Goal: Transaction & Acquisition: Purchase product/service

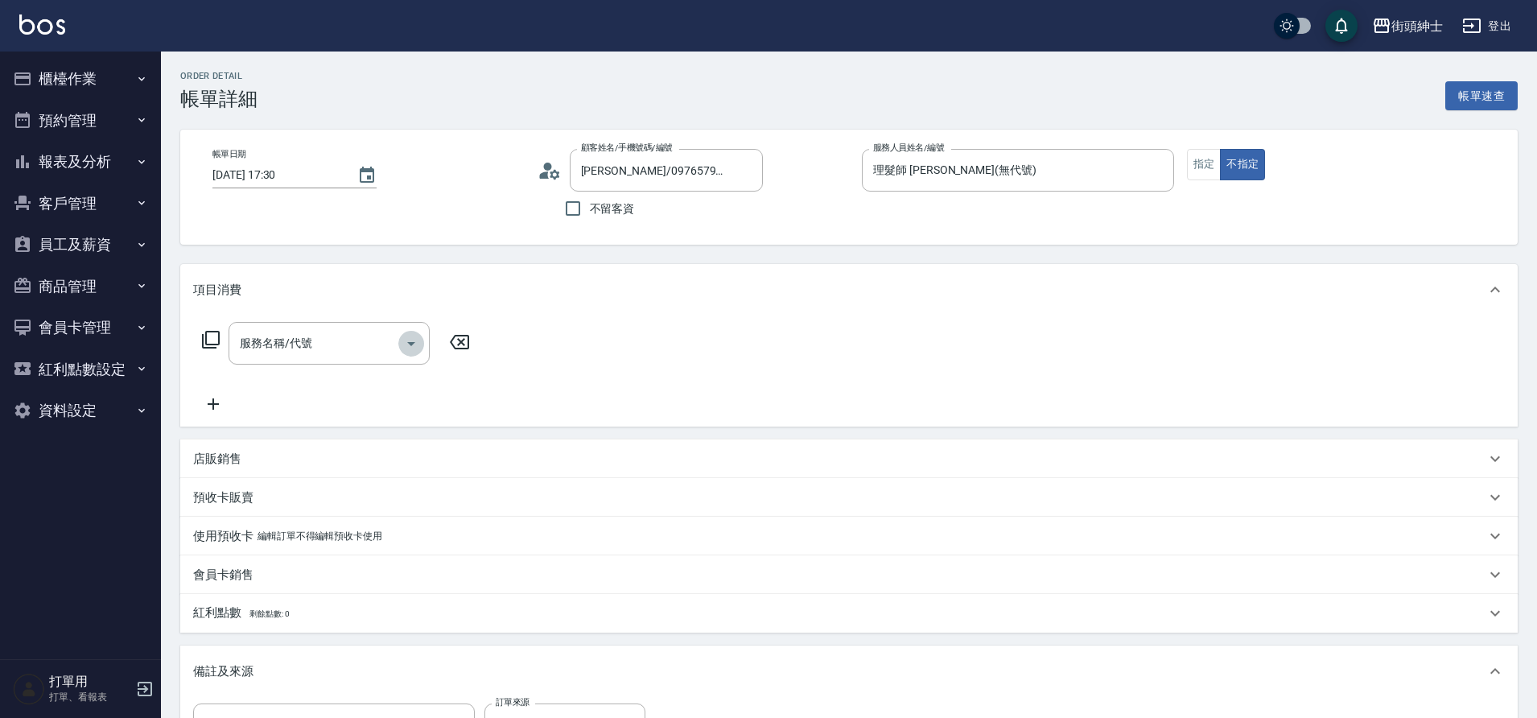
click at [401, 340] on icon "Open" at bounding box center [410, 343] width 19 height 19
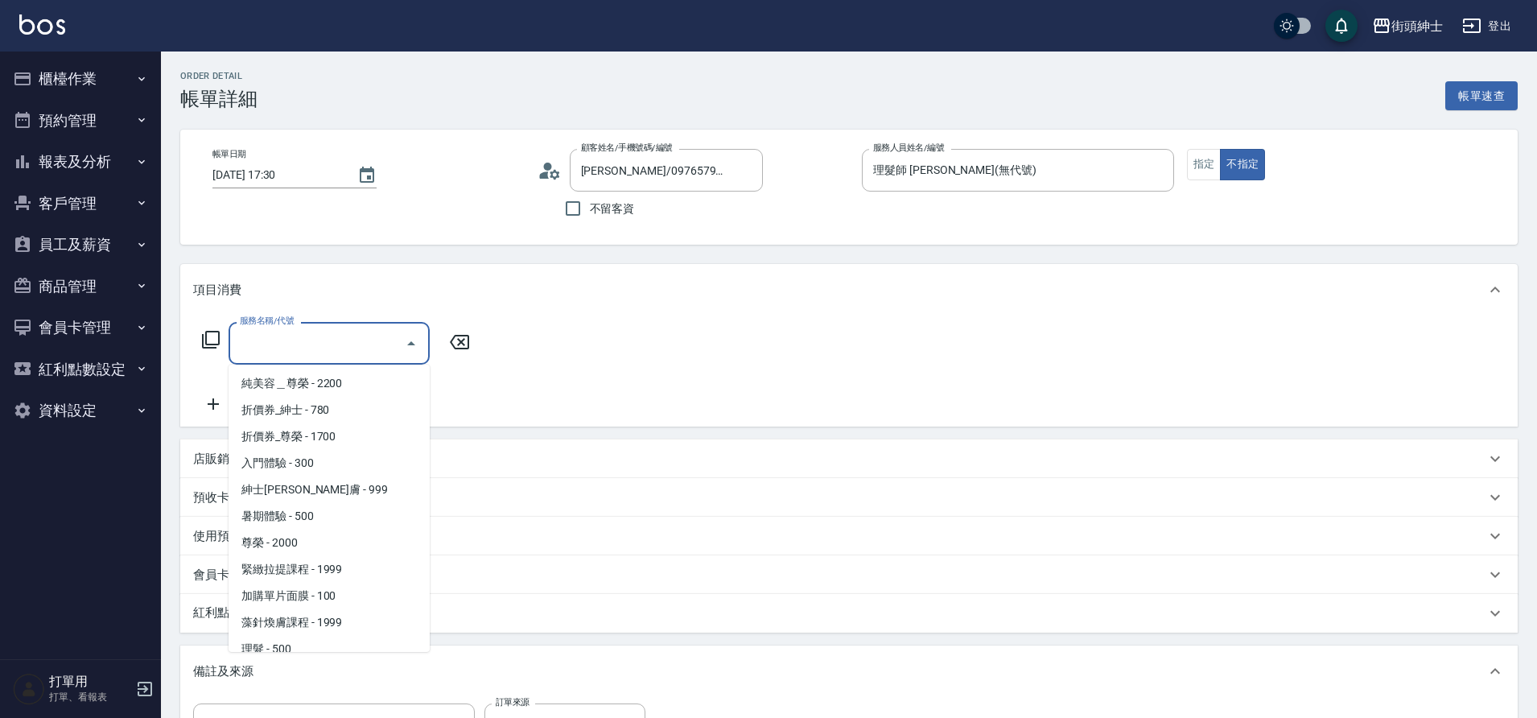
scroll to position [124, 0]
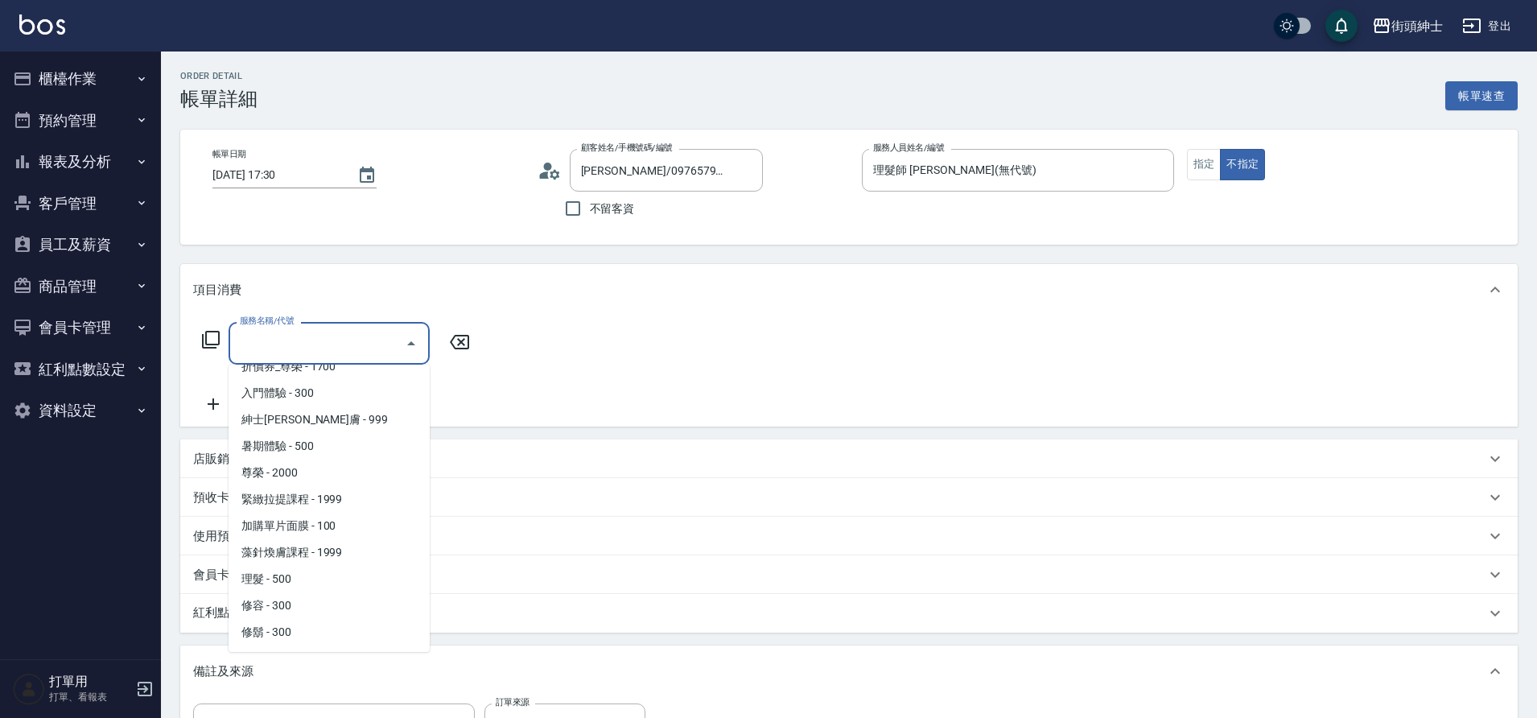
click at [285, 578] on span "理髮 - 500" at bounding box center [328, 579] width 201 height 27
type input "理髮(A02)"
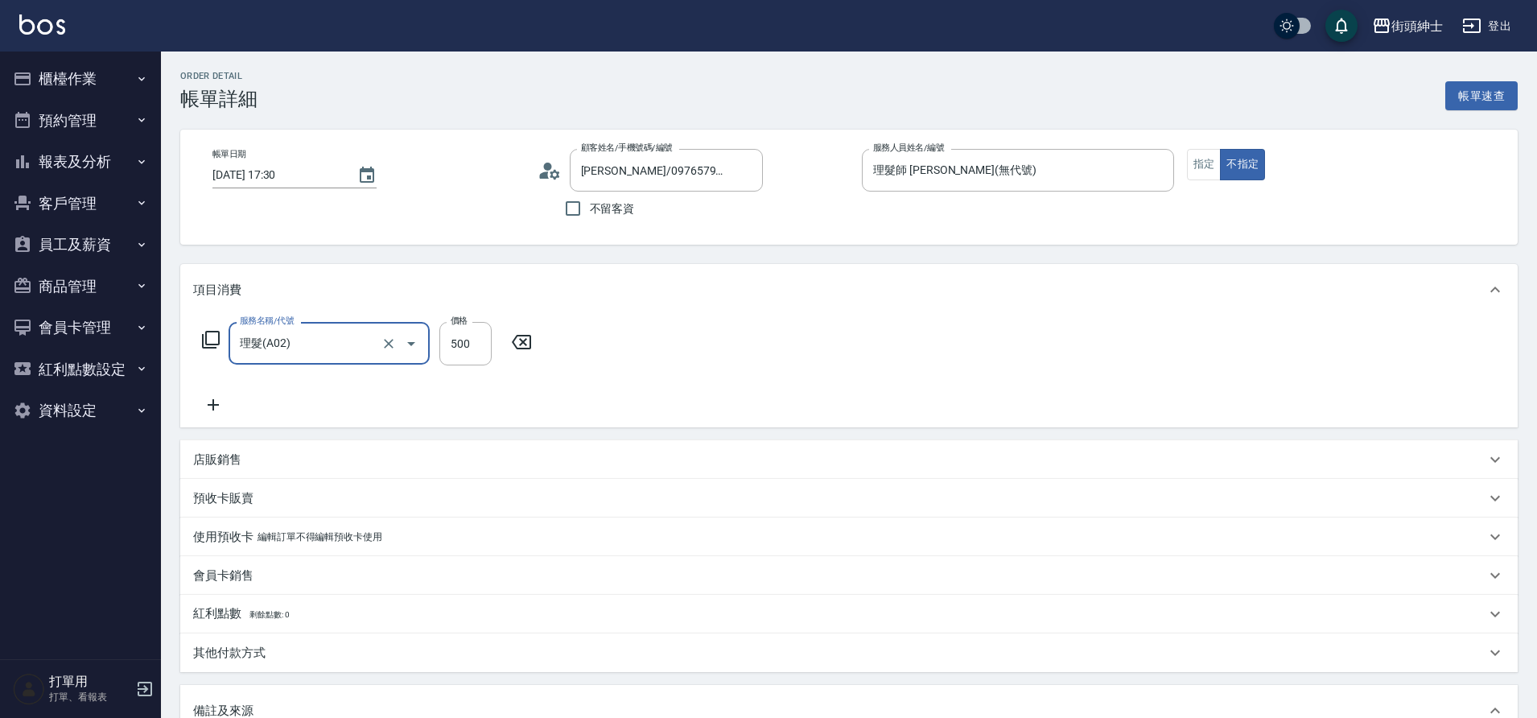
click at [328, 445] on div "店販銷售" at bounding box center [848, 459] width 1337 height 39
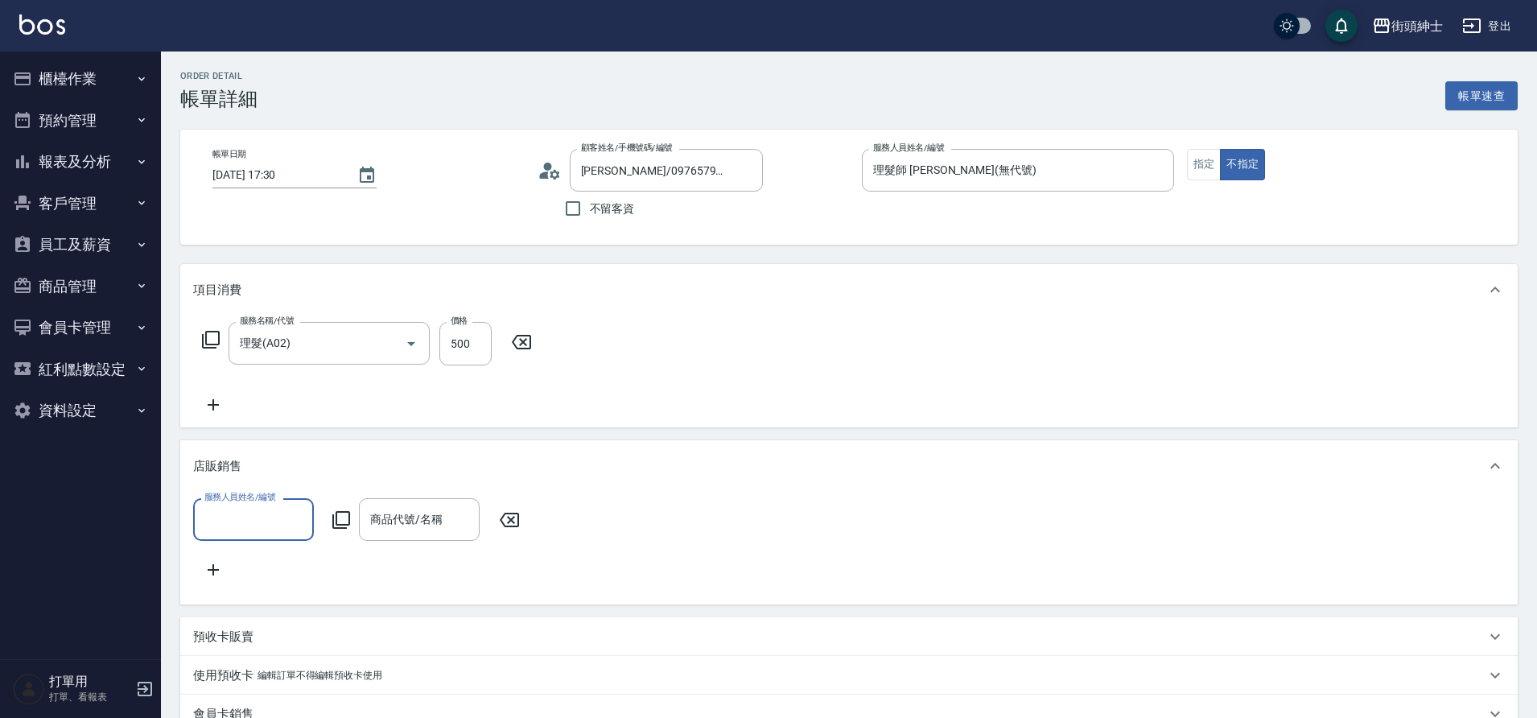
scroll to position [0, 0]
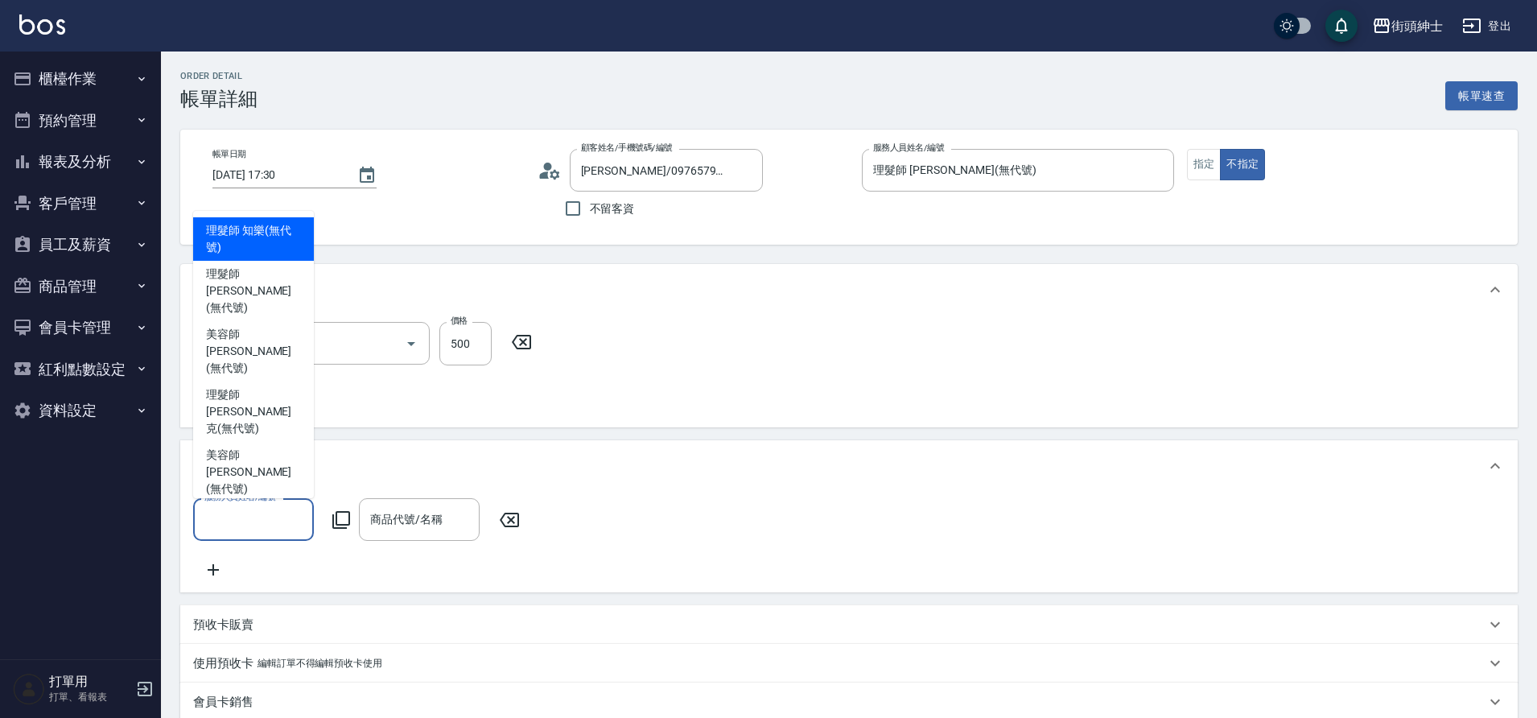
click at [294, 522] on input "服務人員姓名/編號" at bounding box center [253, 519] width 106 height 28
click at [265, 316] on span "理髮師 [PERSON_NAME] (無代號)" at bounding box center [253, 290] width 95 height 51
type input "理髮師 [PERSON_NAME](無代號)"
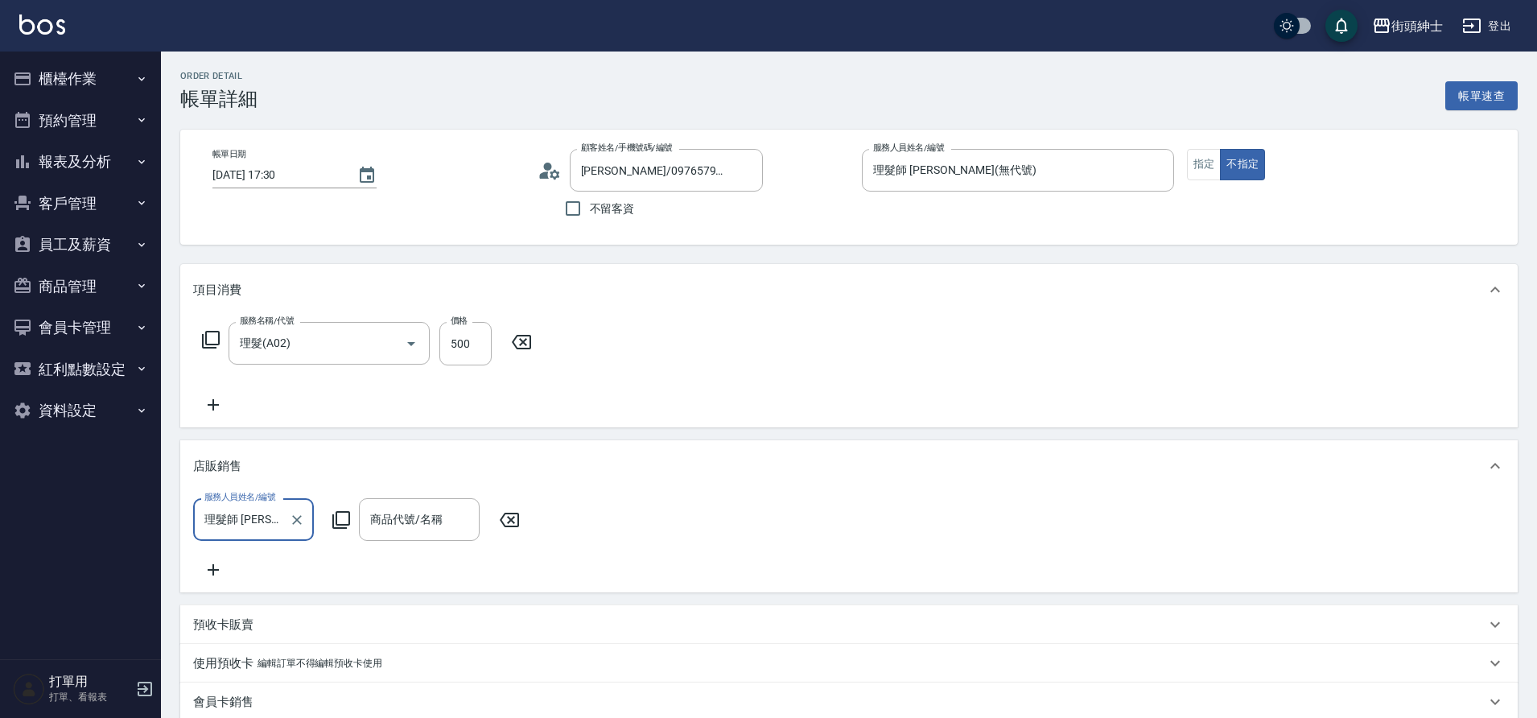
click at [439, 518] on input "商品代號/名稱" at bounding box center [419, 519] width 106 height 28
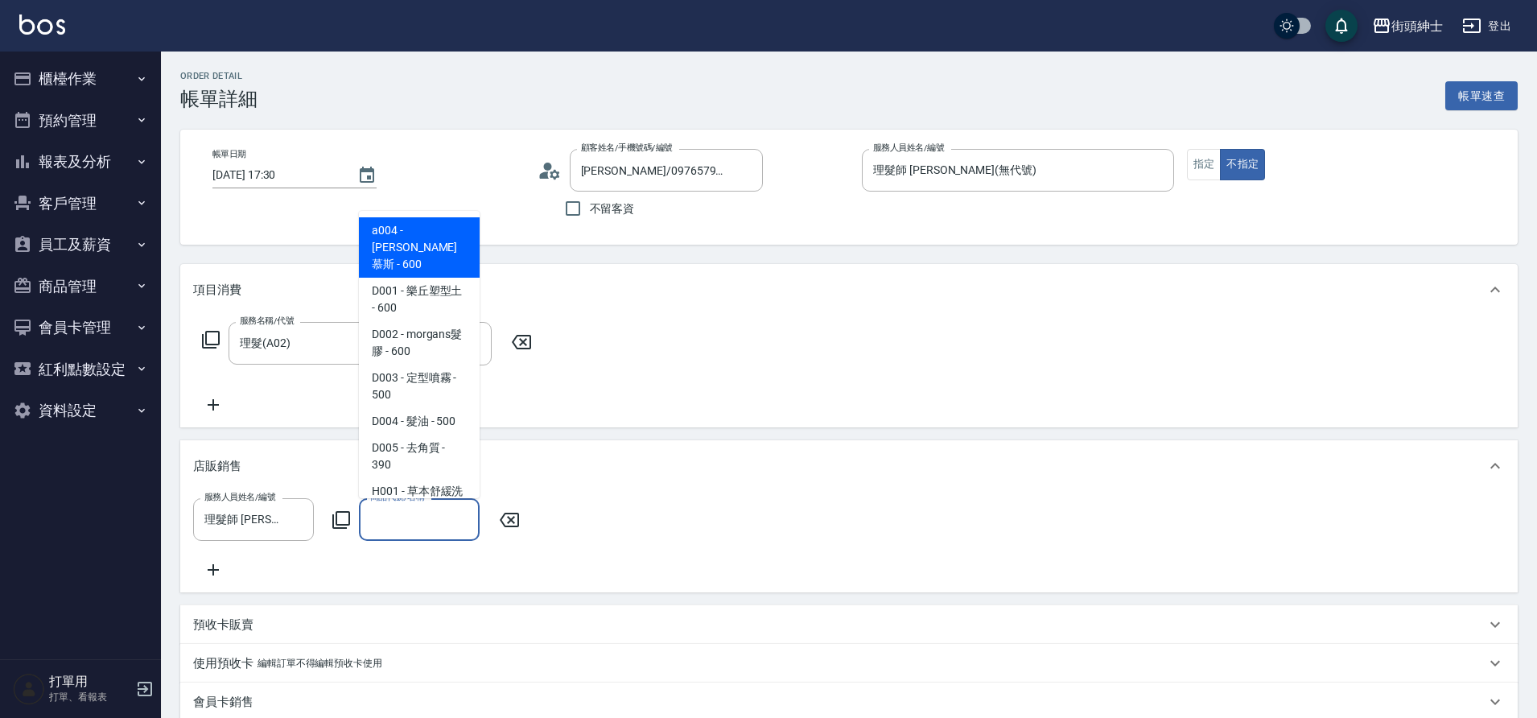
click at [435, 408] on span "D004 - 髮油 - 500" at bounding box center [419, 421] width 121 height 27
type input "髮油"
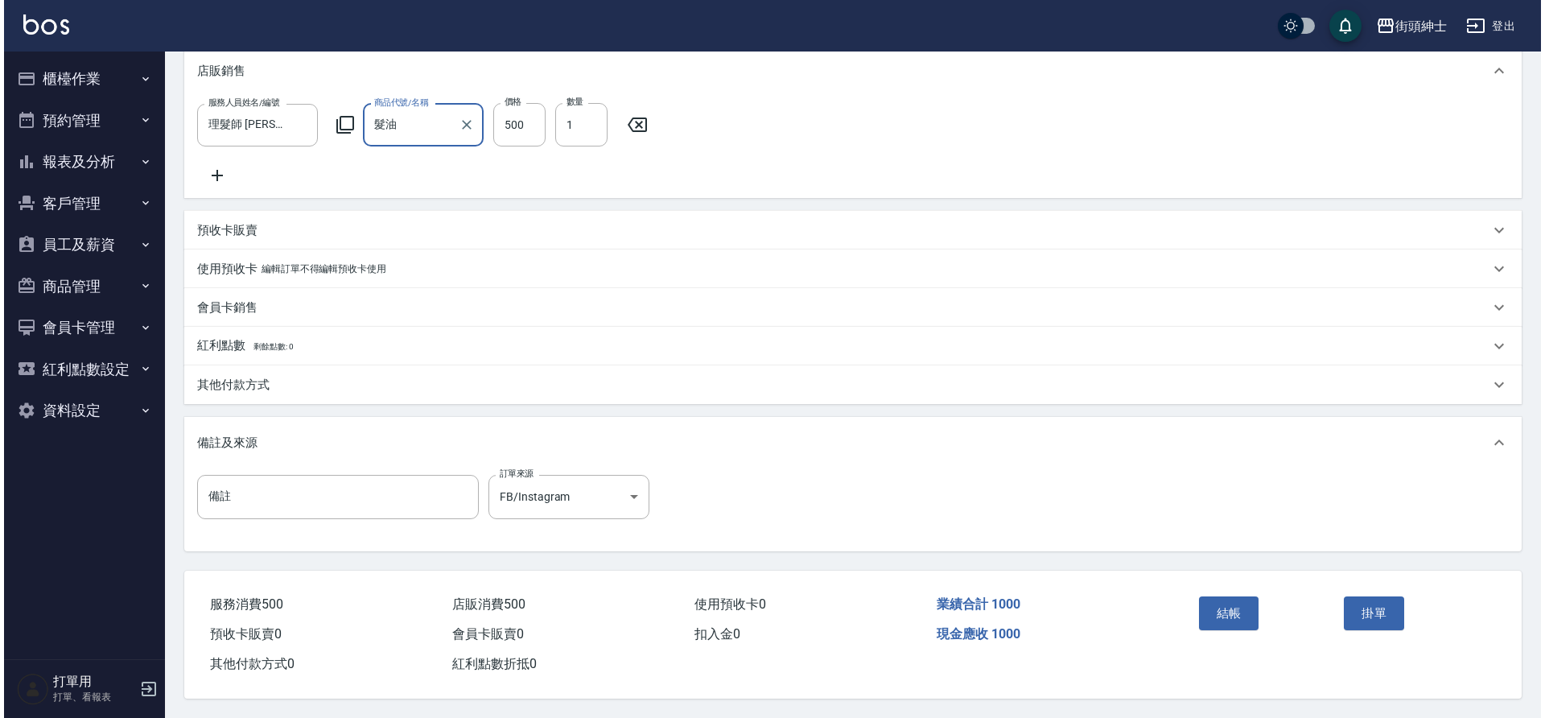
scroll to position [414, 0]
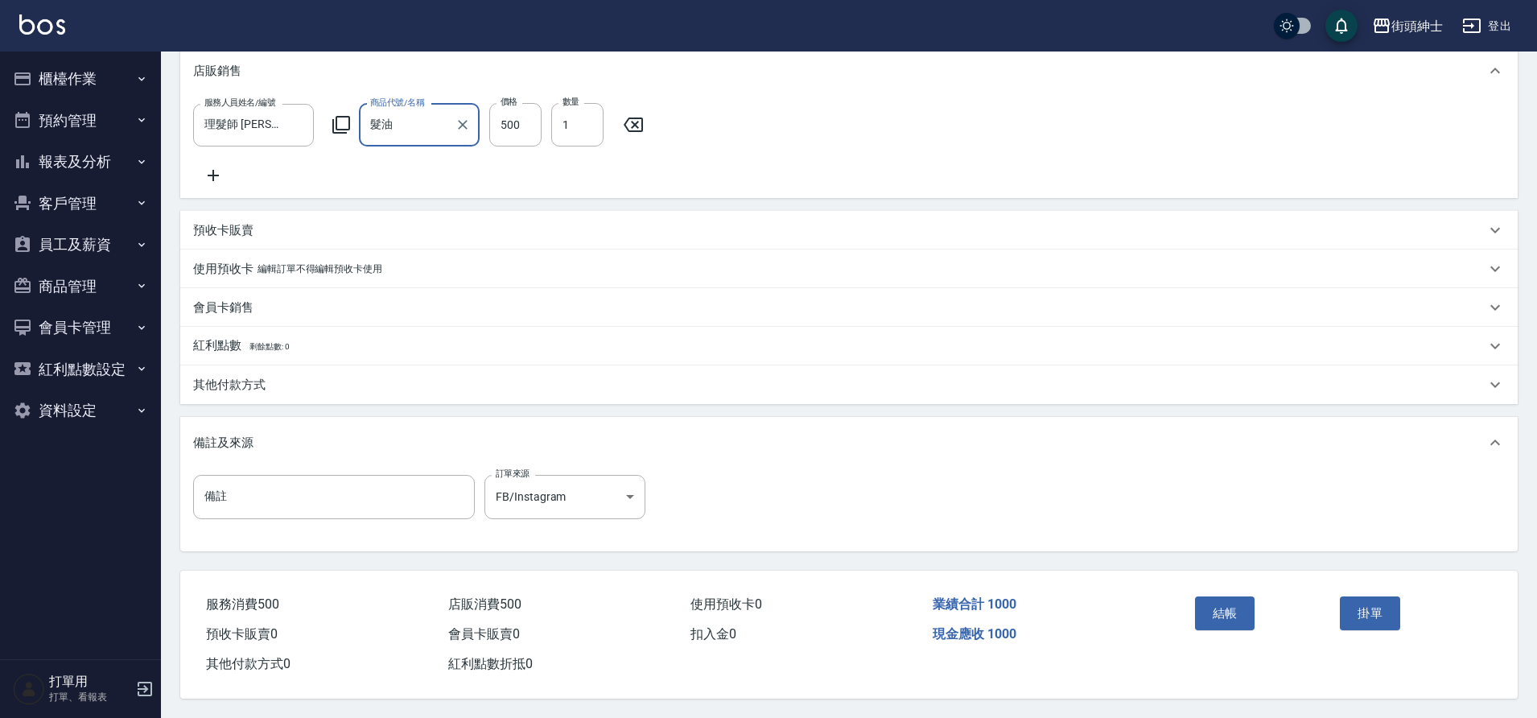
click at [1238, 596] on button "結帳" at bounding box center [1225, 613] width 60 height 34
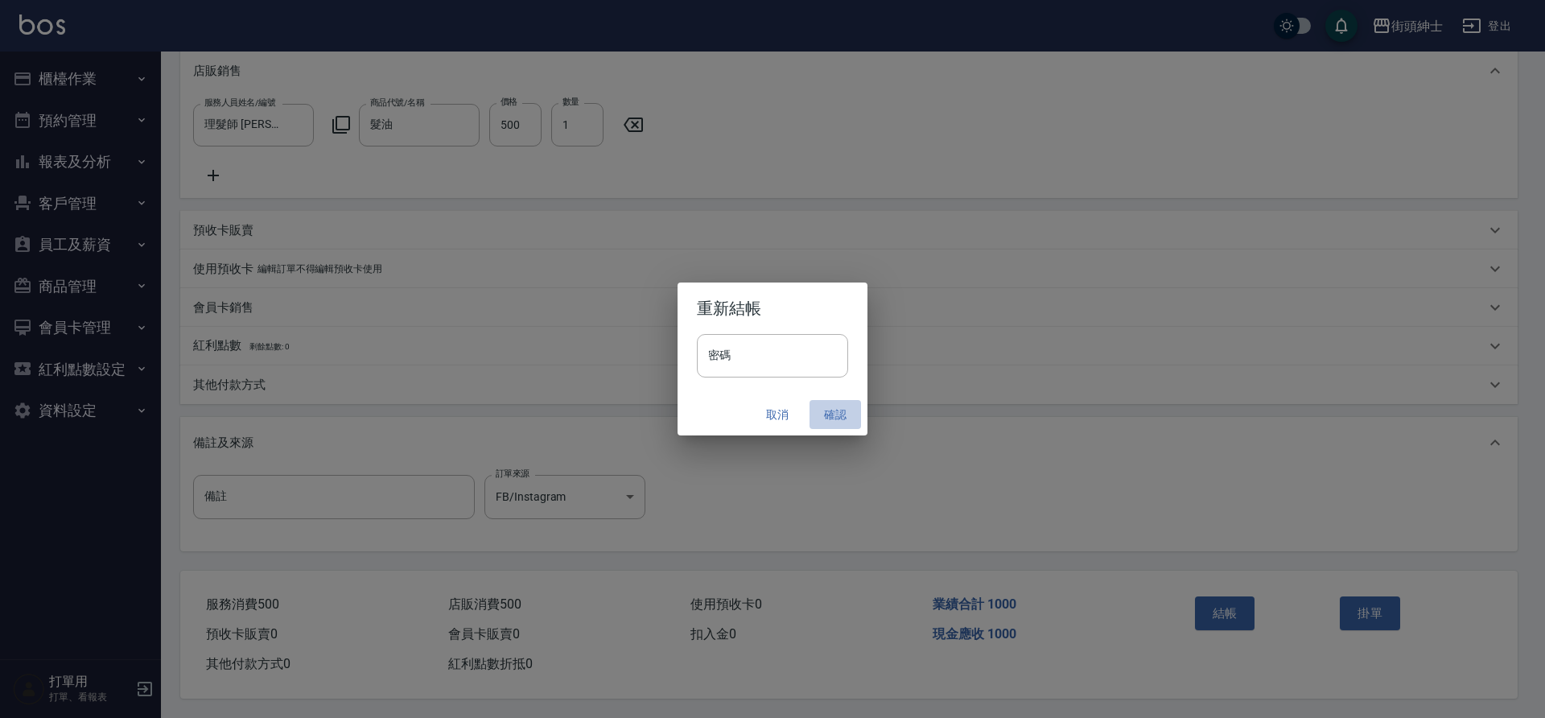
click at [826, 408] on button "確認" at bounding box center [834, 415] width 51 height 30
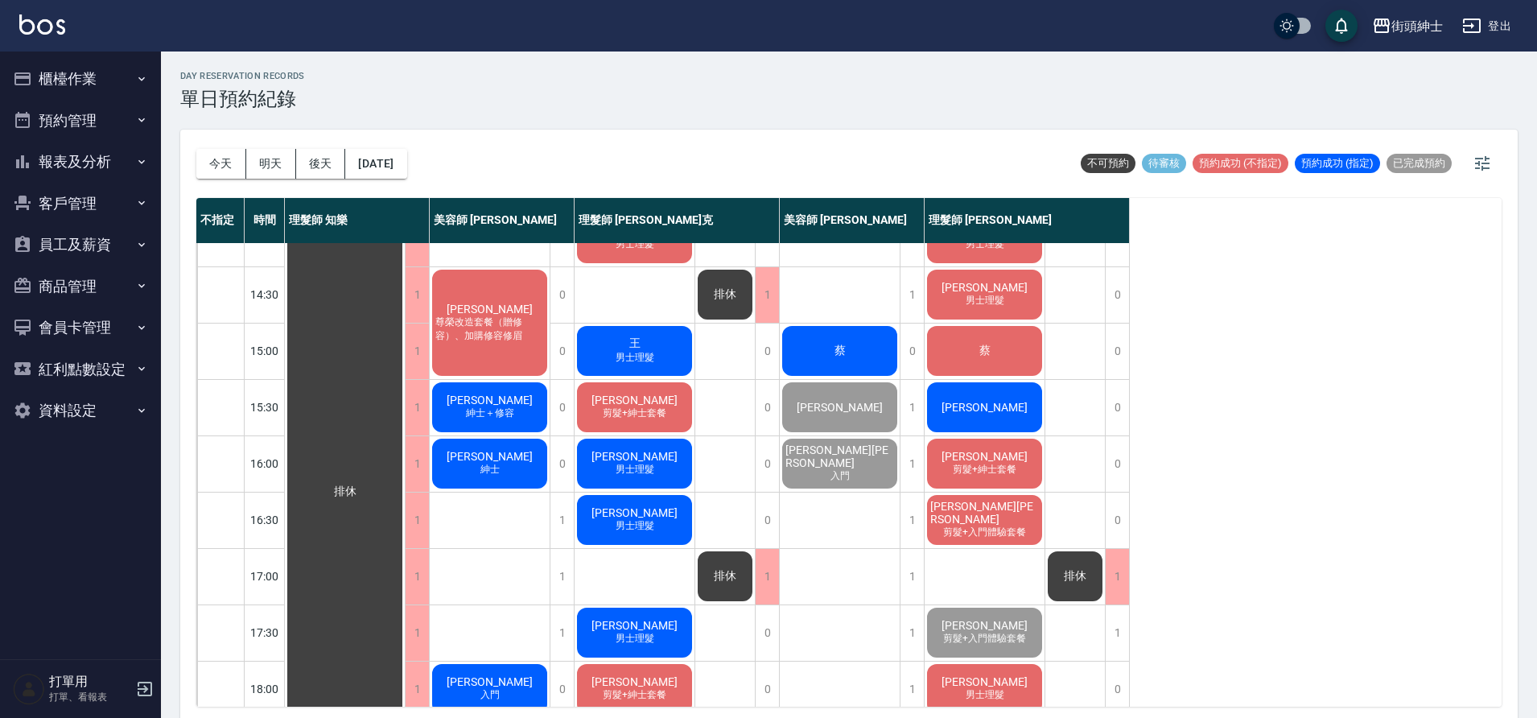
scroll to position [350, 0]
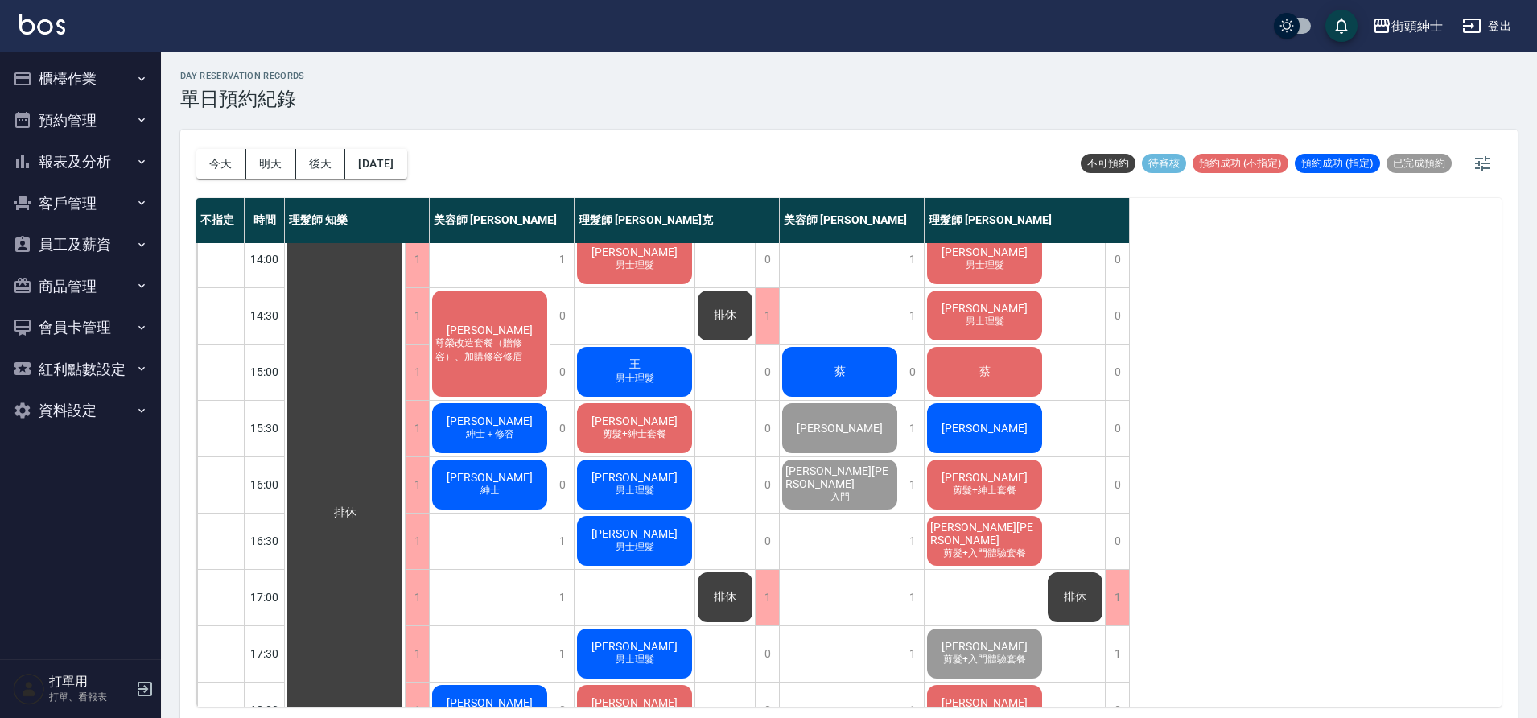
click at [1013, 364] on div "蔡" at bounding box center [984, 371] width 120 height 55
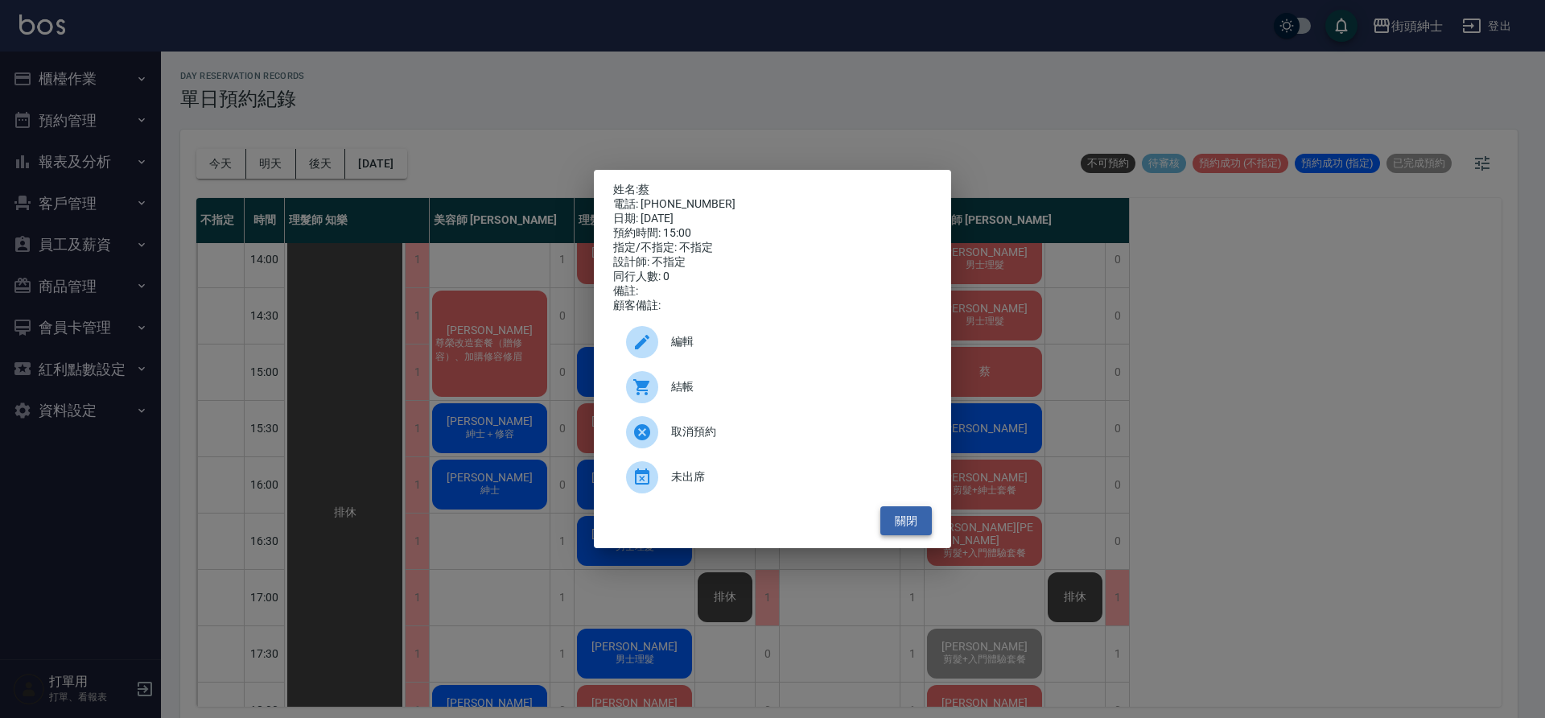
click at [917, 525] on button "關閉" at bounding box center [905, 521] width 51 height 30
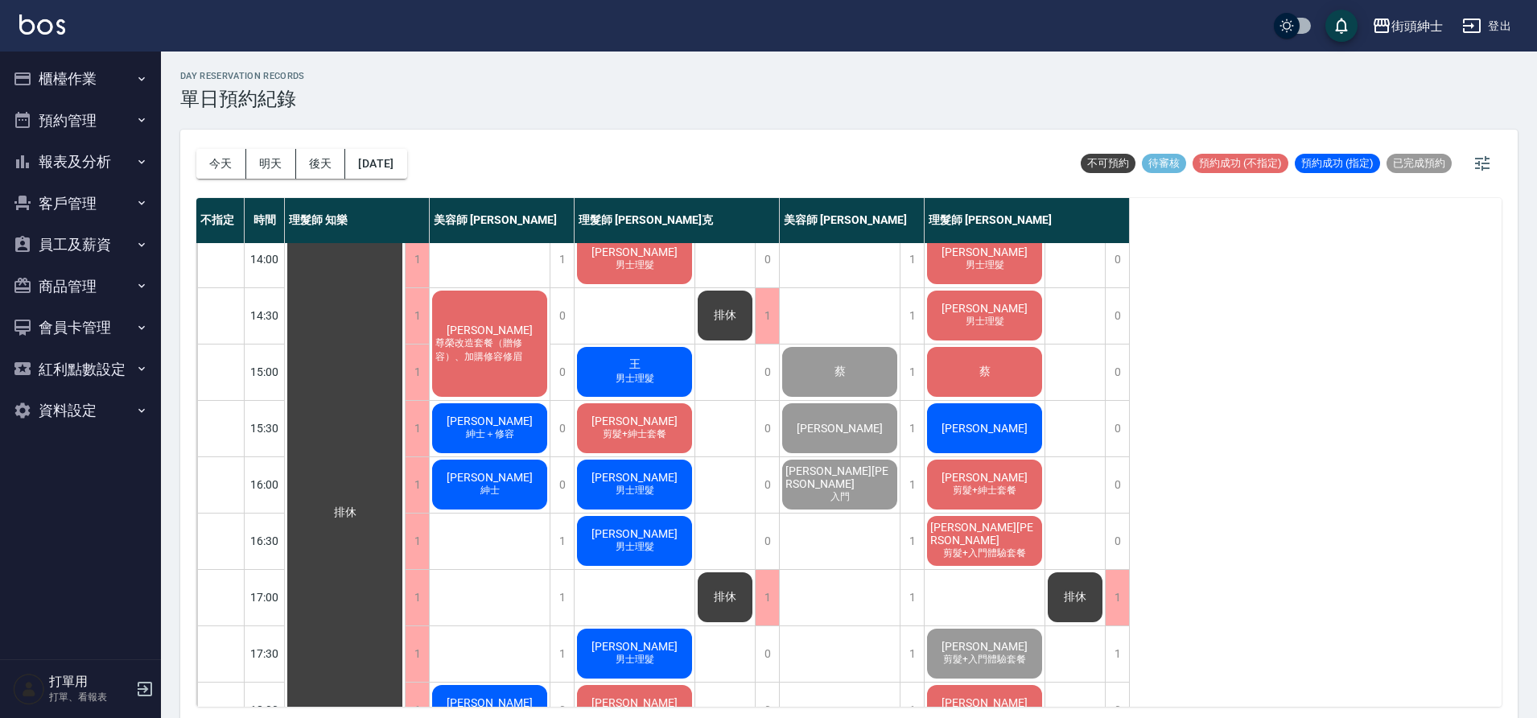
click at [1027, 356] on div "蔡" at bounding box center [984, 371] width 120 height 55
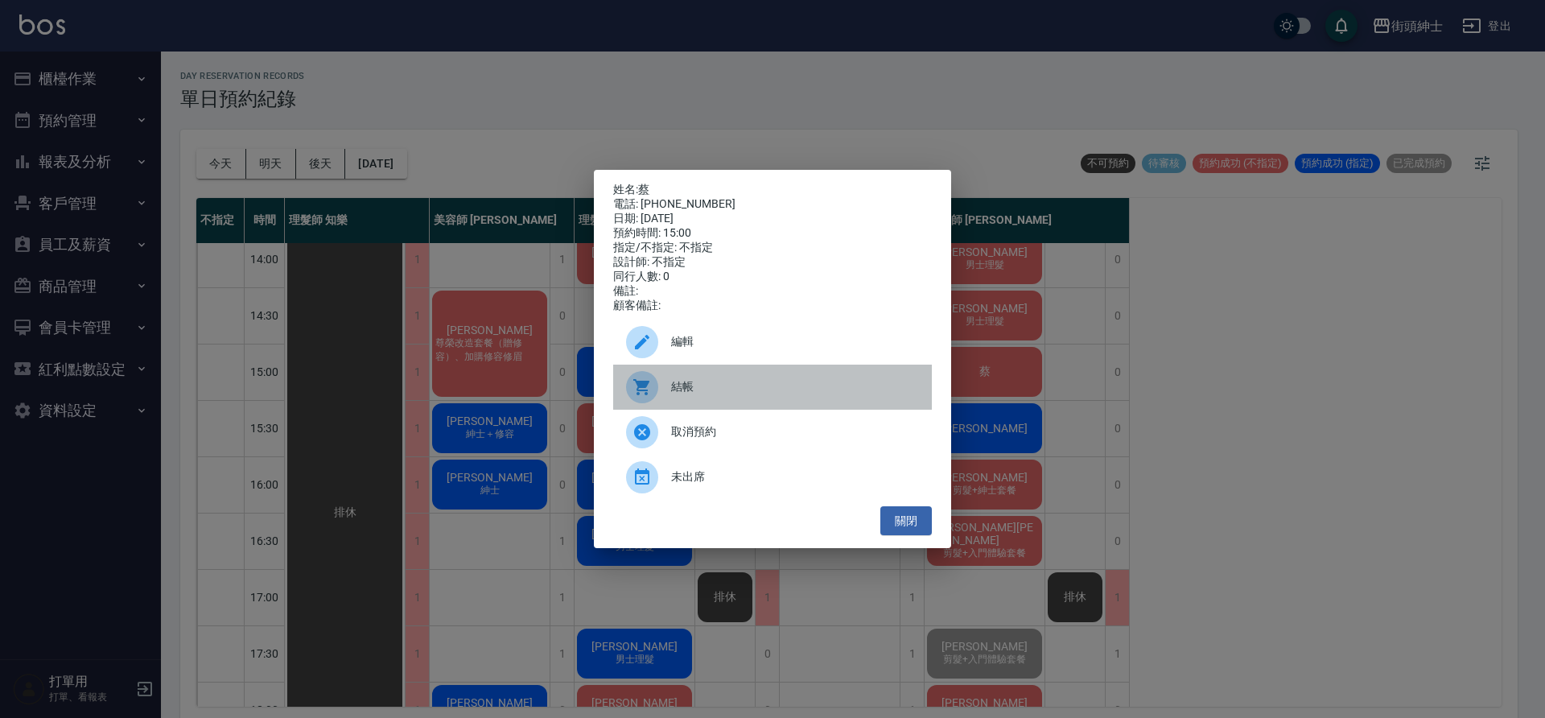
click at [680, 392] on span "結帳" at bounding box center [795, 386] width 248 height 17
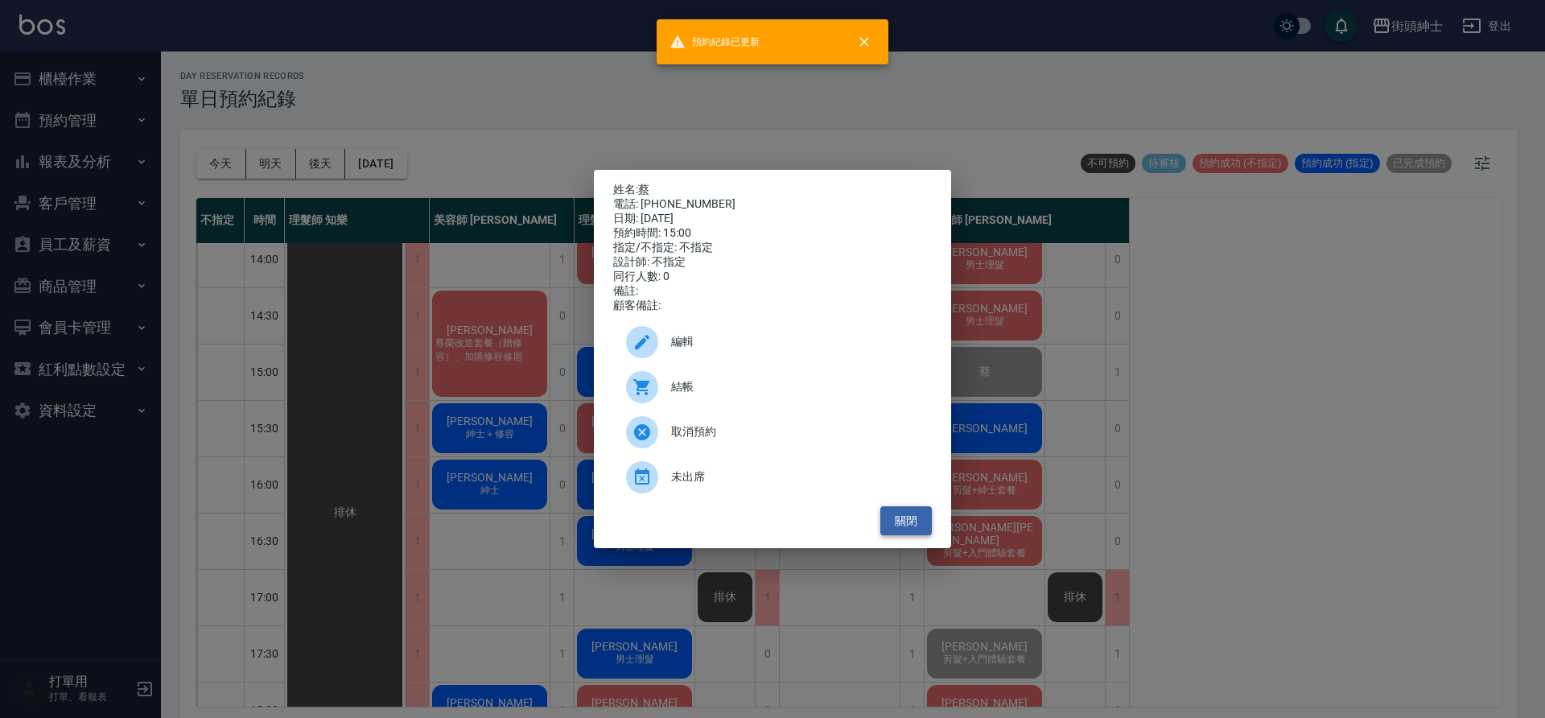
click at [914, 522] on button "關閉" at bounding box center [905, 521] width 51 height 30
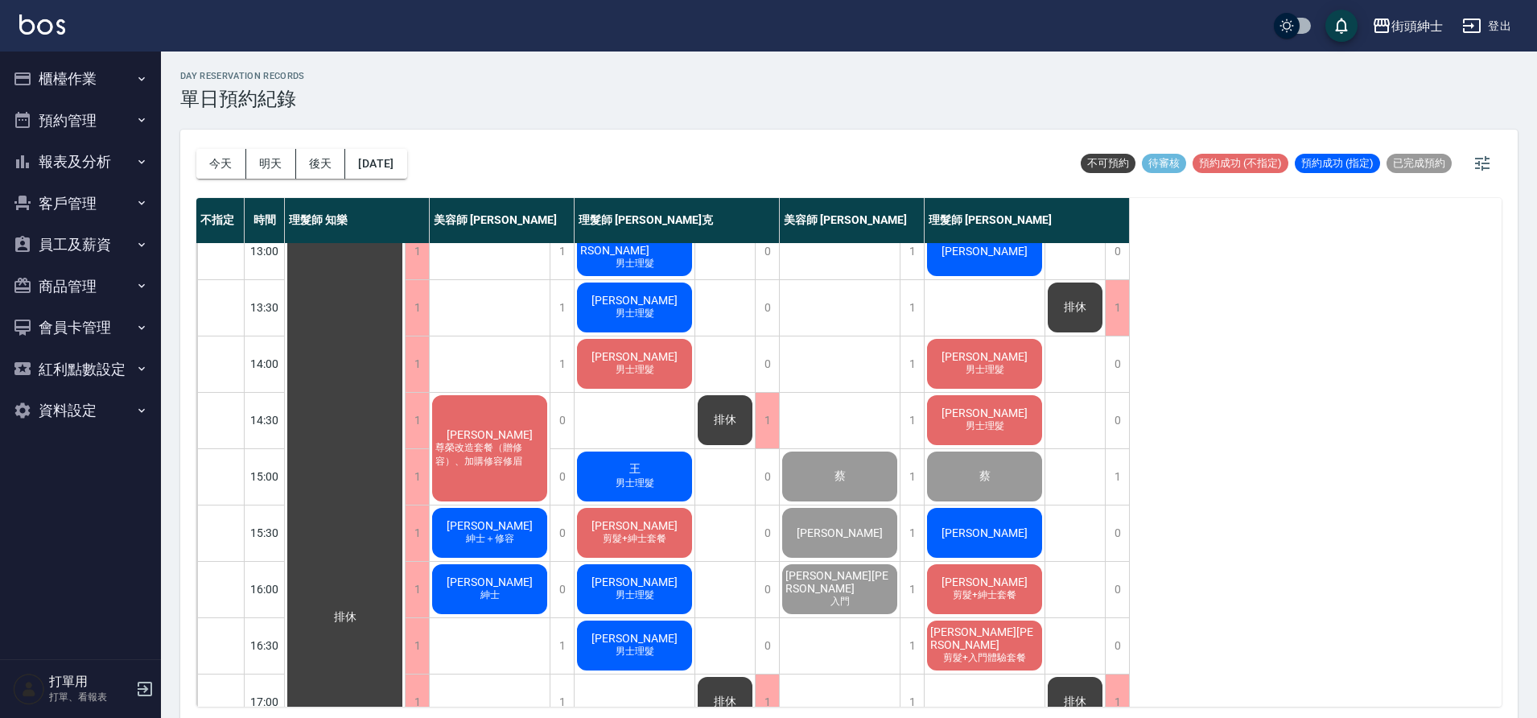
scroll to position [51, 0]
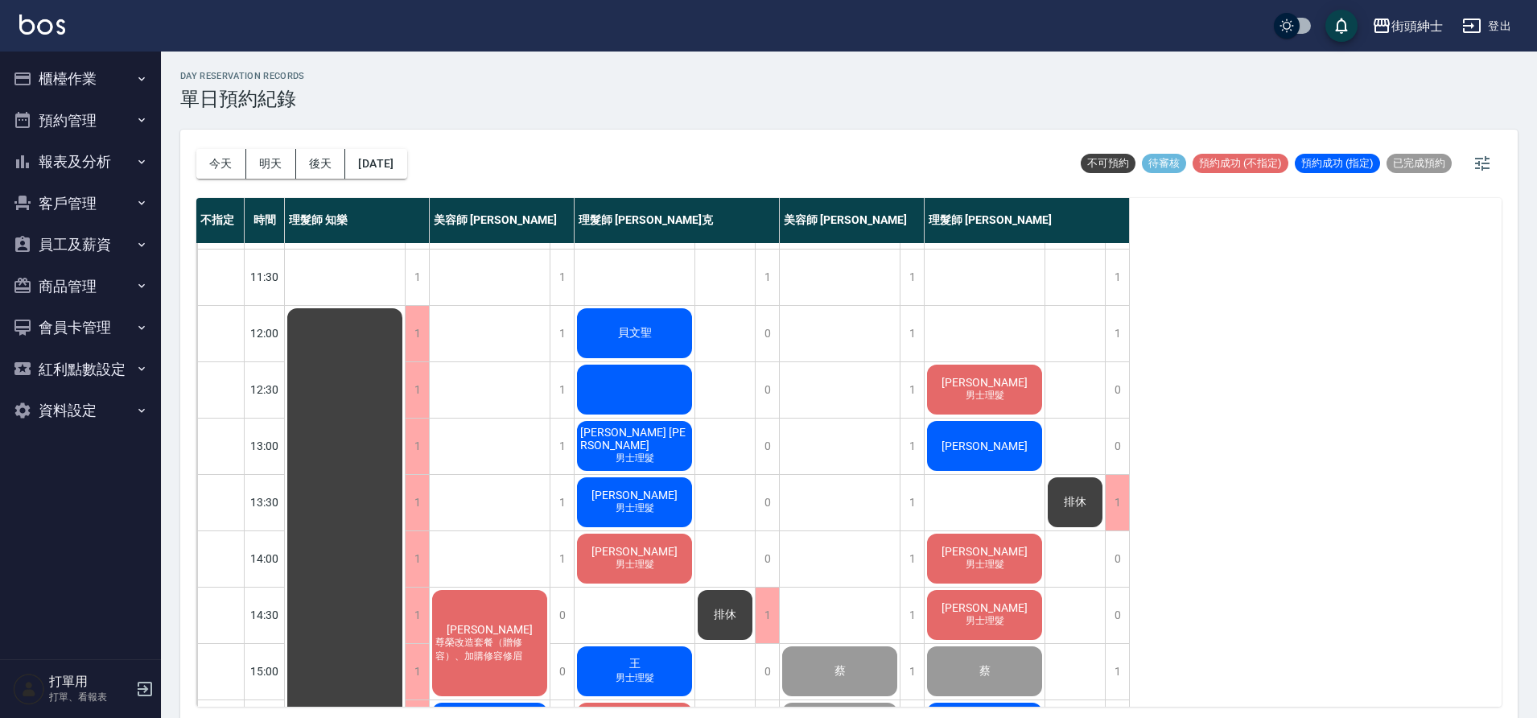
click at [1001, 376] on span "[PERSON_NAME]" at bounding box center [984, 382] width 93 height 13
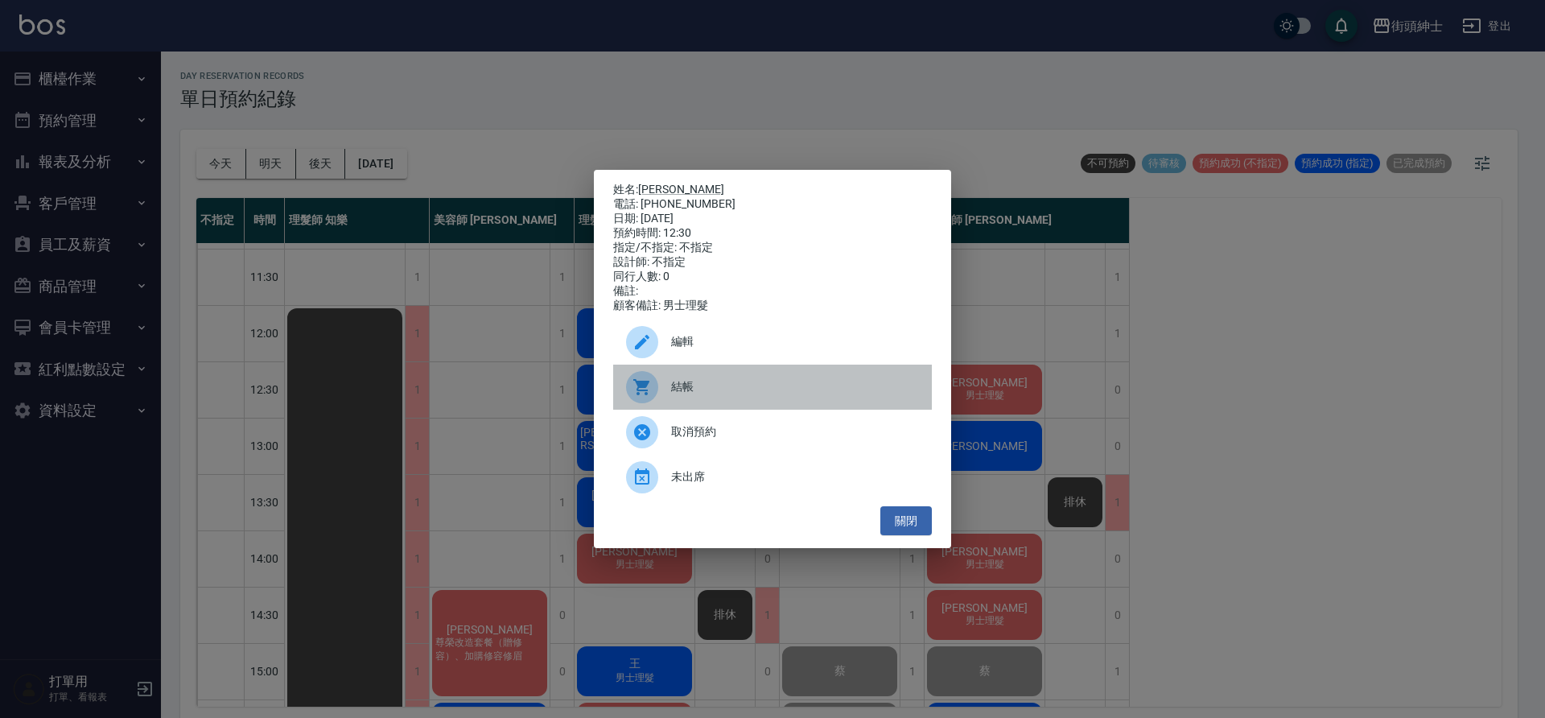
click at [747, 393] on span "結帳" at bounding box center [795, 386] width 248 height 17
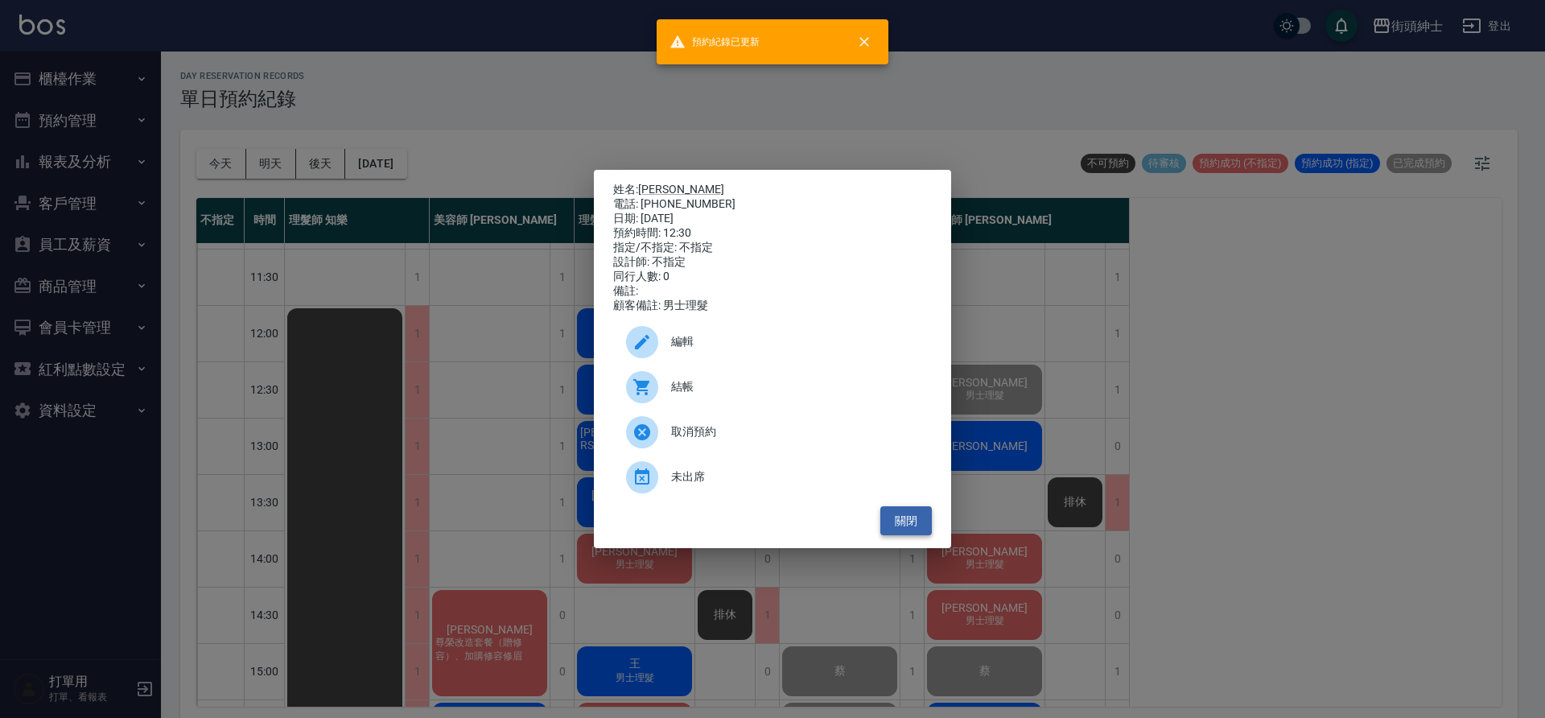
click at [923, 529] on button "關閉" at bounding box center [905, 521] width 51 height 30
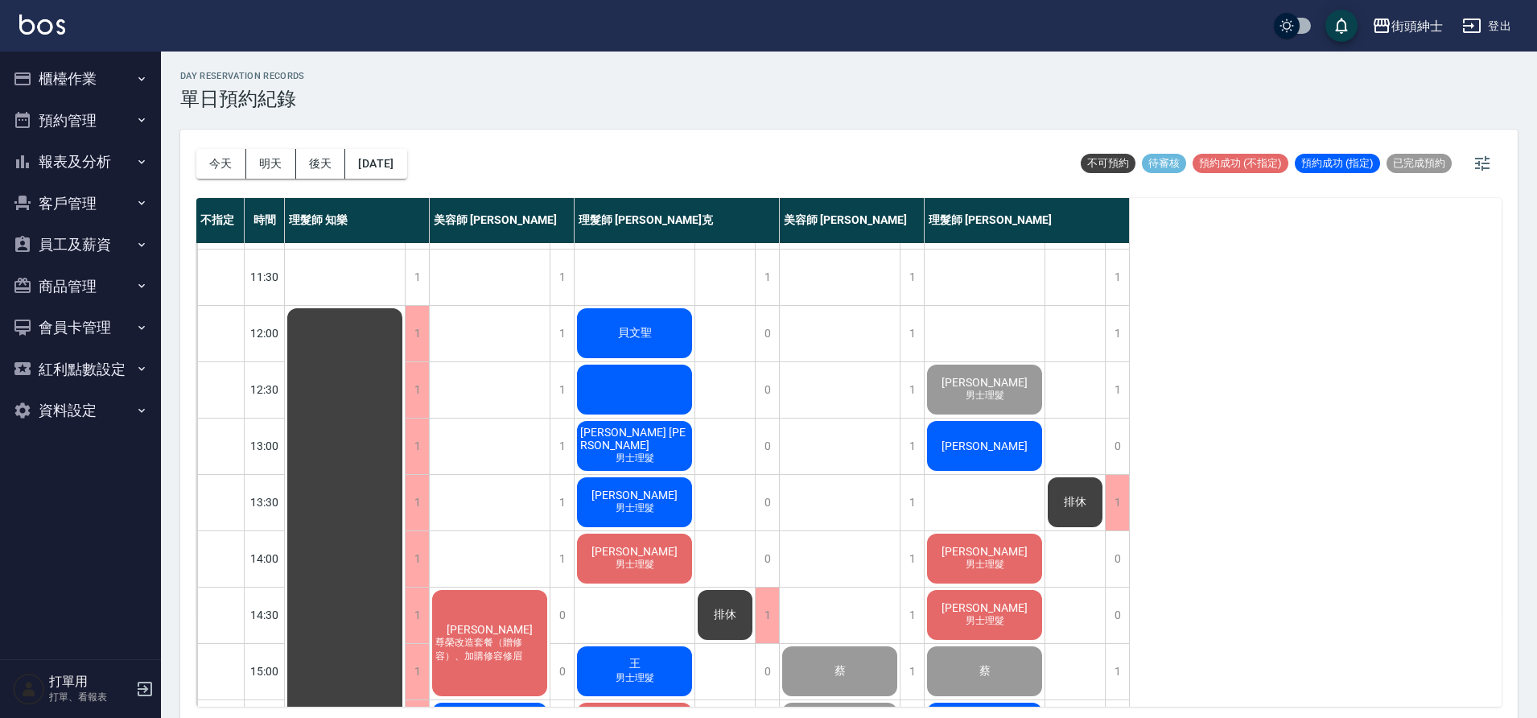
click at [991, 465] on div "林建宇" at bounding box center [984, 445] width 120 height 55
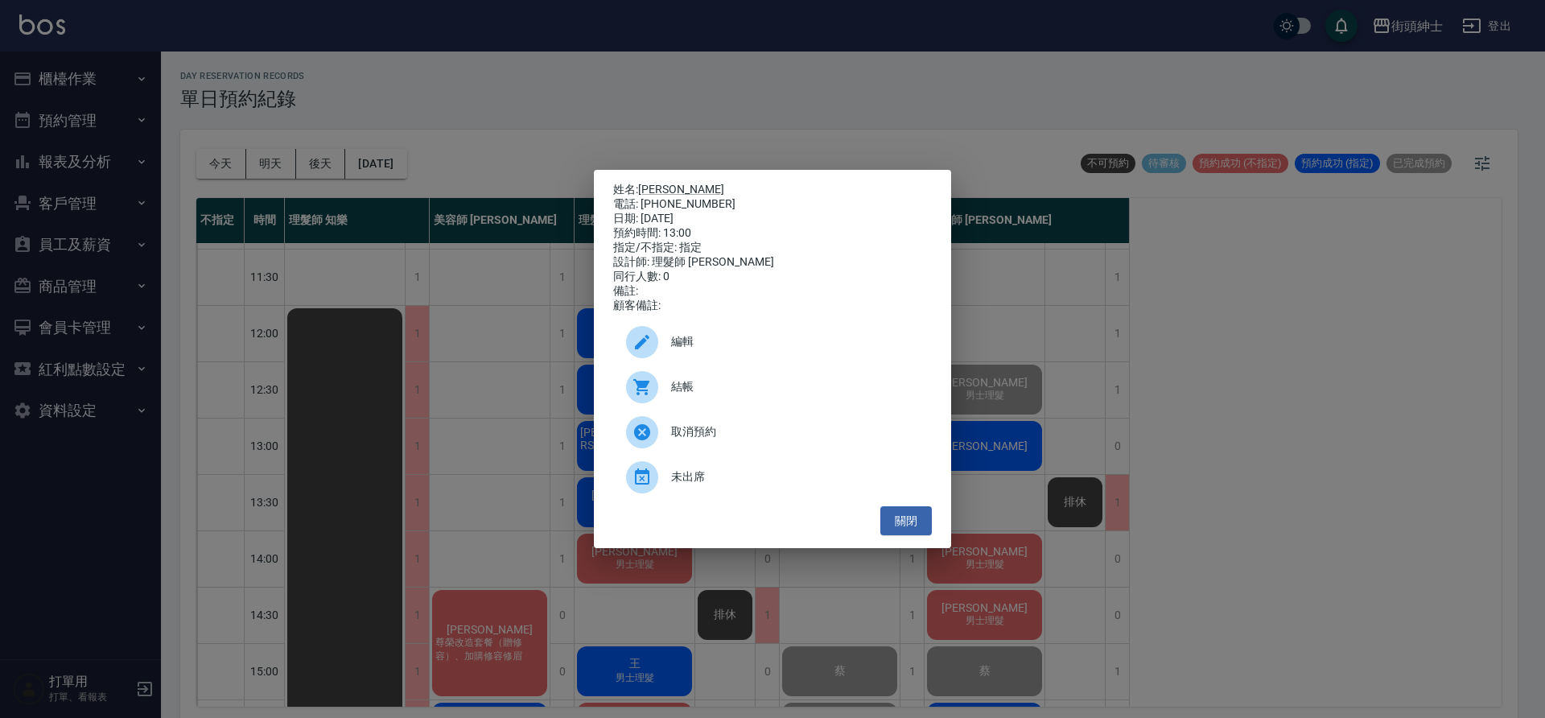
click at [694, 387] on span "結帳" at bounding box center [795, 386] width 248 height 17
click at [910, 529] on button "關閉" at bounding box center [905, 521] width 51 height 30
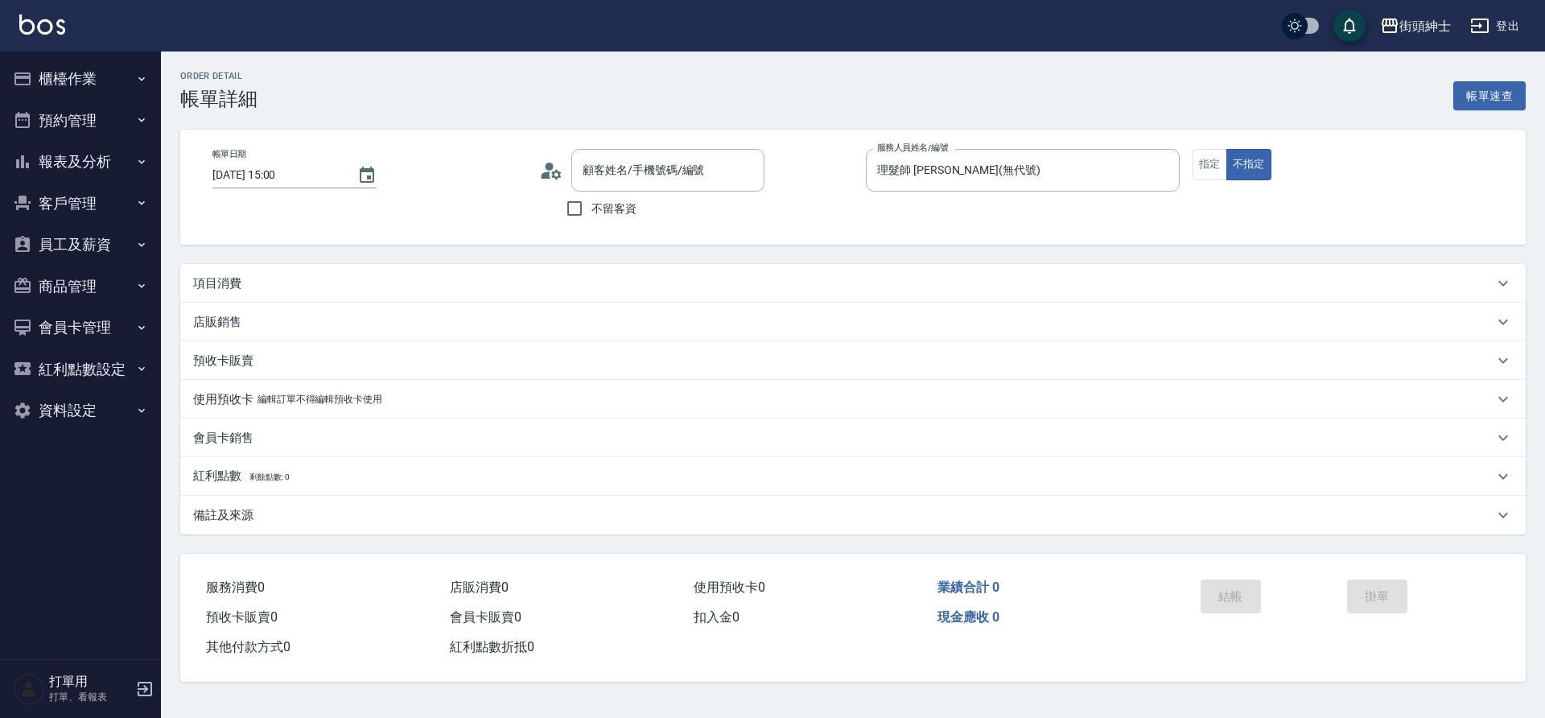
click at [339, 275] on div "項目消費" at bounding box center [843, 283] width 1300 height 17
type input "蔡/0972203676/null"
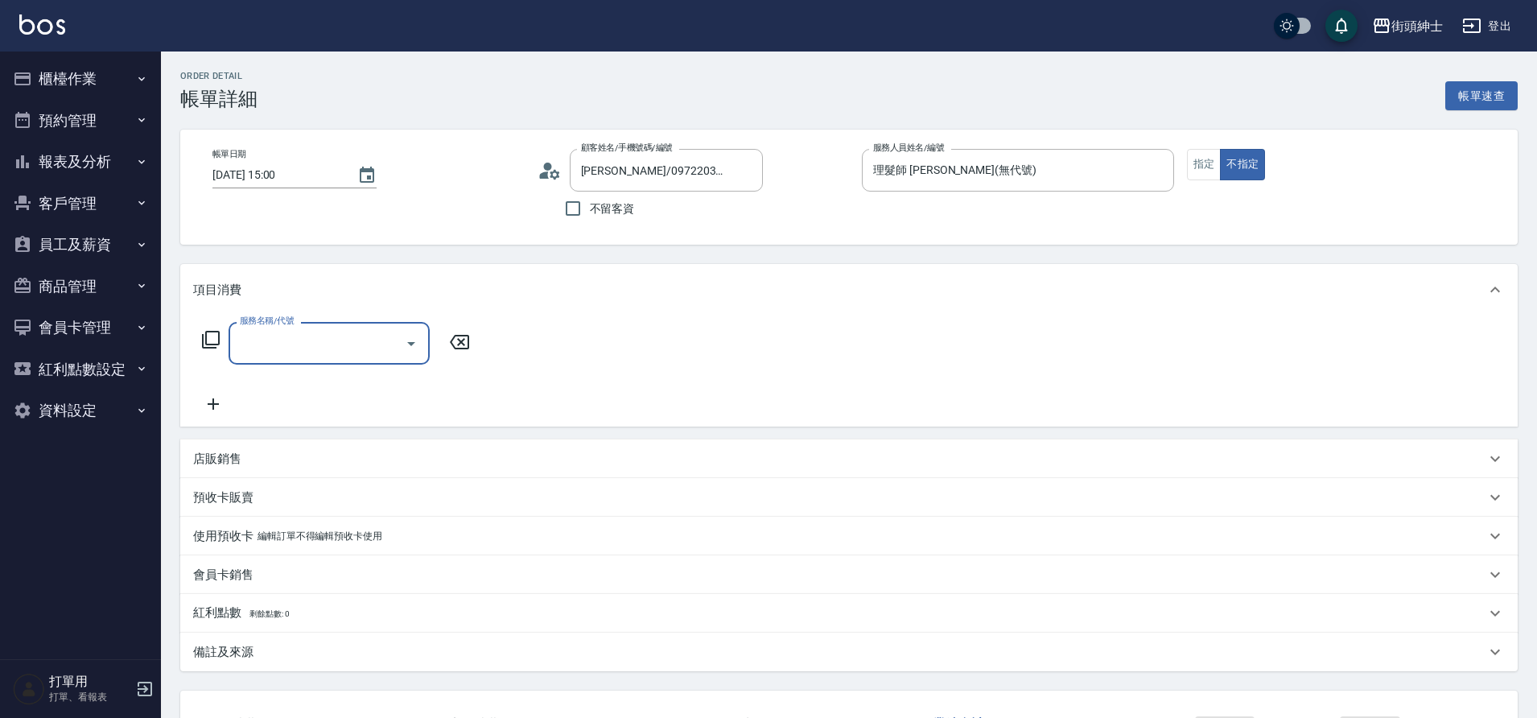
drag, startPoint x: 0, startPoint y: 0, endPoint x: 400, endPoint y: 353, distance: 533.5
click at [400, 353] on div at bounding box center [410, 343] width 24 height 43
click at [411, 341] on icon "Open" at bounding box center [410, 343] width 19 height 19
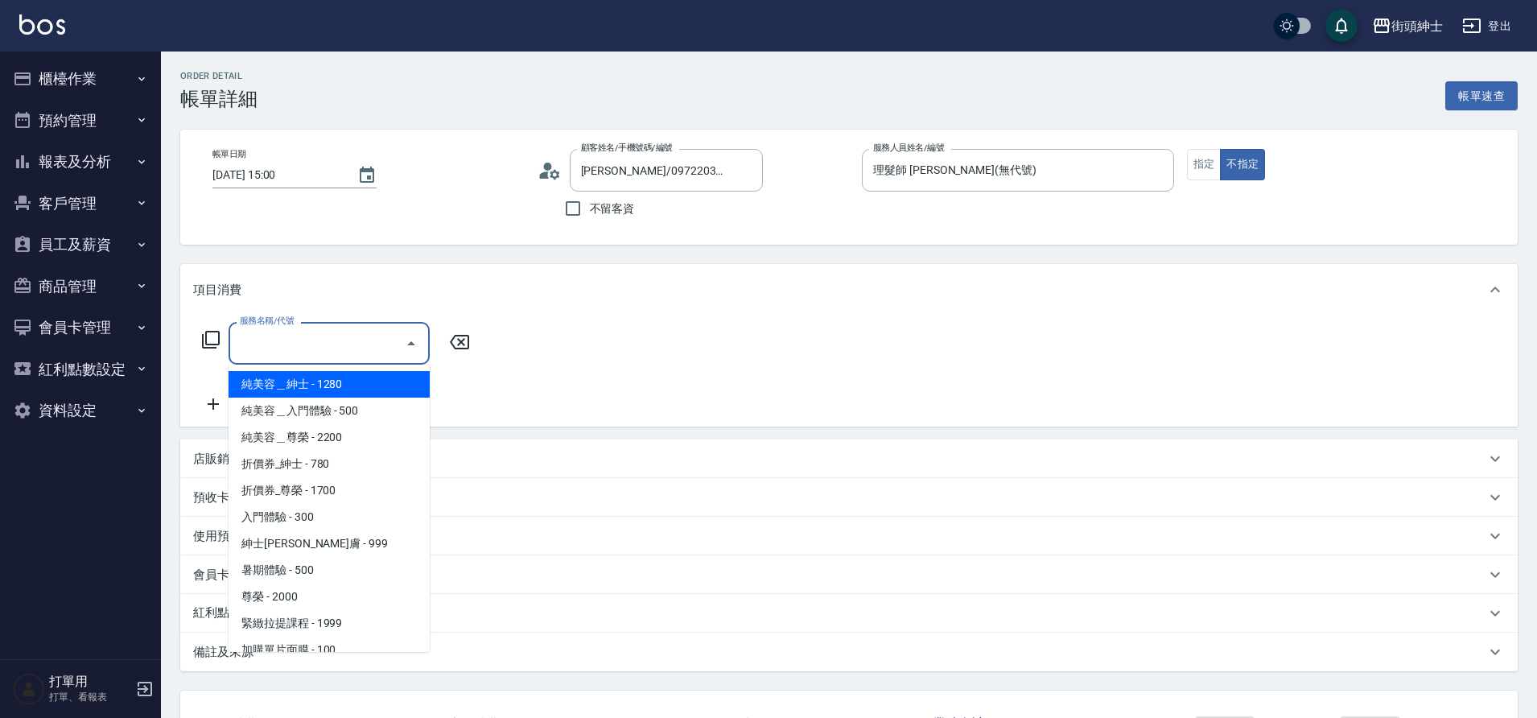
scroll to position [124, 0]
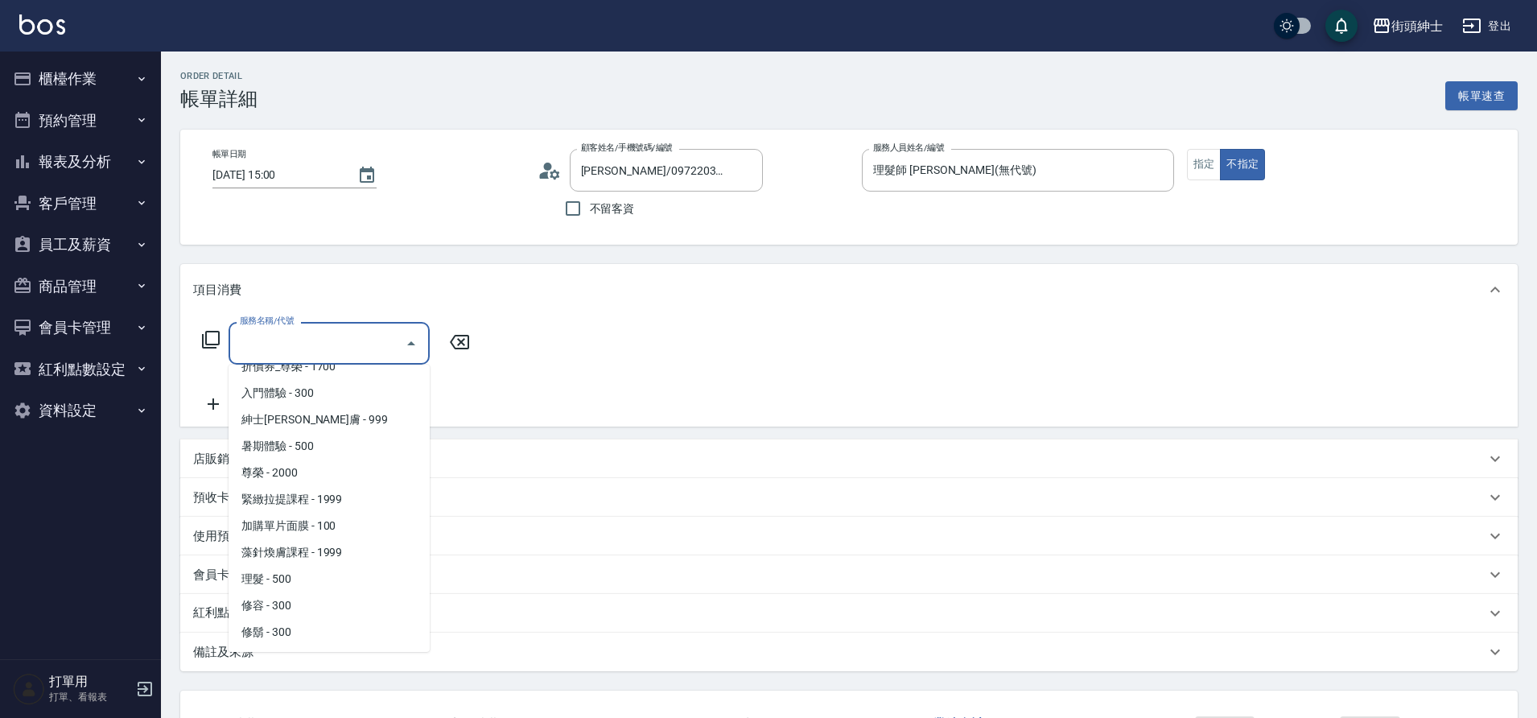
click at [298, 579] on span "理髮 - 500" at bounding box center [328, 579] width 201 height 27
type input "理髮(A02)"
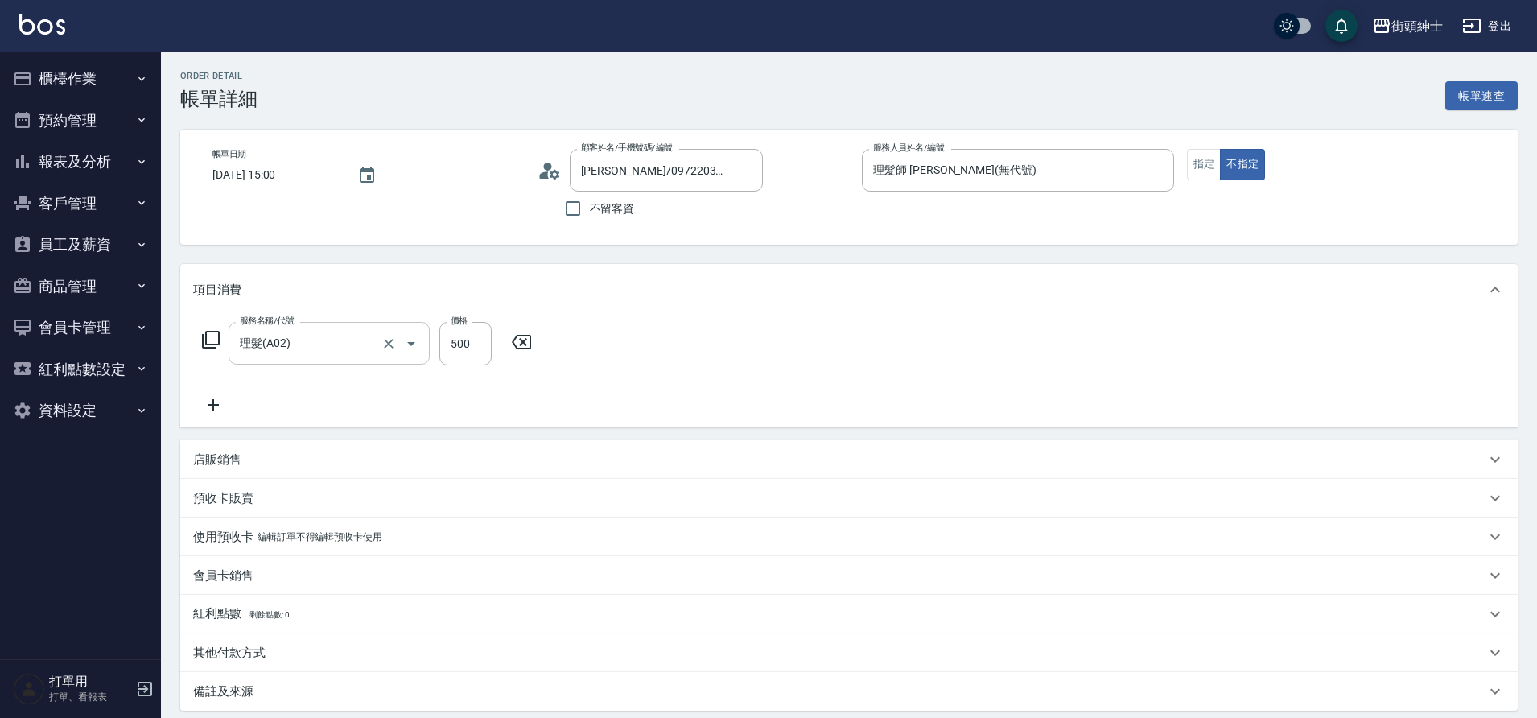
click at [338, 457] on div "店販銷售" at bounding box center [839, 459] width 1292 height 17
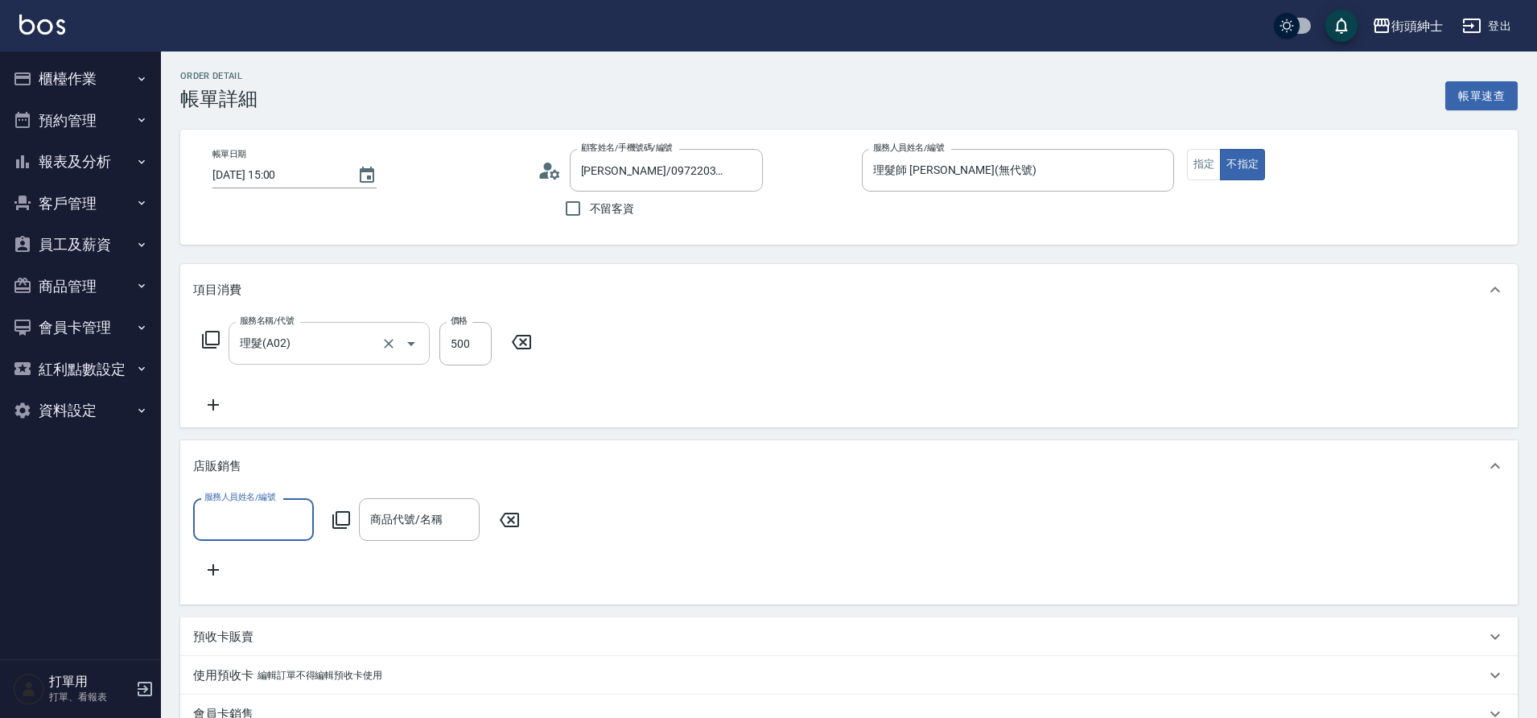
scroll to position [0, 0]
click at [285, 521] on input "服務人員姓名/編號" at bounding box center [253, 519] width 106 height 28
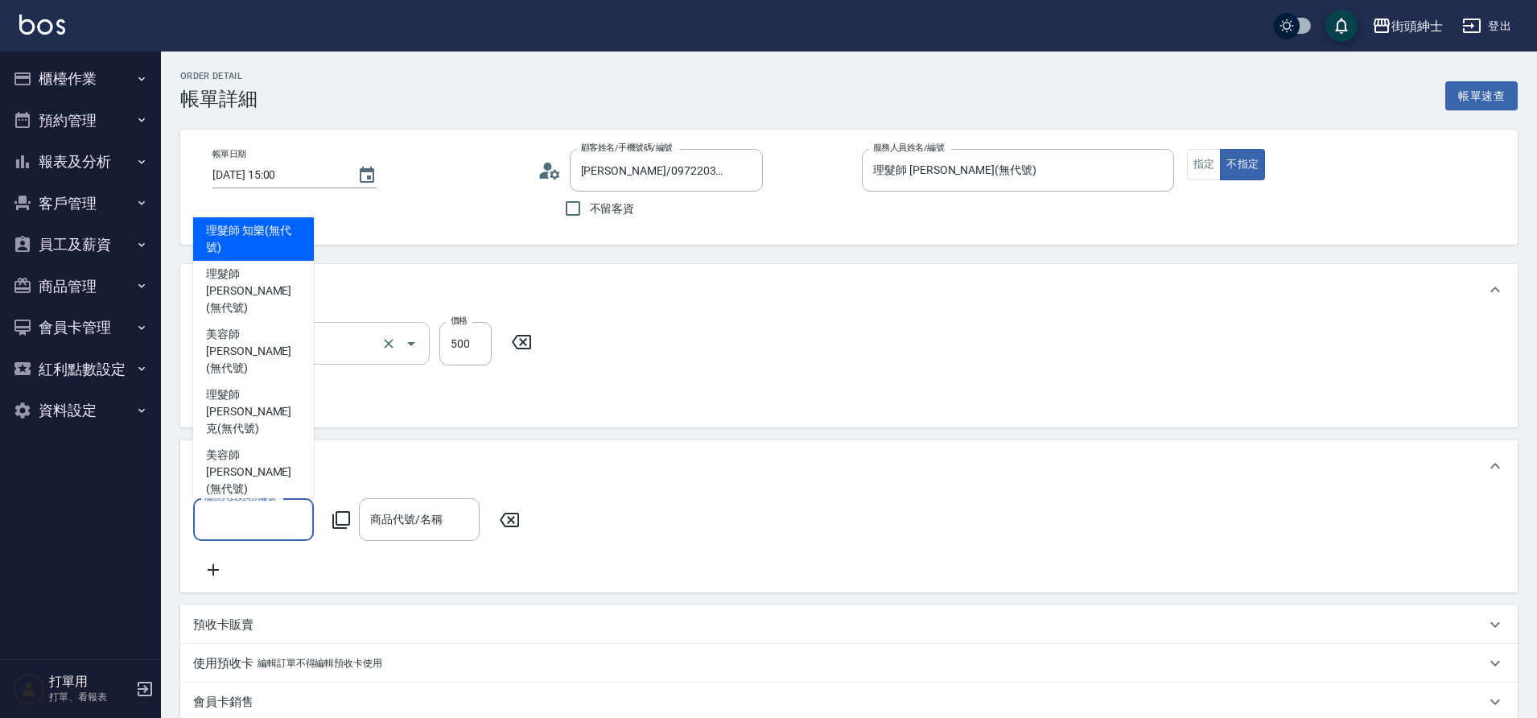
click at [257, 316] on span "理髮師 [PERSON_NAME] (無代號)" at bounding box center [253, 290] width 95 height 51
type input "理髮師 [PERSON_NAME](無代號)"
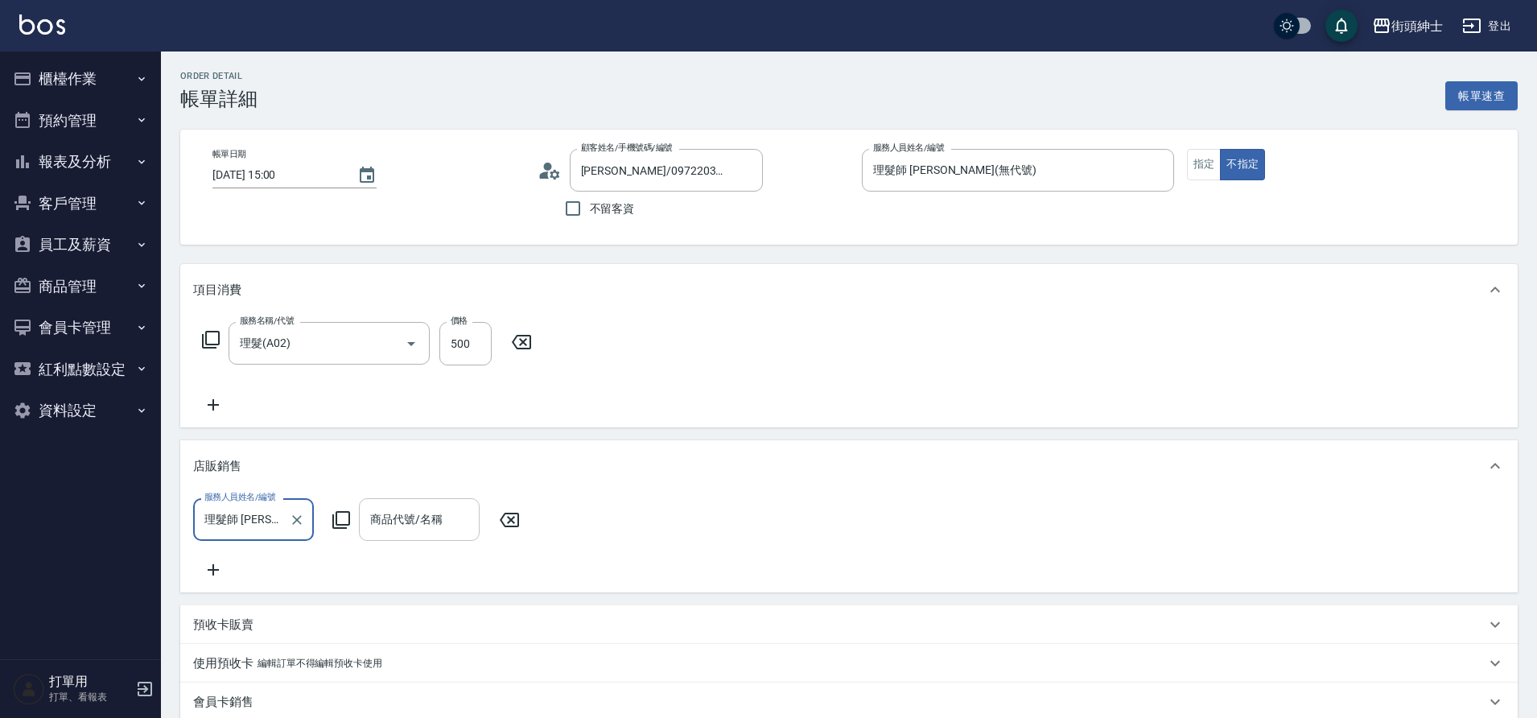
drag, startPoint x: 400, startPoint y: 353, endPoint x: 425, endPoint y: 536, distance: 184.3
click at [425, 536] on div "商品代號/名稱" at bounding box center [419, 519] width 121 height 43
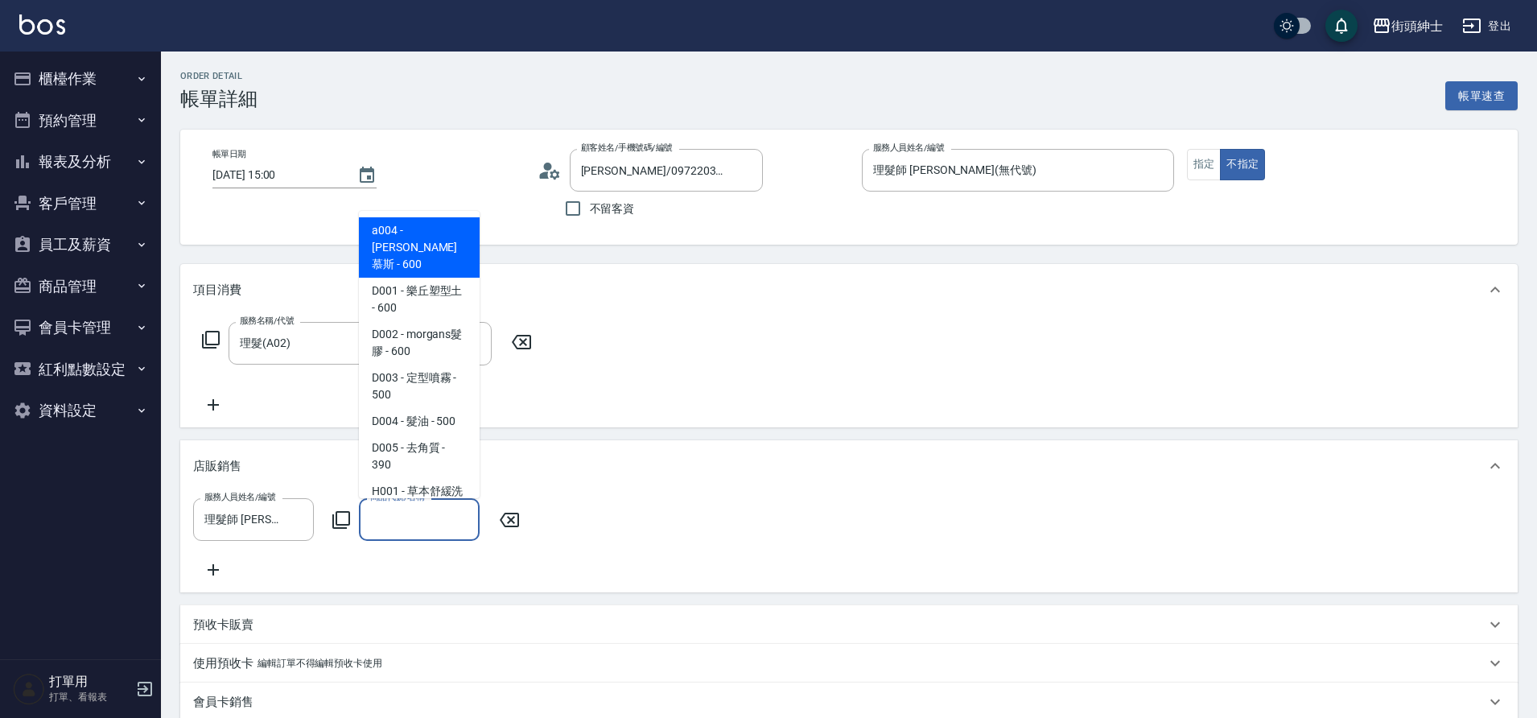
click at [427, 408] on span "D004 - 髮油 - 500" at bounding box center [419, 421] width 121 height 27
type input "髮油"
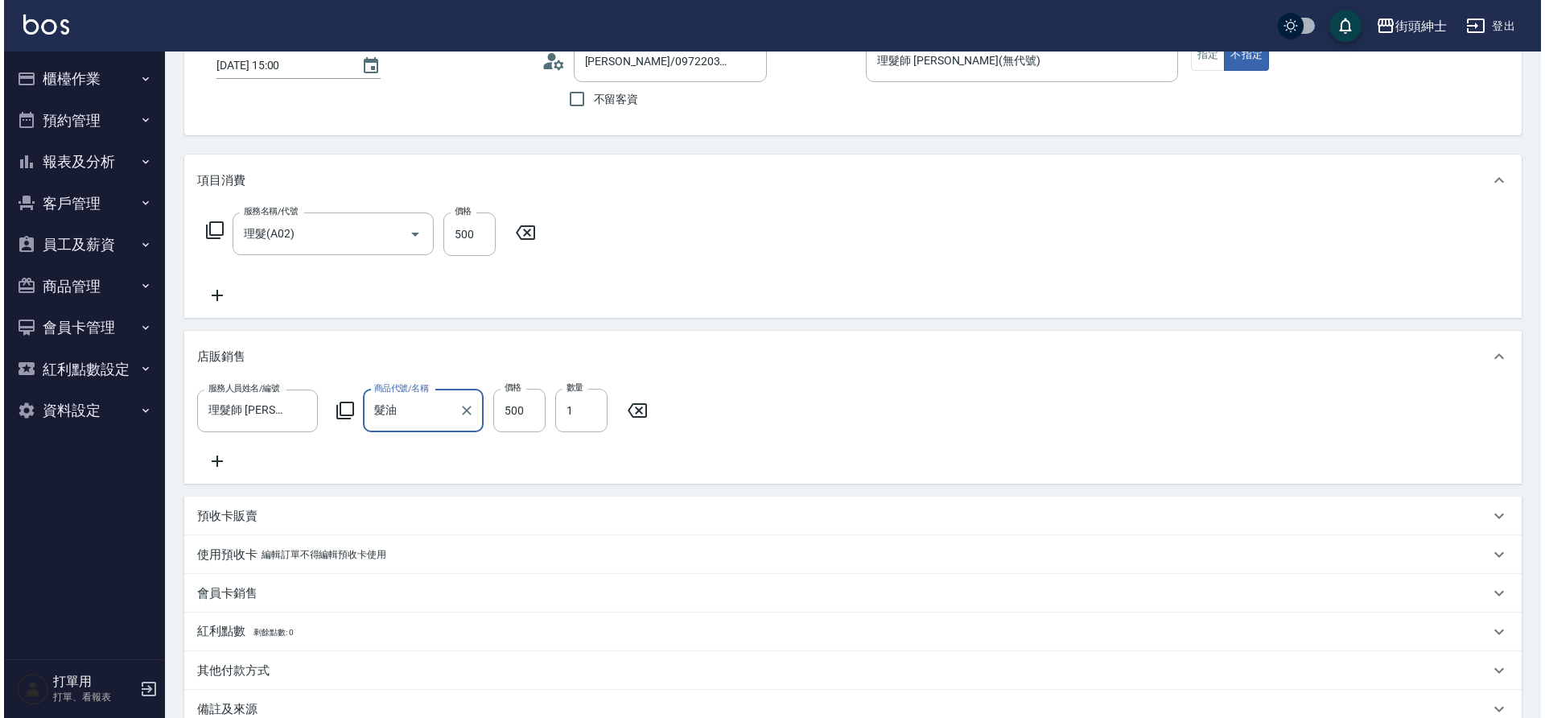
scroll to position [306, 0]
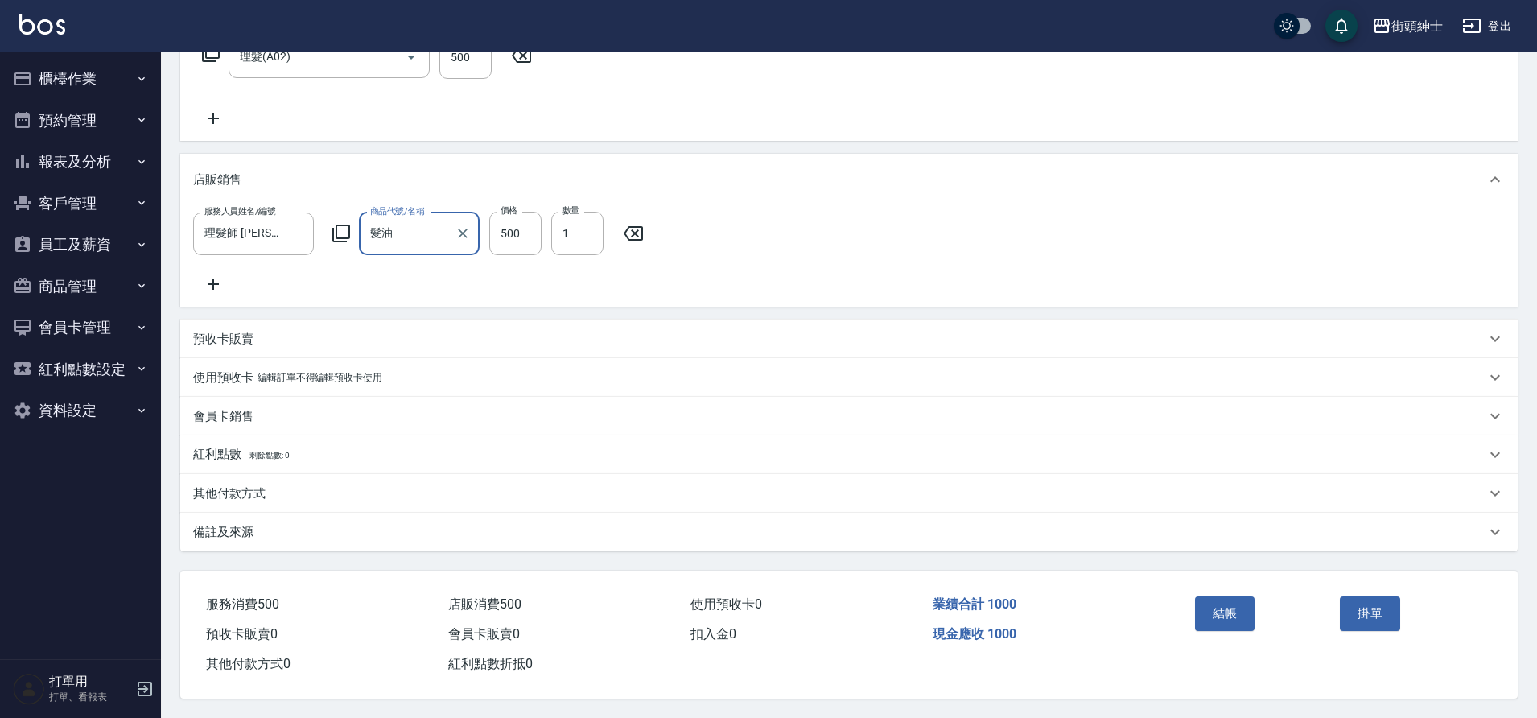
click at [1217, 607] on button "結帳" at bounding box center [1225, 613] width 60 height 34
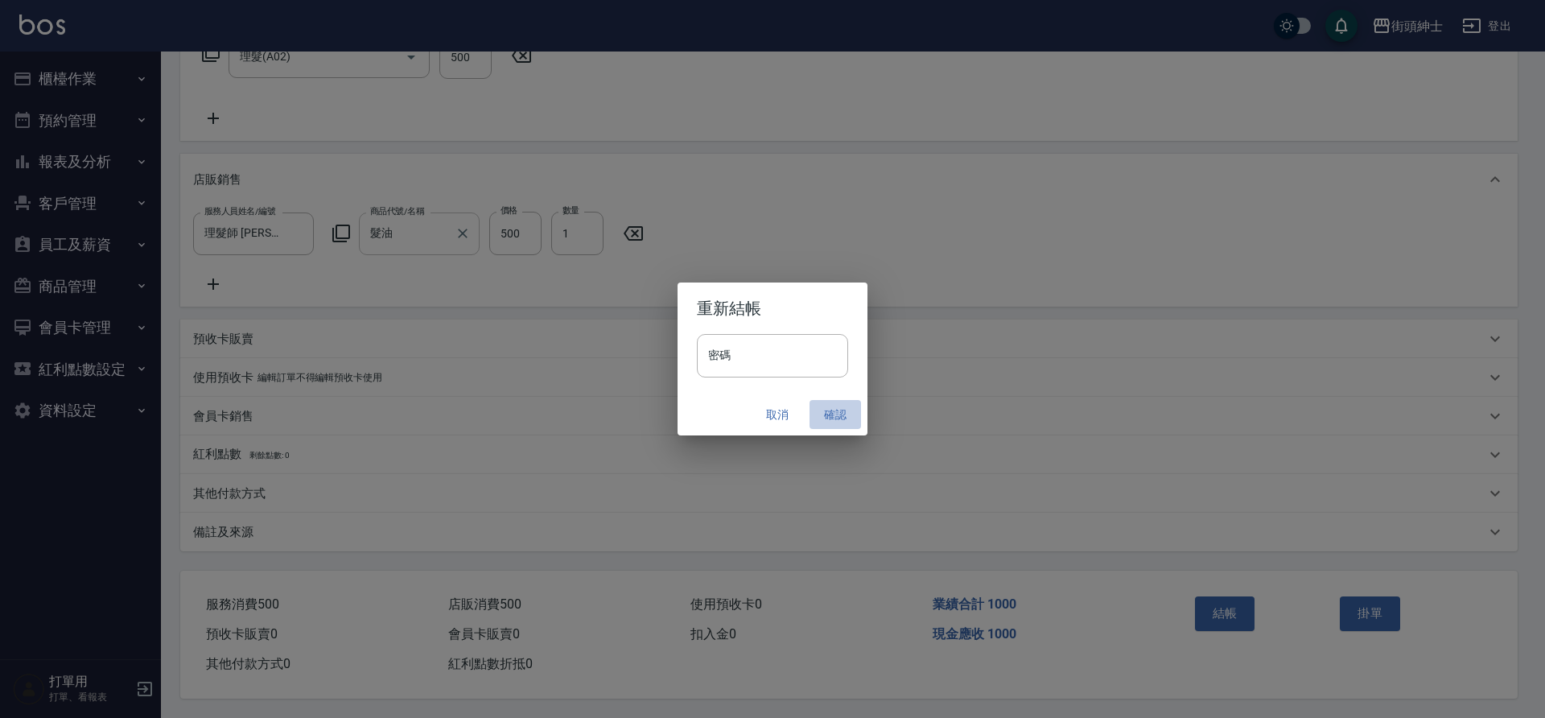
click at [834, 414] on button "確認" at bounding box center [834, 415] width 51 height 30
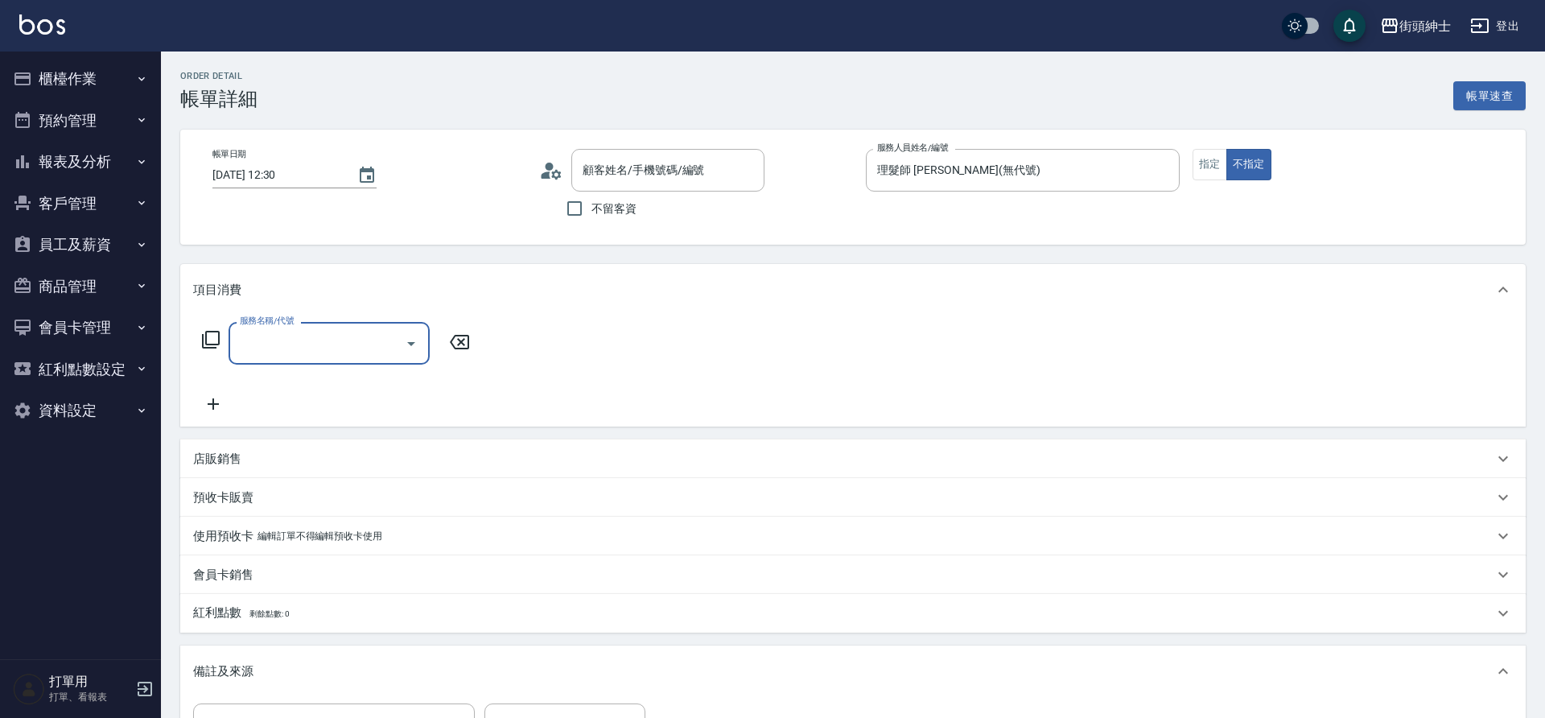
drag, startPoint x: 0, startPoint y: 0, endPoint x: 364, endPoint y: 343, distance: 500.3
click at [364, 343] on input "服務名稱/代號" at bounding box center [317, 343] width 163 height 28
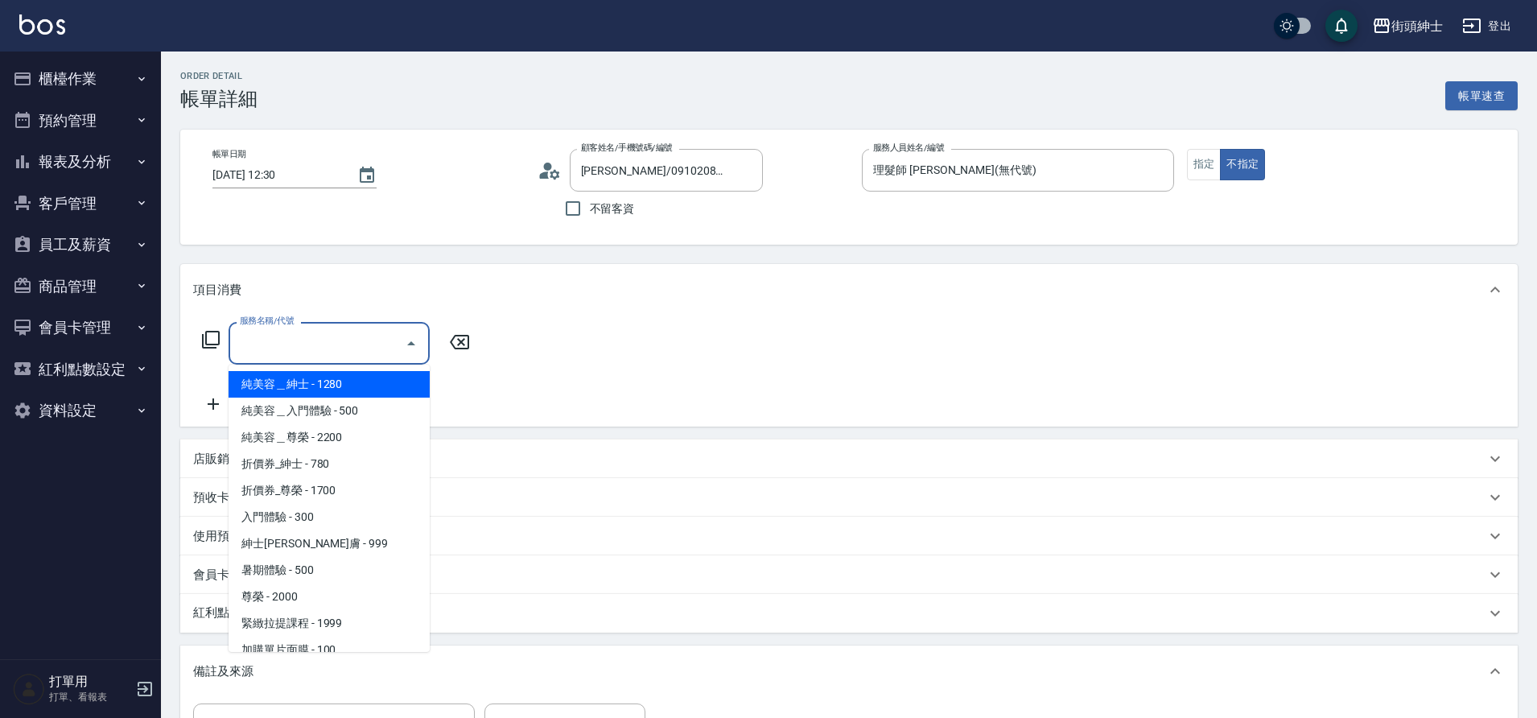
type input "吳則熹/0910208540/null"
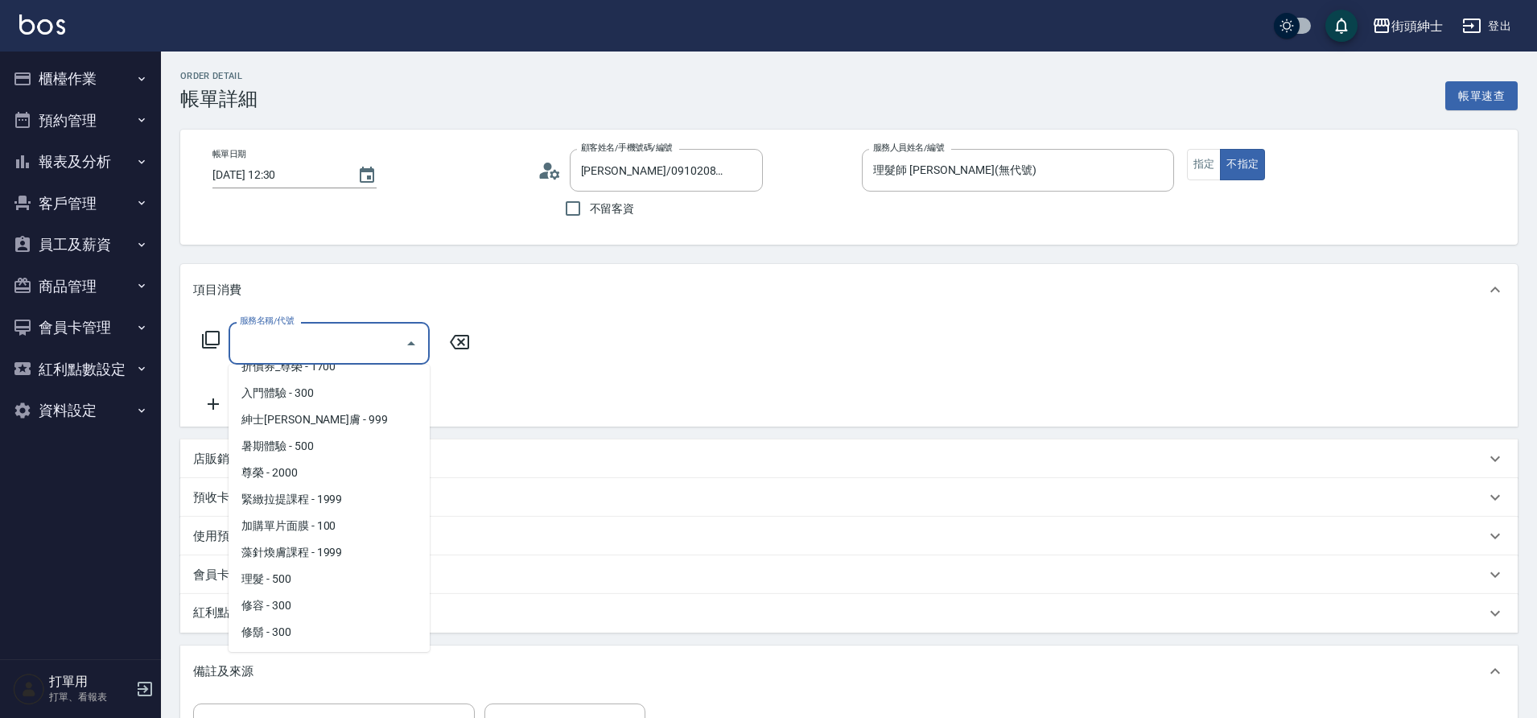
click at [293, 577] on span "理髮 - 500" at bounding box center [328, 579] width 201 height 27
type input "理髮(A02)"
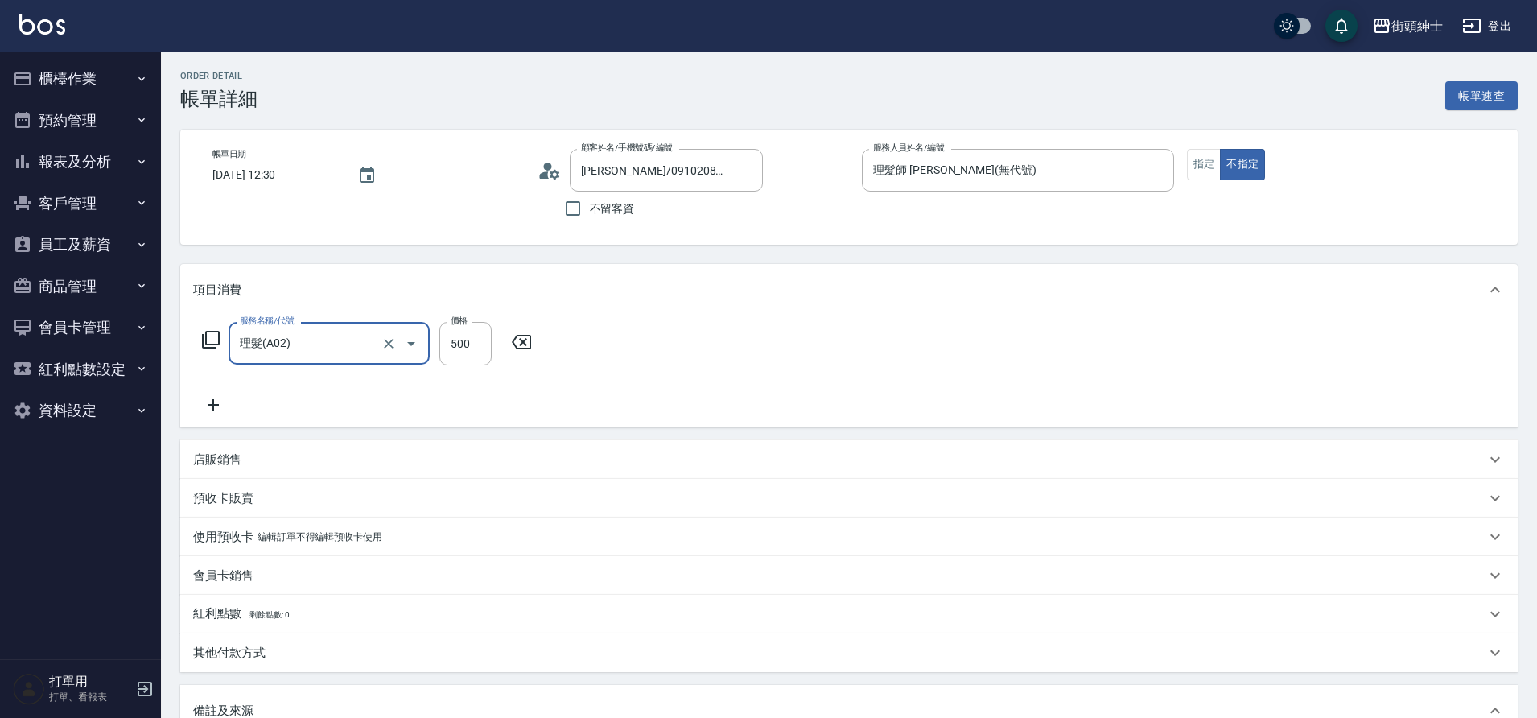
click at [220, 400] on icon at bounding box center [213, 404] width 40 height 19
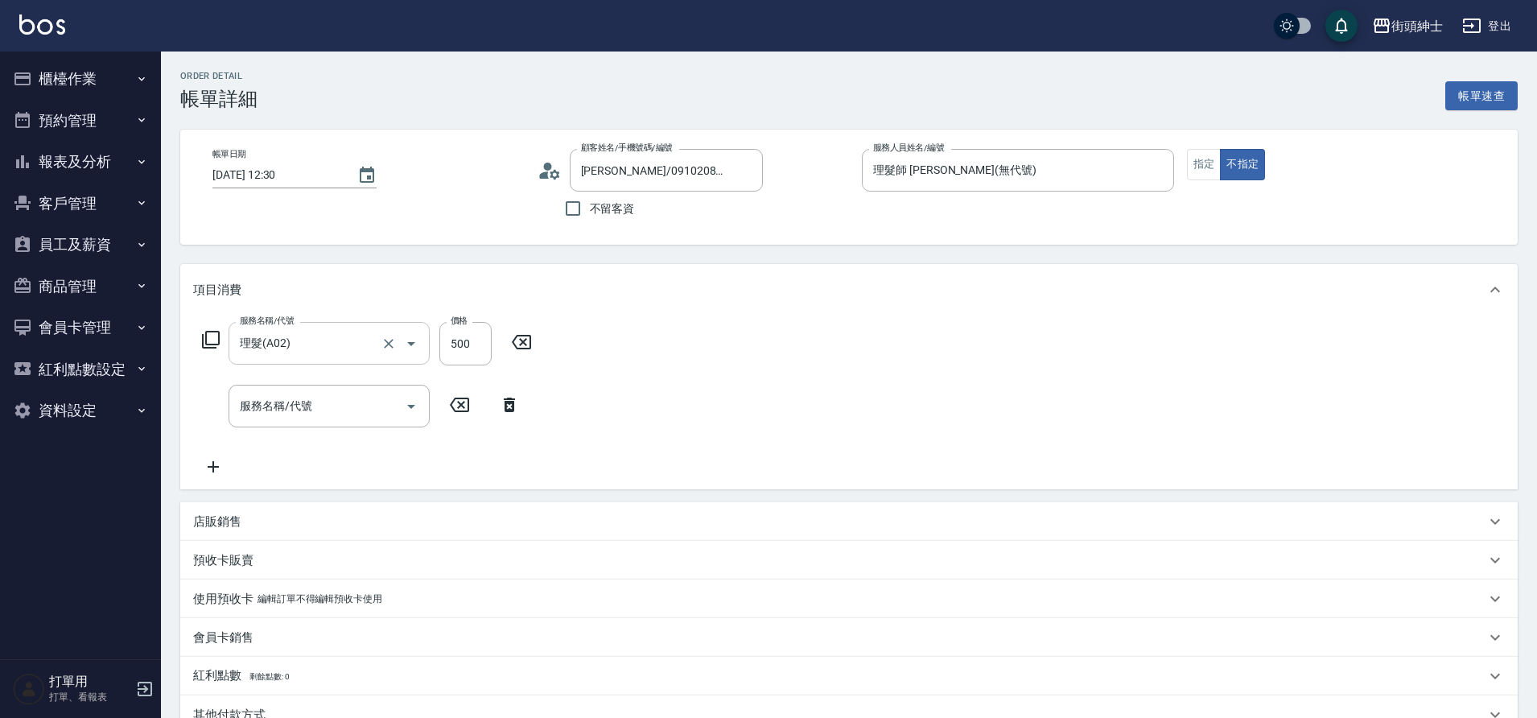
click at [510, 409] on icon at bounding box center [509, 404] width 40 height 19
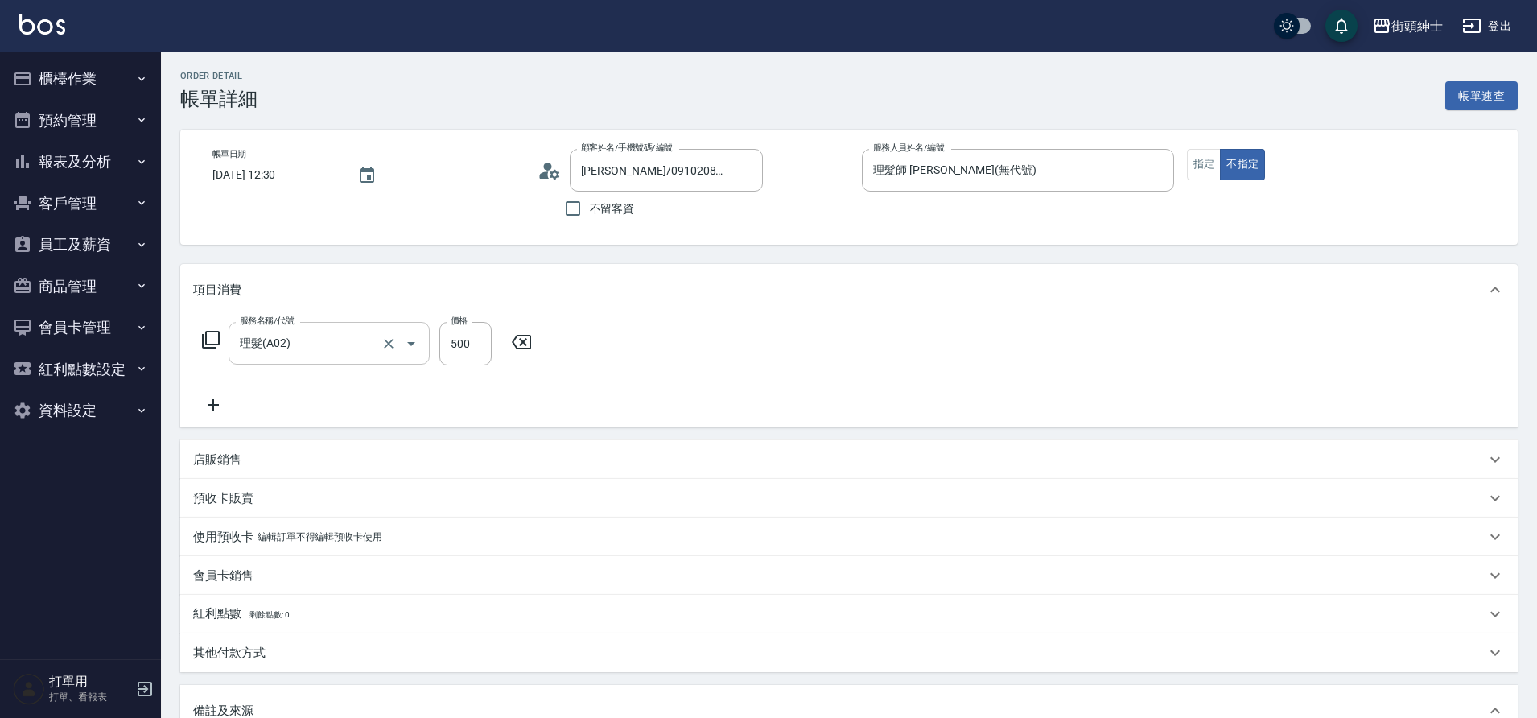
click at [368, 451] on div "店販銷售" at bounding box center [839, 459] width 1292 height 17
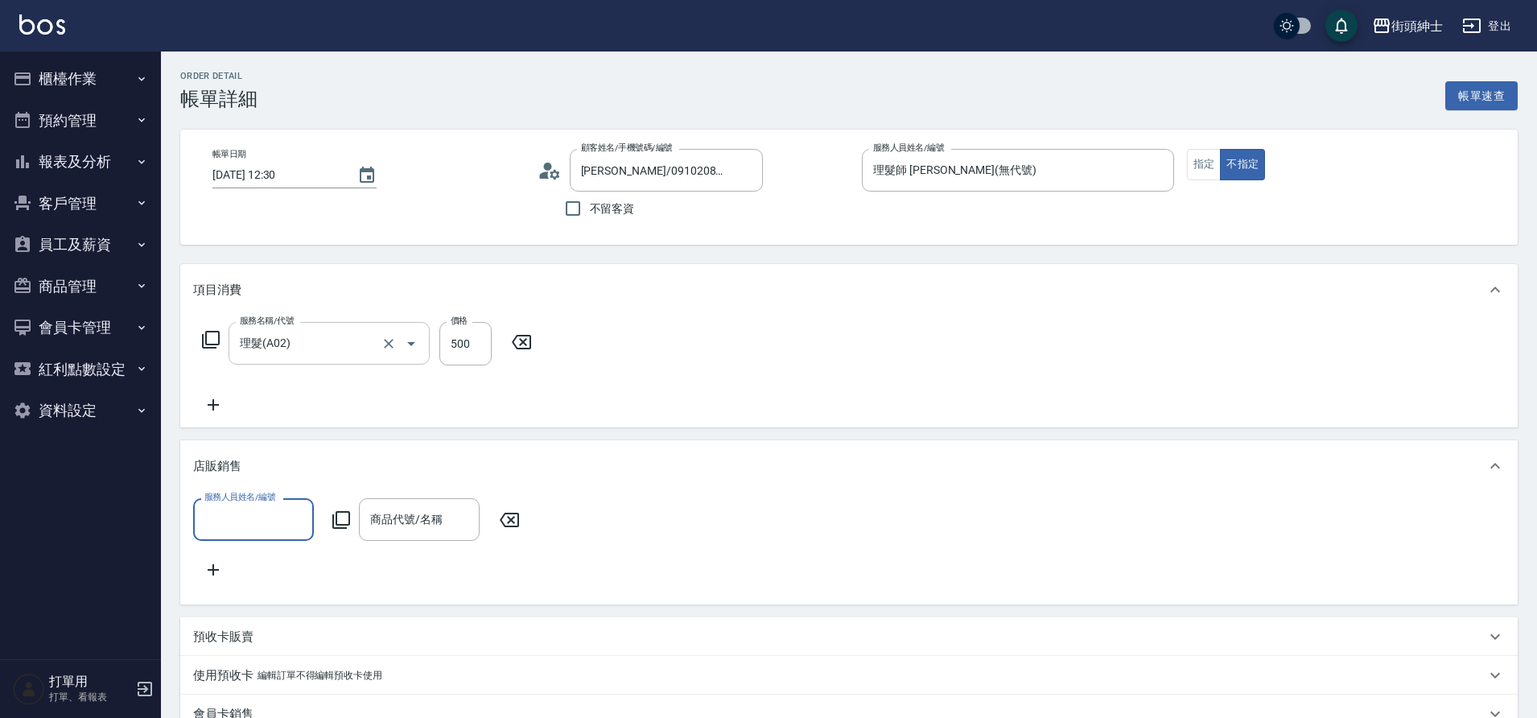
scroll to position [0, 0]
click at [291, 518] on input "服務人員姓名/編號" at bounding box center [253, 519] width 106 height 28
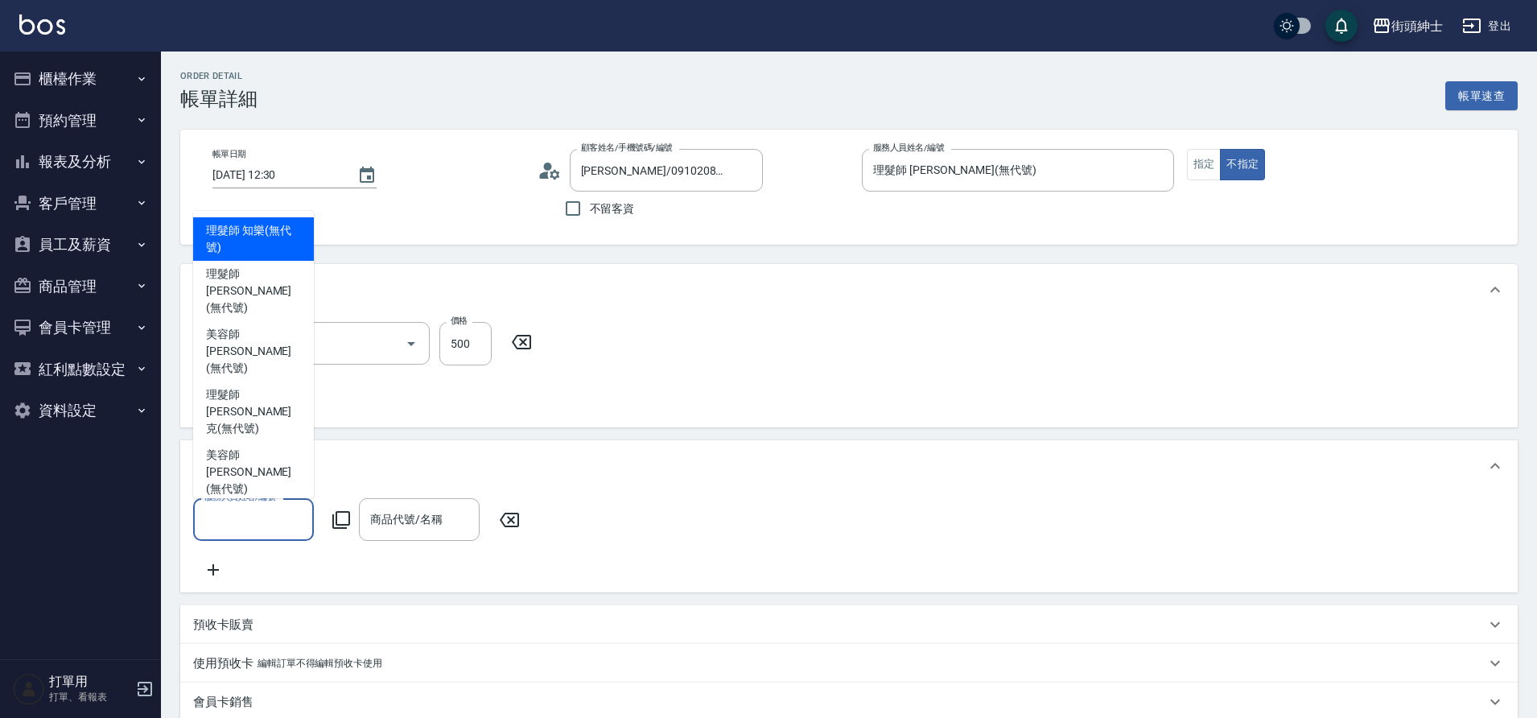
drag, startPoint x: 364, startPoint y: 343, endPoint x: 275, endPoint y: 341, distance: 89.3
click at [275, 316] on span "理髮師 eric (無代號)" at bounding box center [253, 290] width 95 height 51
type input "理髮師 eric(無代號)"
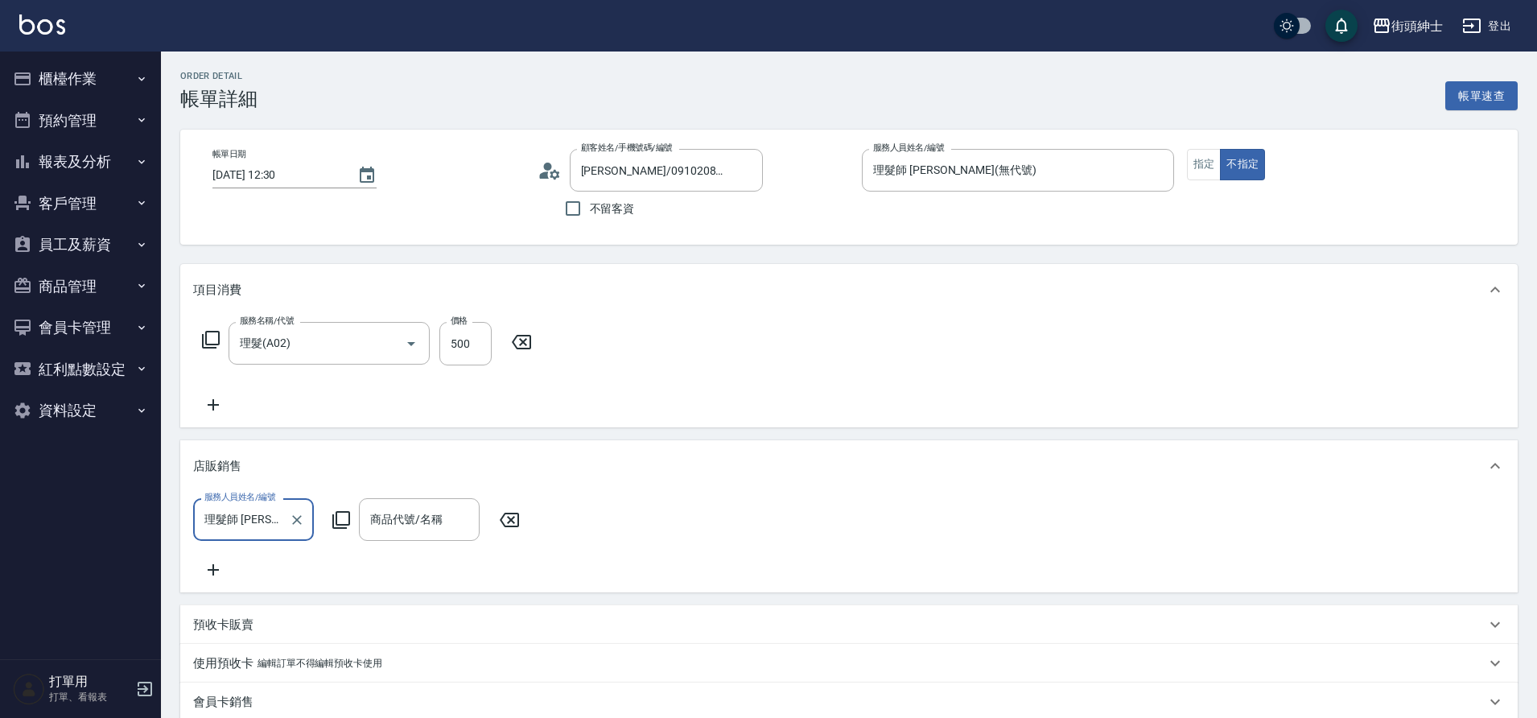
click at [442, 516] on input "商品代號/名稱" at bounding box center [419, 519] width 106 height 28
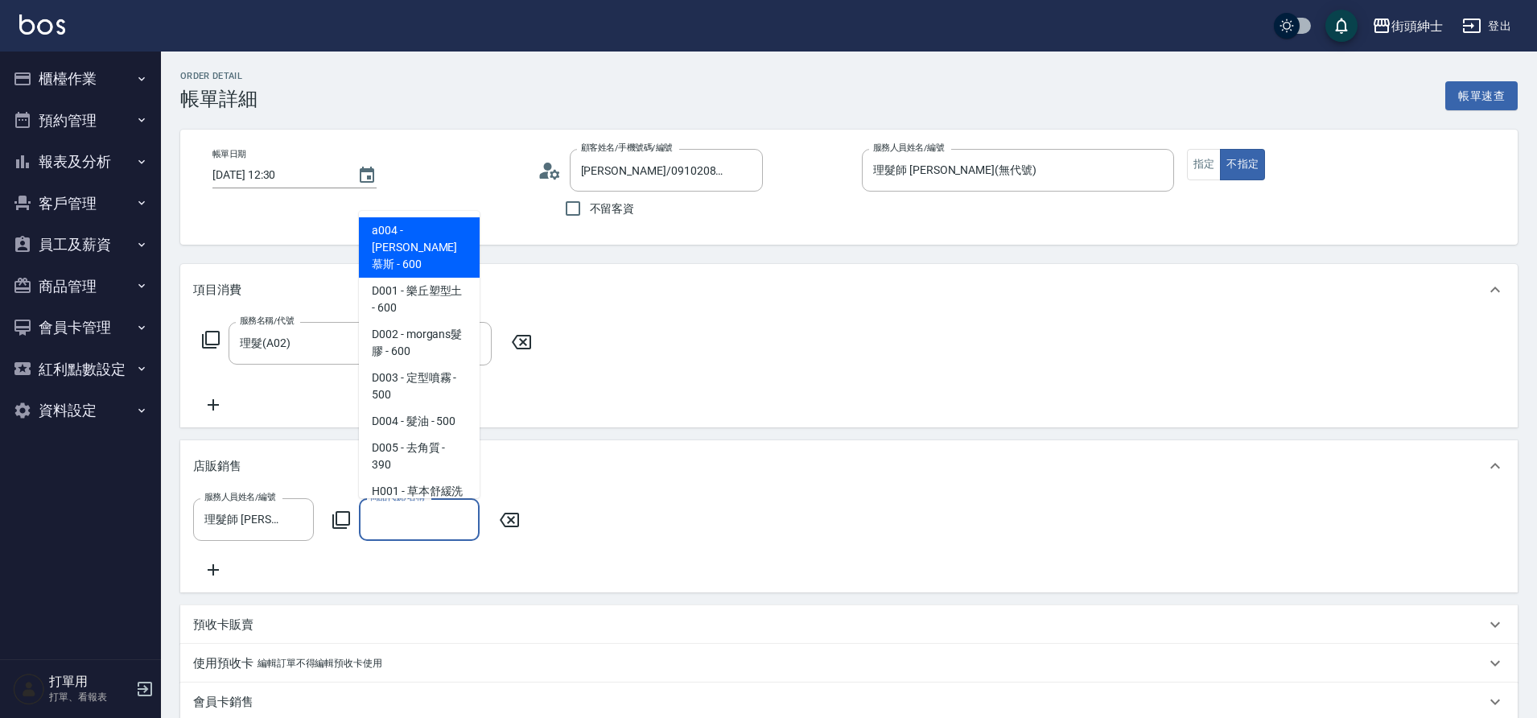
click at [422, 286] on span "D001 - 樂丘塑型土 - 600" at bounding box center [419, 299] width 121 height 43
type input "樂丘塑型土"
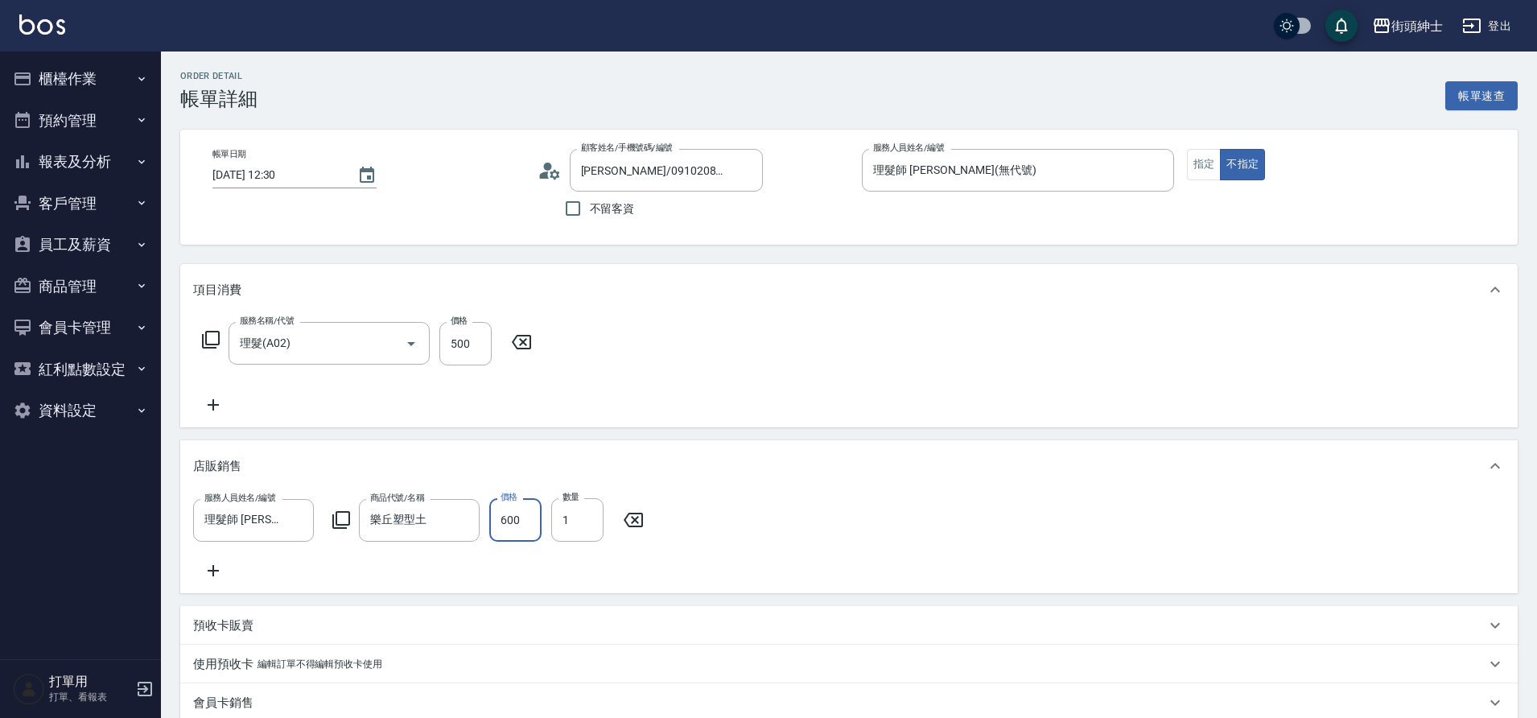
click at [517, 529] on input "600" at bounding box center [515, 519] width 52 height 43
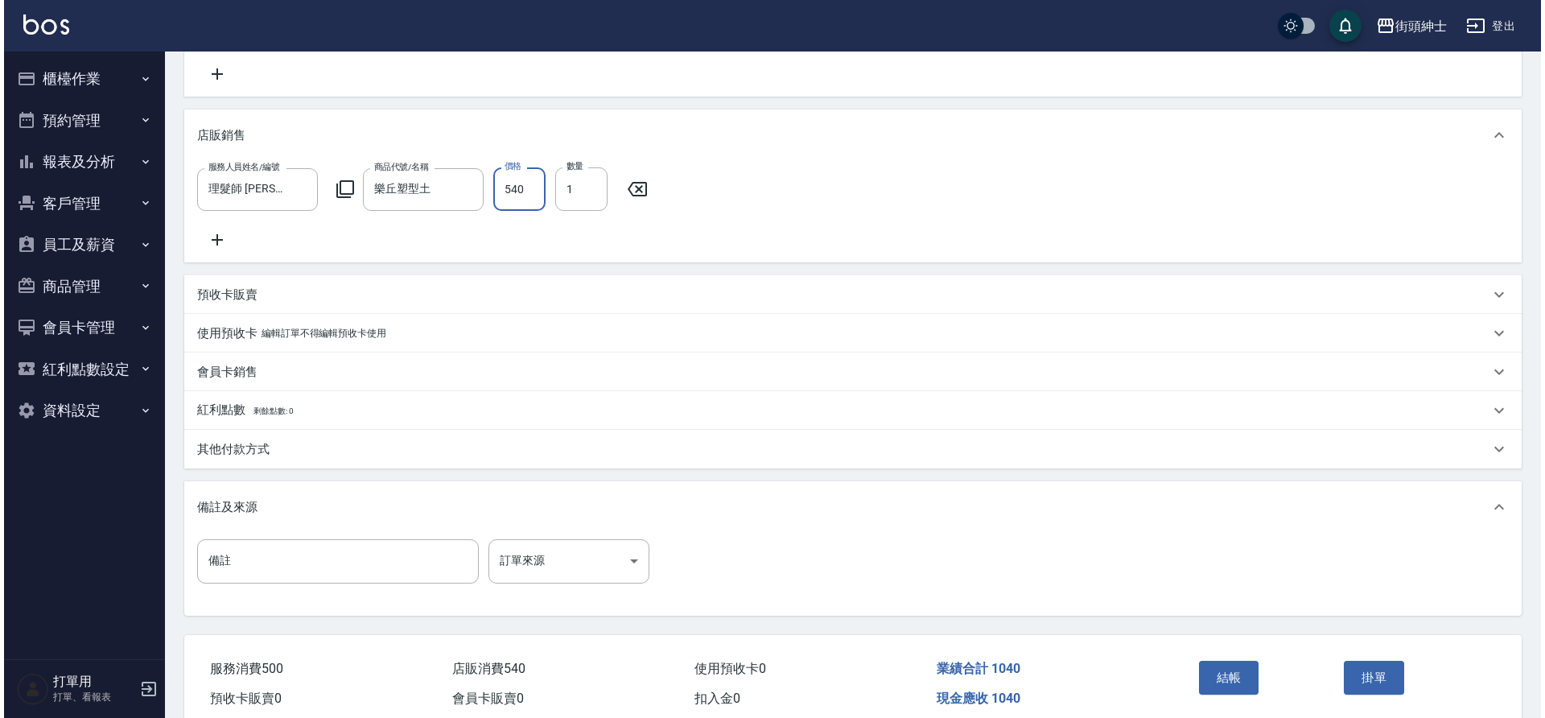
scroll to position [414, 0]
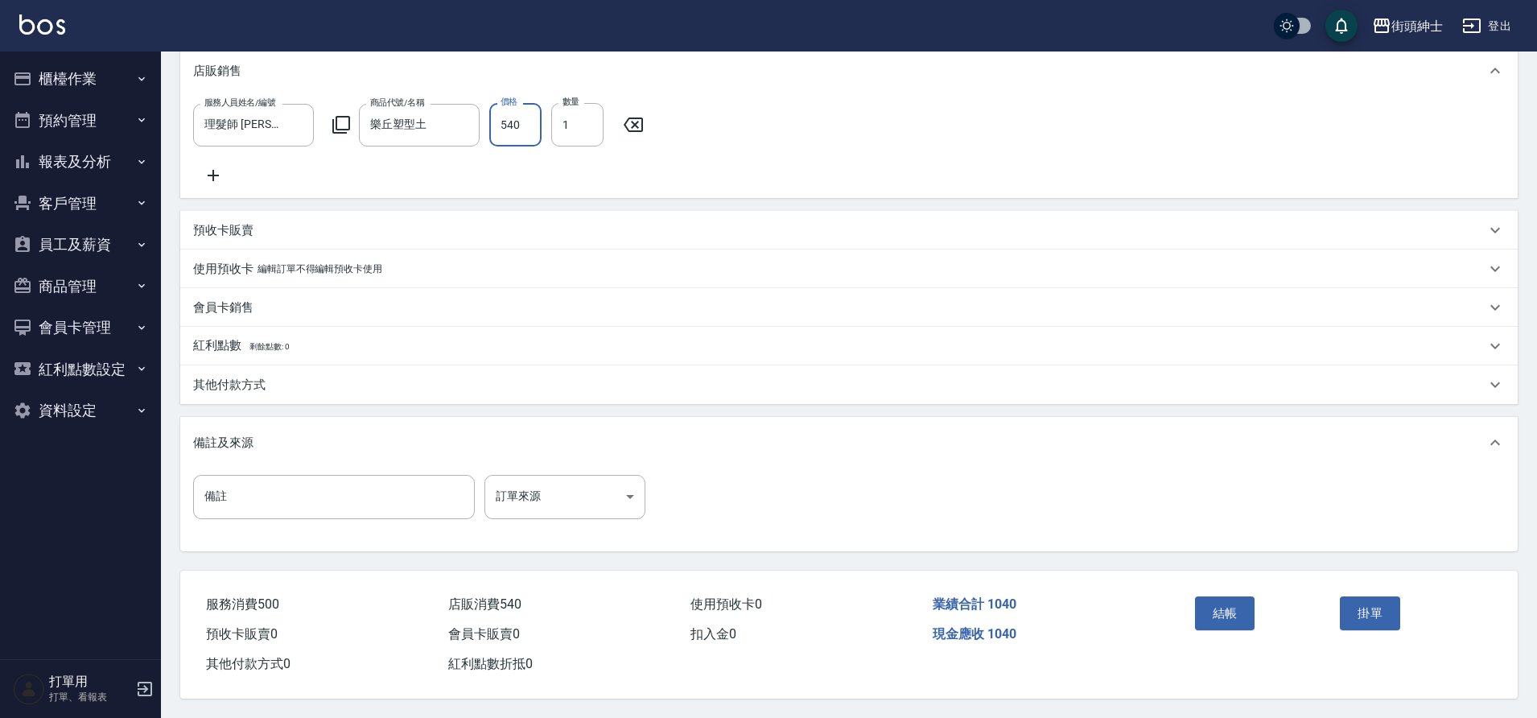
type input "540"
click at [1233, 611] on button "結帳" at bounding box center [1225, 613] width 60 height 34
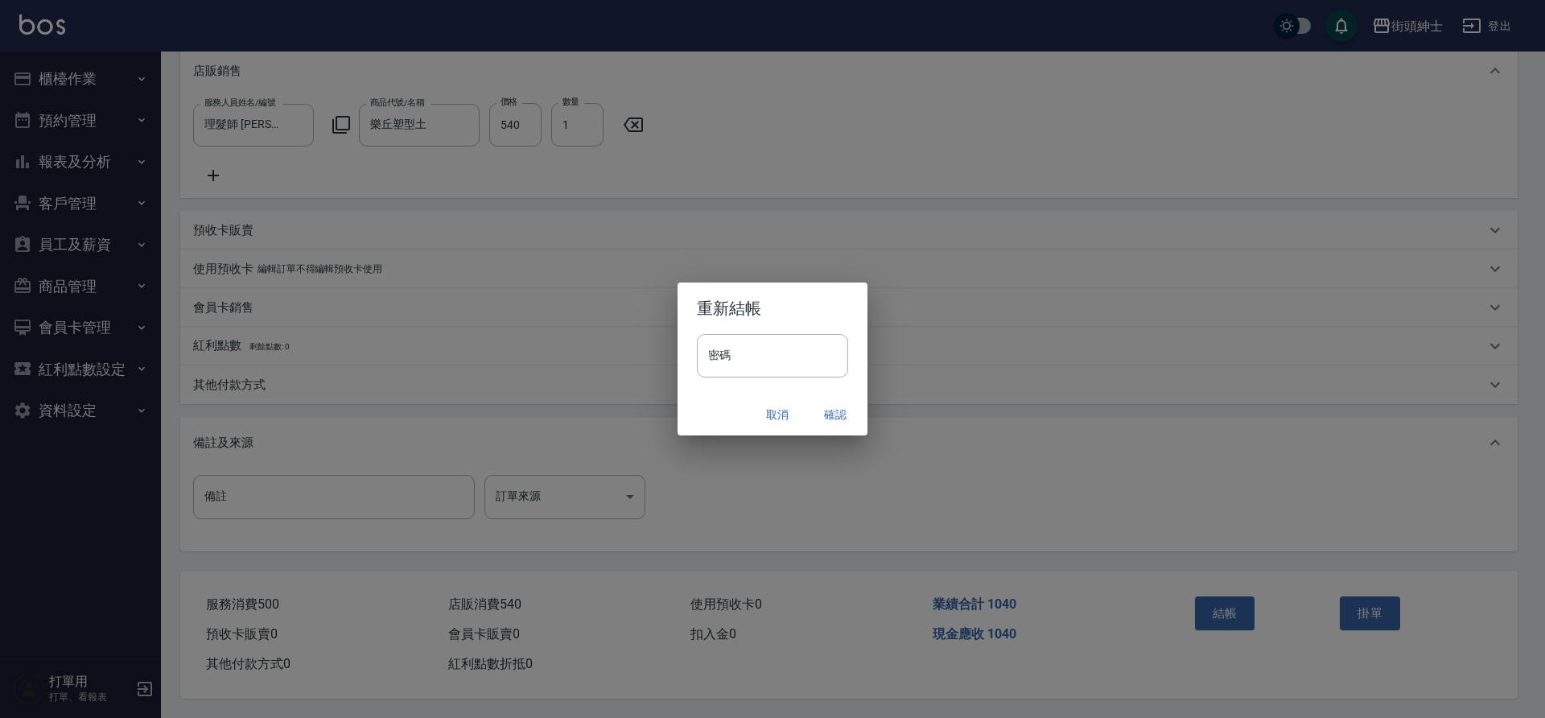
click at [832, 414] on button "確認" at bounding box center [834, 415] width 51 height 30
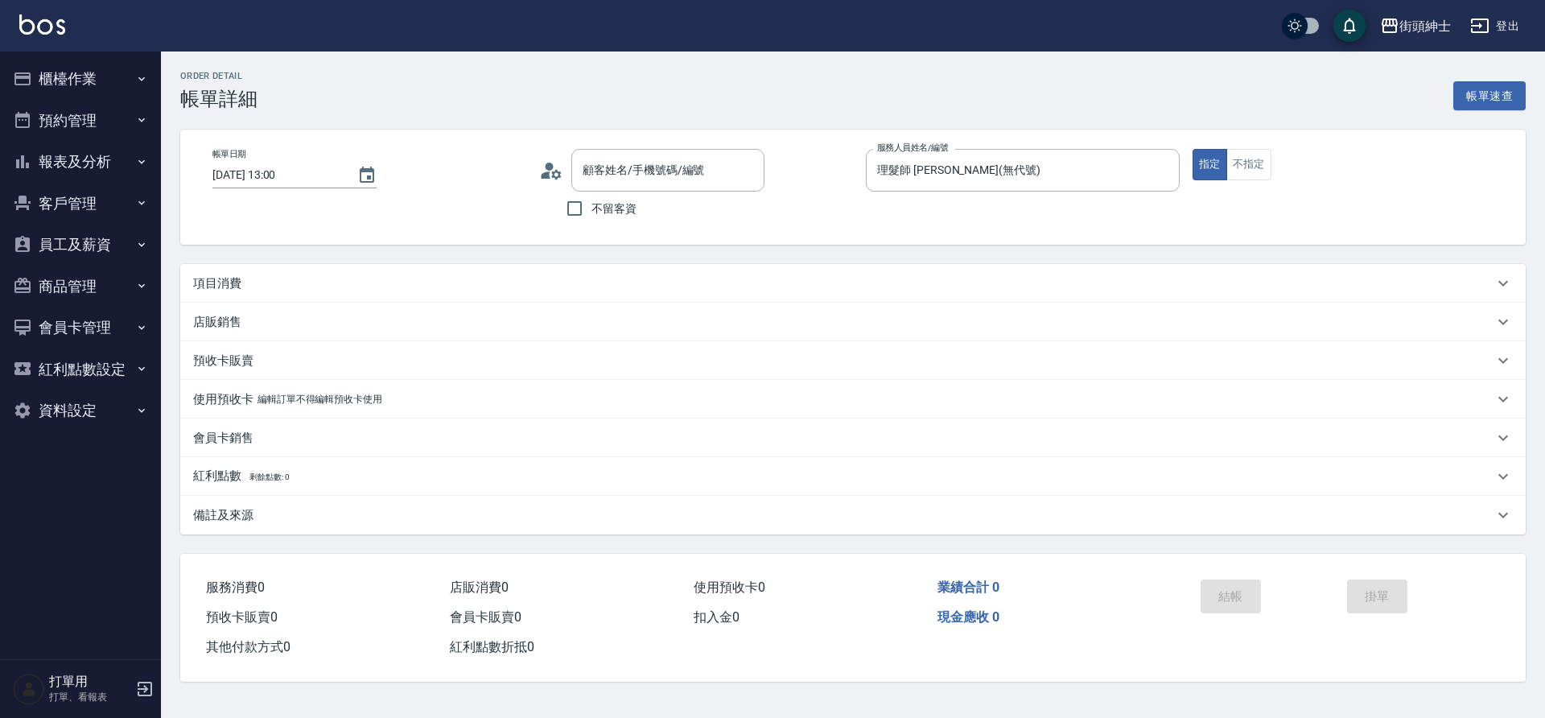
drag, startPoint x: 0, startPoint y: 0, endPoint x: 525, endPoint y: 283, distance: 596.1
click at [525, 283] on div "項目消費" at bounding box center [843, 283] width 1300 height 17
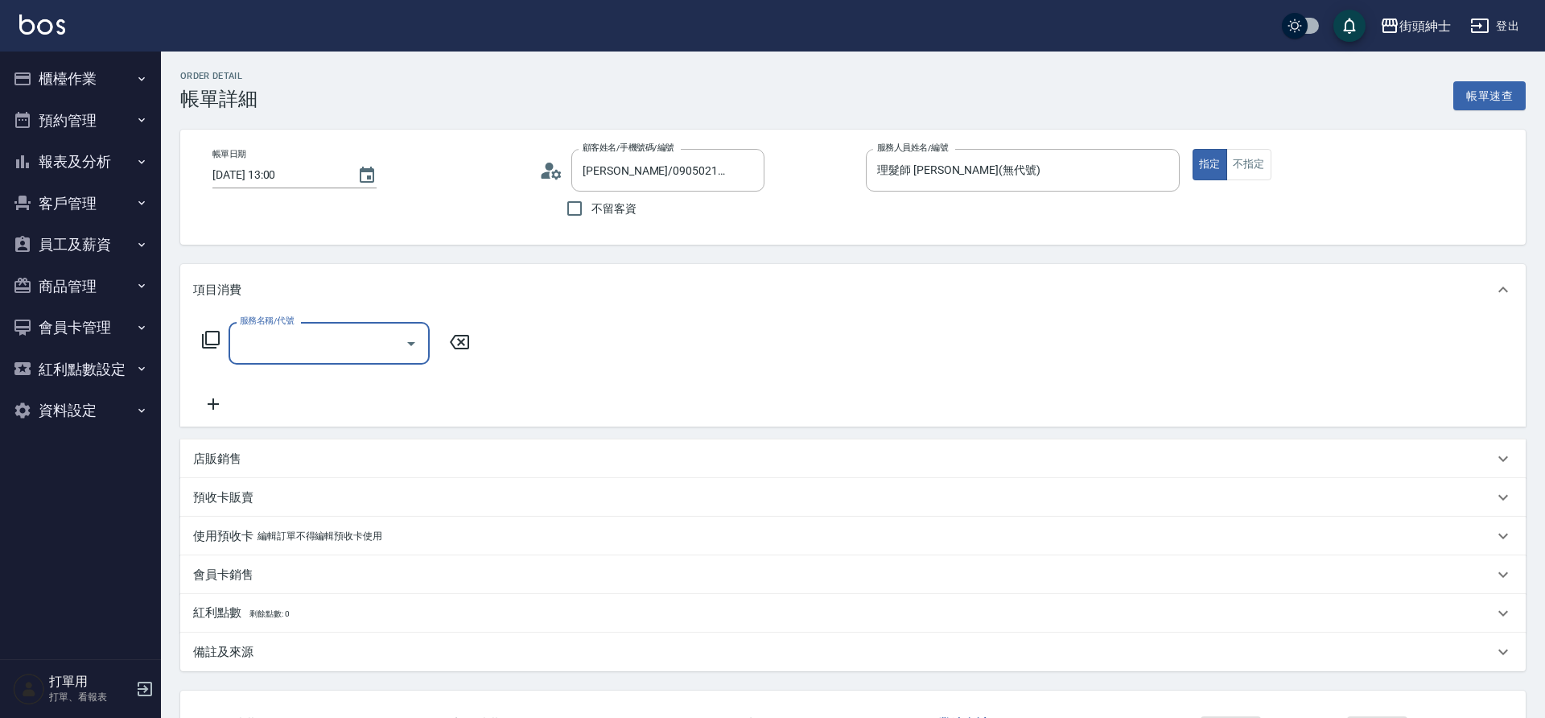
type input "林建宇/0905021098/null"
drag, startPoint x: 525, startPoint y: 283, endPoint x: 409, endPoint y: 339, distance: 128.1
click at [409, 339] on icon "Open" at bounding box center [410, 343] width 19 height 19
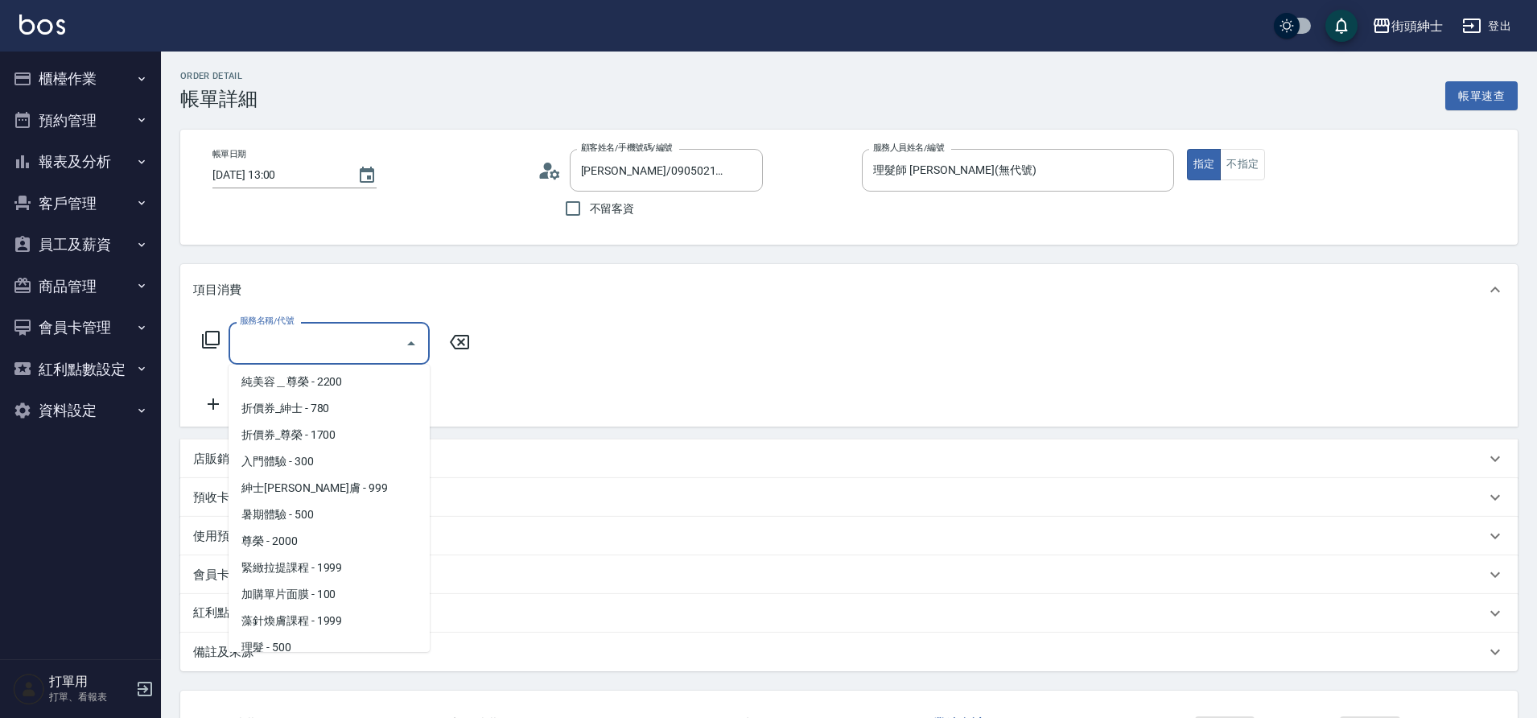
scroll to position [124, 0]
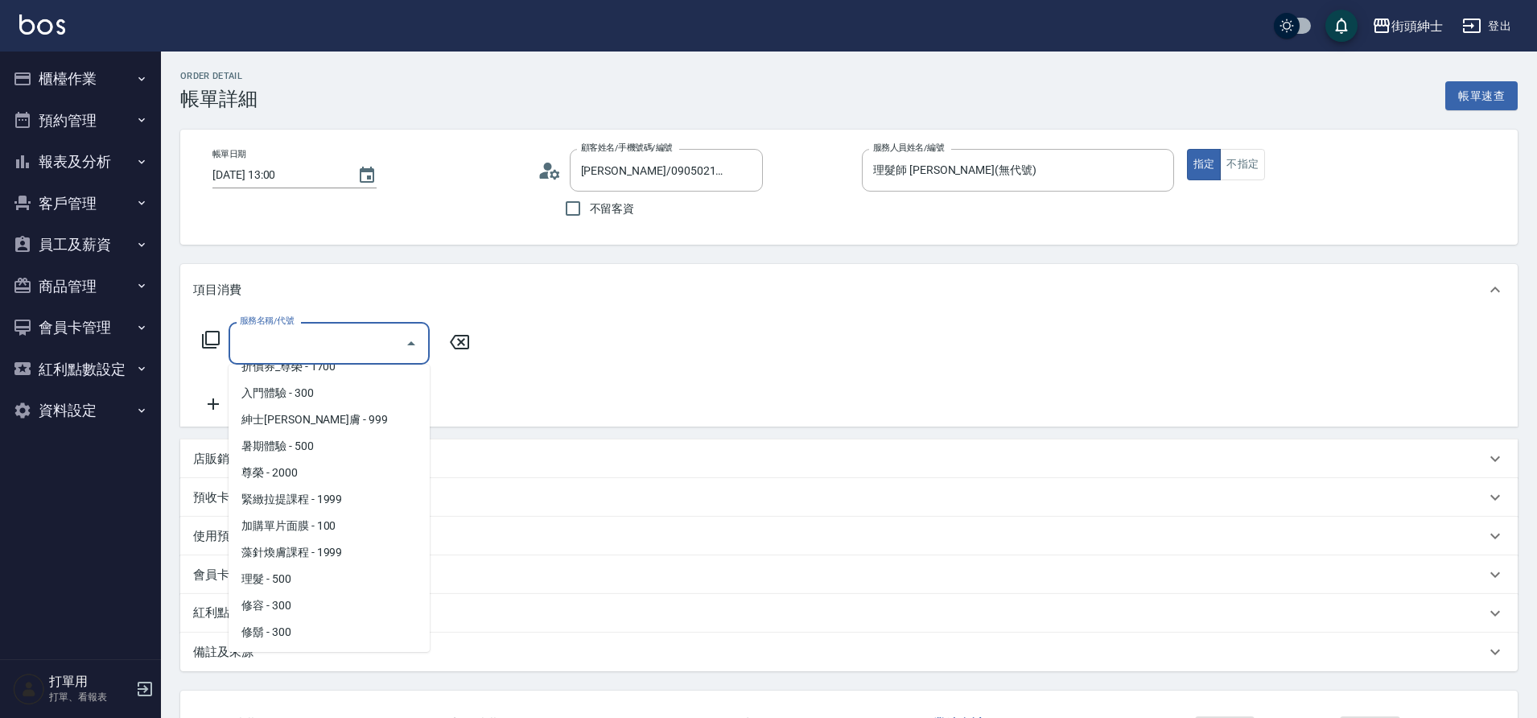
click at [292, 581] on span "理髮 - 500" at bounding box center [328, 579] width 201 height 27
type input "理髮(A02)"
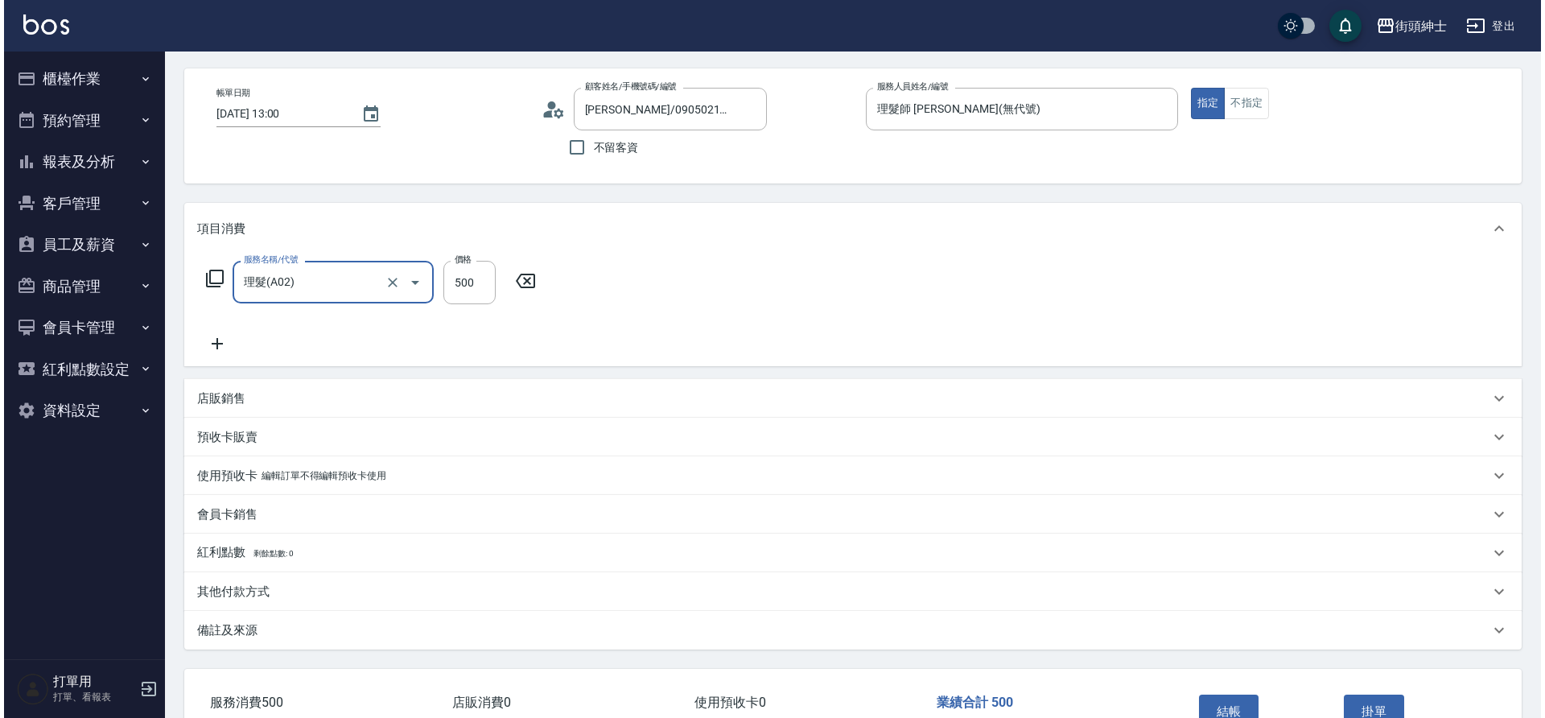
scroll to position [135, 0]
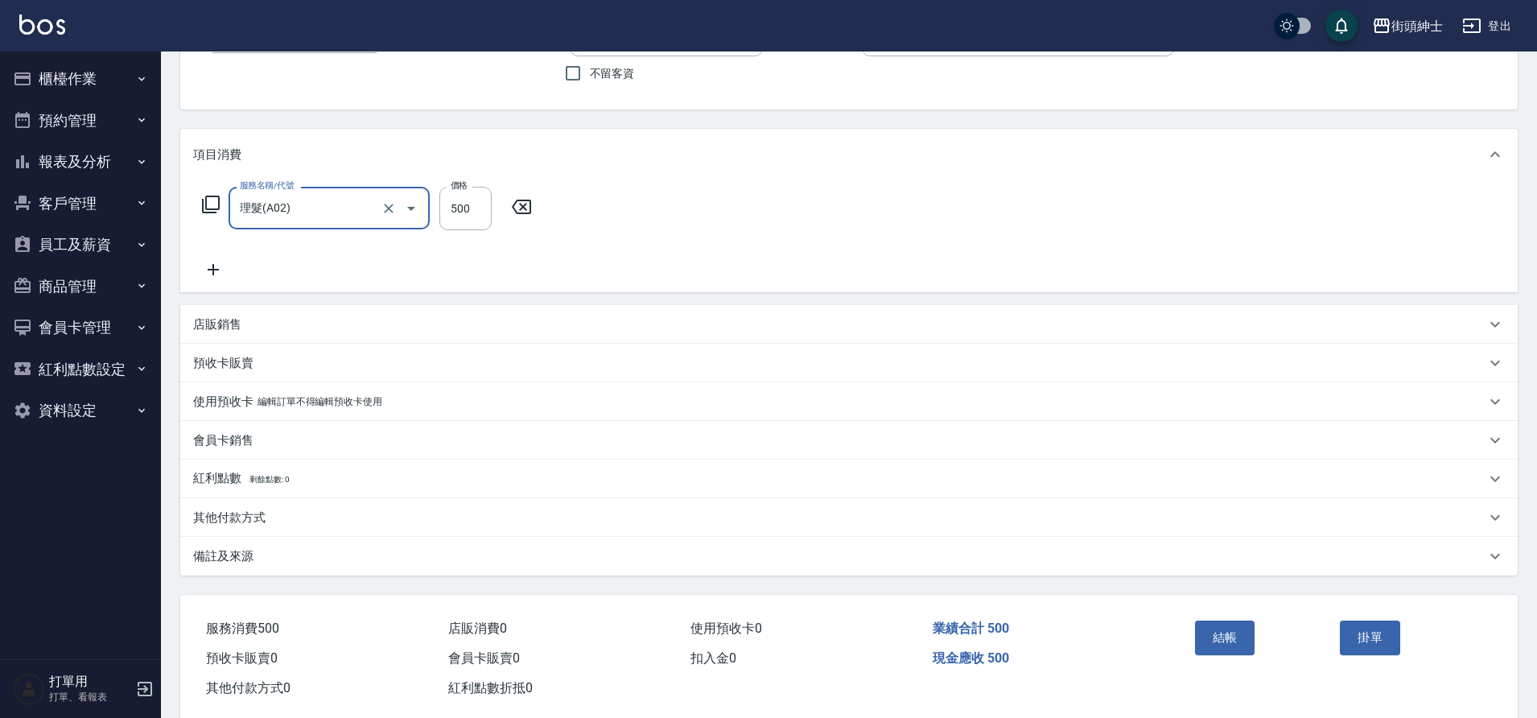
click at [1217, 632] on button "結帳" at bounding box center [1225, 637] width 60 height 34
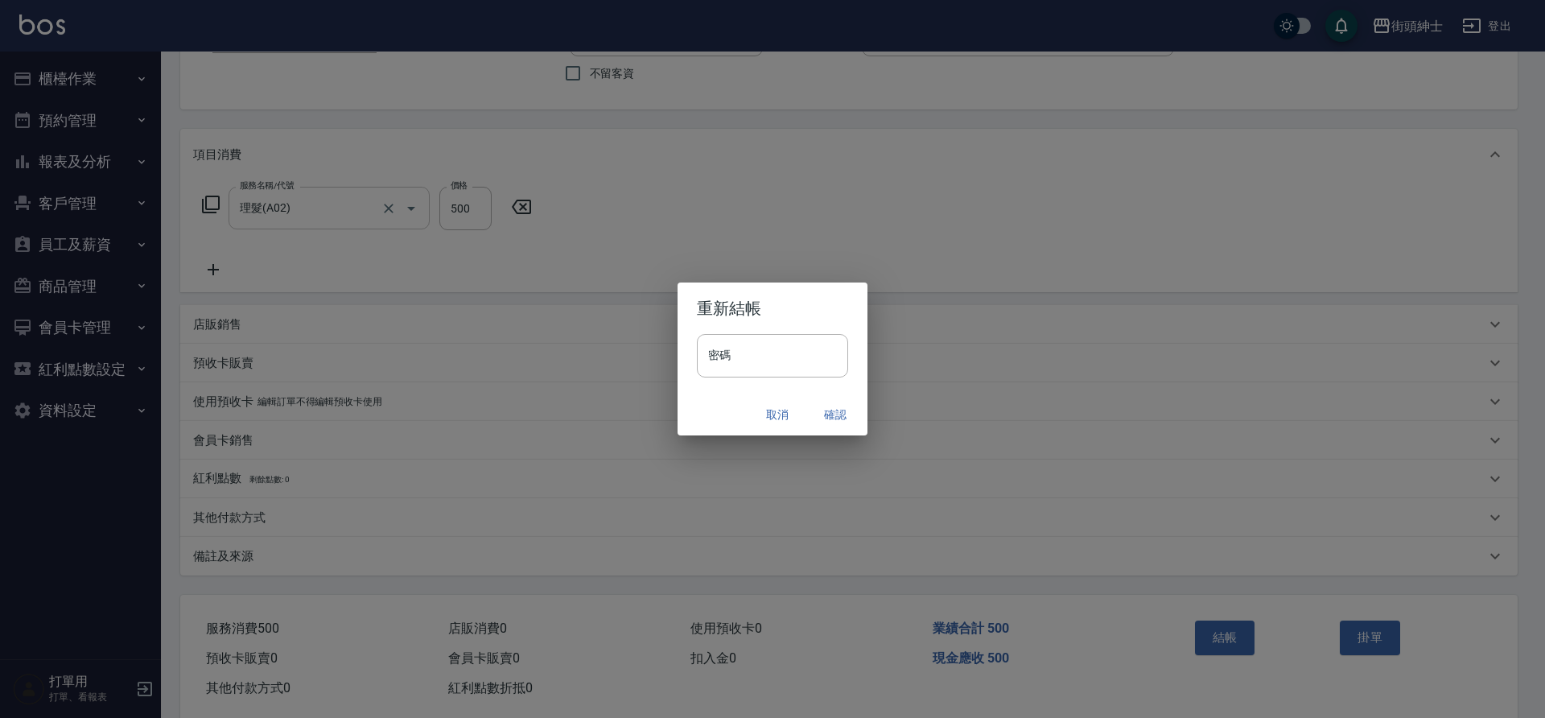
click at [835, 414] on button "確認" at bounding box center [834, 415] width 51 height 30
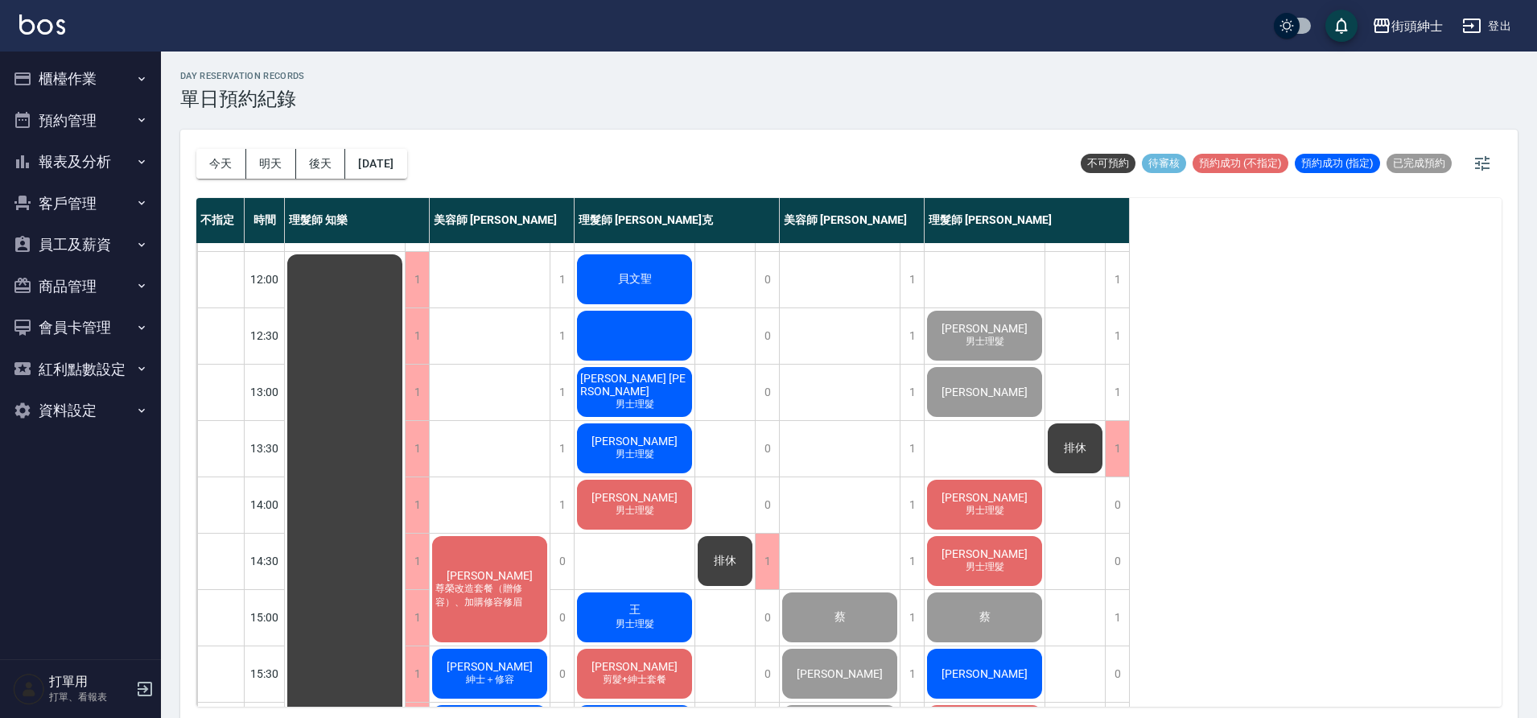
scroll to position [288, 0]
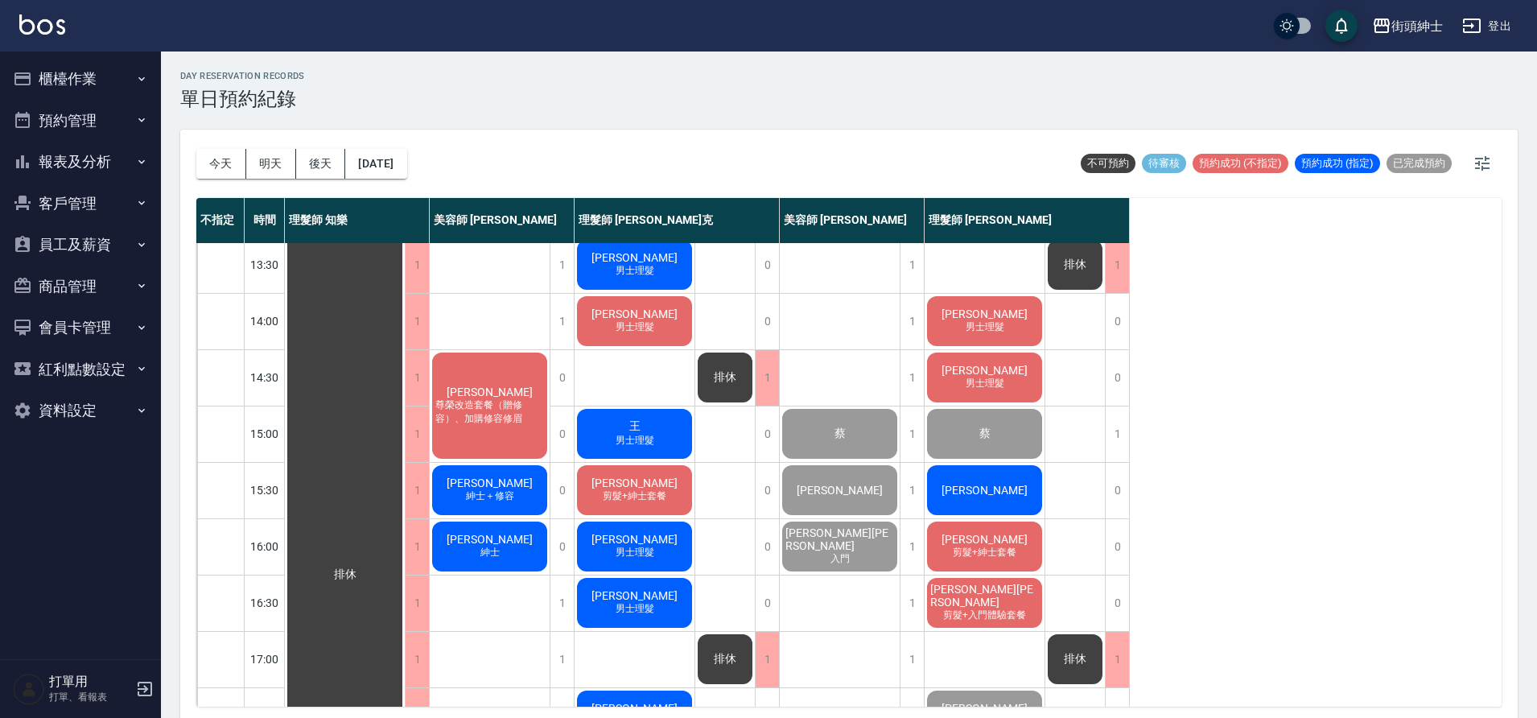
click at [994, 331] on span "男士理髮" at bounding box center [984, 327] width 45 height 14
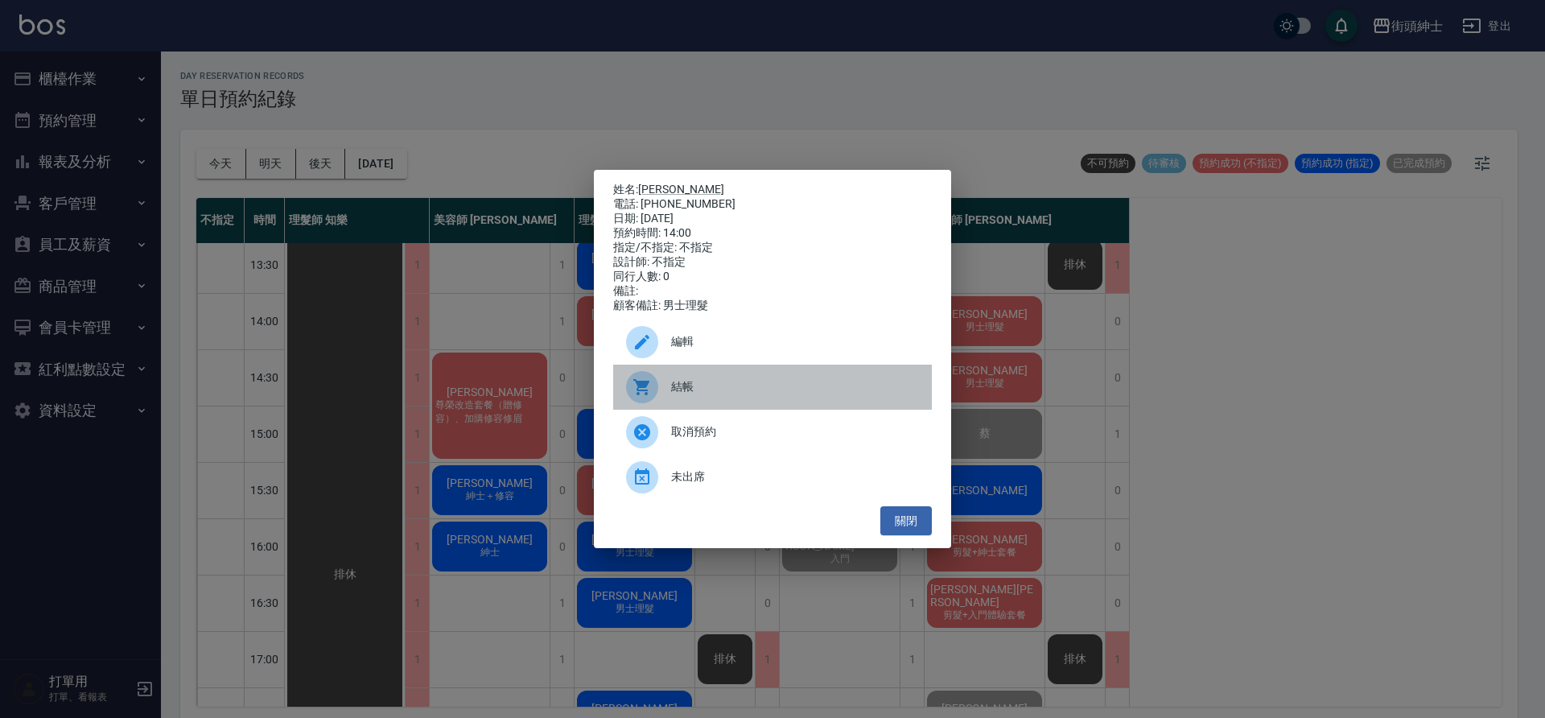
click at [710, 393] on span "結帳" at bounding box center [795, 386] width 248 height 17
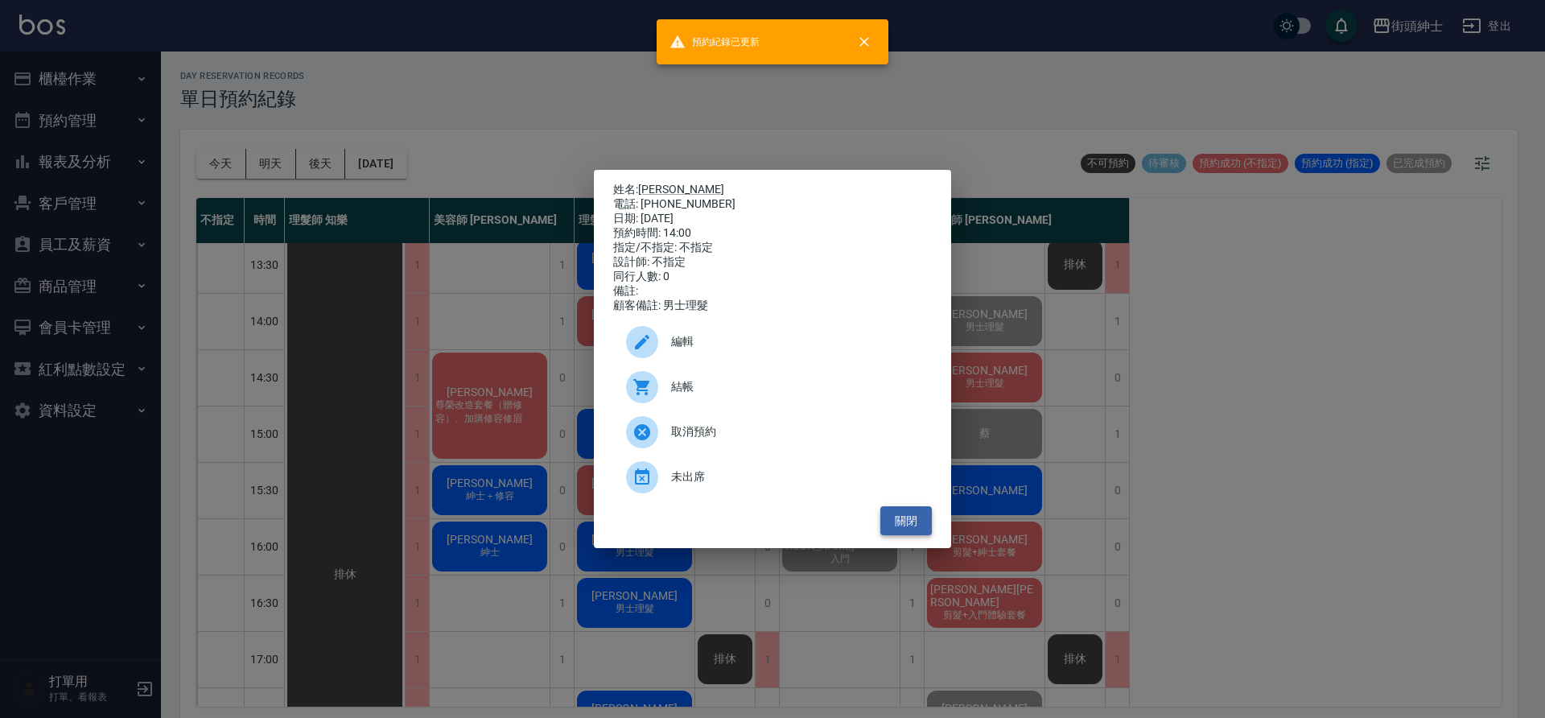
click at [920, 528] on button "關閉" at bounding box center [905, 521] width 51 height 30
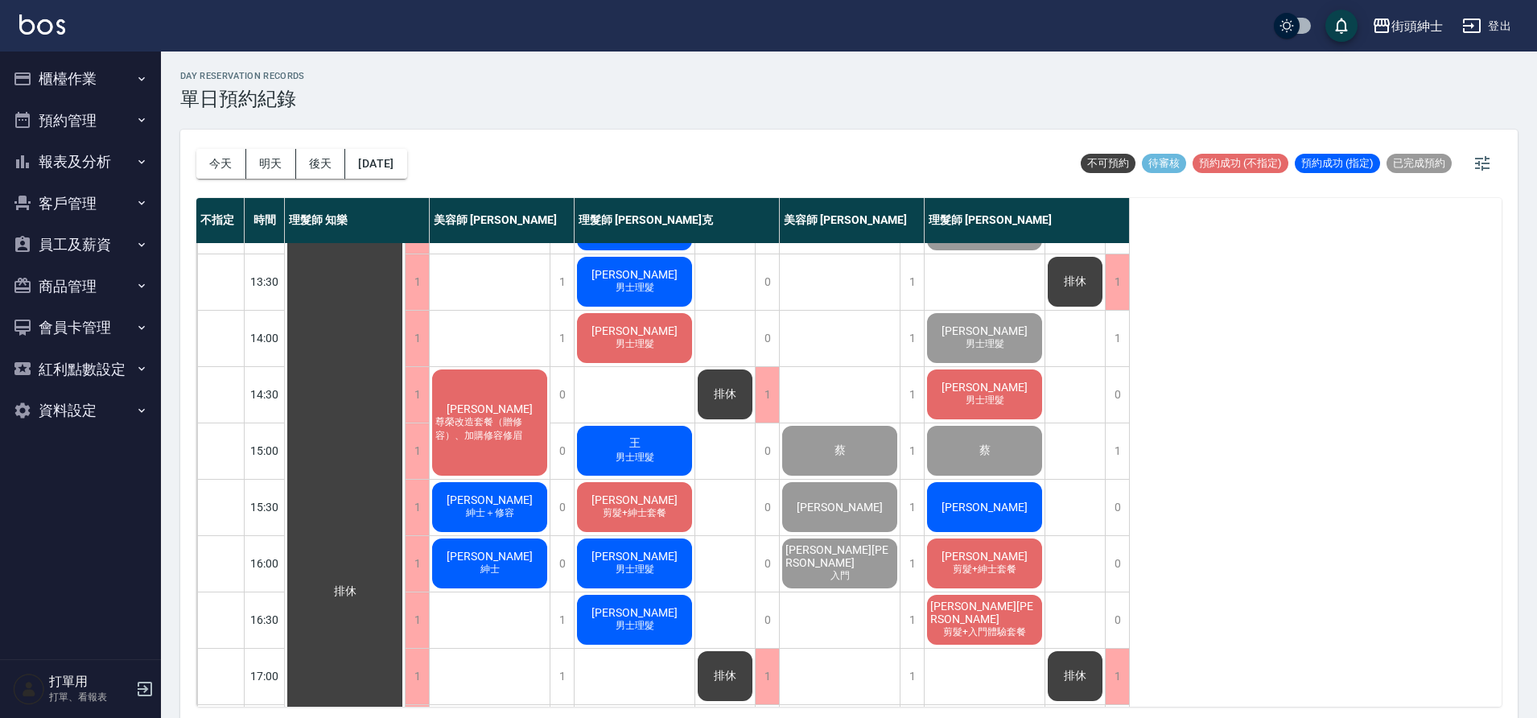
scroll to position [274, 0]
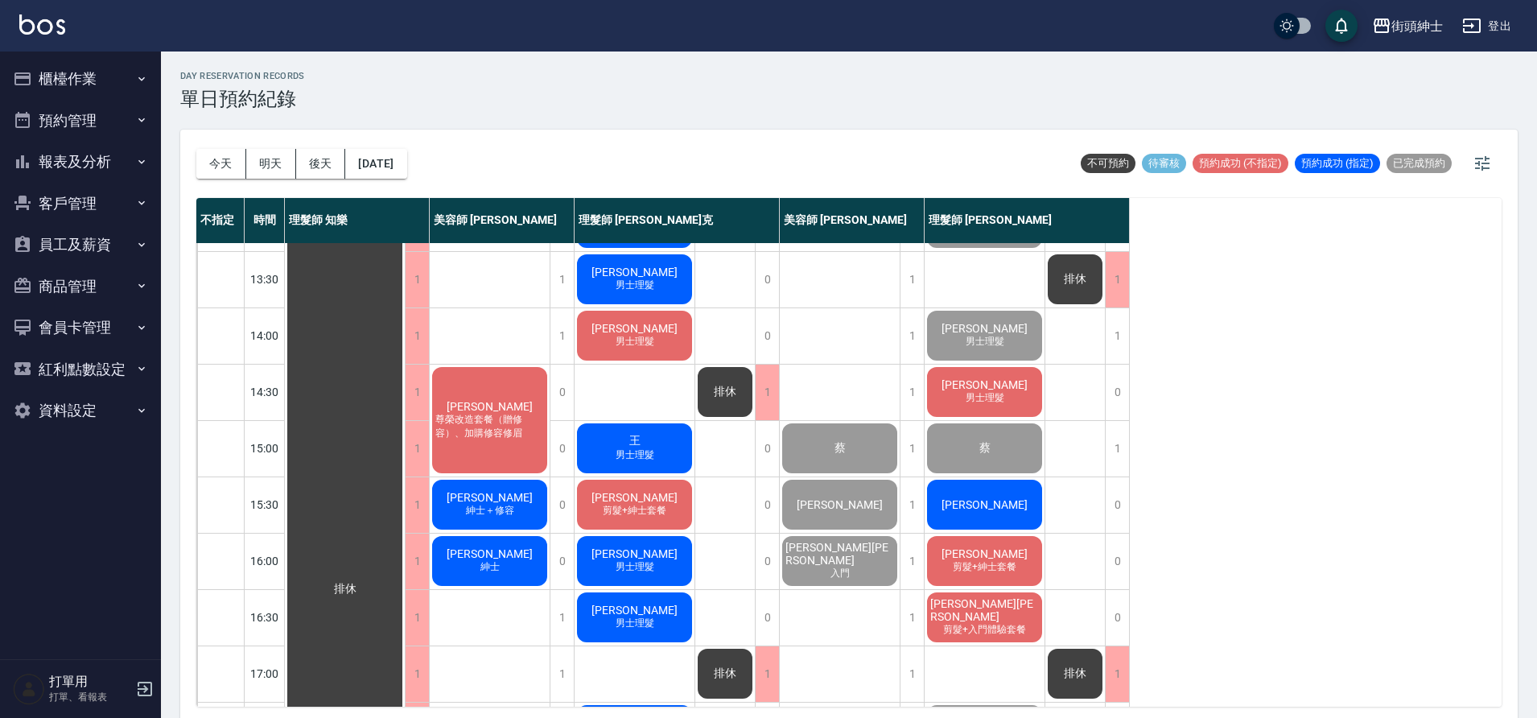
click at [1015, 398] on div "許書維 男士理髮" at bounding box center [984, 391] width 120 height 55
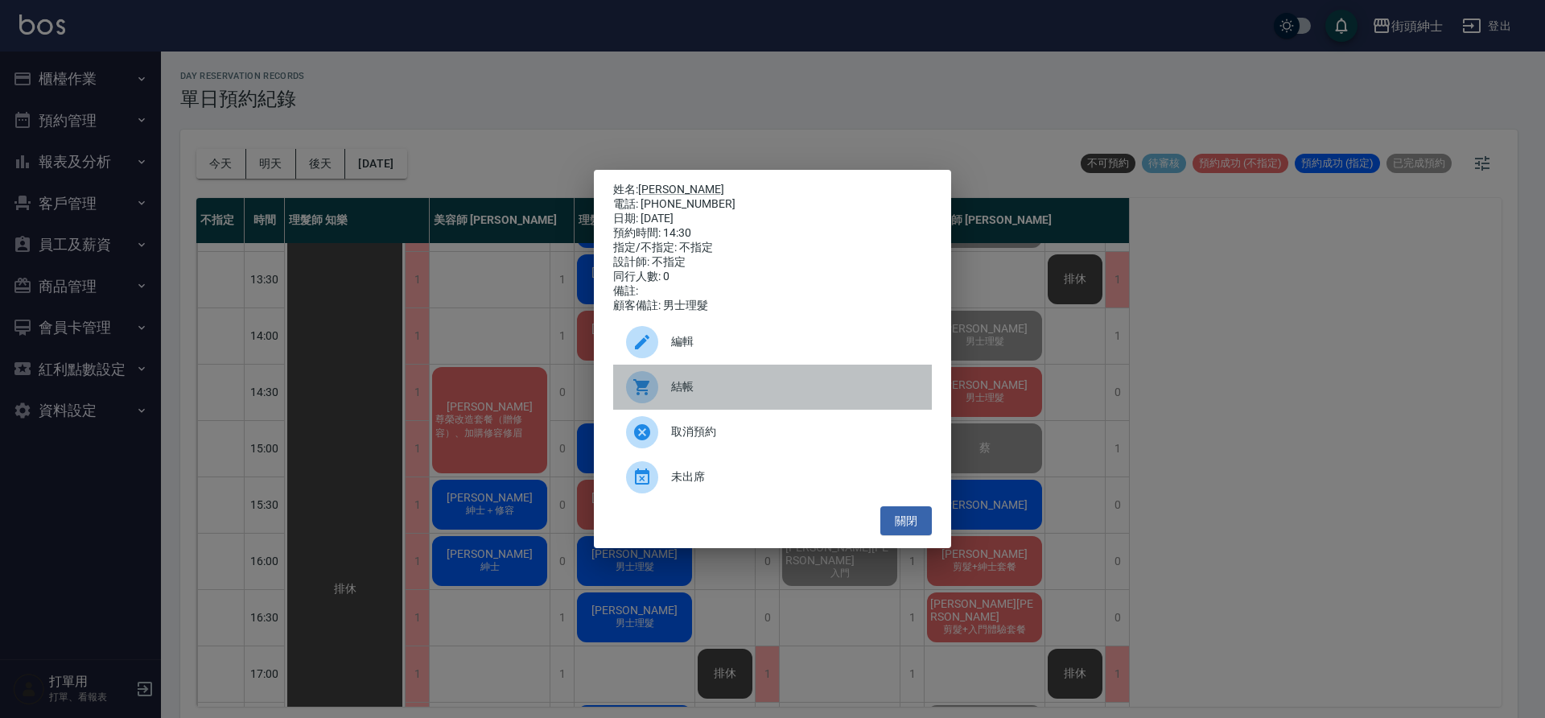
click at [686, 395] on span "結帳" at bounding box center [795, 386] width 248 height 17
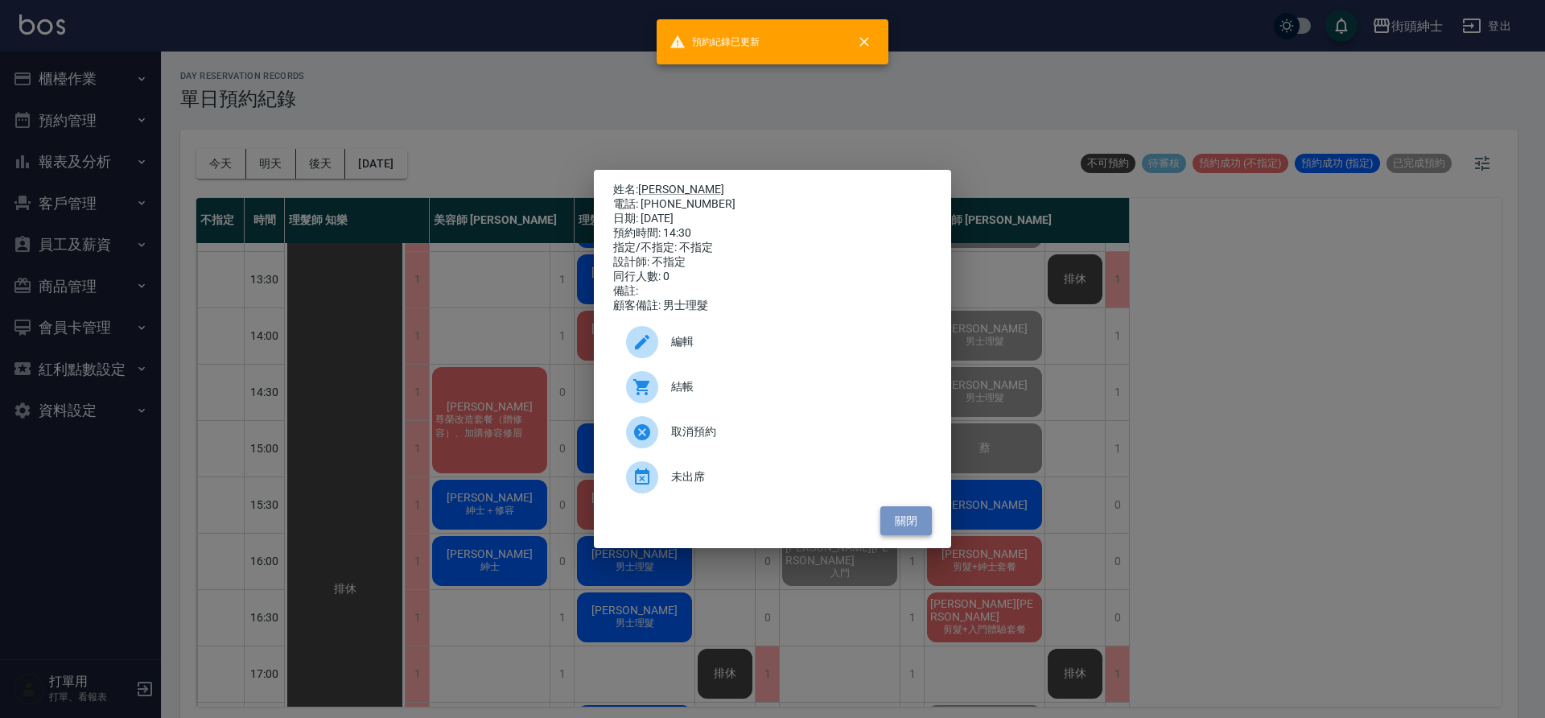
drag, startPoint x: 895, startPoint y: 525, endPoint x: 915, endPoint y: 513, distance: 22.8
click at [895, 525] on button "關閉" at bounding box center [905, 521] width 51 height 30
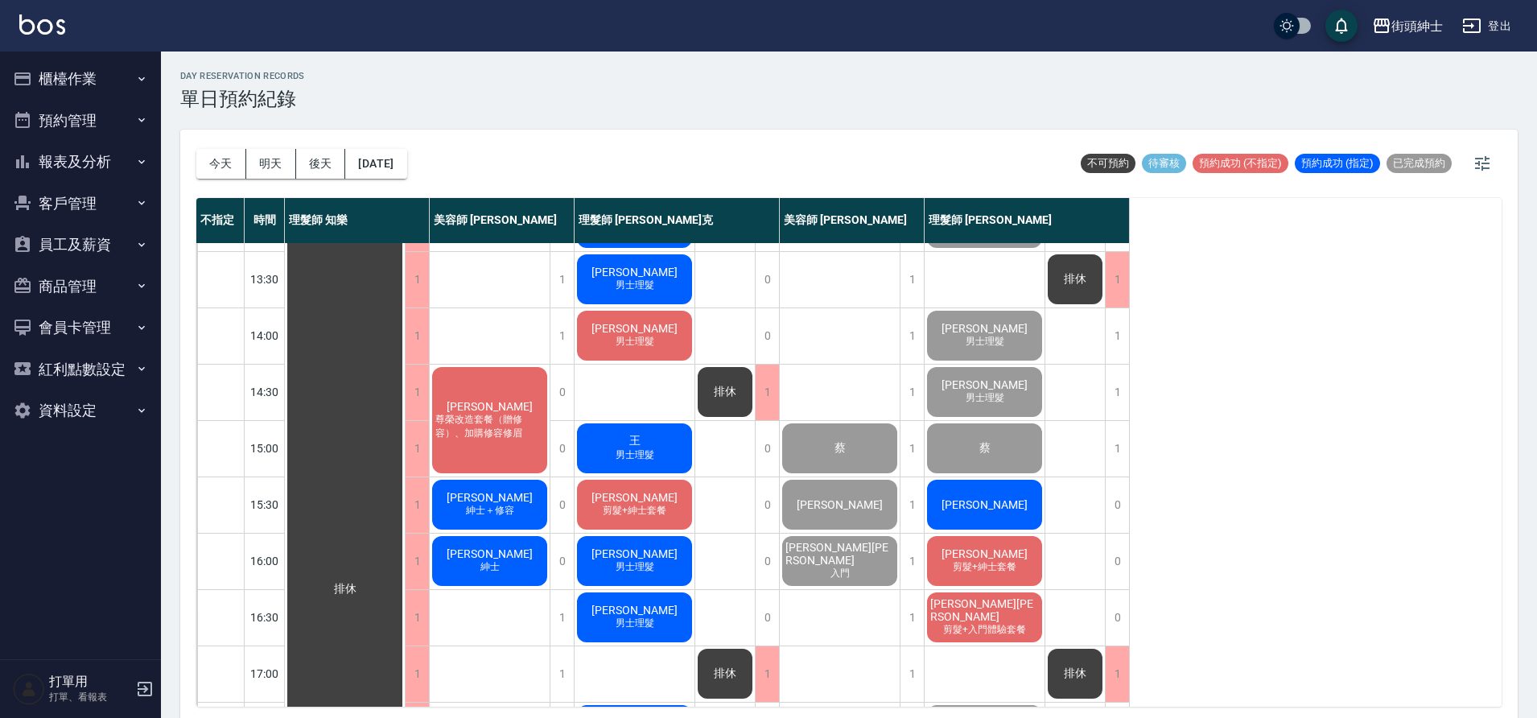
click at [1006, 501] on div "許文嘉" at bounding box center [984, 504] width 120 height 55
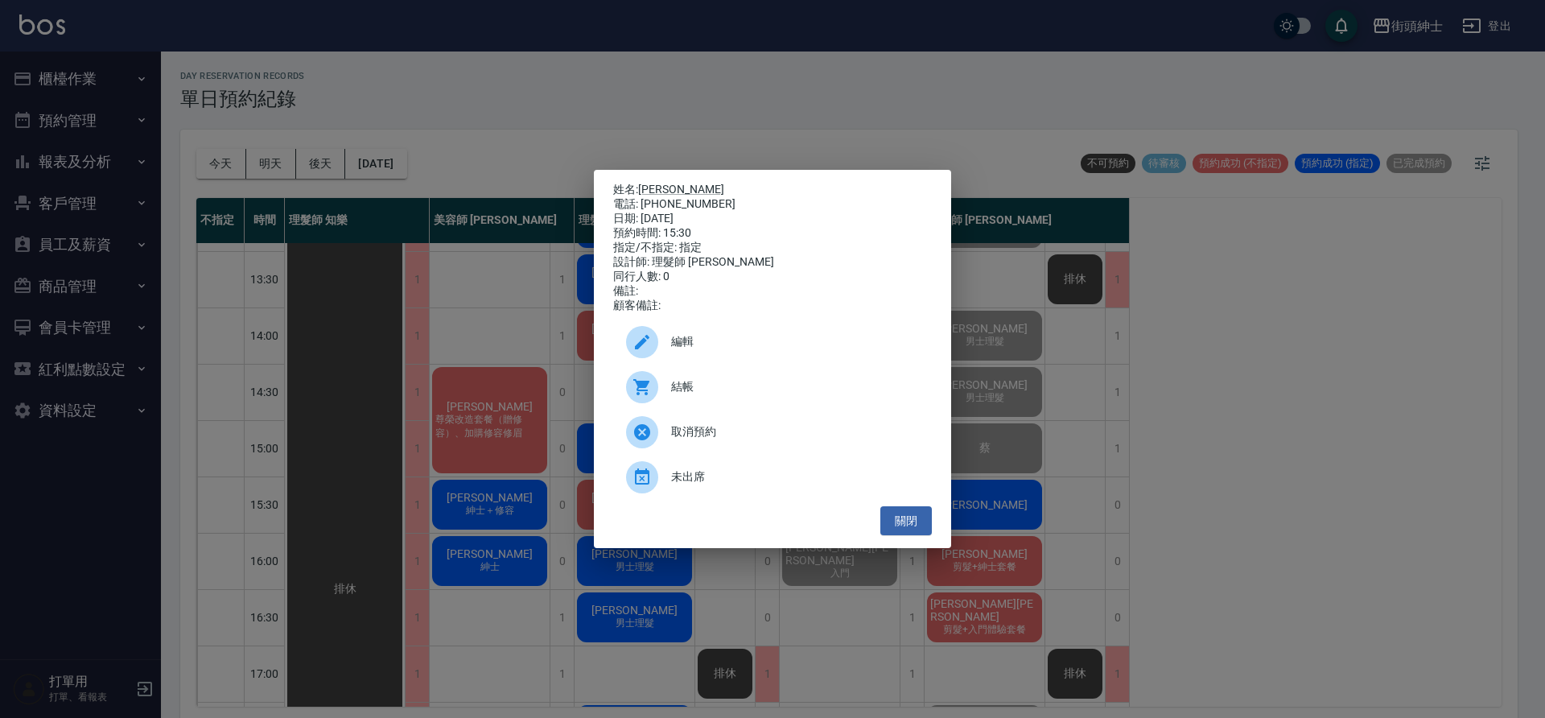
click at [784, 360] on div "編輯" at bounding box center [772, 341] width 319 height 45
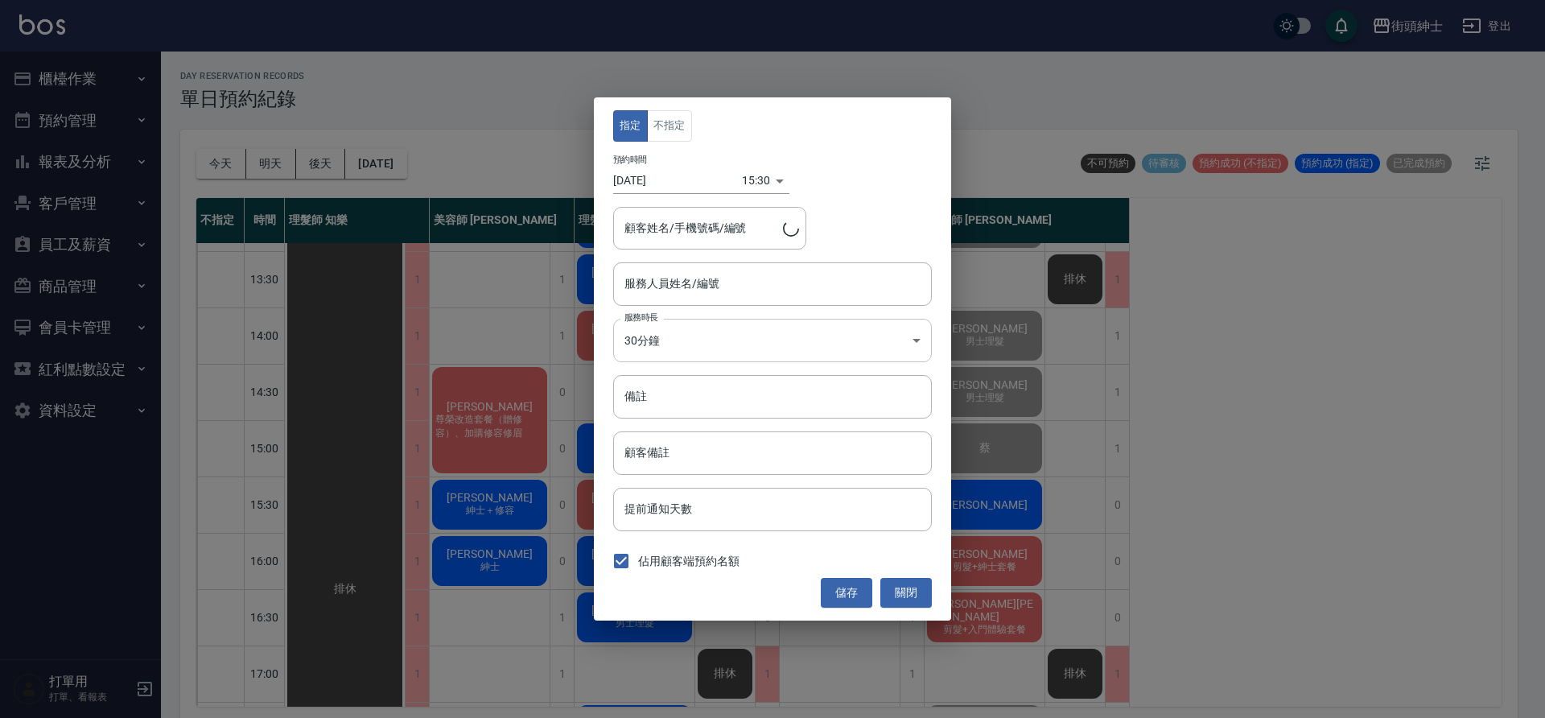
type input "理髮師 [PERSON_NAME](無代號)"
type input "許文嘉/0903586270"
click at [667, 131] on button "不指定" at bounding box center [669, 125] width 45 height 31
click at [864, 599] on button "儲存" at bounding box center [846, 593] width 51 height 30
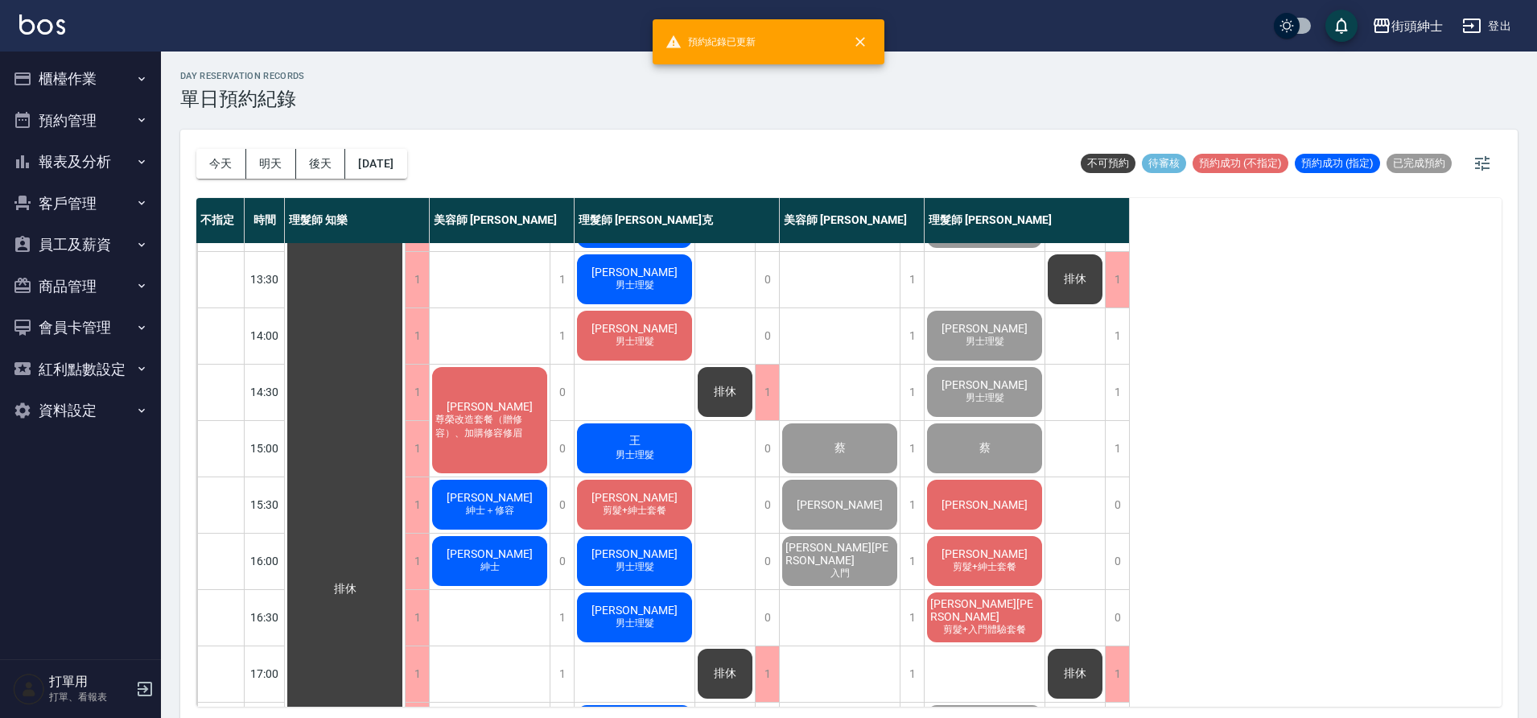
click at [981, 512] on div "許文嘉" at bounding box center [984, 504] width 120 height 55
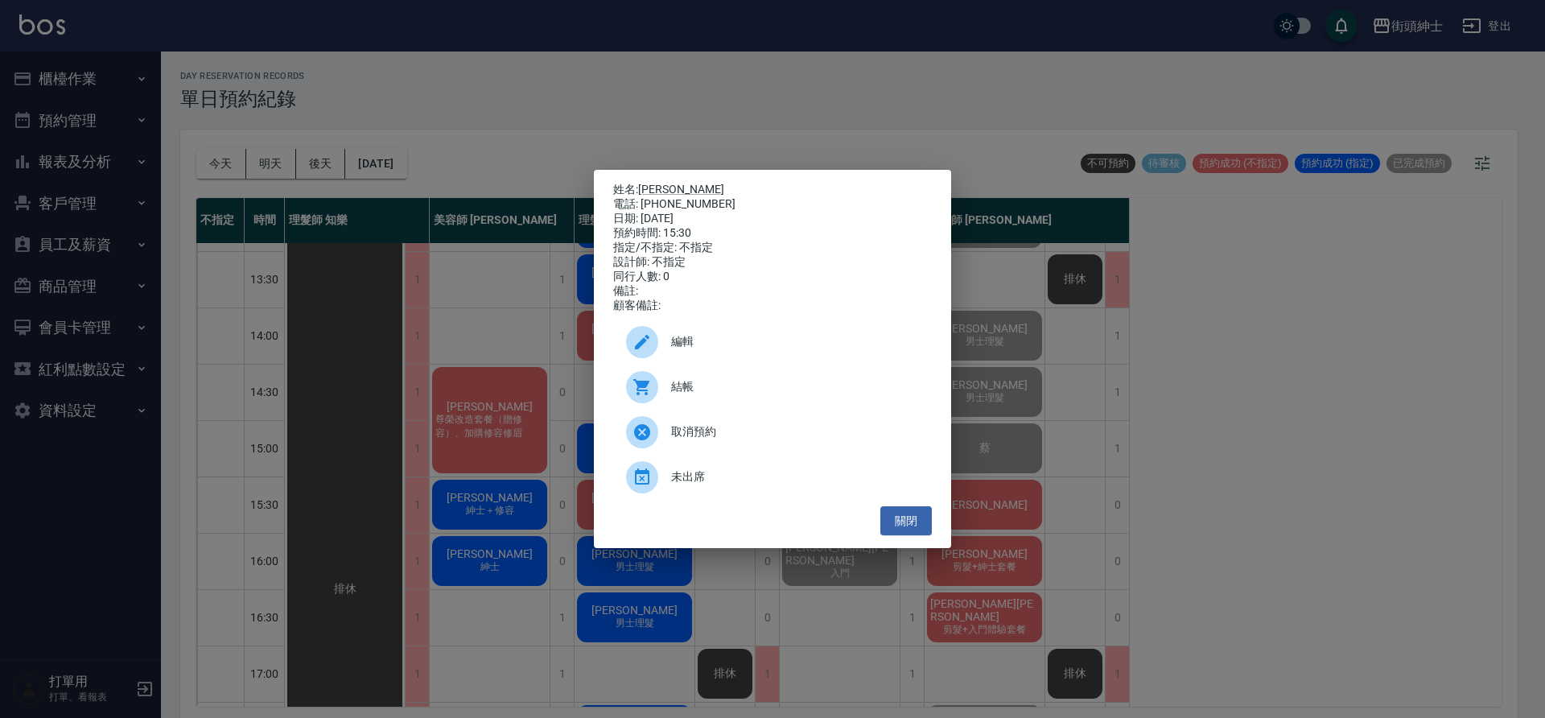
click at [763, 395] on span "結帳" at bounding box center [795, 386] width 248 height 17
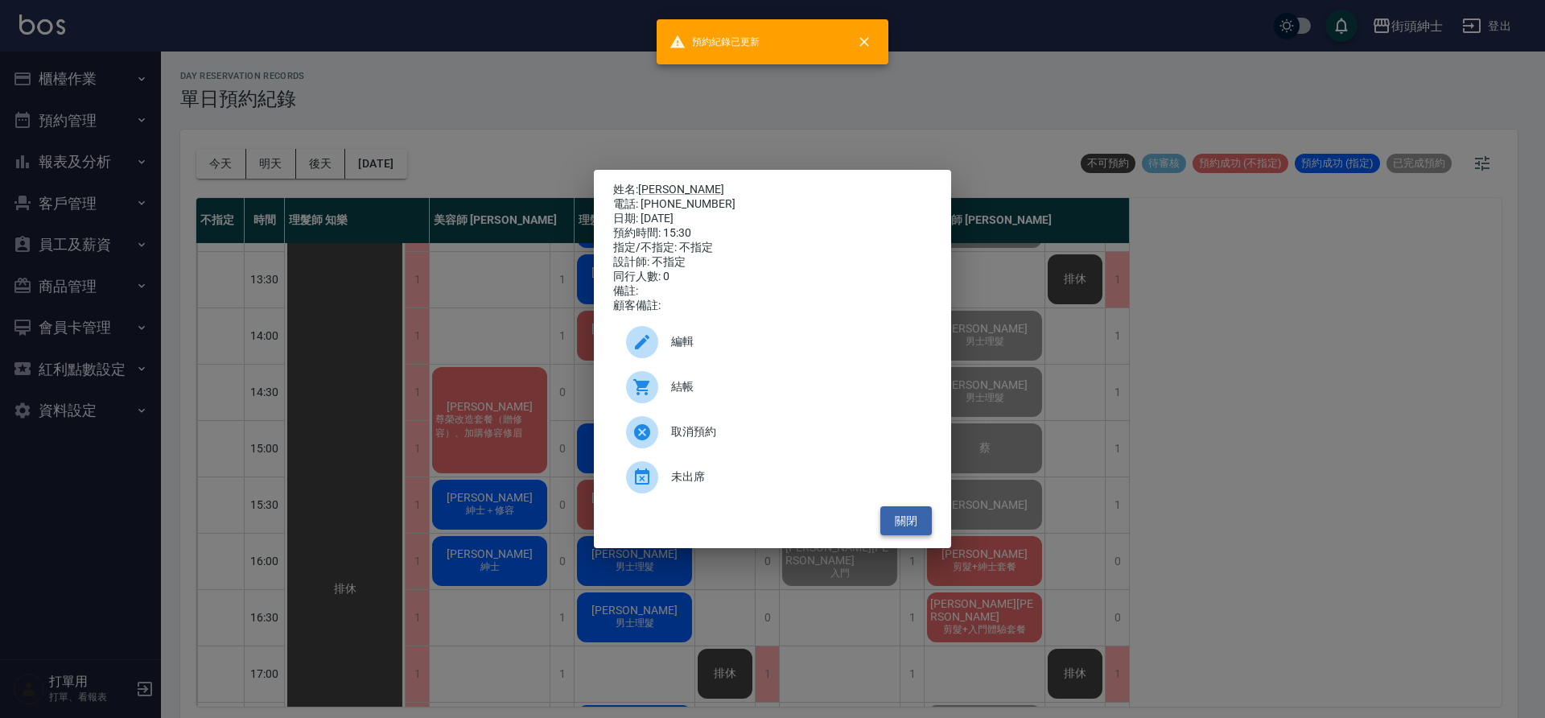
click at [919, 531] on button "關閉" at bounding box center [905, 521] width 51 height 30
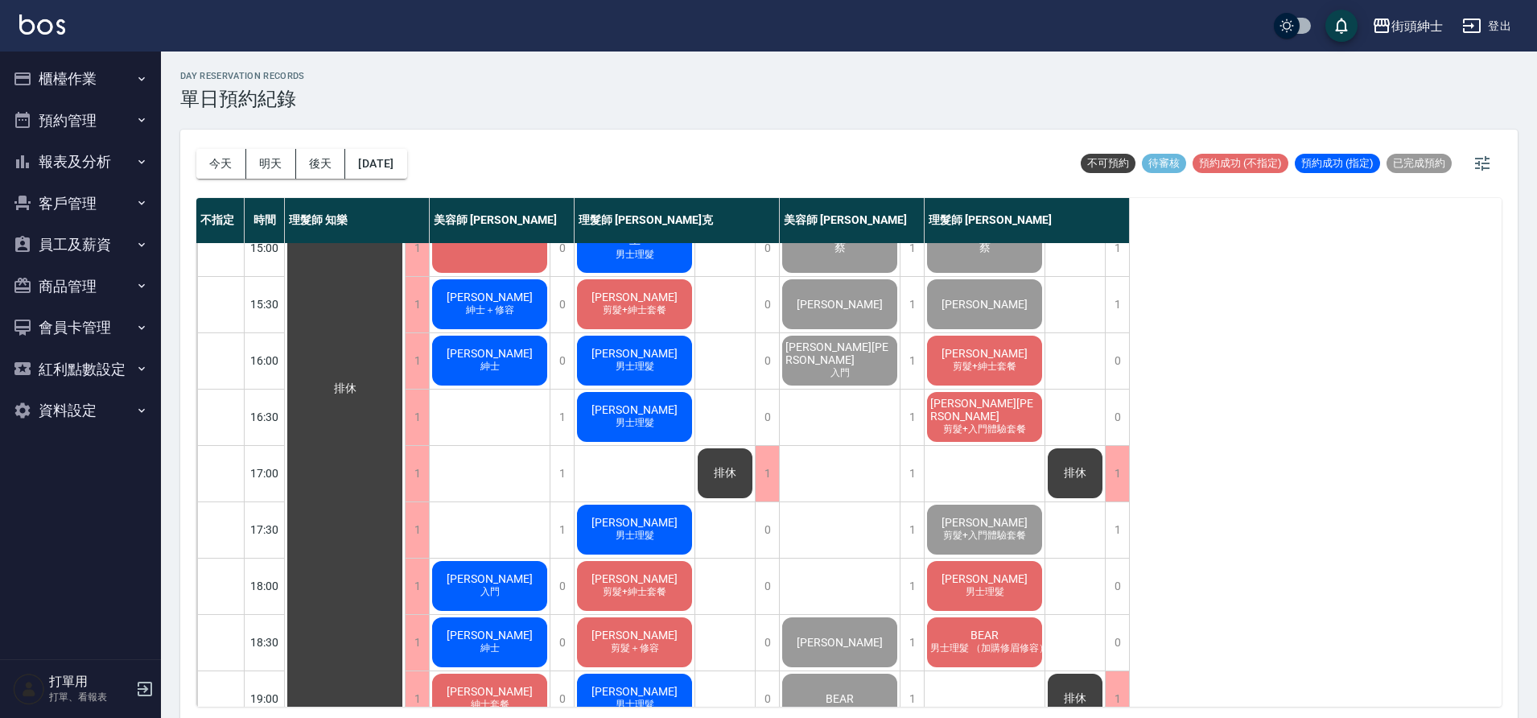
scroll to position [520, 0]
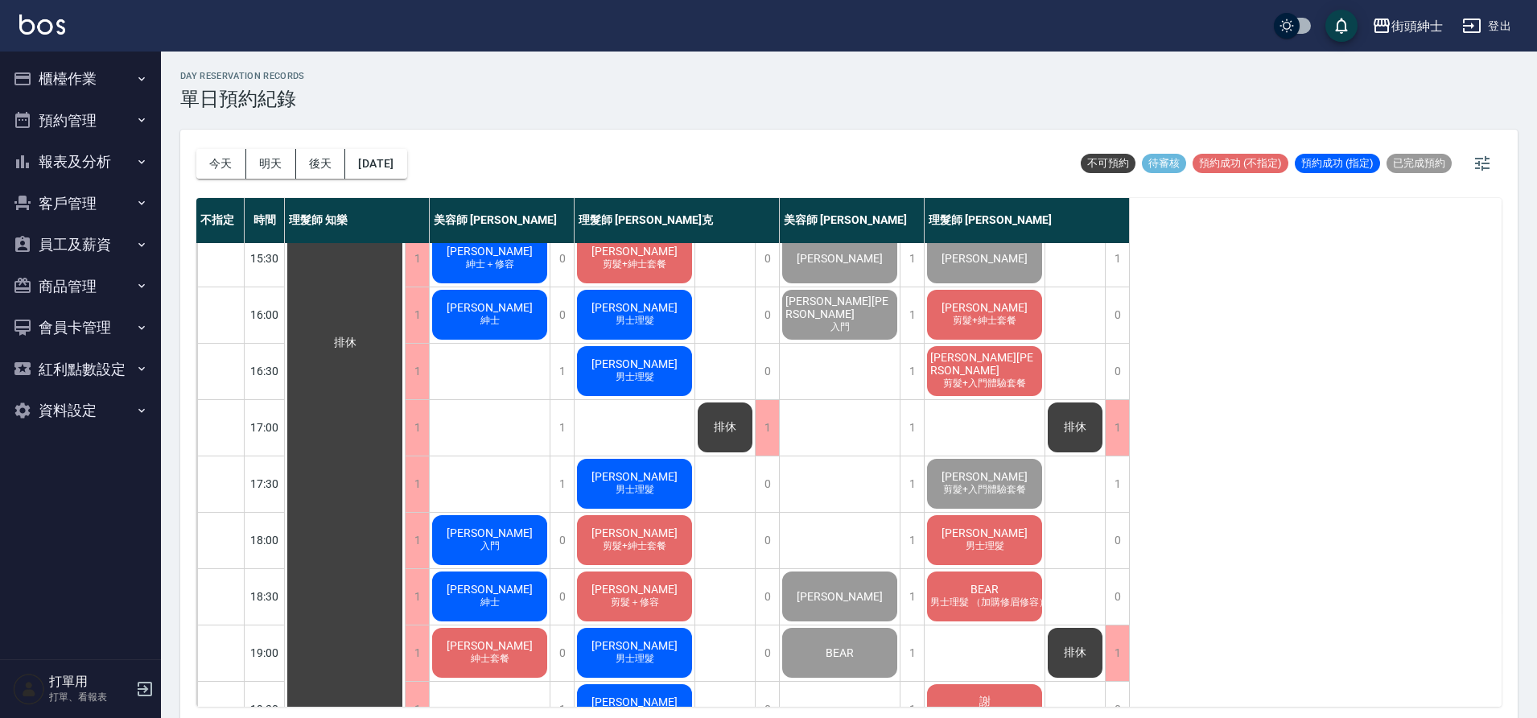
click at [1009, 311] on div "Jim 剪髮+紳士套餐" at bounding box center [984, 314] width 120 height 55
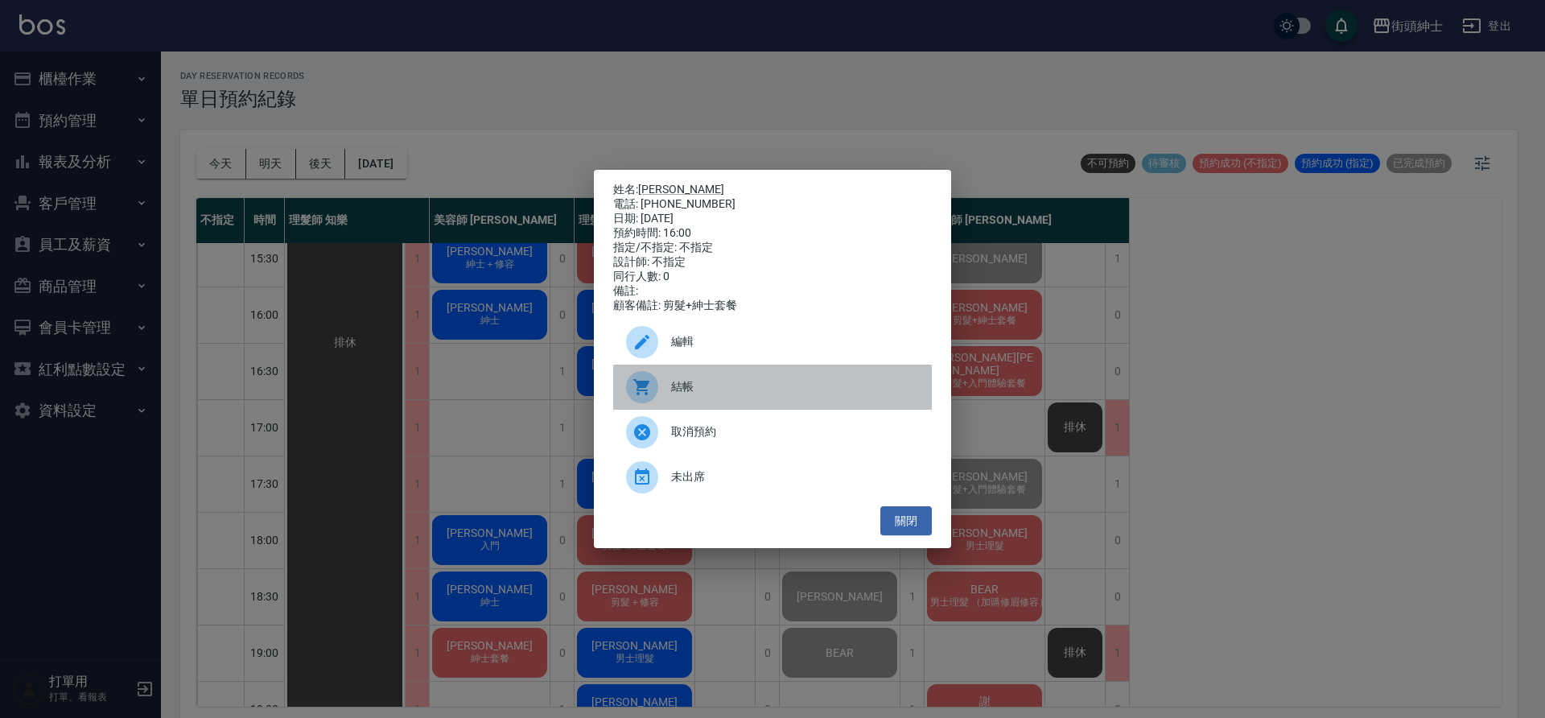
click at [833, 395] on span "結帳" at bounding box center [795, 386] width 248 height 17
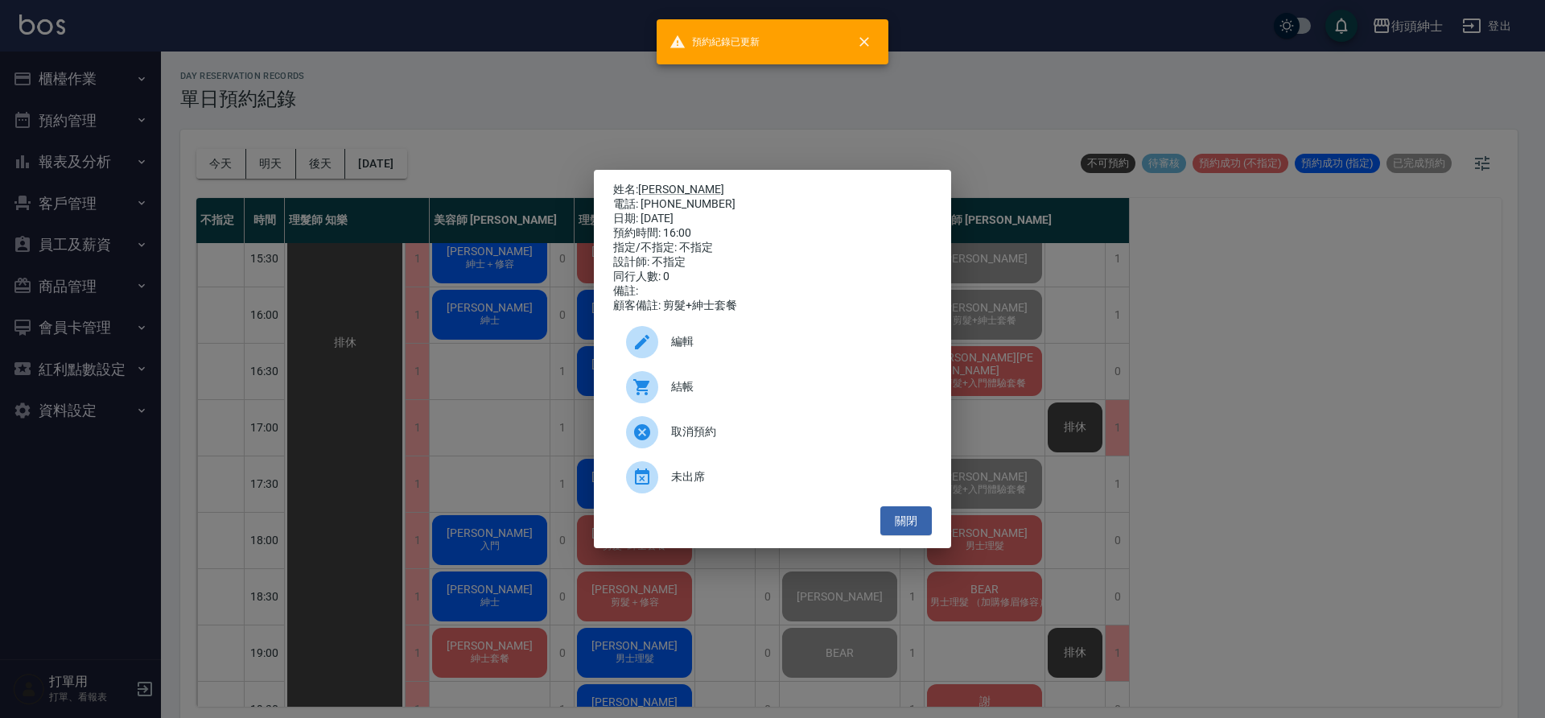
click at [896, 542] on div "姓名: Jim 電話: 0918003781 日期: 2025/10/04 預約時間: 16:00 指定/不指定: 不指定 設計師: 不指定 同行人數: 0 …" at bounding box center [772, 359] width 357 height 379
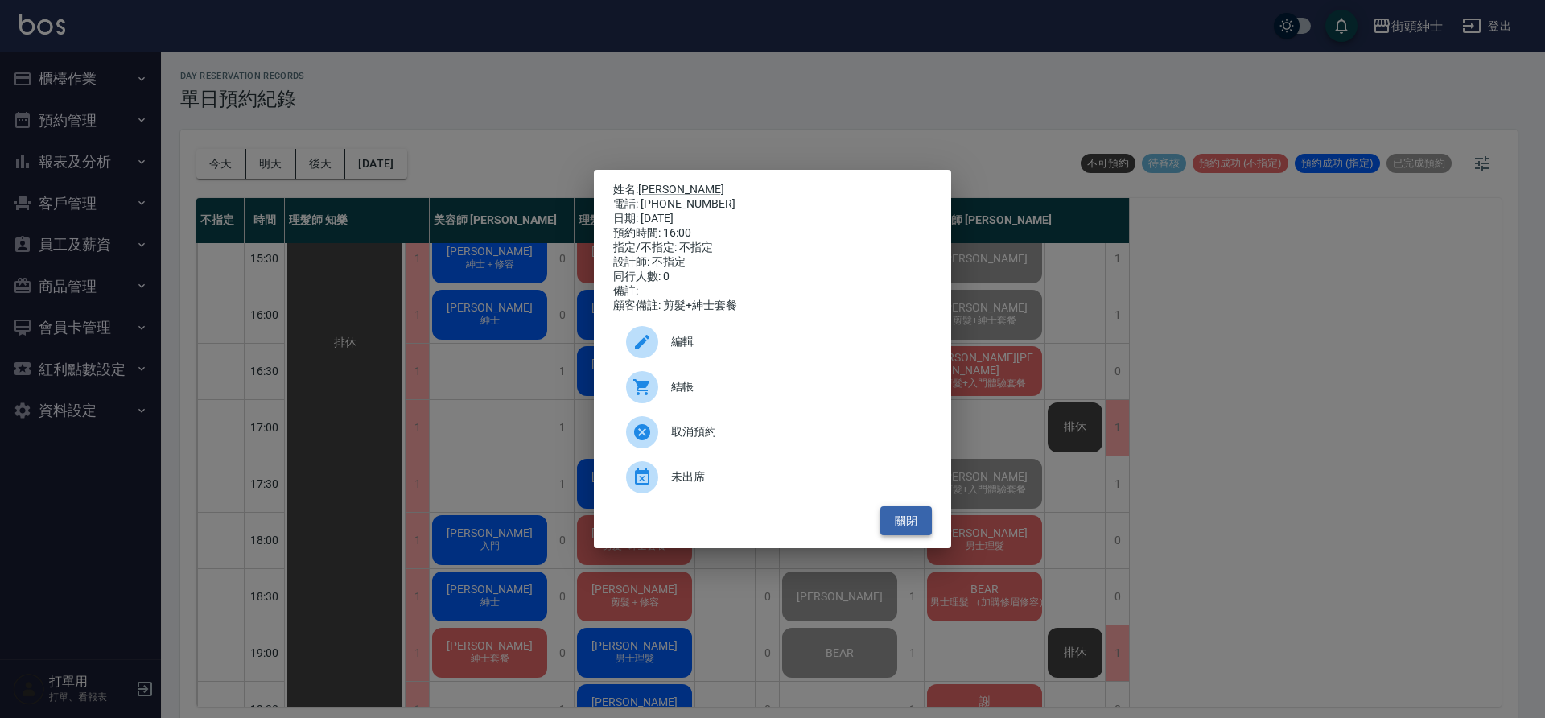
click at [903, 524] on button "關閉" at bounding box center [905, 521] width 51 height 30
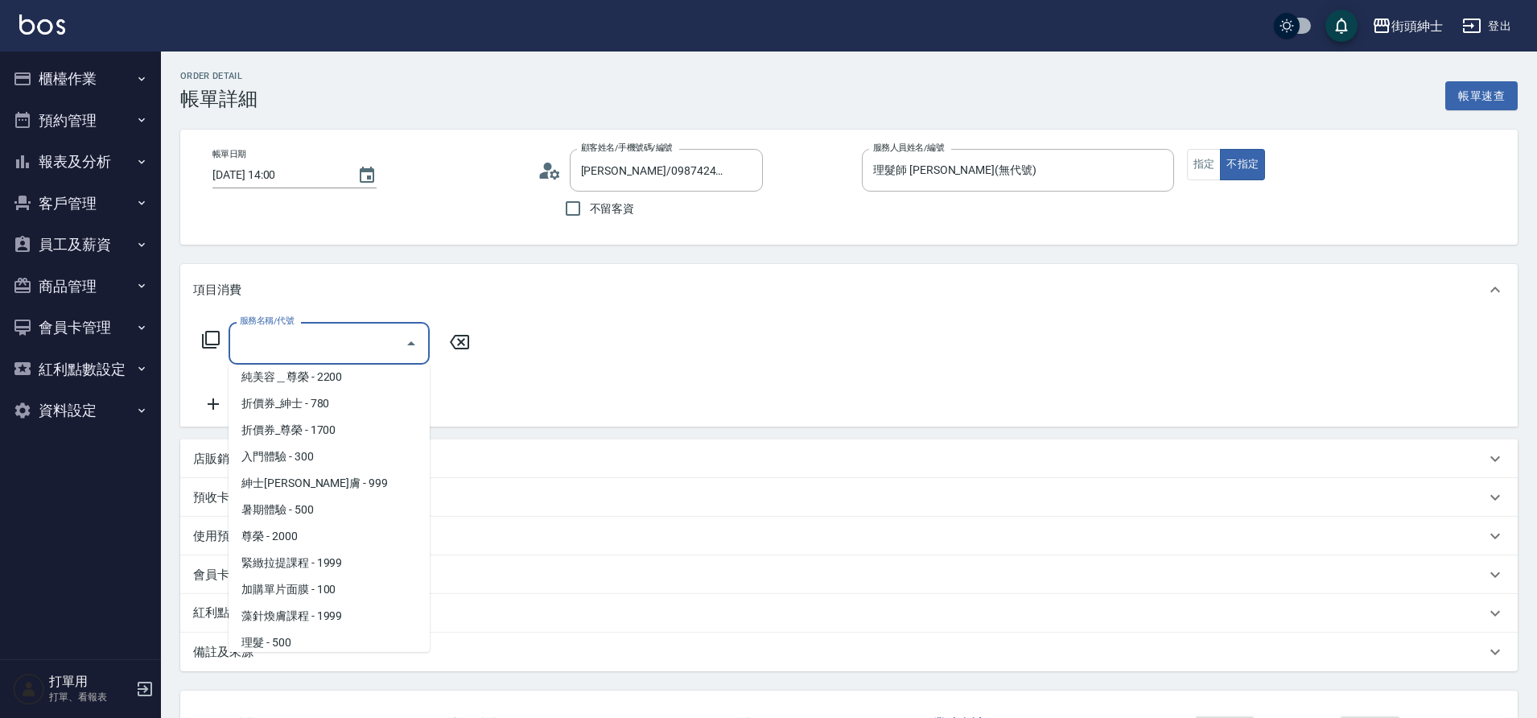
scroll to position [124, 0]
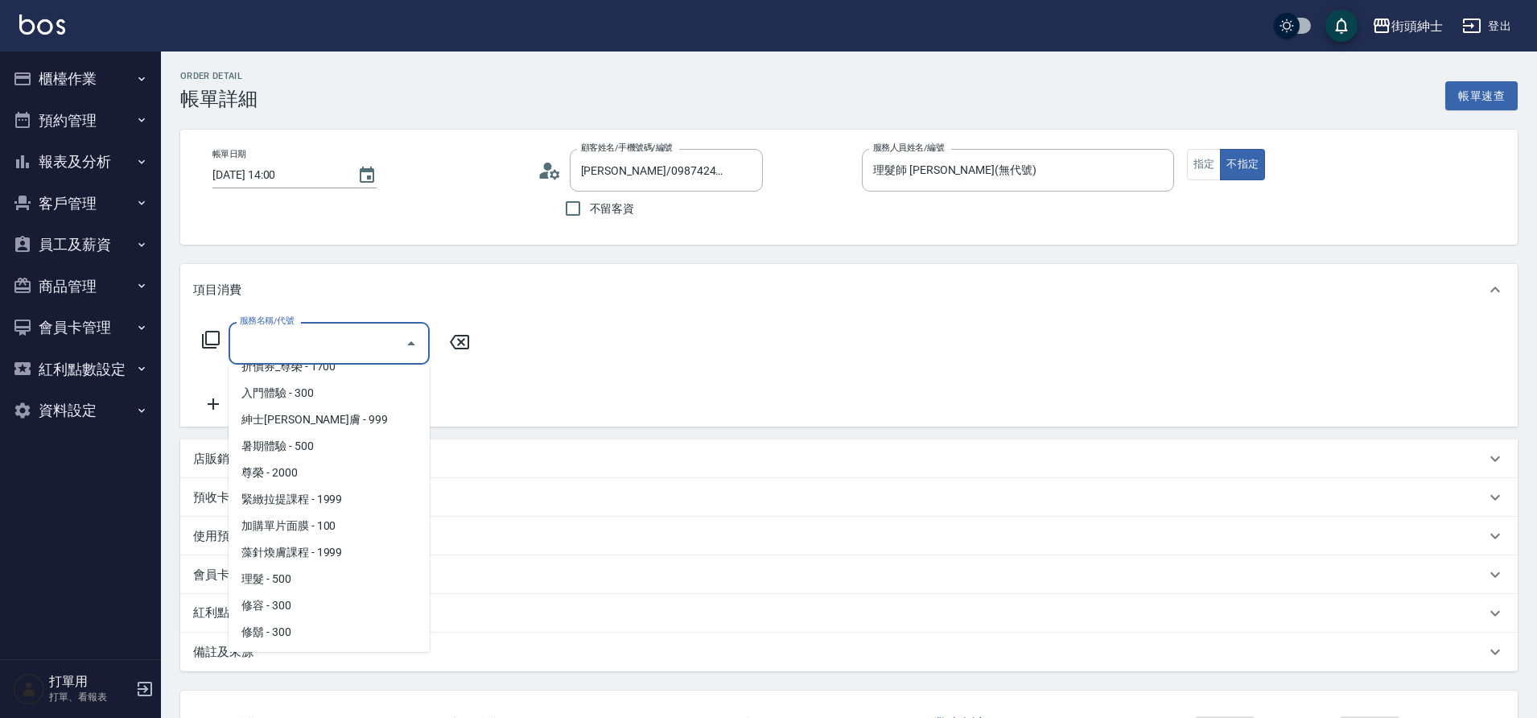
click at [286, 575] on span "理髮 - 500" at bounding box center [328, 579] width 201 height 27
type input "理髮(A02)"
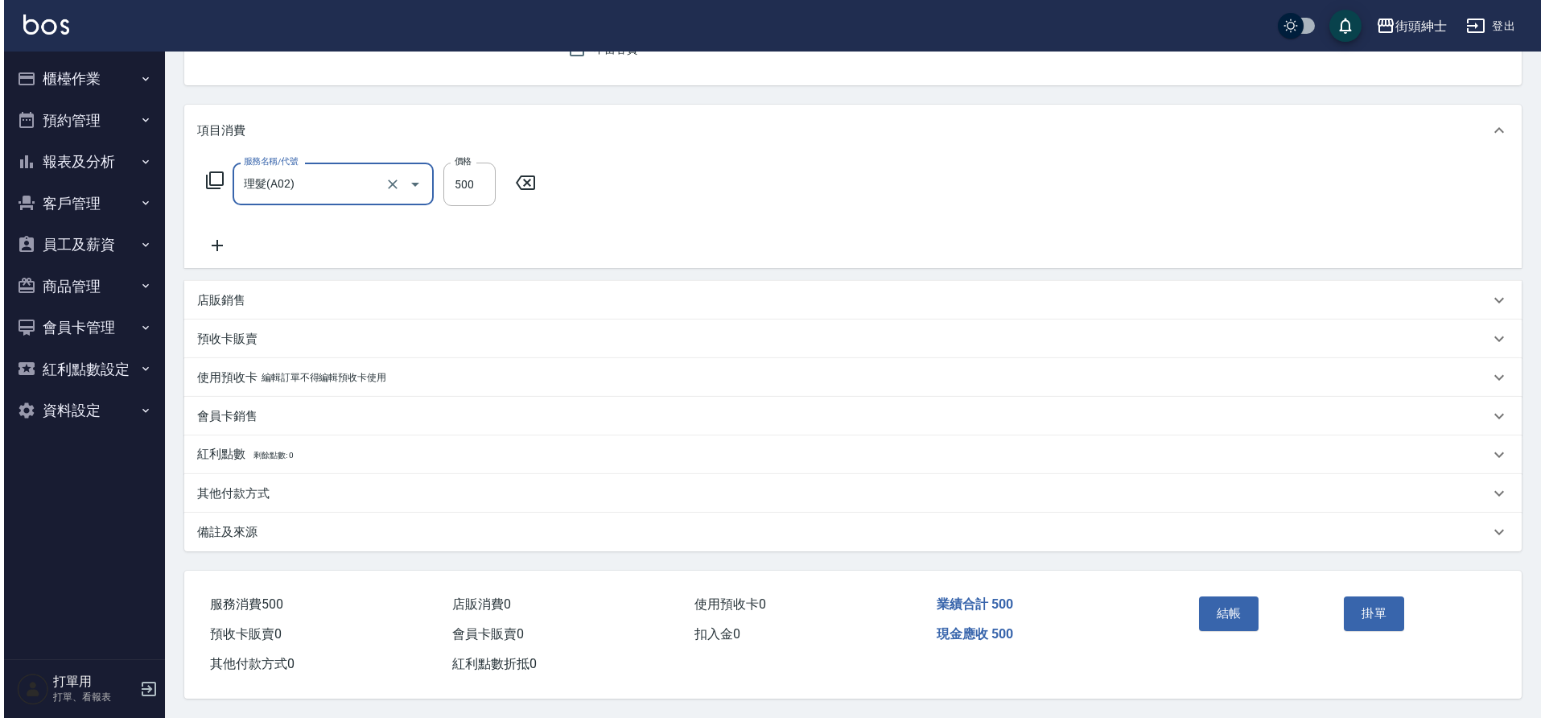
scroll to position [167, 0]
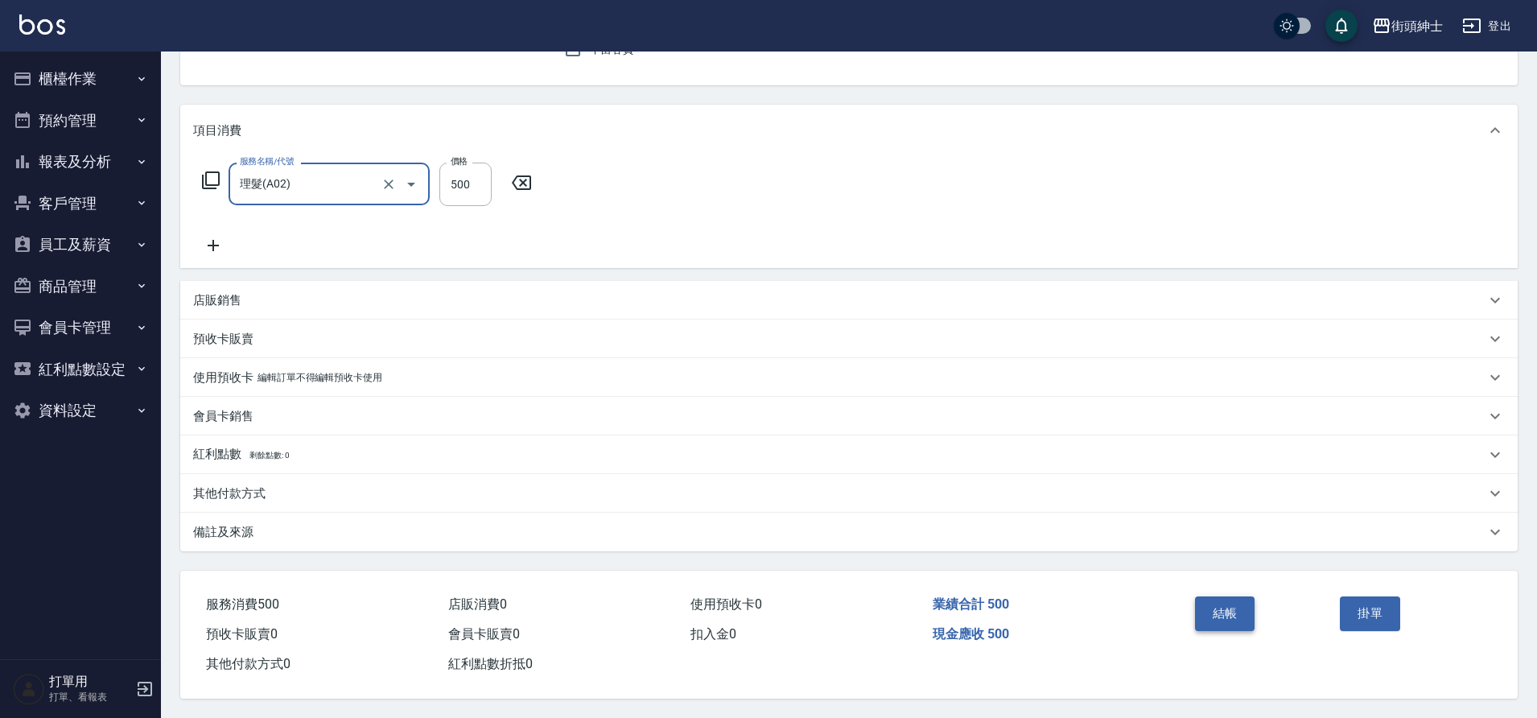
drag, startPoint x: 0, startPoint y: 0, endPoint x: 1236, endPoint y: 593, distance: 1370.6
click at [1236, 596] on button "結帳" at bounding box center [1225, 613] width 60 height 34
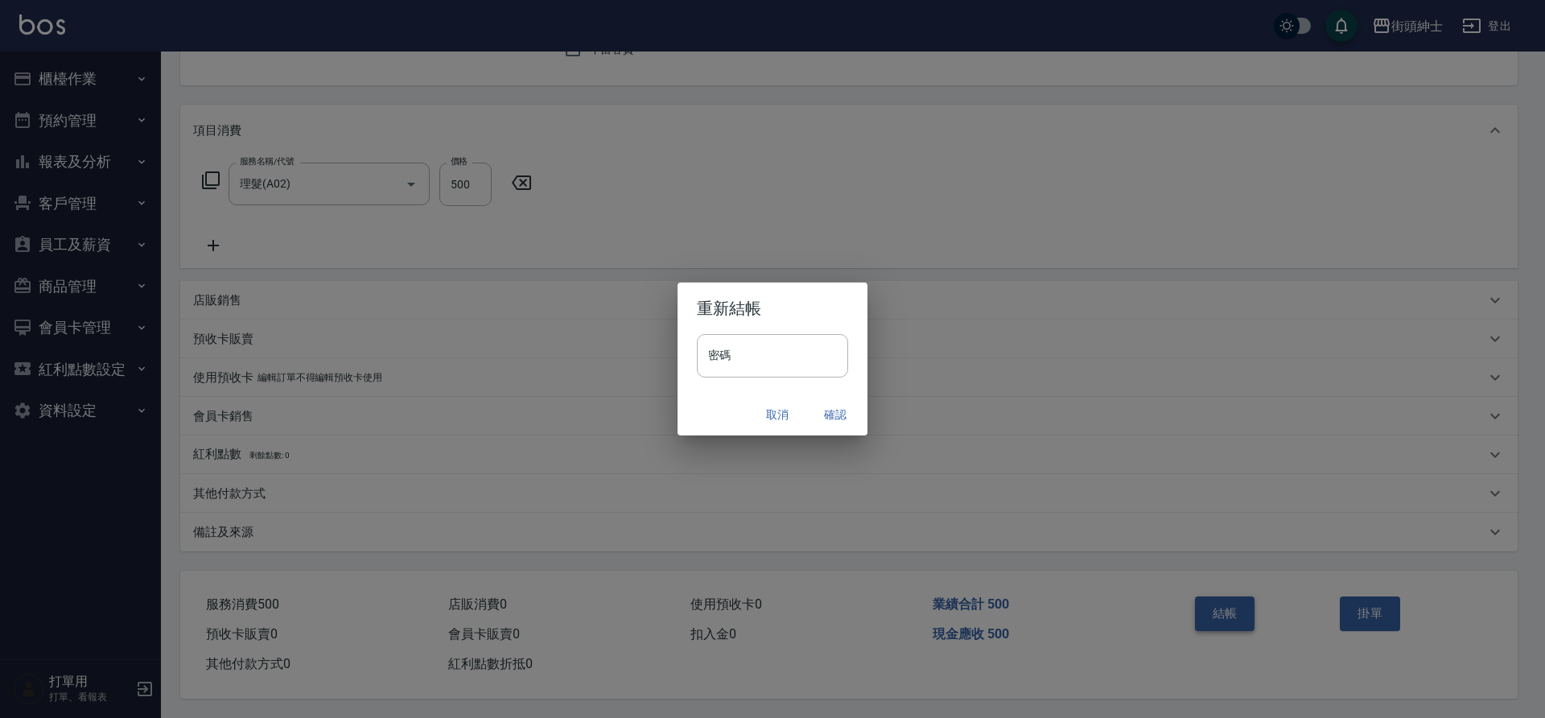
click at [833, 410] on button "確認" at bounding box center [834, 415] width 51 height 30
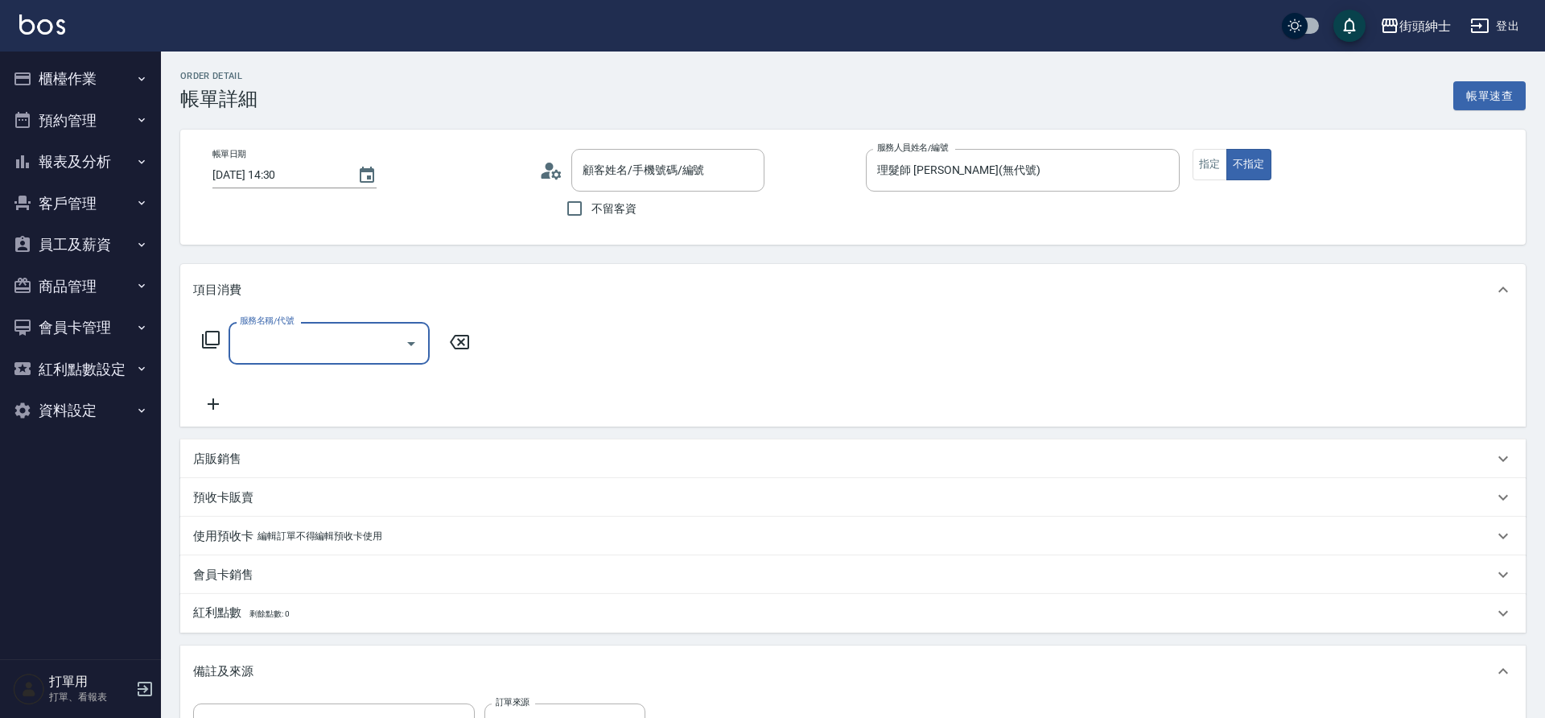
click at [404, 349] on icon "Open" at bounding box center [410, 343] width 19 height 19
type input "[PERSON_NAME]/0926151292/null"
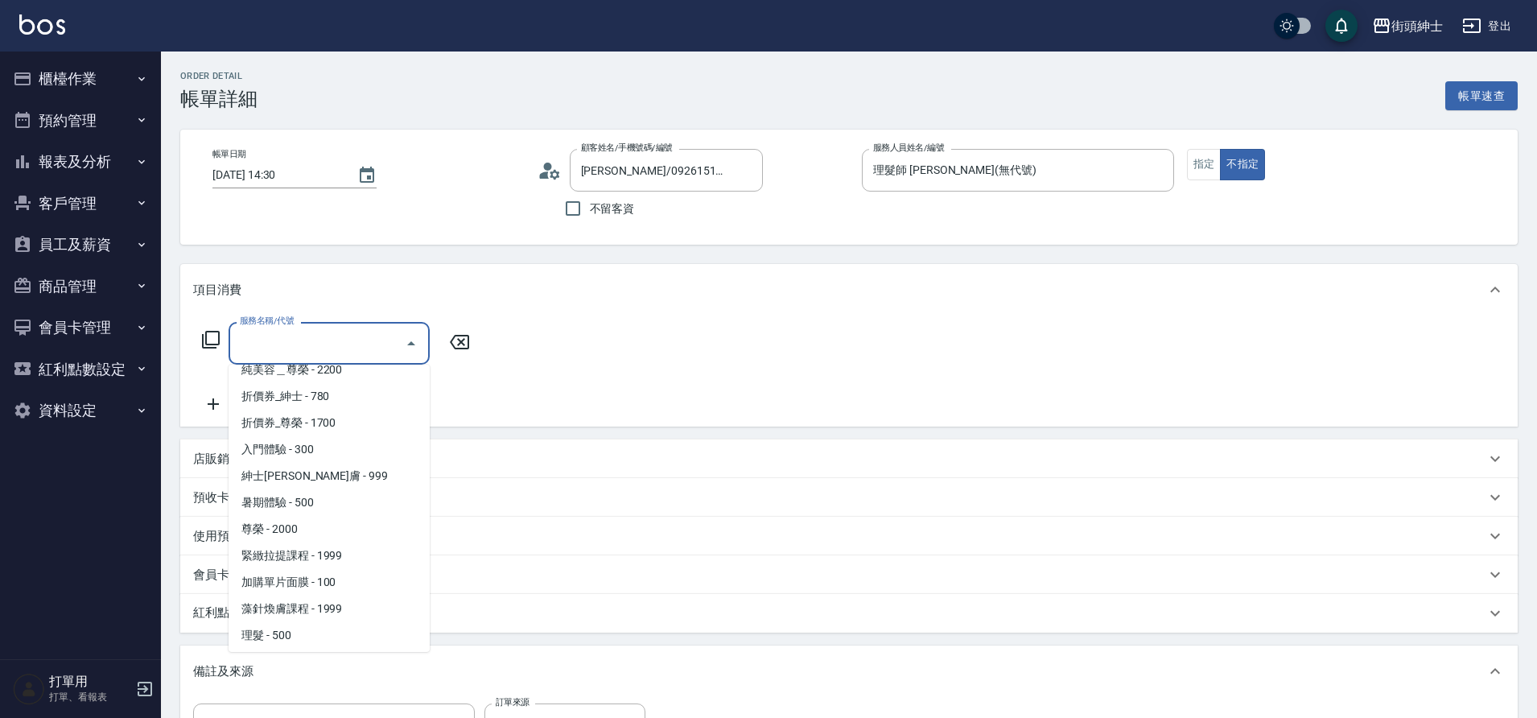
scroll to position [124, 0]
click at [298, 570] on span "理髮 - 500" at bounding box center [328, 579] width 201 height 27
type input "理髮(A02)"
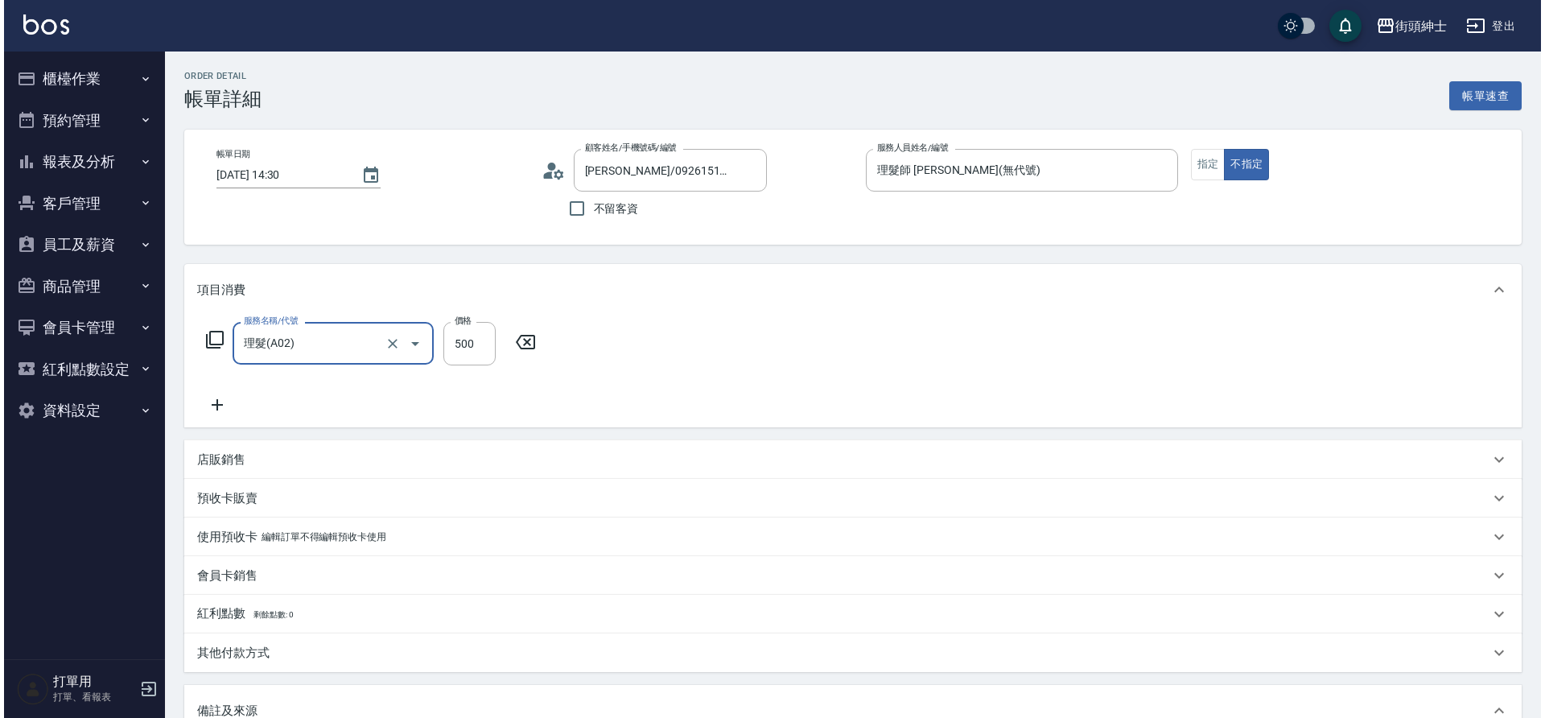
scroll to position [274, 0]
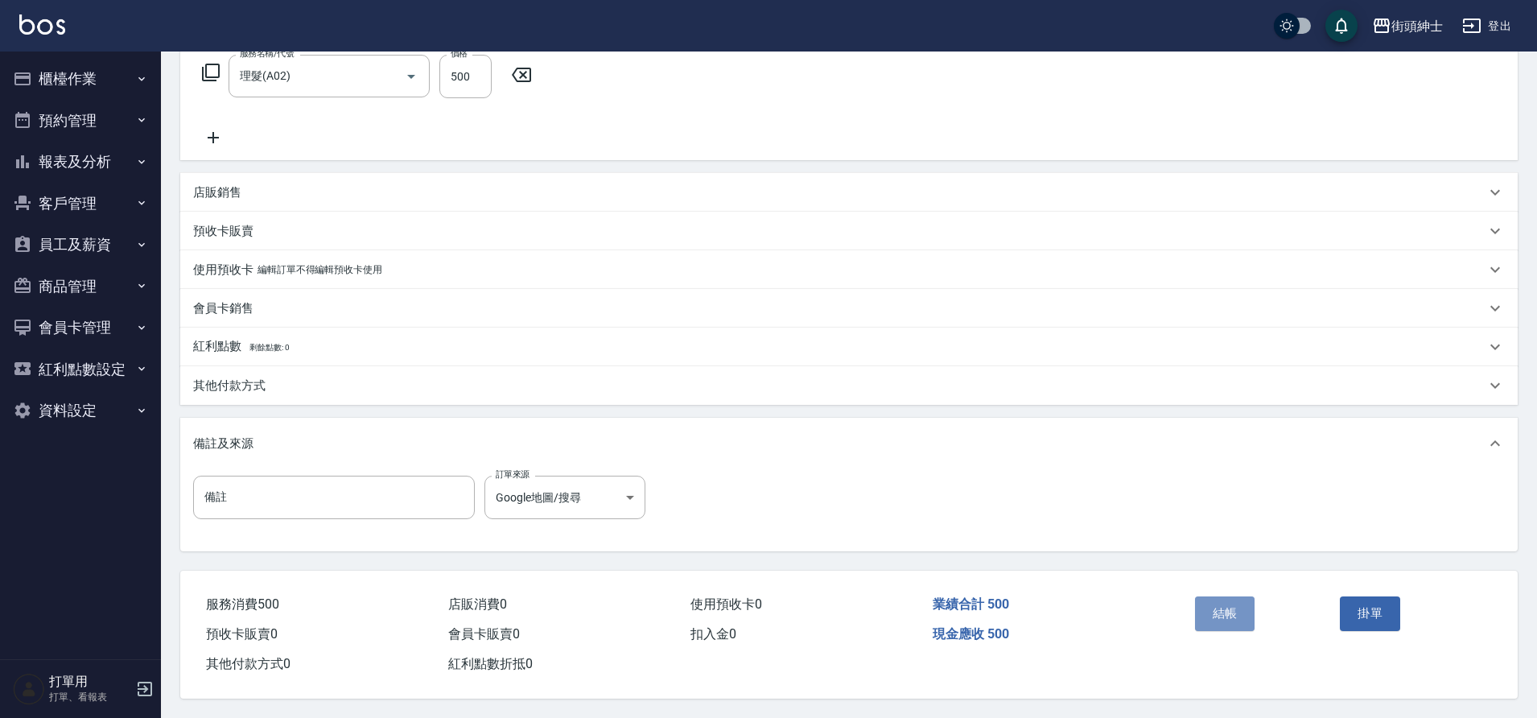
click at [1232, 604] on button "結帳" at bounding box center [1225, 613] width 60 height 34
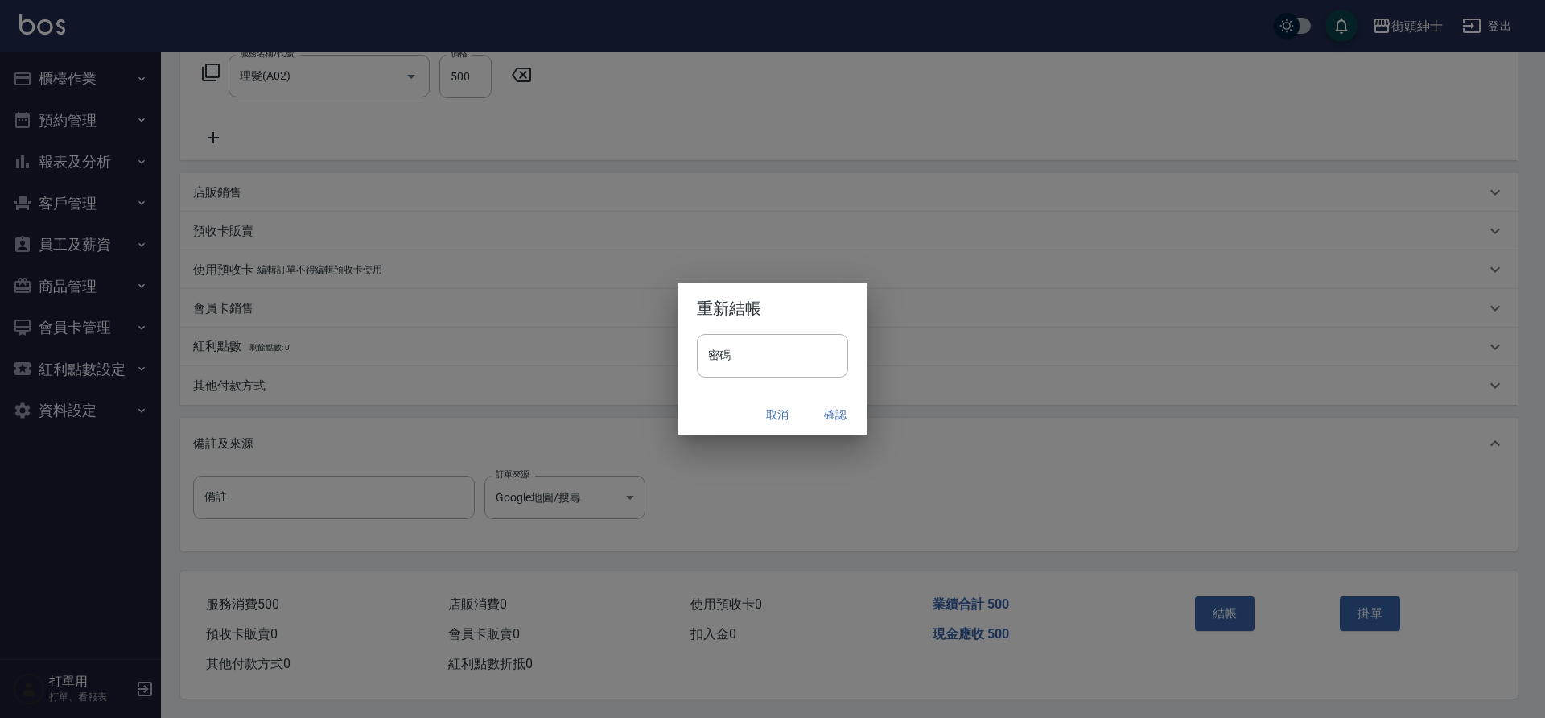
click at [834, 414] on button "確認" at bounding box center [834, 415] width 51 height 30
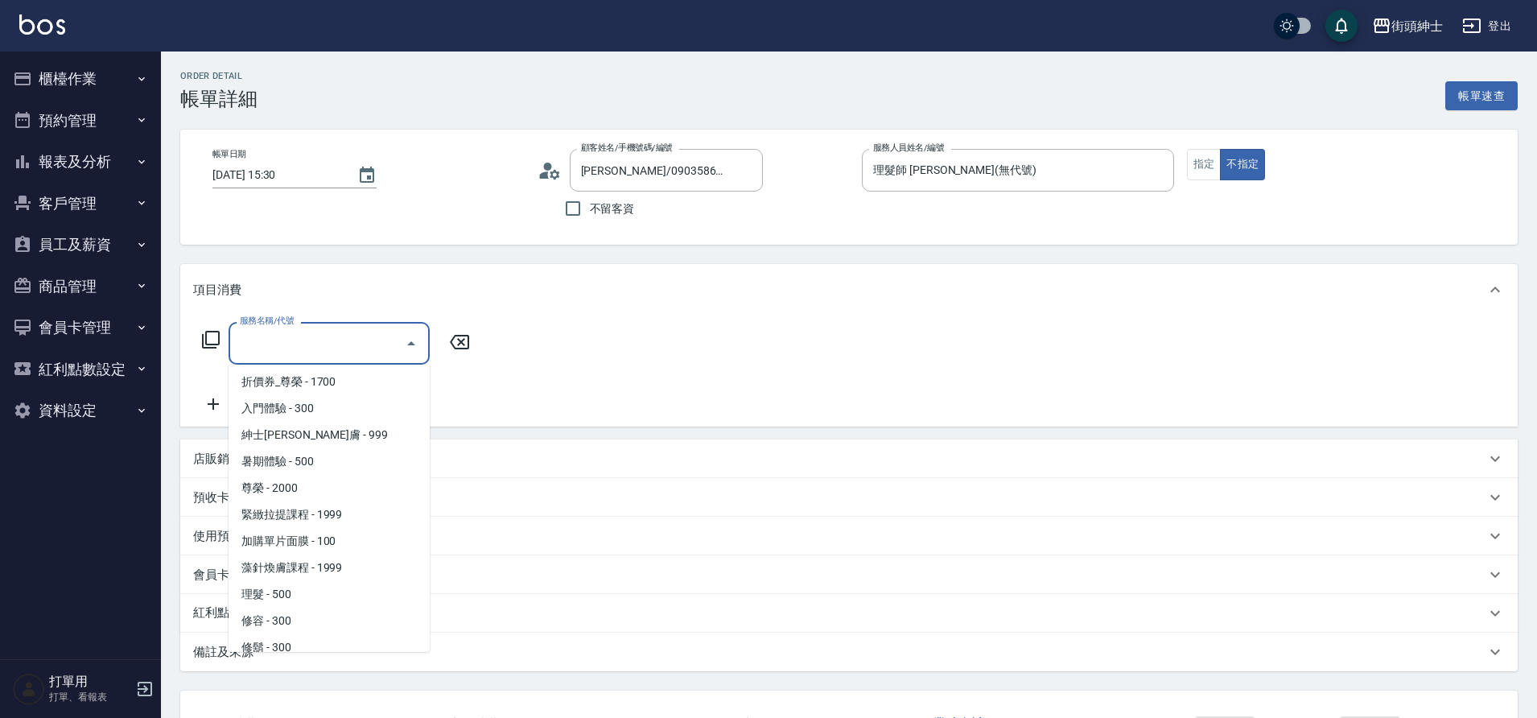
scroll to position [124, 0]
click at [310, 586] on span "理髮 - 500" at bounding box center [328, 579] width 201 height 27
type input "理髮(A02)"
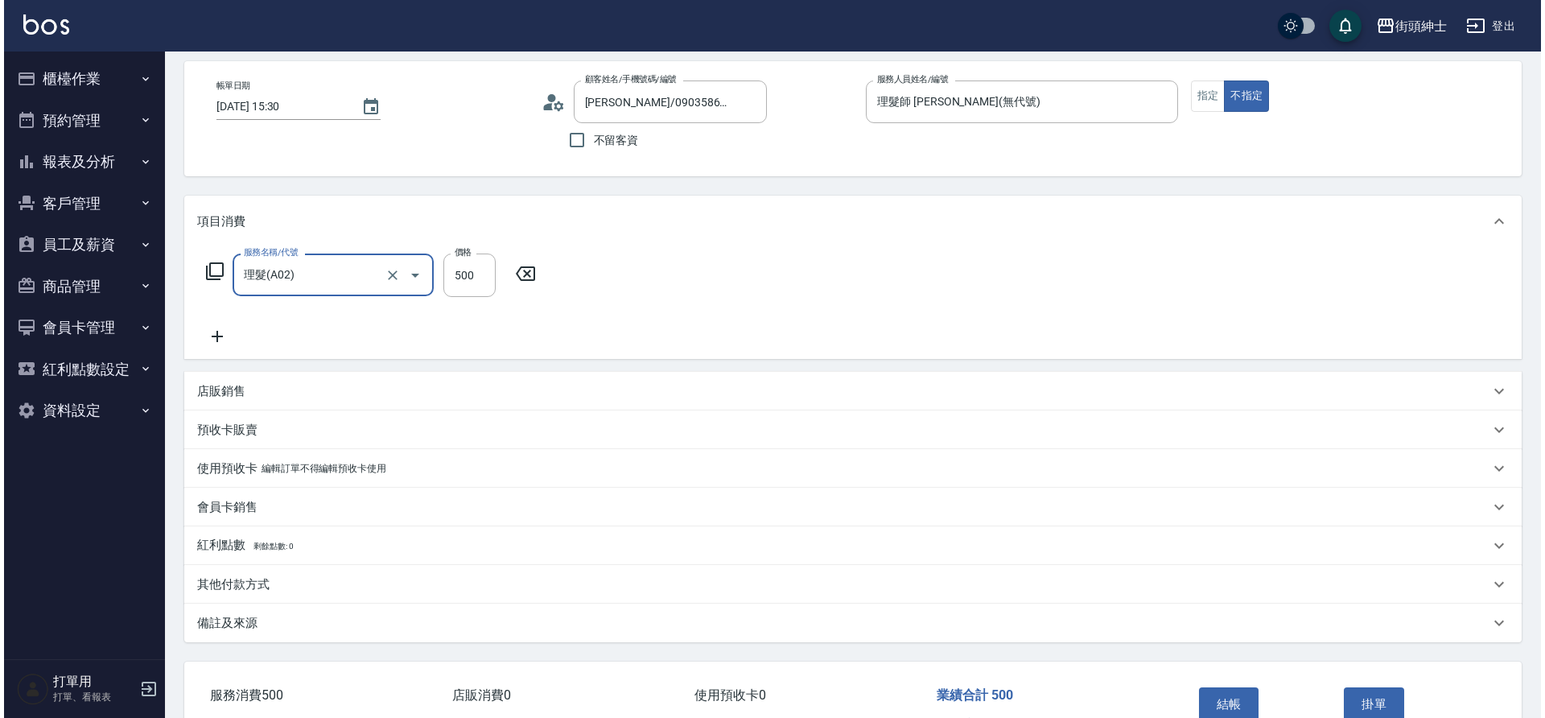
scroll to position [167, 0]
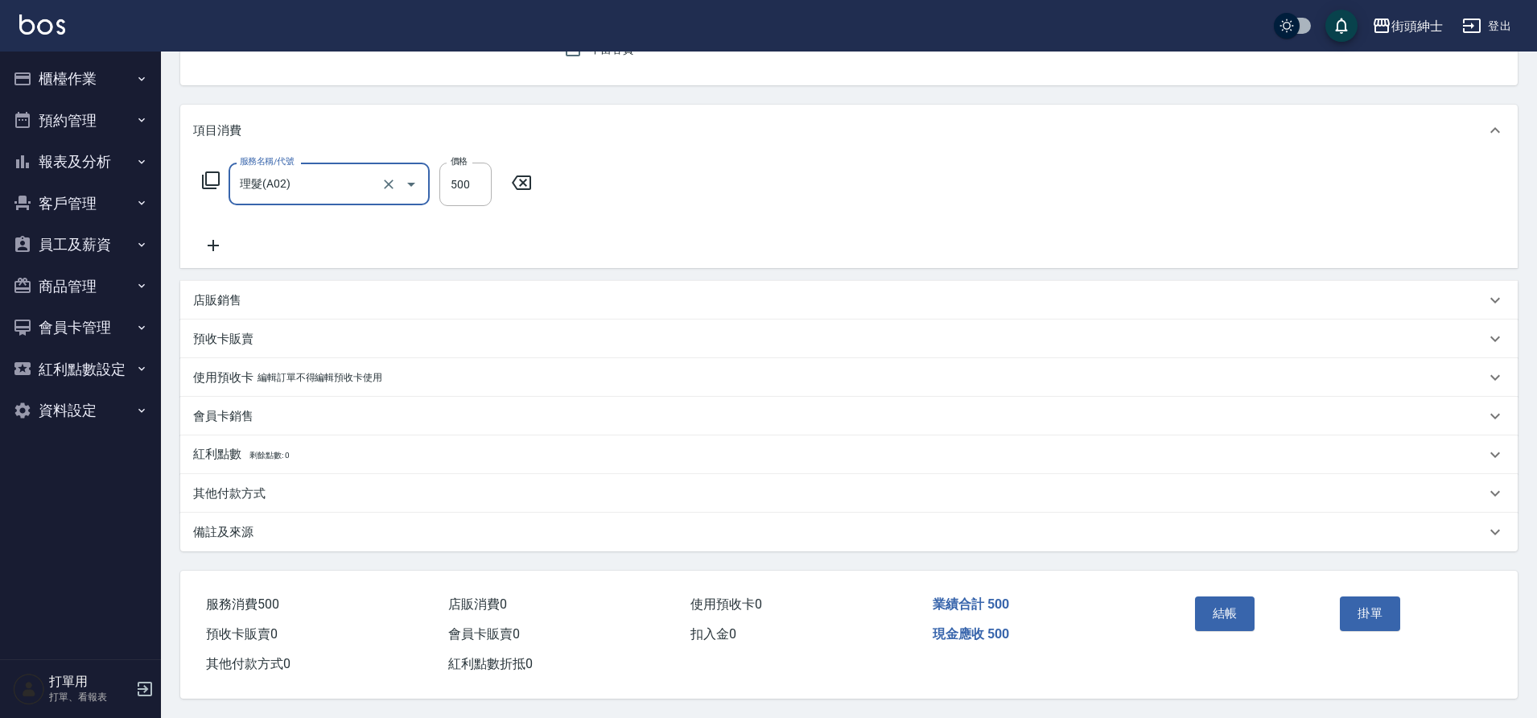
click at [1230, 620] on button "結帳" at bounding box center [1225, 613] width 60 height 34
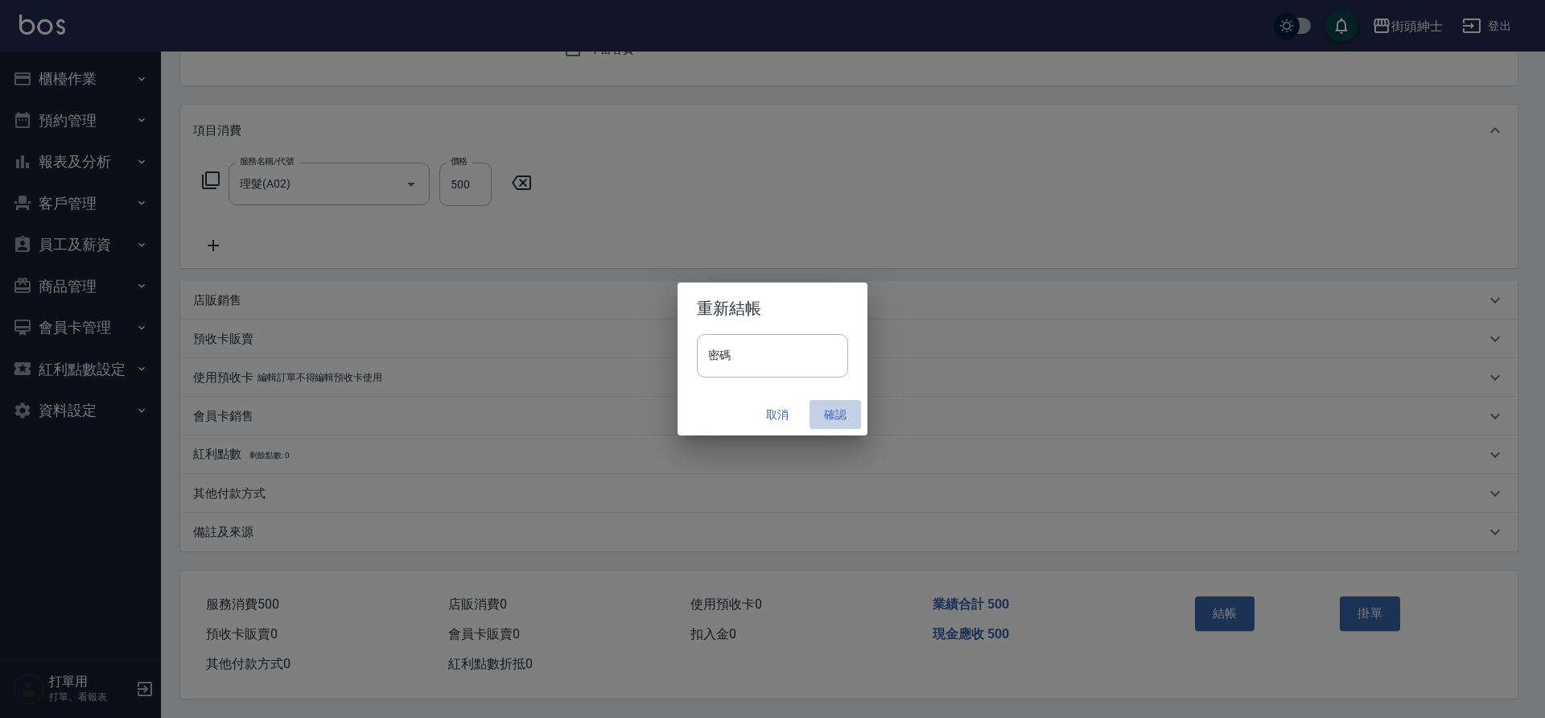
click at [838, 413] on button "確認" at bounding box center [834, 415] width 51 height 30
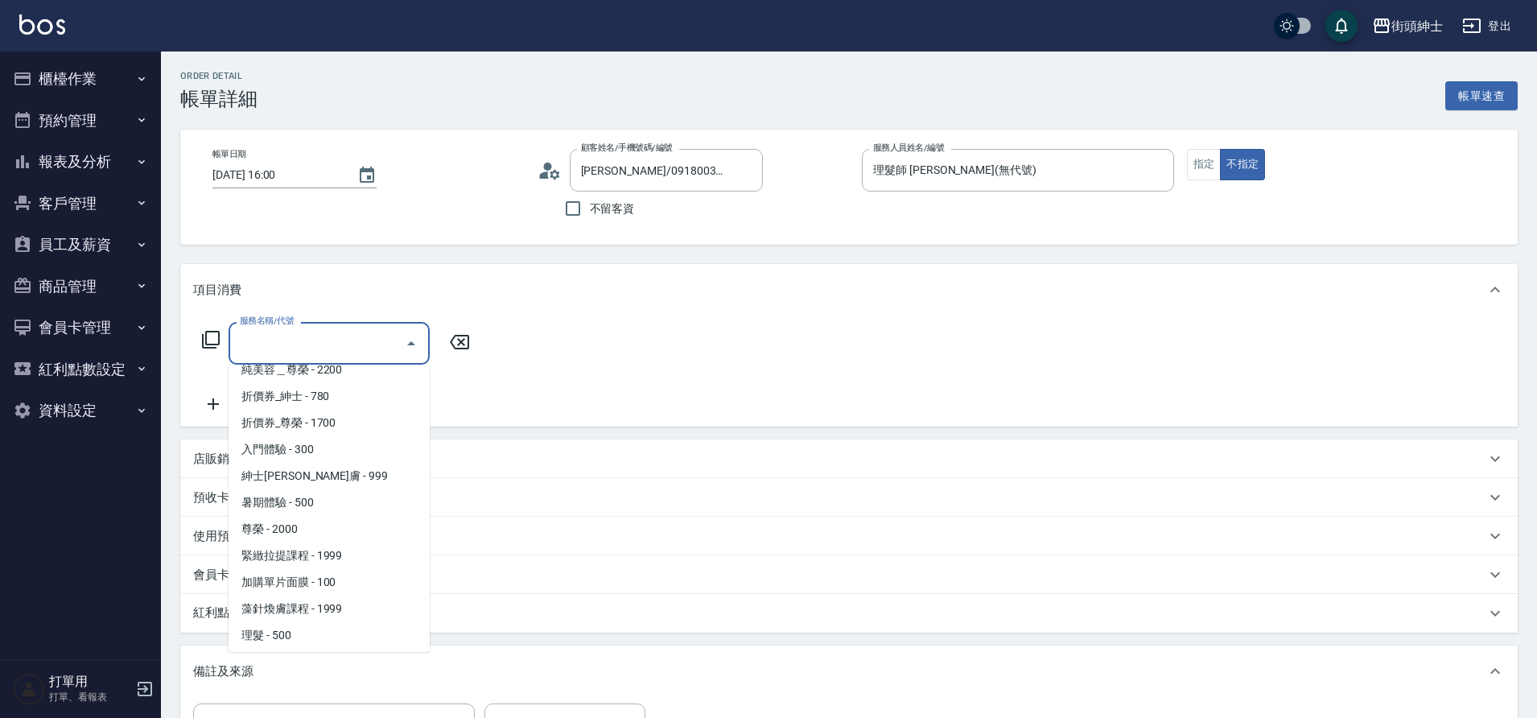
scroll to position [124, 0]
click at [307, 583] on span "理髮 - 500" at bounding box center [328, 579] width 201 height 27
type input "理髮(A02)"
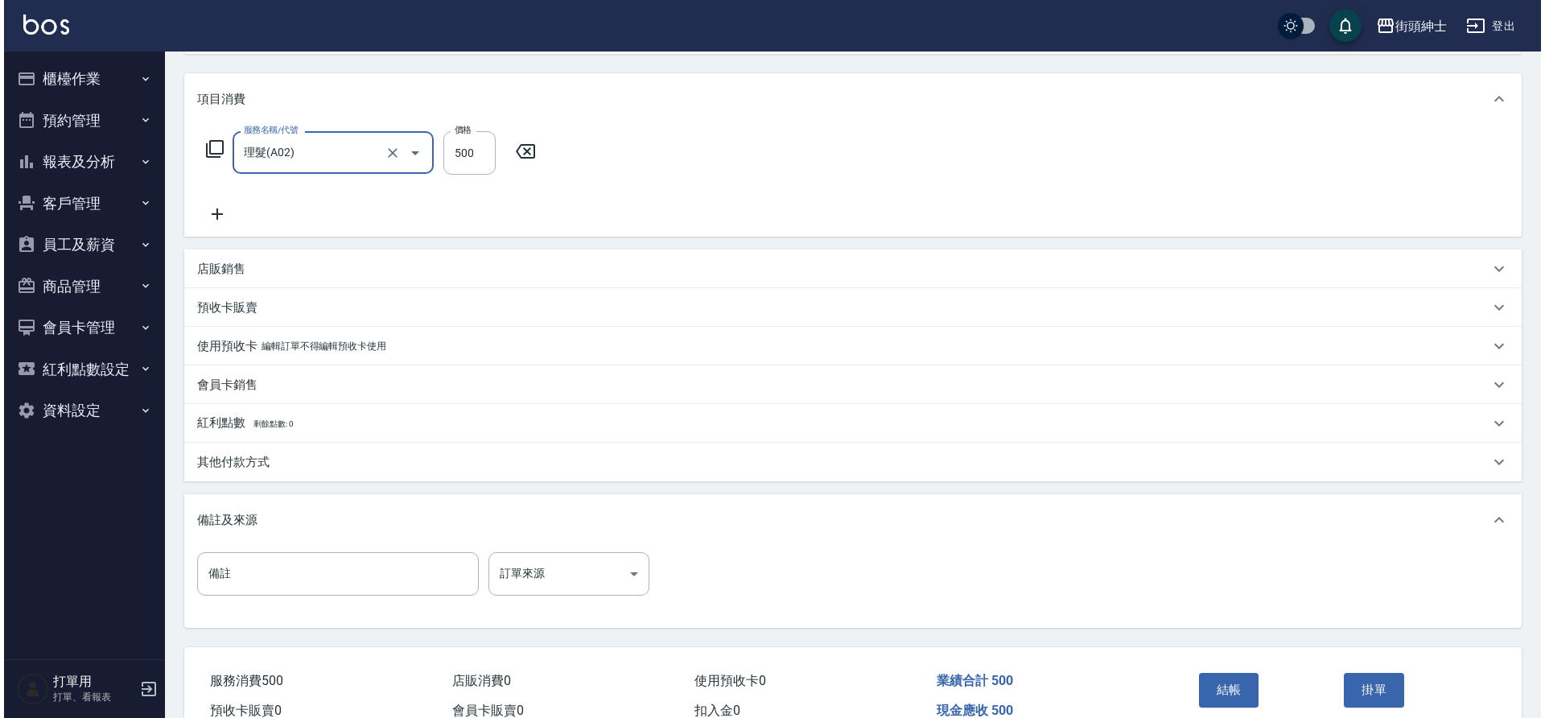
scroll to position [274, 0]
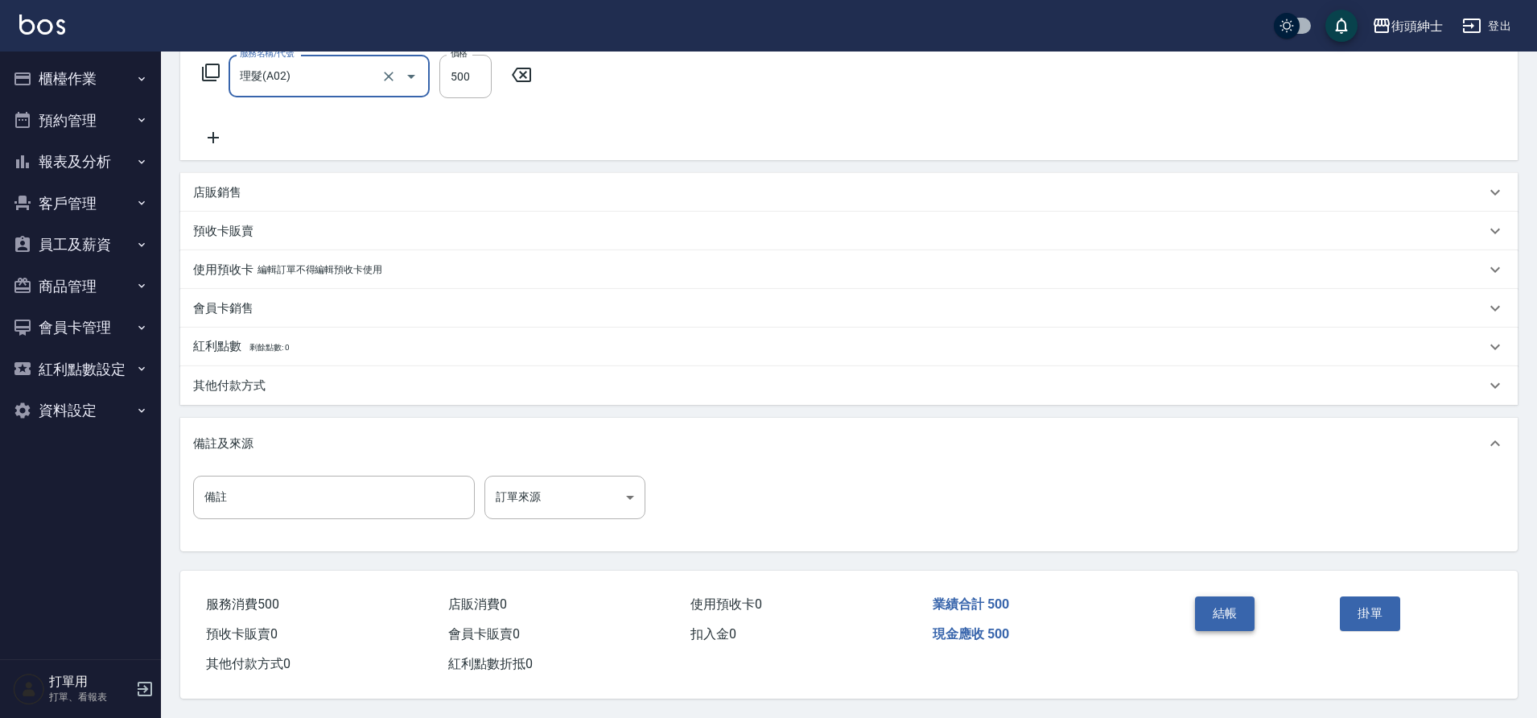
drag, startPoint x: 0, startPoint y: 0, endPoint x: 1217, endPoint y: 607, distance: 1360.0
click at [1217, 607] on button "結帳" at bounding box center [1225, 613] width 60 height 34
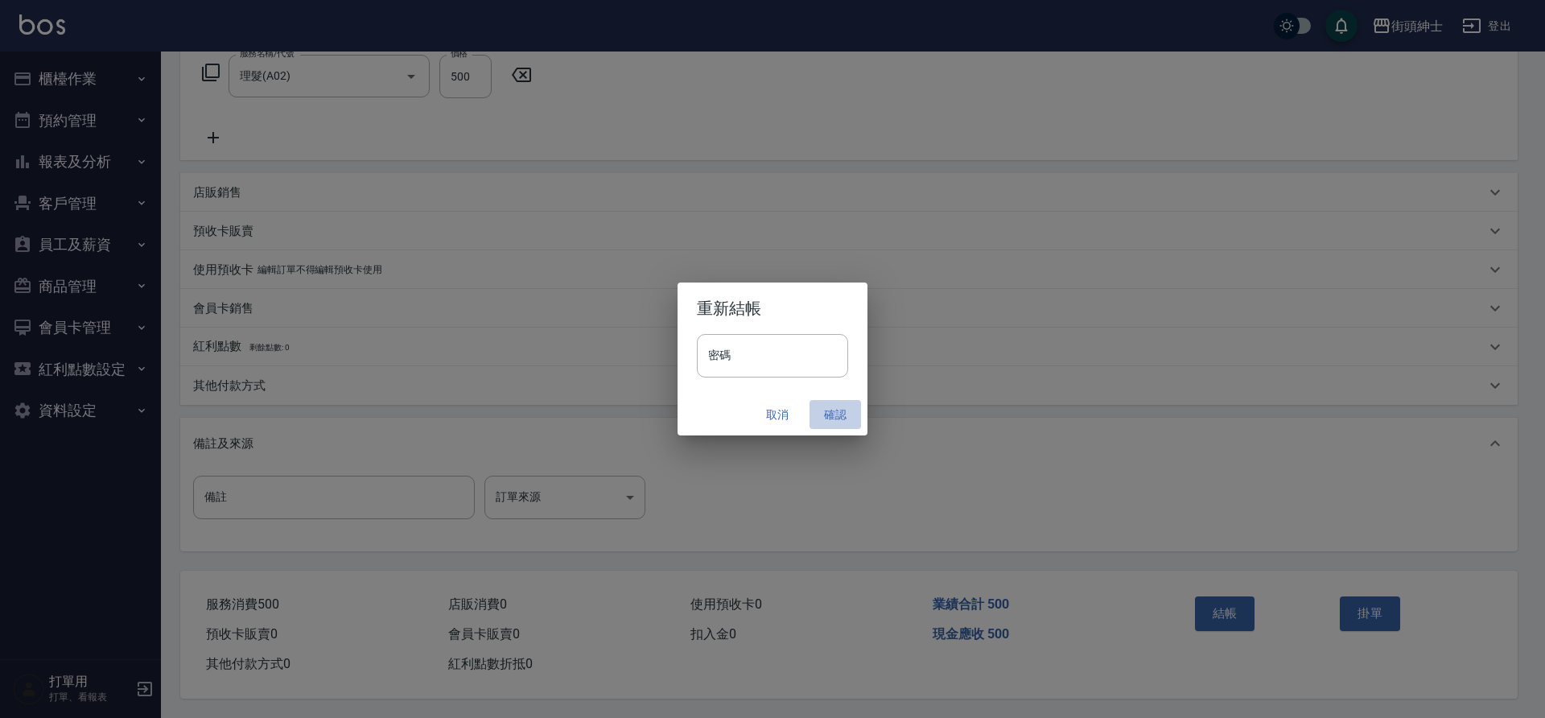
drag, startPoint x: 1217, startPoint y: 607, endPoint x: 840, endPoint y: 416, distance: 422.7
click at [840, 416] on button "確認" at bounding box center [834, 415] width 51 height 30
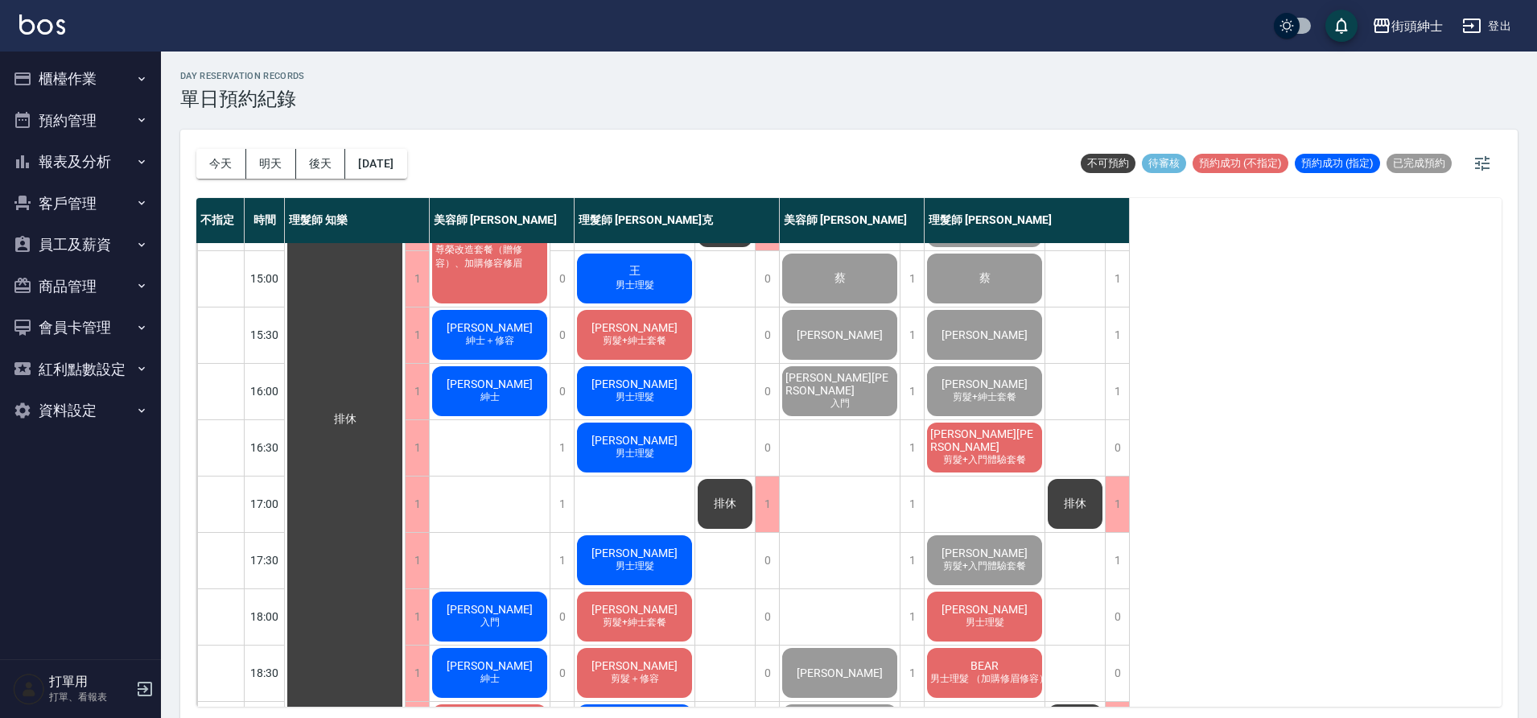
scroll to position [445, 0]
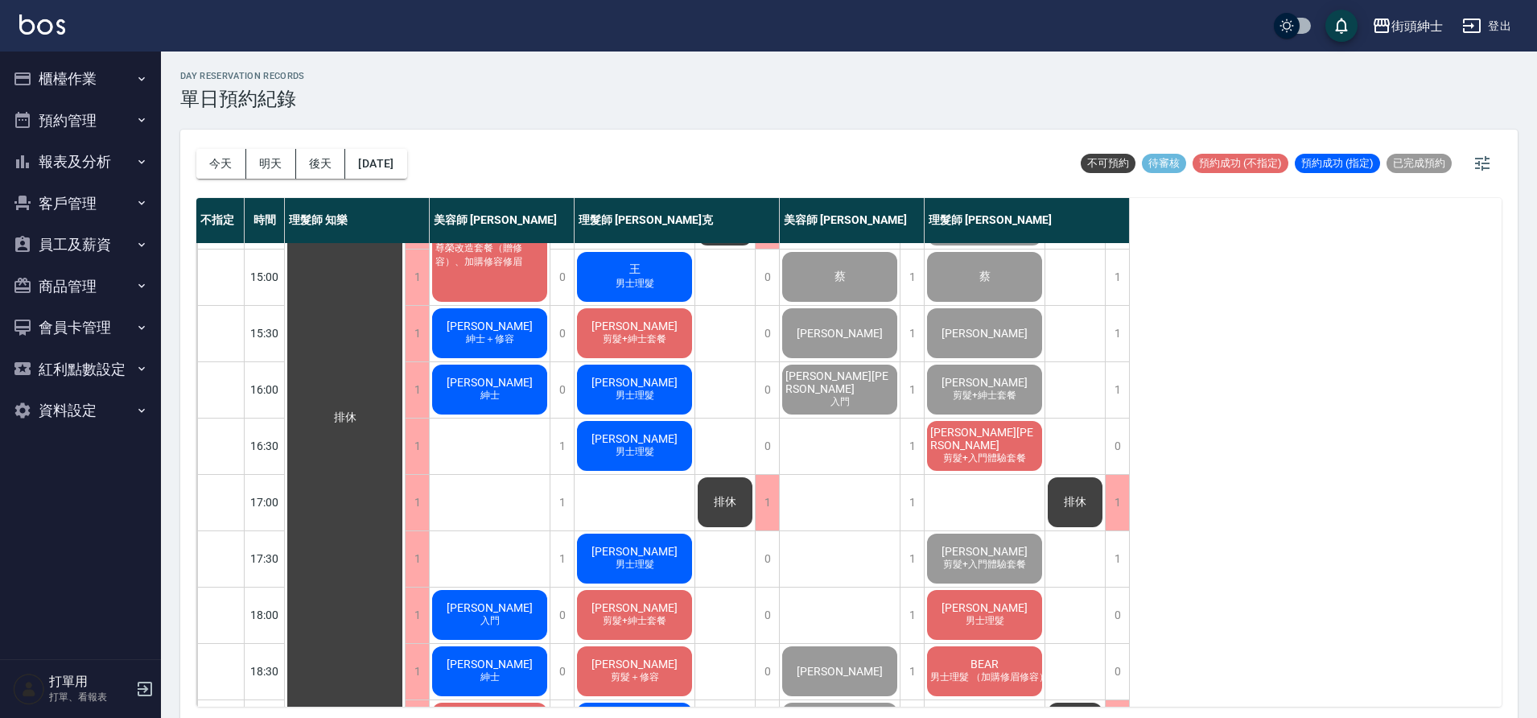
click at [985, 441] on span "周帝亨Dean" at bounding box center [984, 439] width 115 height 26
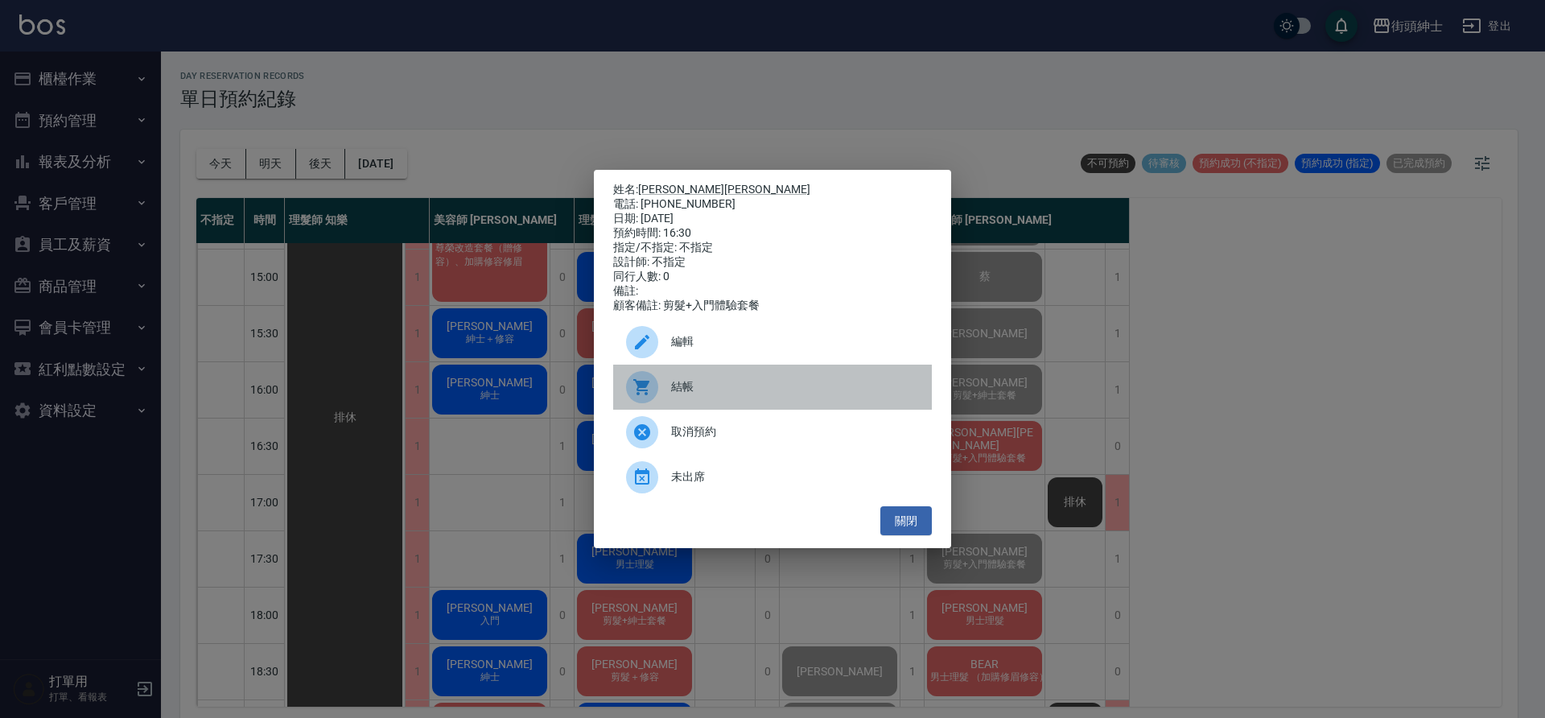
click at [721, 378] on div "結帳" at bounding box center [772, 386] width 319 height 45
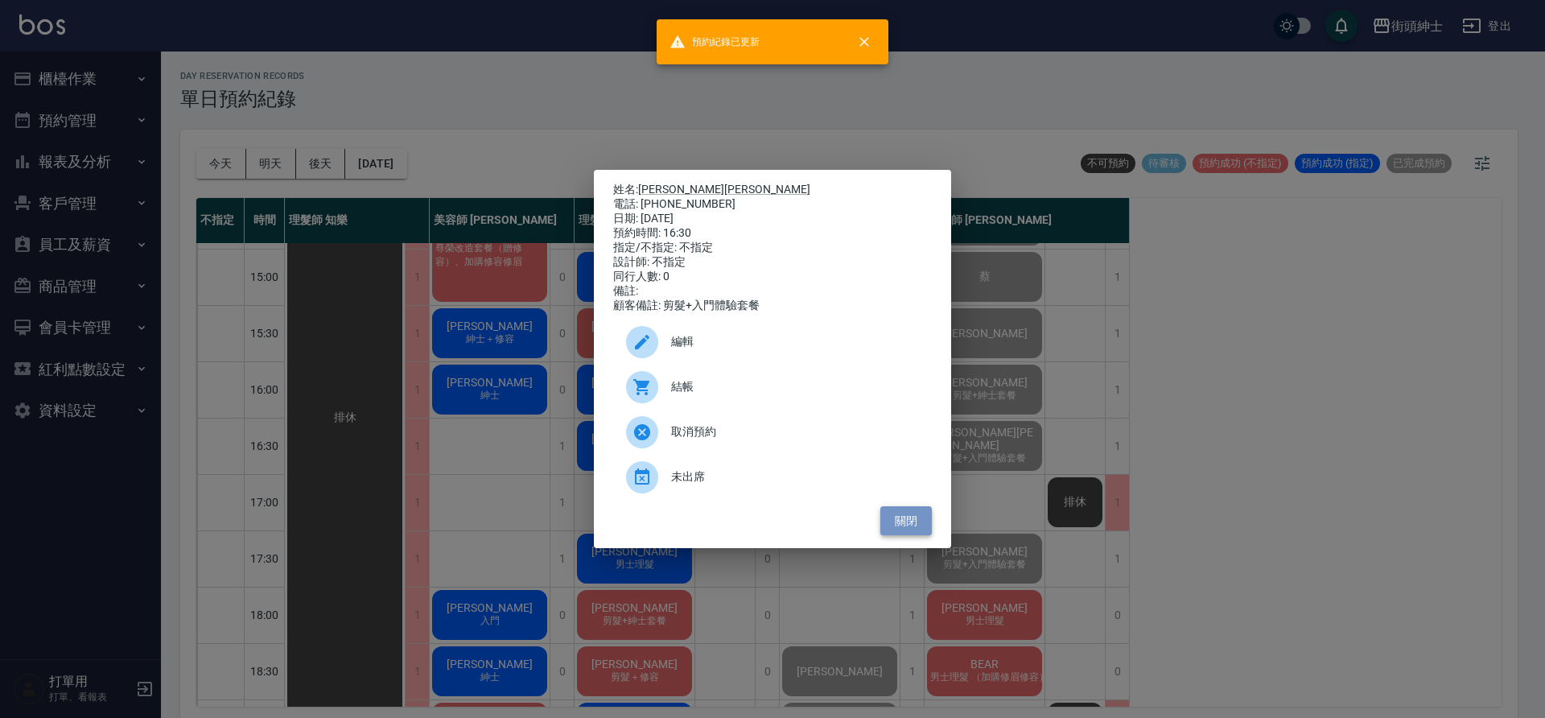
click at [920, 535] on button "關閉" at bounding box center [905, 521] width 51 height 30
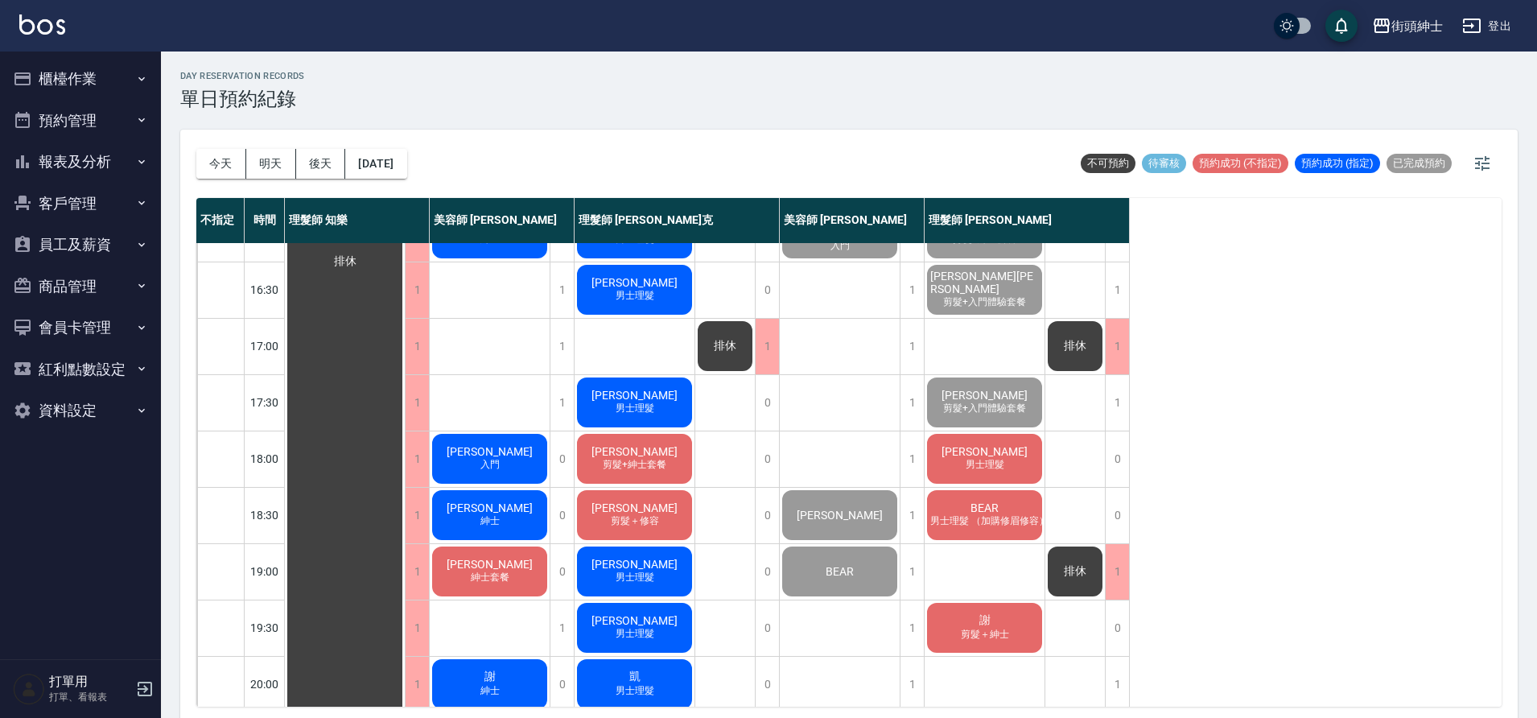
scroll to position [619, 0]
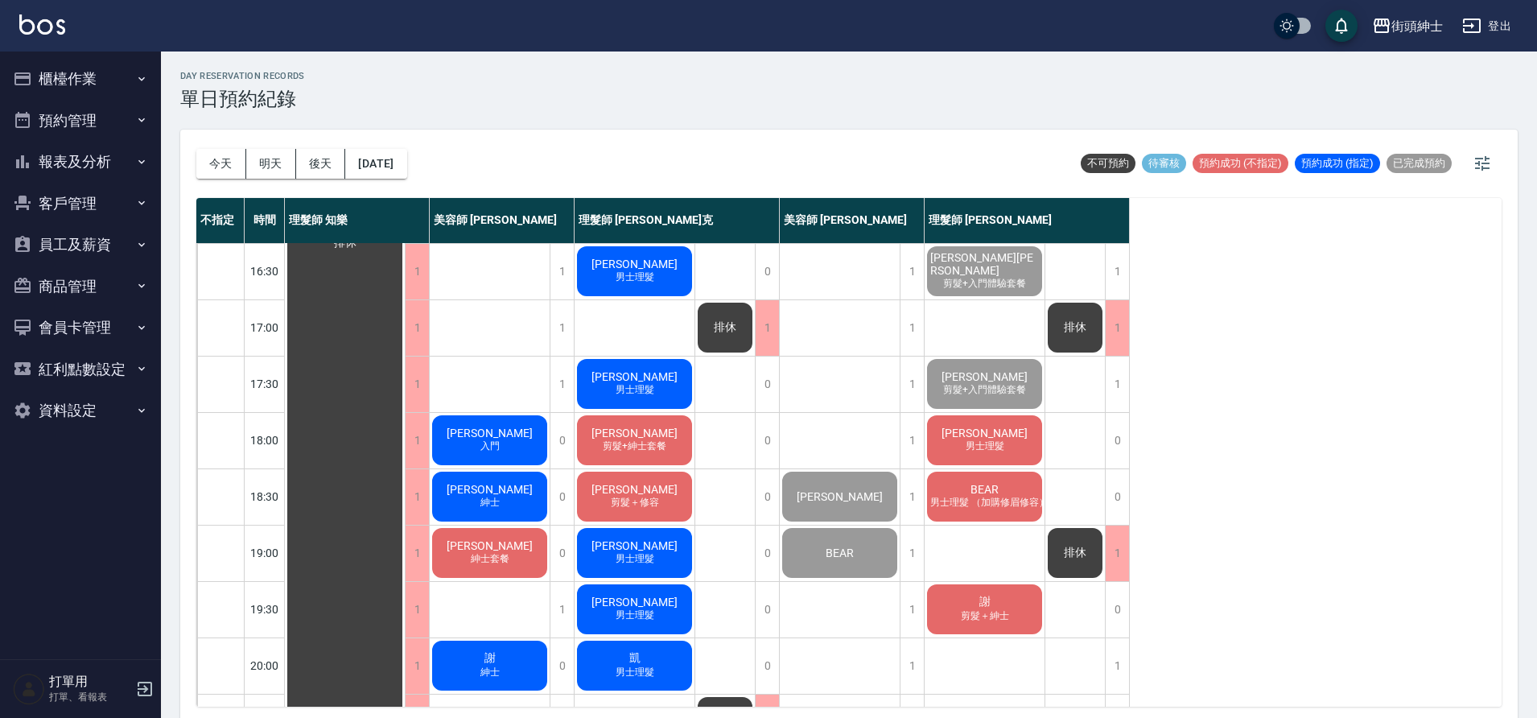
click at [991, 446] on span "男士理髮" at bounding box center [984, 446] width 45 height 14
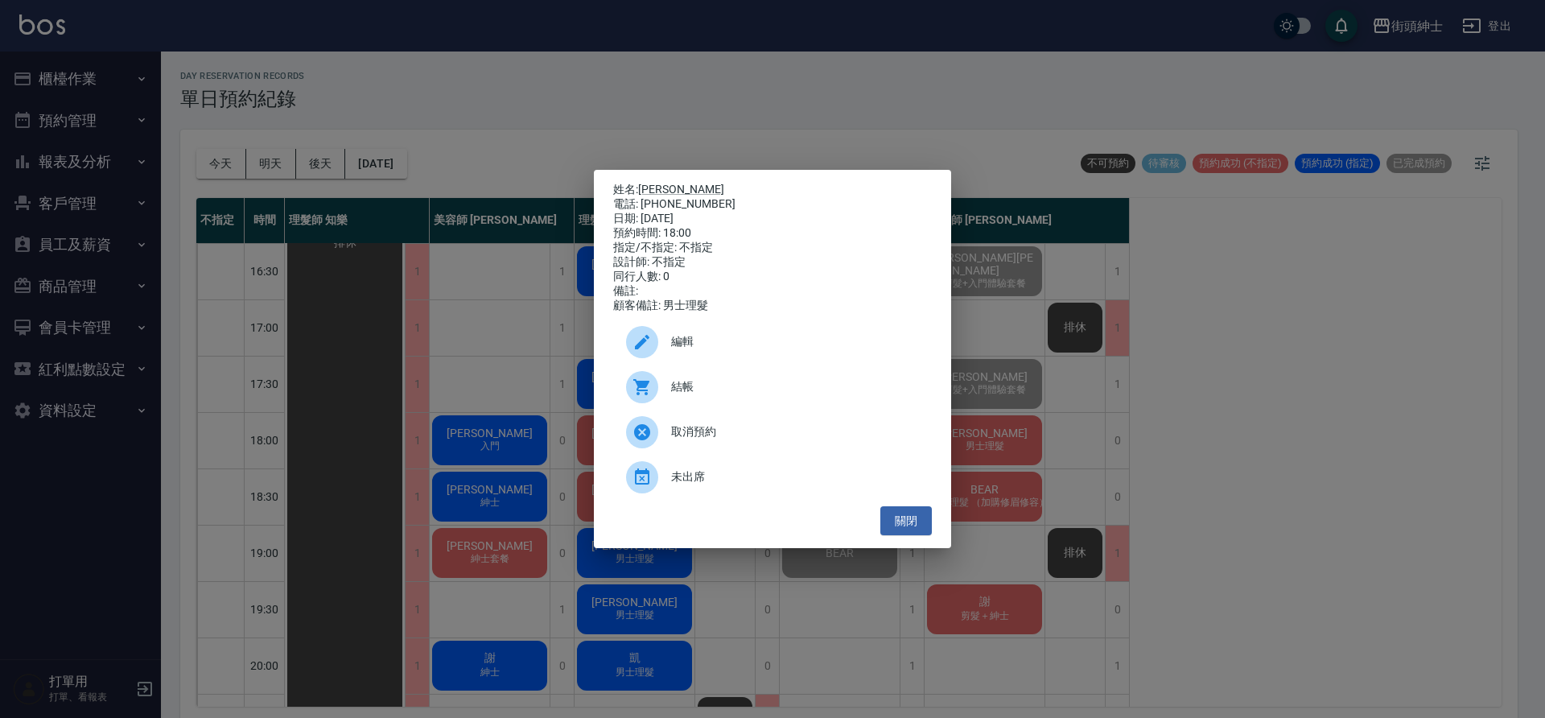
click at [701, 391] on span "結帳" at bounding box center [795, 386] width 248 height 17
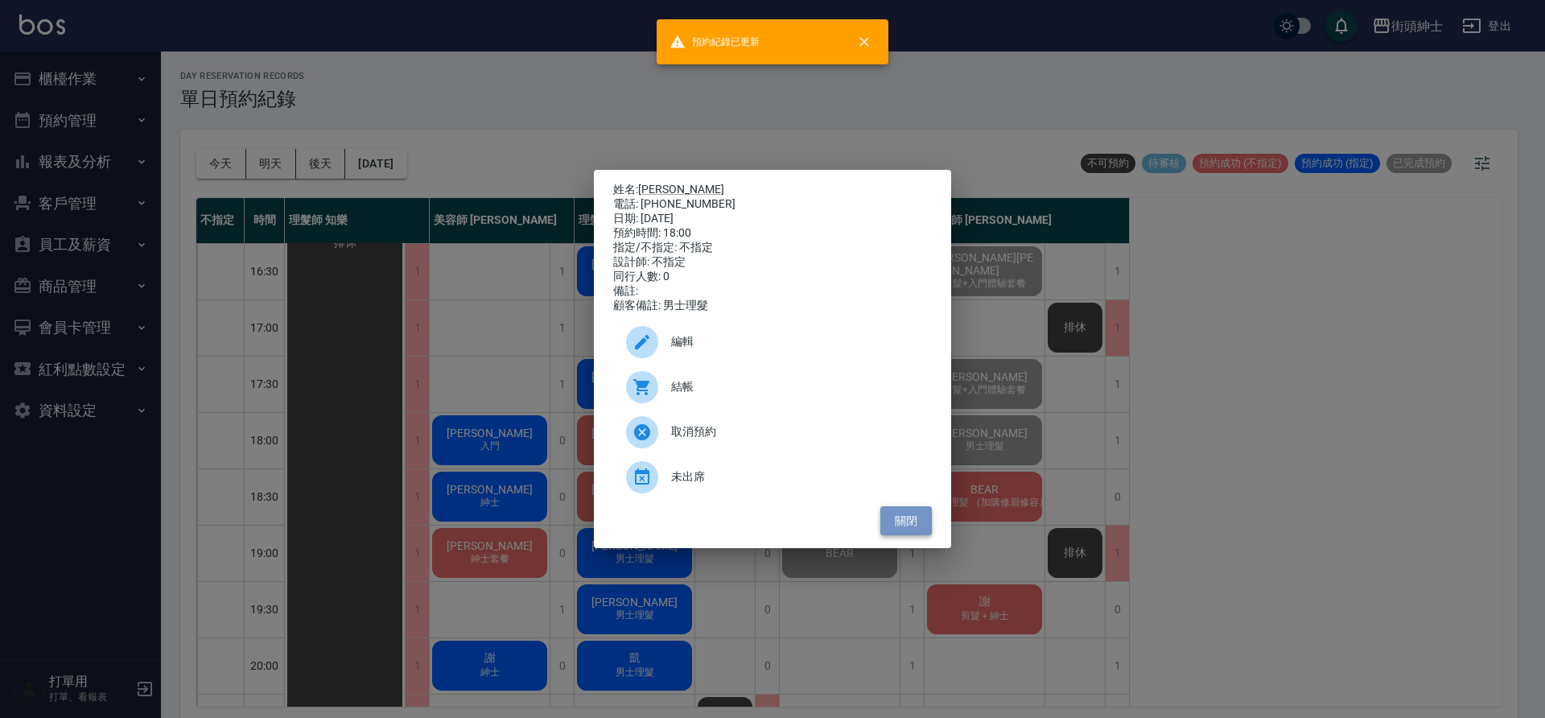
click at [910, 530] on button "關閉" at bounding box center [905, 521] width 51 height 30
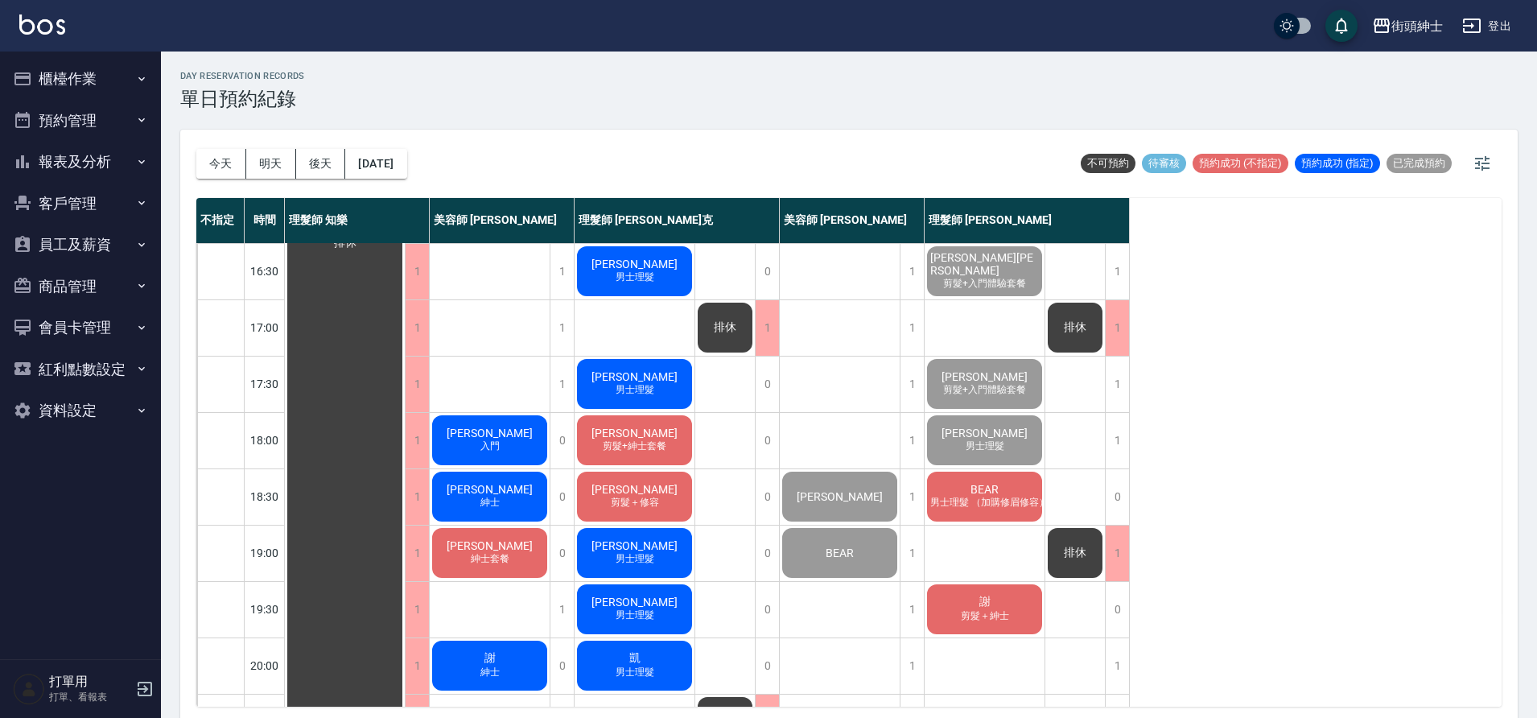
click at [974, 498] on span "男士理髮 （加購修眉修容）" at bounding box center [983, 503] width 125 height 14
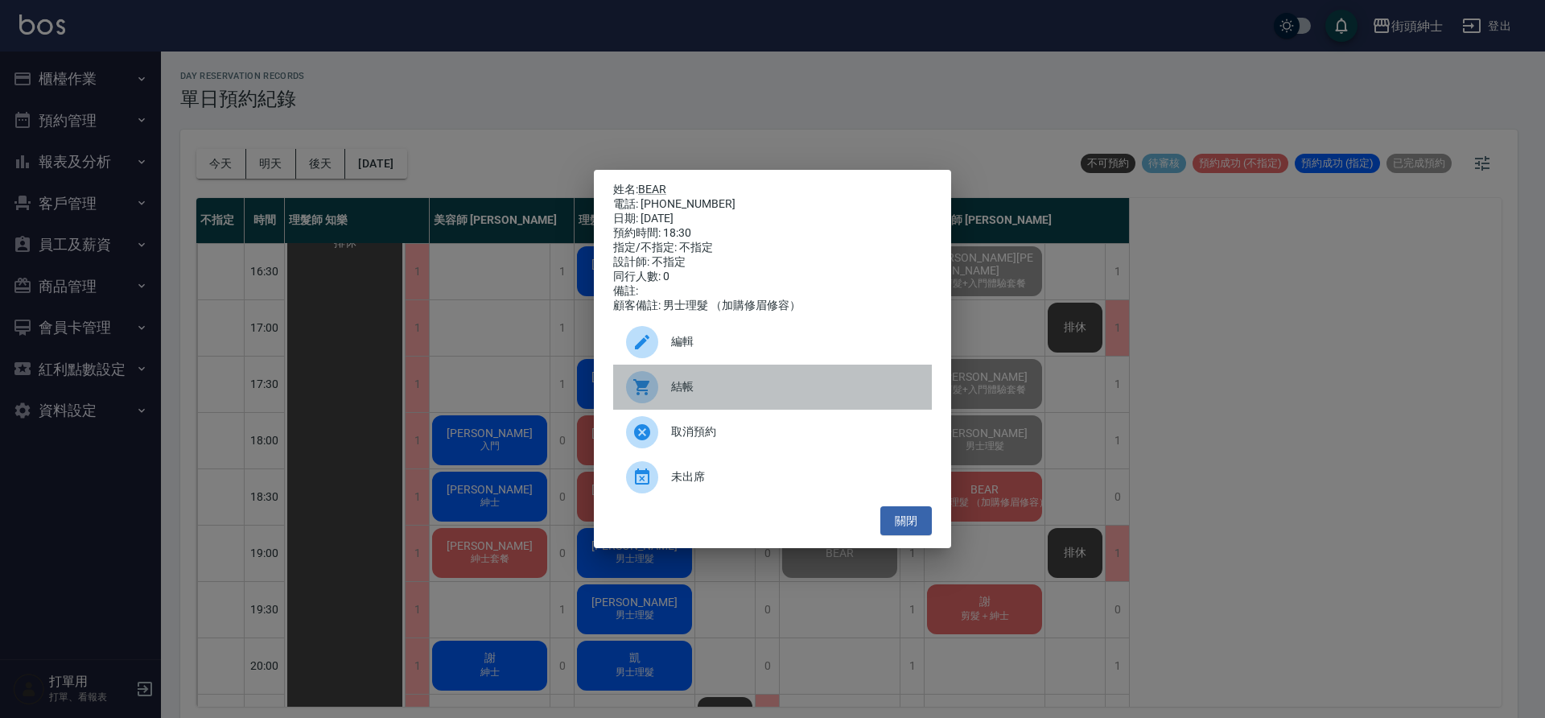
click at [788, 395] on span "結帳" at bounding box center [795, 386] width 248 height 17
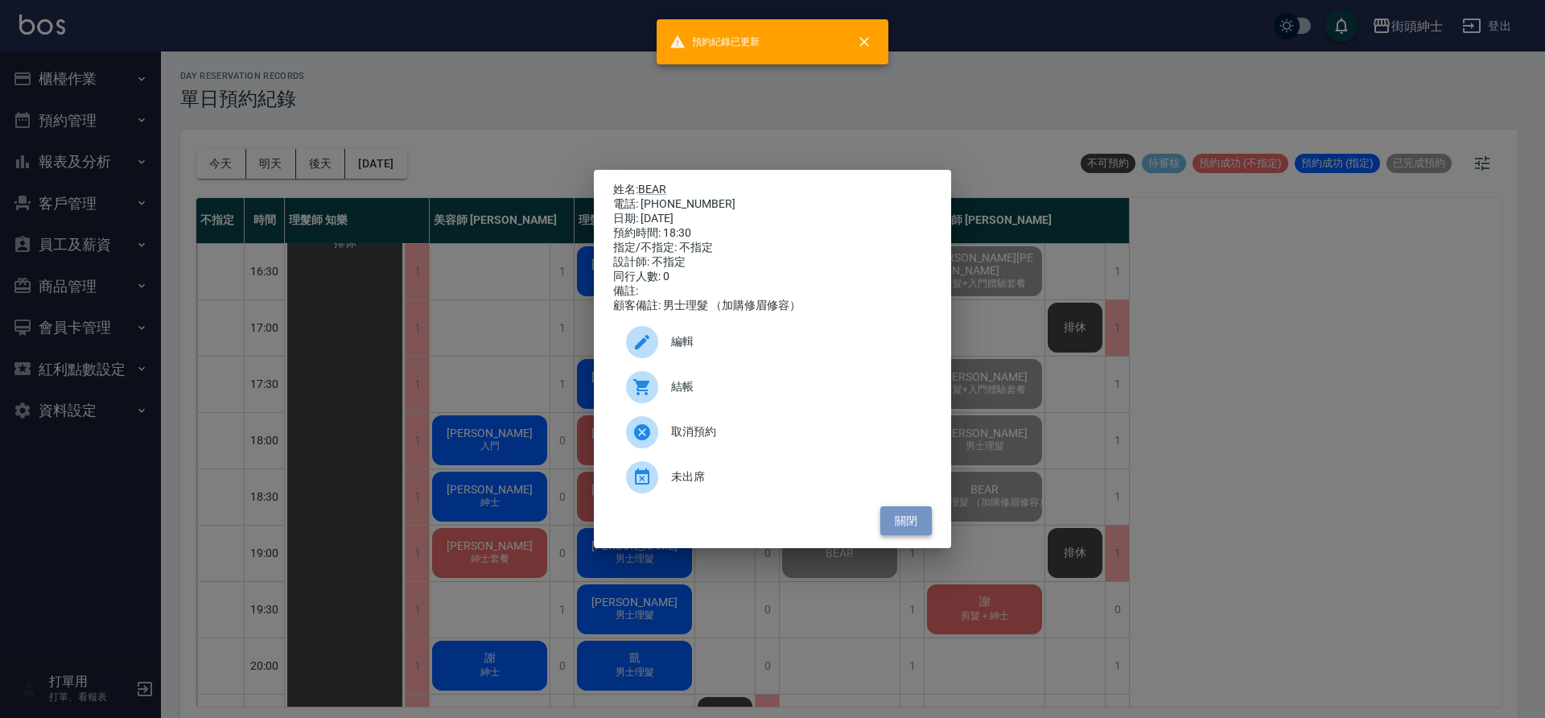
click at [911, 531] on button "關閉" at bounding box center [905, 521] width 51 height 30
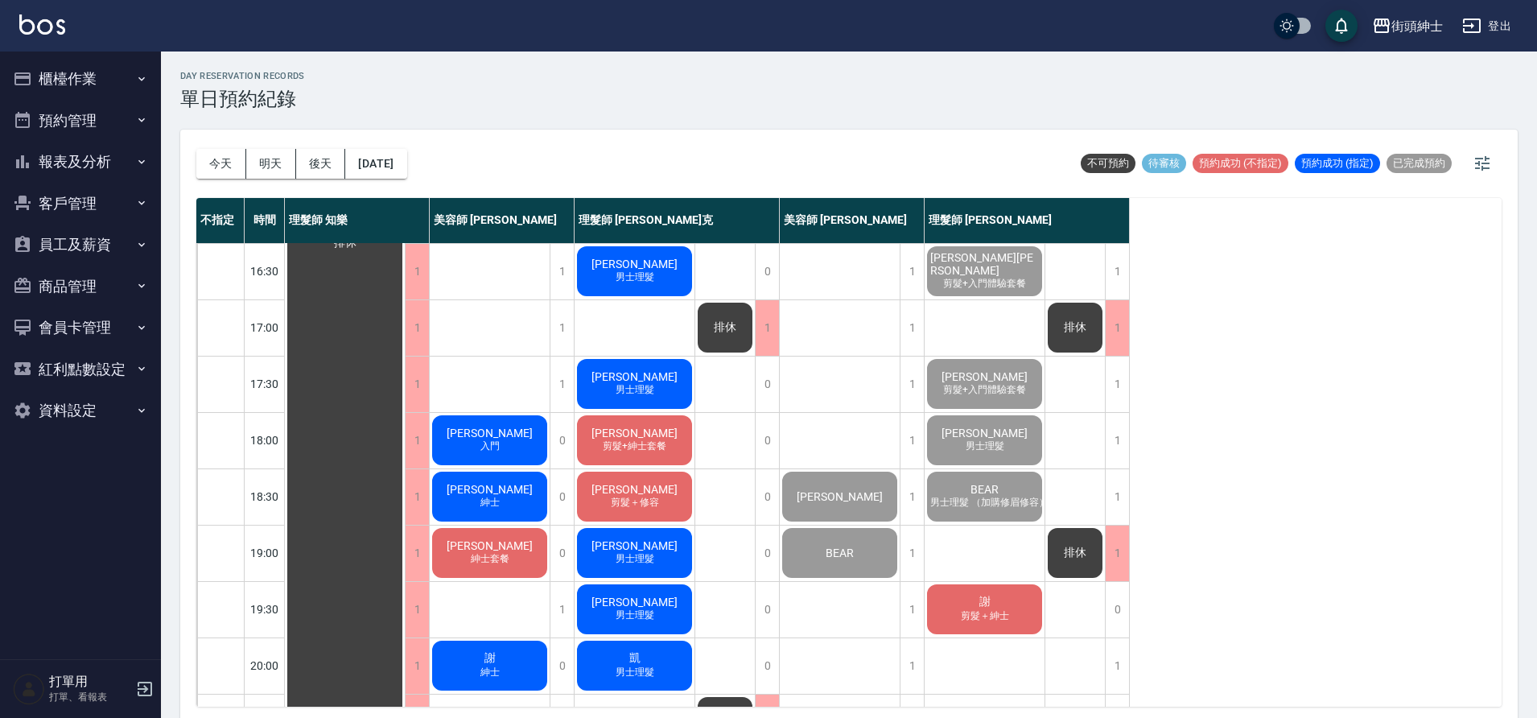
click at [992, 597] on span "謝" at bounding box center [985, 602] width 18 height 14
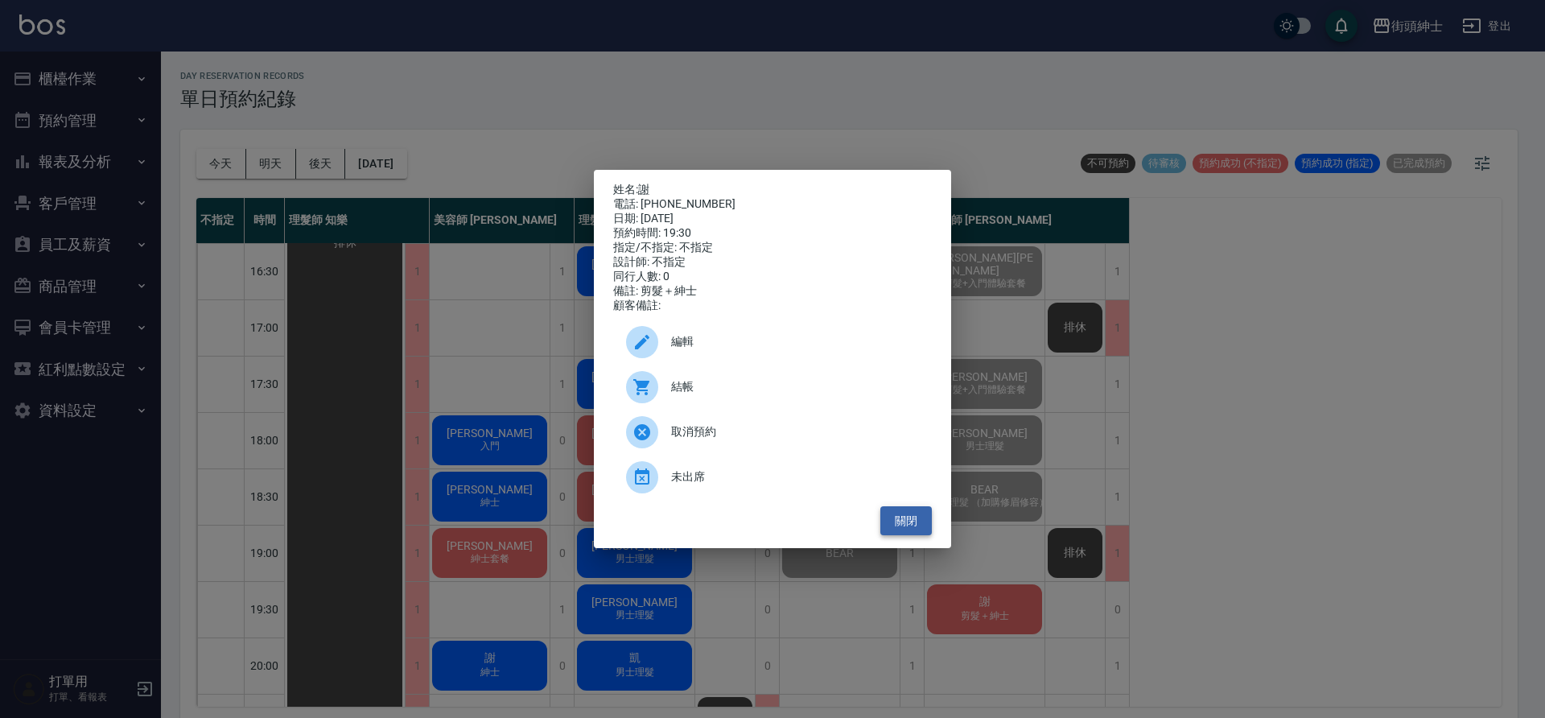
click at [926, 525] on button "關閉" at bounding box center [905, 521] width 51 height 30
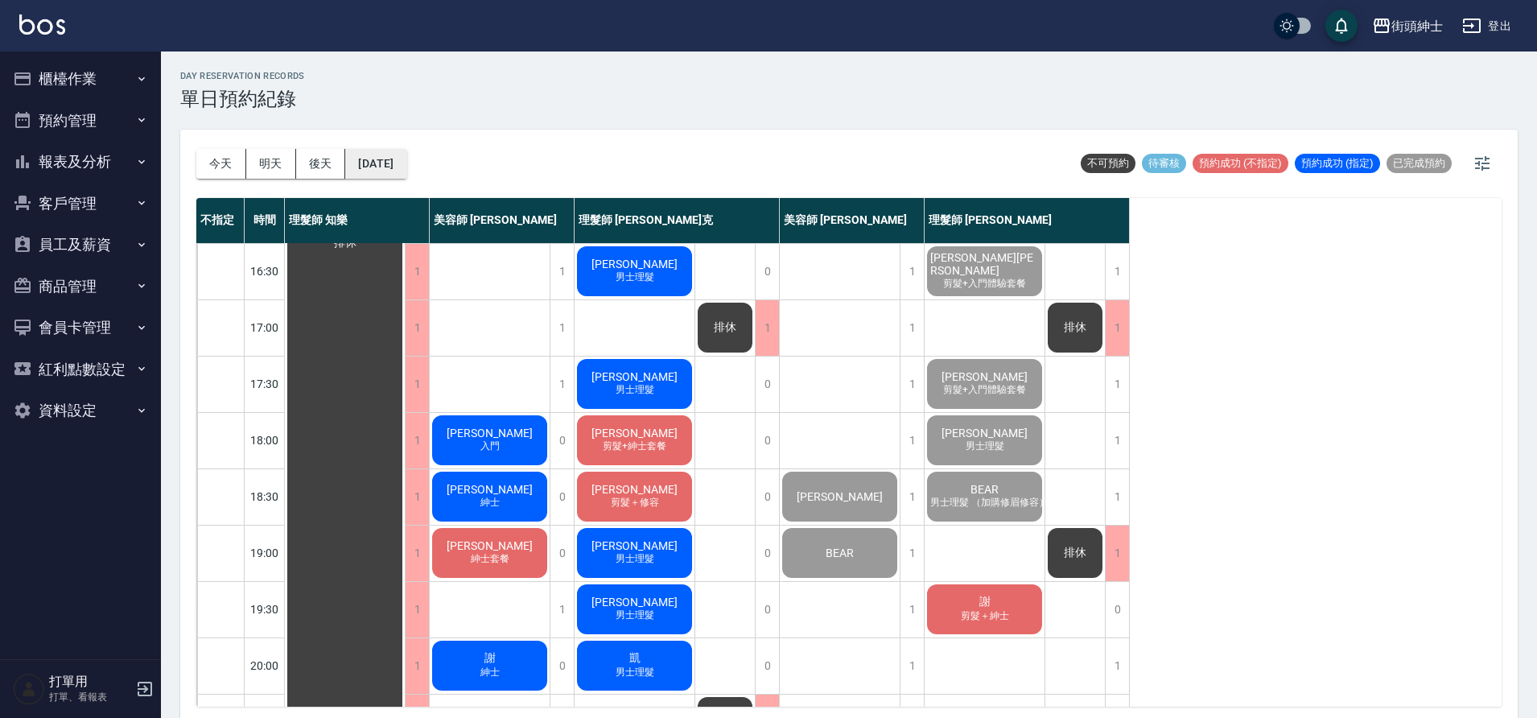
click at [406, 155] on button "[DATE]" at bounding box center [375, 164] width 61 height 30
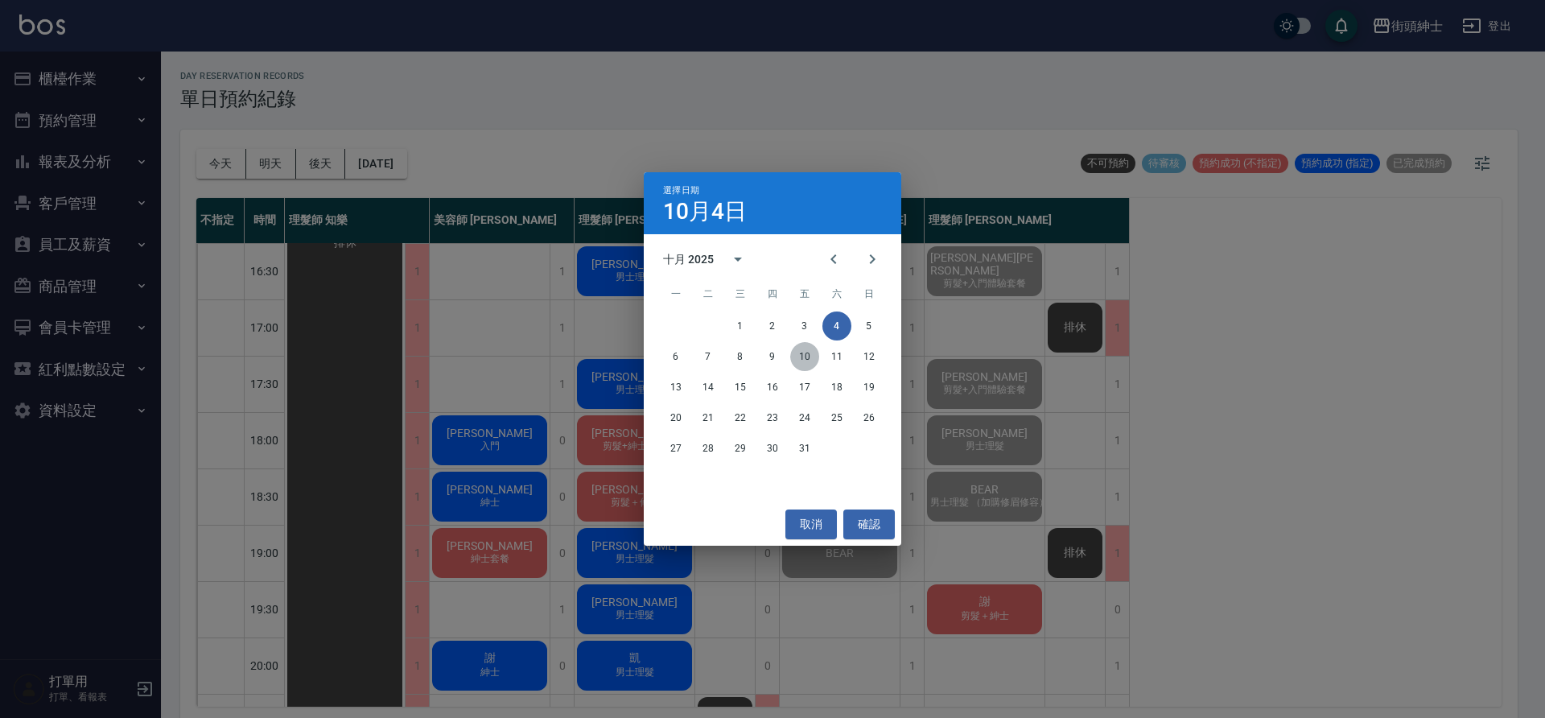
click at [804, 356] on button "10" at bounding box center [804, 356] width 29 height 29
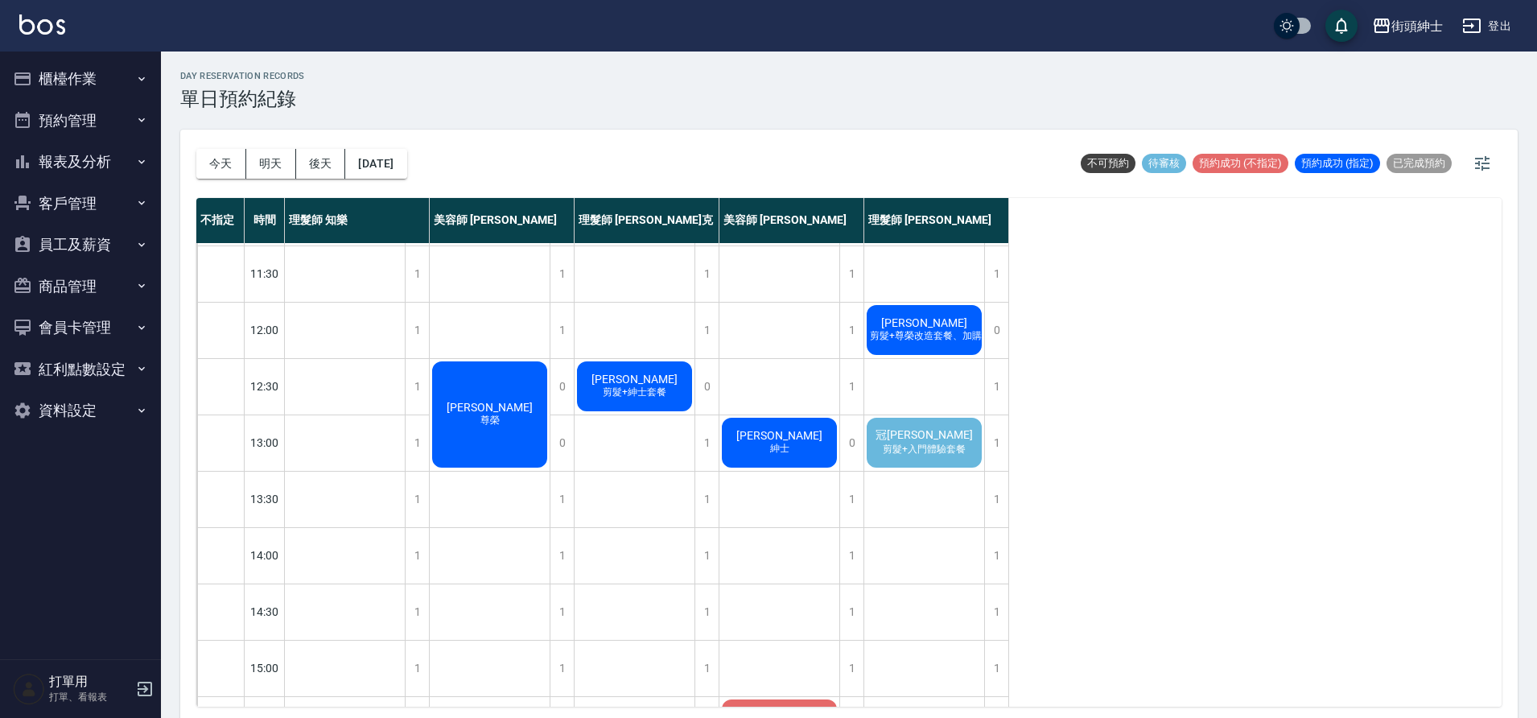
scroll to position [53, 0]
click at [926, 453] on span "剪髮+入門體驗套餐" at bounding box center [923, 450] width 89 height 14
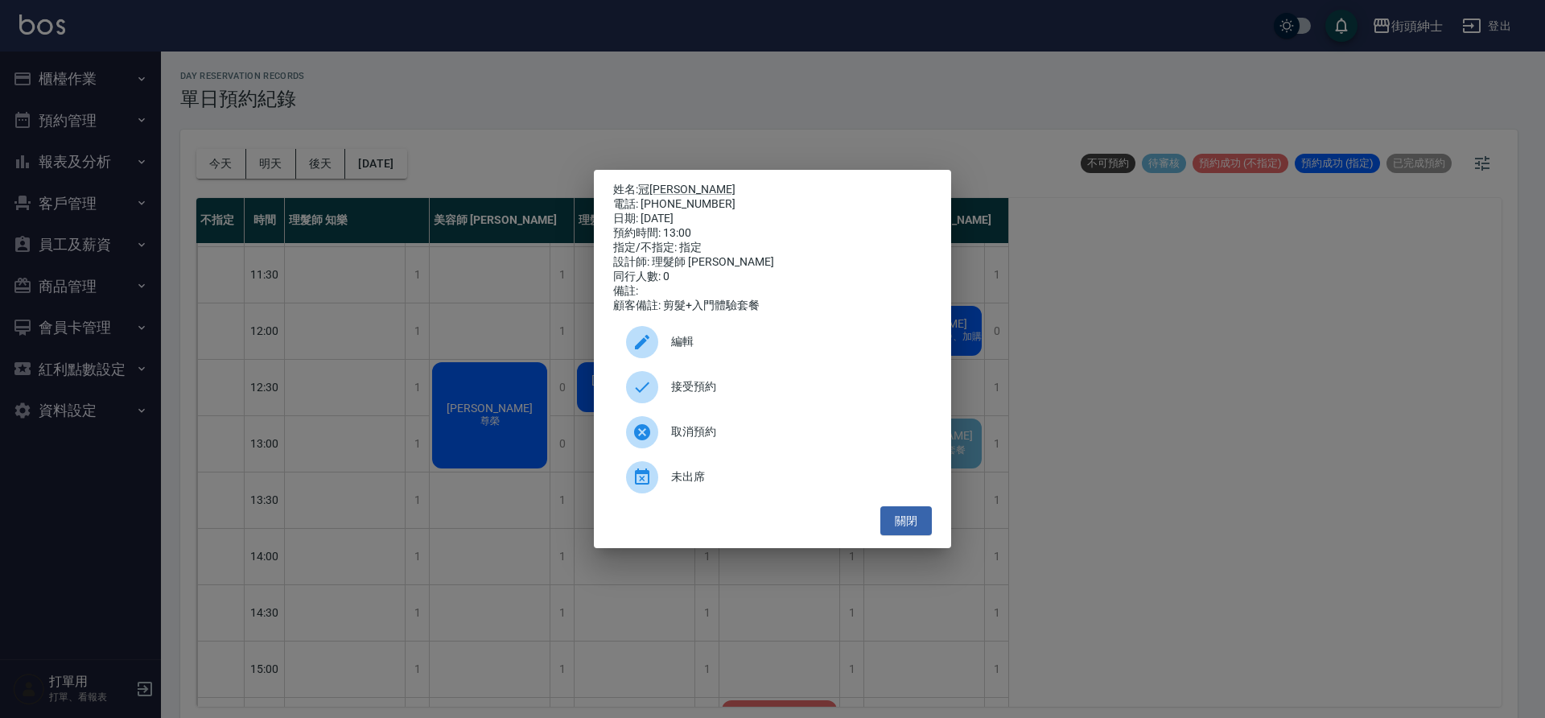
click at [779, 385] on span "接受預約" at bounding box center [795, 386] width 248 height 17
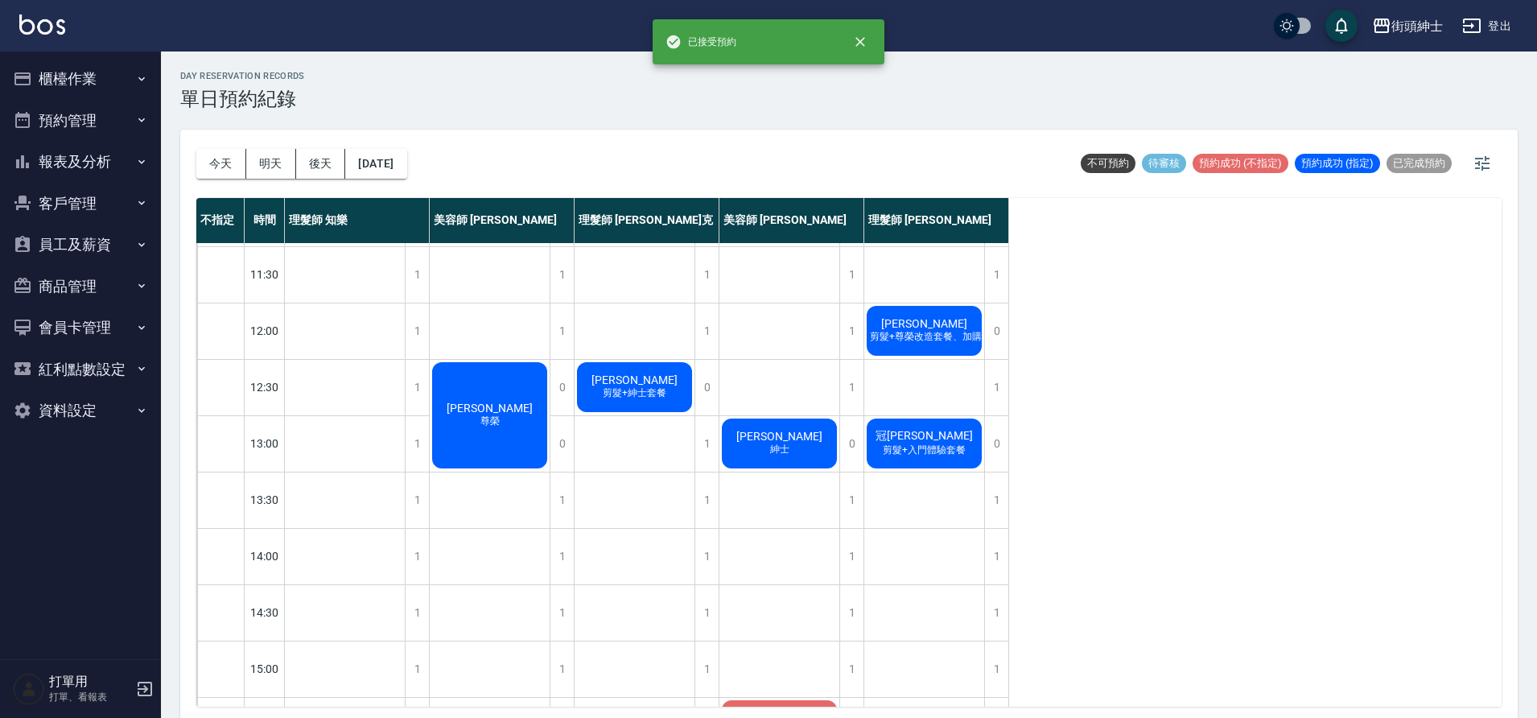
click at [931, 451] on span "剪髮+入門體驗套餐" at bounding box center [923, 450] width 89 height 14
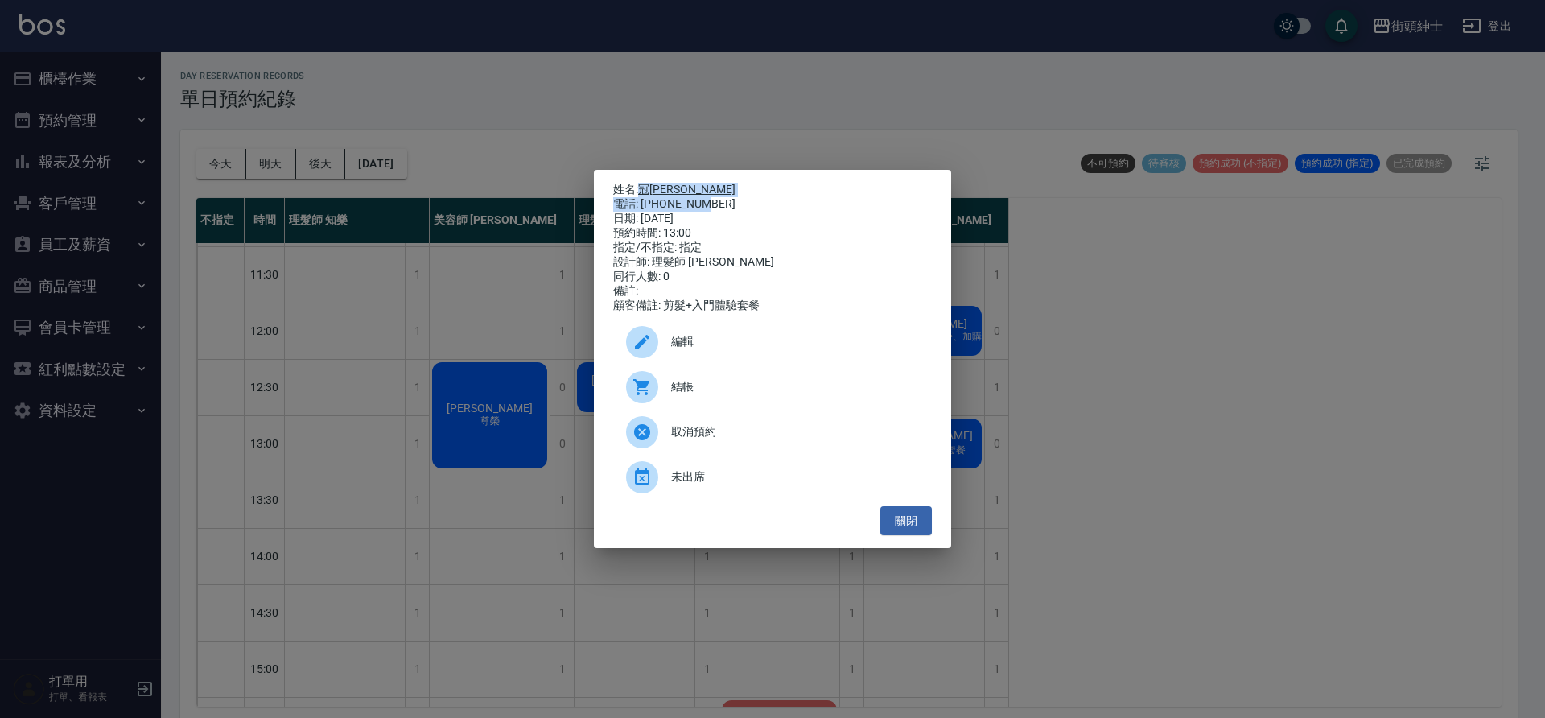
drag, startPoint x: 638, startPoint y: 186, endPoint x: 709, endPoint y: 200, distance: 72.1
click at [709, 200] on div "姓名: 冠辰Gary 電話: 0963446234 日期: 2025/10/10 預約時間: 13:00 指定/不指定: 指定 設計師: 理髮師 eric 同…" at bounding box center [772, 248] width 319 height 130
copy div "冠辰Gary 電話: 0963446234"
click at [896, 521] on button "關閉" at bounding box center [905, 521] width 51 height 30
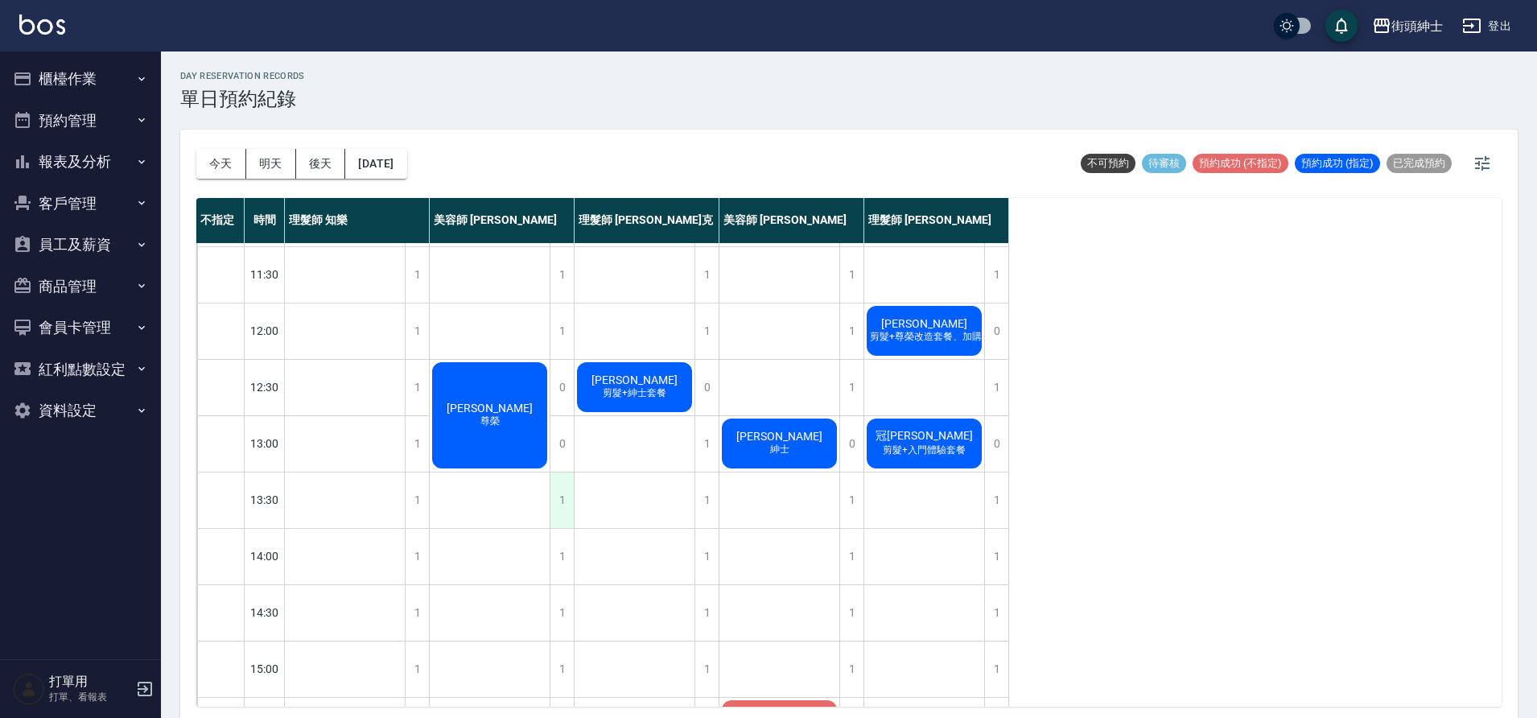
click at [564, 497] on div "1" at bounding box center [561, 500] width 24 height 56
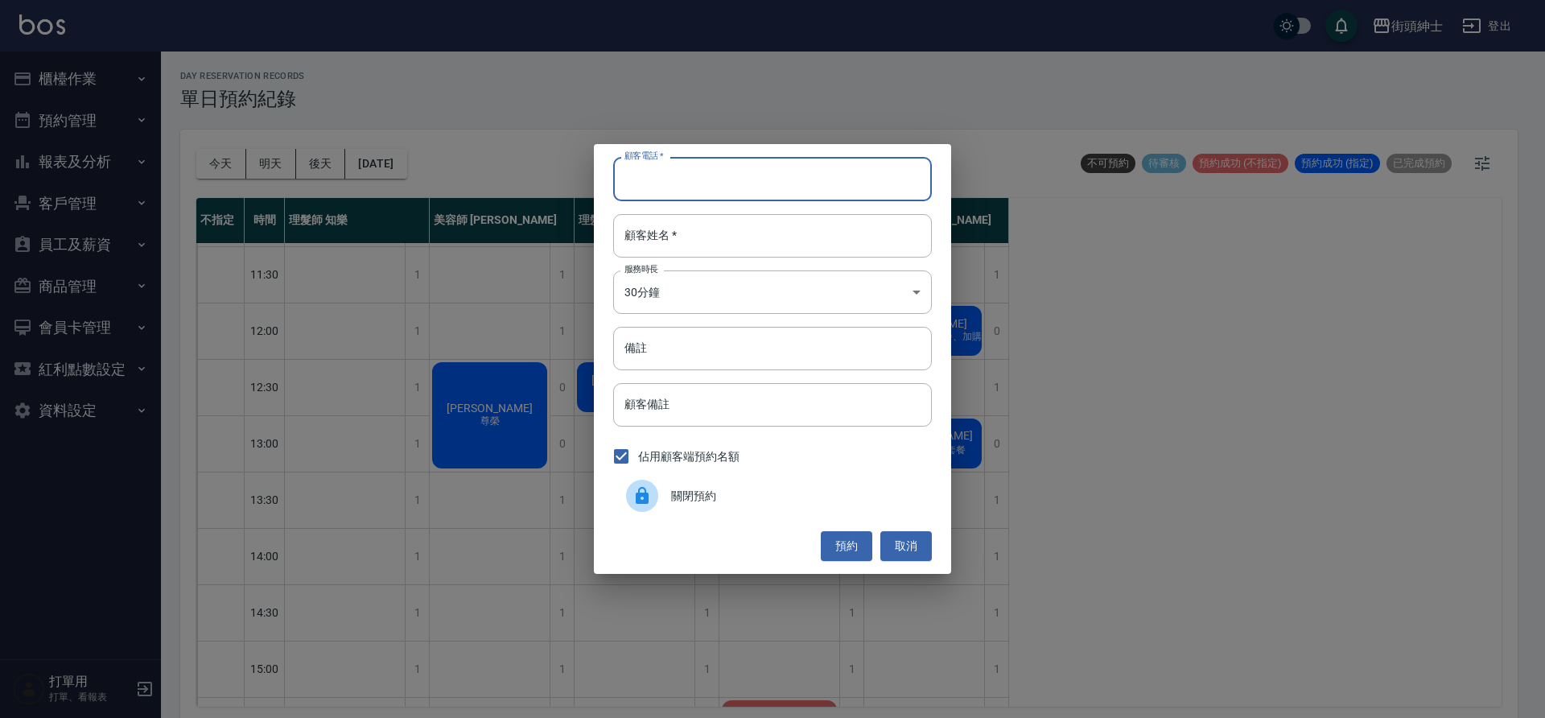
click at [730, 189] on input "顧客電話   *" at bounding box center [772, 178] width 319 height 43
paste input "冠辰Gary 電話: 0963446234"
drag, startPoint x: 703, startPoint y: 179, endPoint x: 602, endPoint y: 187, distance: 101.7
click at [602, 187] on div "顧客電話   * 冠辰Gary 電話: 0963446234 顧客電話   * 顧客姓名   * 顧客姓名   * 服務時長 30分鐘 1 服務時長 備註 備…" at bounding box center [772, 358] width 357 height 429
click at [706, 177] on input "冠辰Gary 電話: 0963446234" at bounding box center [772, 178] width 319 height 43
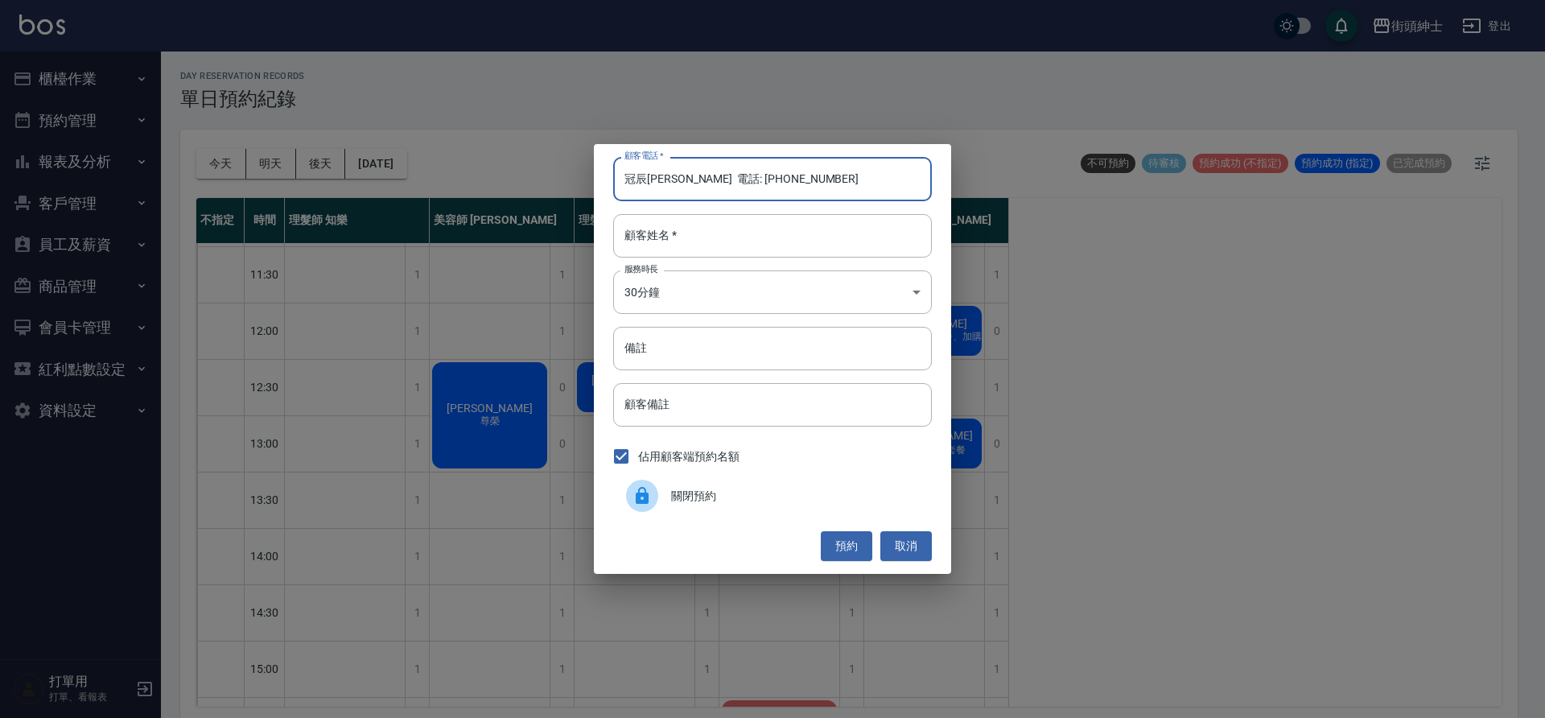
drag, startPoint x: 706, startPoint y: 179, endPoint x: 607, endPoint y: 174, distance: 99.1
click at [607, 175] on div "顧客電話   * 冠辰Gary 電話: 0963446234 顧客電話   * 顧客姓名   * 顧客姓名   * 服務時長 30分鐘 1 服務時長 備註 備…" at bounding box center [772, 358] width 357 height 429
type input "0963446234"
click at [751, 242] on input "顧客姓名   *" at bounding box center [772, 235] width 319 height 43
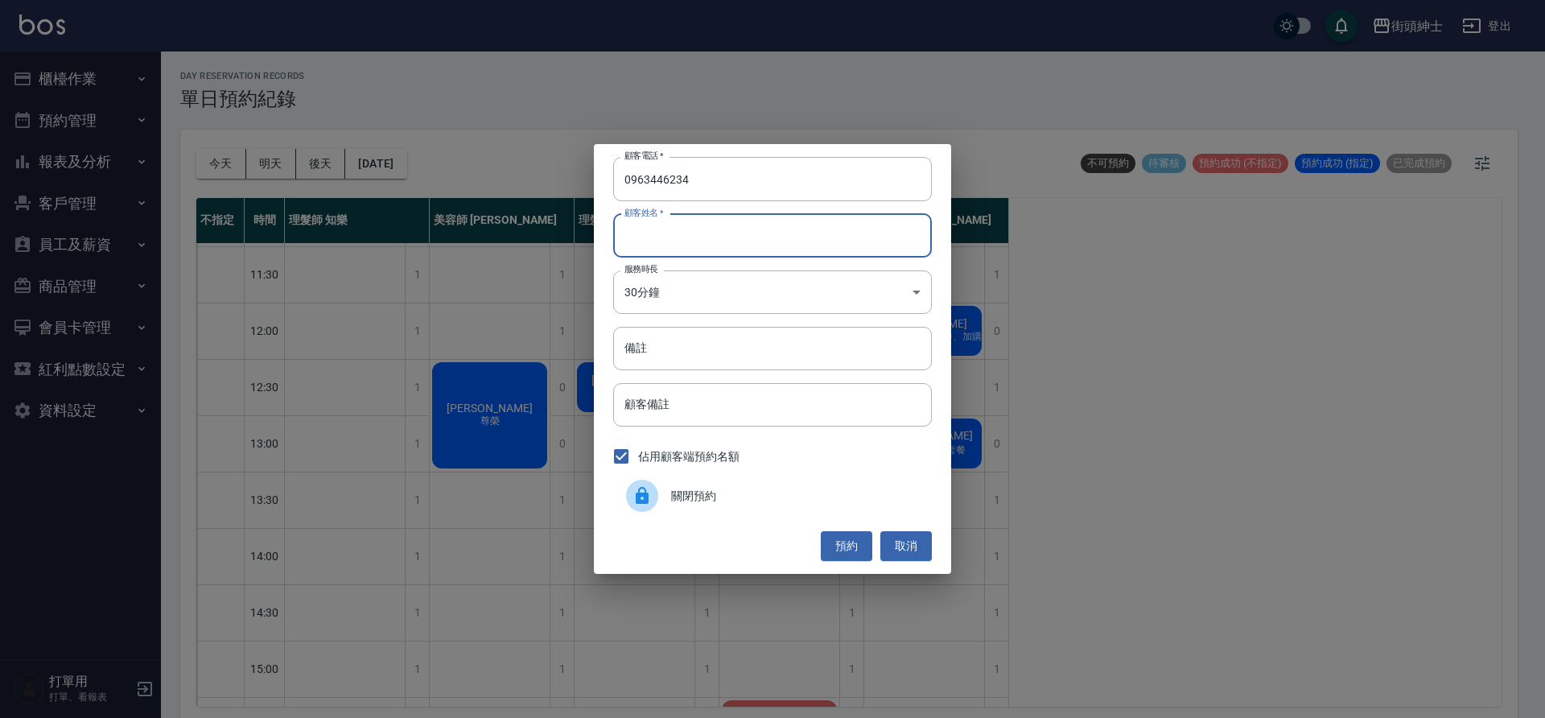
paste input "冠辰Gary 電話: 0963446234"
drag, startPoint x: 767, startPoint y: 232, endPoint x: 673, endPoint y: 242, distance: 94.6
click at [673, 242] on input "冠辰Gary 電話: 0963446234" at bounding box center [772, 235] width 319 height 43
type input "冠辰Gary"
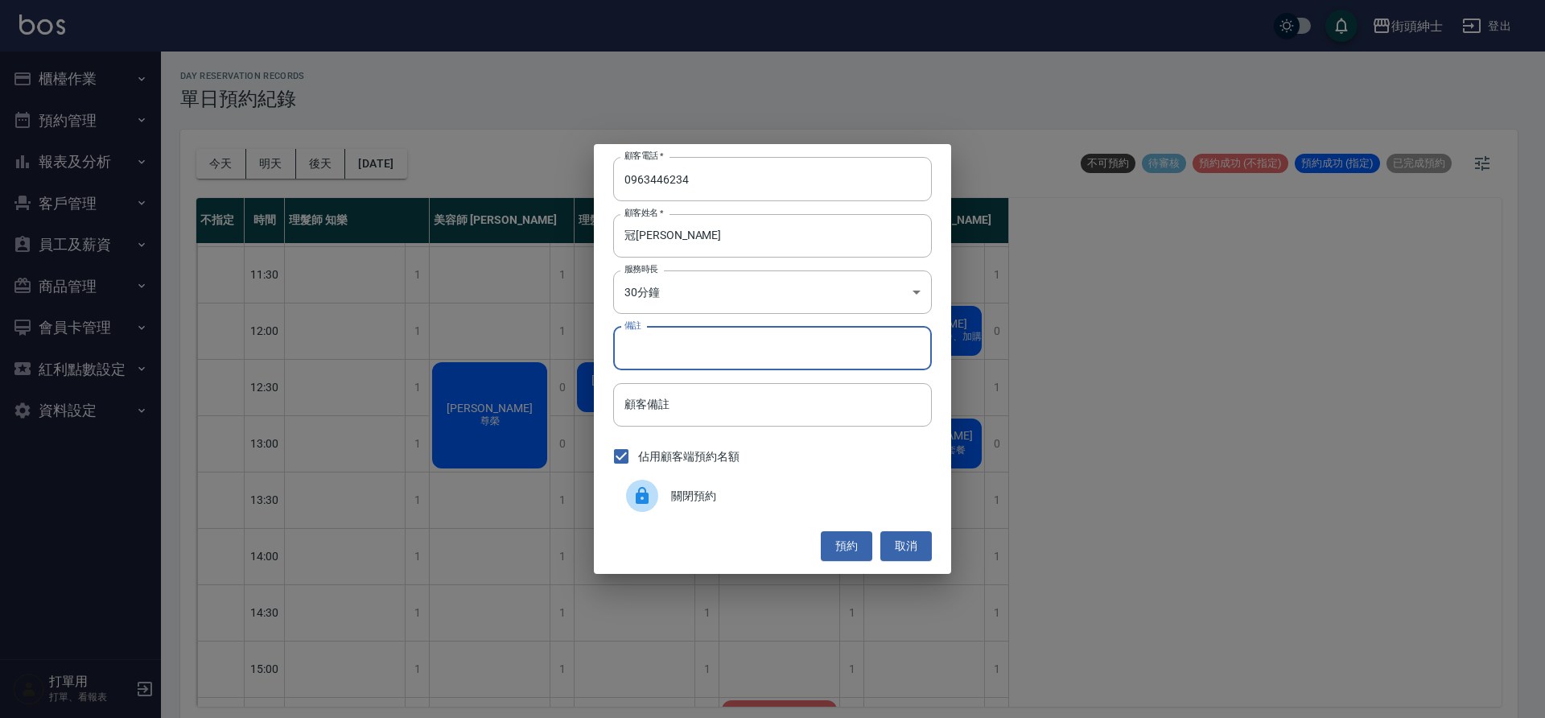
click at [681, 335] on input "備註" at bounding box center [772, 348] width 319 height 43
type input "b"
type input "入門"
drag, startPoint x: 849, startPoint y: 533, endPoint x: 845, endPoint y: 525, distance: 9.0
click at [848, 533] on button "預約" at bounding box center [846, 546] width 51 height 30
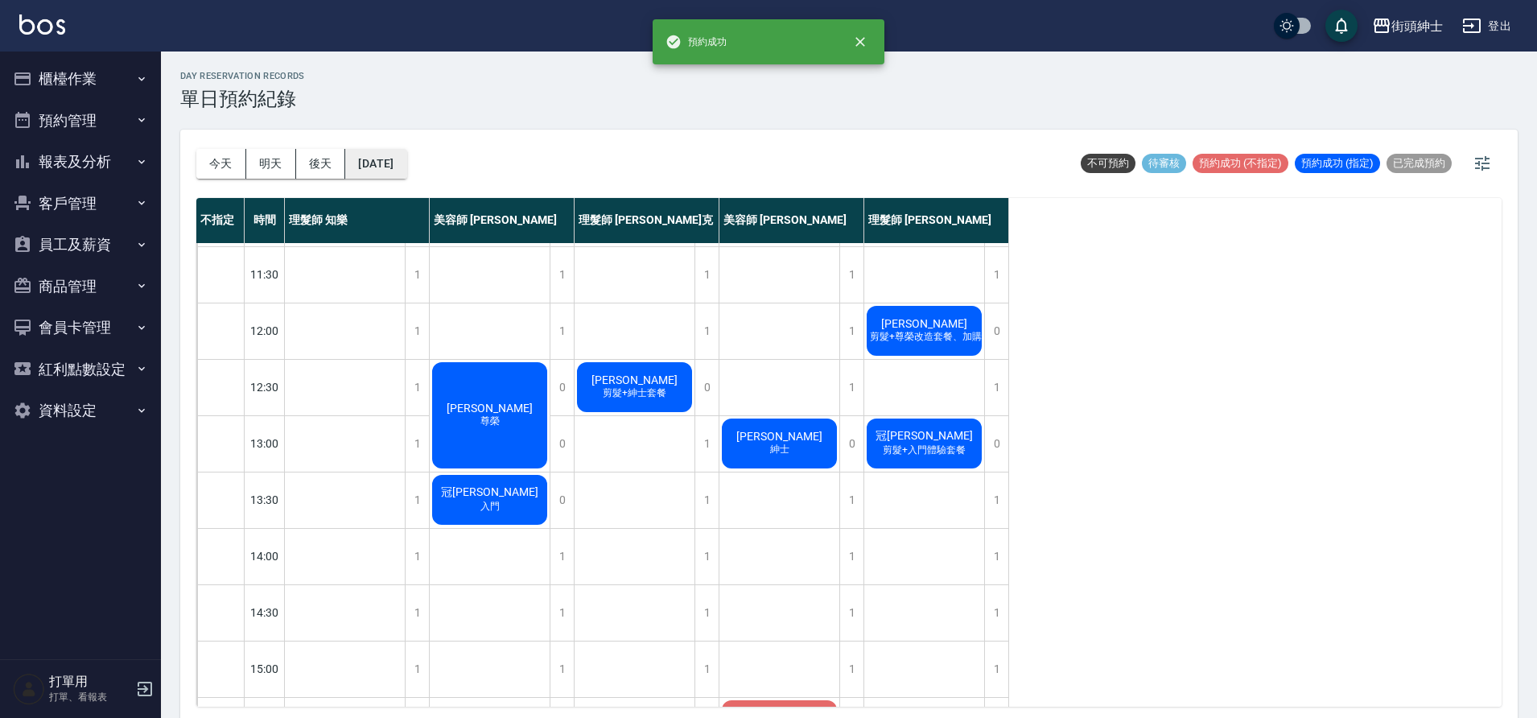
click at [406, 167] on button "2025/10/10" at bounding box center [375, 164] width 61 height 30
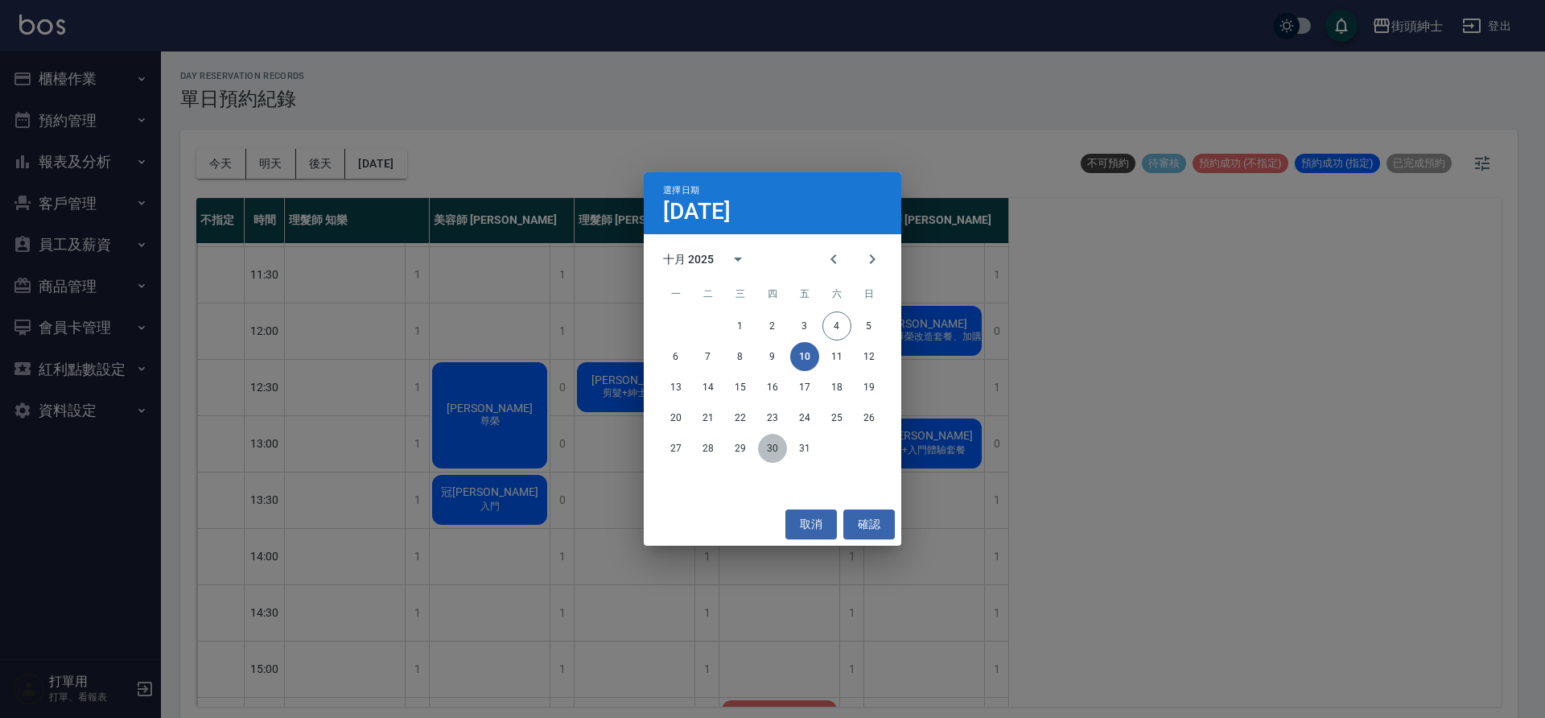
click at [774, 447] on button "30" at bounding box center [772, 448] width 29 height 29
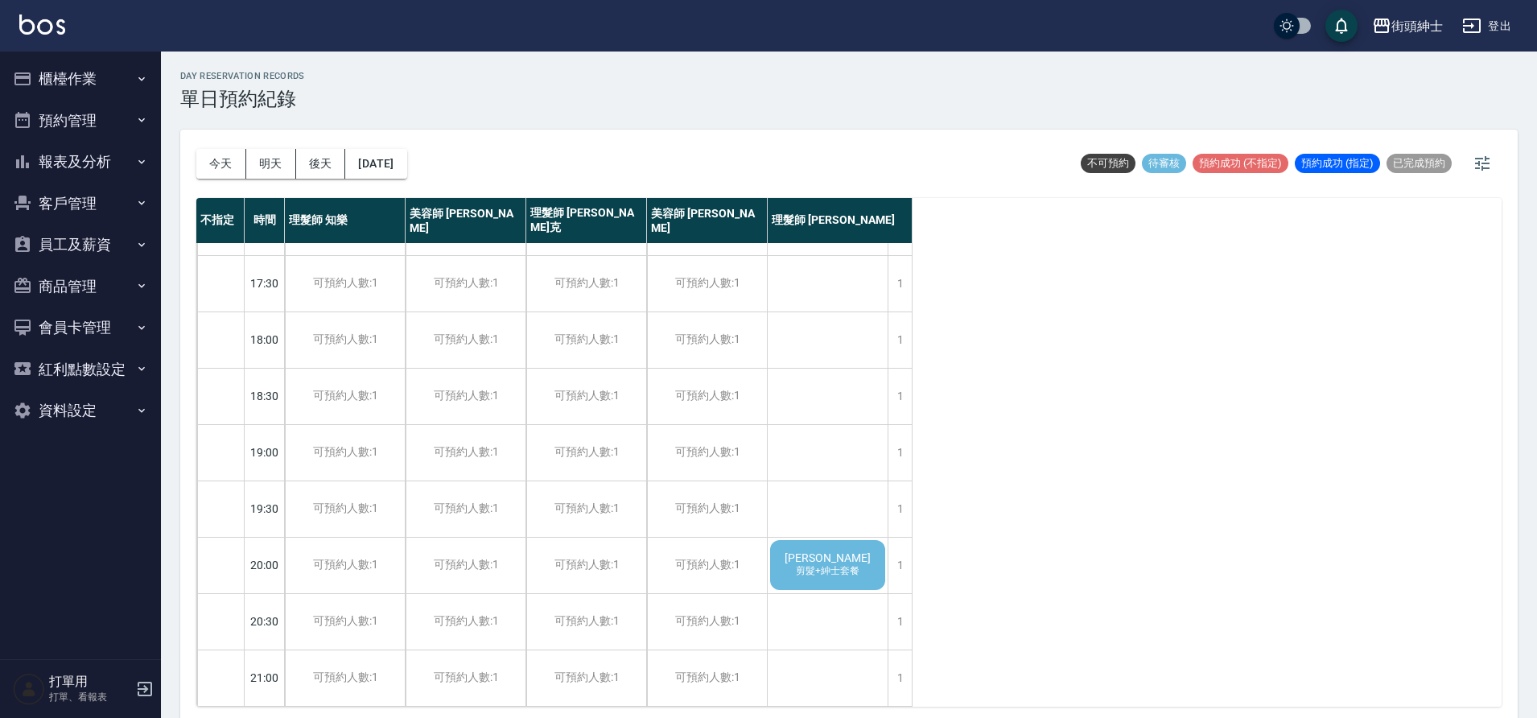
scroll to position [732, 0]
click at [854, 549] on div "Aaron 剪髮+紳士套餐" at bounding box center [827, 564] width 120 height 55
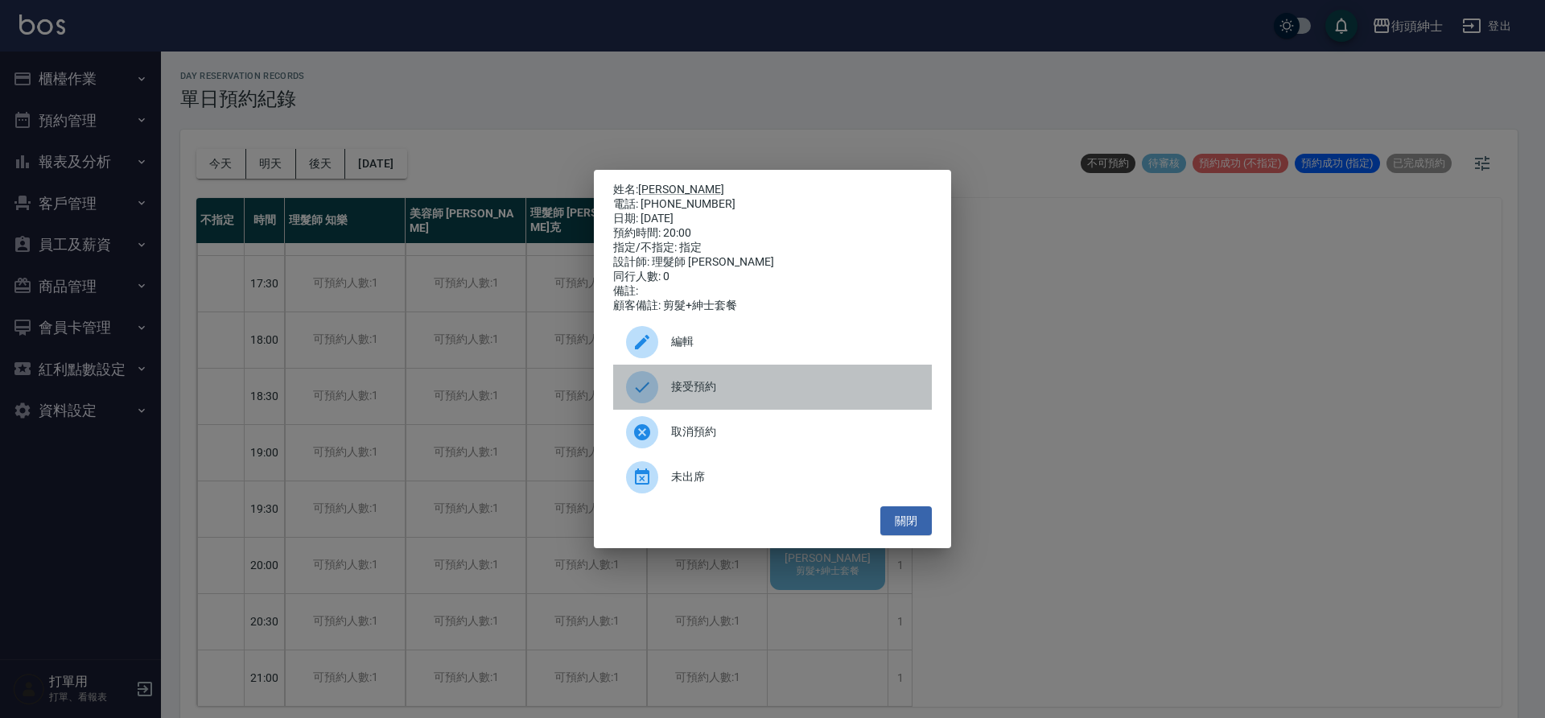
click at [730, 389] on span "接受預約" at bounding box center [795, 386] width 248 height 17
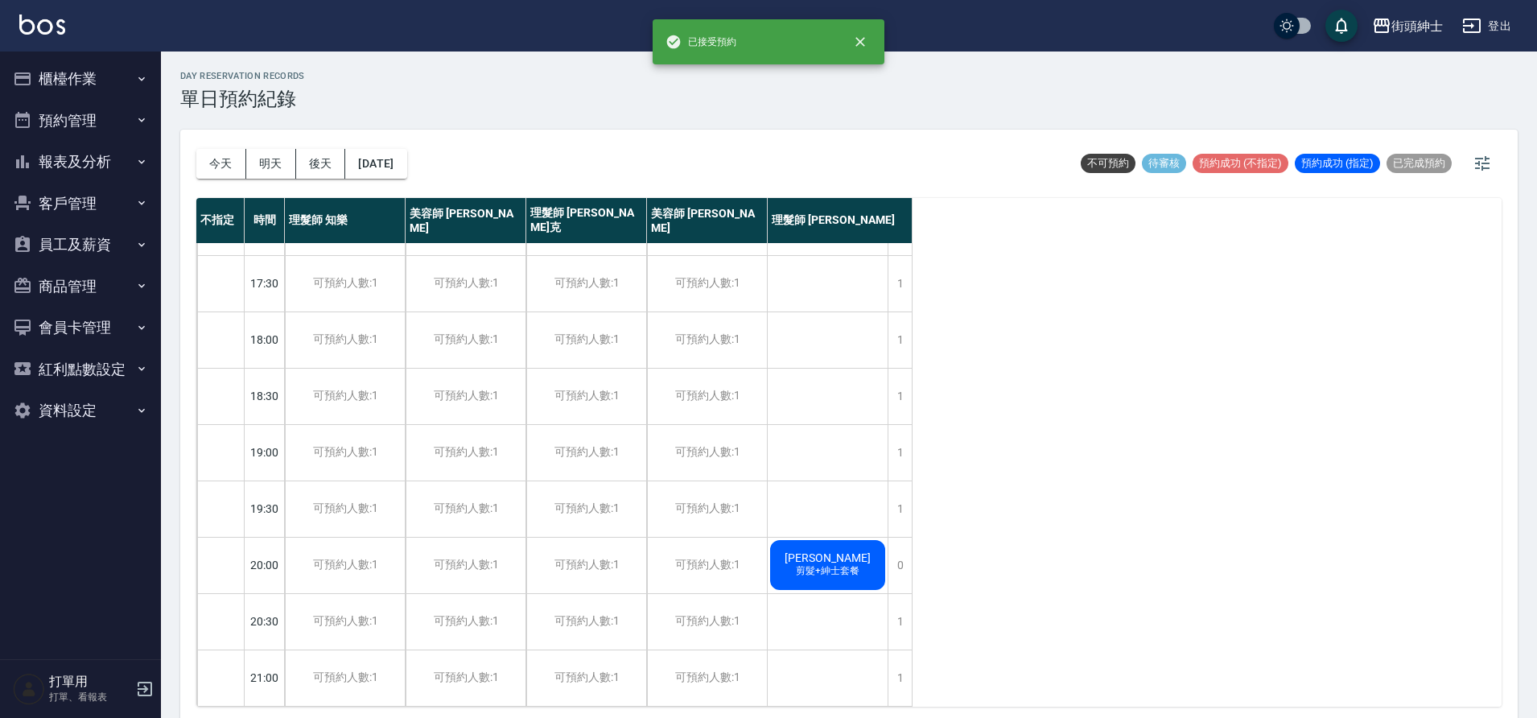
click at [855, 566] on div "Aaron 剪髮+紳士套餐" at bounding box center [827, 564] width 120 height 55
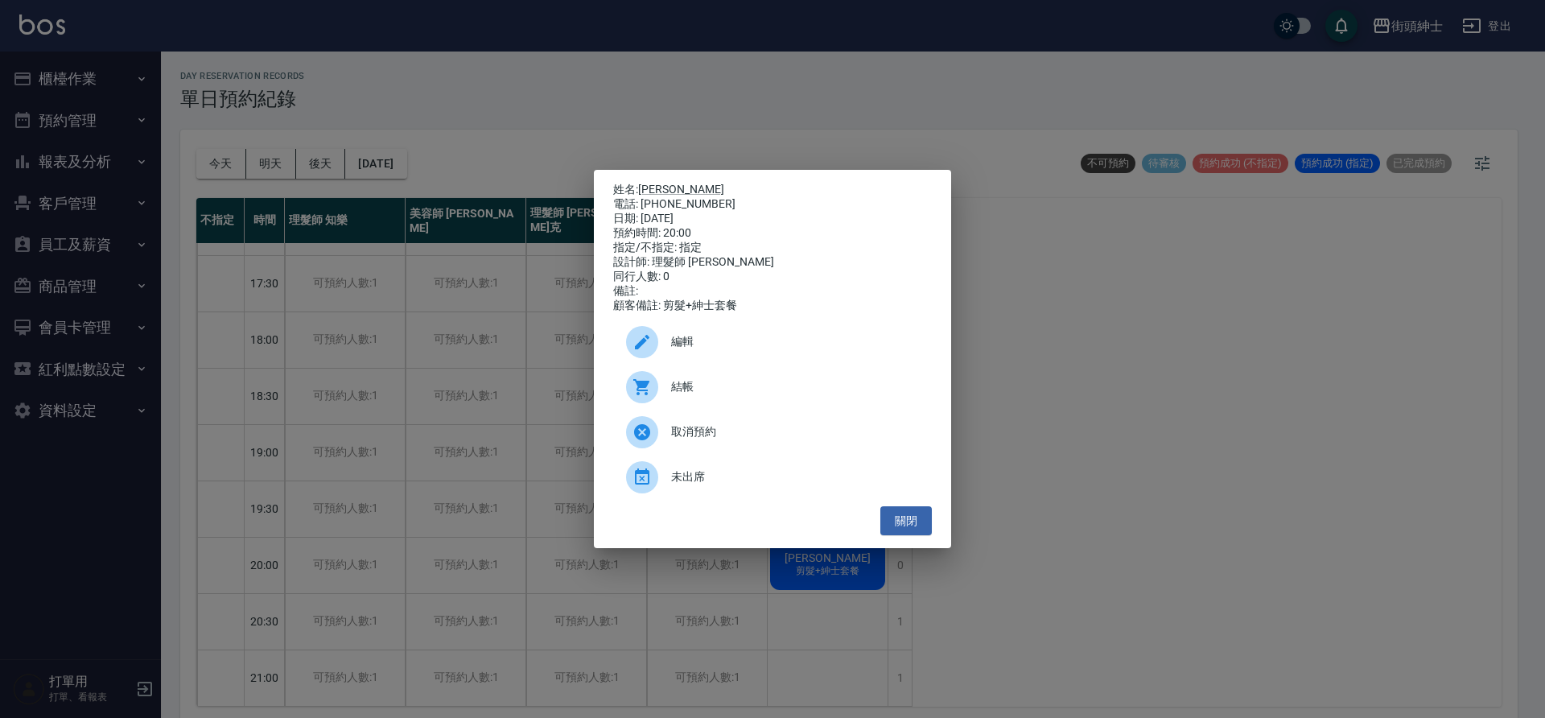
click at [537, 179] on div "姓名: Aaron 電話: 0922467830 日期: 2025/10/30 預約時間: 20:00 指定/不指定: 指定 設計師: 理髮師 eric 同行…" at bounding box center [772, 359] width 1545 height 718
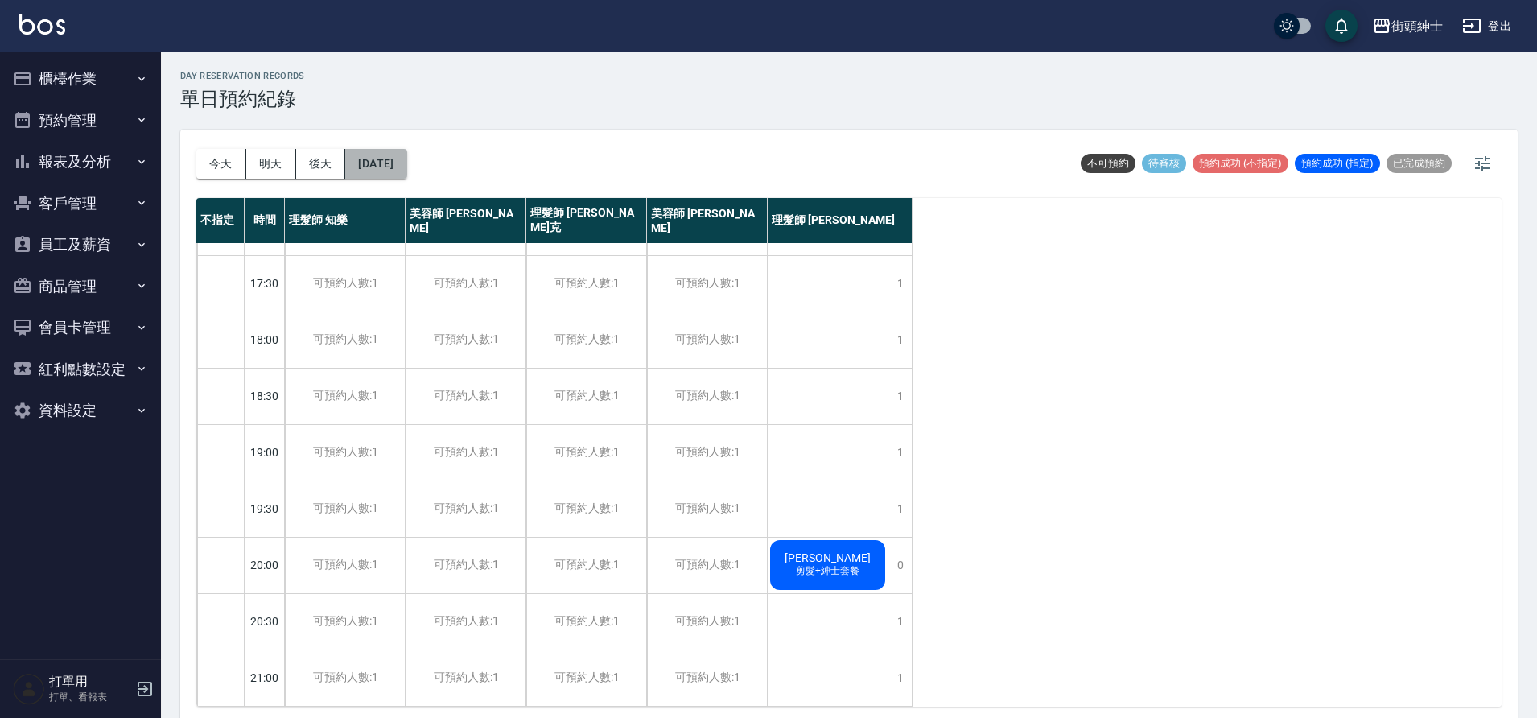
click at [406, 171] on button "2025/10/30" at bounding box center [375, 164] width 61 height 30
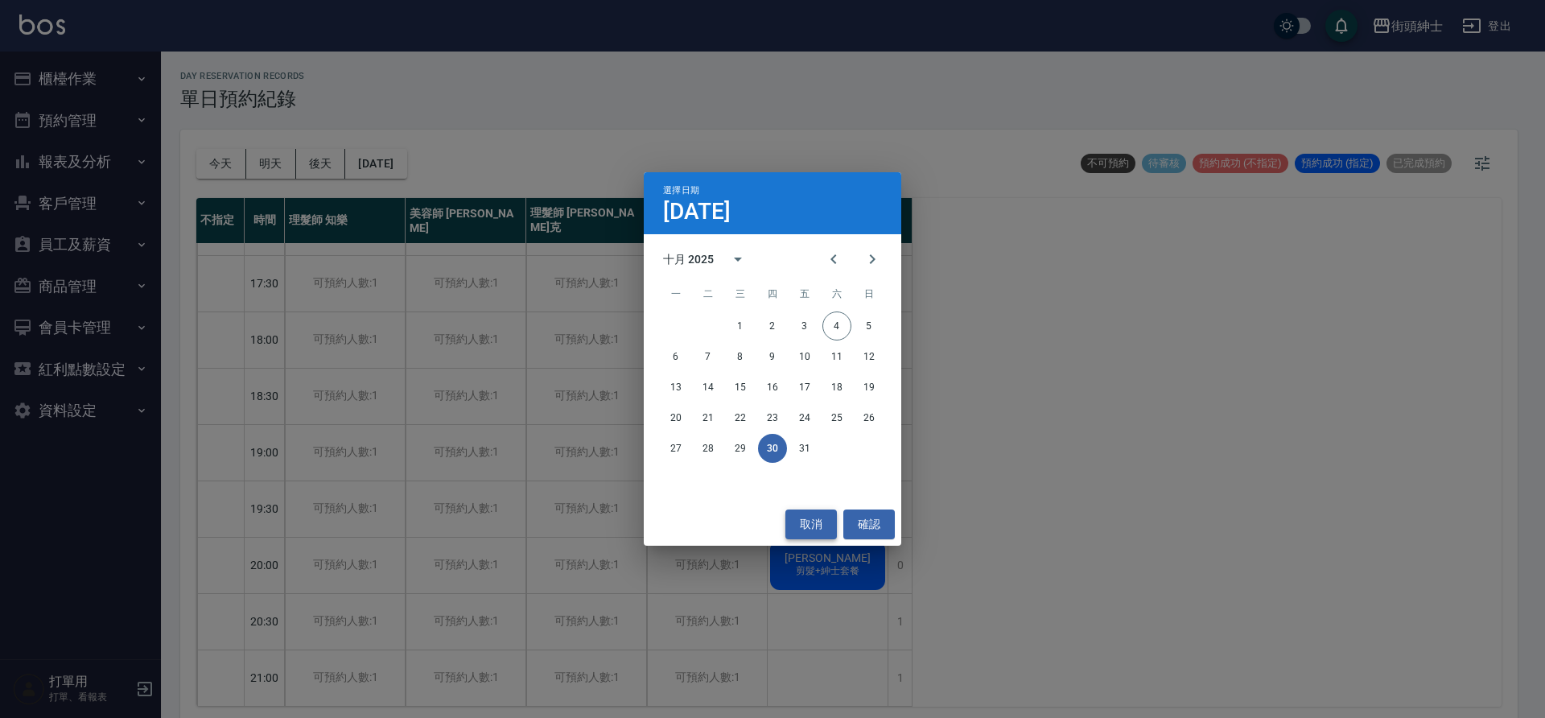
click at [813, 525] on button "取消" at bounding box center [810, 524] width 51 height 30
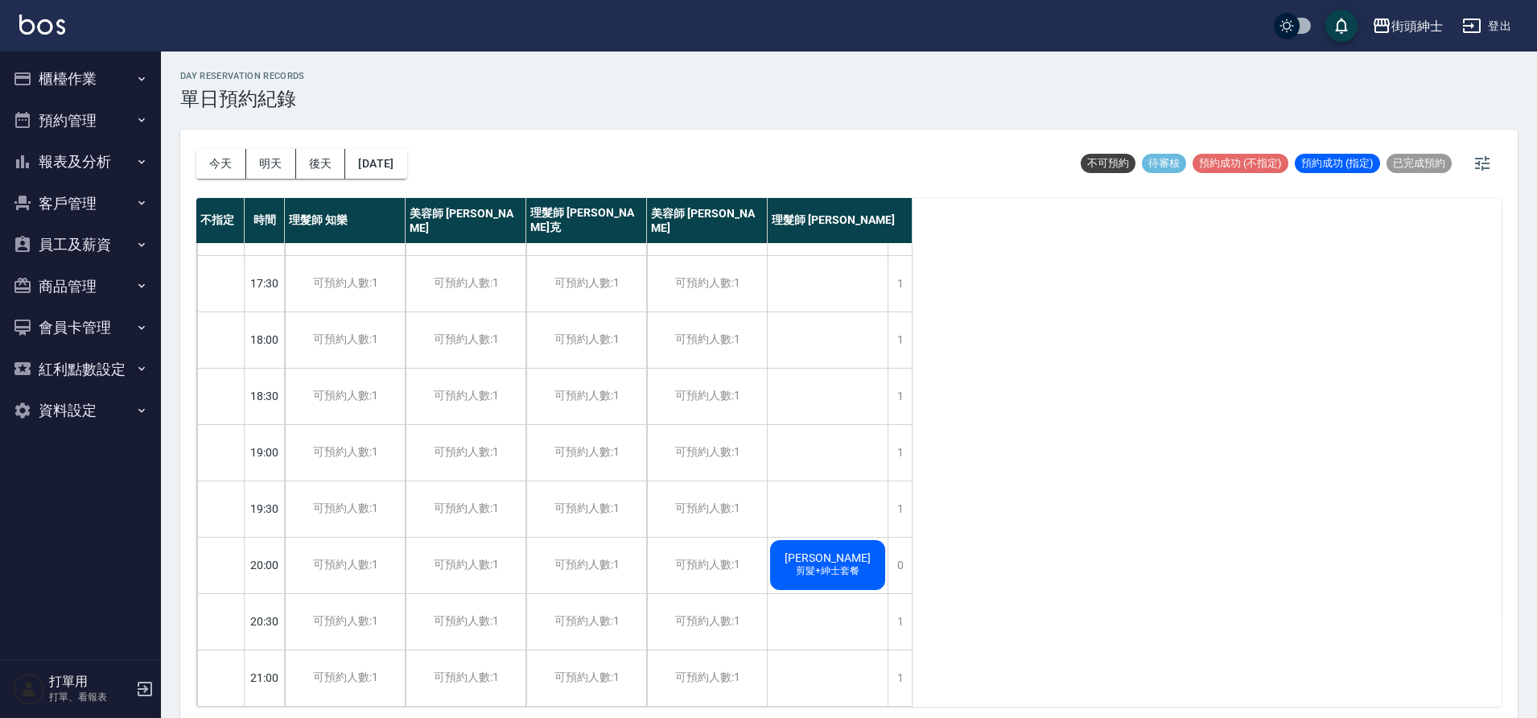
click at [842, 551] on span "Aaron" at bounding box center [827, 557] width 93 height 13
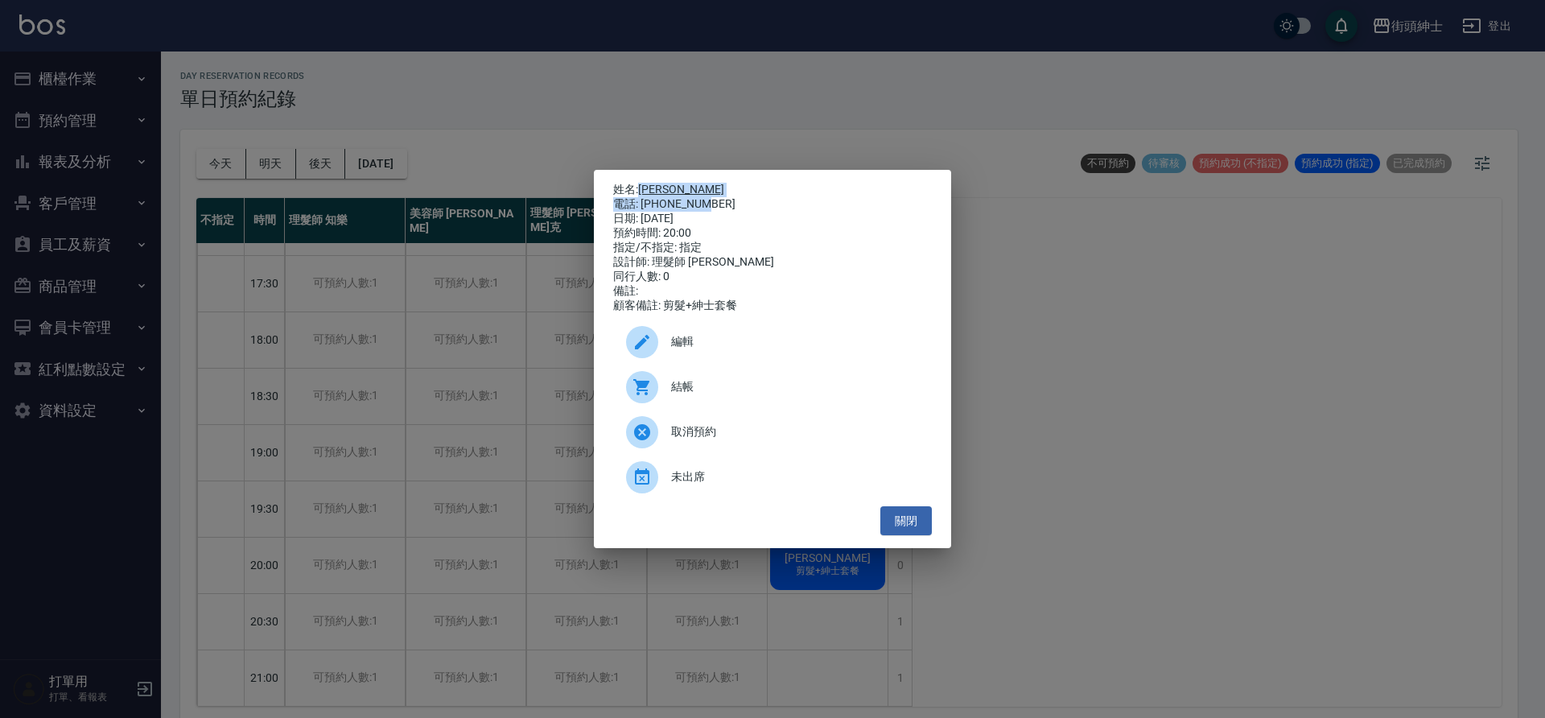
drag, startPoint x: 638, startPoint y: 183, endPoint x: 711, endPoint y: 199, distance: 75.0
click at [711, 199] on div "姓名: Aaron 電話: 0922467830 日期: 2025/10/30 預約時間: 20:00 指定/不指定: 指定 設計師: 理髮師 eric 同行…" at bounding box center [772, 248] width 319 height 130
copy div "Aaron 電話: 0922467830"
click at [927, 525] on button "關閉" at bounding box center [905, 521] width 51 height 30
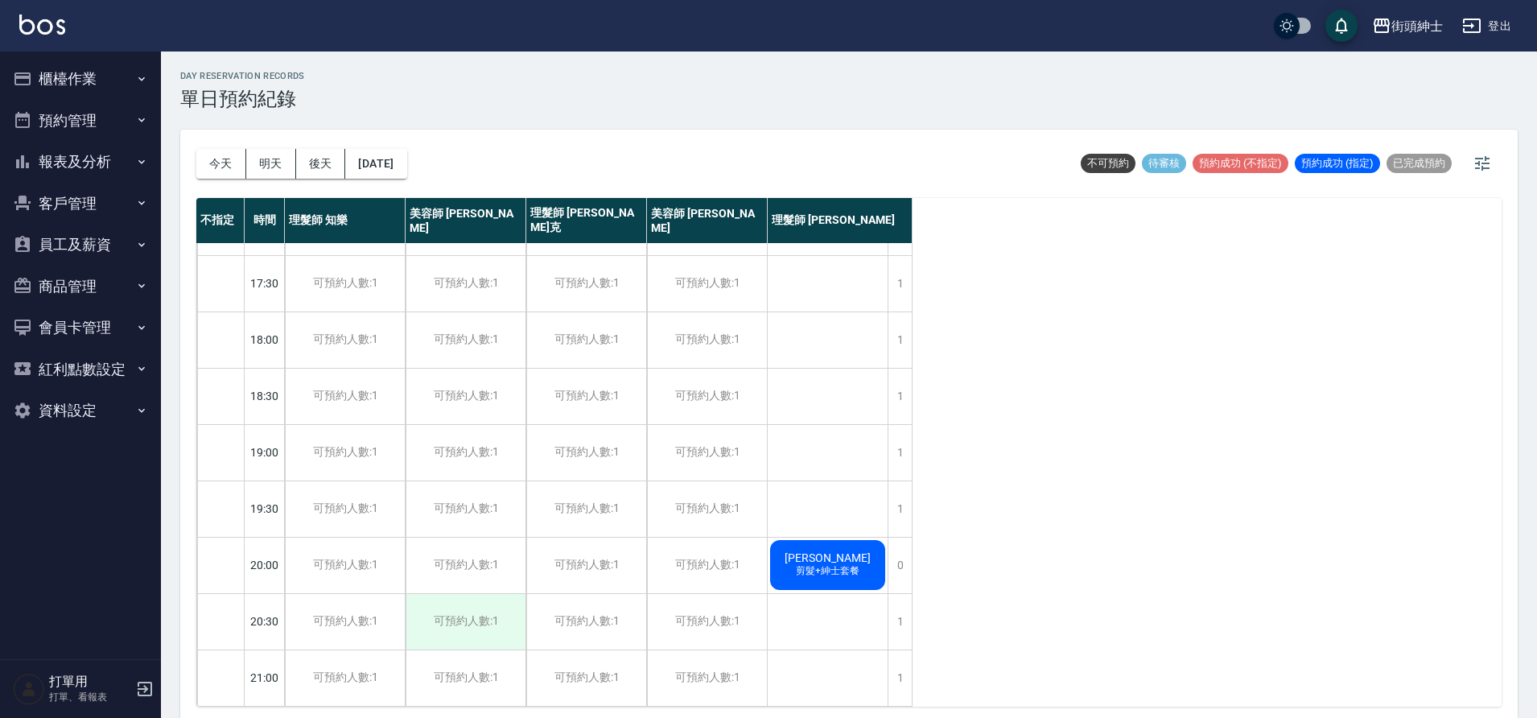
click at [500, 617] on div "可預約人數:1" at bounding box center [465, 622] width 120 height 56
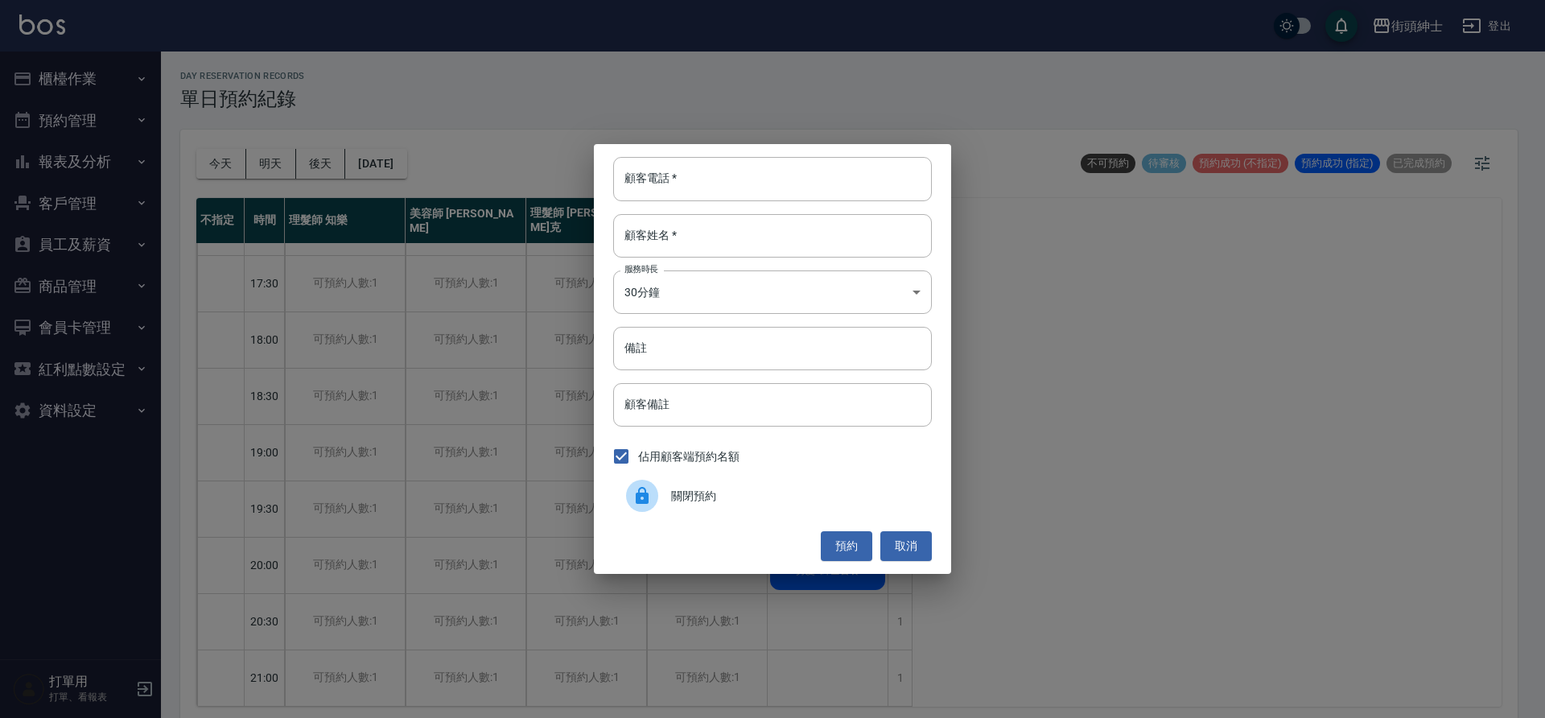
click at [804, 201] on div "顧客電話   * 顧客電話   * 顧客姓名   * 顧客姓名   * 服務時長 30分鐘 1 服務時長 備註 備註 顧客備註 顧客備註 佔用顧客端預約名額 …" at bounding box center [772, 358] width 357 height 429
click at [798, 190] on input "顧客電話   *" at bounding box center [772, 178] width 319 height 43
paste input "Aaron 電話: 0922467830"
drag, startPoint x: 692, startPoint y: 180, endPoint x: 553, endPoint y: 188, distance: 139.4
click at [553, 188] on div "顧客電話   * Aaron 電話: 0922467830 顧客電話   * 顧客姓名   * 顧客姓名   * 服務時長 30分鐘 1 服務時長 備註 備註…" at bounding box center [772, 359] width 1545 height 718
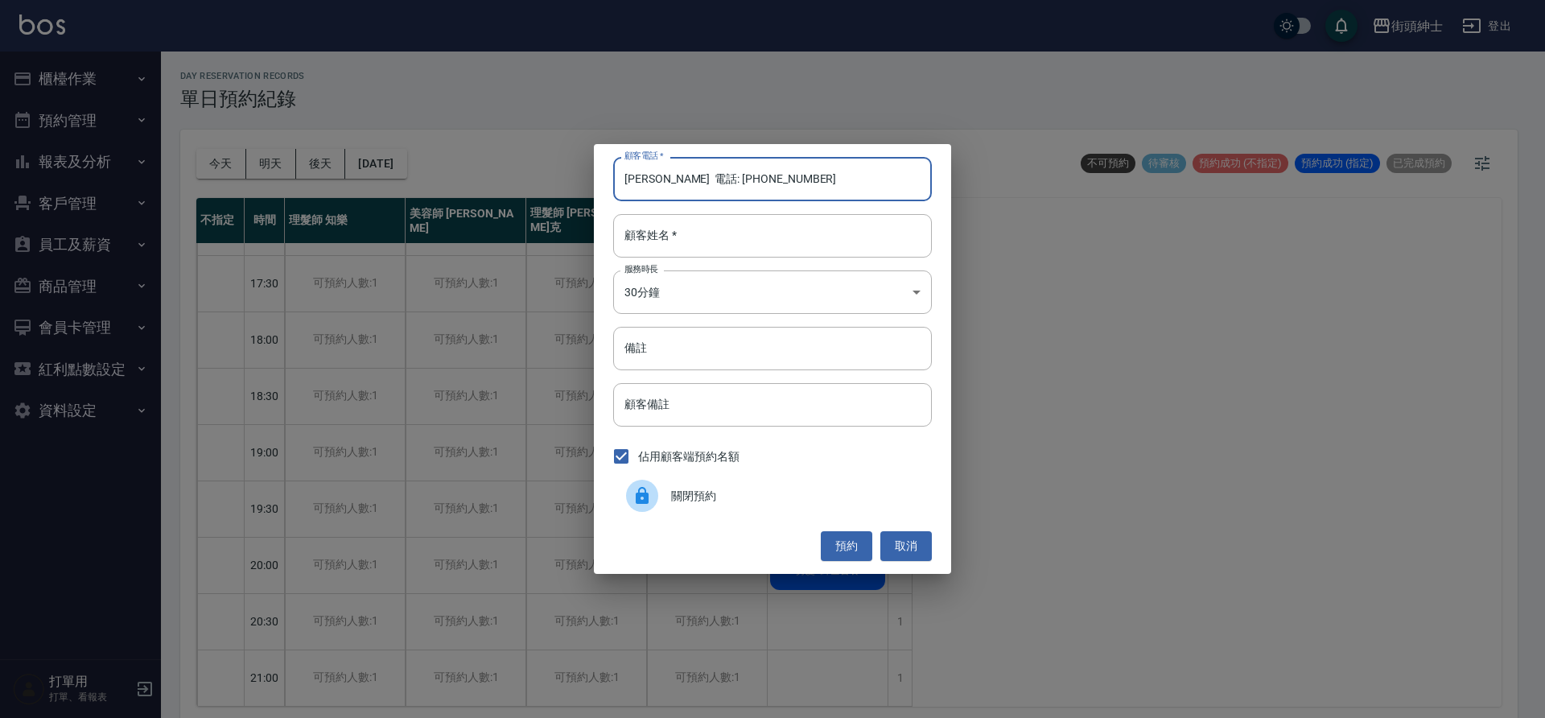
type input "Aaron 電話: 0922467830"
click at [552, 186] on div "顧客電話   * Aaron 電話: 0922467830 顧客電話   * 顧客姓名   * 顧客姓名   * 服務時長 30分鐘 1 服務時長 備註 備註…" at bounding box center [772, 359] width 1545 height 718
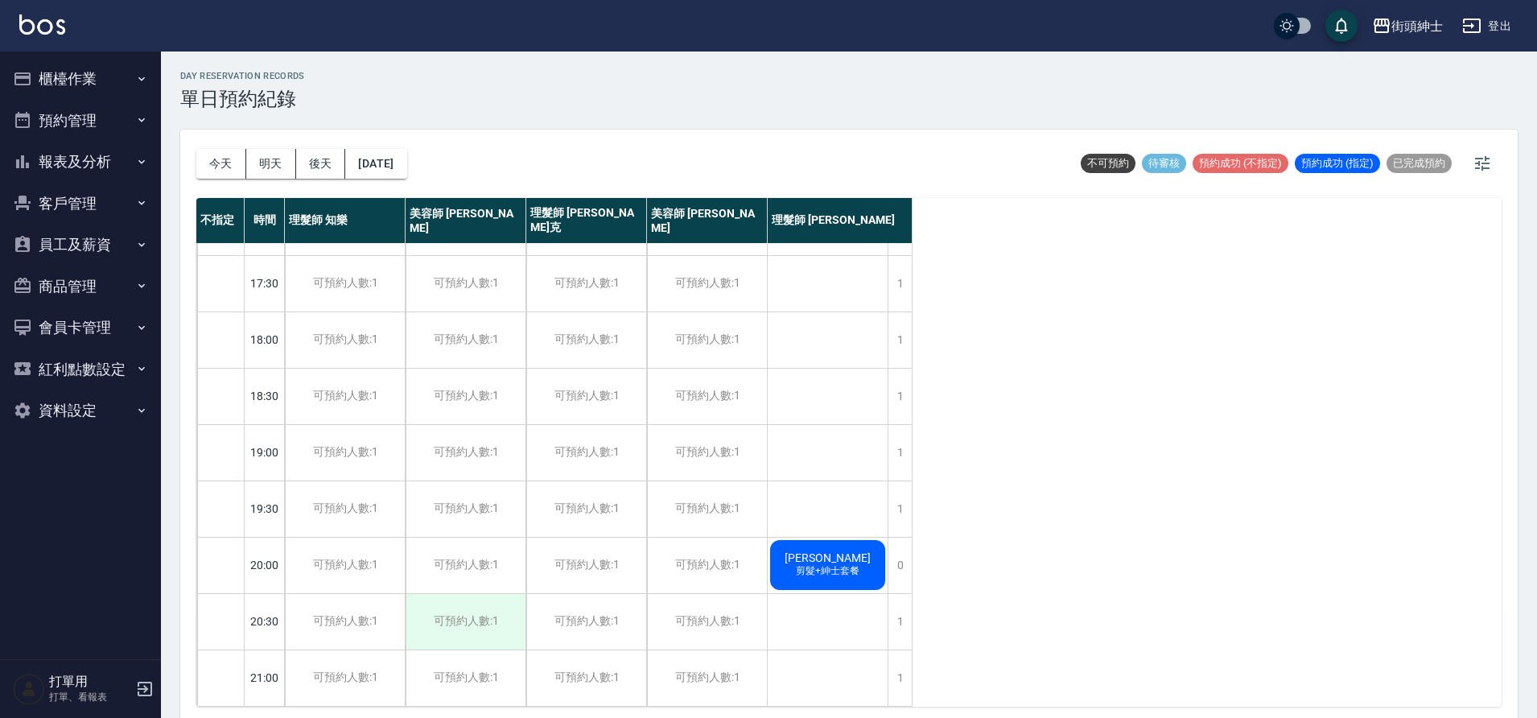
click at [482, 605] on div "可預約人數:1" at bounding box center [465, 622] width 120 height 56
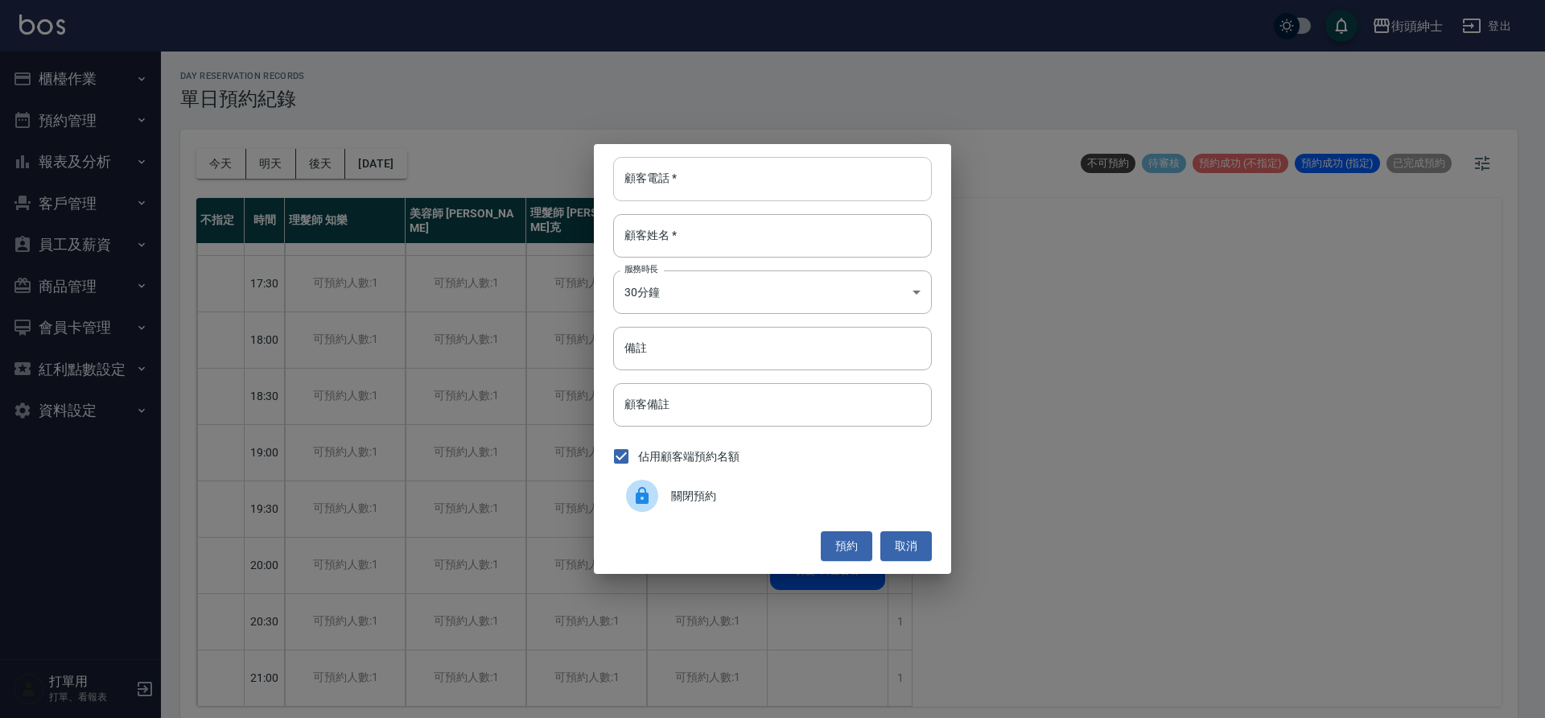
click at [724, 197] on input "顧客電話   *" at bounding box center [772, 178] width 319 height 43
paste input "Aaron 電話: 0922467830"
drag, startPoint x: 690, startPoint y: 178, endPoint x: 622, endPoint y: 183, distance: 68.6
click at [622, 183] on input "Aaron 電話: 0922467830" at bounding box center [772, 178] width 319 height 43
type input "0922467830"
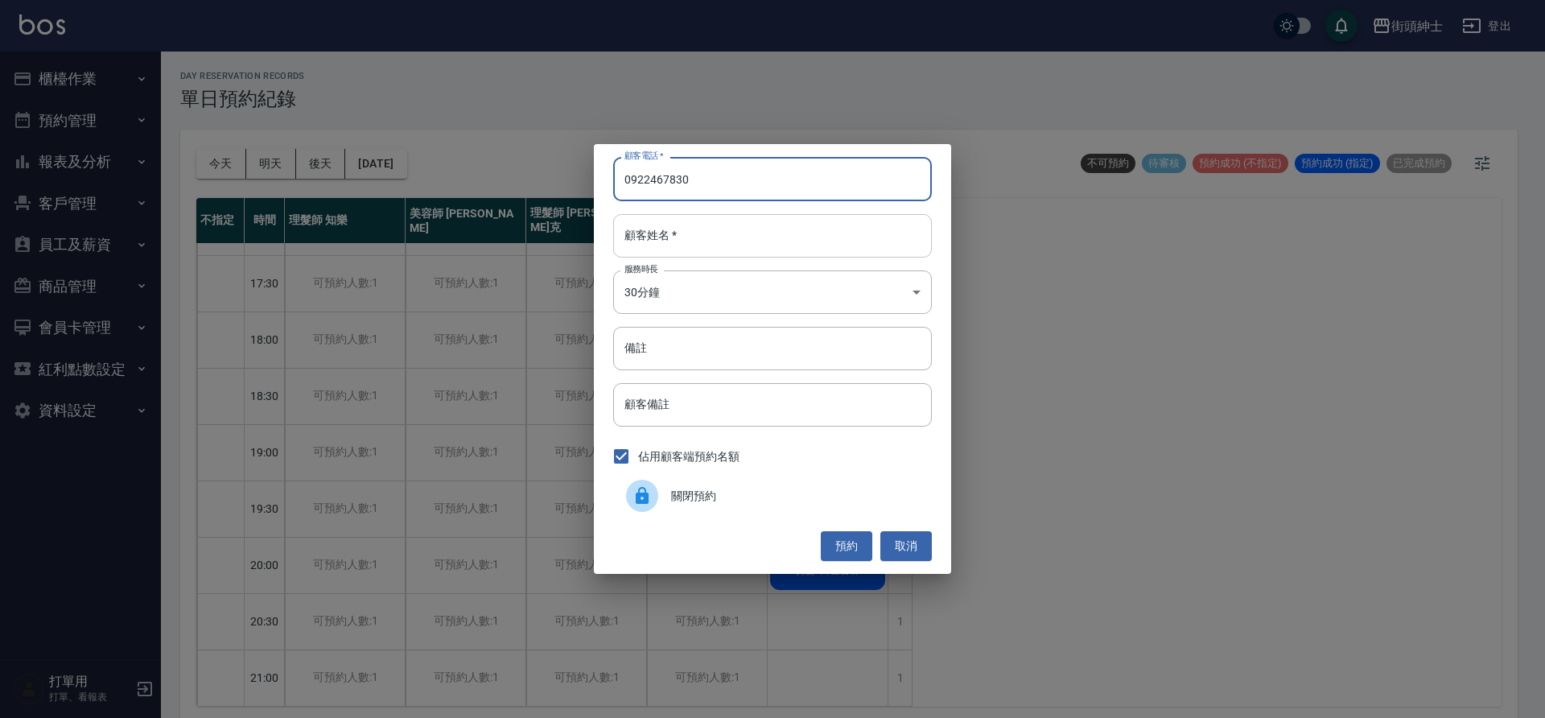
click at [785, 245] on input "顧客姓名   *" at bounding box center [772, 235] width 319 height 43
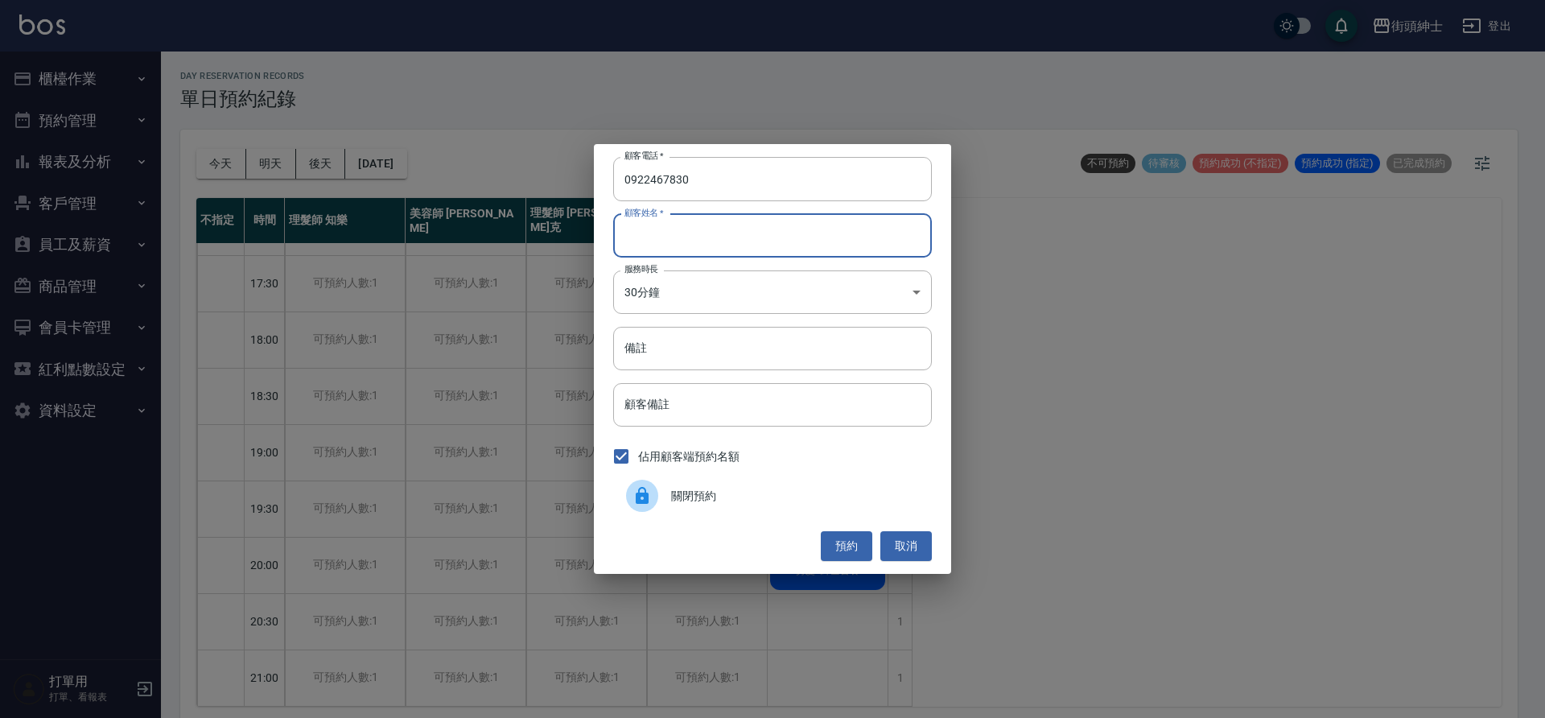
paste input "Aaron 電話: 0922467830"
drag, startPoint x: 761, startPoint y: 231, endPoint x: 657, endPoint y: 239, distance: 104.1
click at [657, 239] on input "Aaron 電話: 0922467830" at bounding box center [772, 235] width 319 height 43
type input "Aaron"
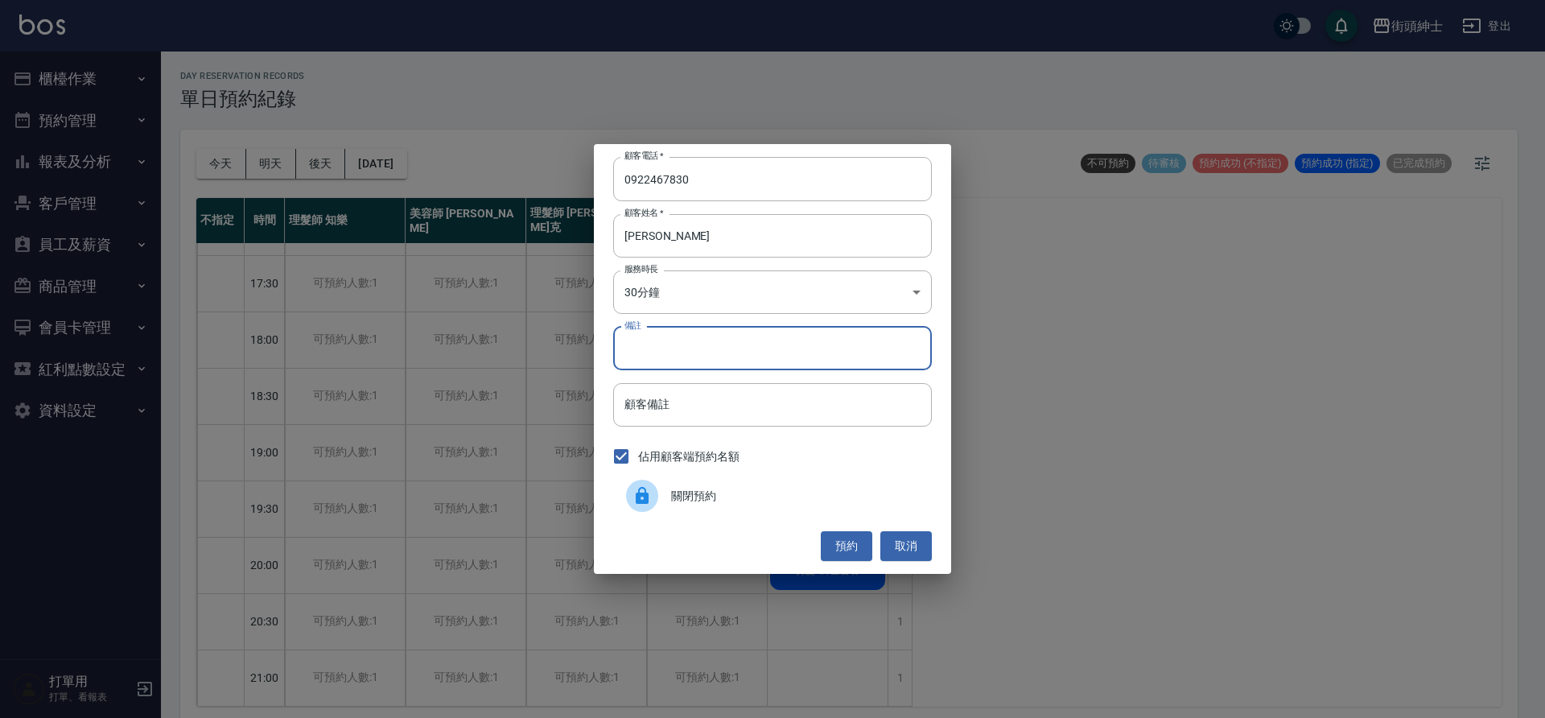
click at [770, 353] on input "備註" at bounding box center [772, 348] width 319 height 43
type input "紳士"
click at [843, 541] on button "預約" at bounding box center [846, 546] width 51 height 30
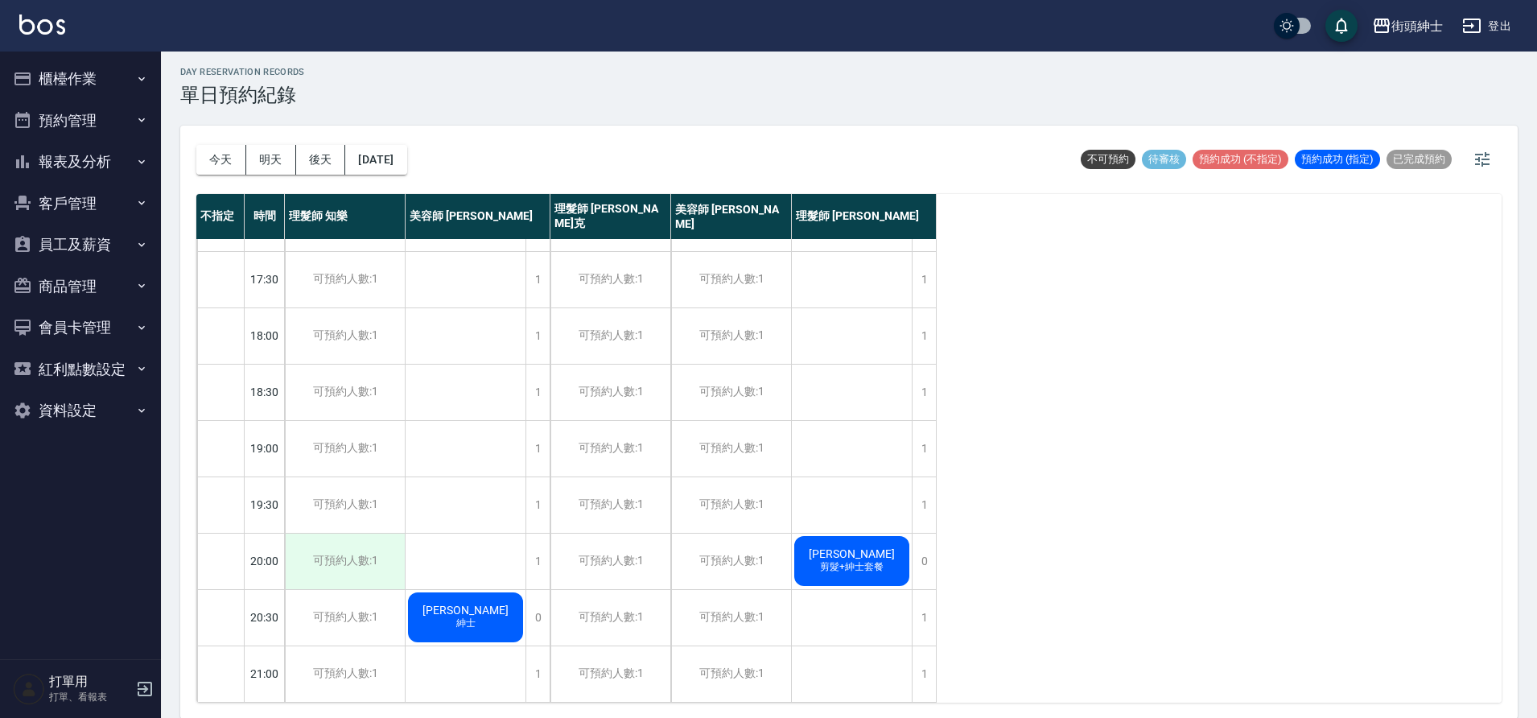
scroll to position [5, 0]
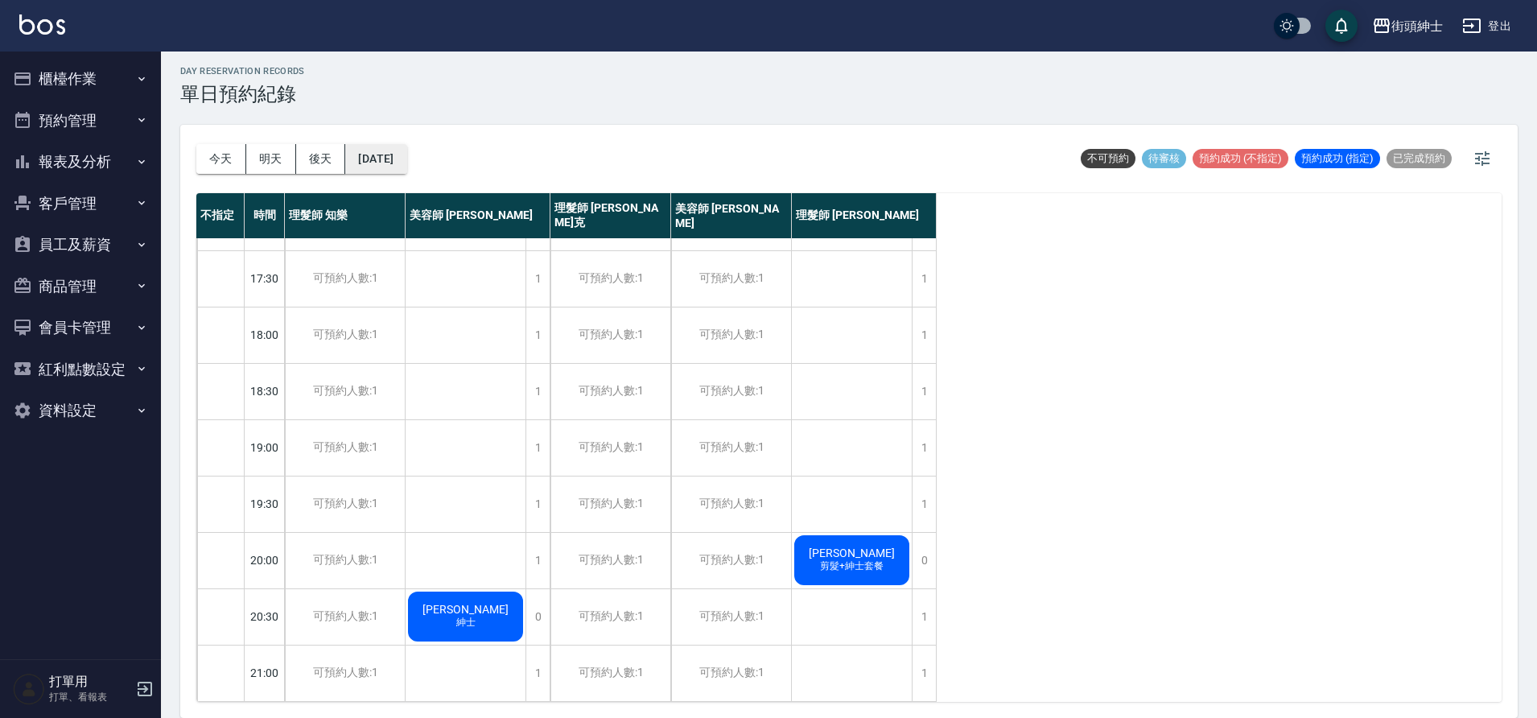
click at [403, 153] on button "2025/10/30" at bounding box center [375, 159] width 61 height 30
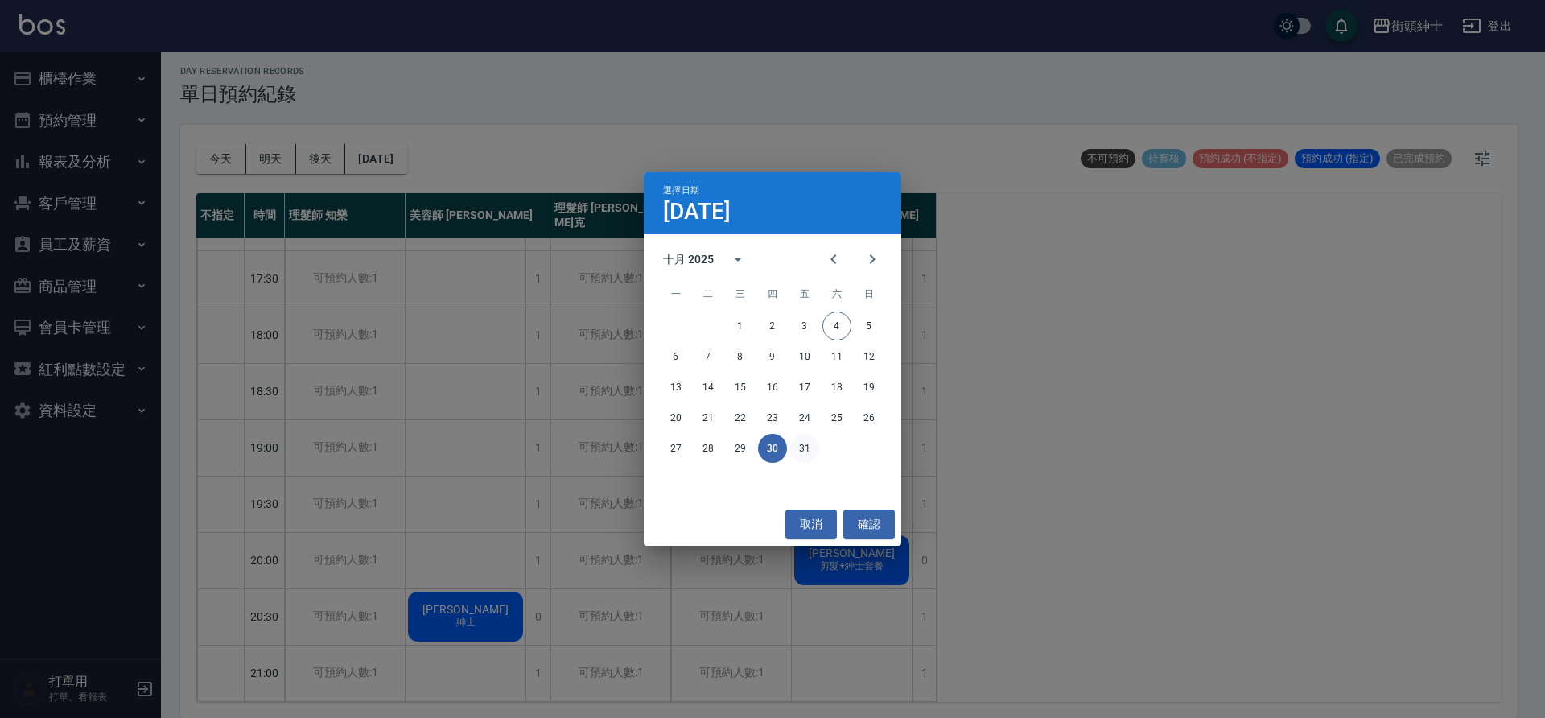
click at [804, 445] on button "31" at bounding box center [804, 448] width 29 height 29
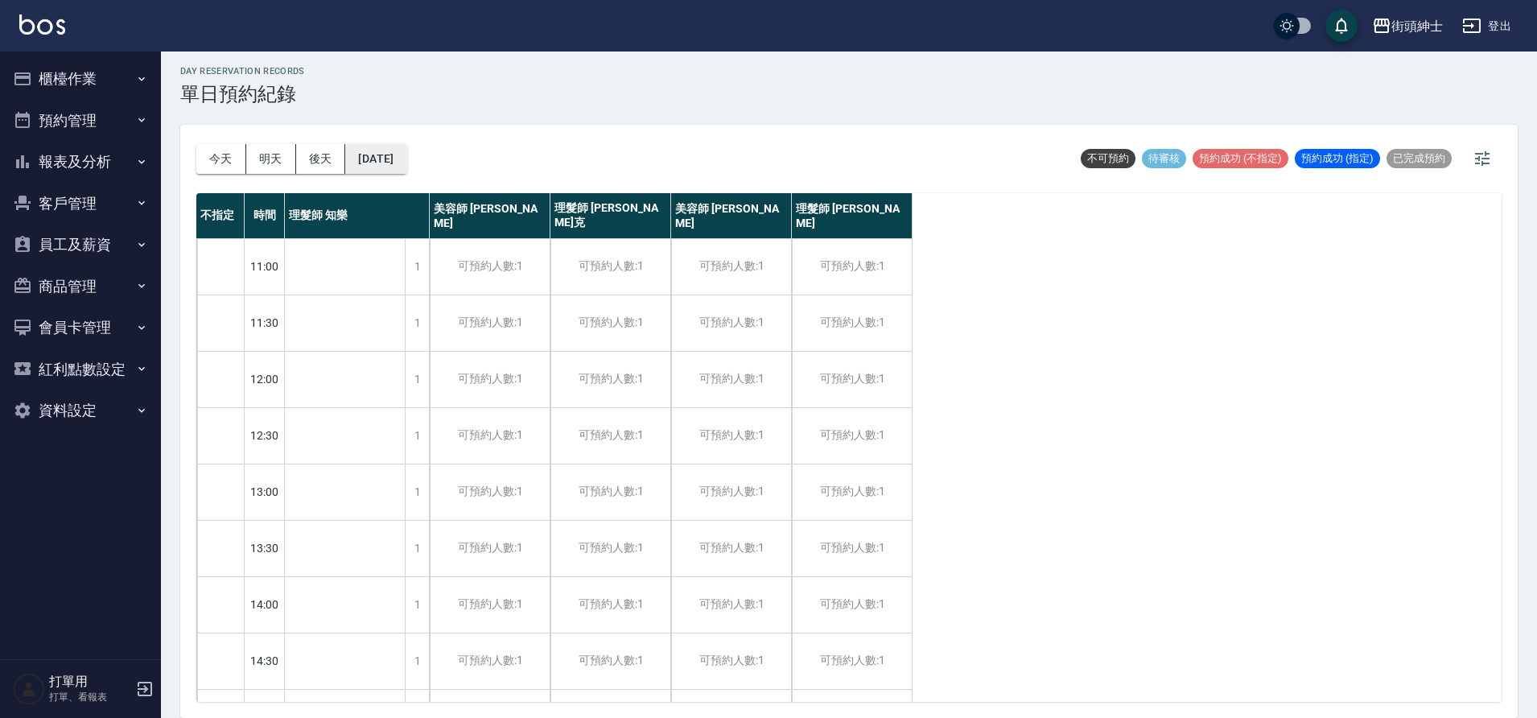
click at [406, 160] on button "2025/10/31" at bounding box center [375, 159] width 61 height 30
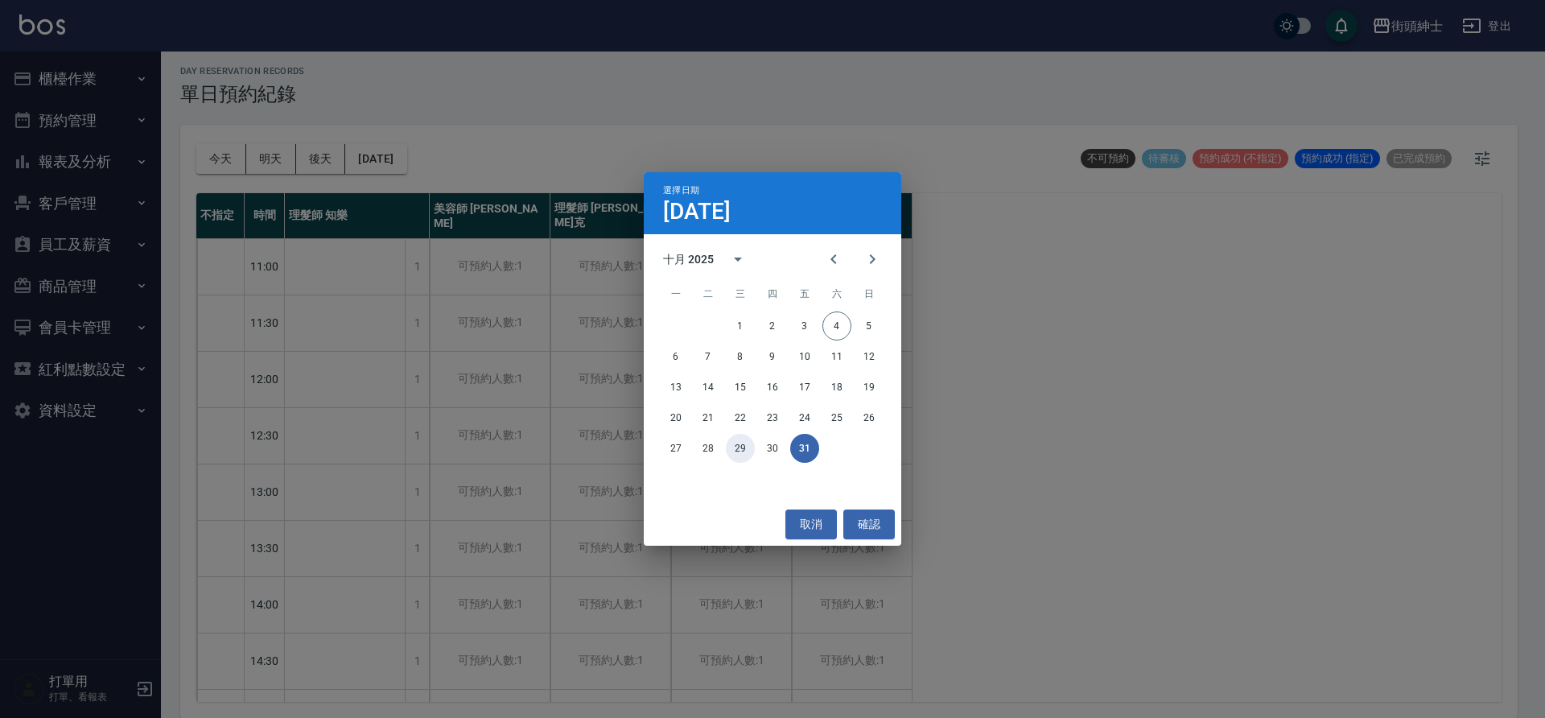
click at [738, 445] on button "29" at bounding box center [740, 448] width 29 height 29
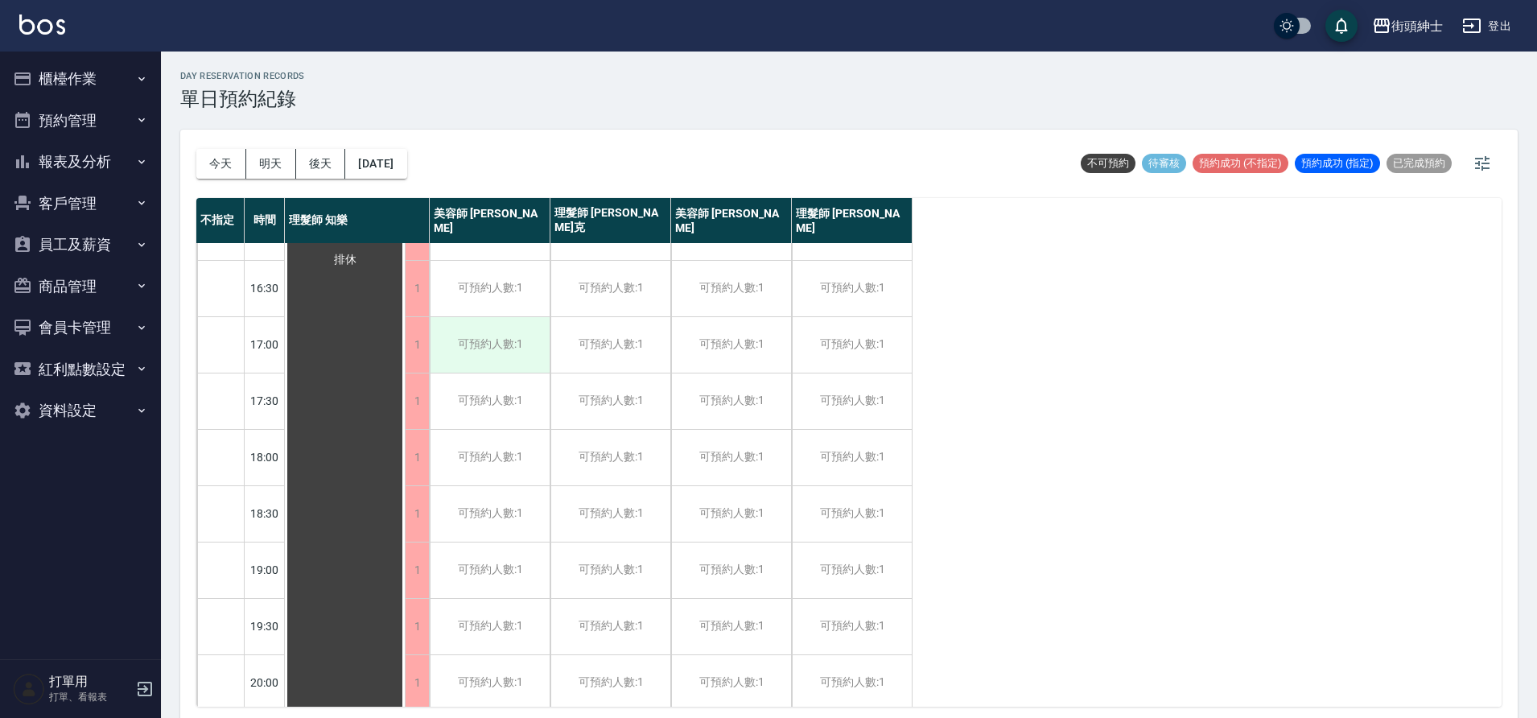
scroll to position [706, 0]
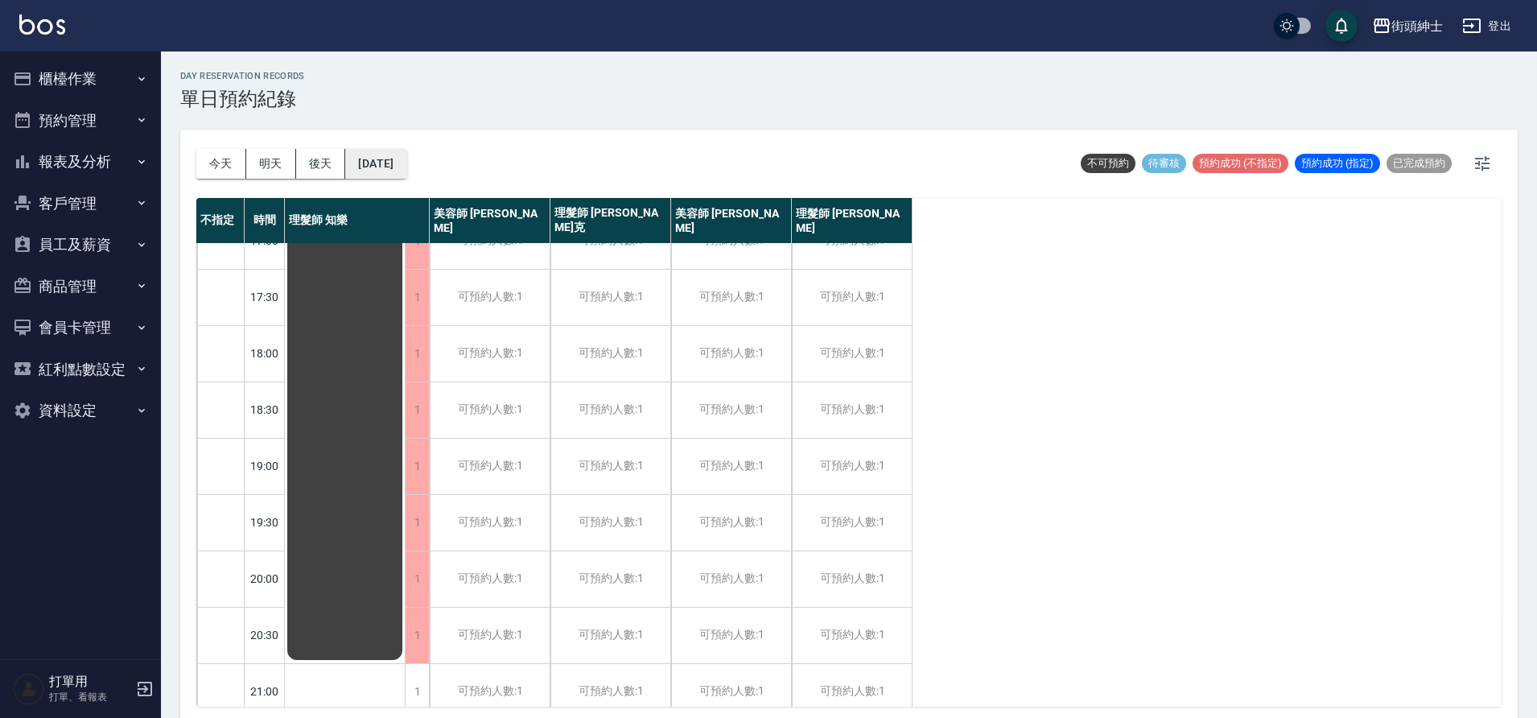
click at [397, 164] on button "2025/10/29" at bounding box center [375, 164] width 61 height 30
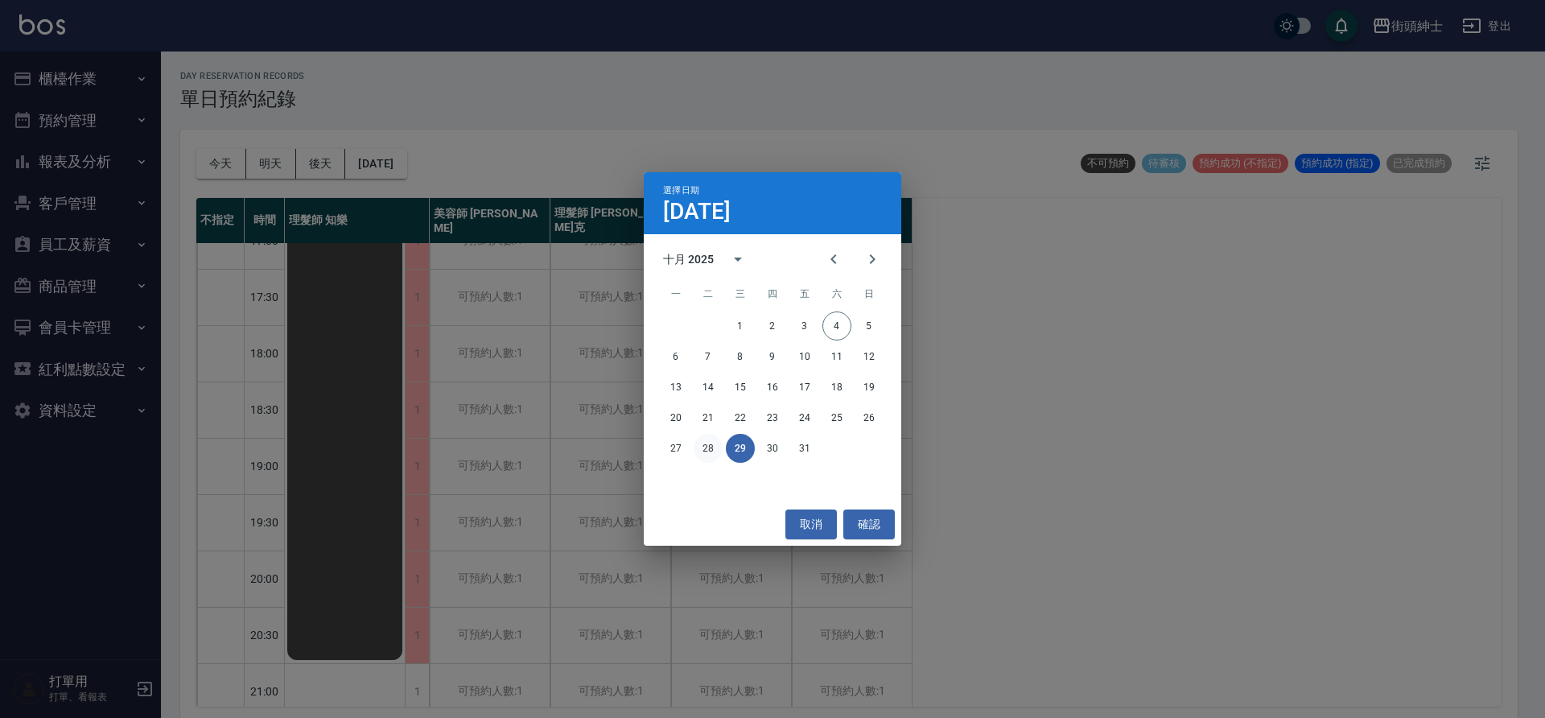
click at [697, 447] on button "28" at bounding box center [707, 448] width 29 height 29
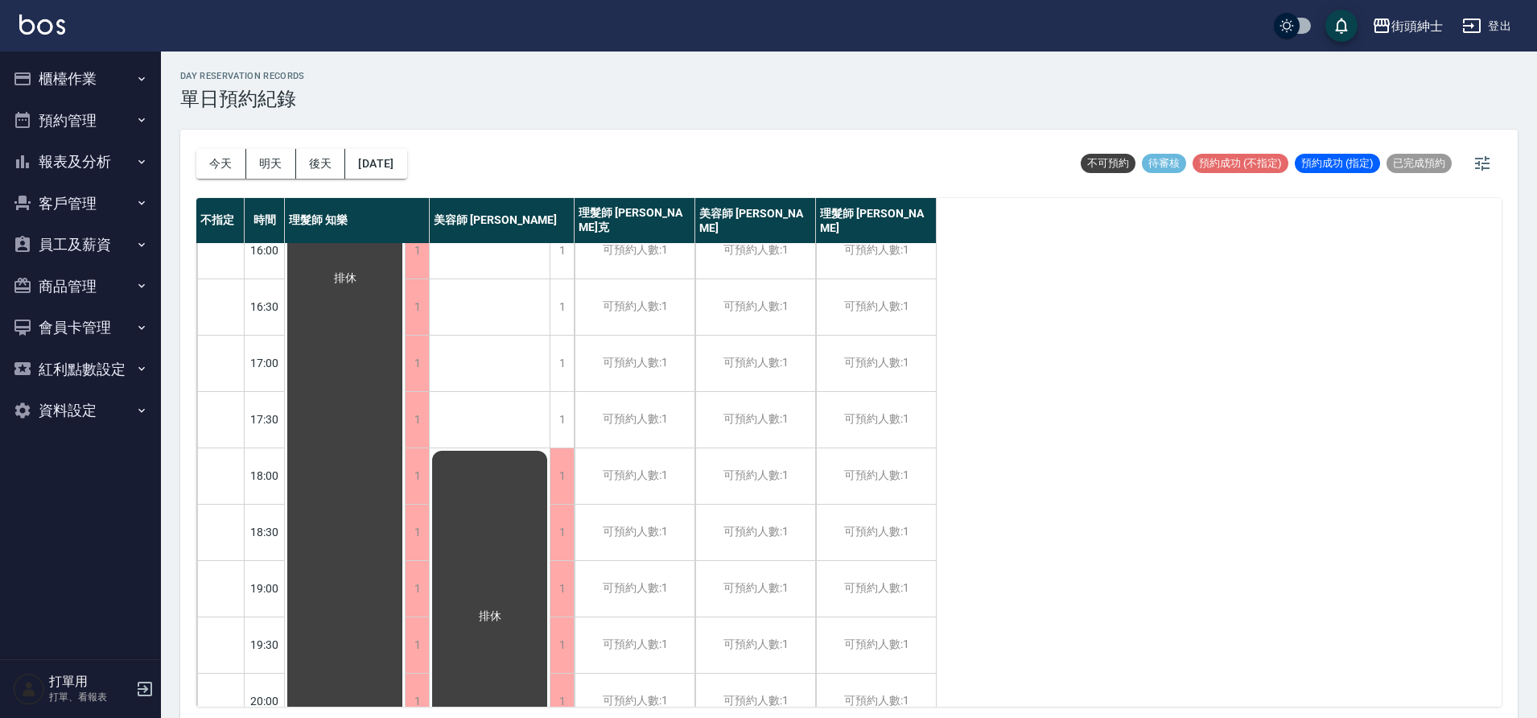
scroll to position [404, 0]
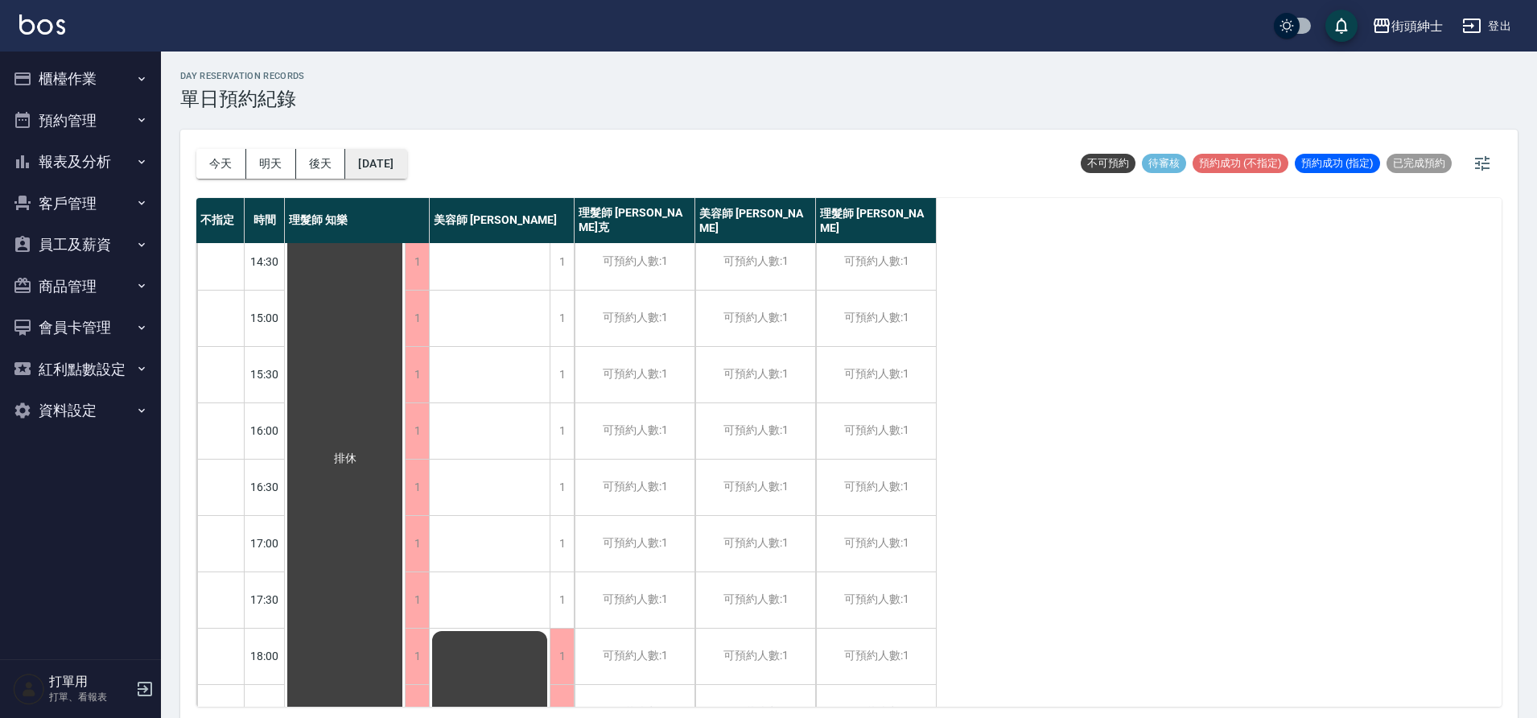
click at [385, 158] on button "2025/10/28" at bounding box center [375, 164] width 61 height 30
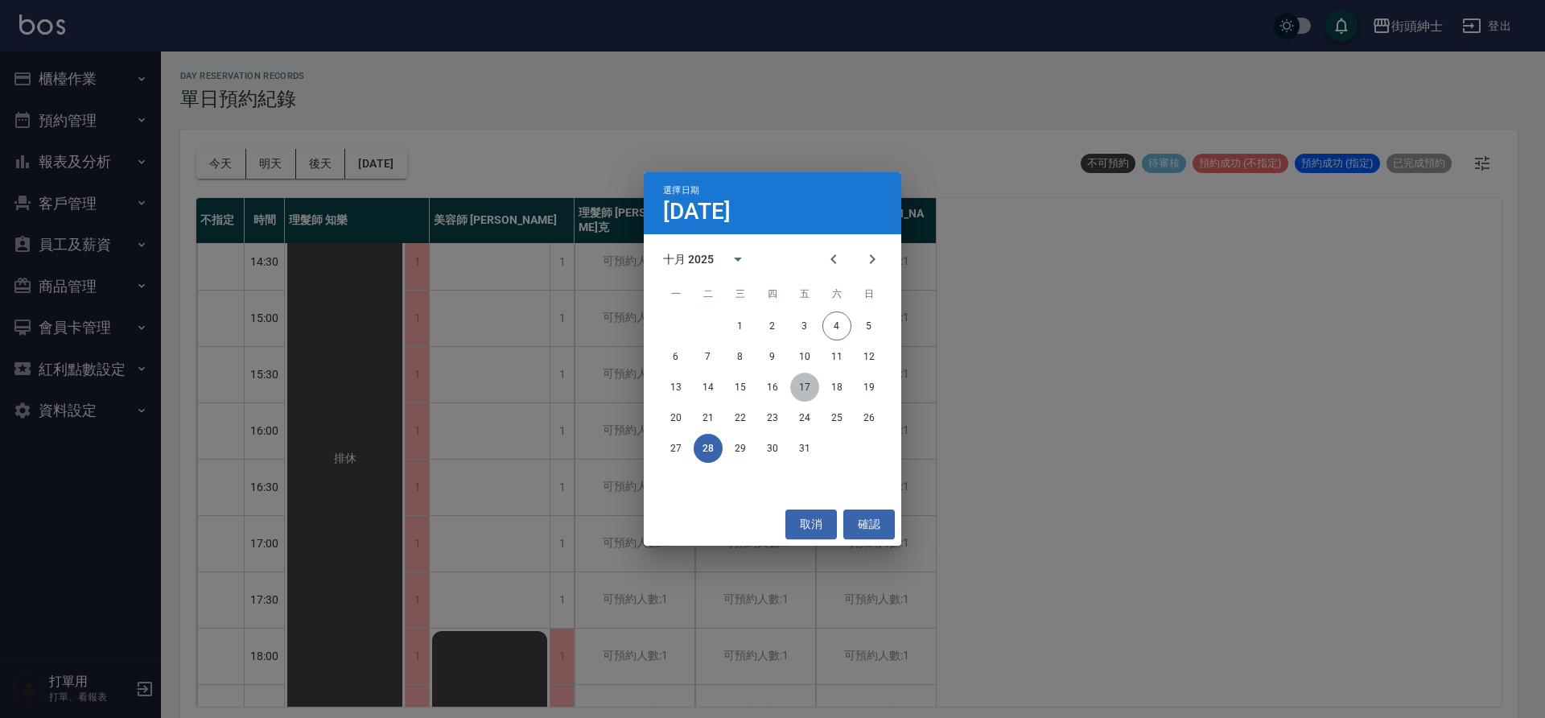
click at [796, 393] on button "17" at bounding box center [804, 386] width 29 height 29
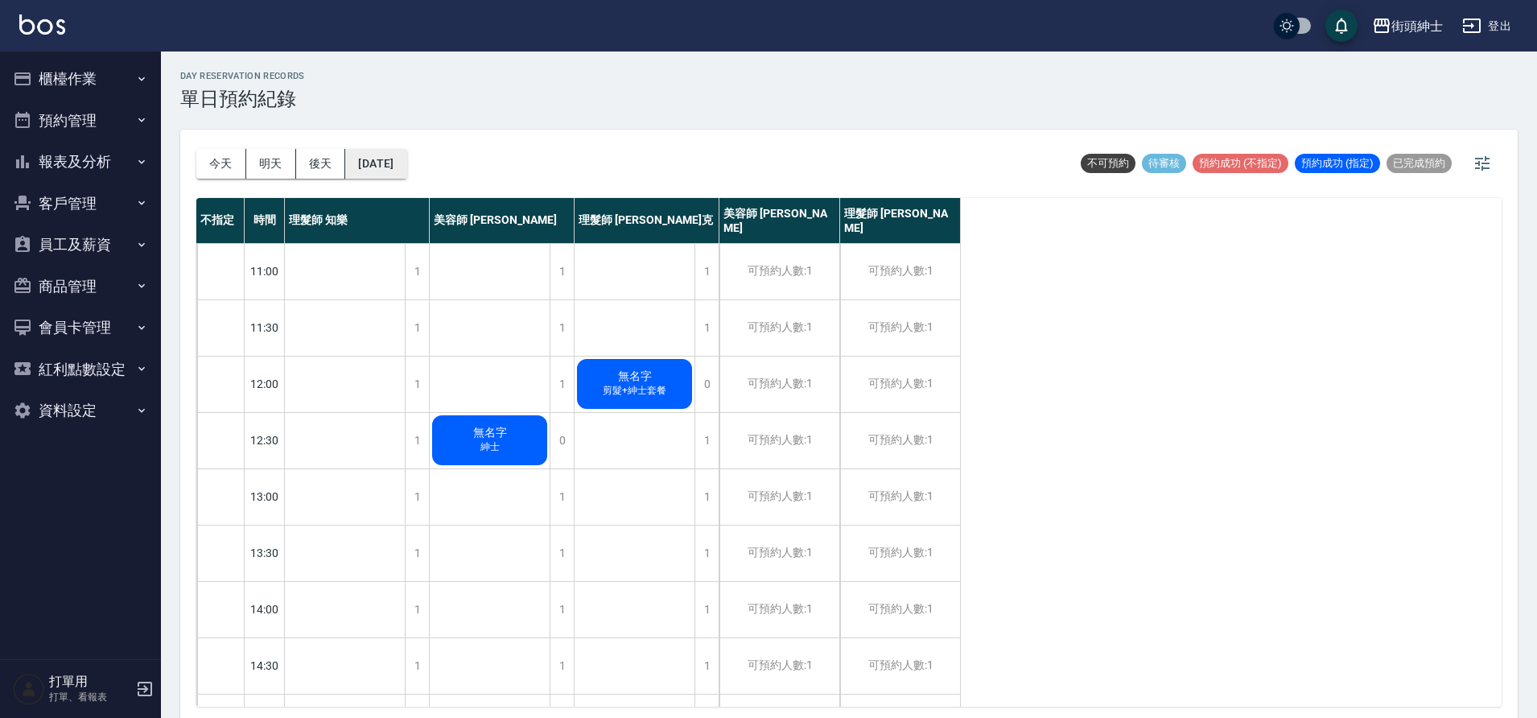
click at [406, 171] on button "2025/10/17" at bounding box center [375, 164] width 61 height 30
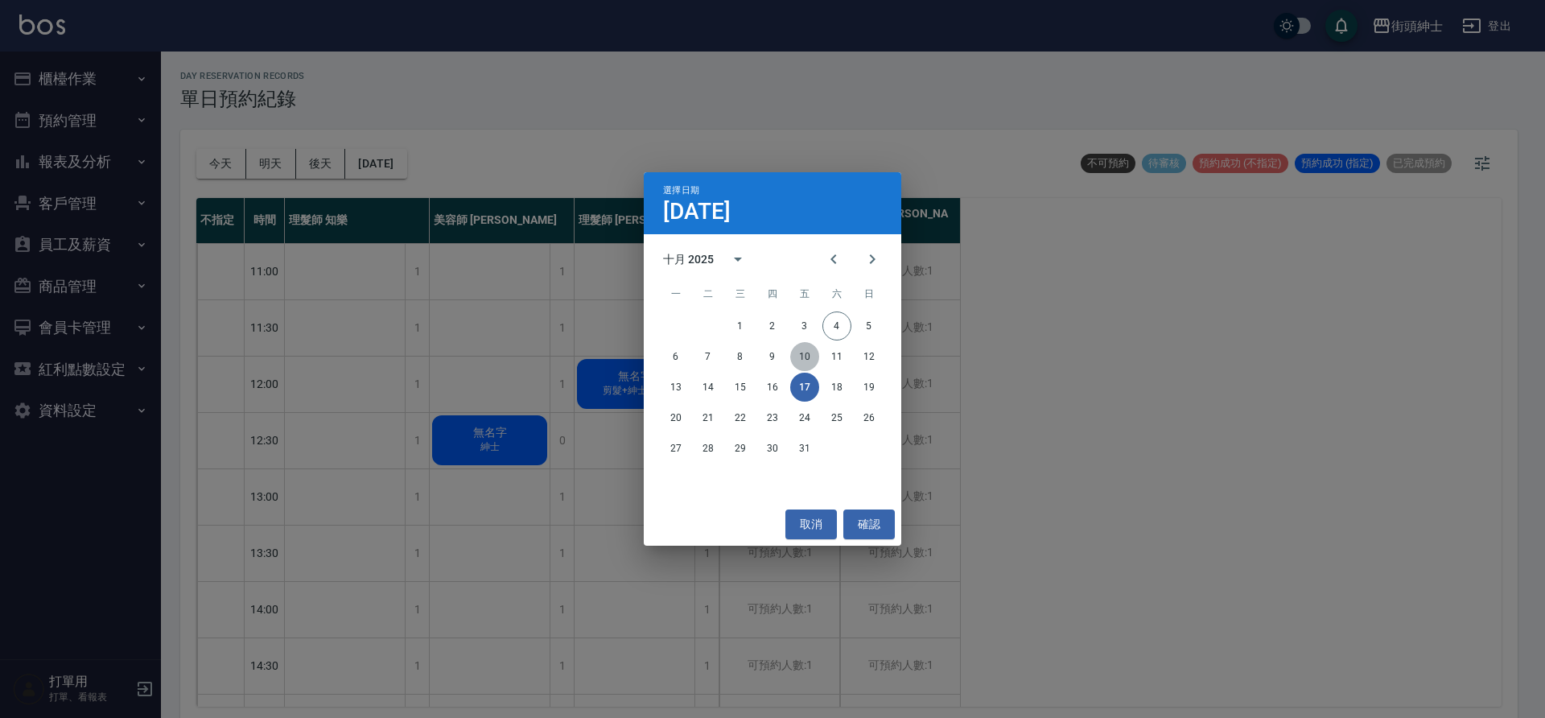
click at [809, 366] on button "10" at bounding box center [804, 356] width 29 height 29
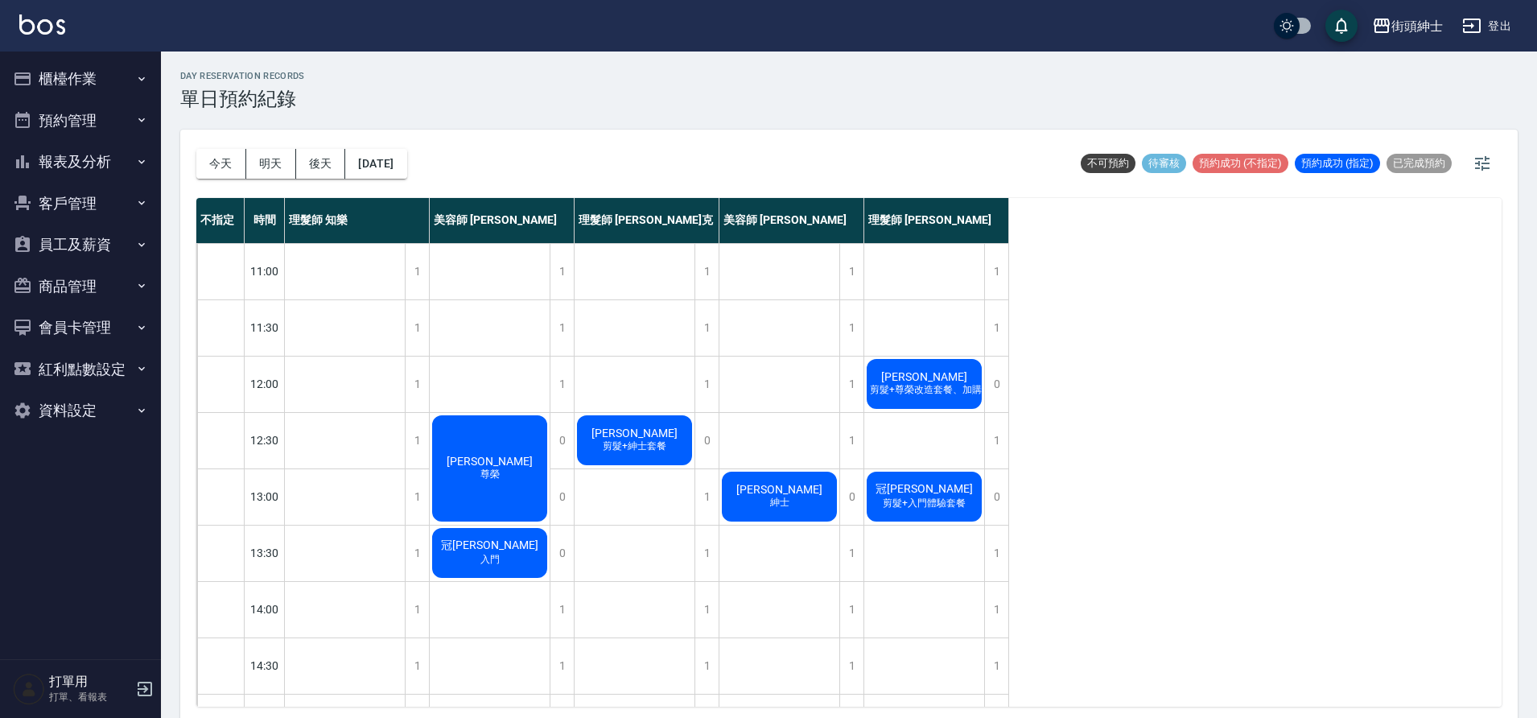
click at [952, 479] on div "冠辰Gary 剪髮+入門體驗套餐" at bounding box center [924, 496] width 120 height 55
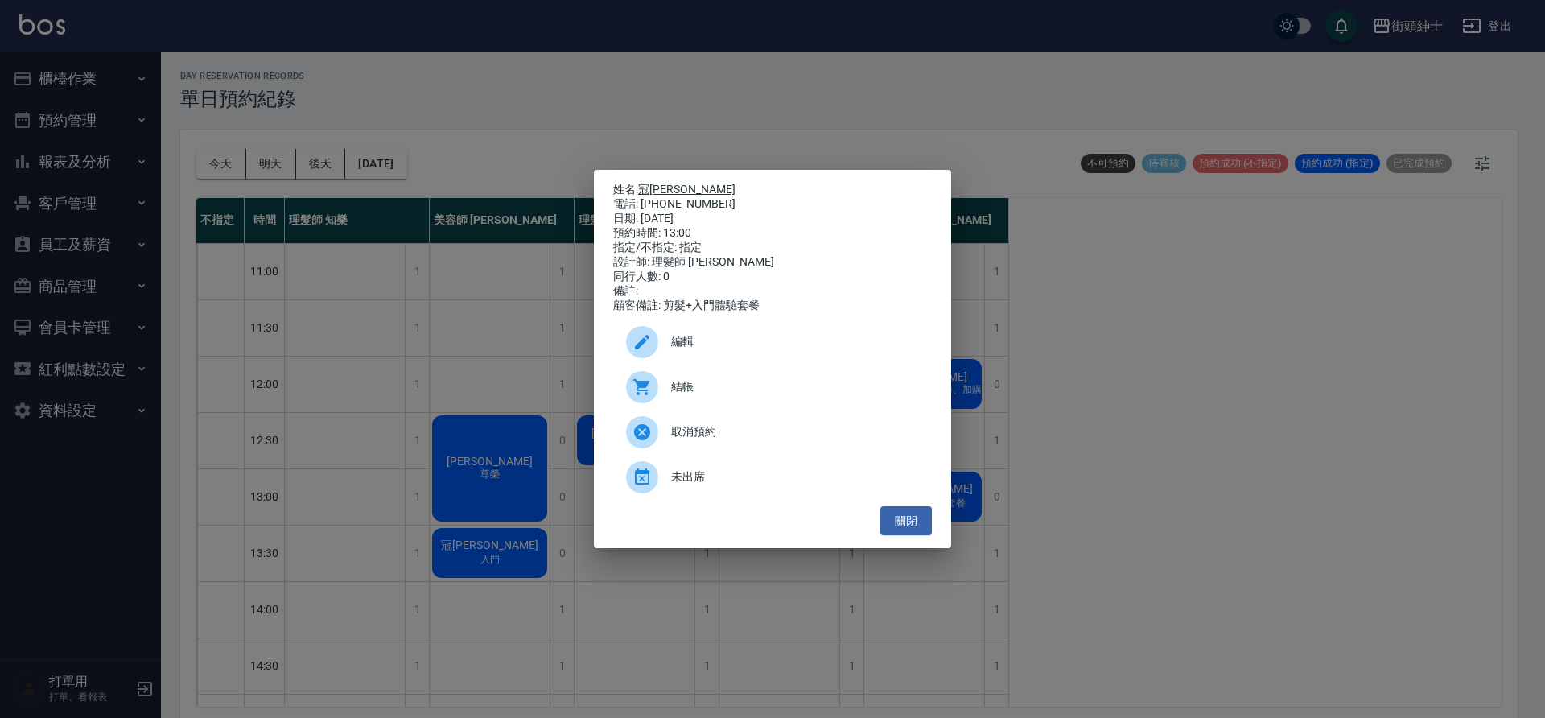
click at [679, 187] on link "冠辰Gary" at bounding box center [686, 189] width 97 height 13
click at [920, 522] on button "關閉" at bounding box center [905, 521] width 51 height 30
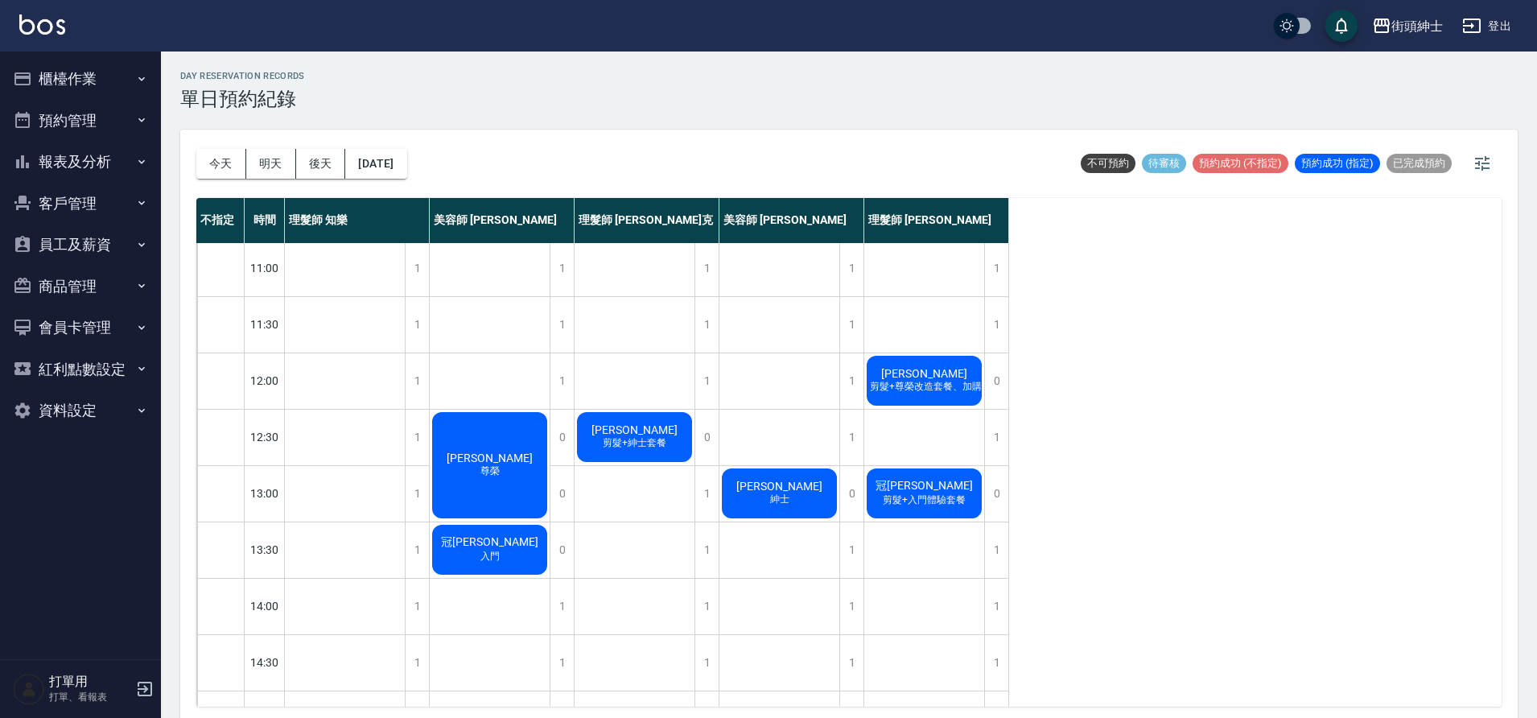
scroll to position [6, 0]
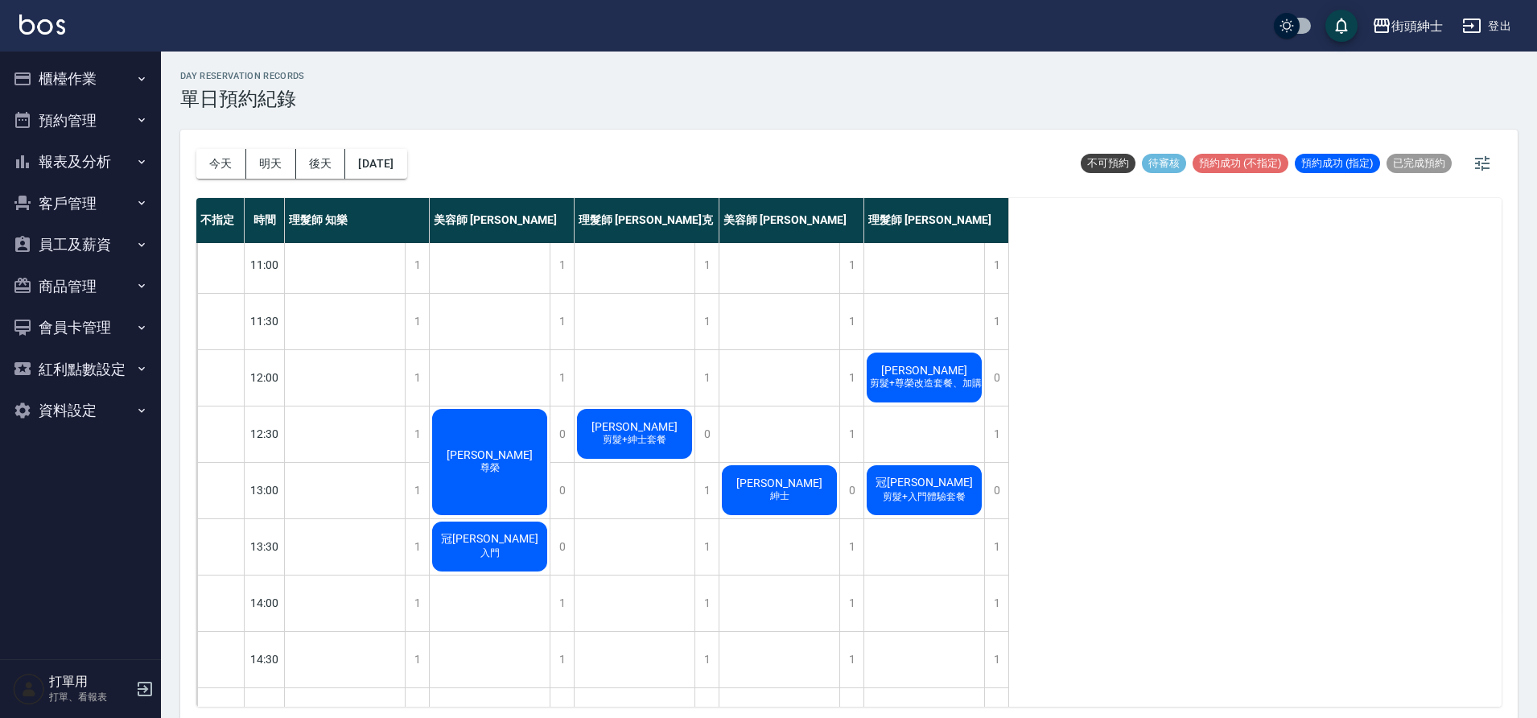
click at [912, 390] on div "Evan 剪髮+尊榮改造套餐、加購修眉修容" at bounding box center [924, 377] width 120 height 55
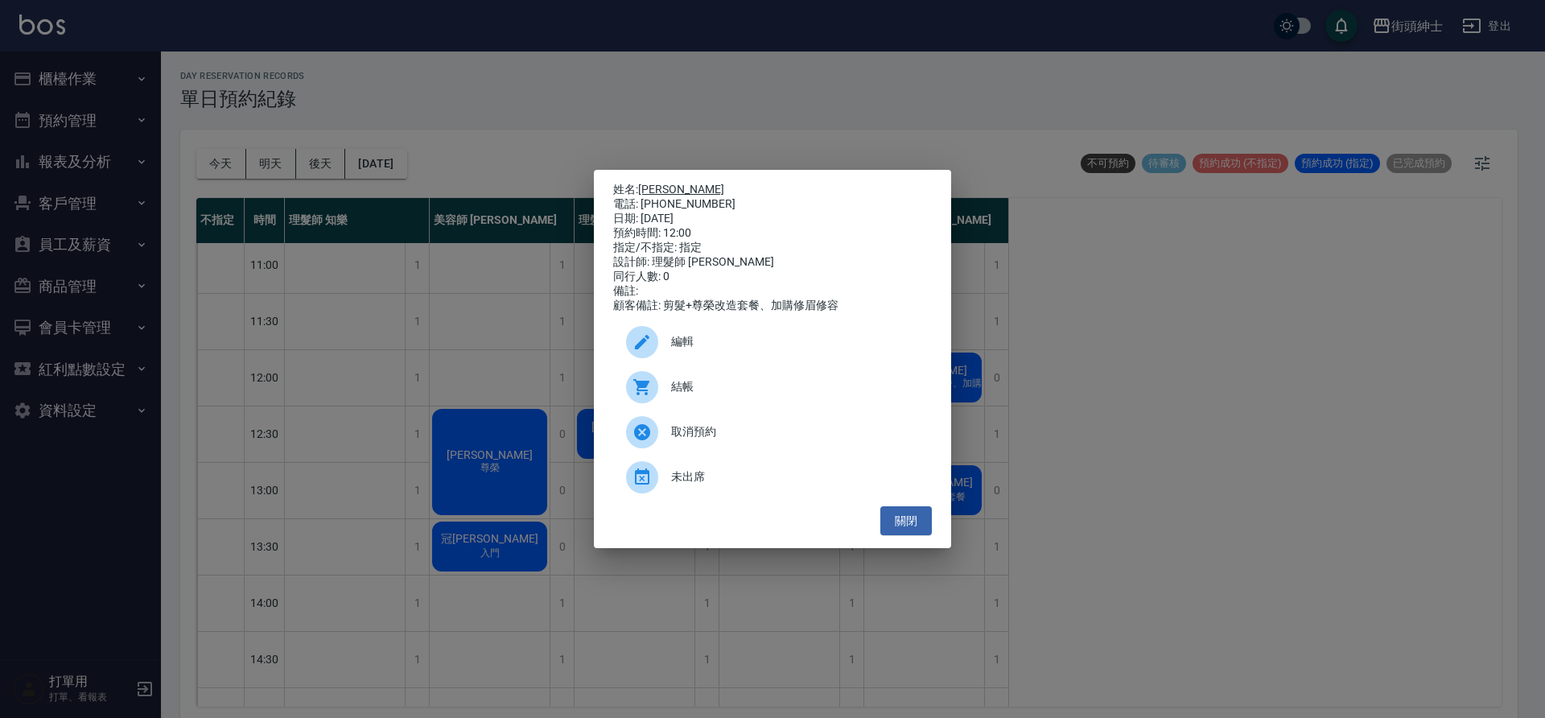
click at [660, 187] on link "Evan" at bounding box center [681, 189] width 86 height 13
click at [907, 528] on button "關閉" at bounding box center [905, 521] width 51 height 30
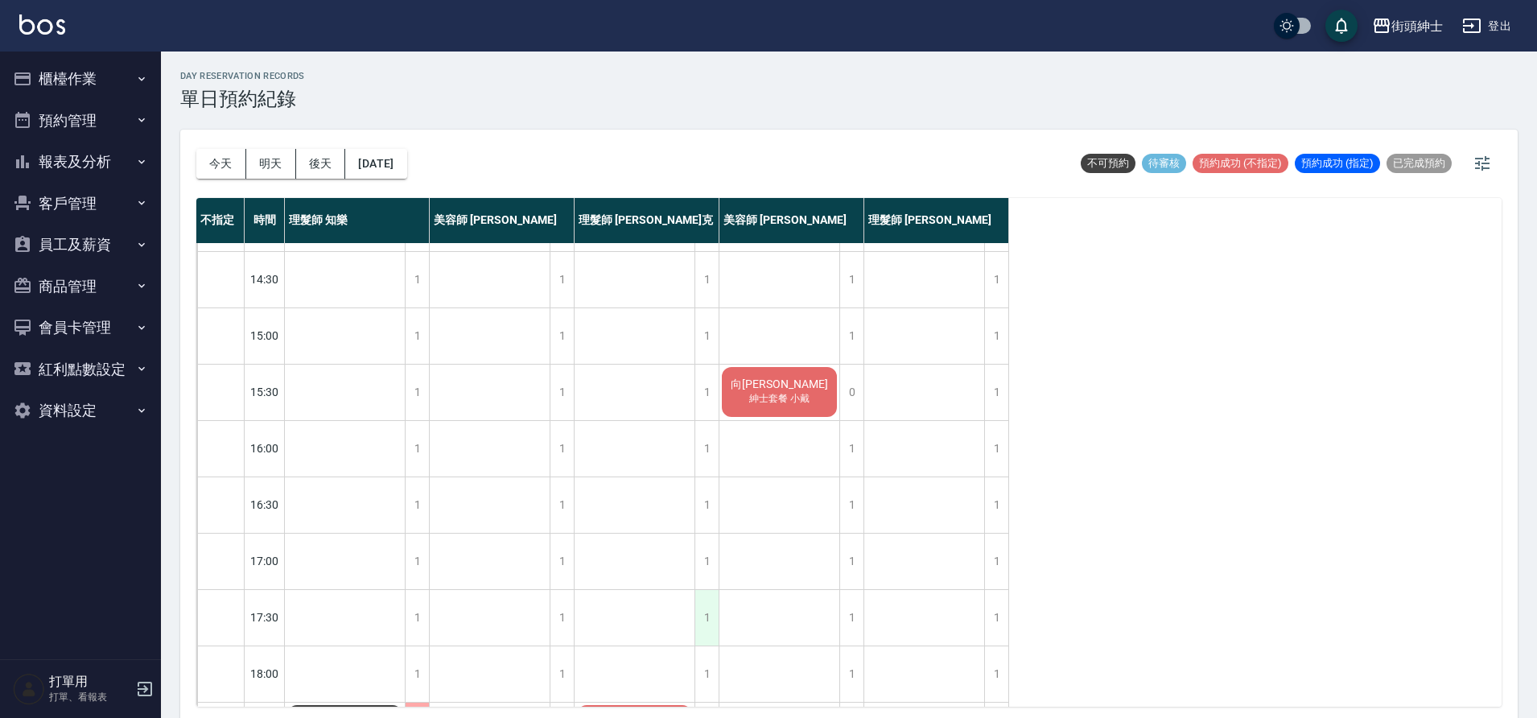
scroll to position [544, 0]
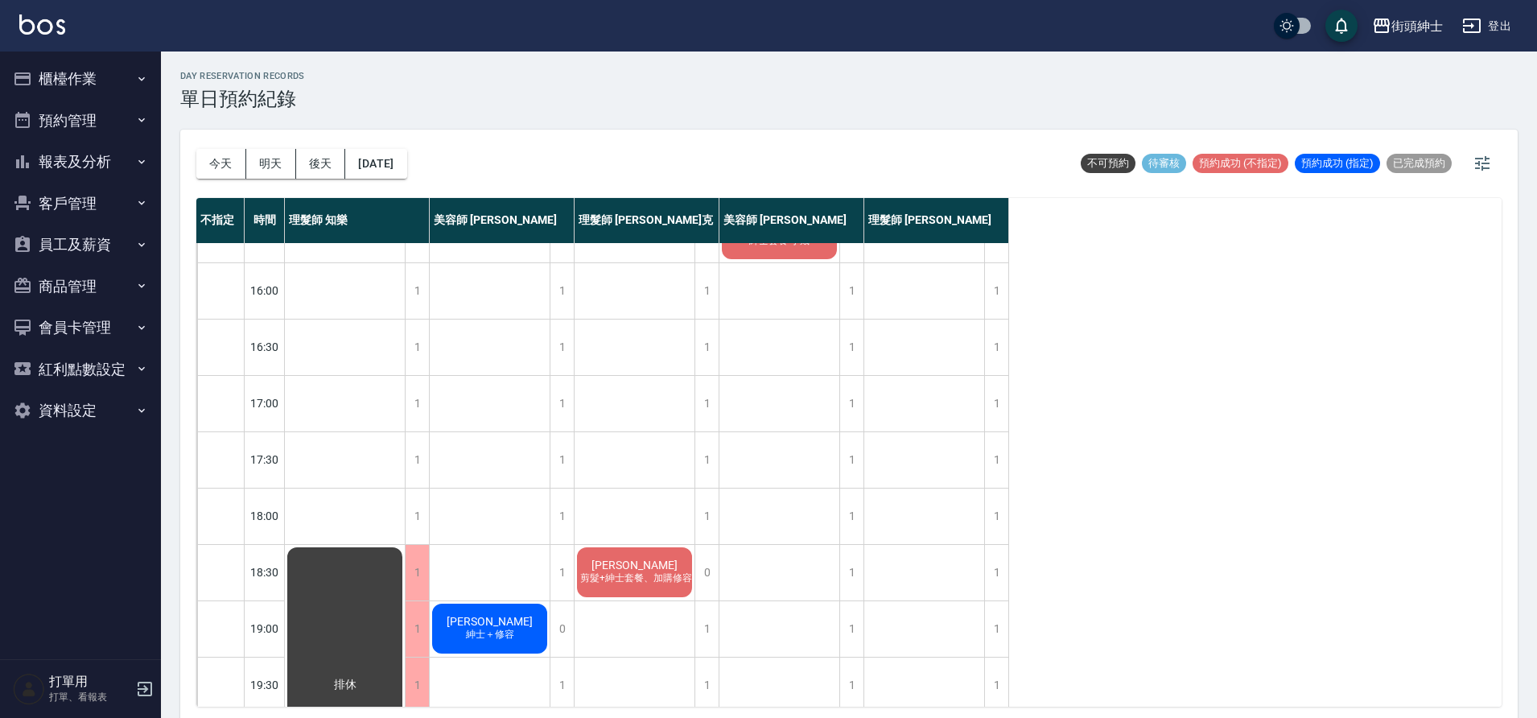
click at [680, 575] on span "剪髮+紳士套餐、加購修容修眉" at bounding box center [646, 578] width 138 height 14
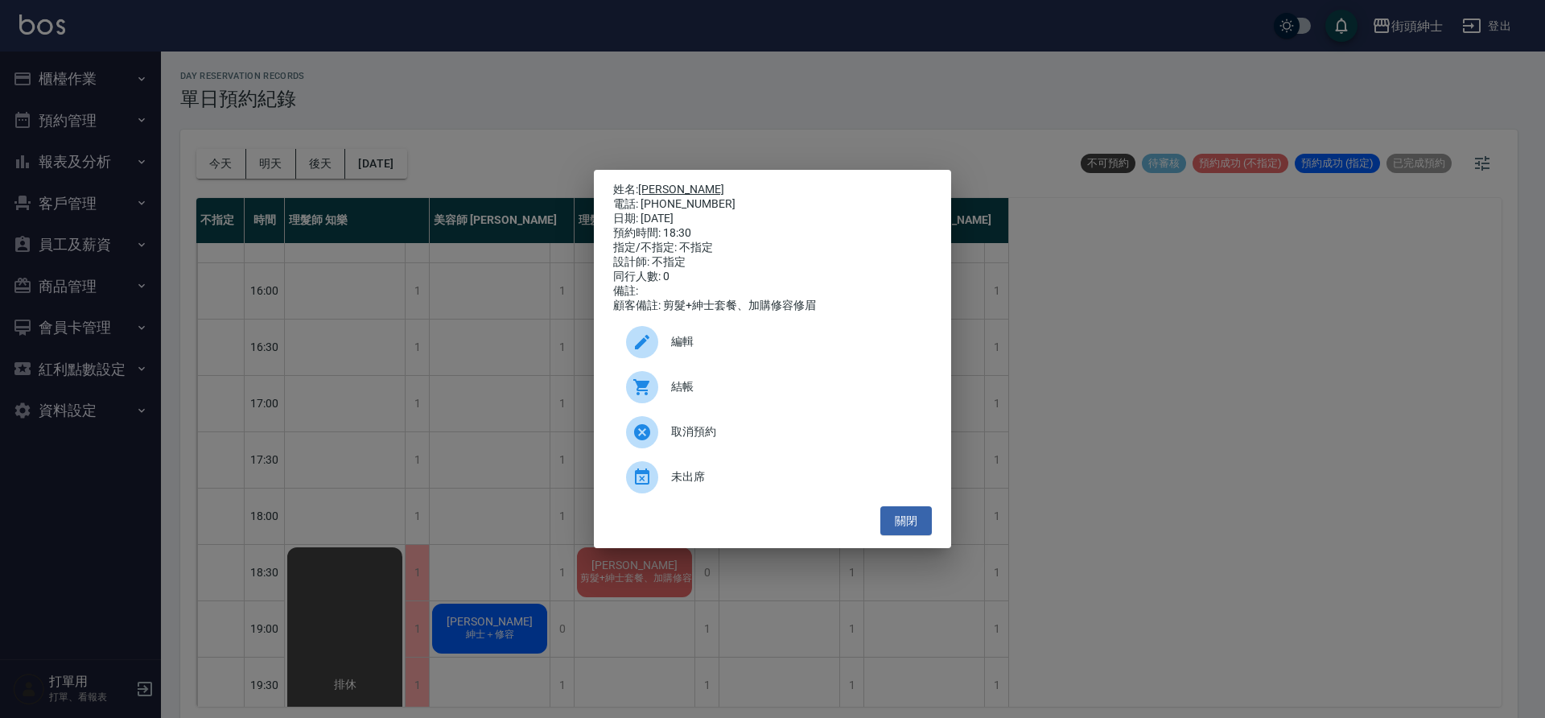
click at [665, 187] on link "劉益全" at bounding box center [681, 189] width 86 height 13
click at [910, 536] on button "關閉" at bounding box center [905, 521] width 51 height 30
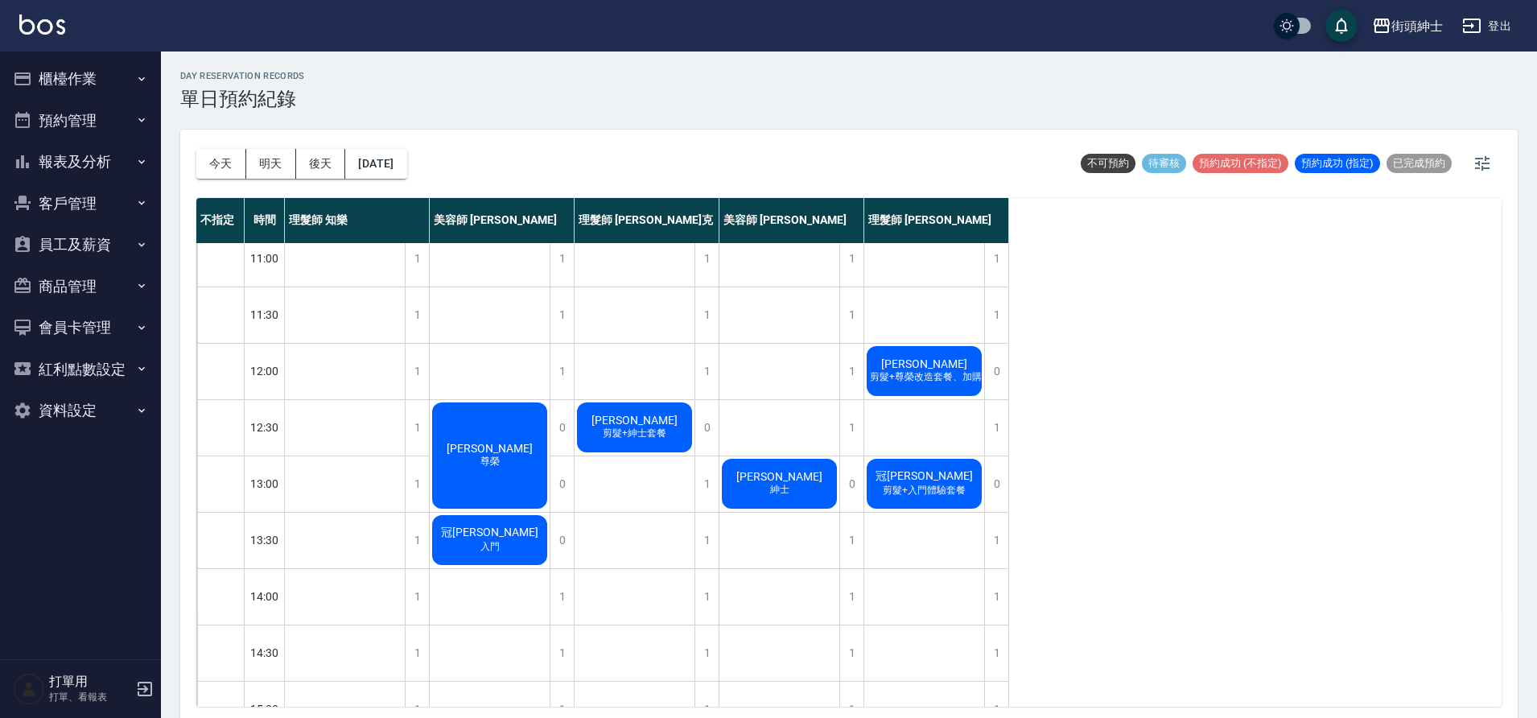
scroll to position [0, 0]
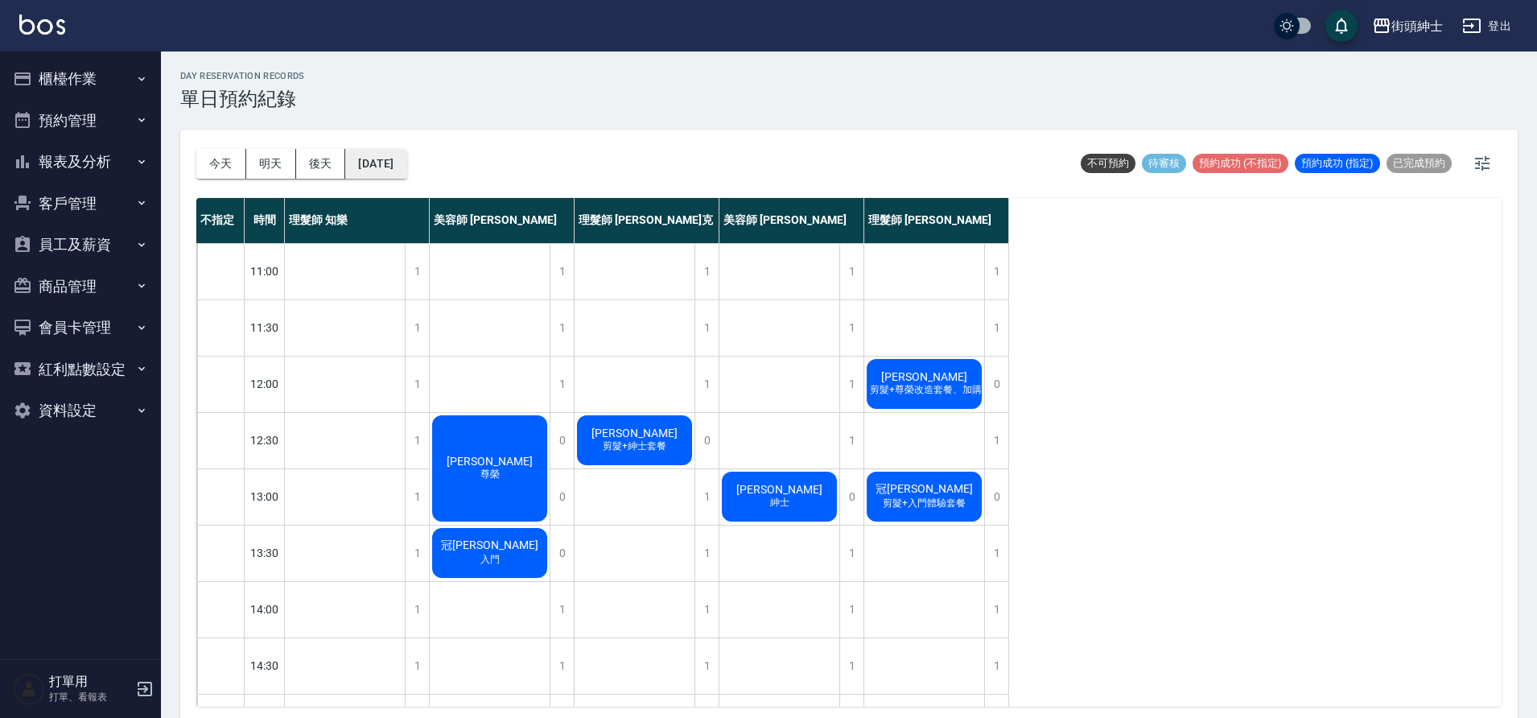
click at [404, 169] on button "2025/10/10" at bounding box center [375, 164] width 61 height 30
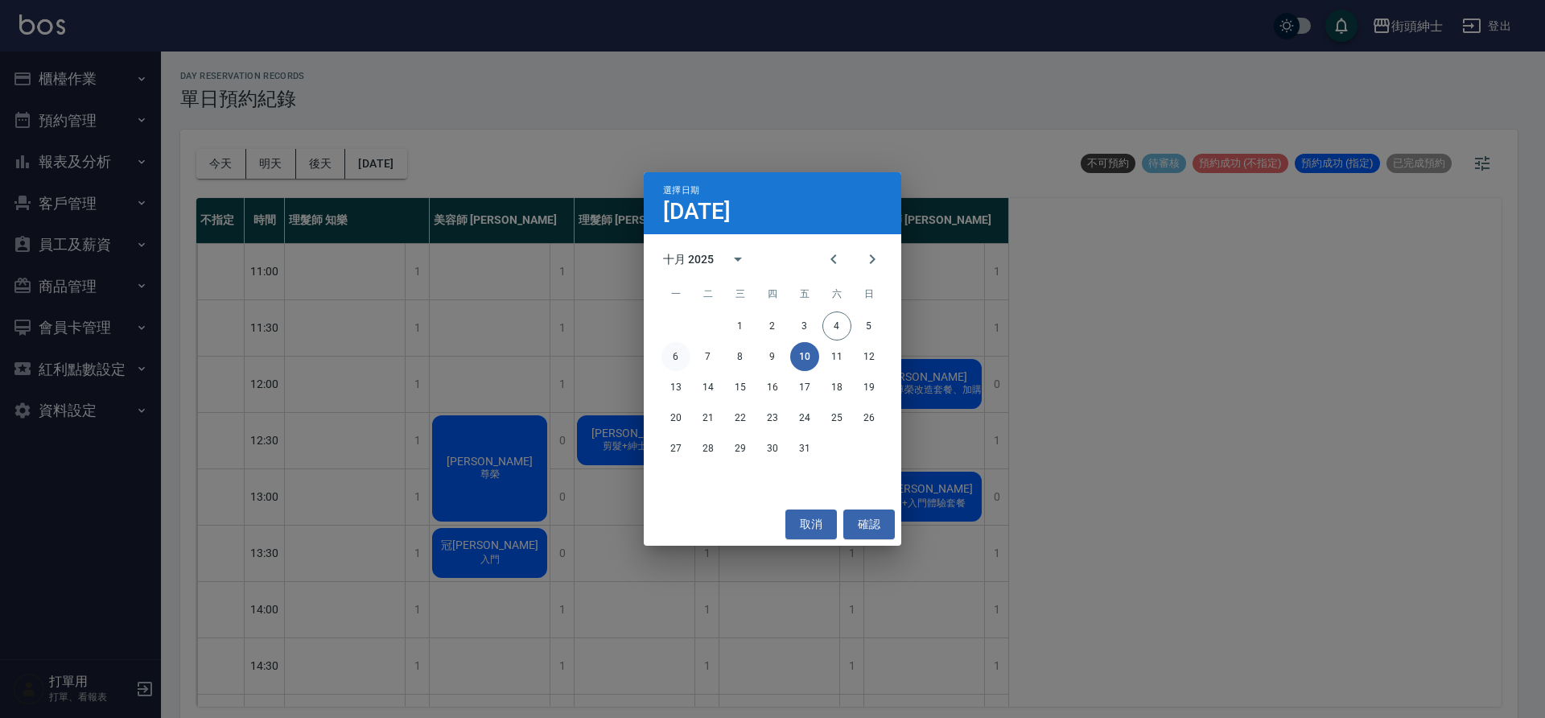
click at [678, 362] on button "6" at bounding box center [675, 356] width 29 height 29
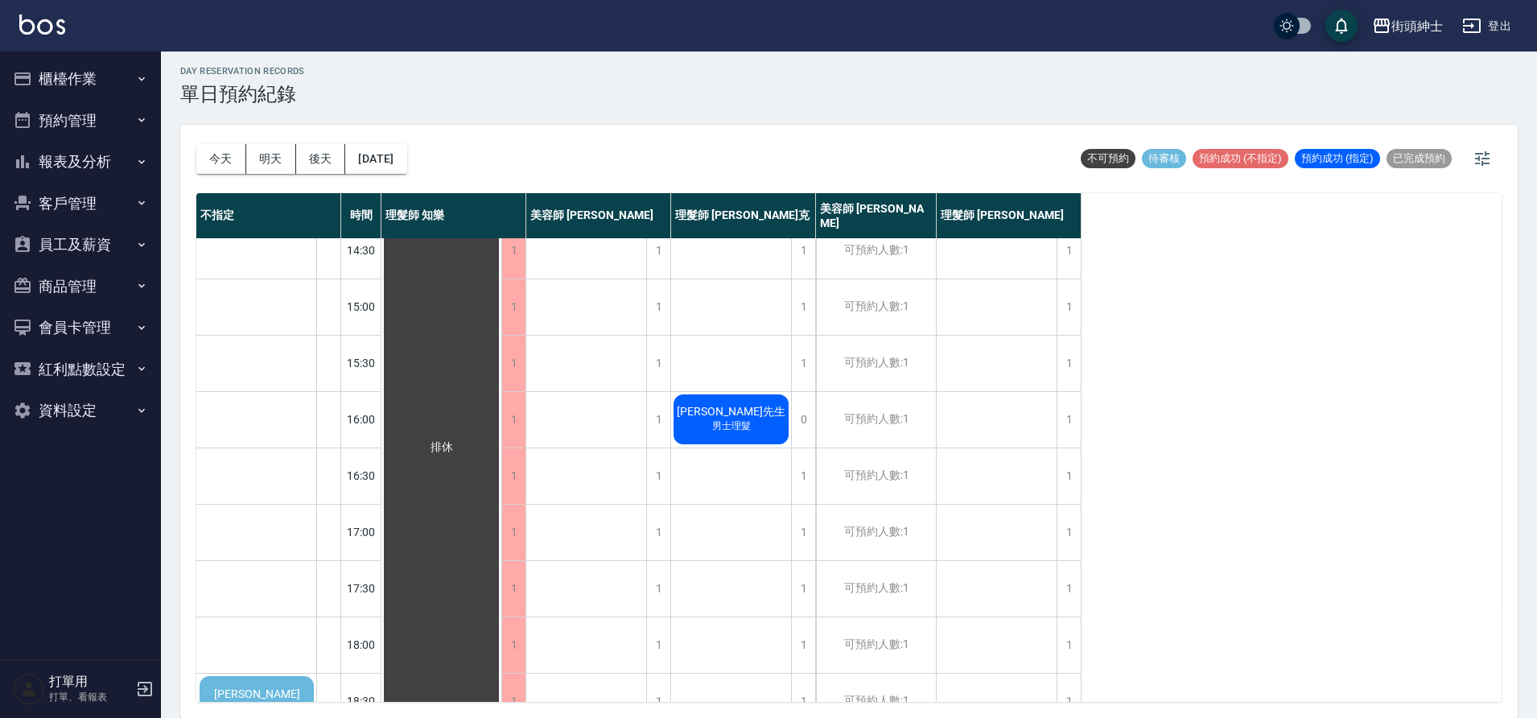
scroll to position [708, 0]
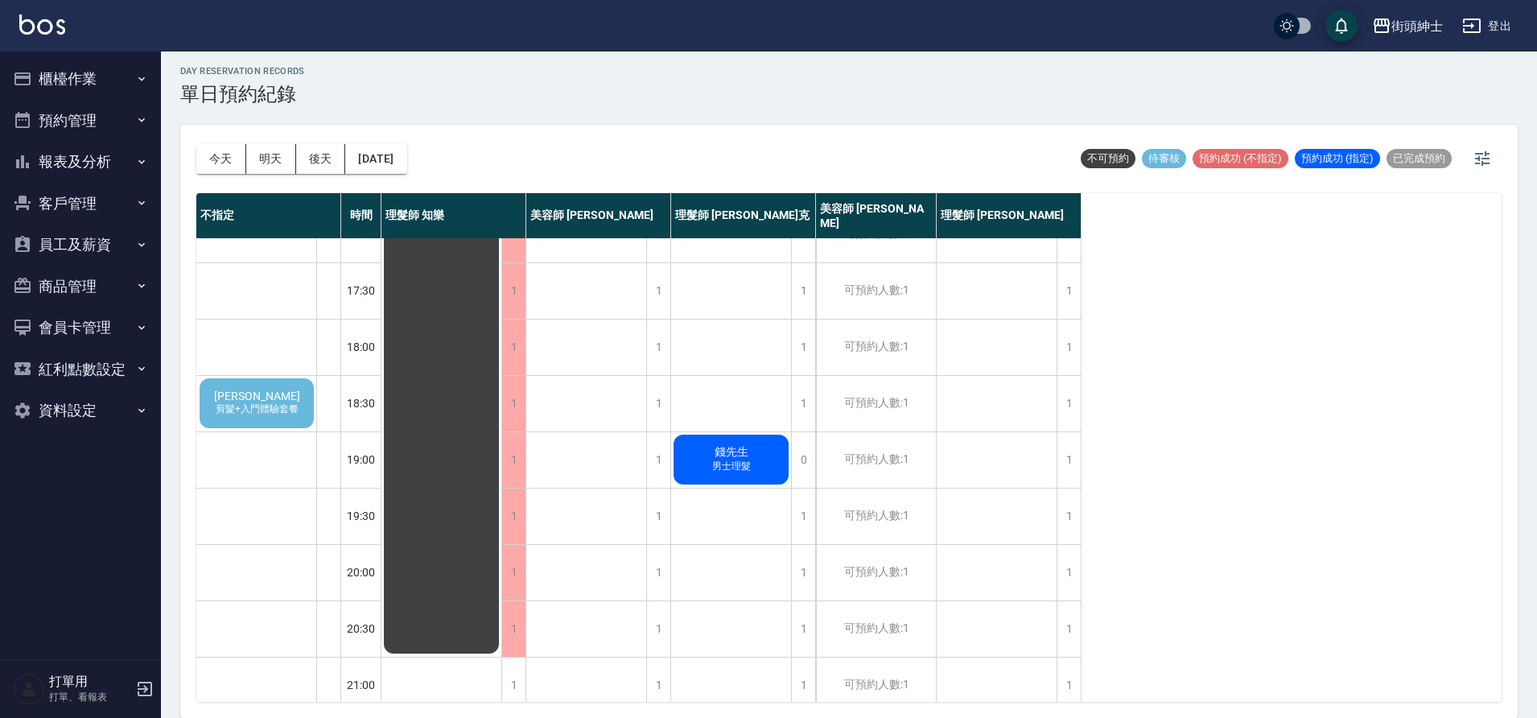
click at [270, 418] on div "冼文豐 剪髮+入門體驗套餐" at bounding box center [256, 403] width 119 height 55
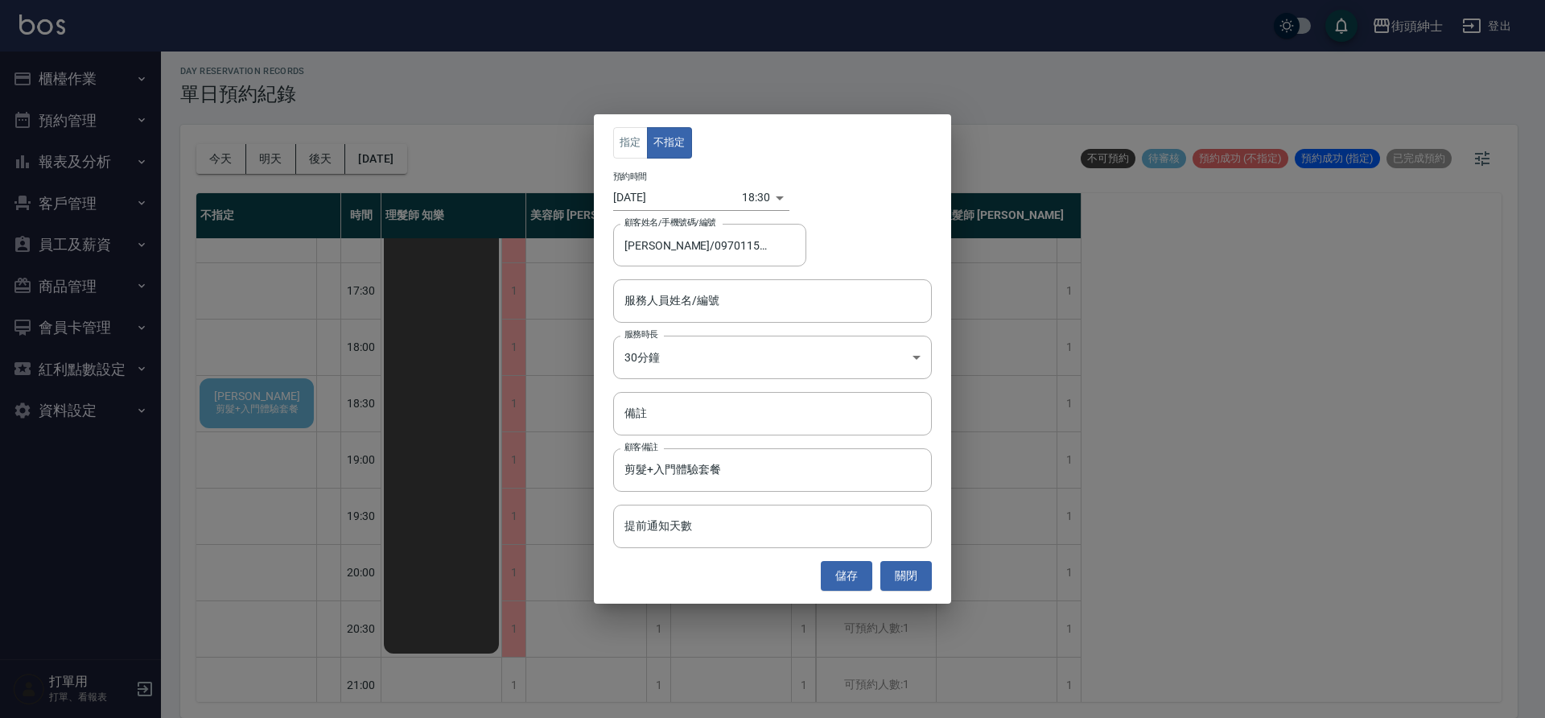
type input "冼文豐/0970115921"
click at [753, 304] on input "服務人員姓名/編號" at bounding box center [772, 300] width 304 height 28
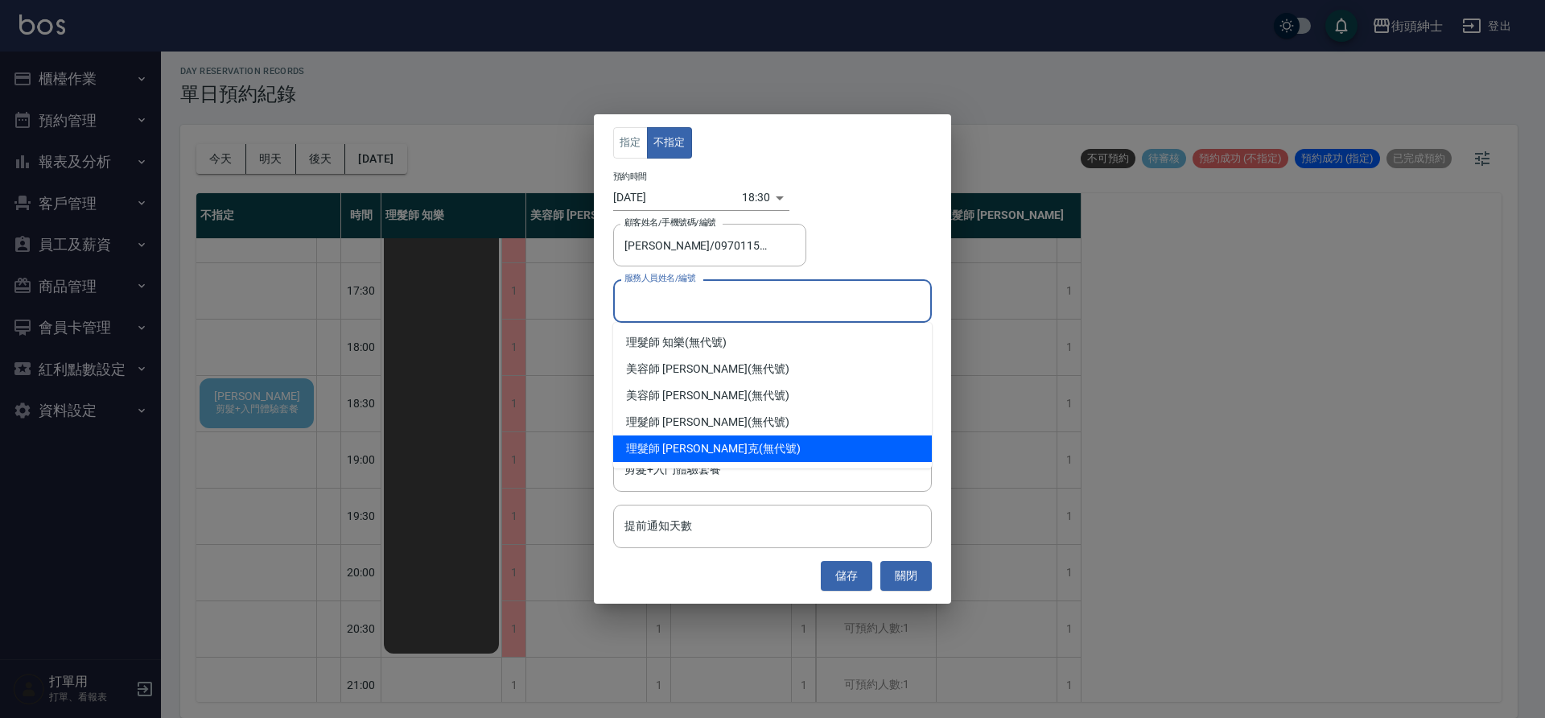
drag, startPoint x: 719, startPoint y: 442, endPoint x: 711, endPoint y: 434, distance: 11.4
click at [719, 442] on div "理髮師 Vic 維克 (無代號)" at bounding box center [772, 448] width 319 height 27
type input "理髮師 Vic 維克(無代號)"
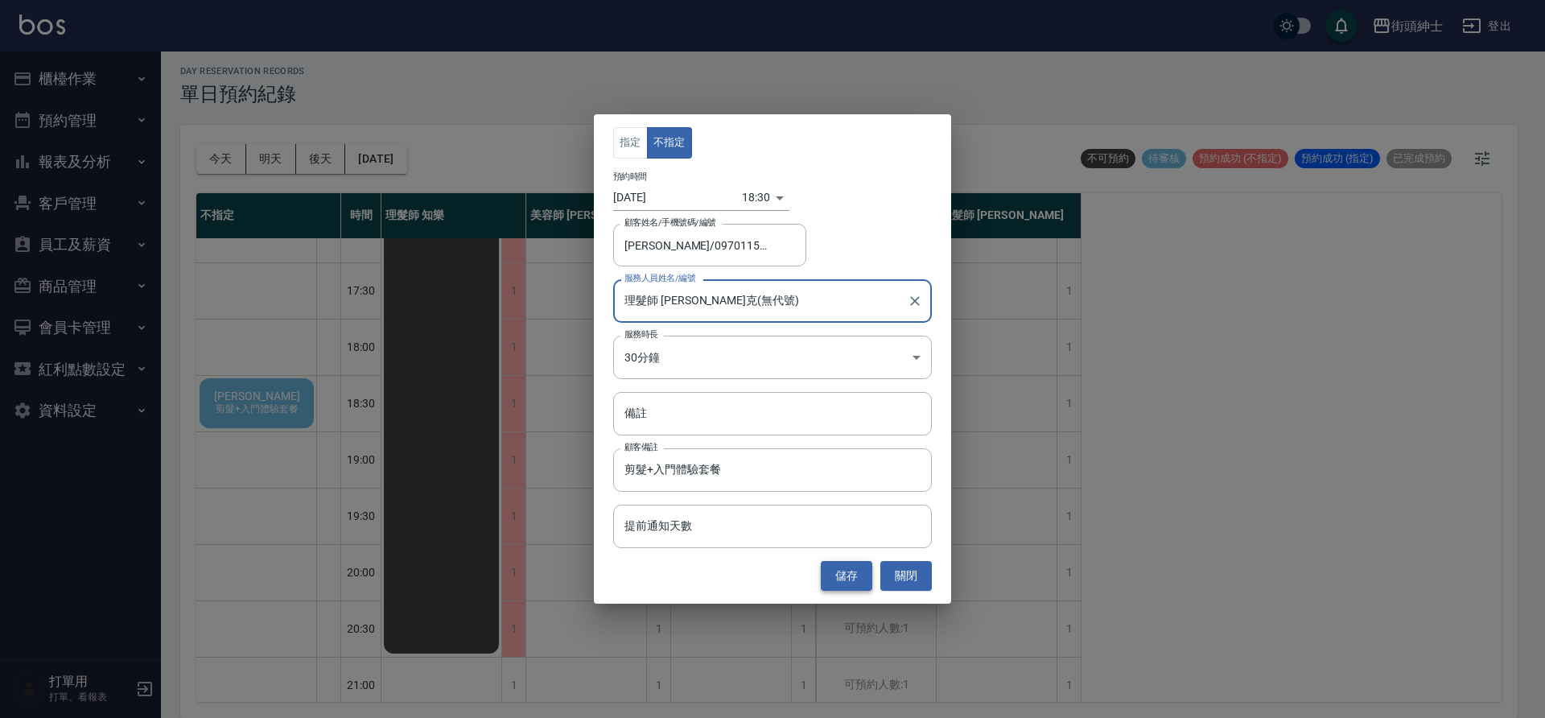
click at [862, 562] on button "儲存" at bounding box center [846, 576] width 51 height 30
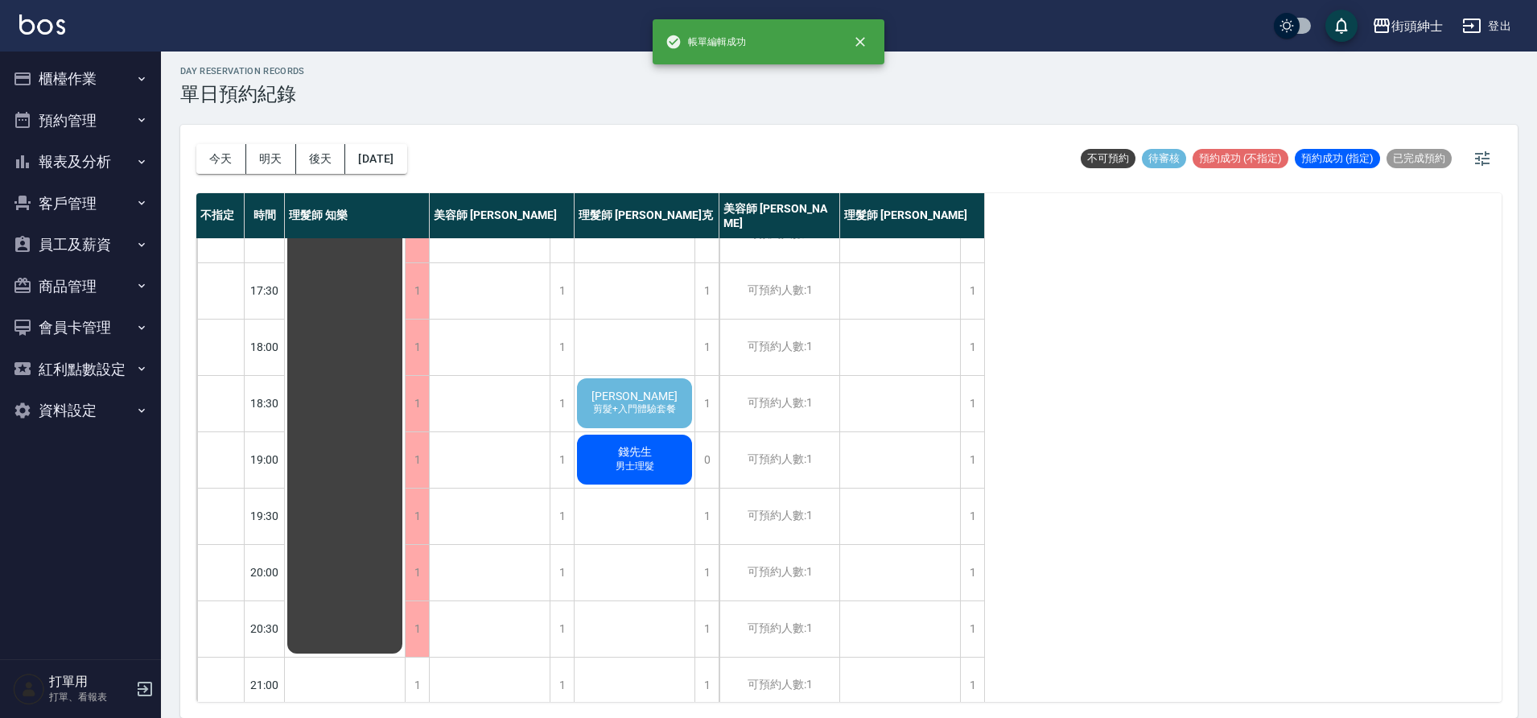
click at [669, 409] on span "剪髮+入門體驗套餐" at bounding box center [634, 409] width 89 height 14
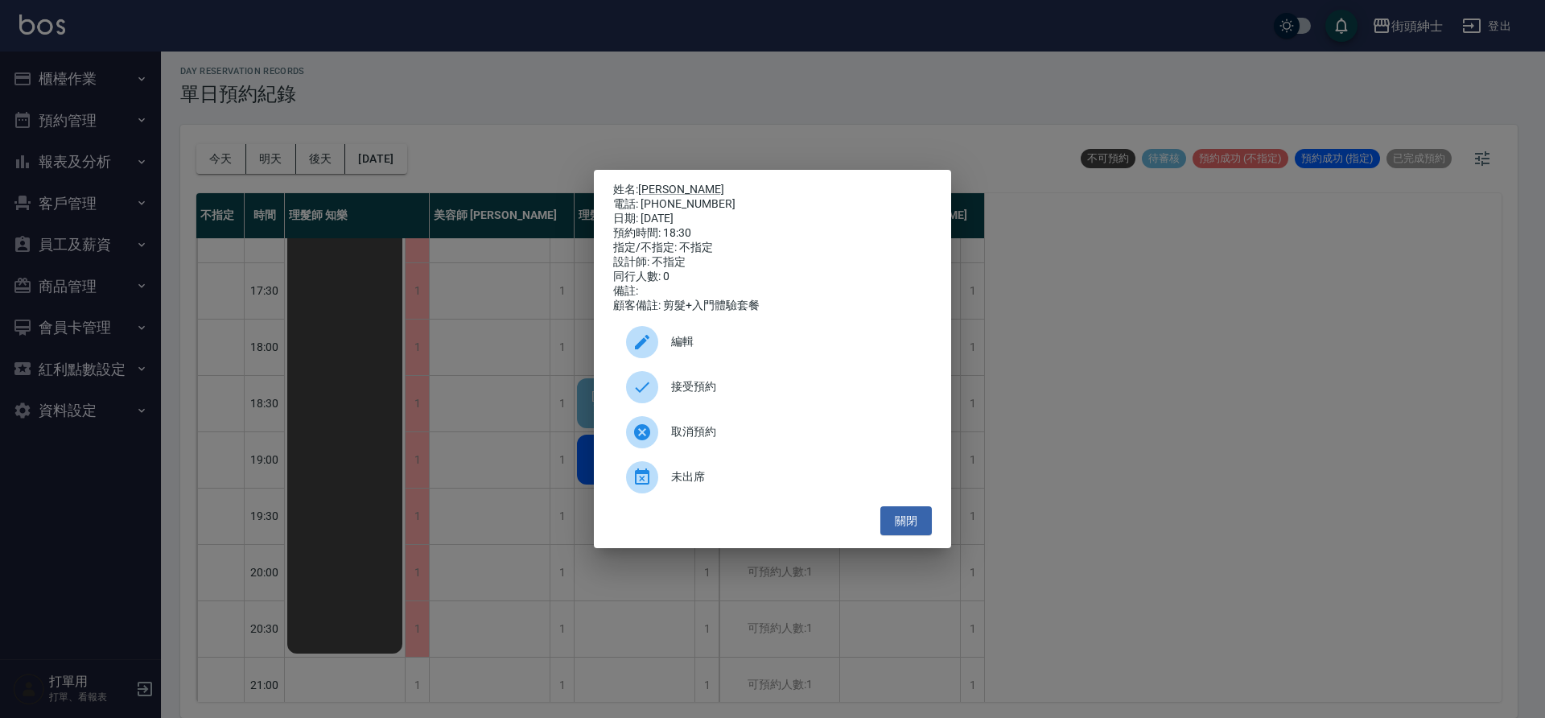
click at [699, 389] on span "接受預約" at bounding box center [795, 386] width 248 height 17
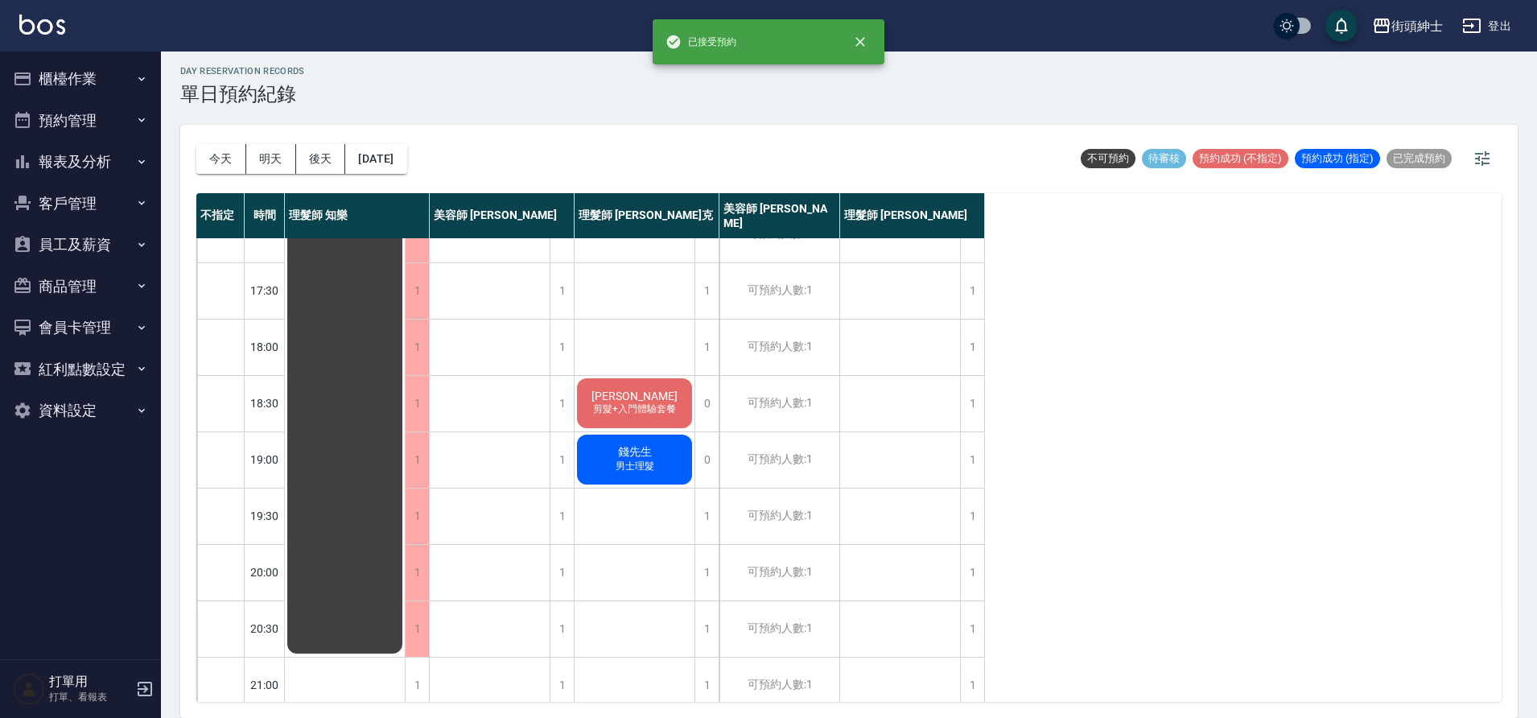
click at [651, 399] on span "冼文豐" at bounding box center [634, 395] width 93 height 13
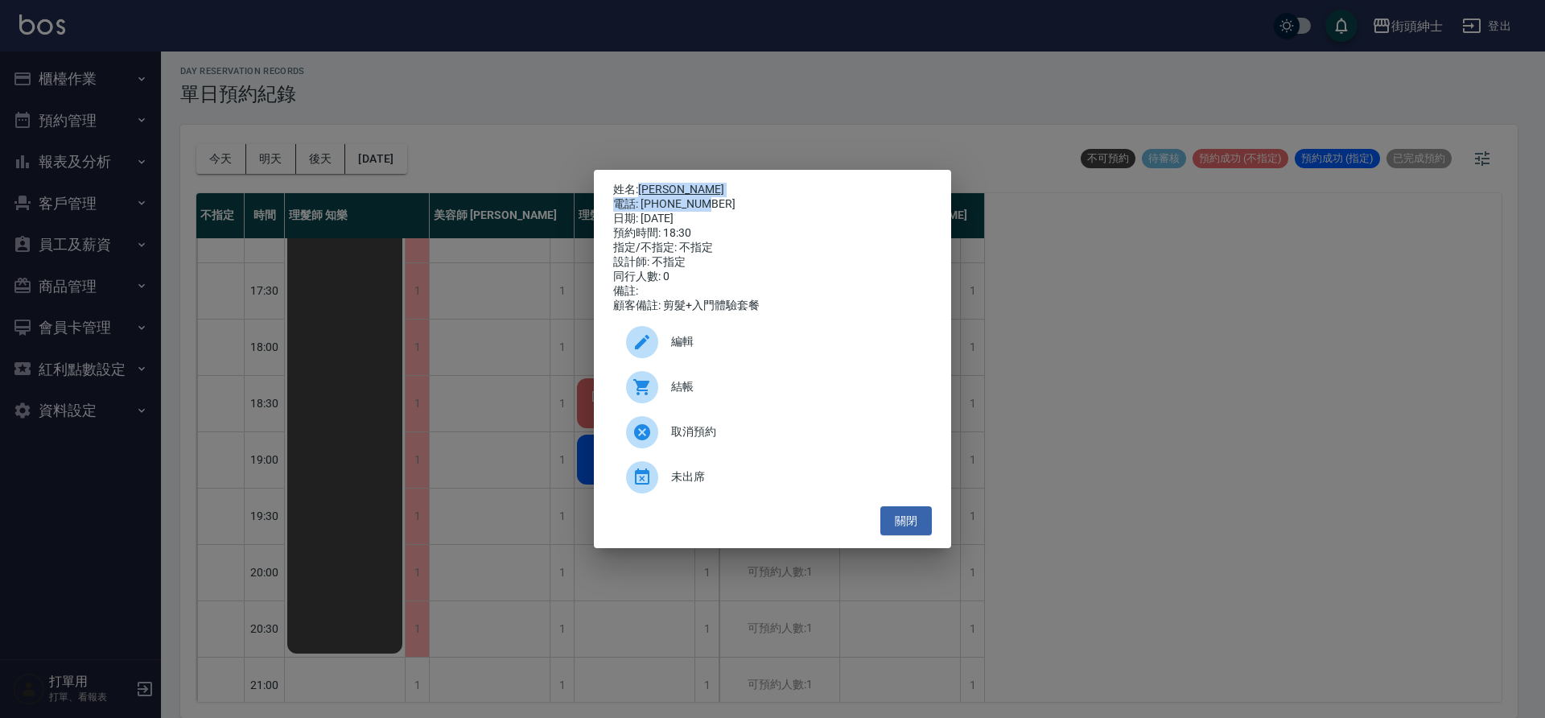
drag, startPoint x: 638, startPoint y: 185, endPoint x: 707, endPoint y: 204, distance: 71.8
click at [707, 204] on div "姓名: 冼文豐 電話: 0970115921 日期: 2025/10/06 預約時間: 18:30 指定/不指定: 不指定 設計師: 不指定 同行人數: 0 …" at bounding box center [772, 248] width 319 height 130
copy div "冼文豐 電話: 0970115921"
click at [924, 522] on button "關閉" at bounding box center [905, 521] width 51 height 30
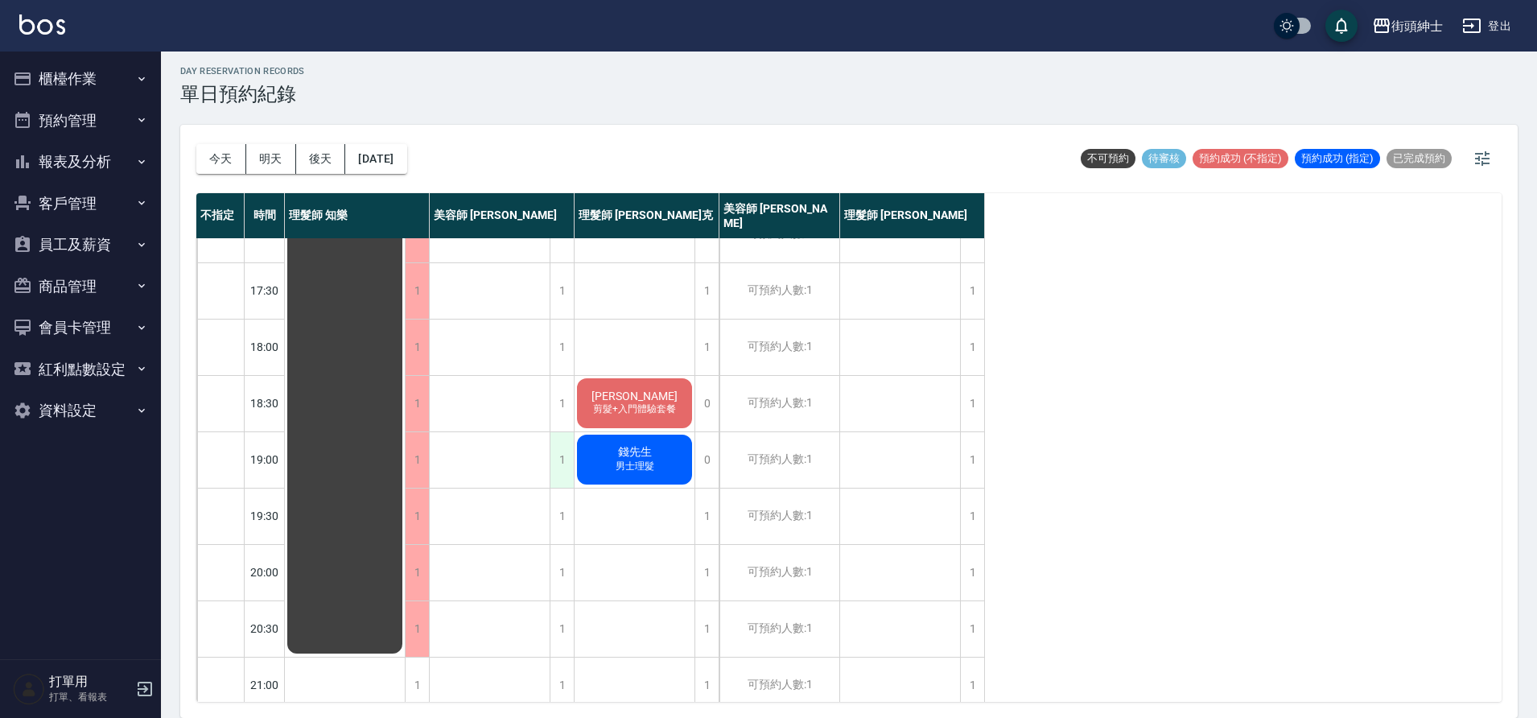
click at [556, 456] on div "1" at bounding box center [561, 460] width 24 height 56
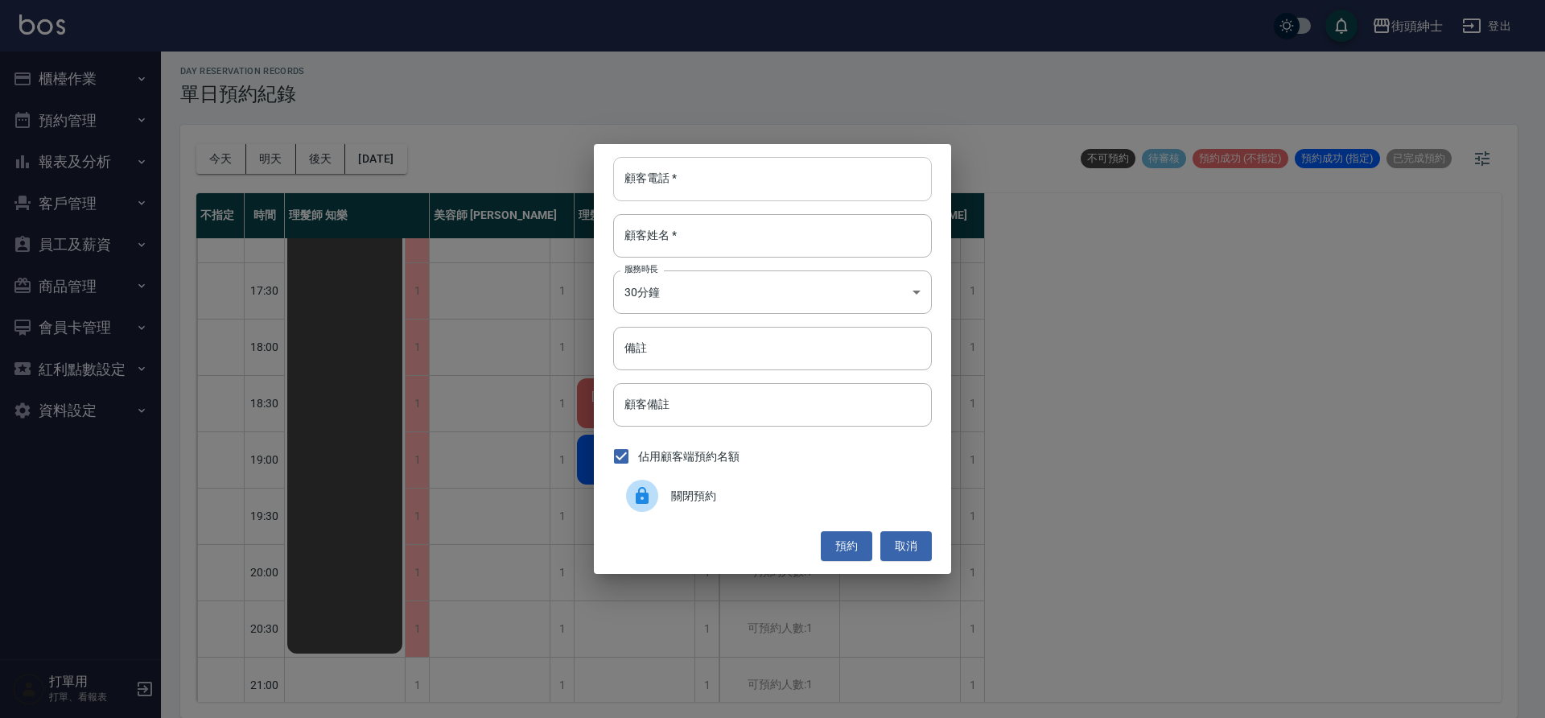
click at [704, 190] on input "顧客電話   *" at bounding box center [772, 178] width 319 height 43
paste input "冼文豐 電話: 0970115921"
drag, startPoint x: 694, startPoint y: 183, endPoint x: 627, endPoint y: 178, distance: 67.7
click at [627, 178] on input "冼文豐 電話: 0970115921" at bounding box center [772, 178] width 319 height 43
type input "0970115921"
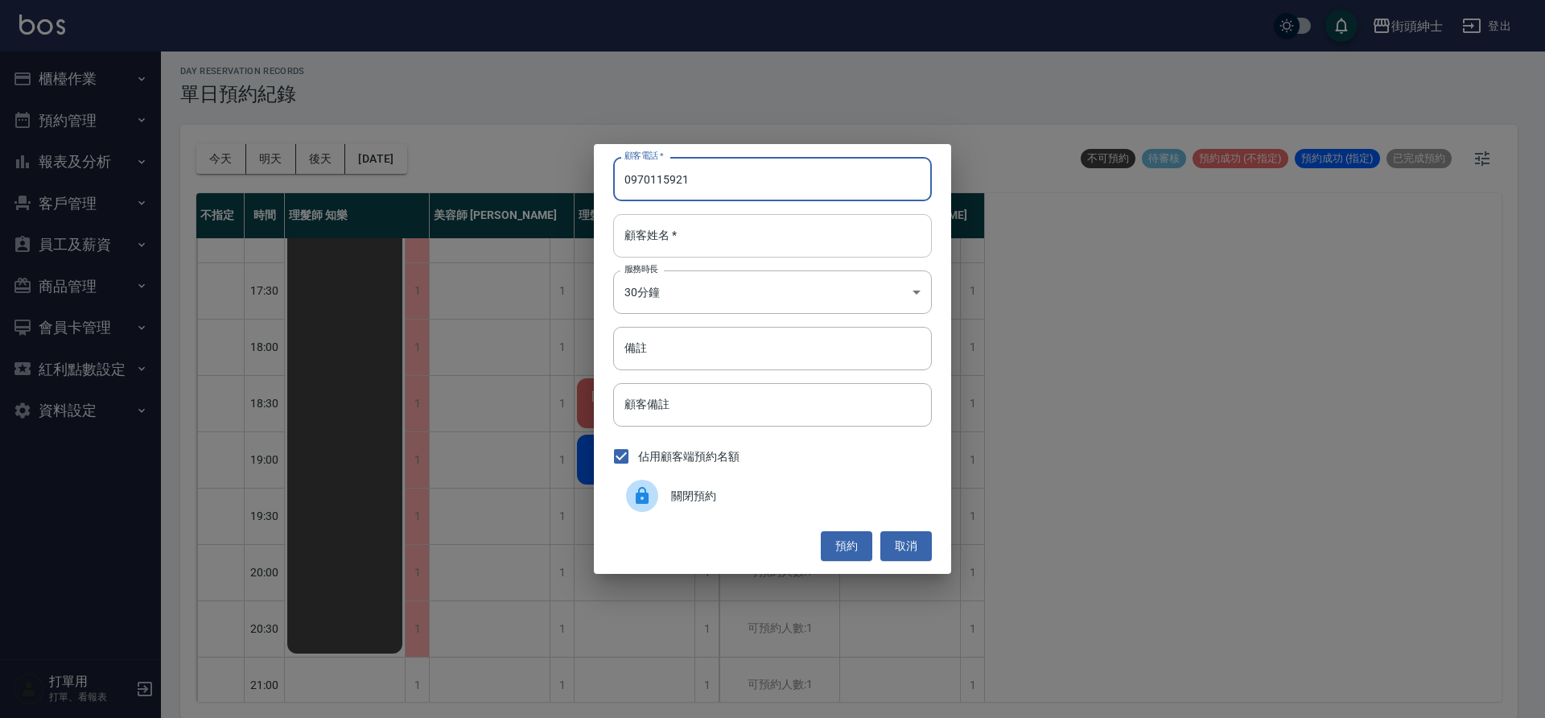
click at [700, 240] on input "顧客姓名   *" at bounding box center [772, 235] width 319 height 43
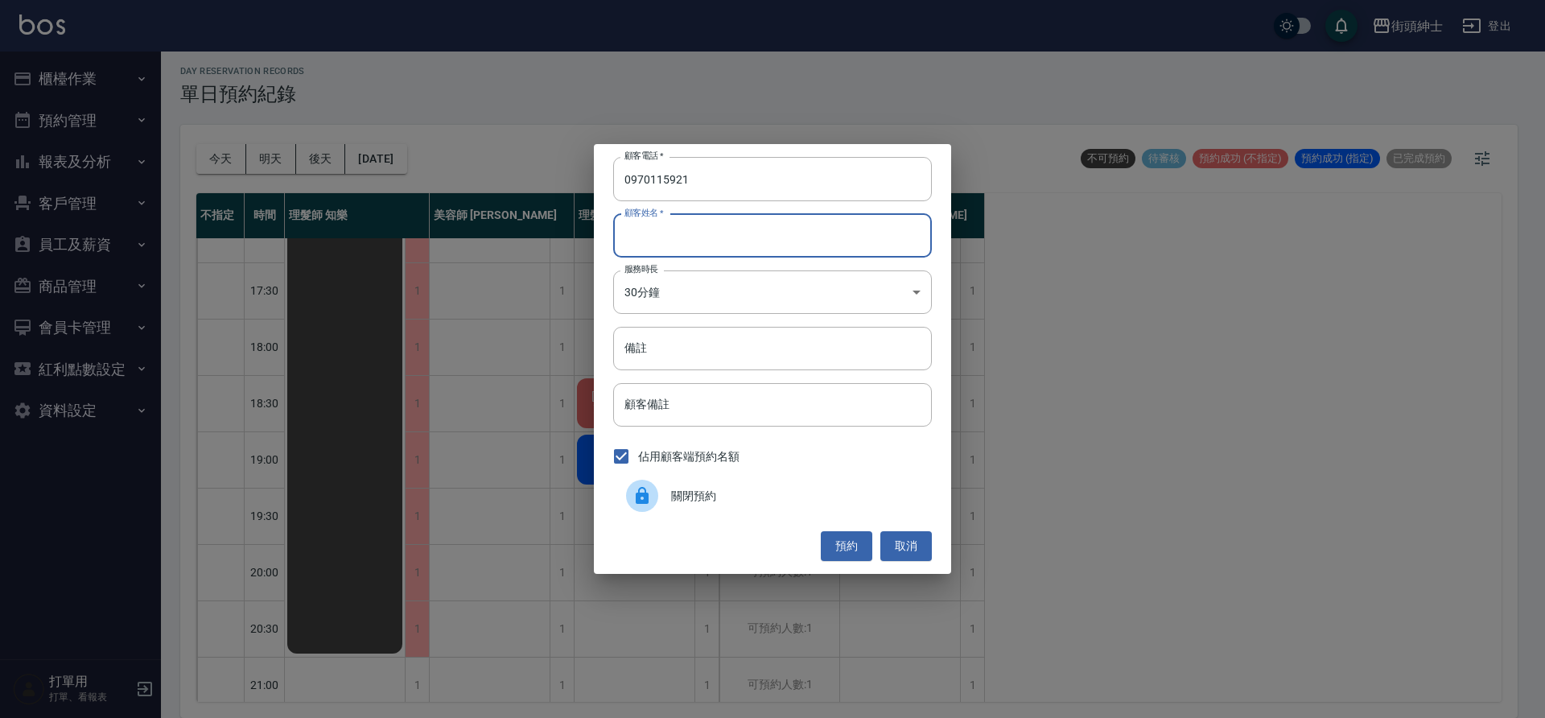
paste input "冼文豐 電話: 0970115921"
drag, startPoint x: 770, startPoint y: 234, endPoint x: 659, endPoint y: 238, distance: 111.1
click at [659, 238] on input "冼文豐 電話: 0970115921" at bounding box center [772, 235] width 319 height 43
type input "冼文豐"
click at [736, 339] on input "備註" at bounding box center [772, 348] width 319 height 43
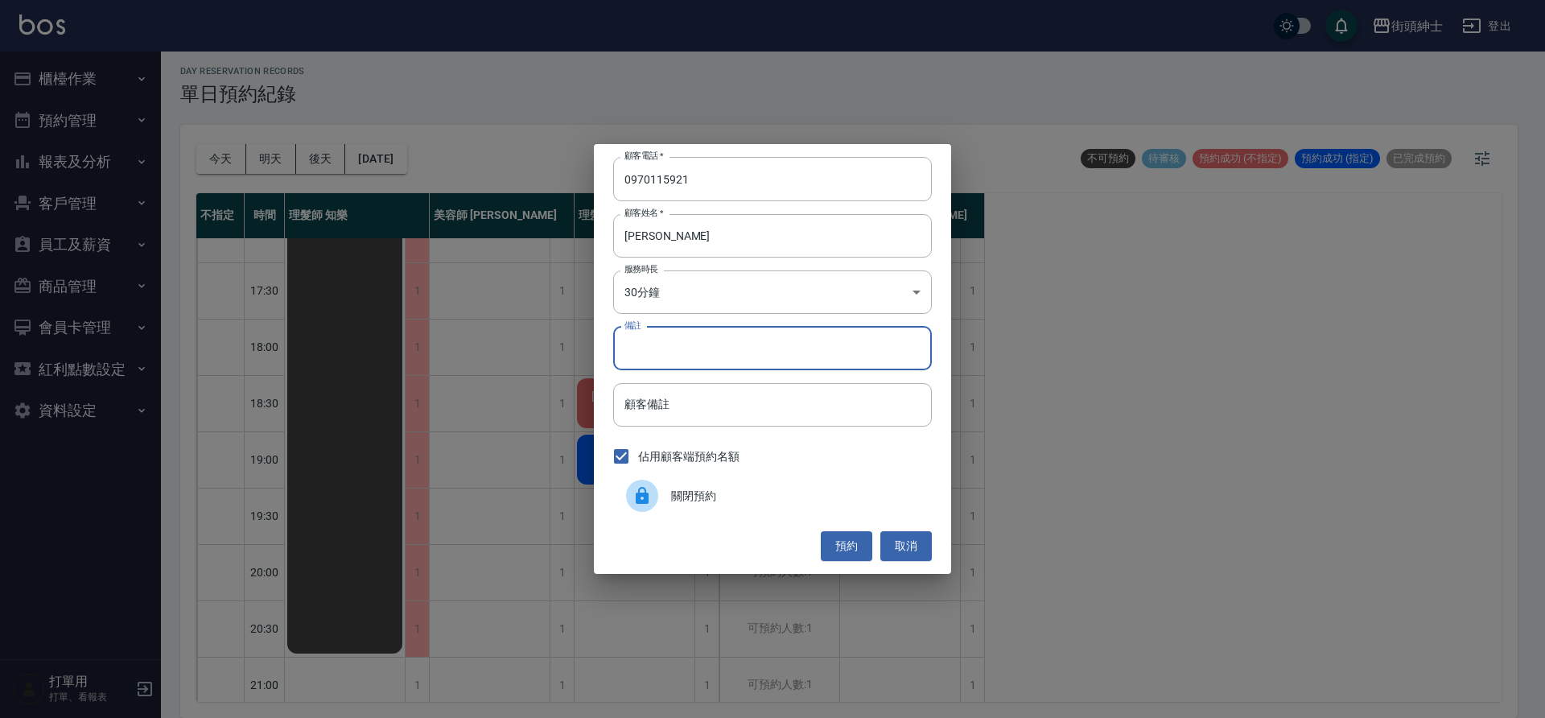
click at [839, 361] on input "備註" at bounding box center [772, 348] width 319 height 43
type input "入門"
click at [863, 543] on button "預約" at bounding box center [846, 546] width 51 height 30
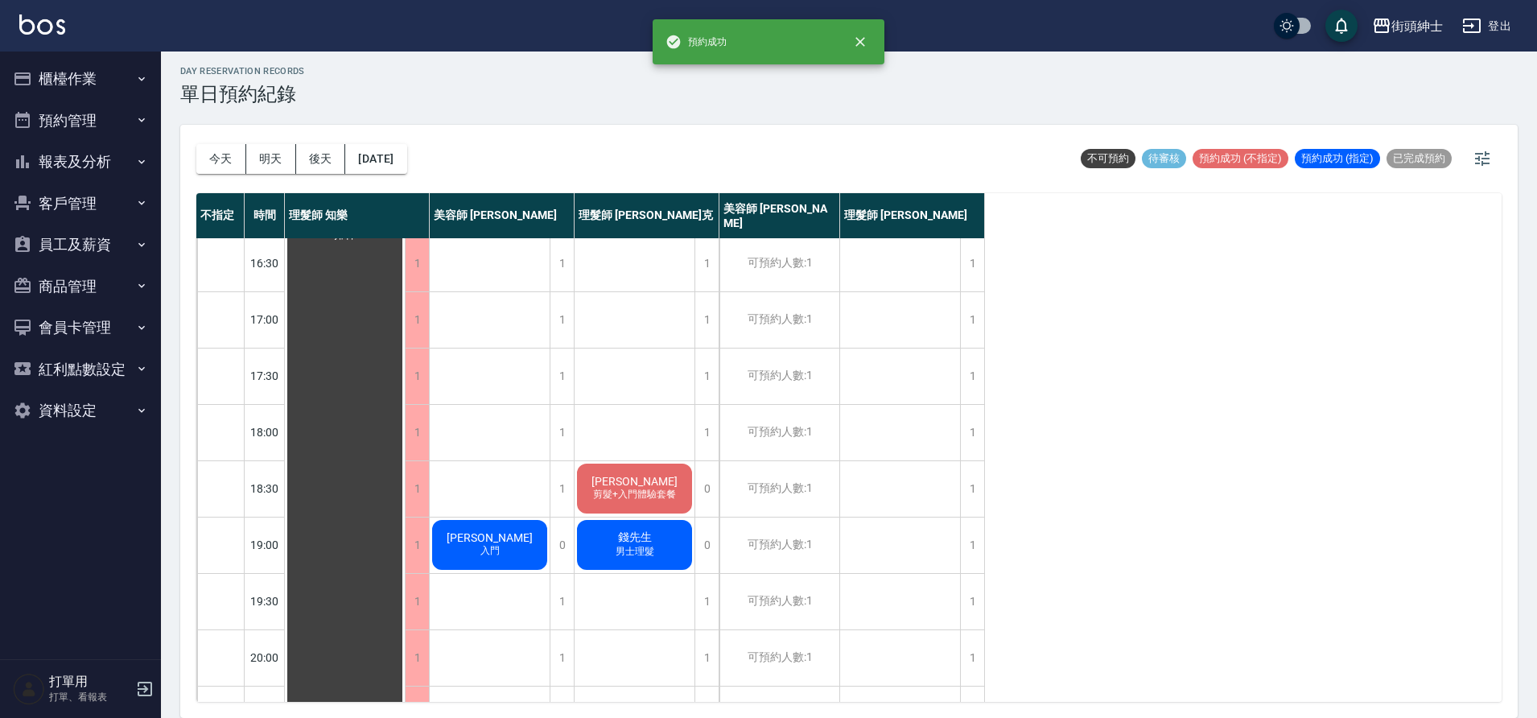
scroll to position [732, 0]
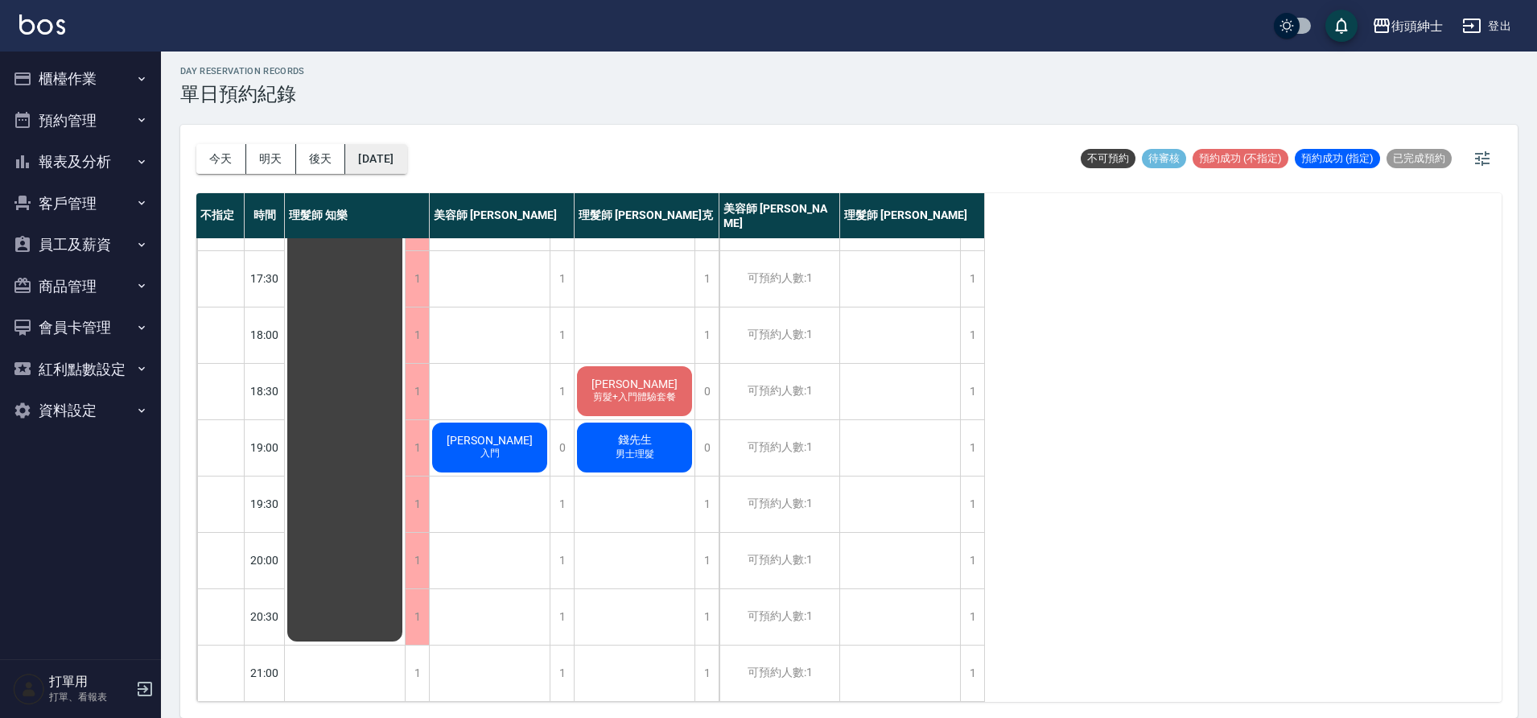
click at [406, 154] on button "2025/10/06" at bounding box center [375, 159] width 61 height 30
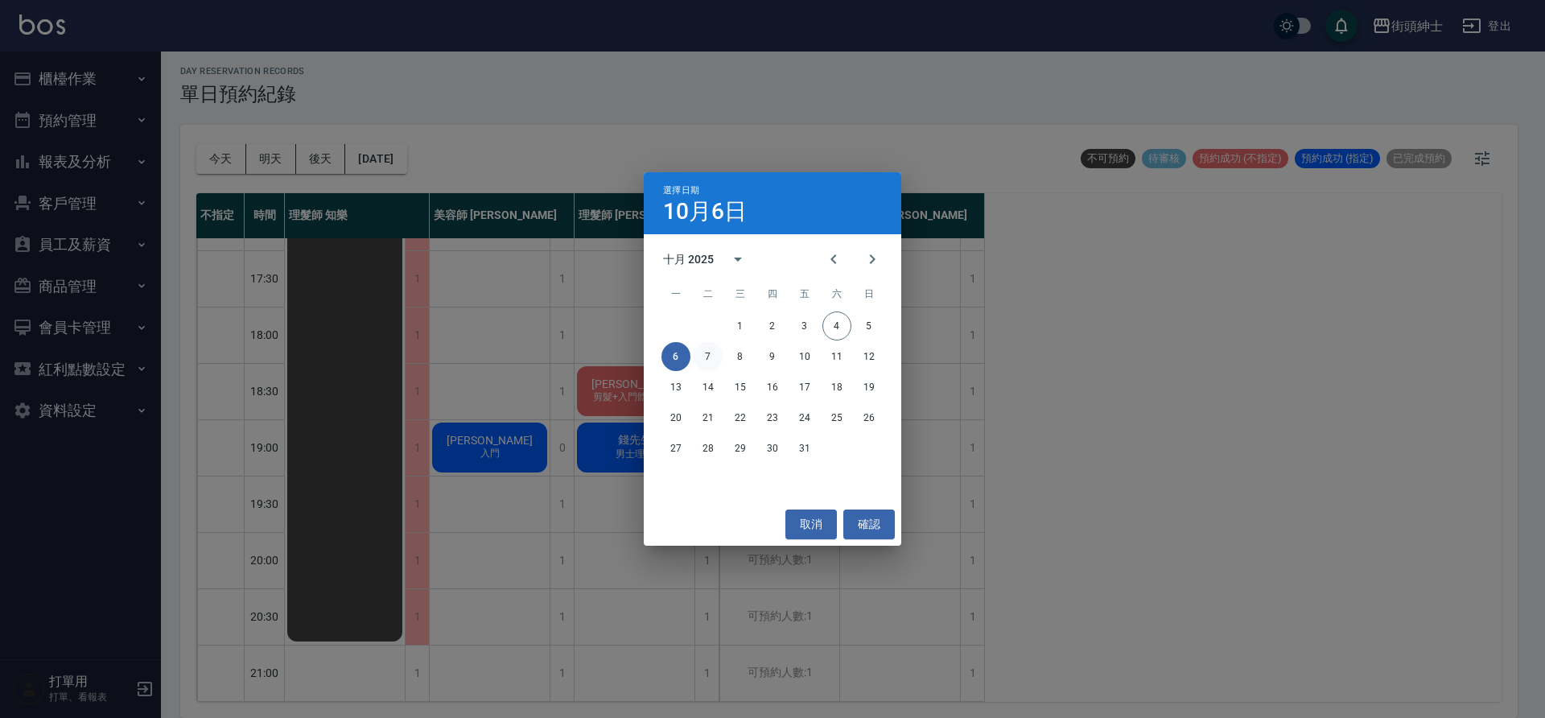
click at [697, 356] on button "7" at bounding box center [707, 356] width 29 height 29
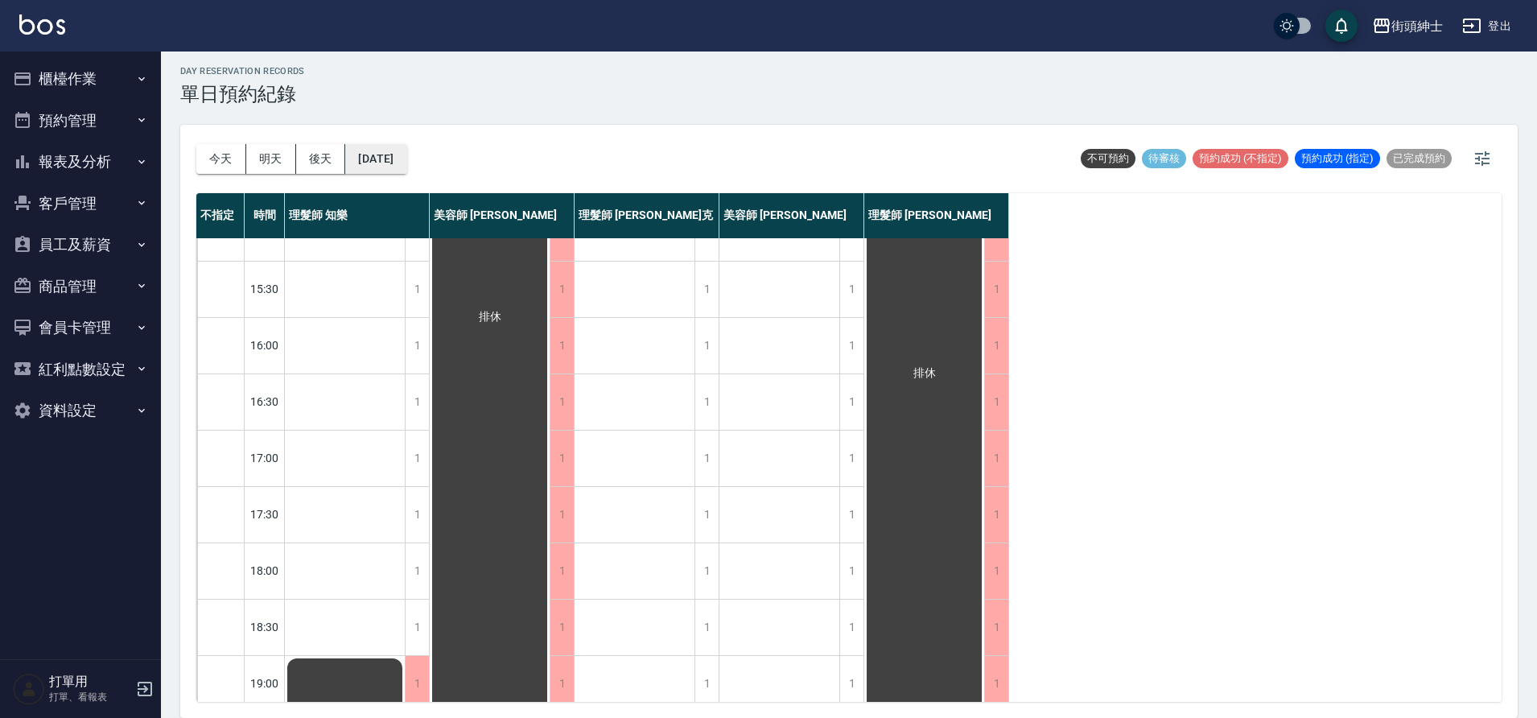
scroll to position [484, 0]
click at [391, 157] on button "2025/10/07" at bounding box center [375, 159] width 61 height 30
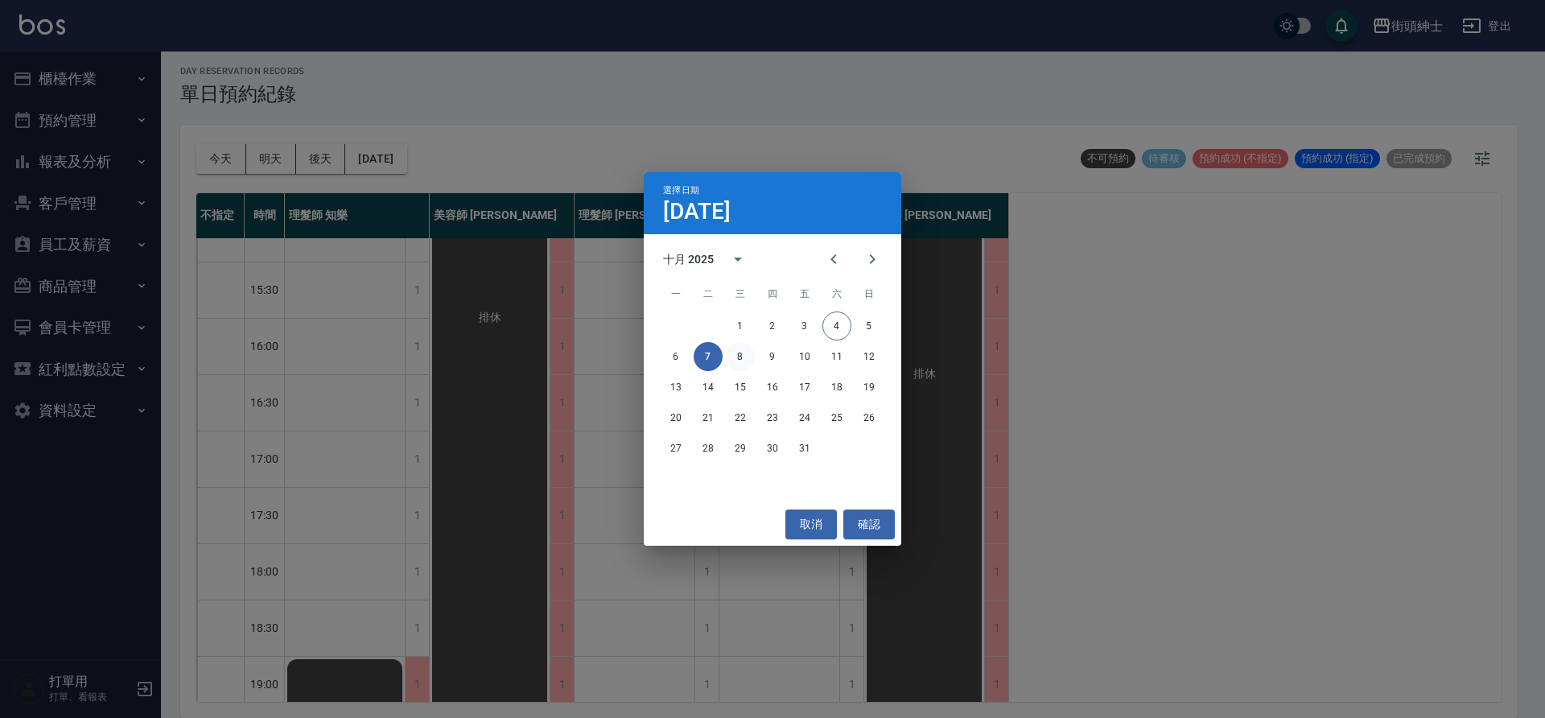
click at [740, 364] on button "8" at bounding box center [740, 356] width 29 height 29
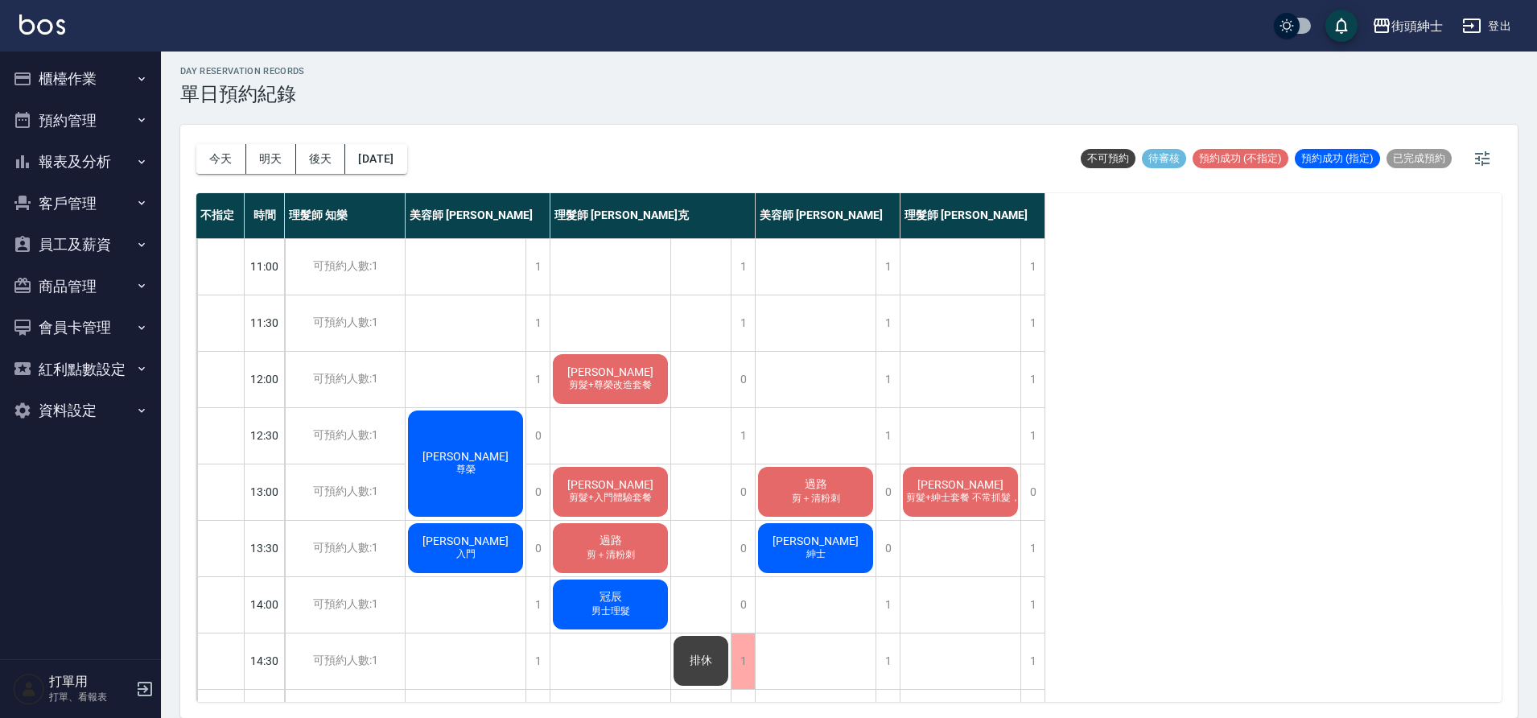
click at [997, 478] on div "郭汶睿 剪髮+紳士套餐 不常抓髮，想剪俐落好整理、清爽的短髮" at bounding box center [960, 491] width 120 height 55
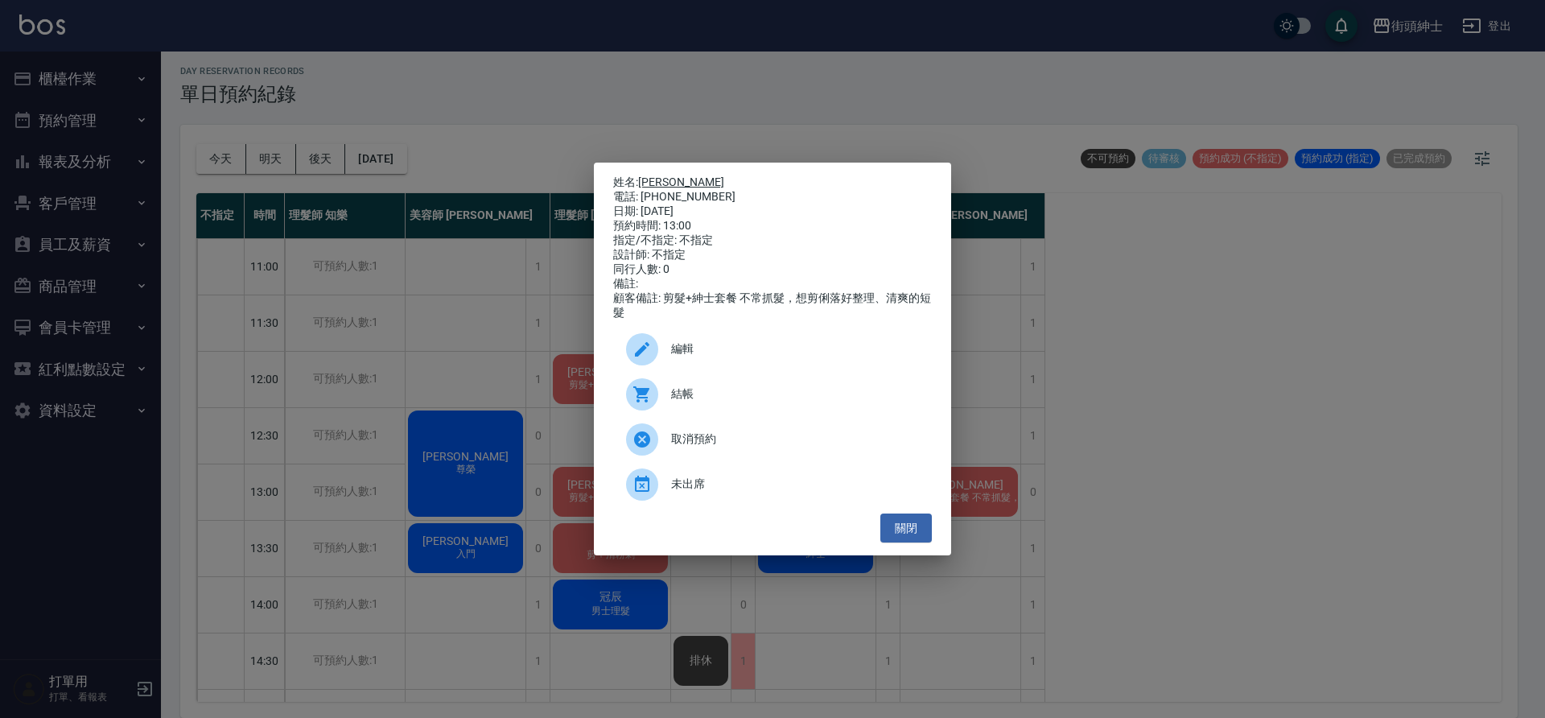
click at [673, 179] on link "郭汶睿" at bounding box center [681, 181] width 86 height 13
click at [916, 528] on button "關閉" at bounding box center [905, 528] width 51 height 30
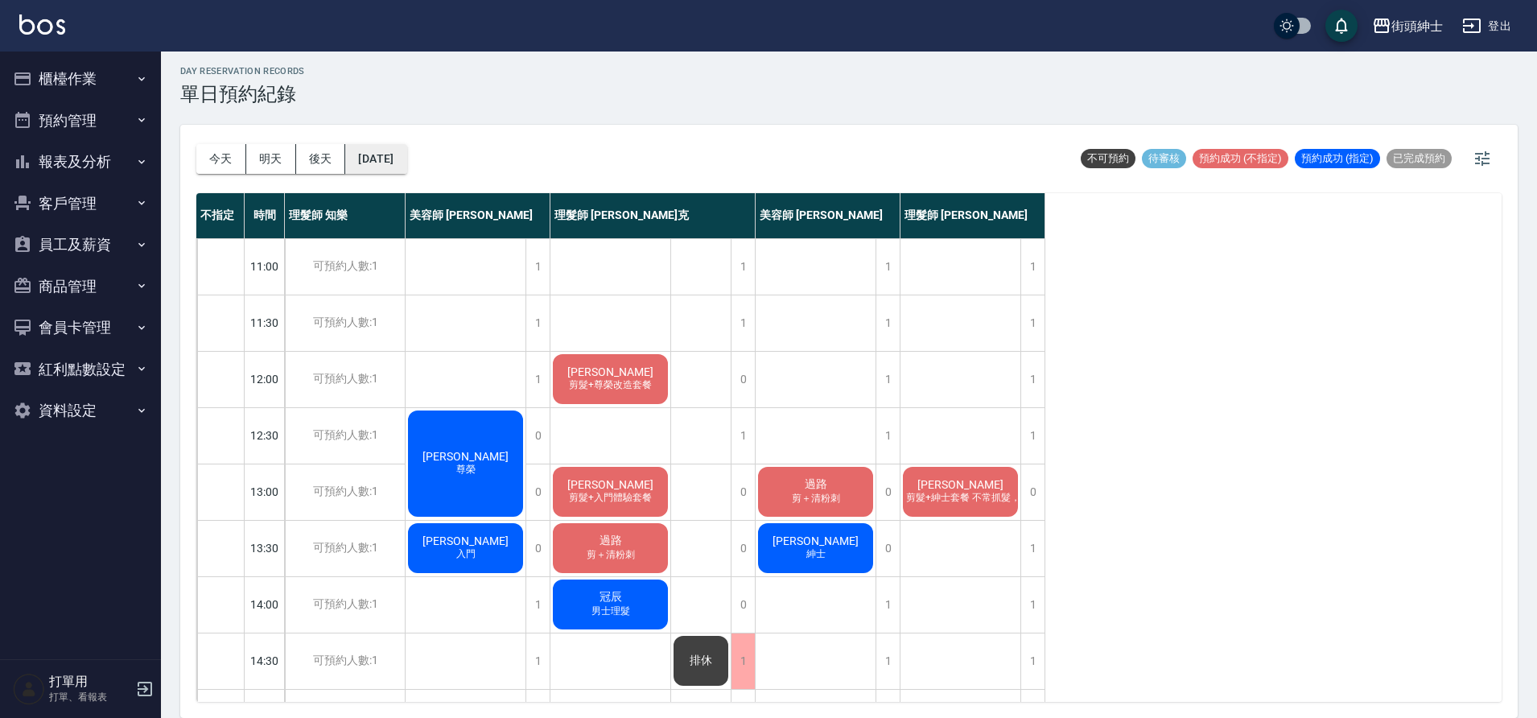
click at [406, 151] on button "2025/10/08" at bounding box center [375, 159] width 61 height 30
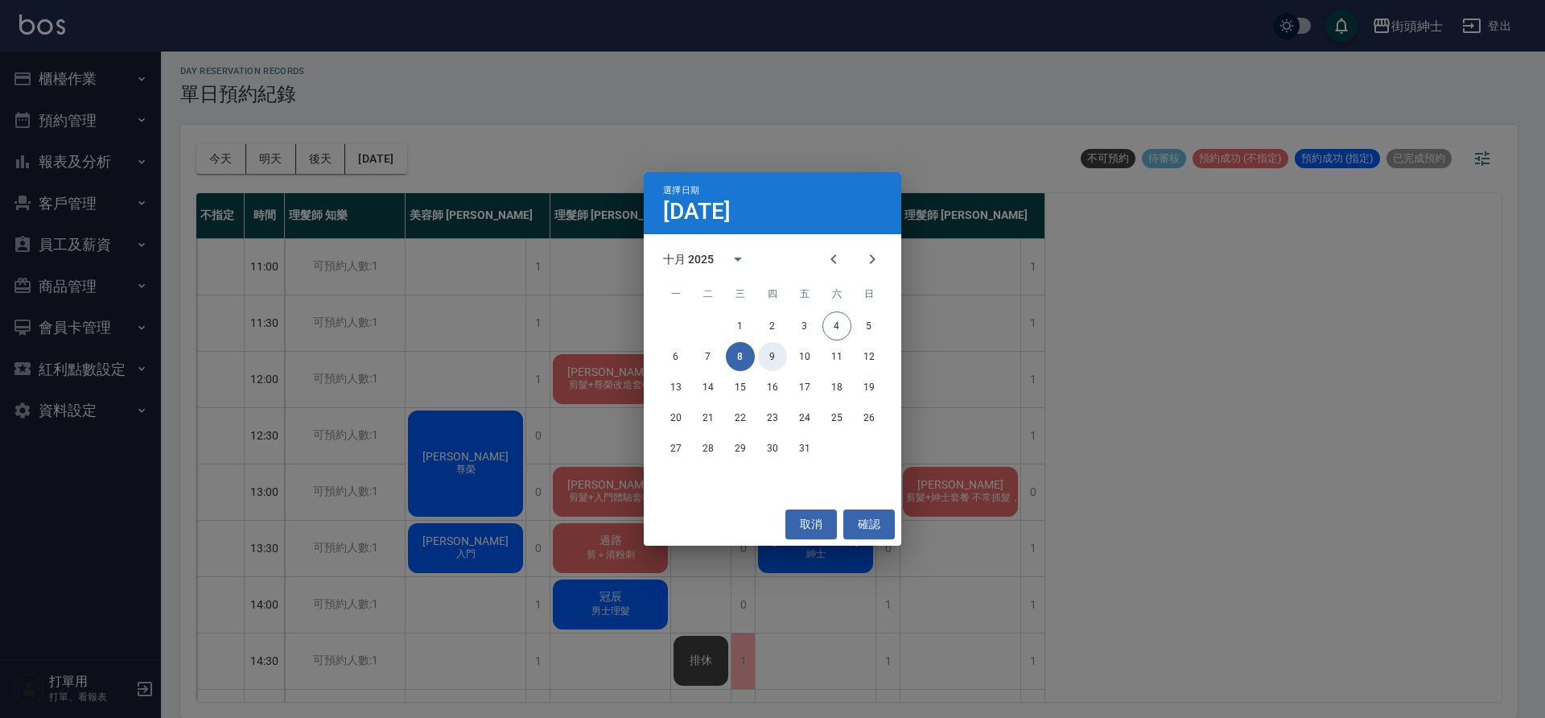
click at [777, 354] on button "9" at bounding box center [772, 356] width 29 height 29
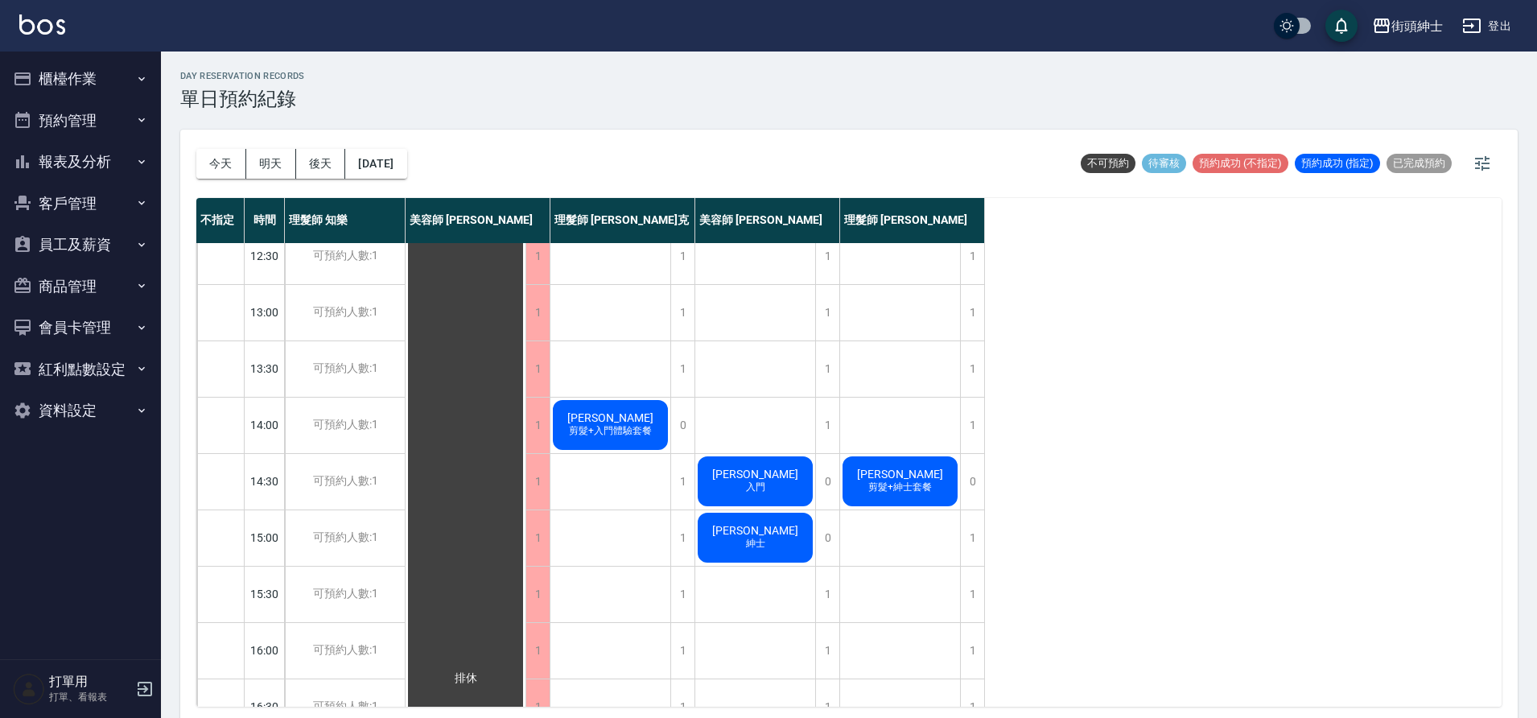
scroll to position [334, 0]
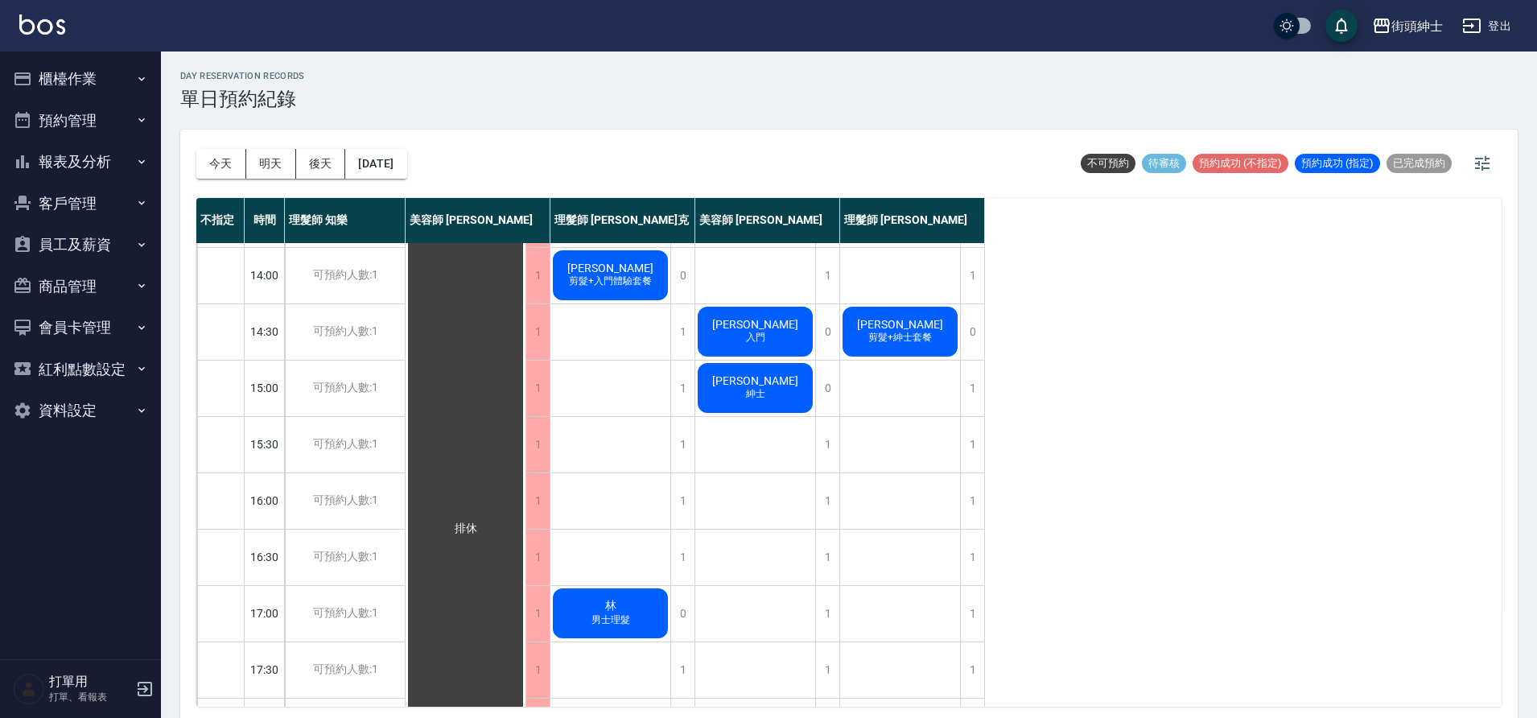
click at [868, 338] on span "剪髮+紳士套餐" at bounding box center [900, 338] width 70 height 14
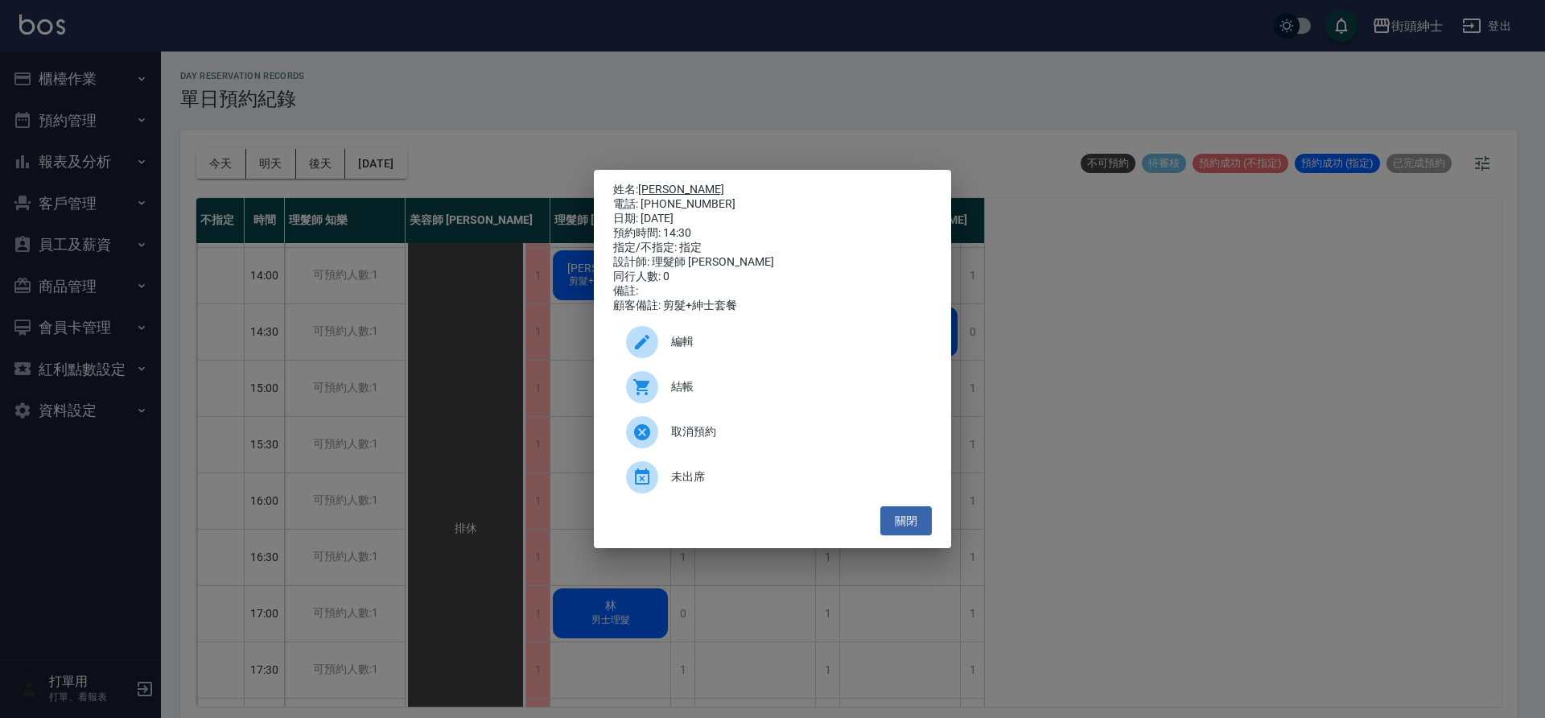
click at [667, 187] on link "劉恩成" at bounding box center [681, 189] width 86 height 13
click at [919, 536] on button "關閉" at bounding box center [905, 521] width 51 height 30
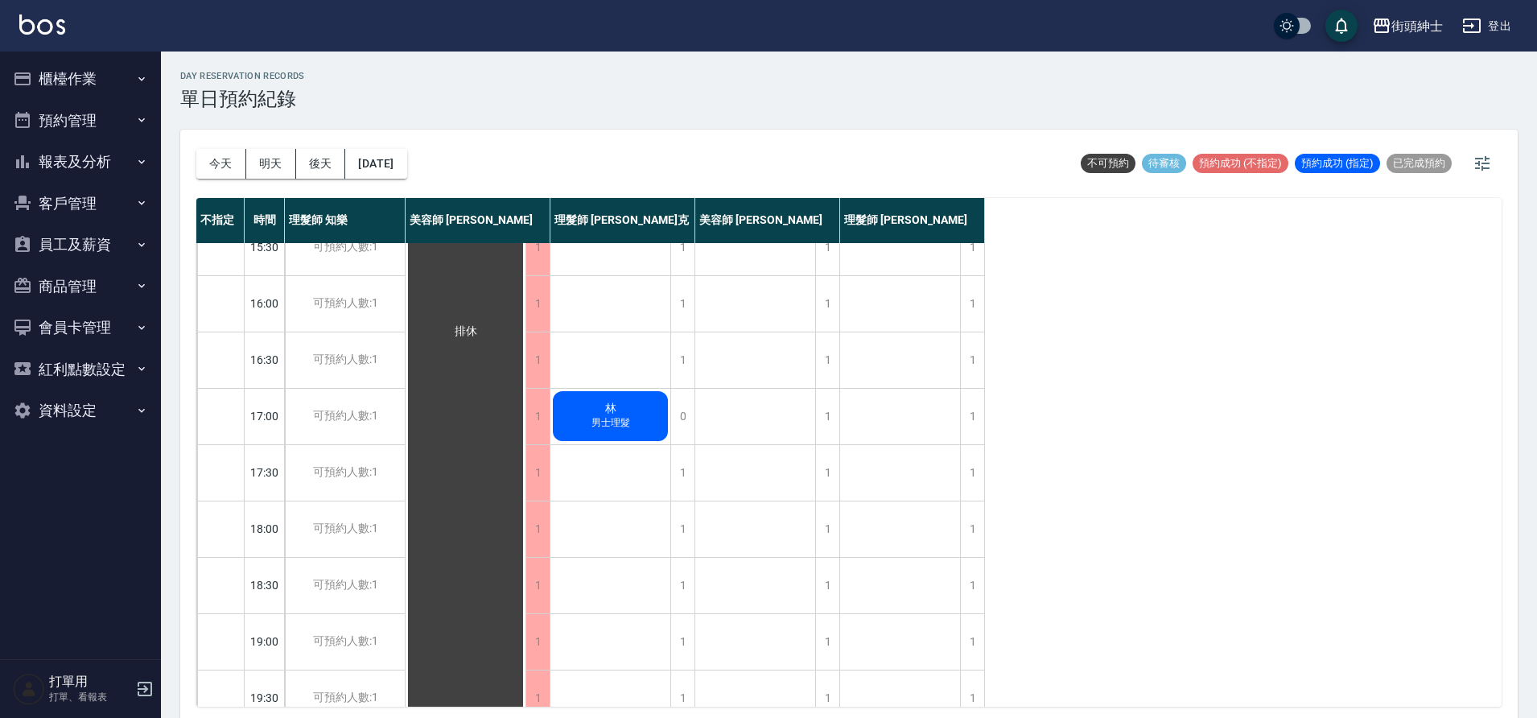
scroll to position [732, 0]
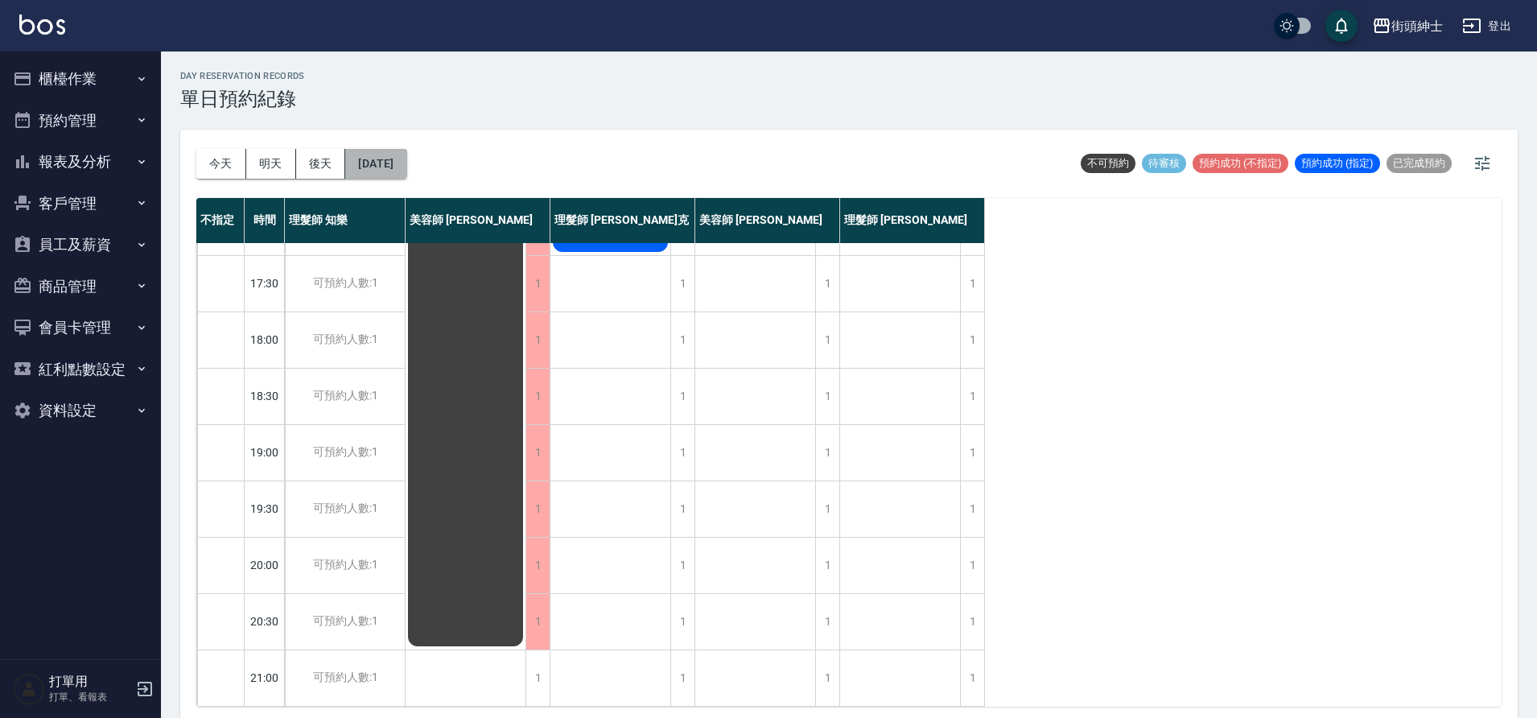
click at [406, 156] on button "2025/10/09" at bounding box center [375, 164] width 61 height 30
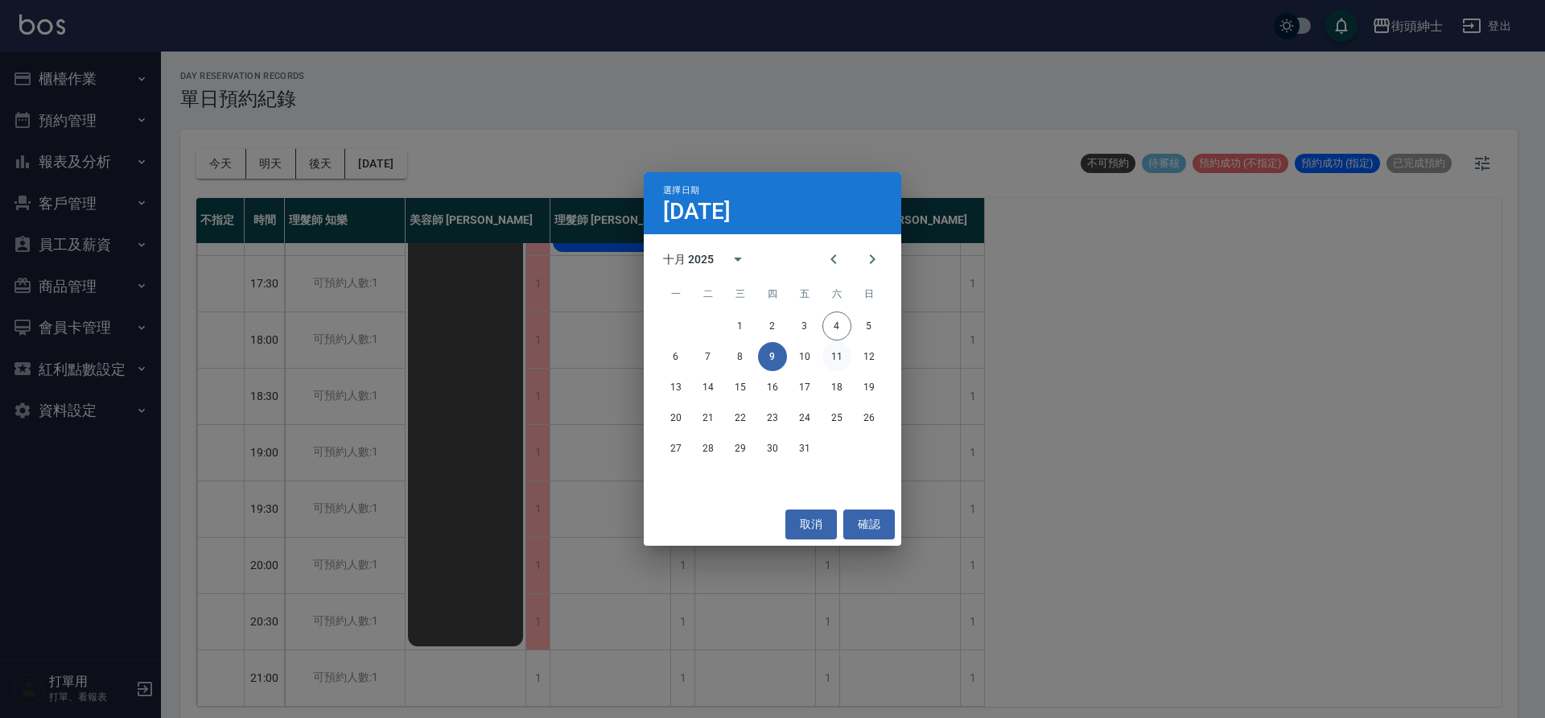
click at [842, 360] on button "11" at bounding box center [836, 356] width 29 height 29
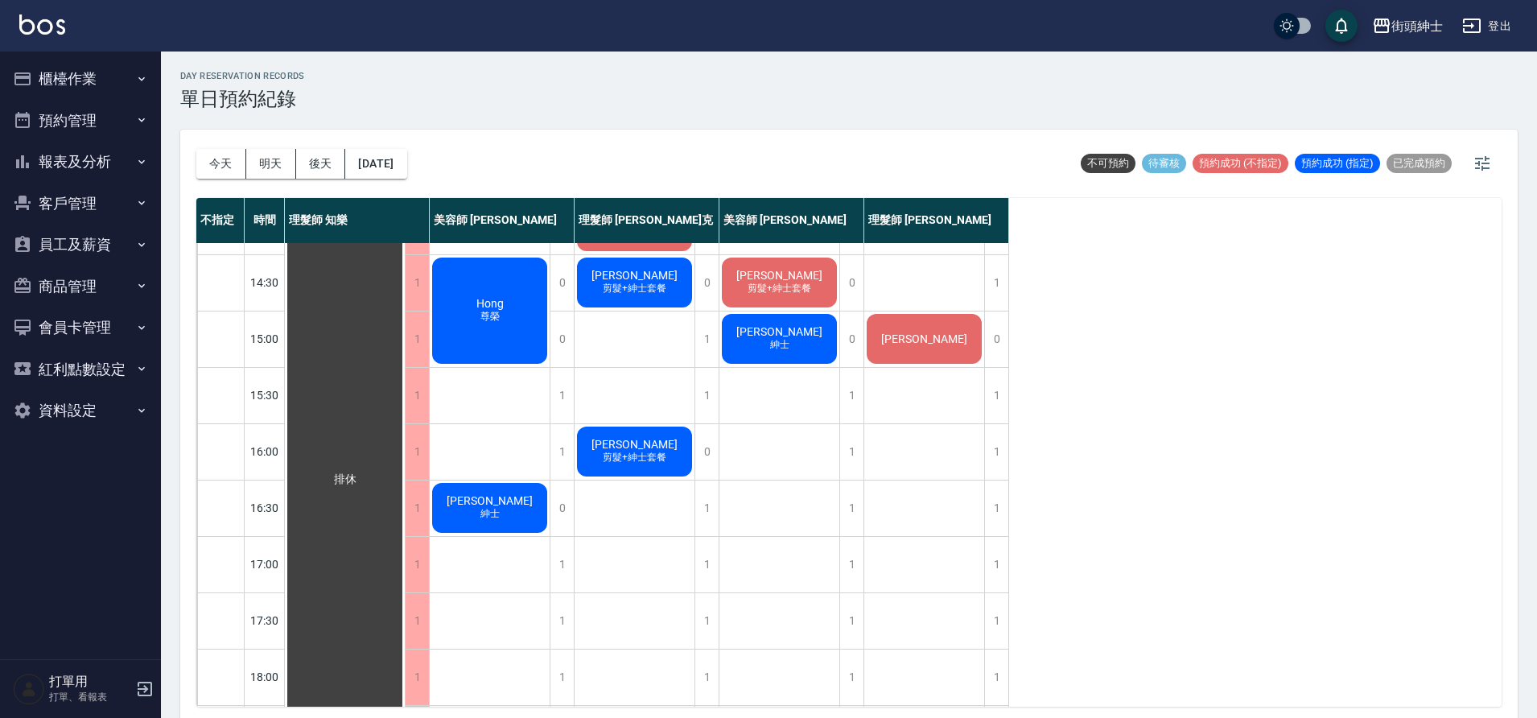
scroll to position [146, 0]
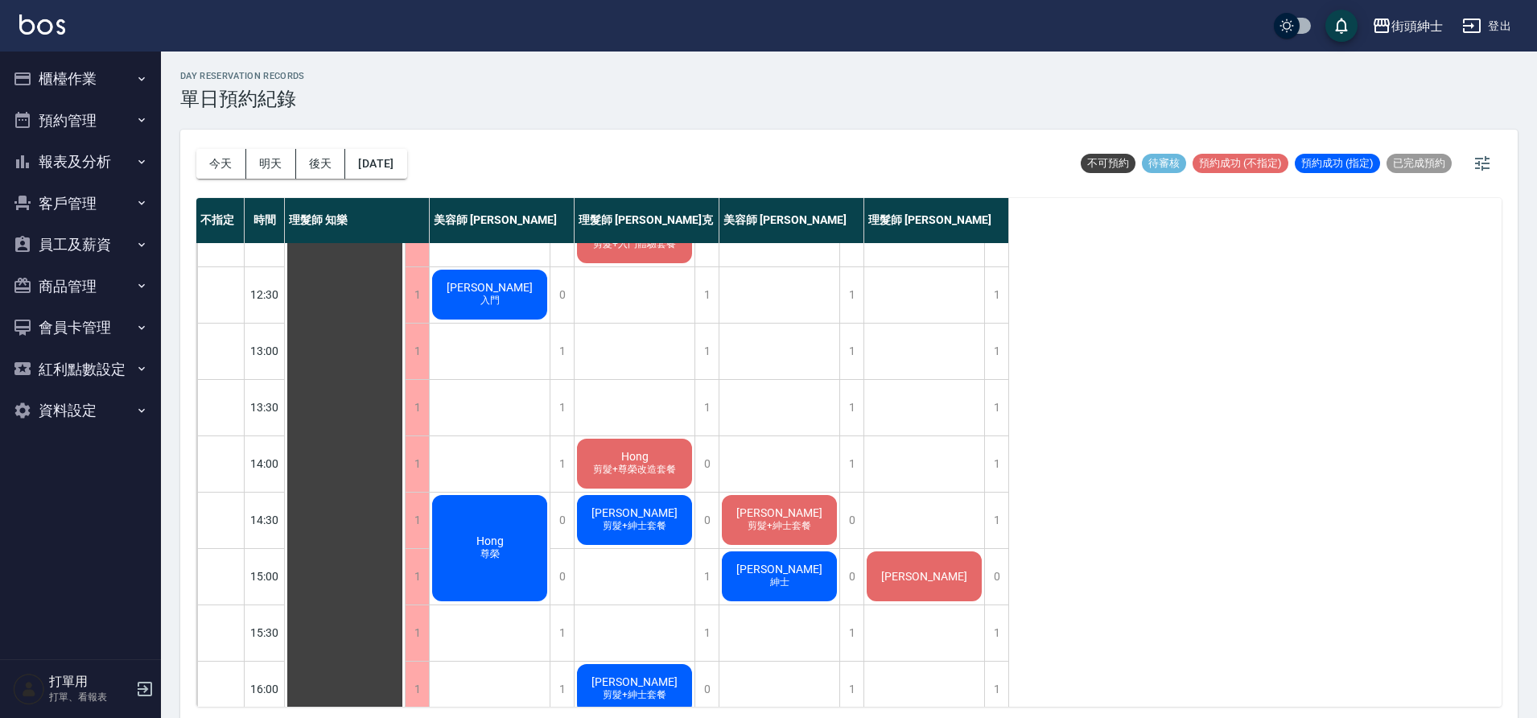
click at [936, 559] on div "Hank Tsai" at bounding box center [924, 576] width 120 height 55
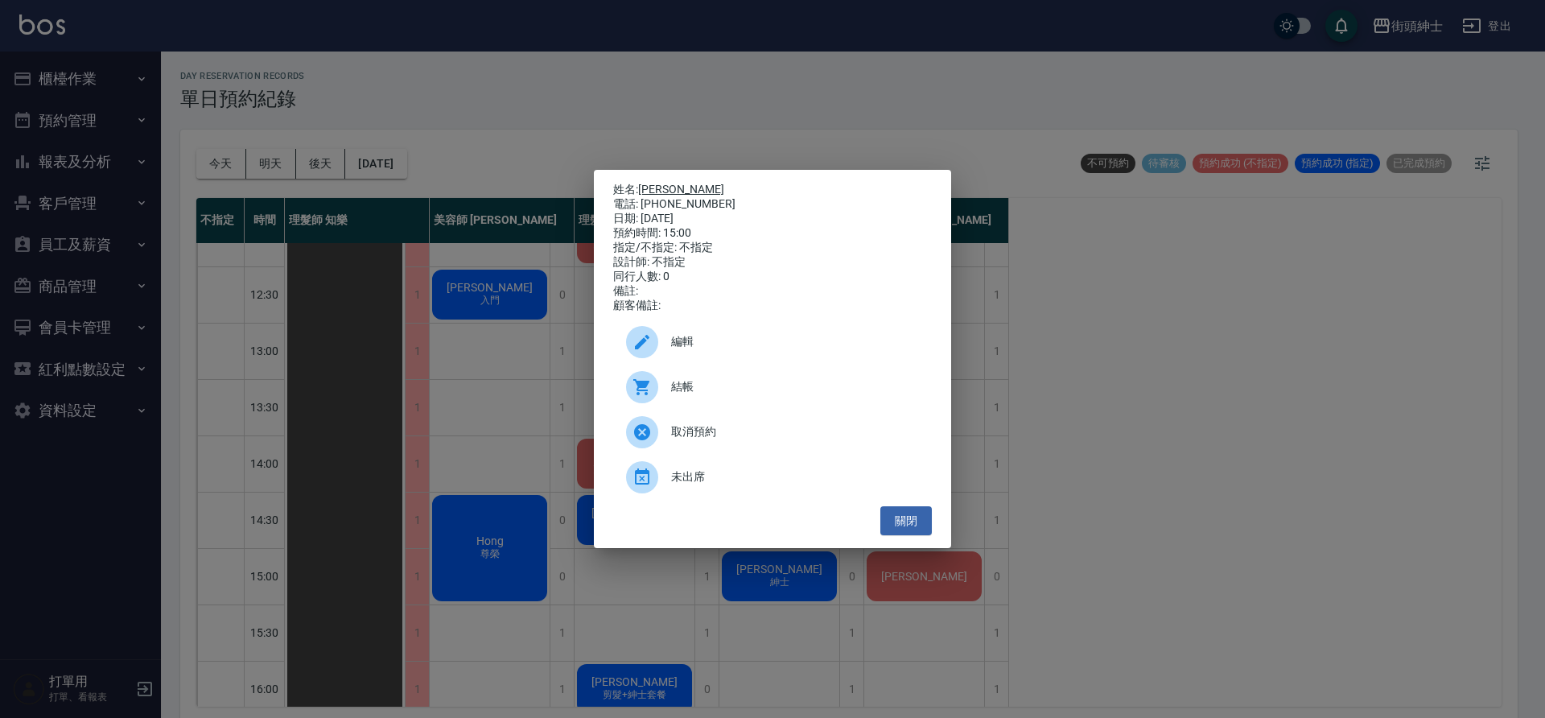
click at [679, 184] on link "Hank Tsai" at bounding box center [681, 189] width 86 height 13
click at [926, 521] on button "關閉" at bounding box center [905, 521] width 51 height 30
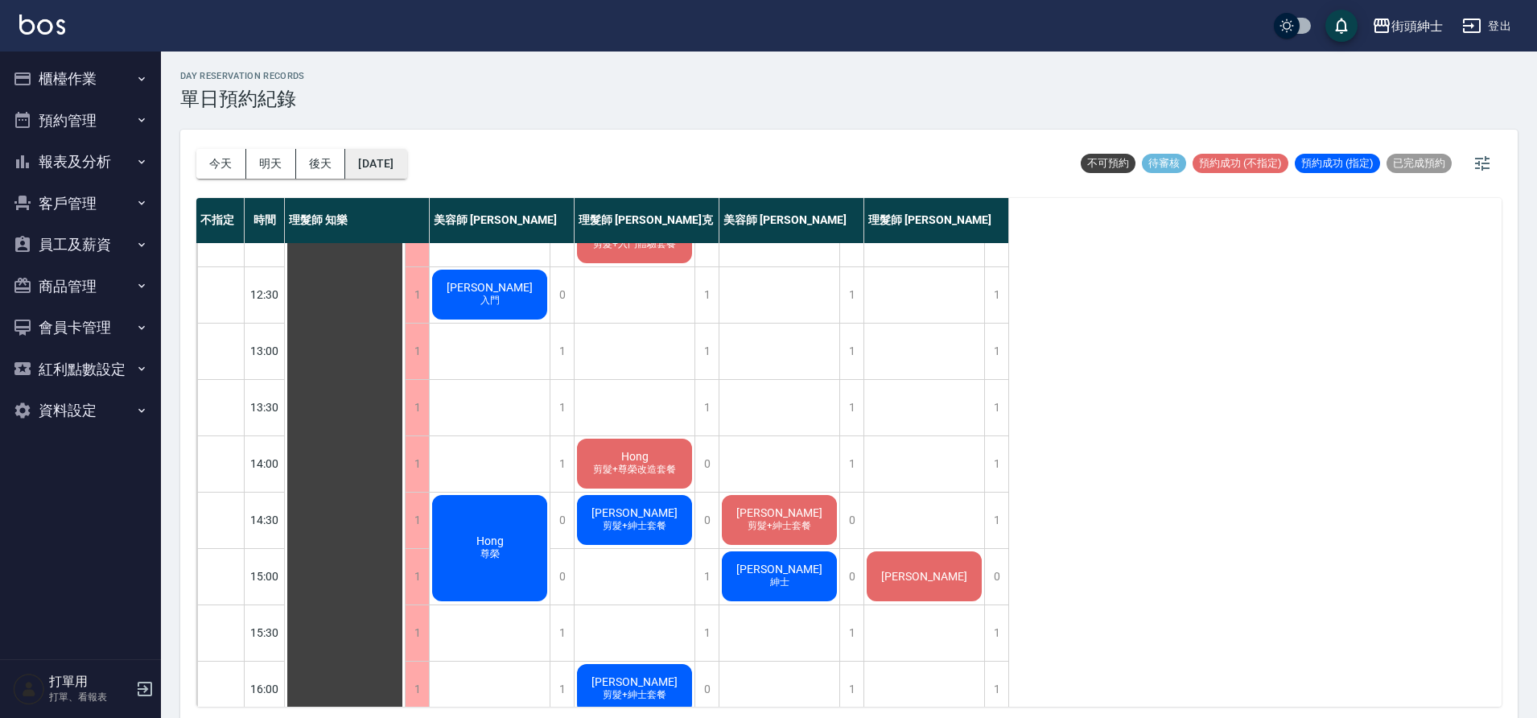
click at [406, 175] on button "2025/10/11" at bounding box center [375, 164] width 61 height 30
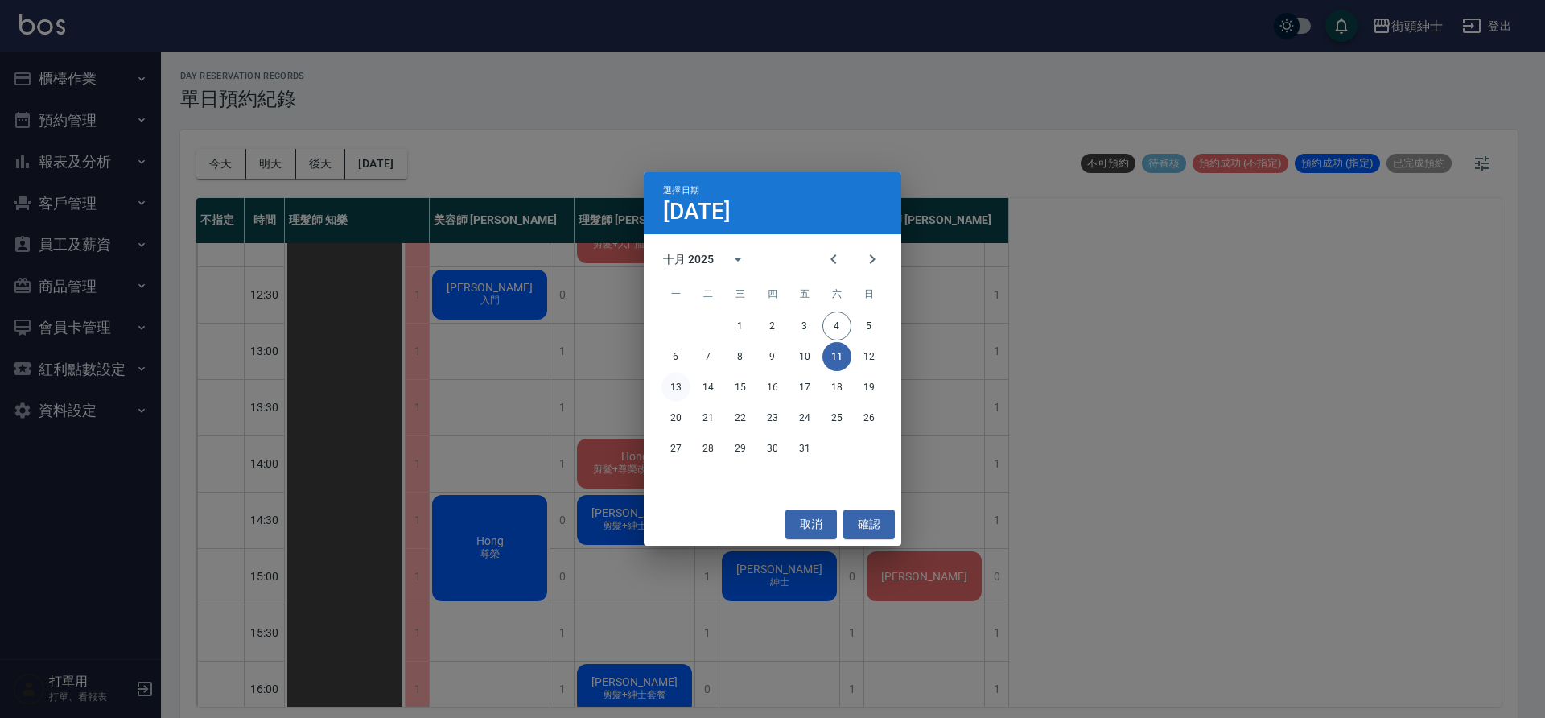
click at [672, 385] on button "13" at bounding box center [675, 386] width 29 height 29
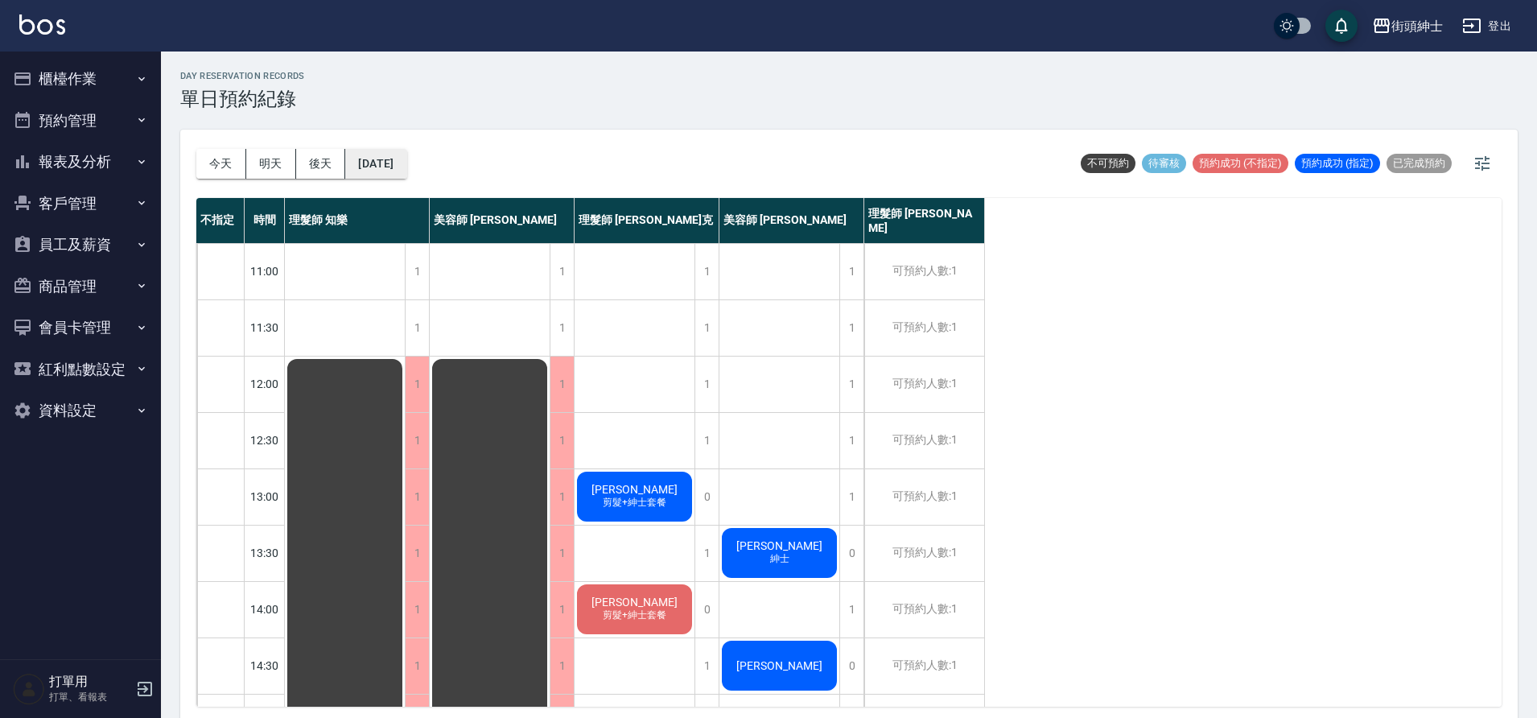
click at [406, 167] on button "2025/10/13" at bounding box center [375, 164] width 61 height 30
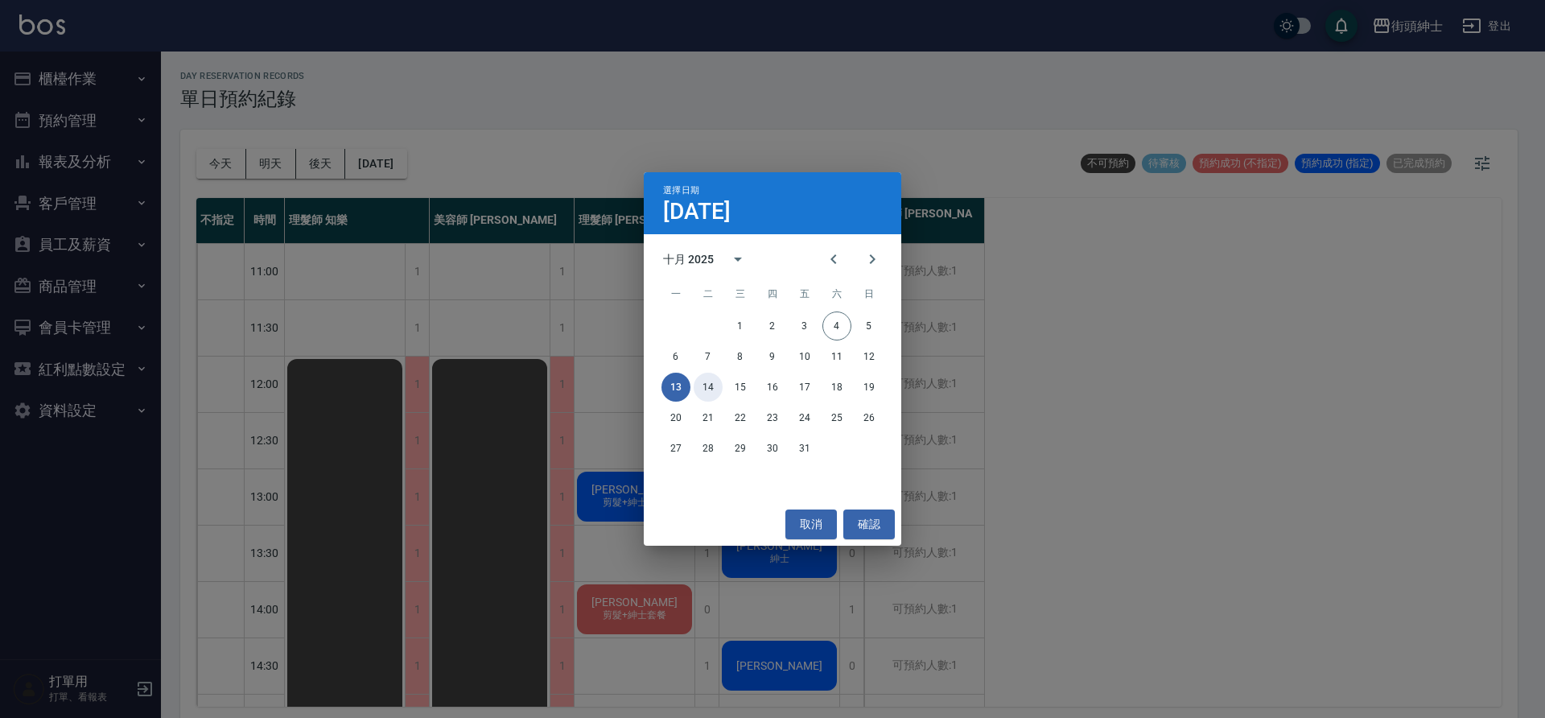
drag, startPoint x: 713, startPoint y: 387, endPoint x: 702, endPoint y: 377, distance: 15.4
click at [712, 386] on button "14" at bounding box center [707, 386] width 29 height 29
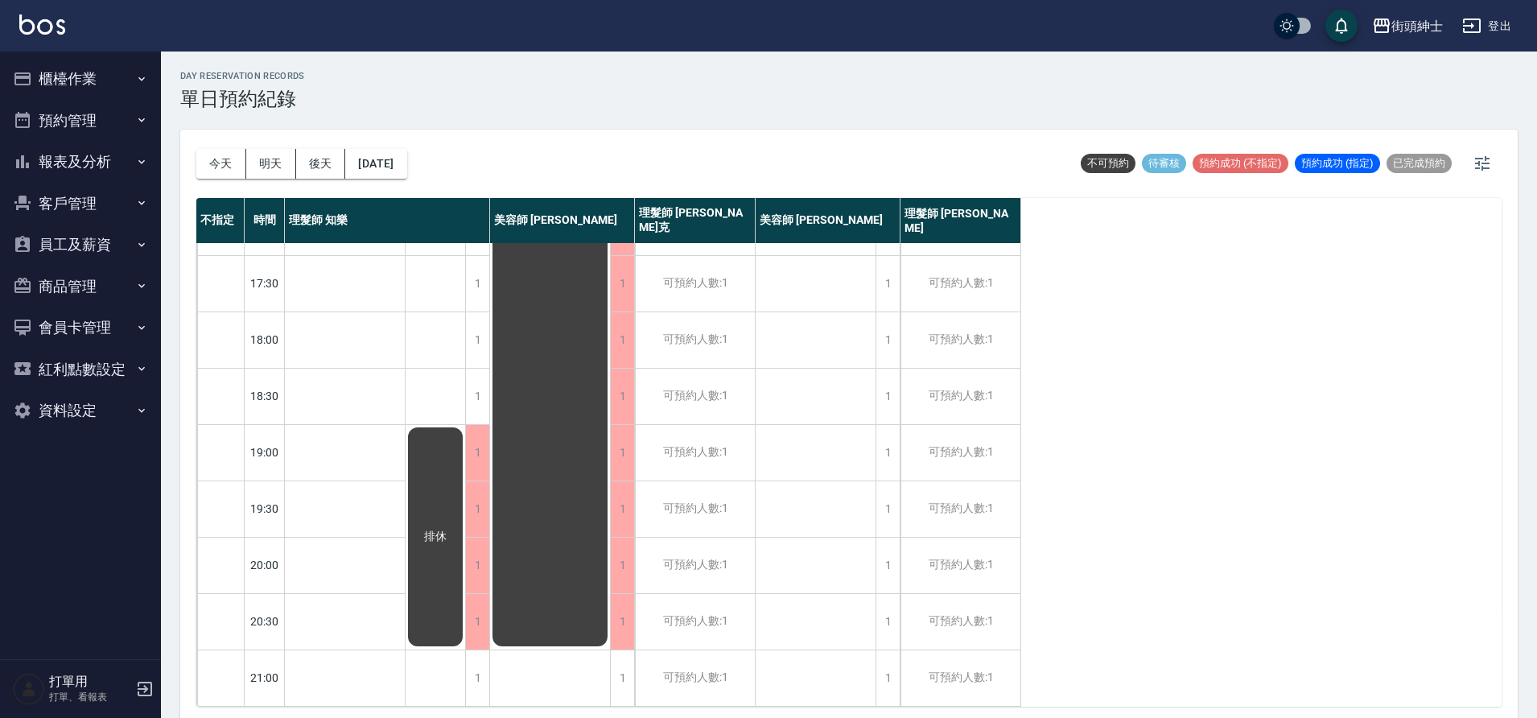
scroll to position [732, 0]
click at [389, 153] on button "2025/10/14" at bounding box center [375, 164] width 61 height 30
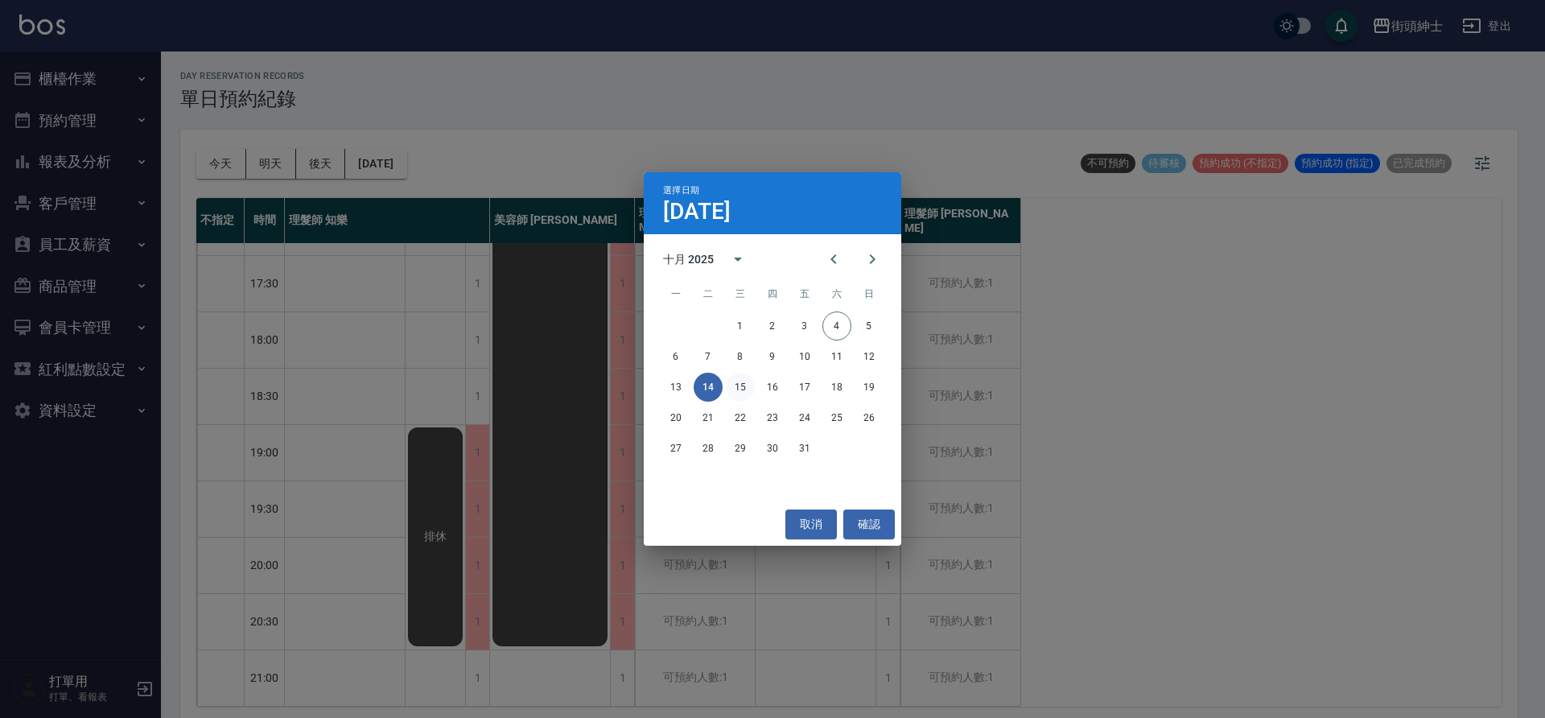
click at [740, 382] on button "15" at bounding box center [740, 386] width 29 height 29
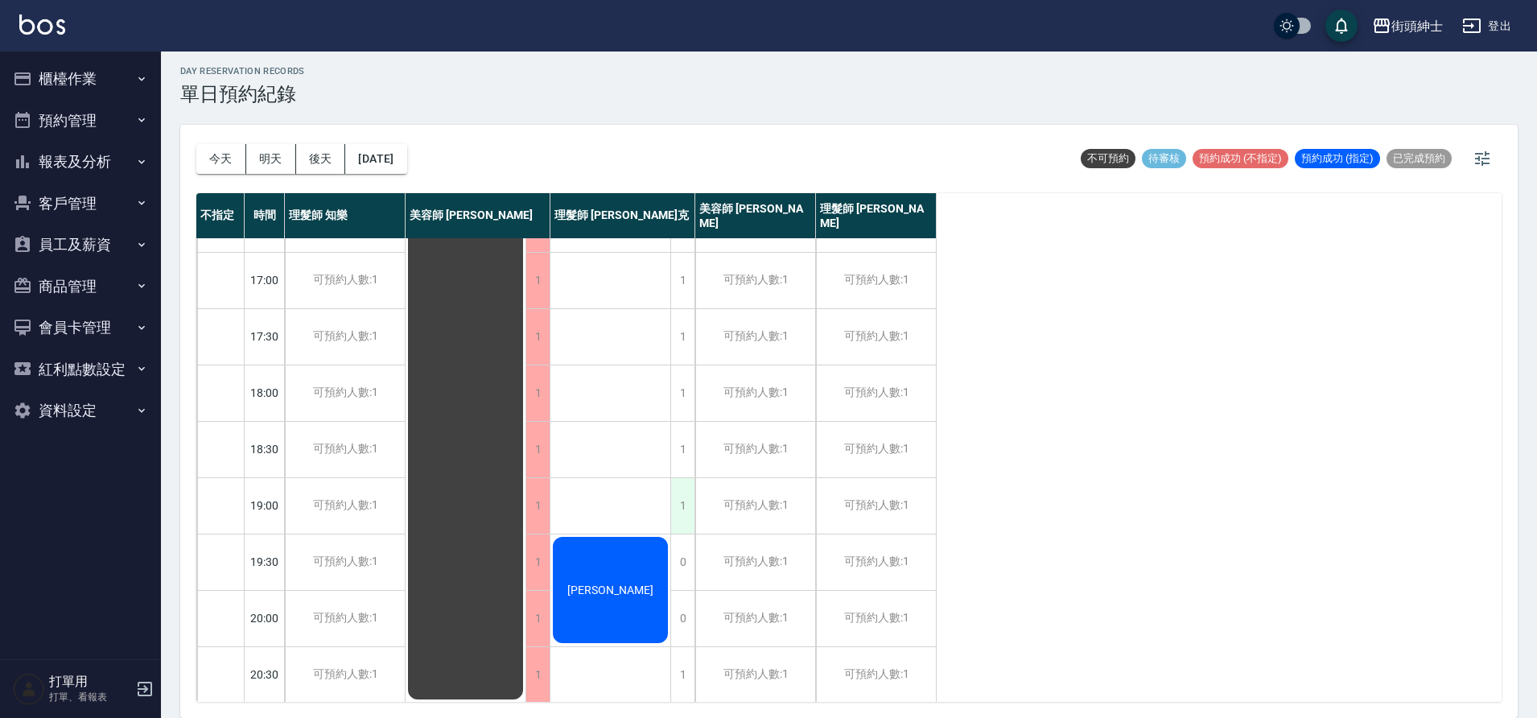
scroll to position [732, 0]
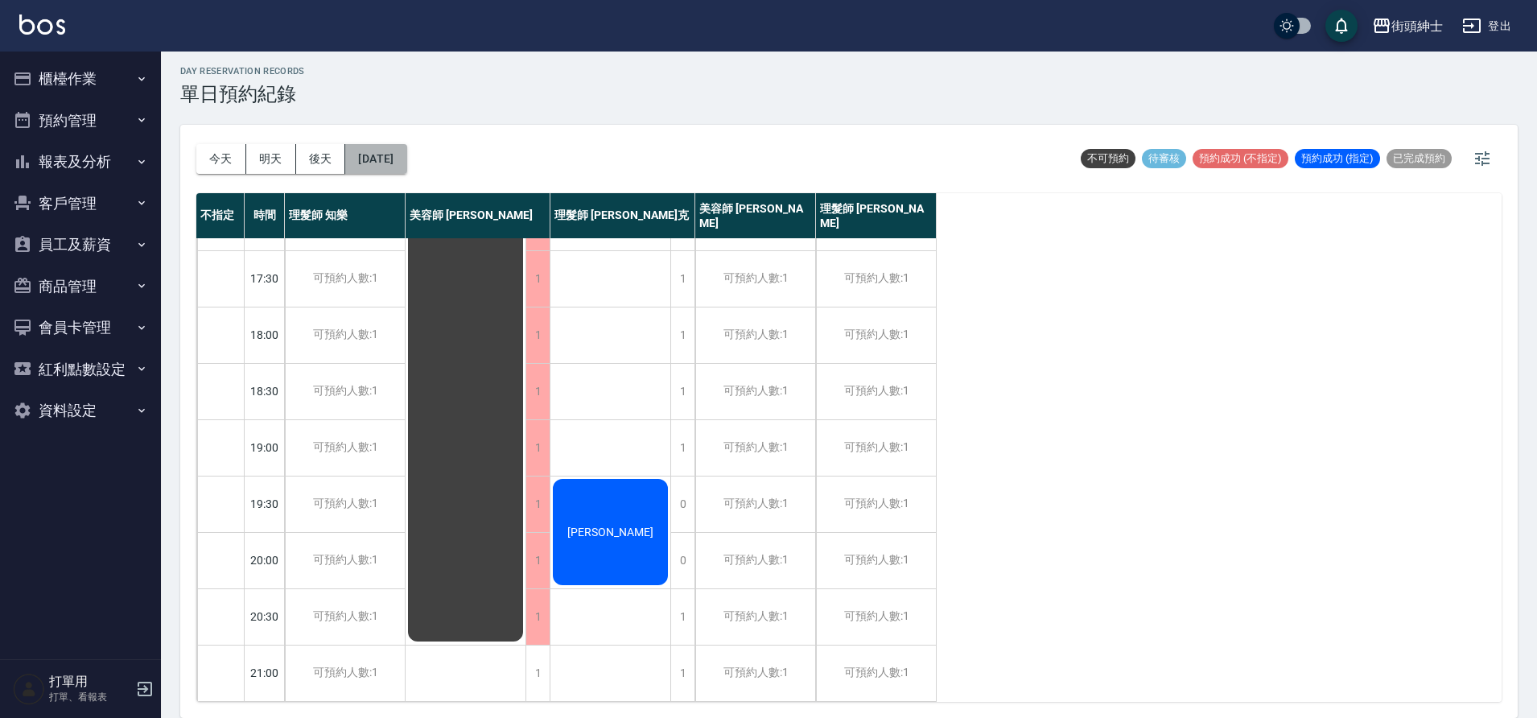
click at [396, 163] on button "2025/10/15" at bounding box center [375, 159] width 61 height 30
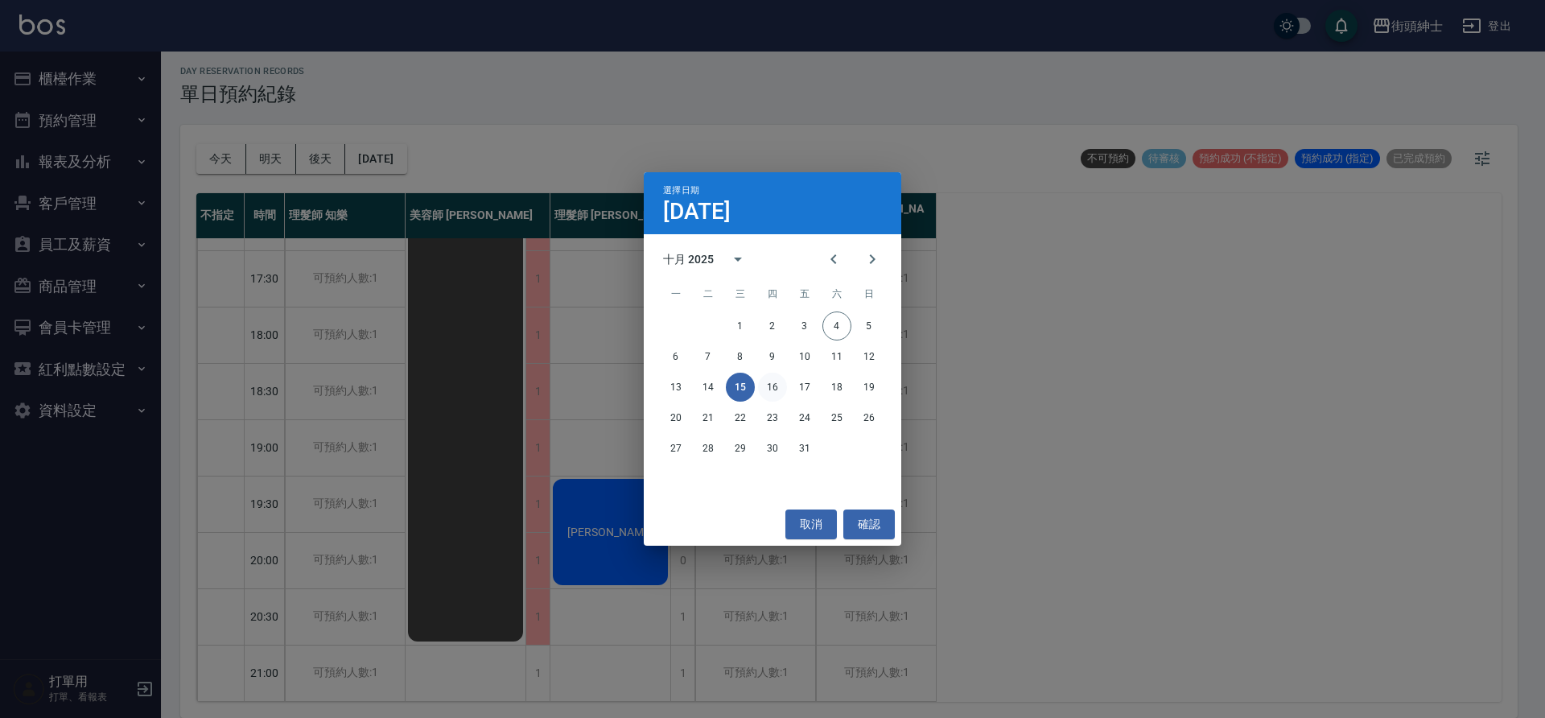
click at [779, 393] on button "16" at bounding box center [772, 386] width 29 height 29
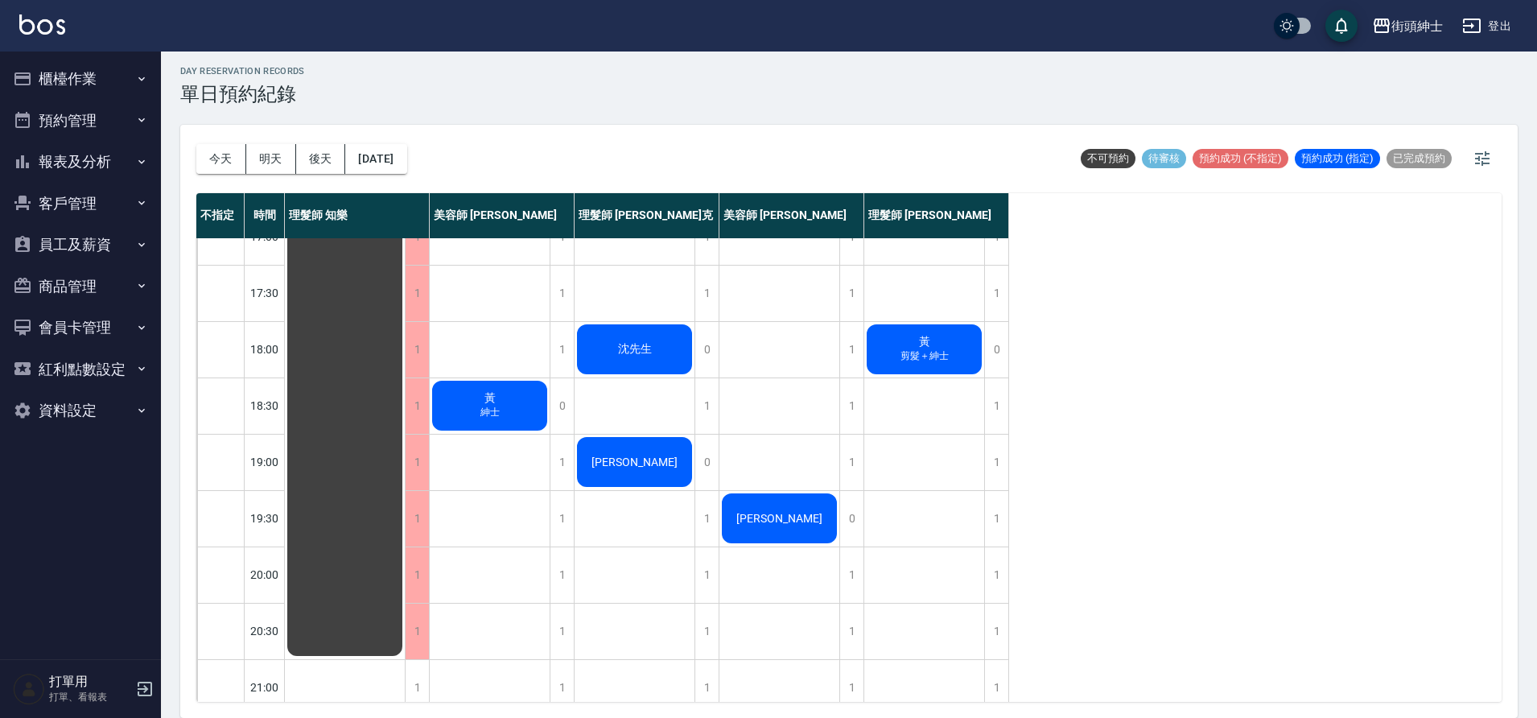
scroll to position [732, 0]
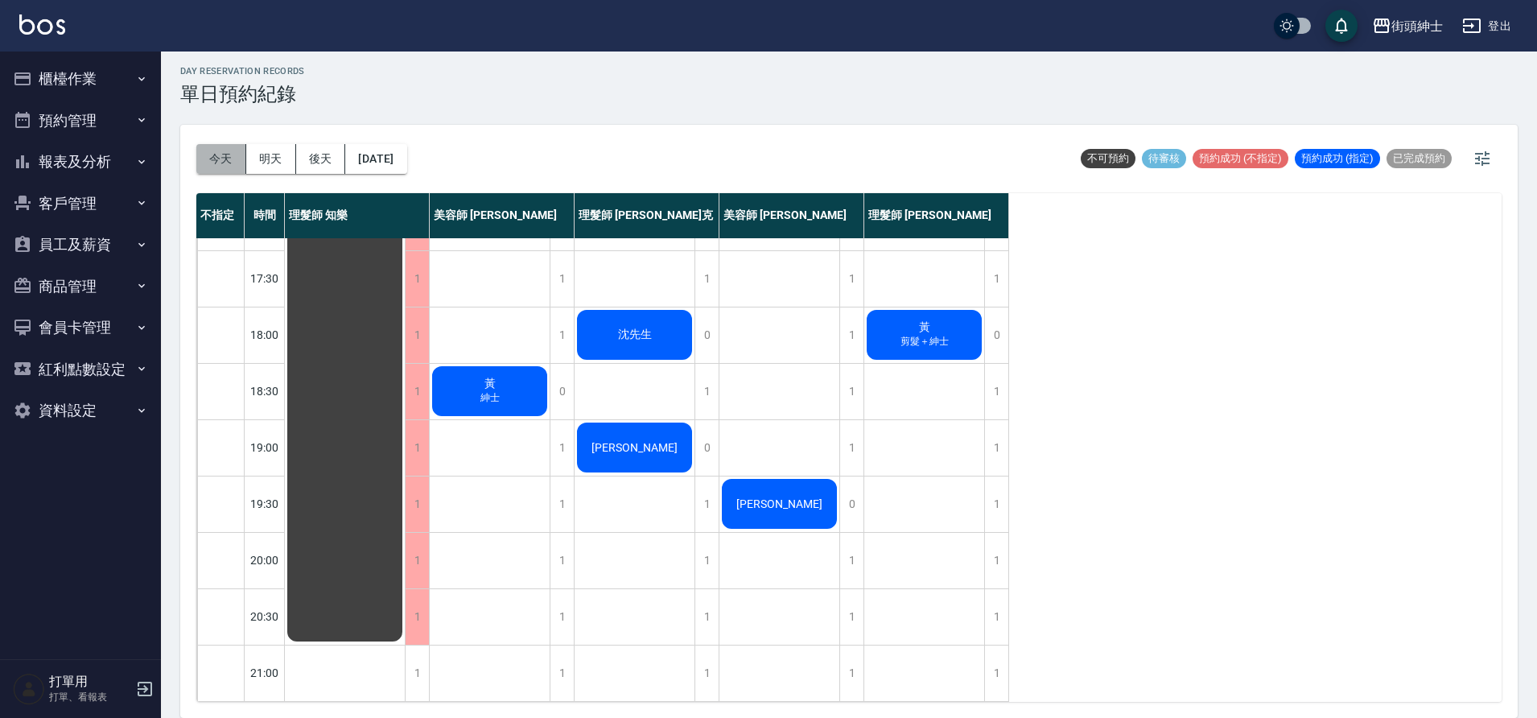
click at [232, 163] on button "今天" at bounding box center [221, 159] width 50 height 30
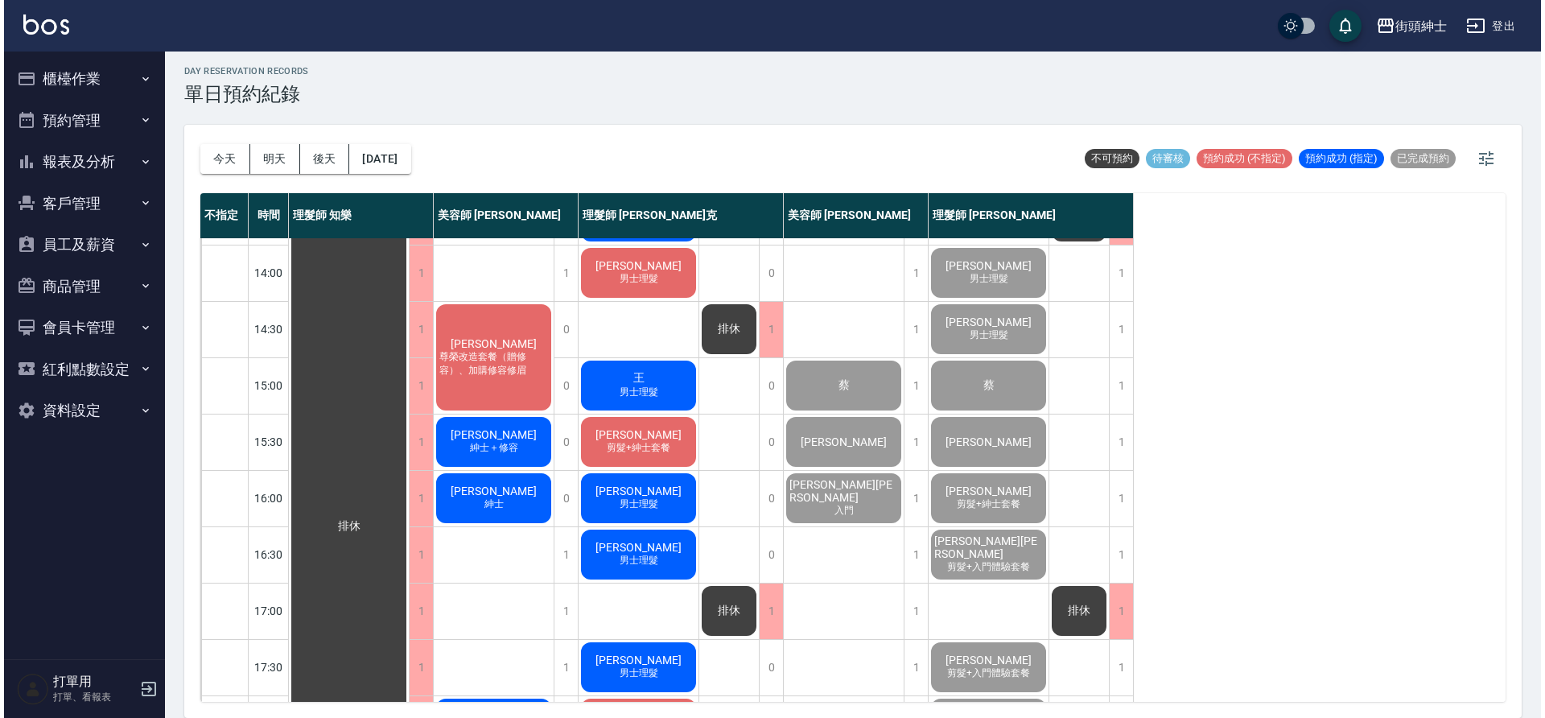
scroll to position [328, 0]
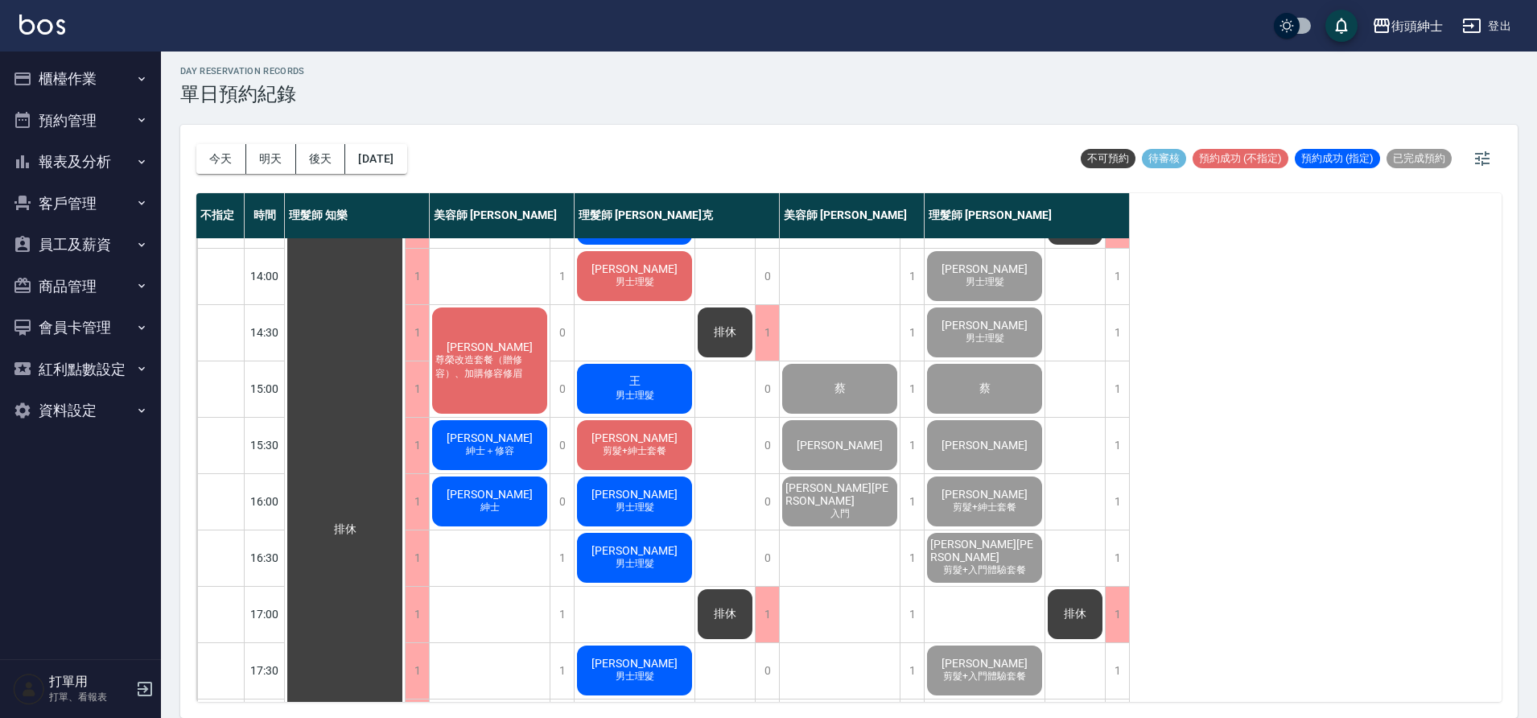
click at [502, 389] on div "許文嘉 尊榮改造套餐（贈修容）、加購修容修眉" at bounding box center [490, 360] width 120 height 111
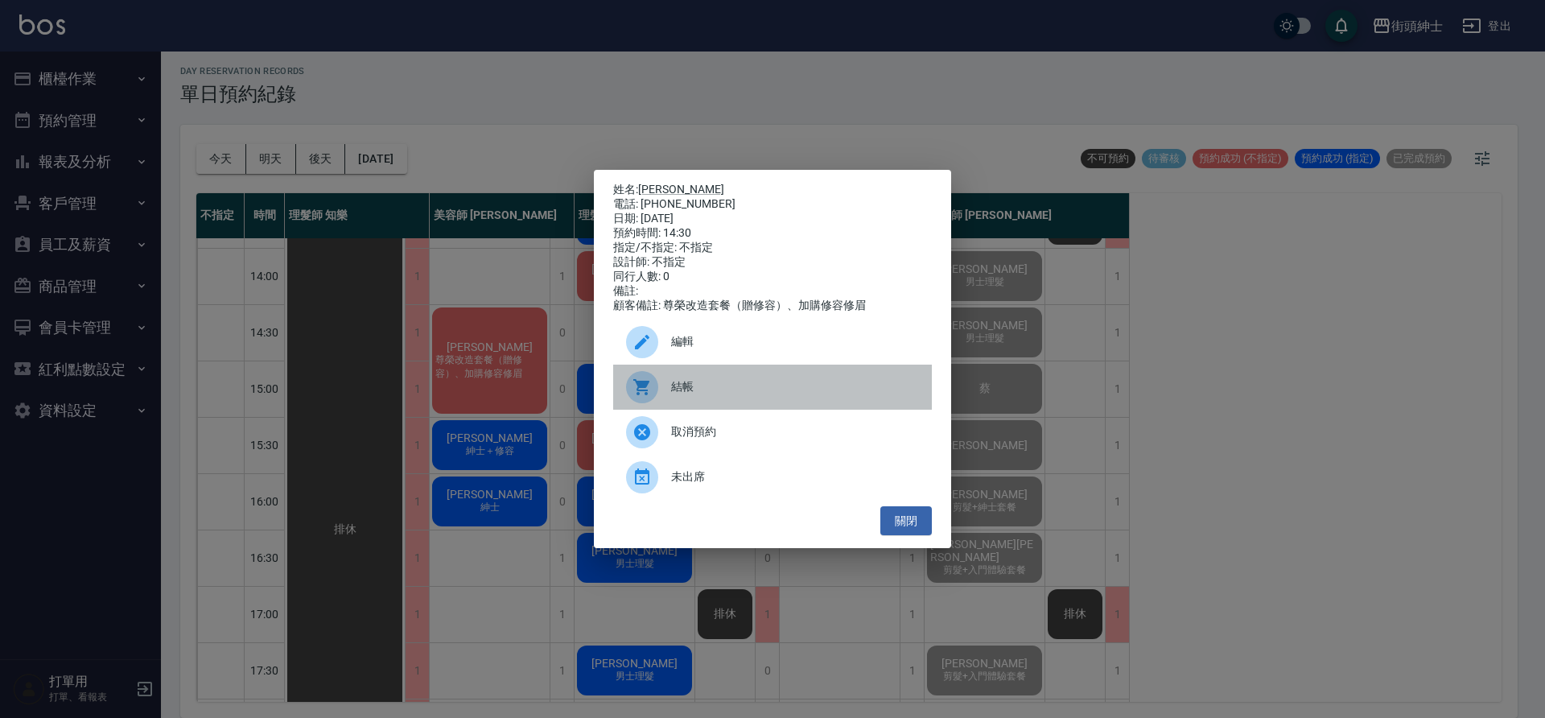
click at [678, 393] on span "結帳" at bounding box center [795, 386] width 248 height 17
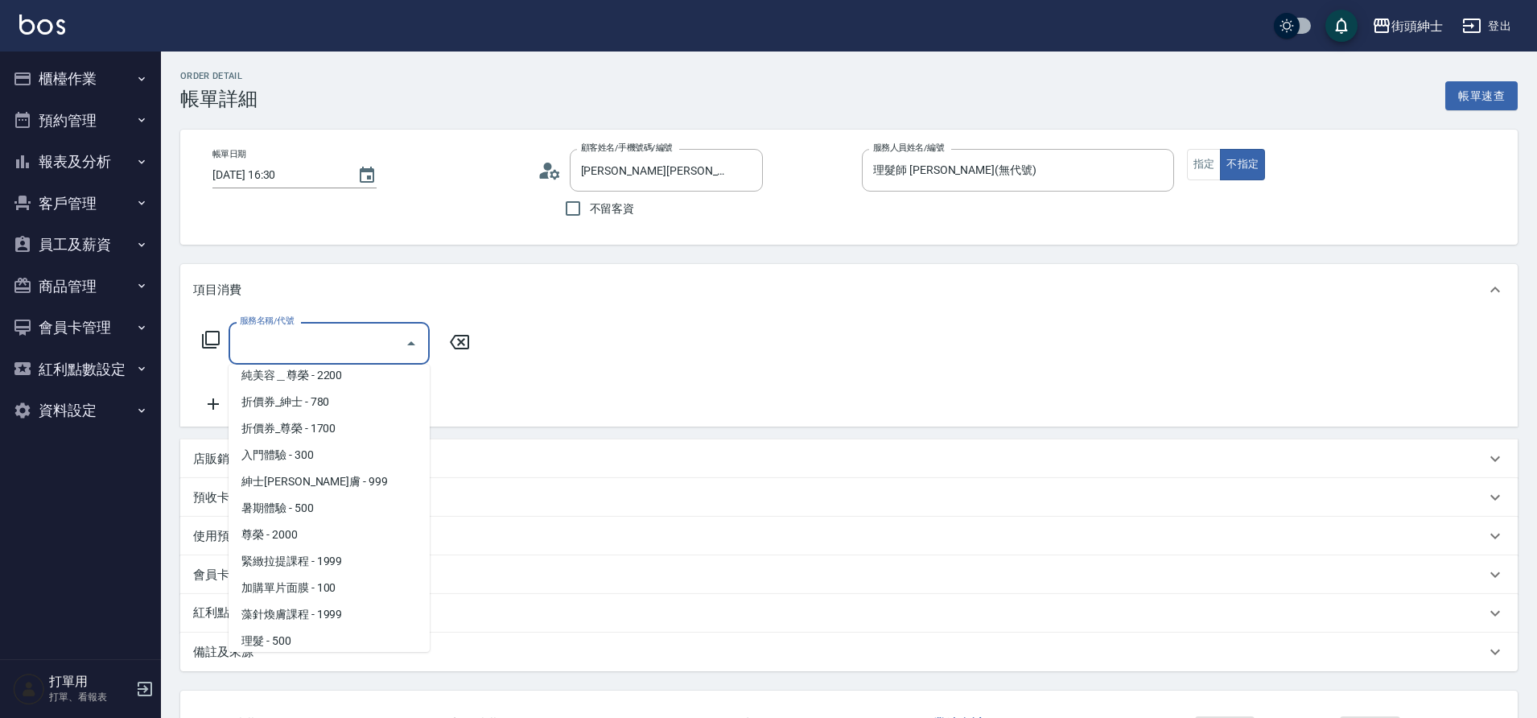
scroll to position [124, 0]
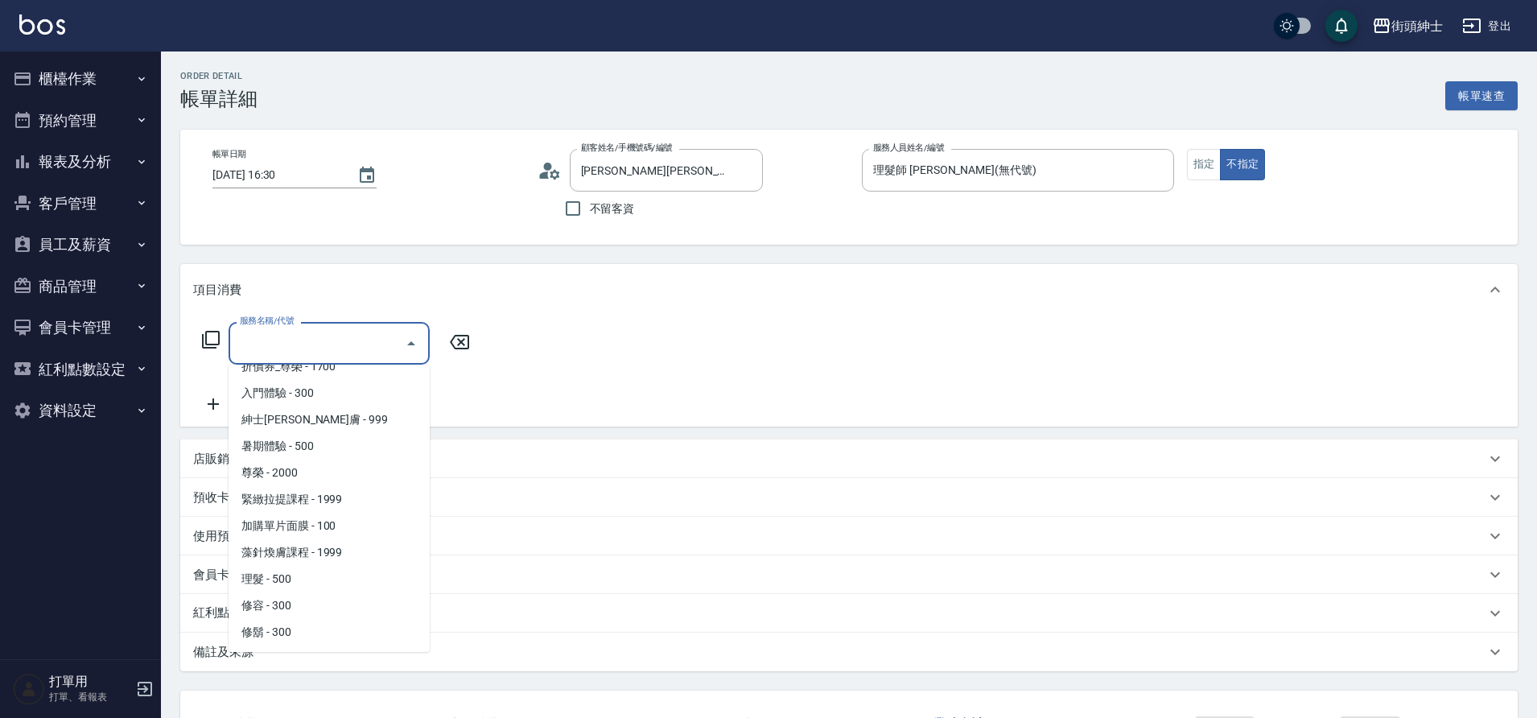
click at [279, 584] on span "理髮 - 500" at bounding box center [328, 579] width 201 height 27
type input "理髮(A02)"
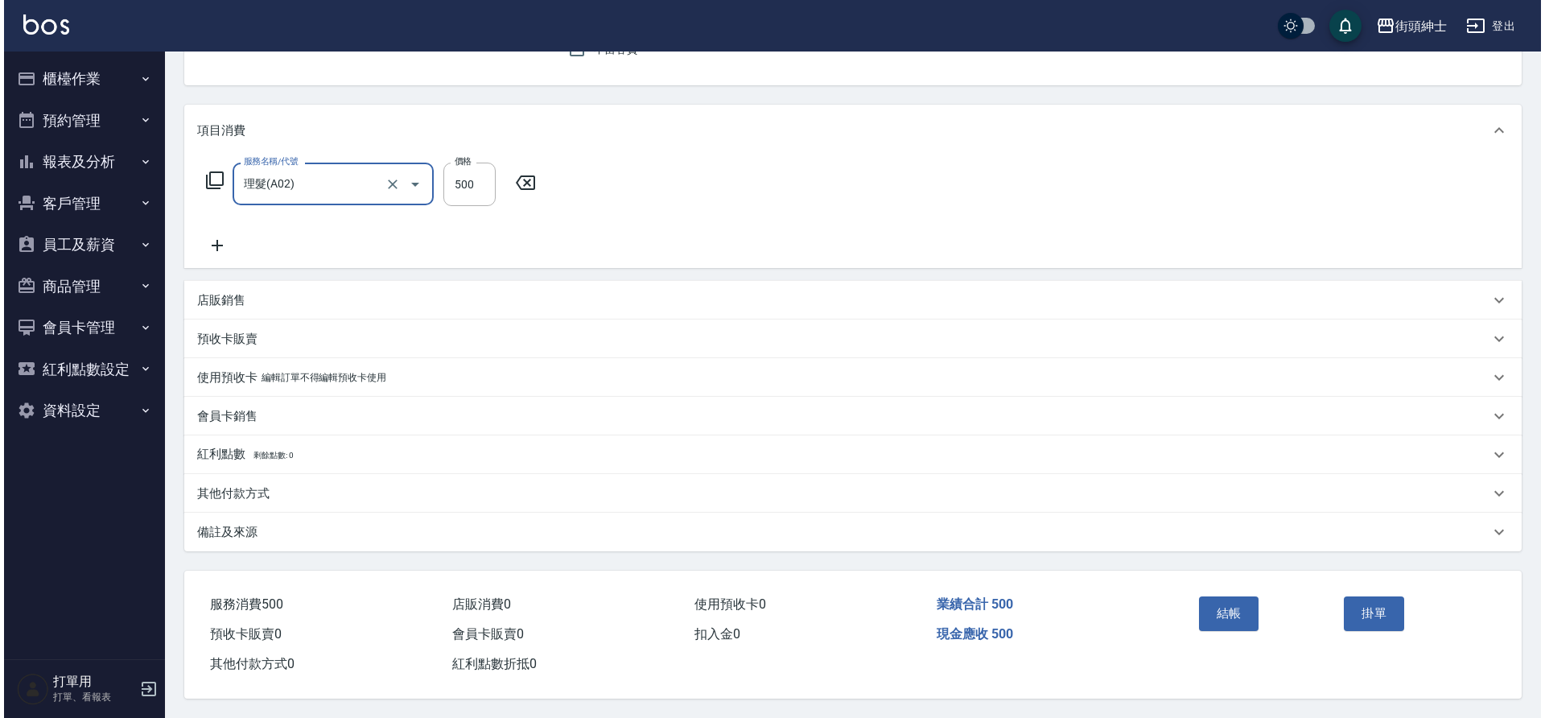
scroll to position [167, 0]
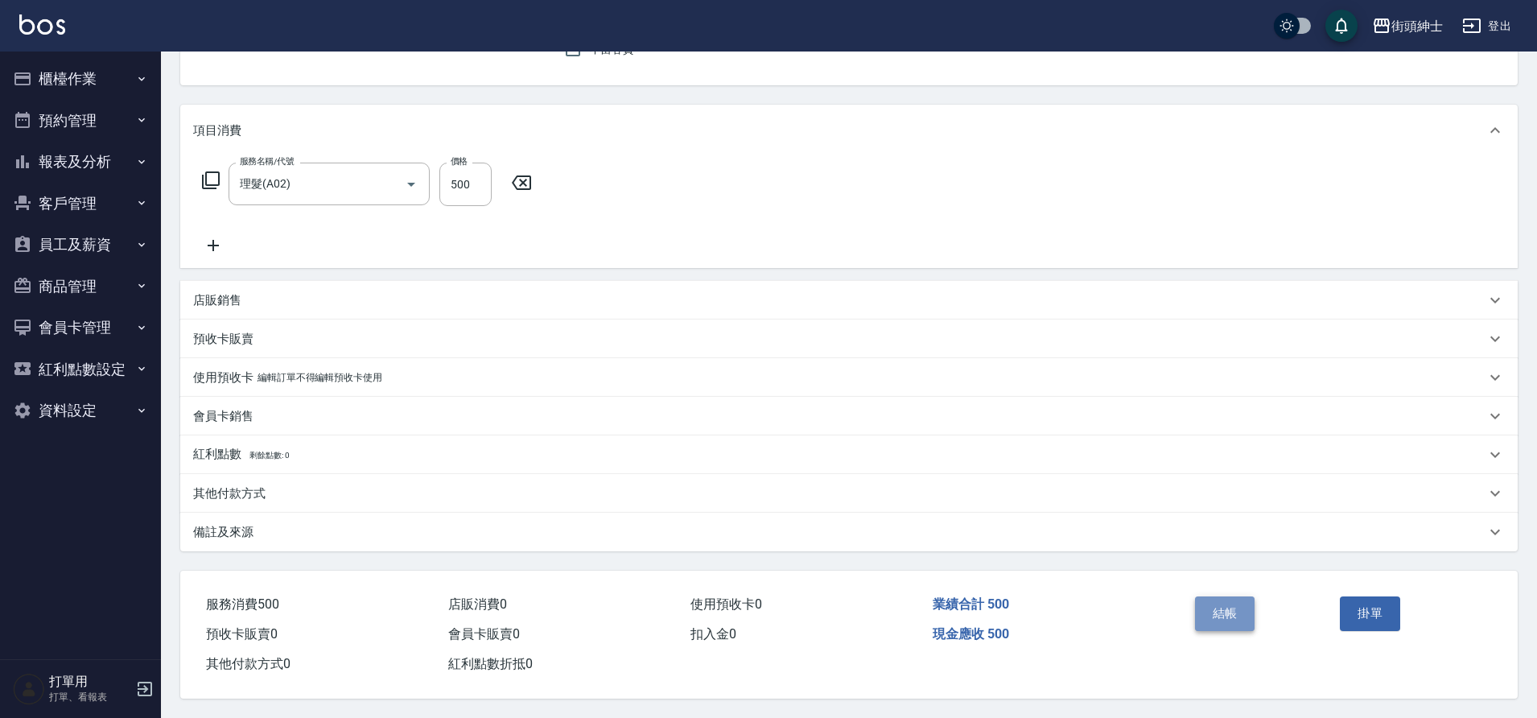
drag, startPoint x: 0, startPoint y: 0, endPoint x: 1249, endPoint y: 619, distance: 1393.4
click at [1249, 619] on button "結帳" at bounding box center [1225, 613] width 60 height 34
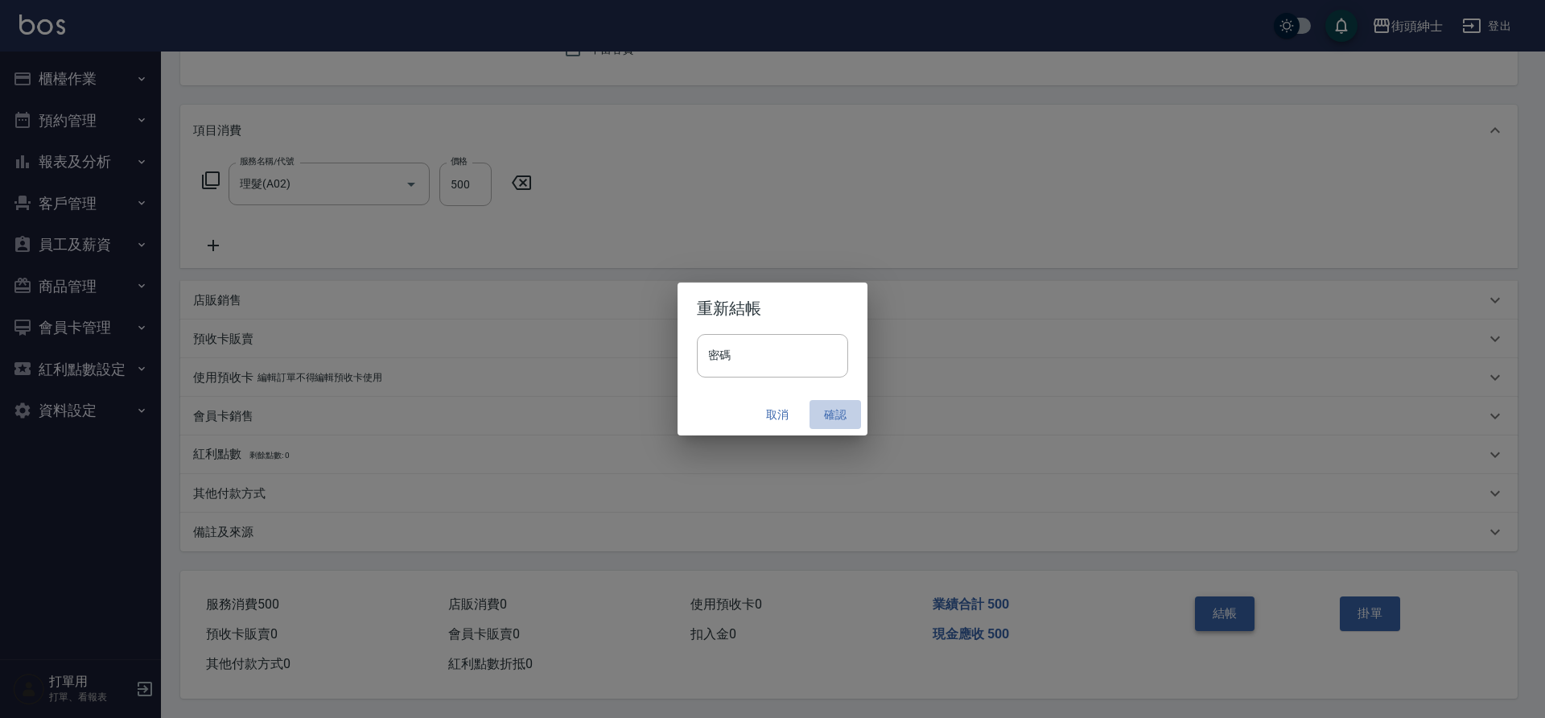
click at [830, 417] on button "確認" at bounding box center [834, 415] width 51 height 30
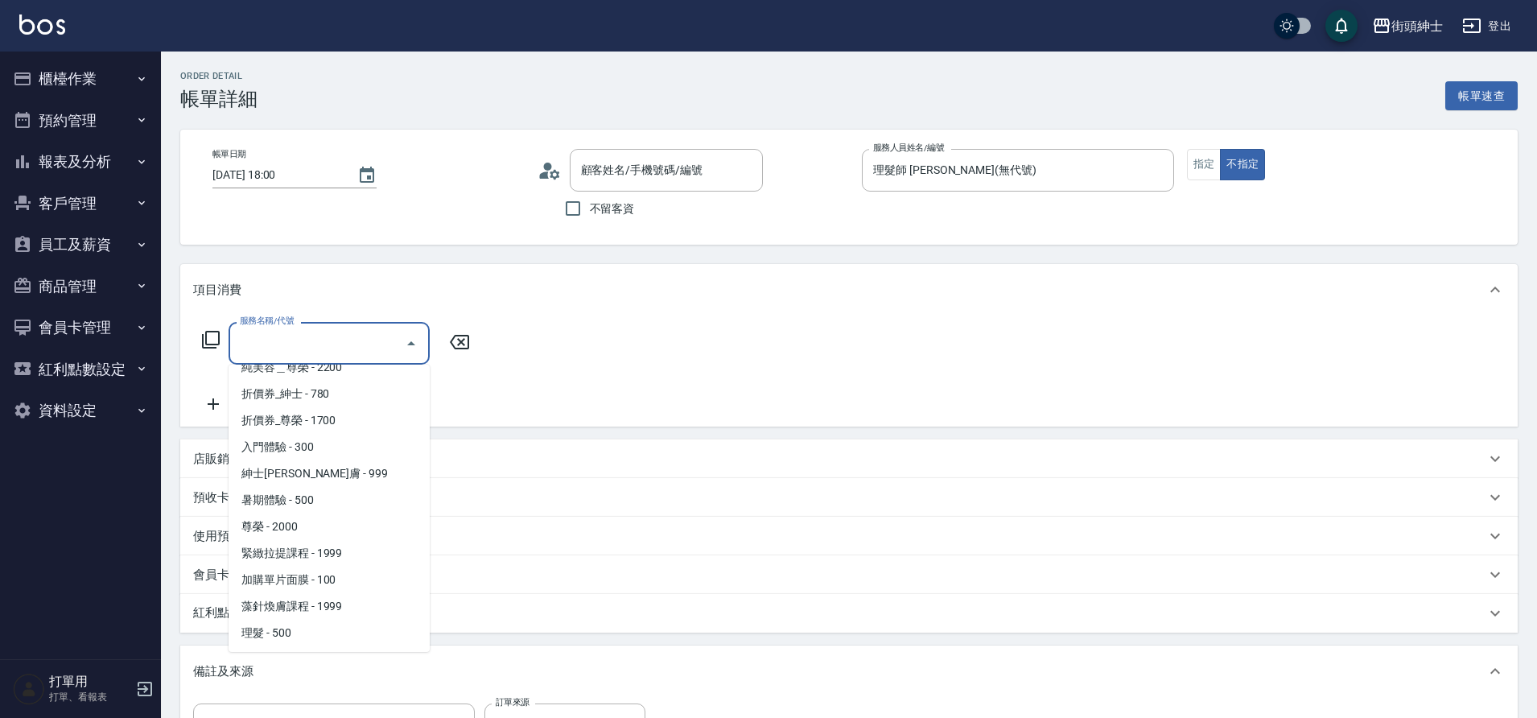
scroll to position [124, 0]
type input "[PERSON_NAME]/0988340388/null"
click at [317, 577] on span "理髮 - 500" at bounding box center [328, 579] width 201 height 27
type input "理髮(A02)"
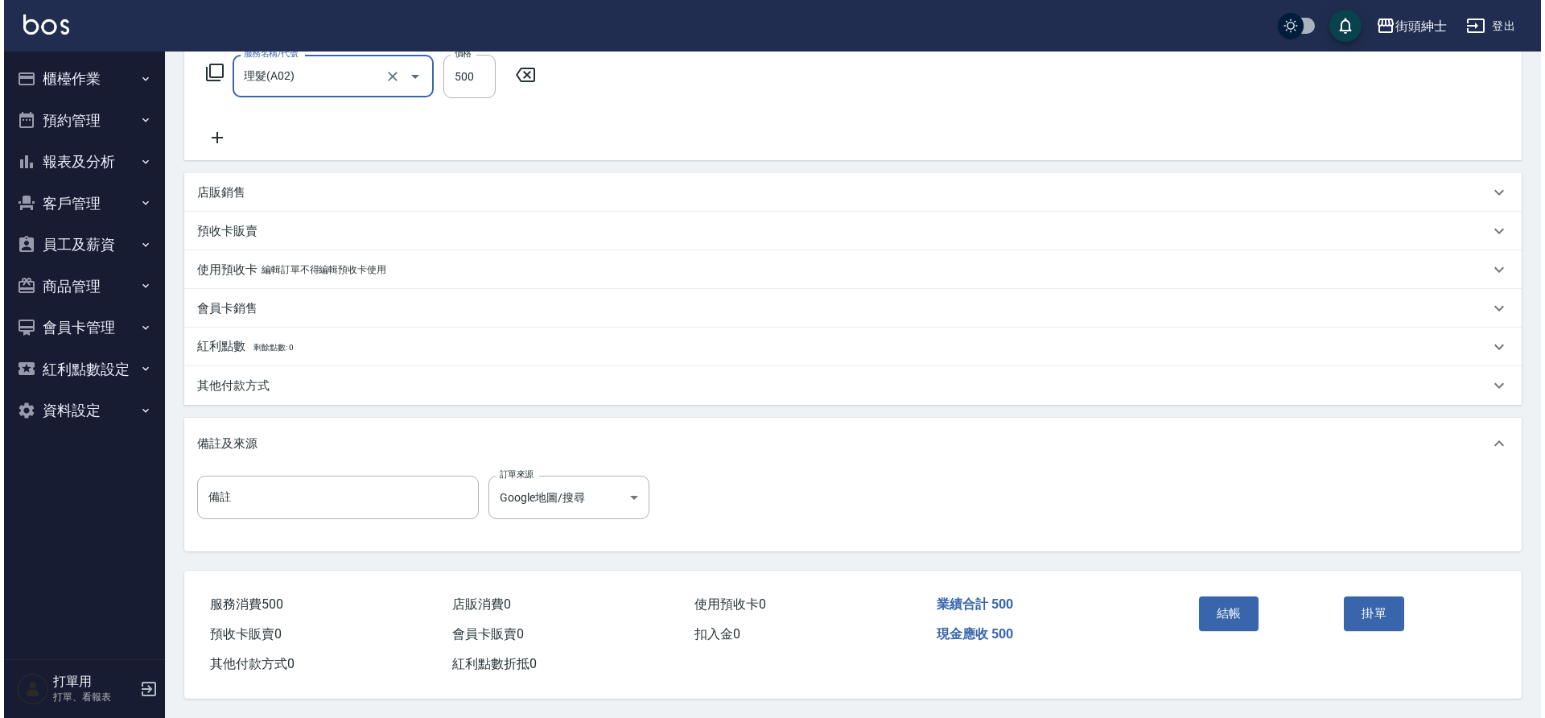
scroll to position [274, 0]
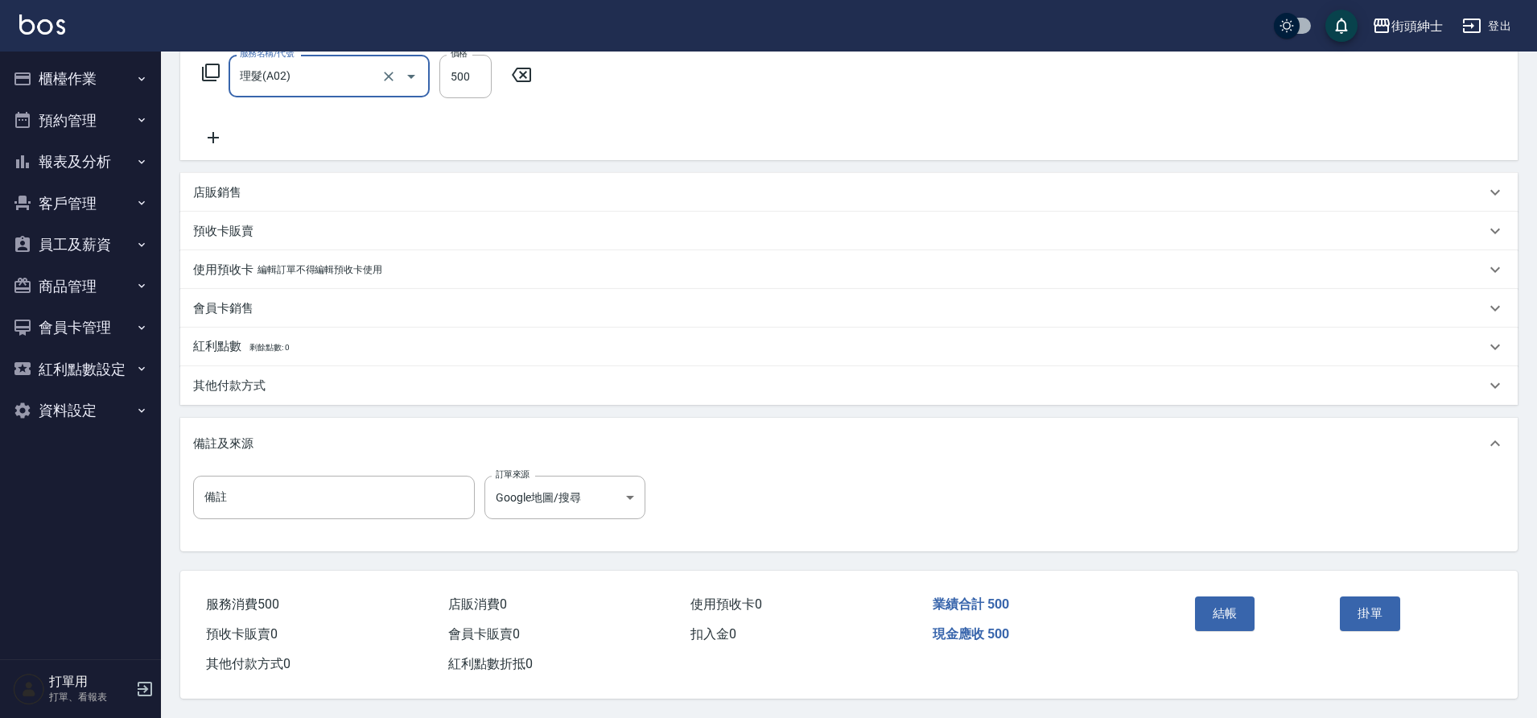
click at [1240, 604] on button "結帳" at bounding box center [1225, 613] width 60 height 34
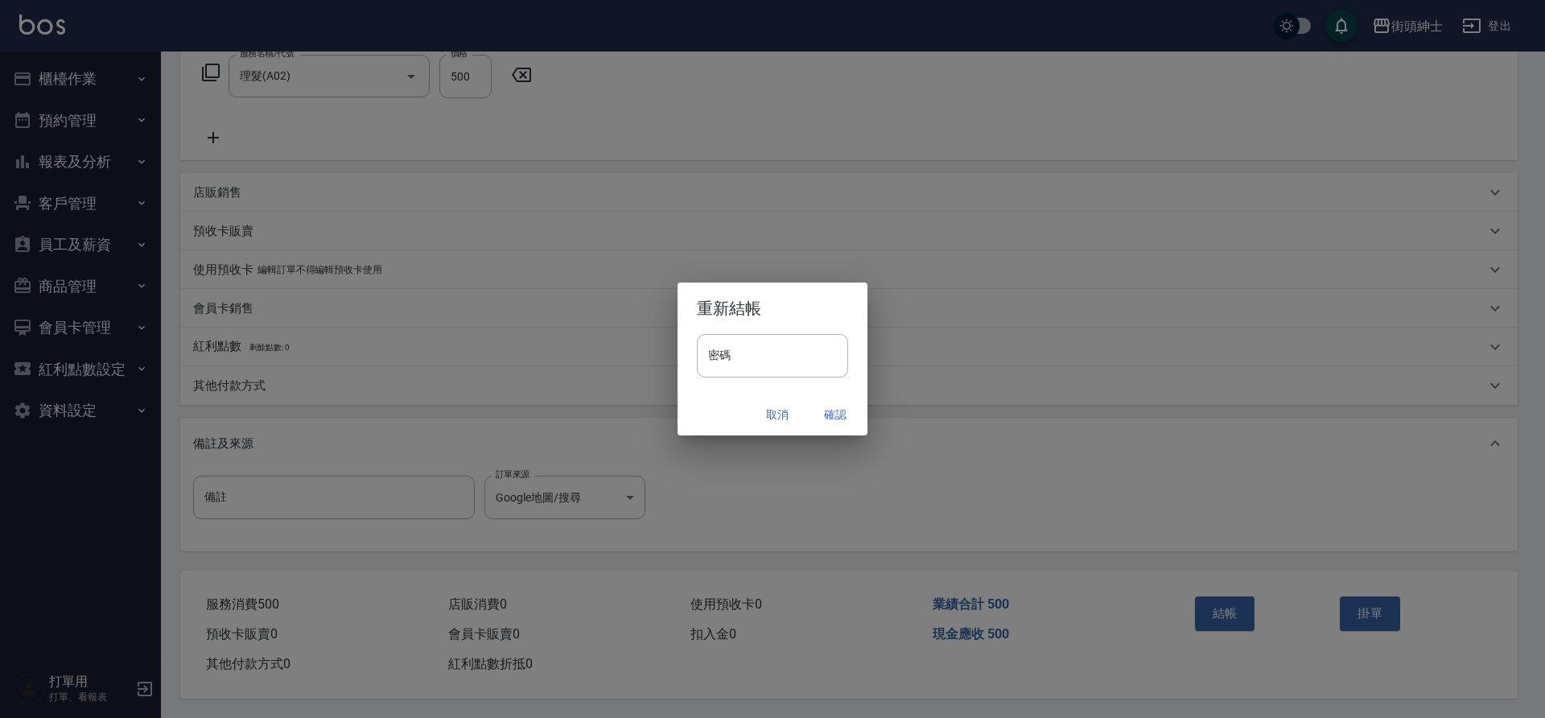
click at [829, 414] on button "確認" at bounding box center [834, 415] width 51 height 30
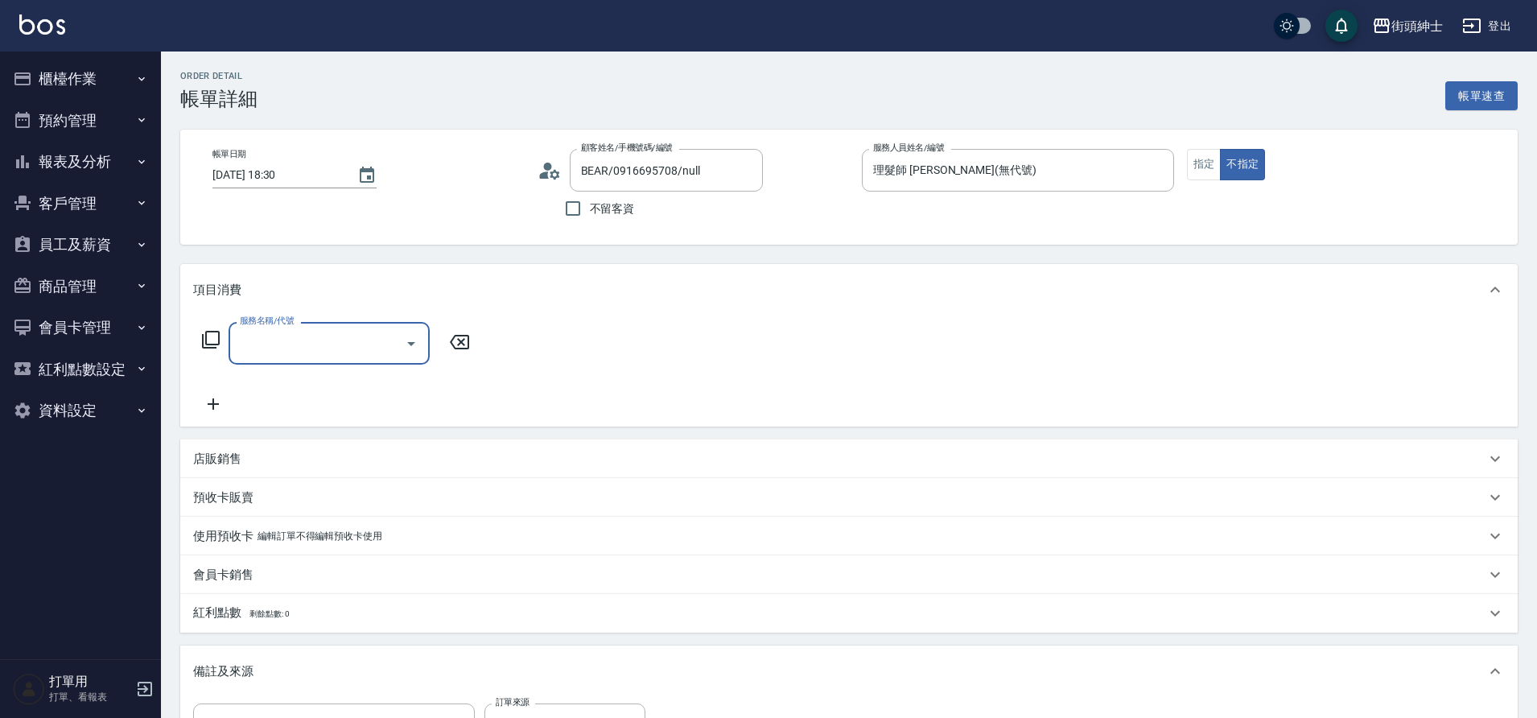
drag, startPoint x: 0, startPoint y: 0, endPoint x: 411, endPoint y: 352, distance: 541.4
click at [411, 352] on button "Open" at bounding box center [411, 344] width 26 height 26
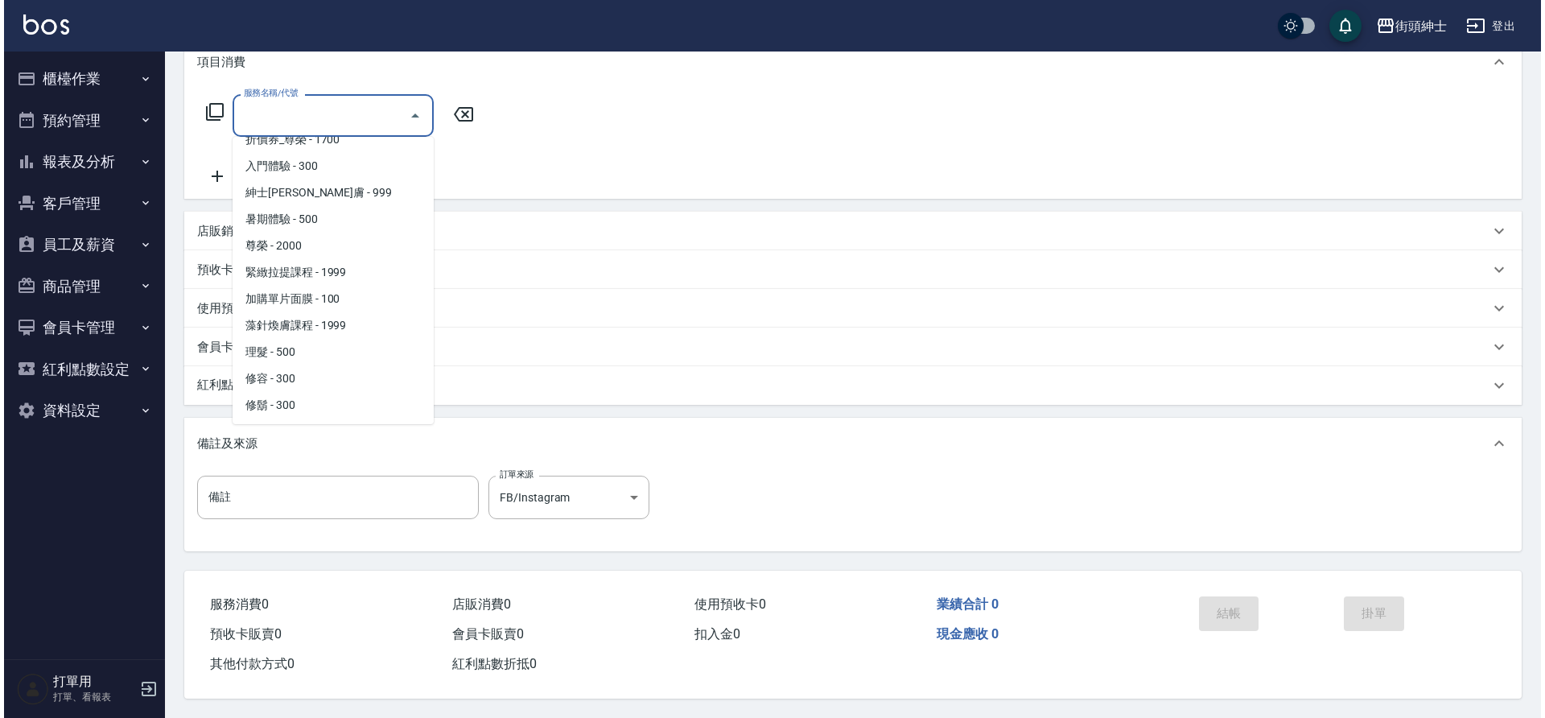
scroll to position [124, 0]
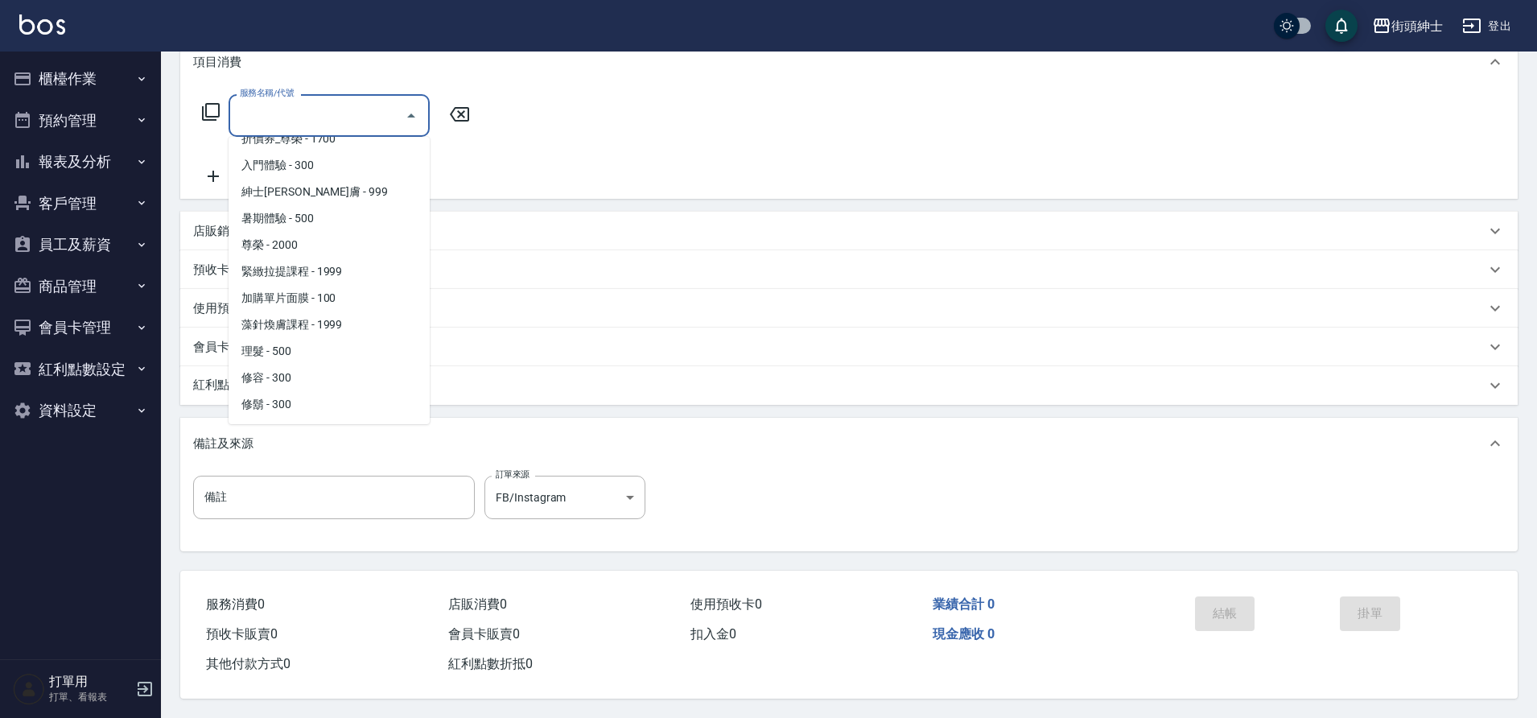
drag, startPoint x: 411, startPoint y: 352, endPoint x: 285, endPoint y: 345, distance: 126.5
click at [285, 345] on span "理髮 - 500" at bounding box center [328, 351] width 201 height 27
type input "理髮(A02)"
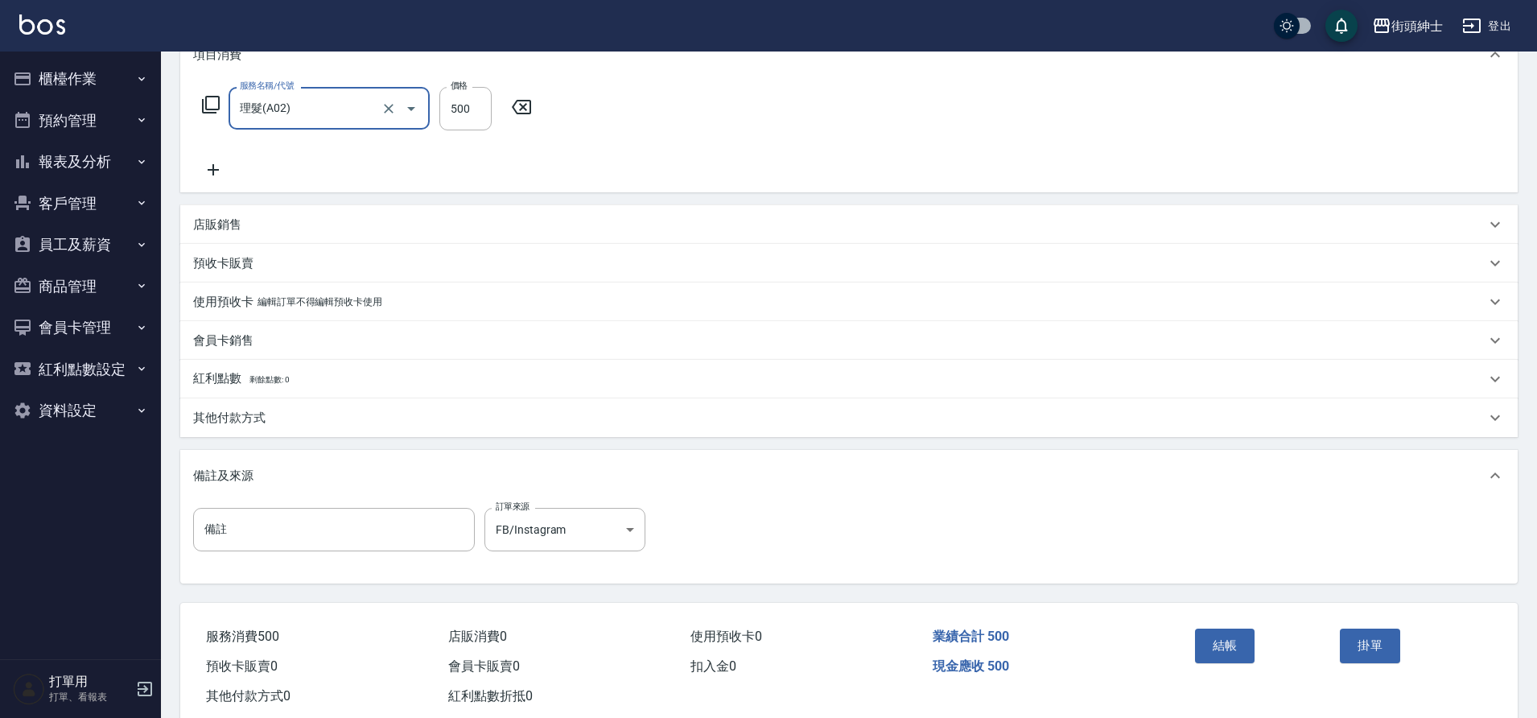
click at [1218, 652] on button "結帳" at bounding box center [1225, 645] width 60 height 34
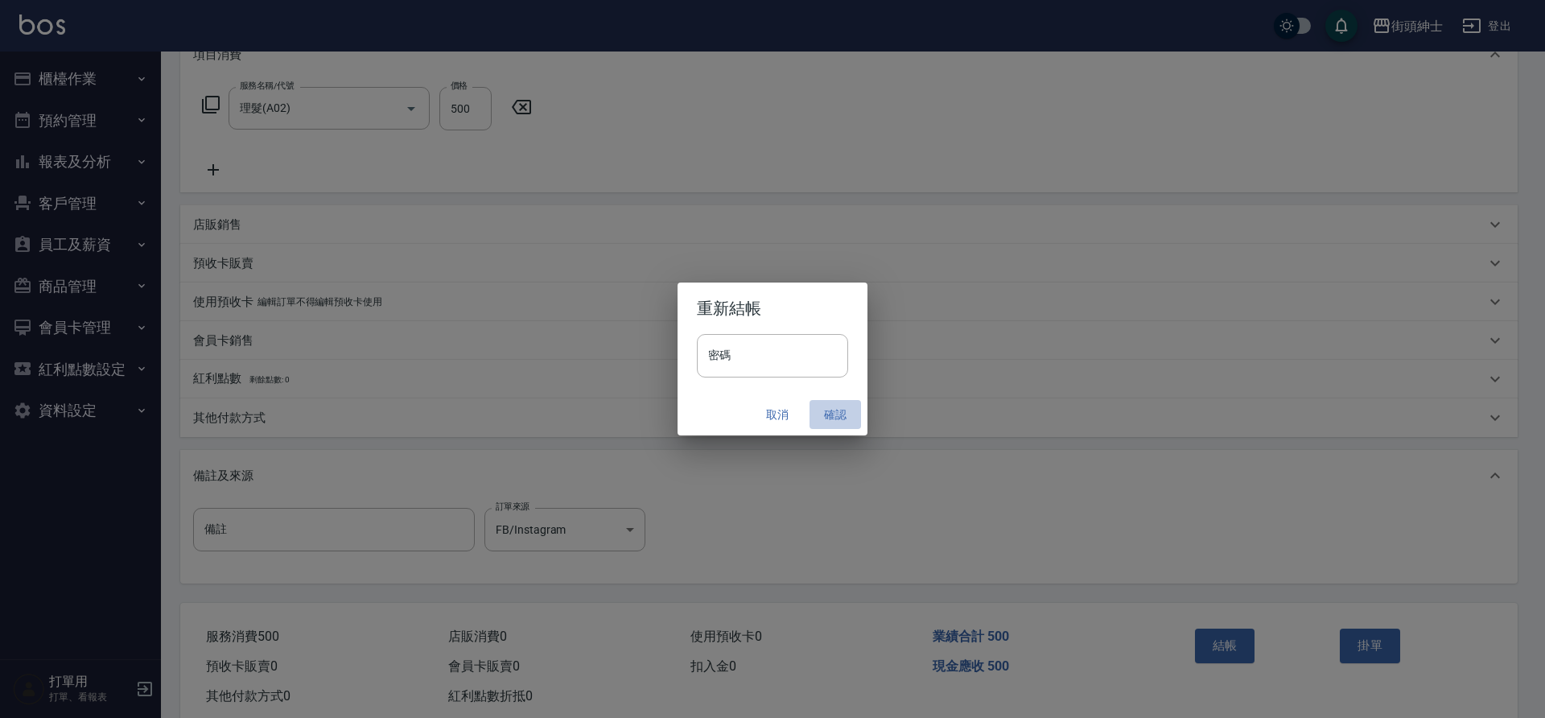
drag, startPoint x: 285, startPoint y: 345, endPoint x: 840, endPoint y: 414, distance: 559.3
click at [840, 414] on button "確認" at bounding box center [834, 415] width 51 height 30
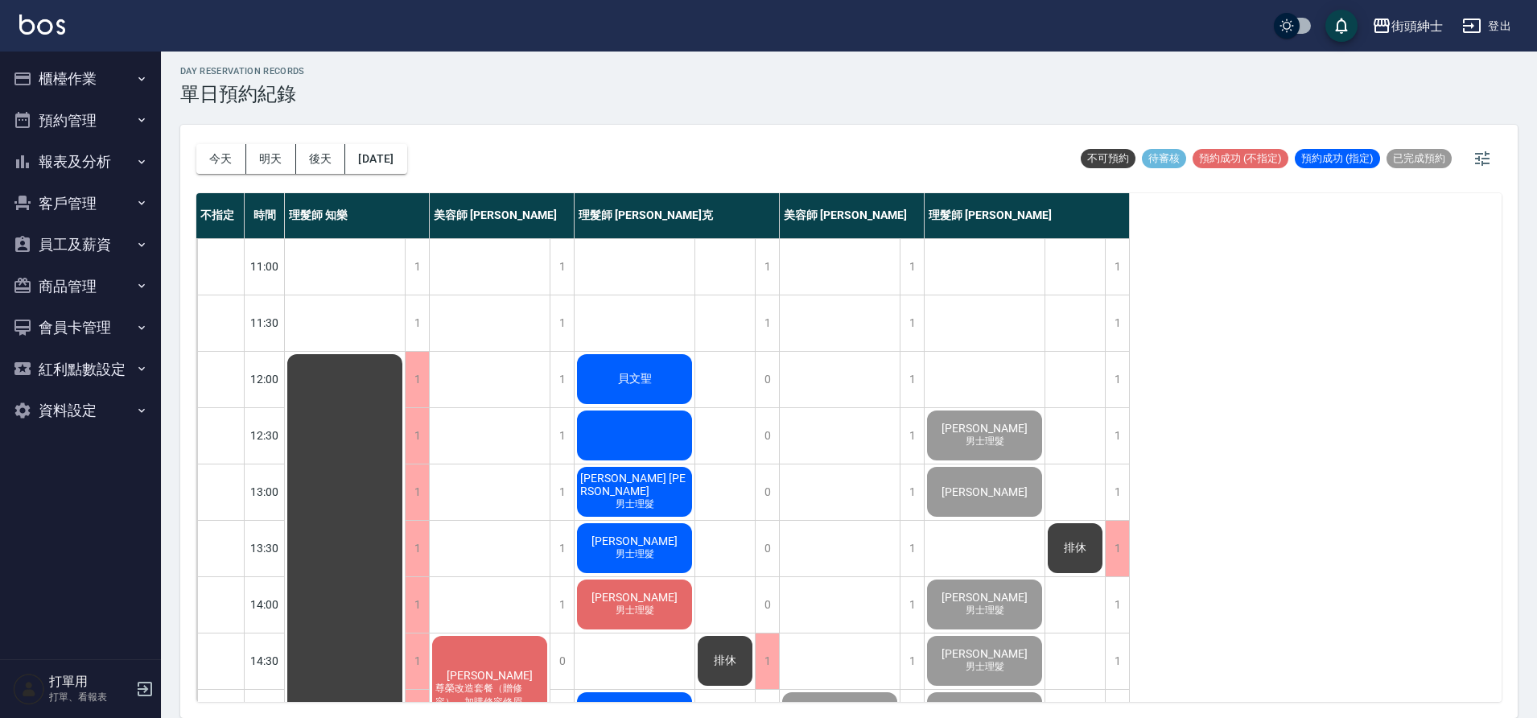
scroll to position [322, 0]
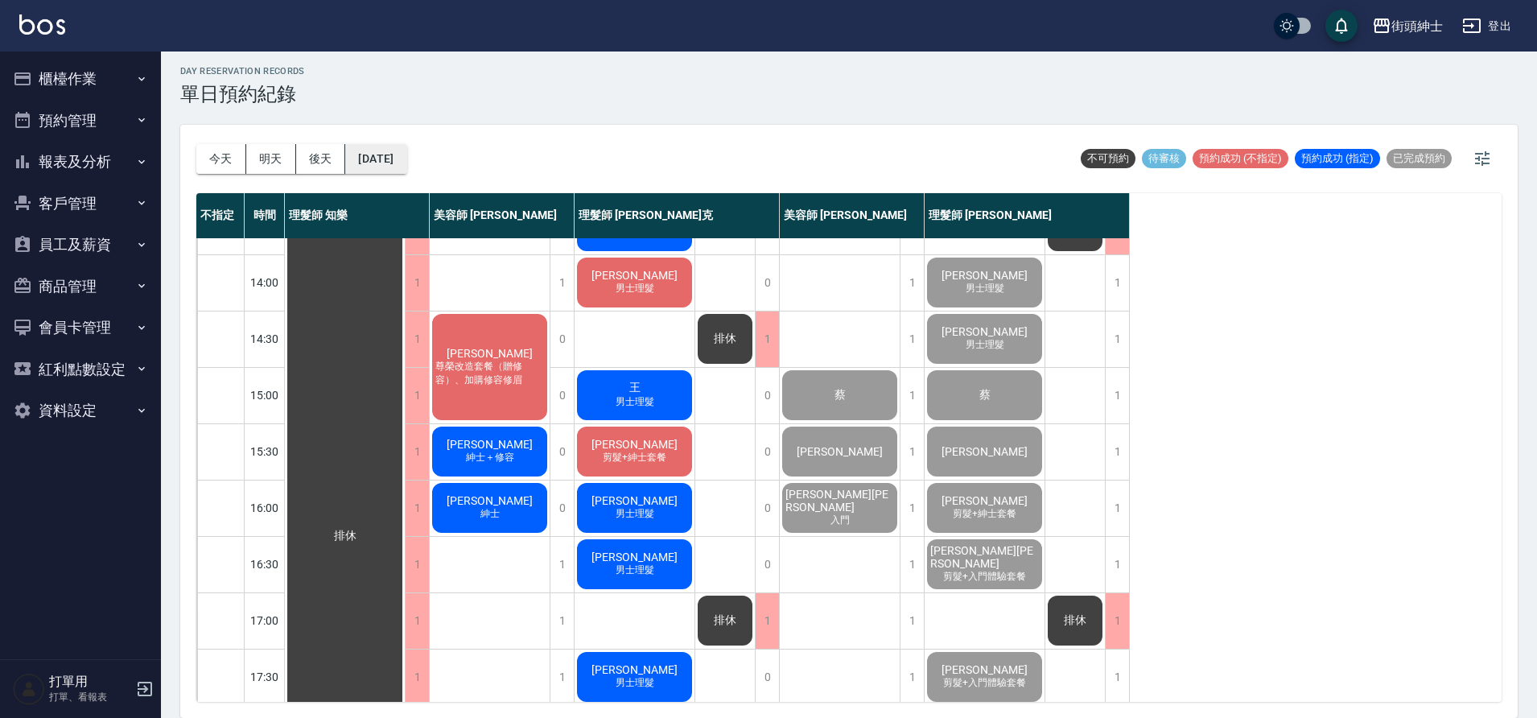
click at [405, 156] on button "[DATE]" at bounding box center [375, 159] width 61 height 30
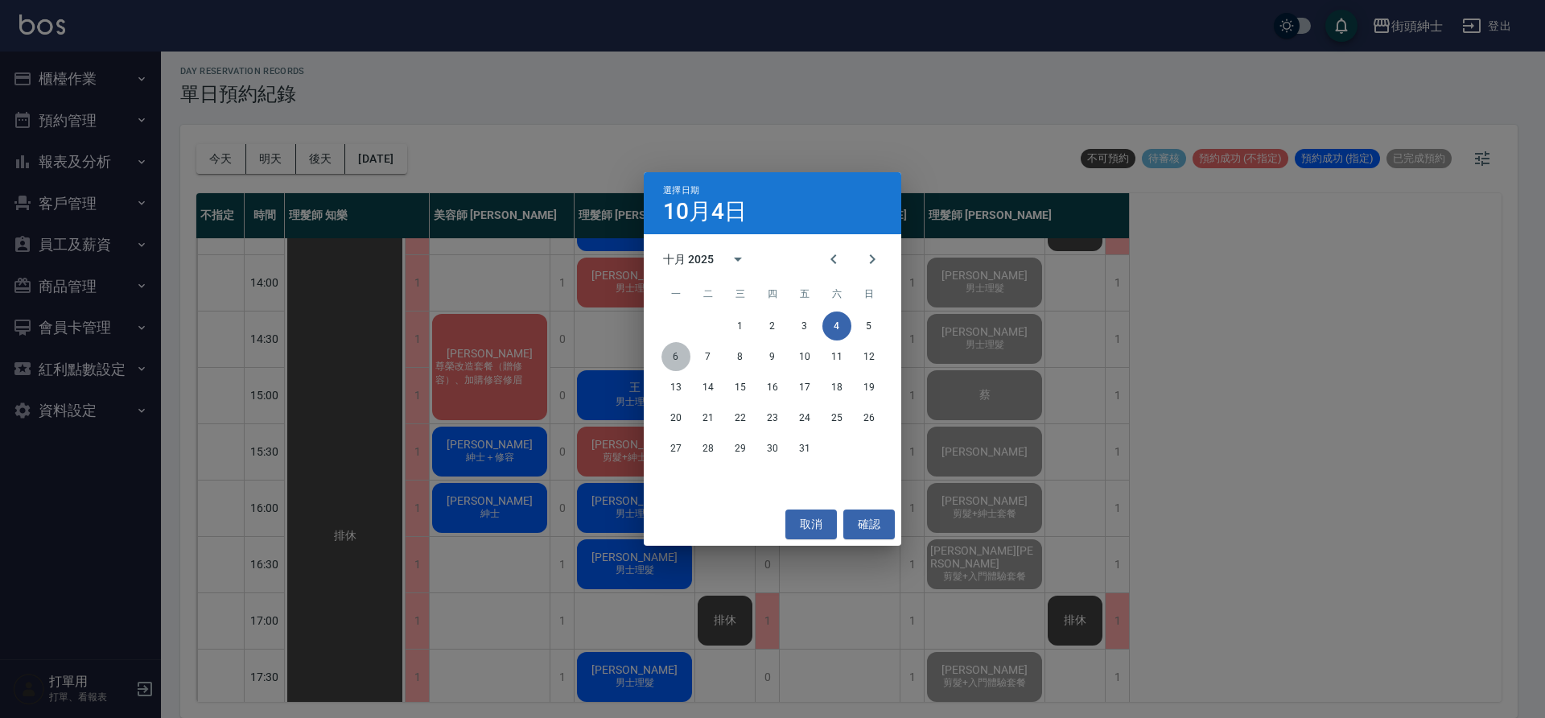
click at [679, 356] on button "6" at bounding box center [675, 356] width 29 height 29
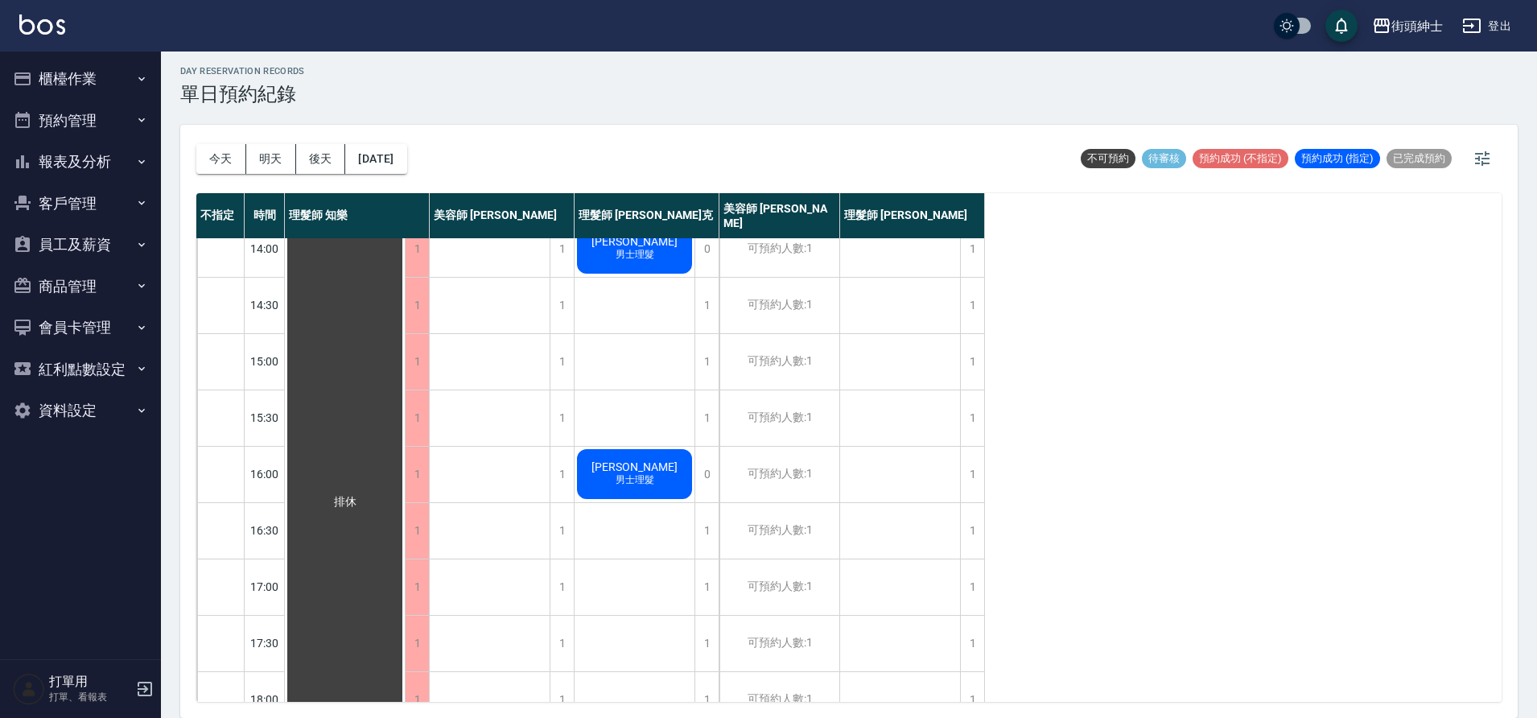
scroll to position [732, 0]
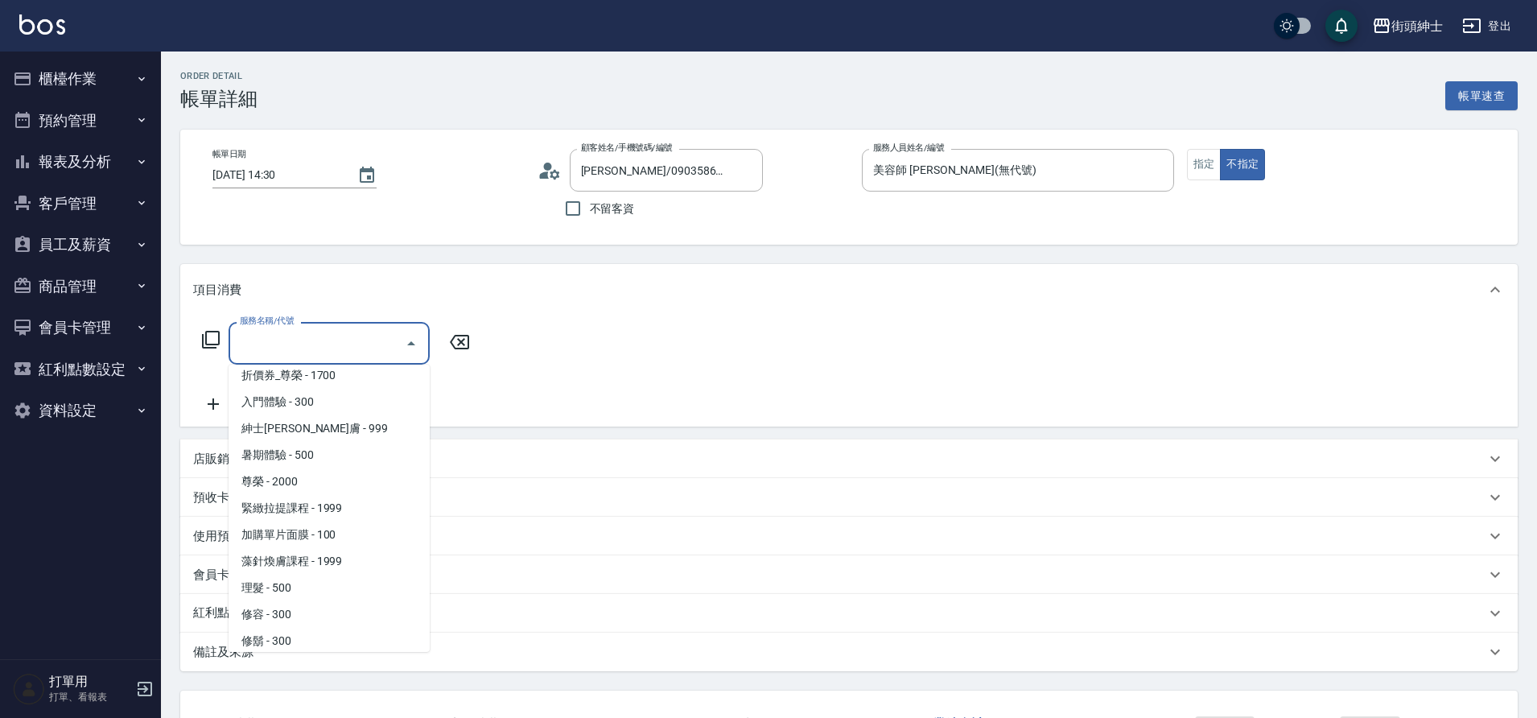
scroll to position [124, 0]
click at [309, 467] on span "尊榮 - 2000" at bounding box center [328, 472] width 201 height 27
type input "尊榮"
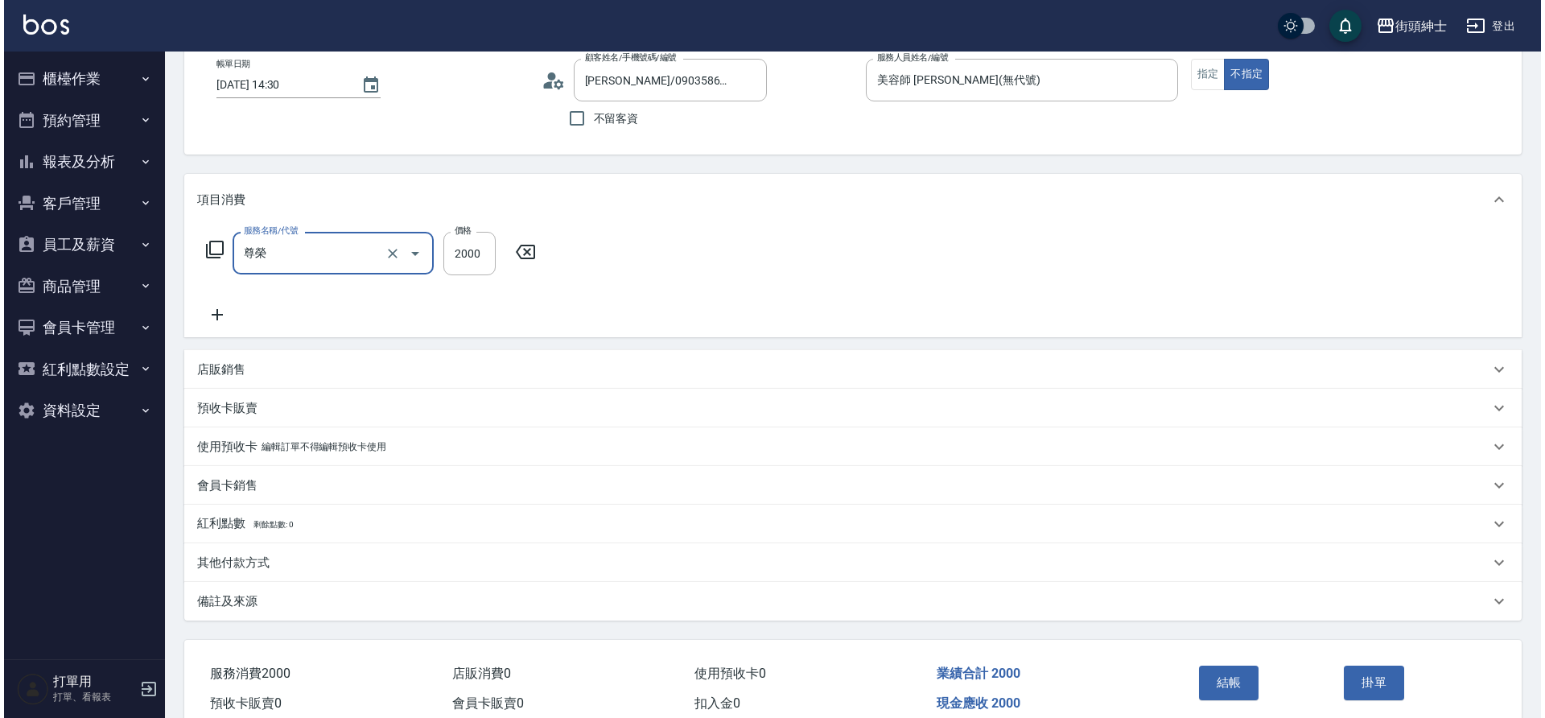
scroll to position [167, 0]
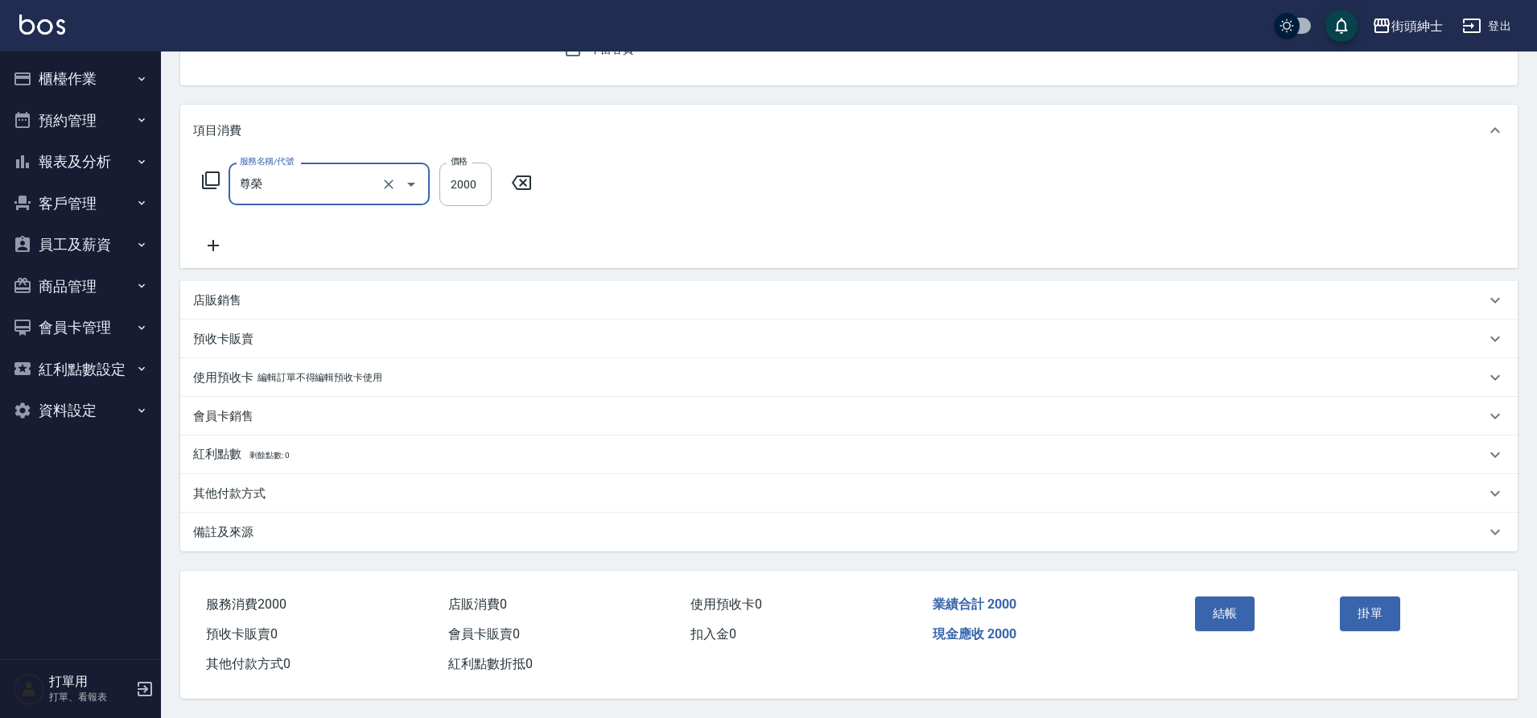
click at [1244, 615] on button "結帳" at bounding box center [1225, 613] width 60 height 34
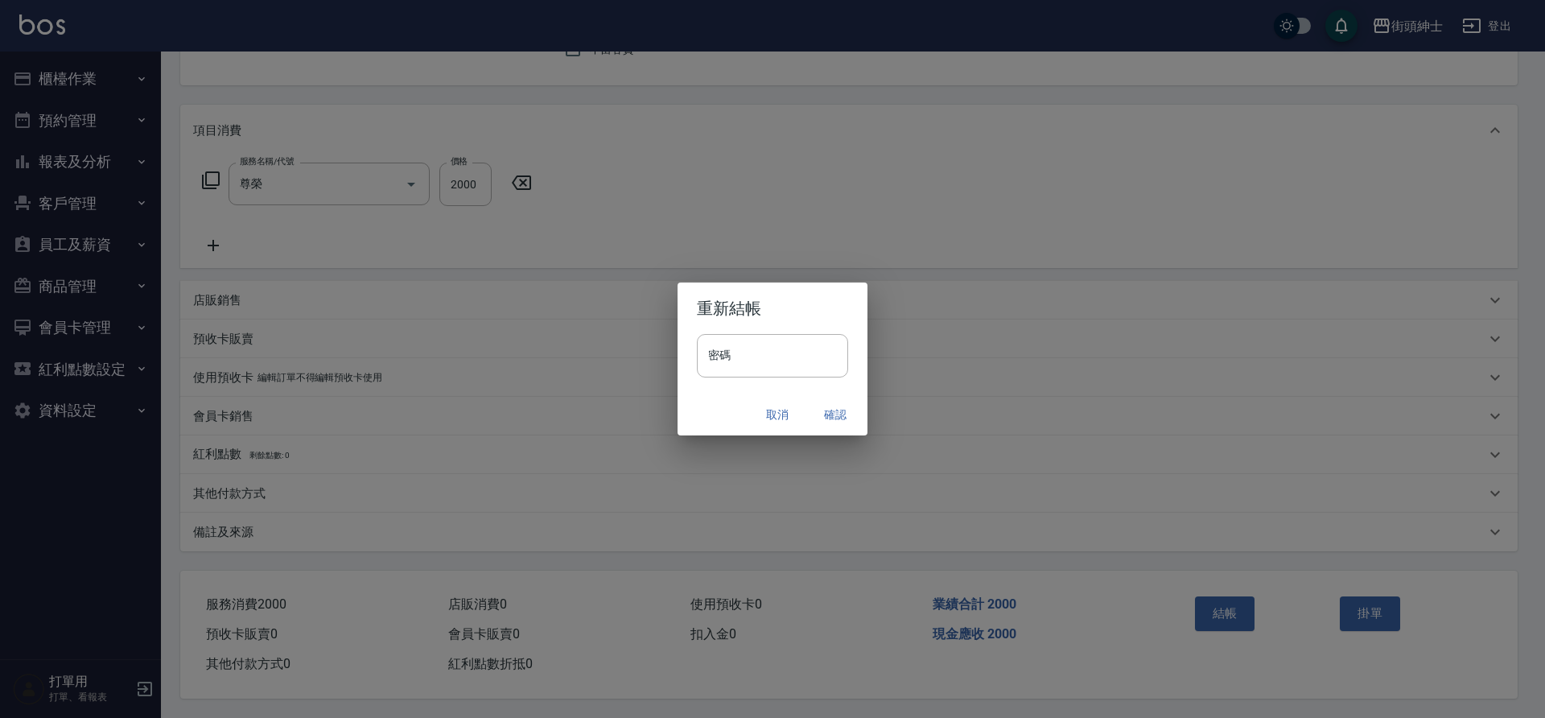
click at [818, 409] on button "確認" at bounding box center [834, 415] width 51 height 30
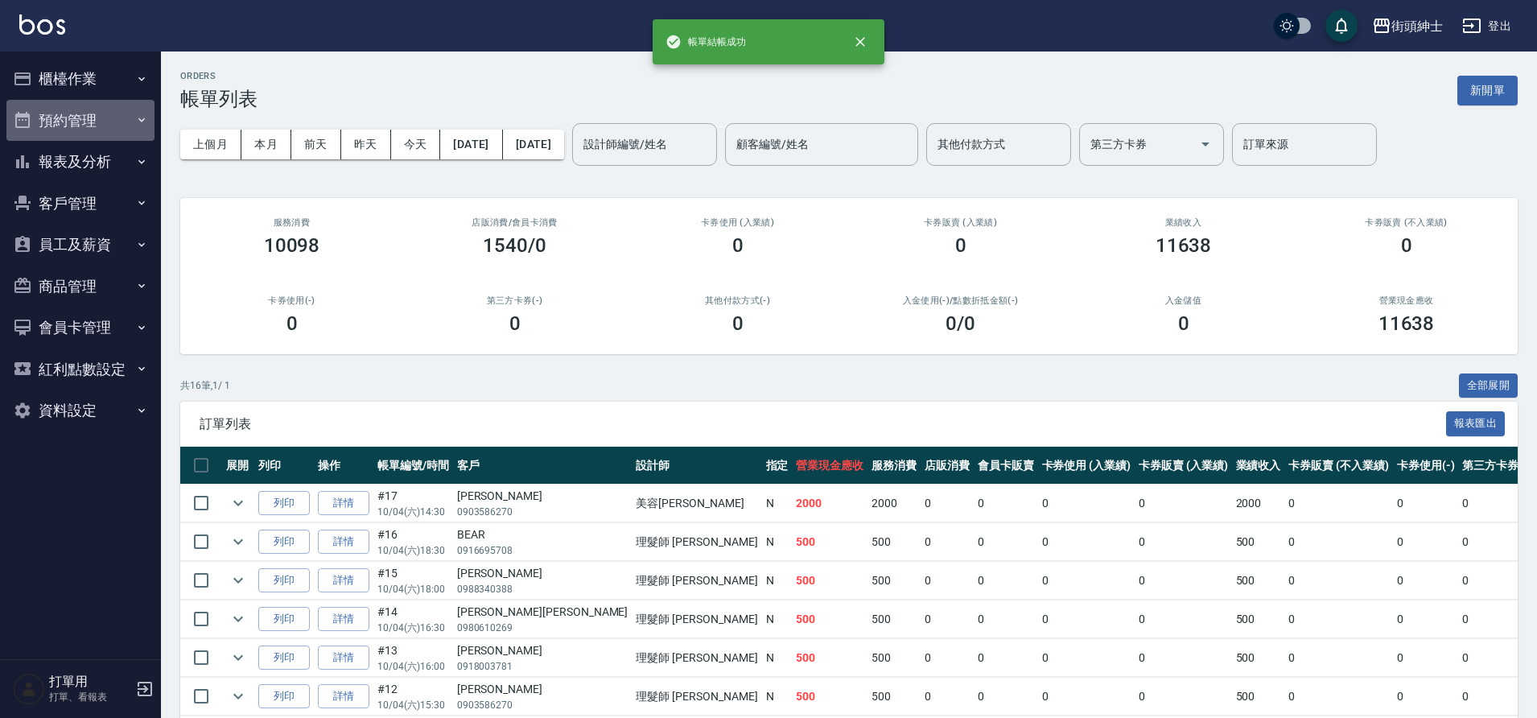
click at [65, 123] on button "預約管理" at bounding box center [80, 121] width 148 height 42
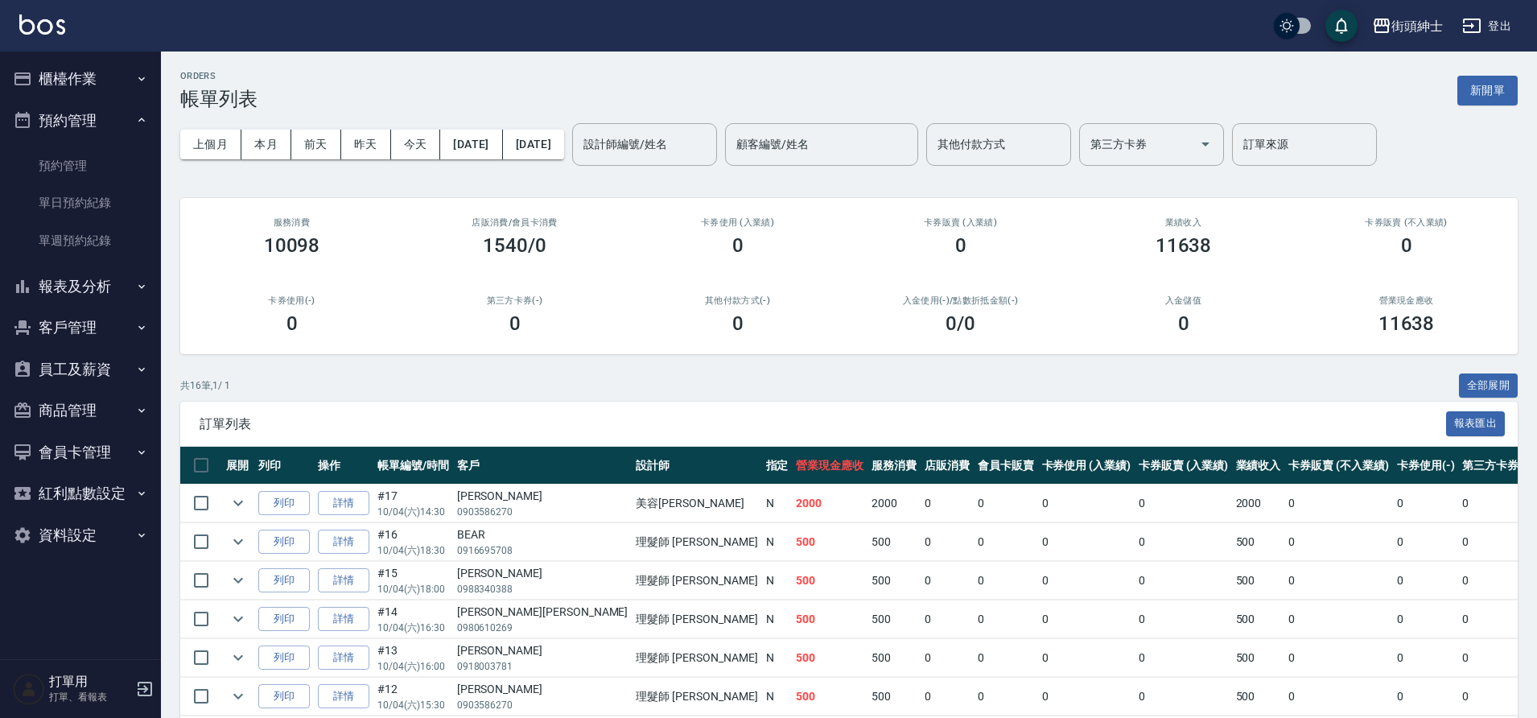
click at [37, 204] on link "單日預約紀錄" at bounding box center [80, 202] width 148 height 37
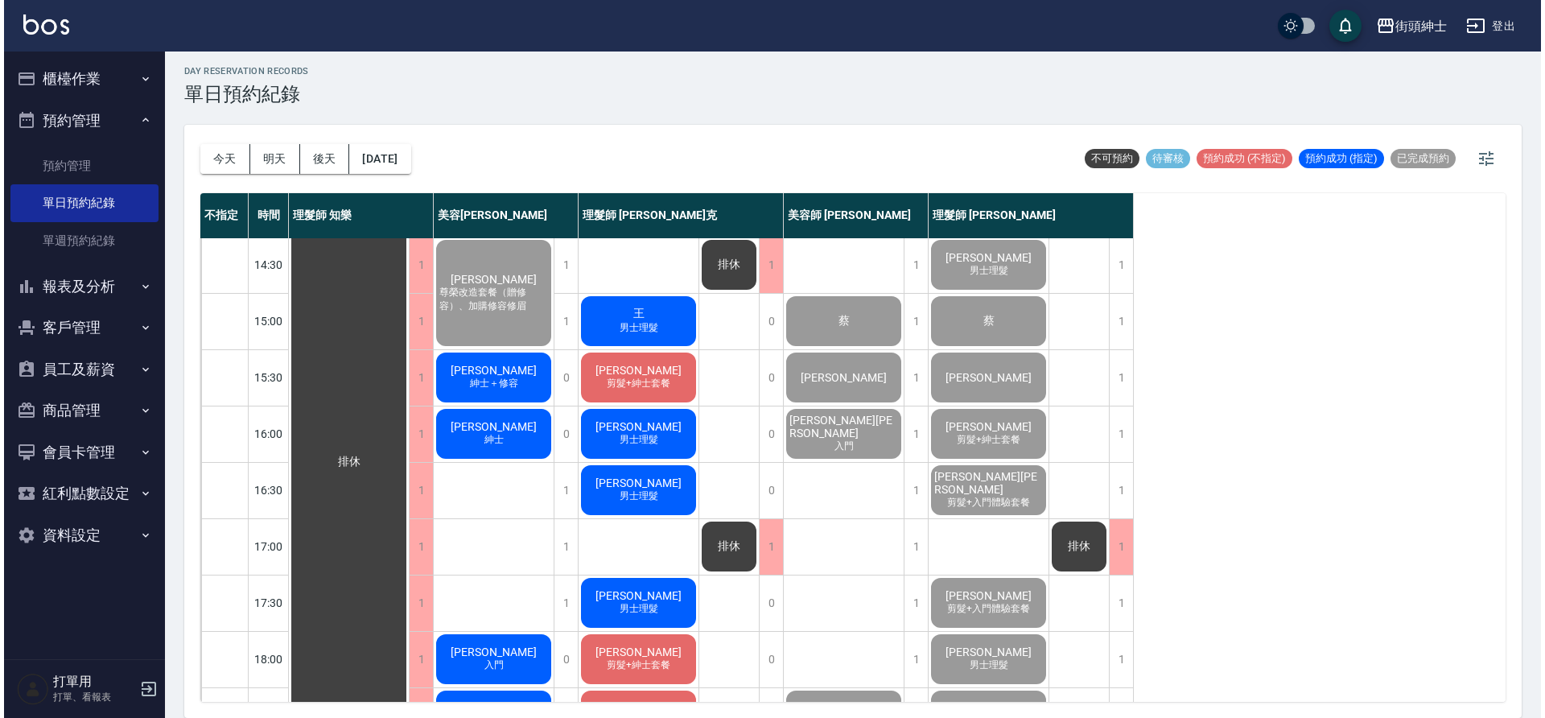
scroll to position [204, 0]
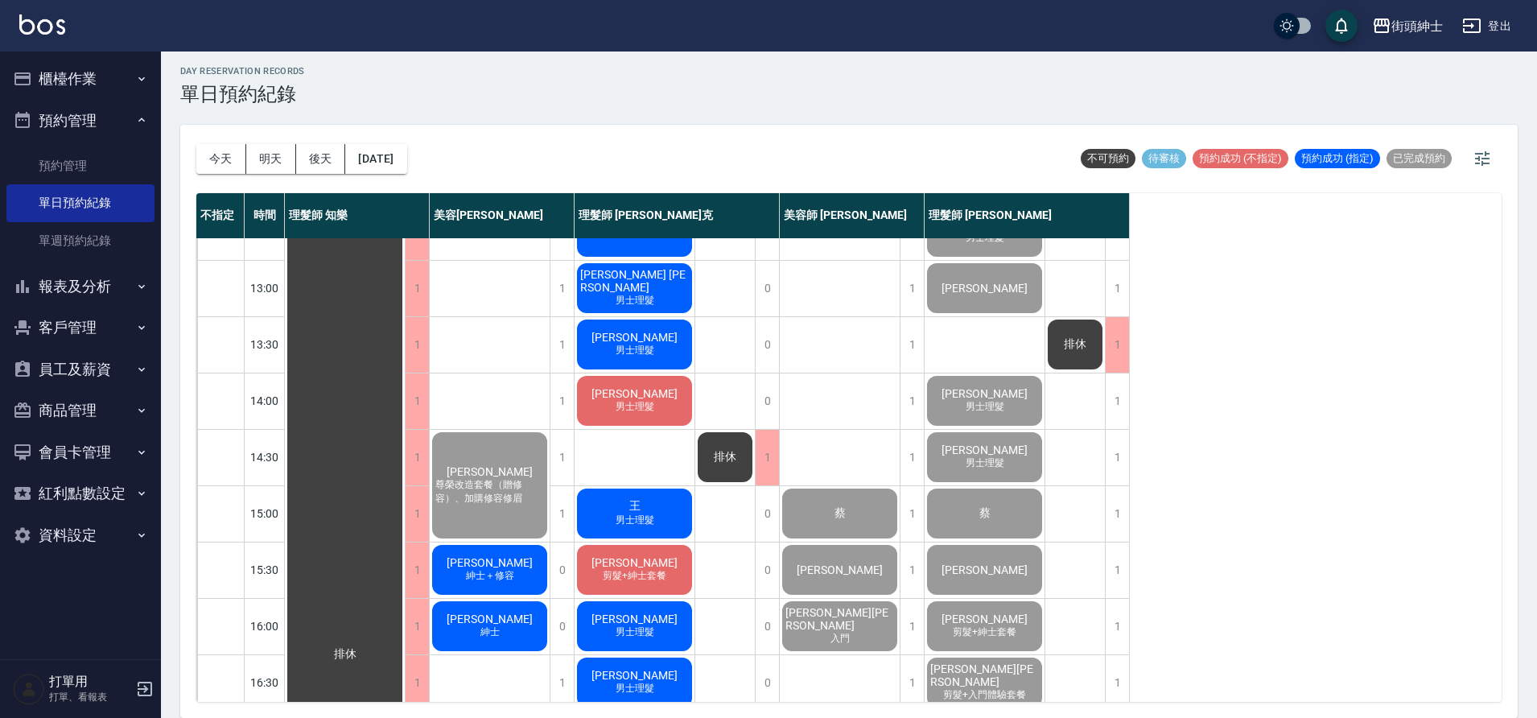
drag, startPoint x: 0, startPoint y: 0, endPoint x: 509, endPoint y: 558, distance: 755.1
click at [509, 558] on div "Jim 紳士＋修容" at bounding box center [490, 569] width 120 height 55
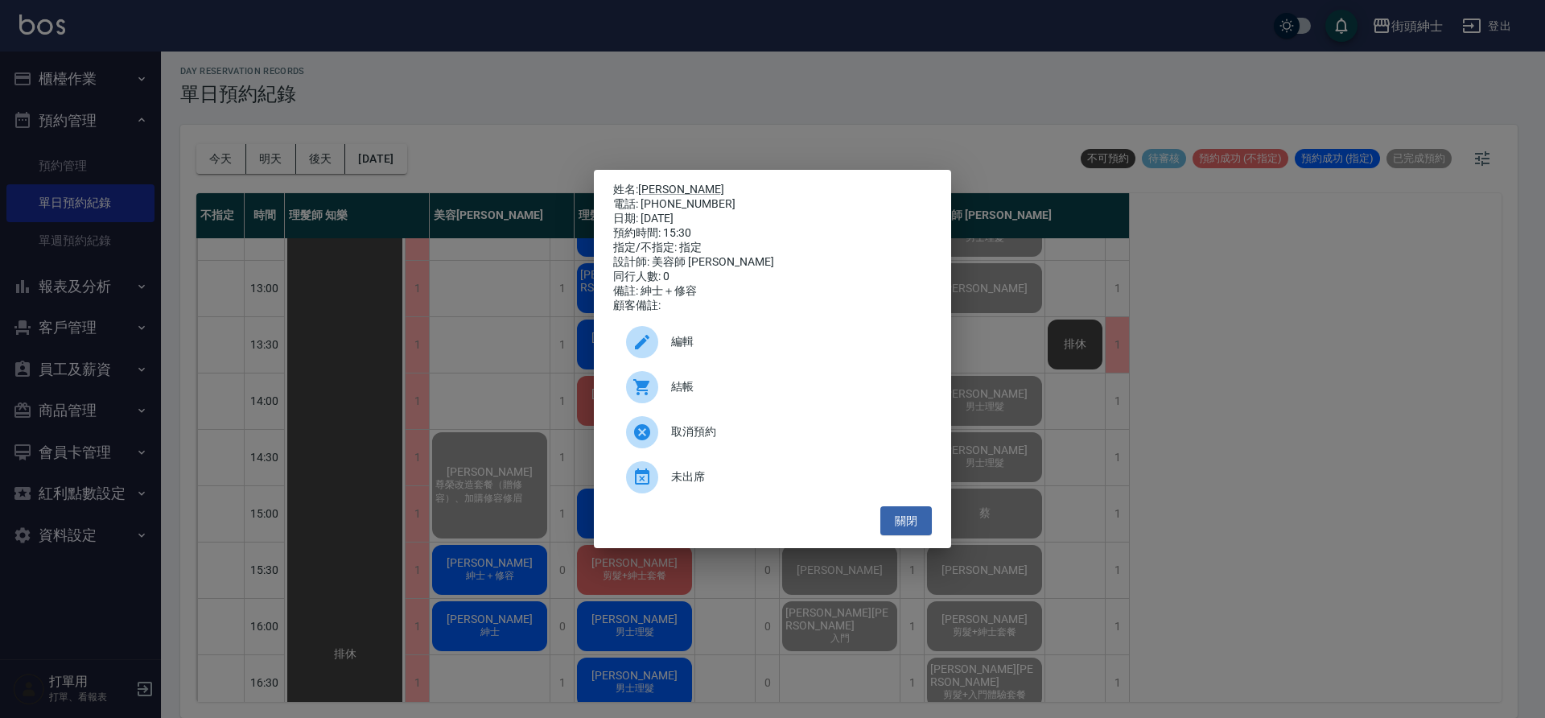
click at [686, 364] on div "編輯" at bounding box center [772, 341] width 319 height 45
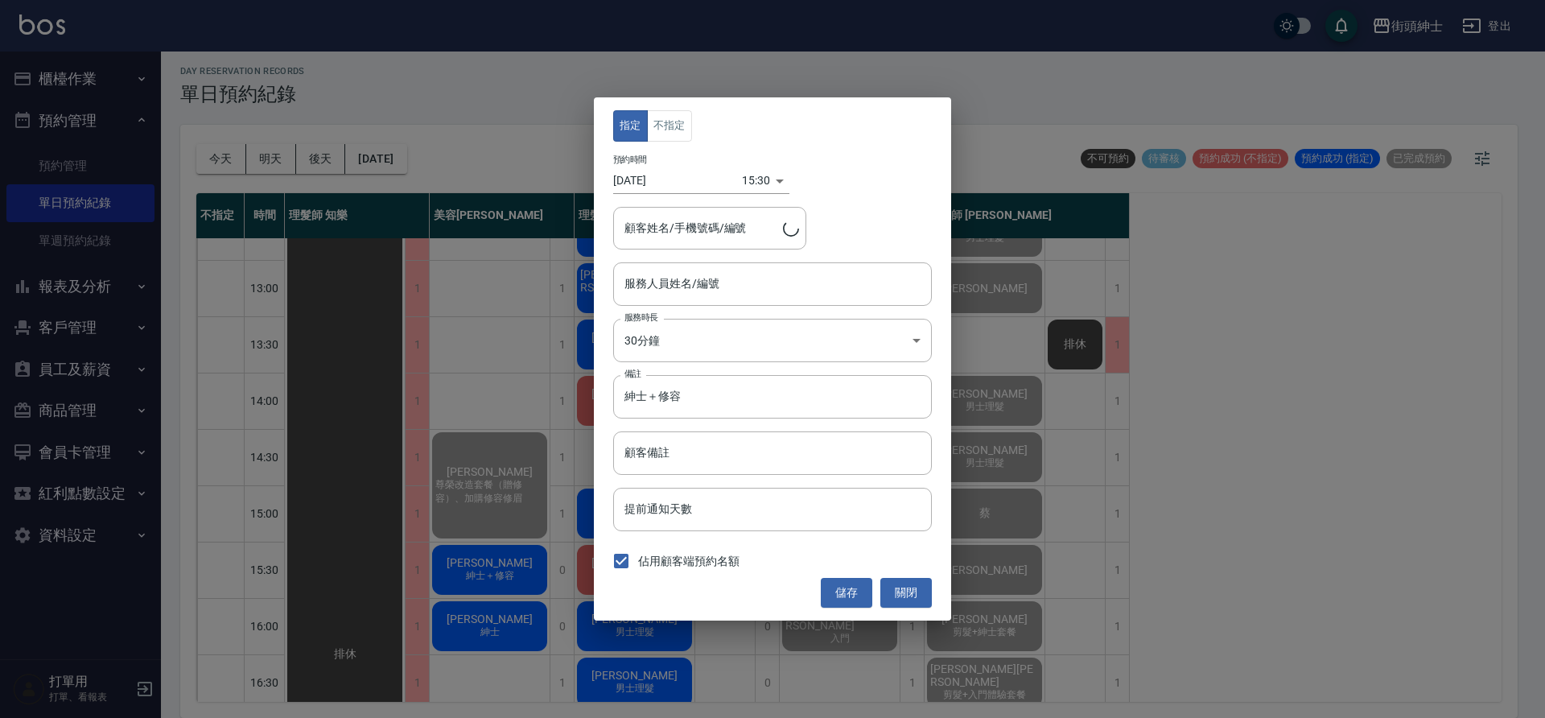
type input "美容師 [PERSON_NAME](無代號)"
type input "Jim/0918003781"
click at [896, 599] on button "關閉" at bounding box center [905, 593] width 51 height 30
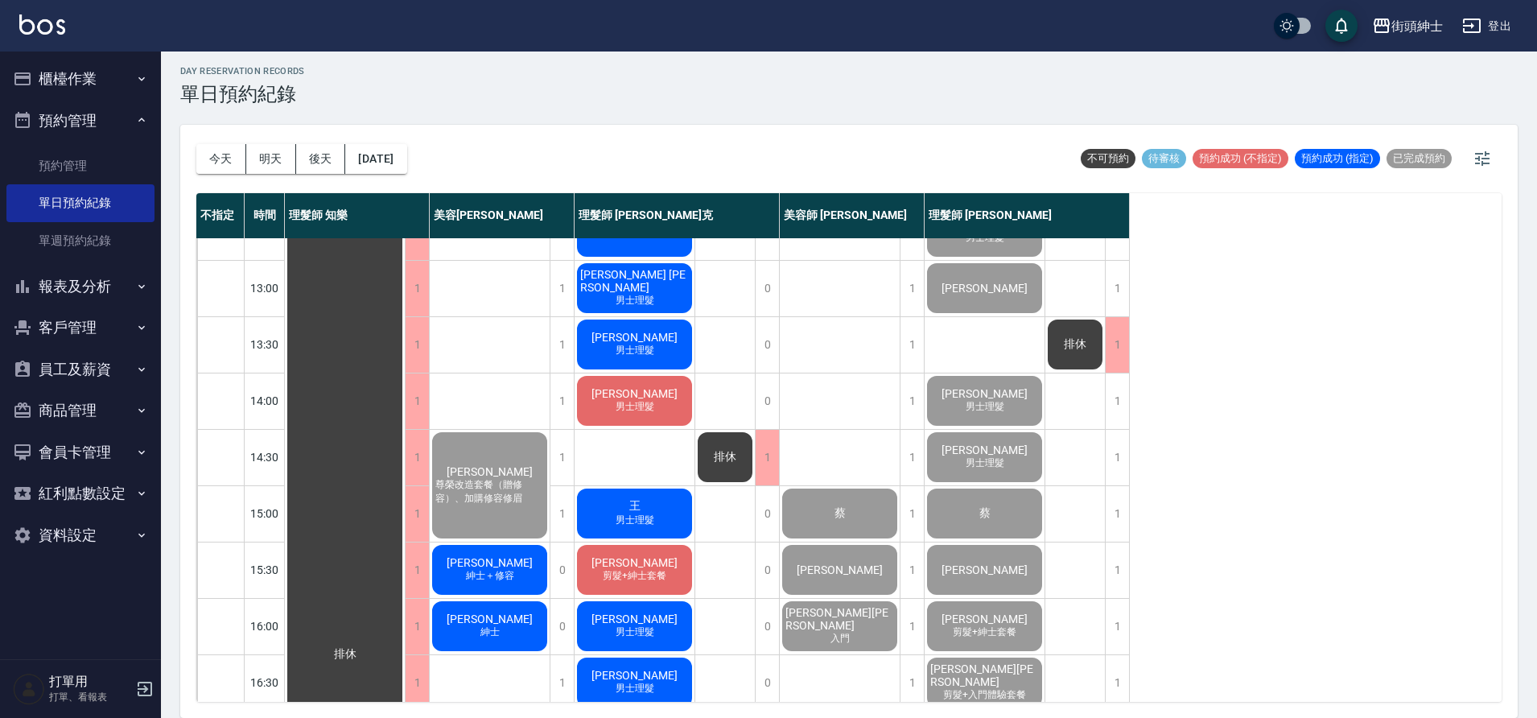
click at [468, 563] on div "Jim 紳士＋修容" at bounding box center [490, 569] width 120 height 55
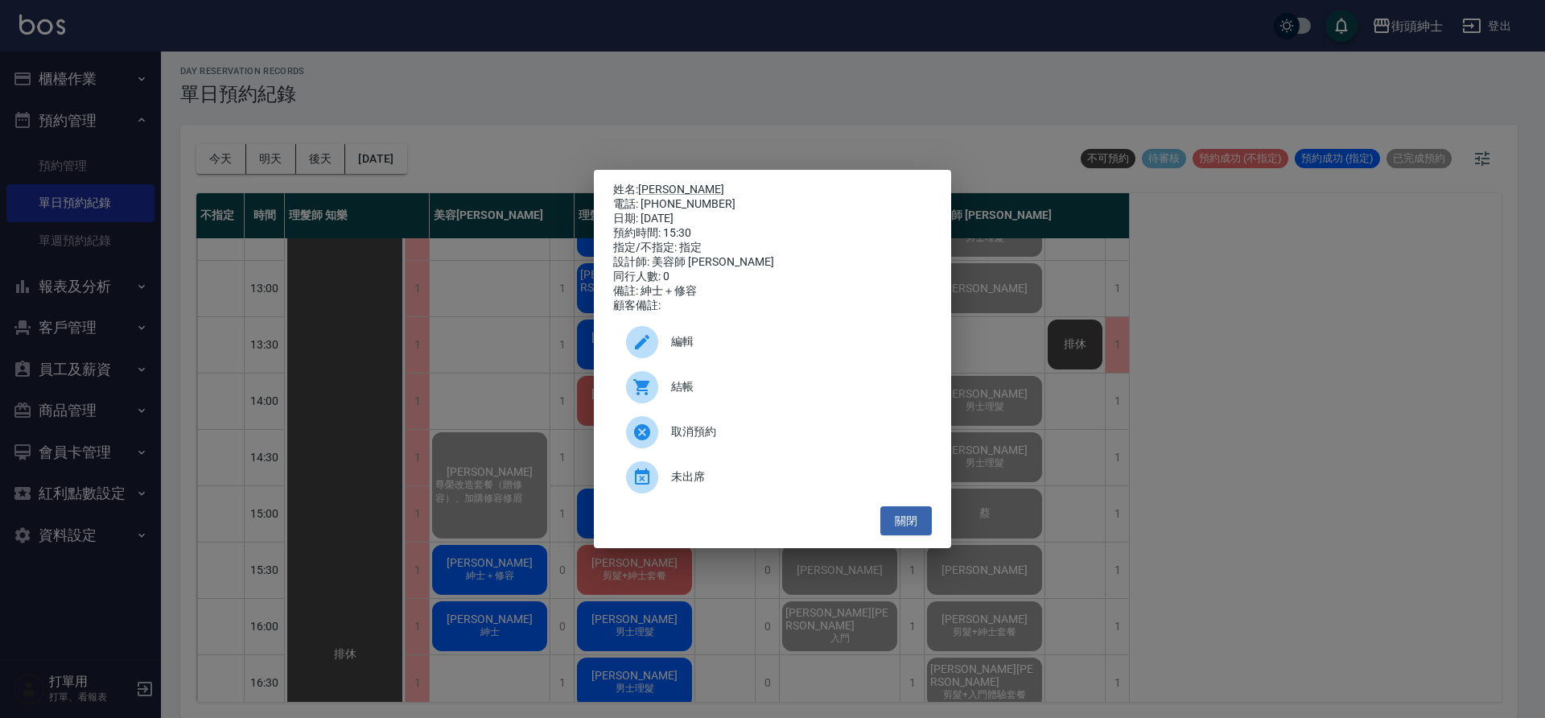
drag, startPoint x: 509, startPoint y: 558, endPoint x: 728, endPoint y: 397, distance: 271.1
click at [728, 395] on span "結帳" at bounding box center [795, 386] width 248 height 17
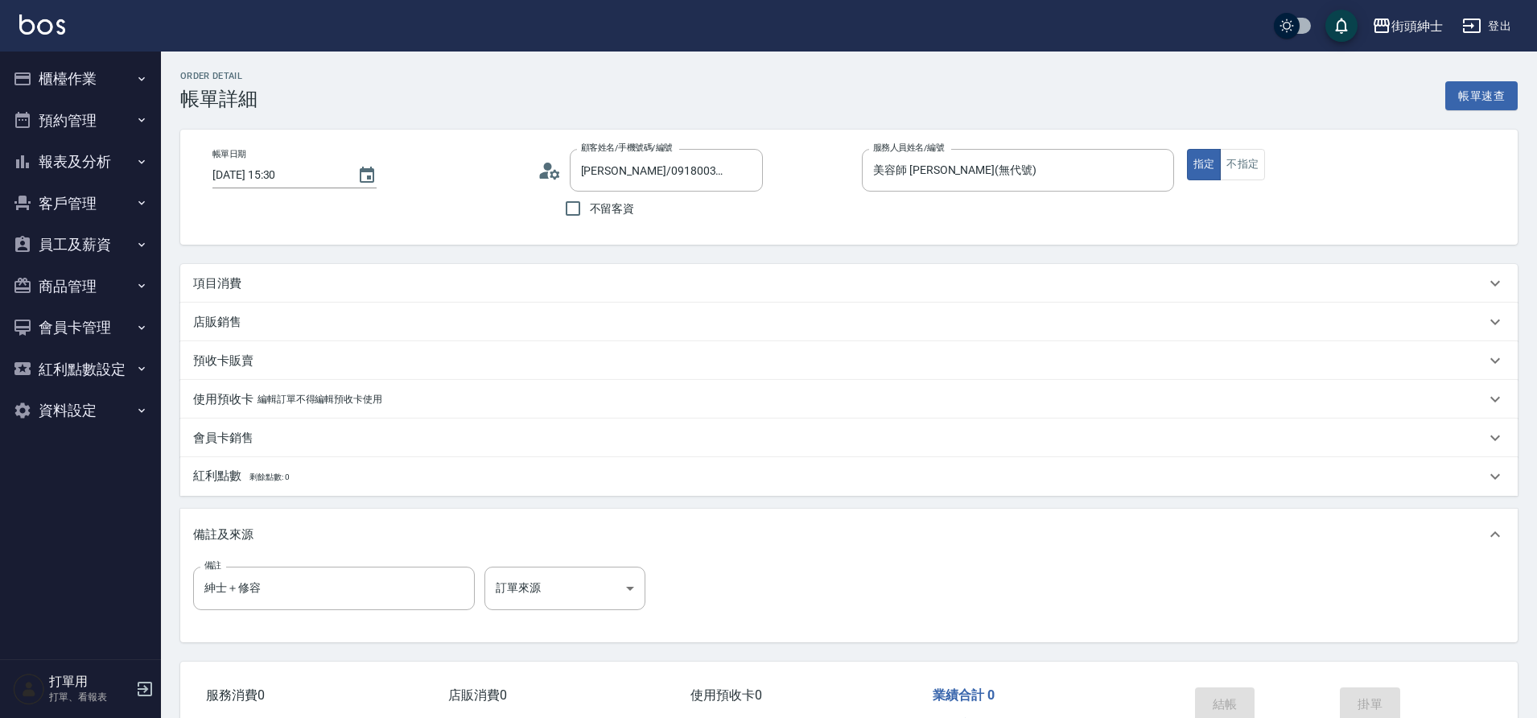
click at [377, 276] on div "項目消費" at bounding box center [839, 283] width 1292 height 17
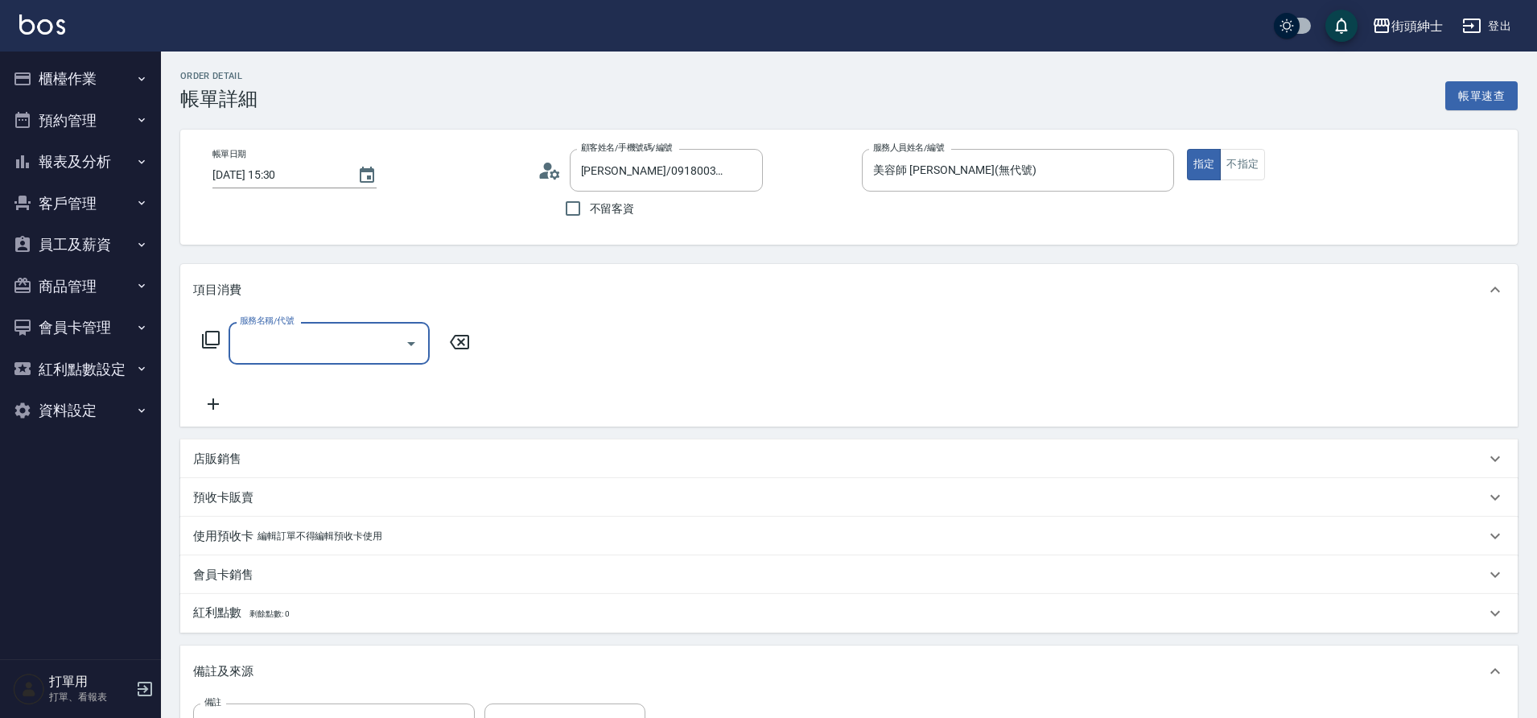
drag, startPoint x: 0, startPoint y: 0, endPoint x: 334, endPoint y: 351, distance: 484.3
click at [334, 351] on input "服務名稱/代號" at bounding box center [317, 343] width 163 height 28
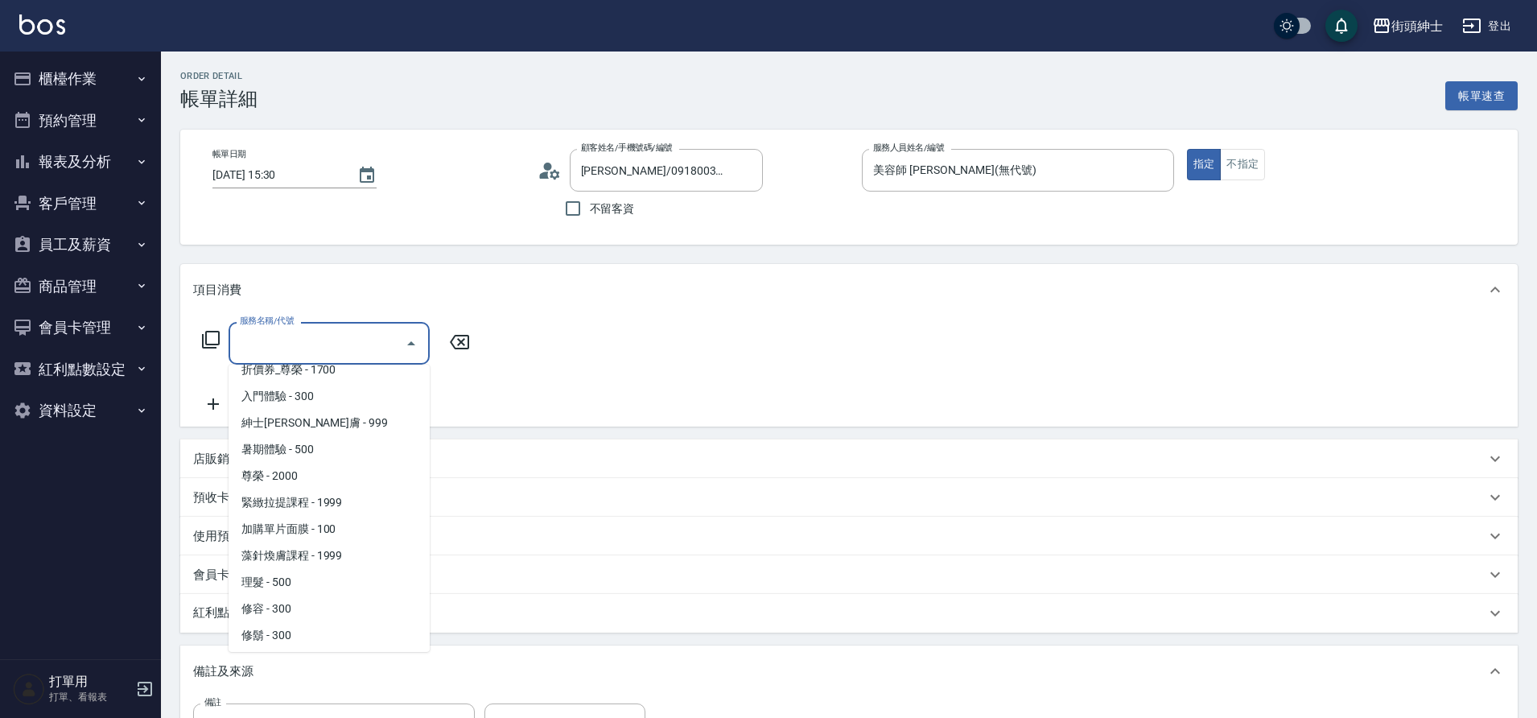
scroll to position [117, 0]
click at [296, 420] on span "紳士[PERSON_NAME]膚 - 999" at bounding box center [328, 426] width 201 height 27
type input "紳士全效煥膚"
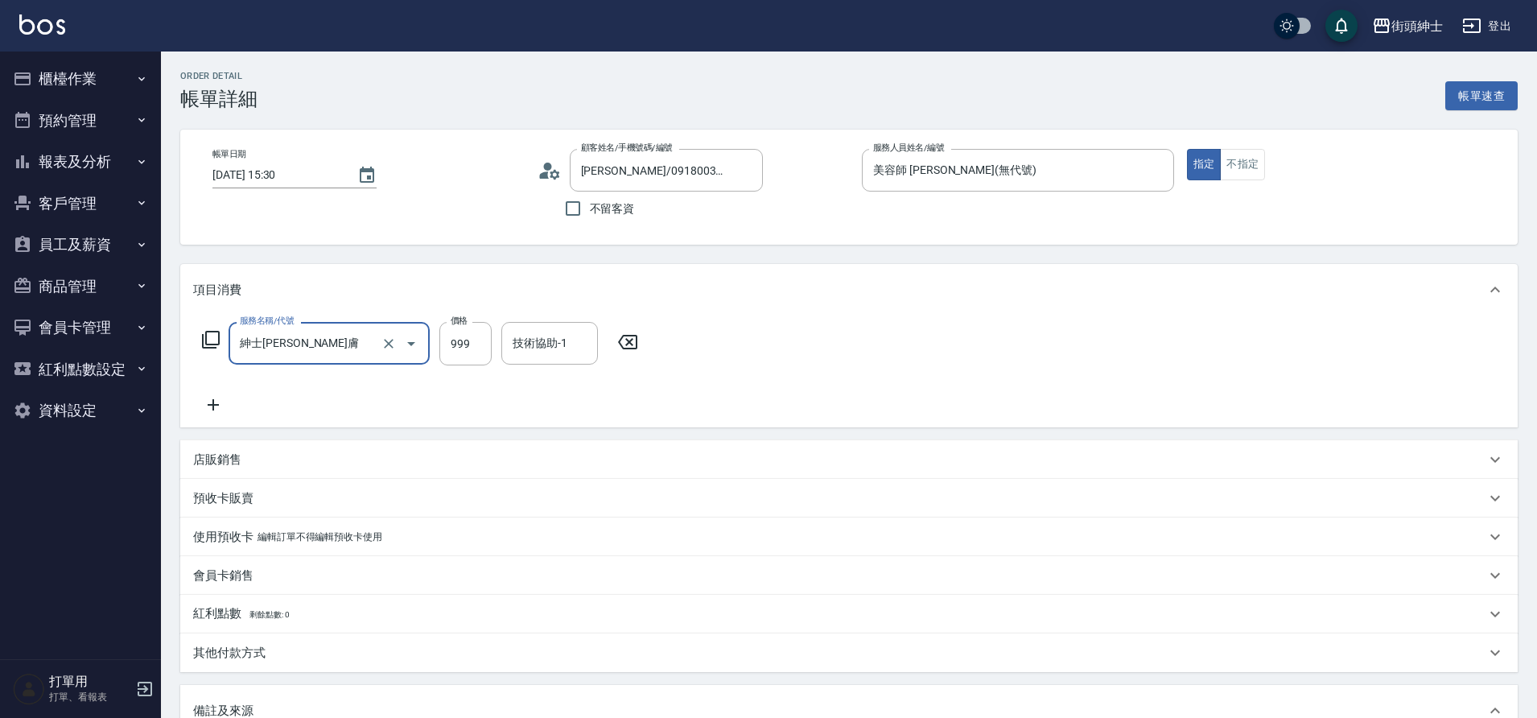
drag, startPoint x: 334, startPoint y: 351, endPoint x: 239, endPoint y: 394, distance: 104.4
click at [239, 394] on div "服務名稱/代號 紳士全效煥膚 服務名稱/代號 價格 999 價格 技術協助-1 技術協助-1" at bounding box center [420, 368] width 455 height 93
click at [220, 401] on icon at bounding box center [213, 404] width 40 height 19
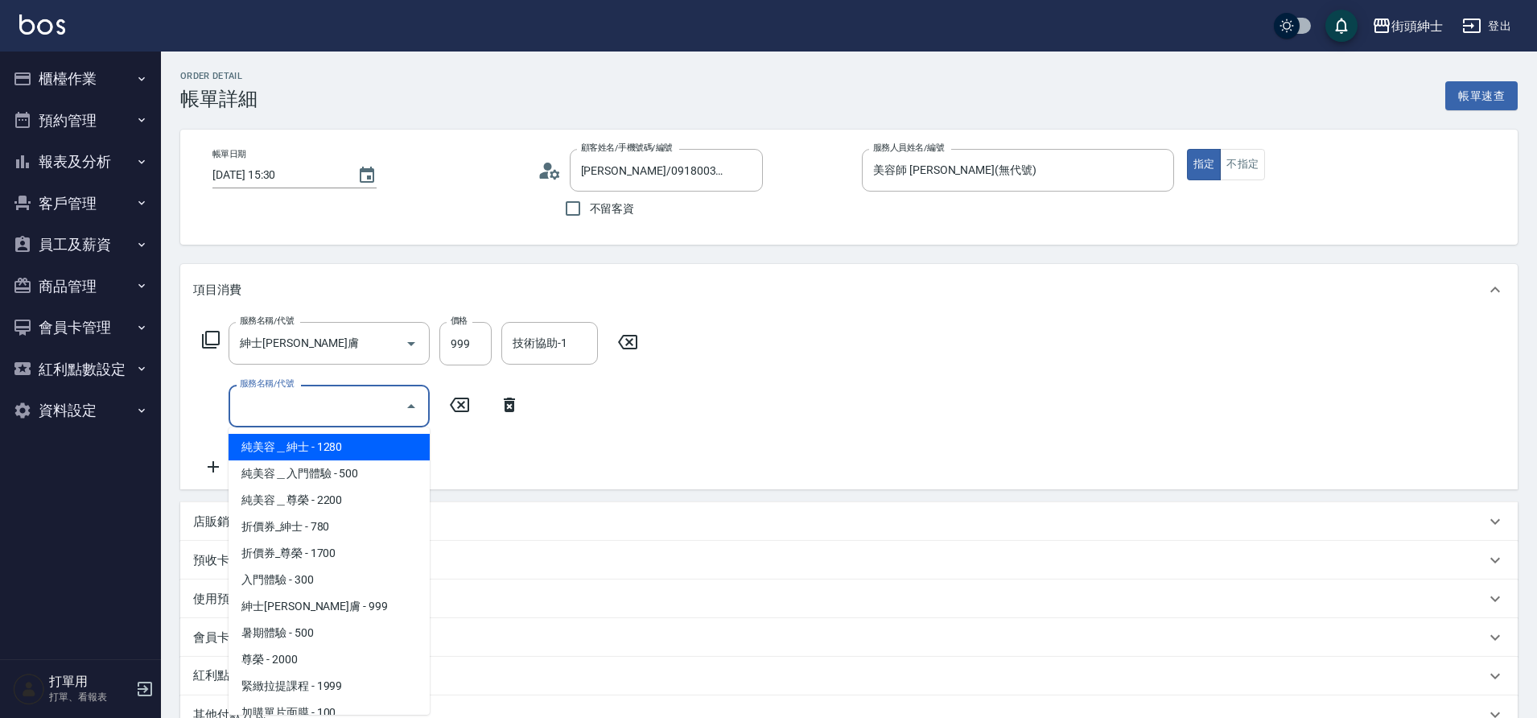
drag, startPoint x: 239, startPoint y: 394, endPoint x: 276, endPoint y: 397, distance: 37.1
click at [276, 397] on input "服務名稱/代號" at bounding box center [317, 406] width 163 height 28
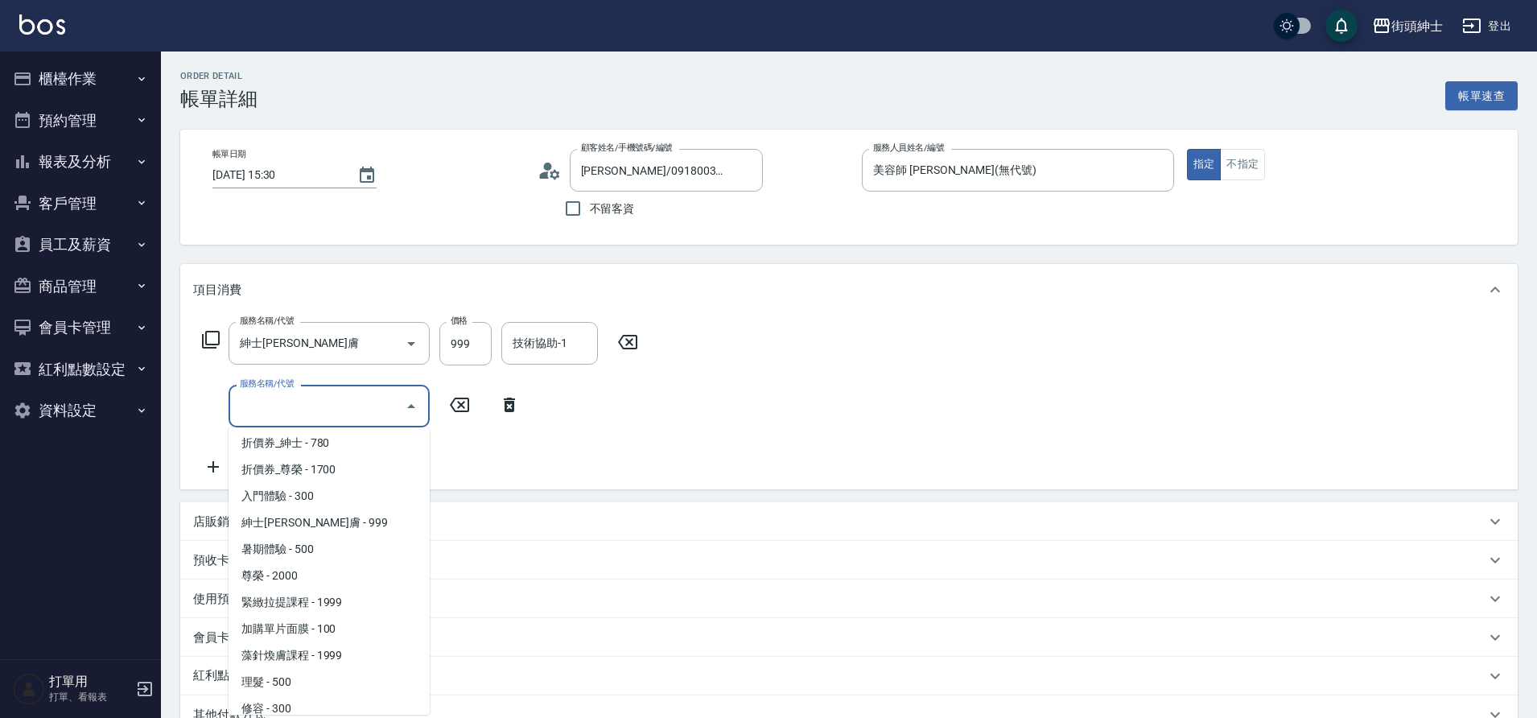
scroll to position [124, 0]
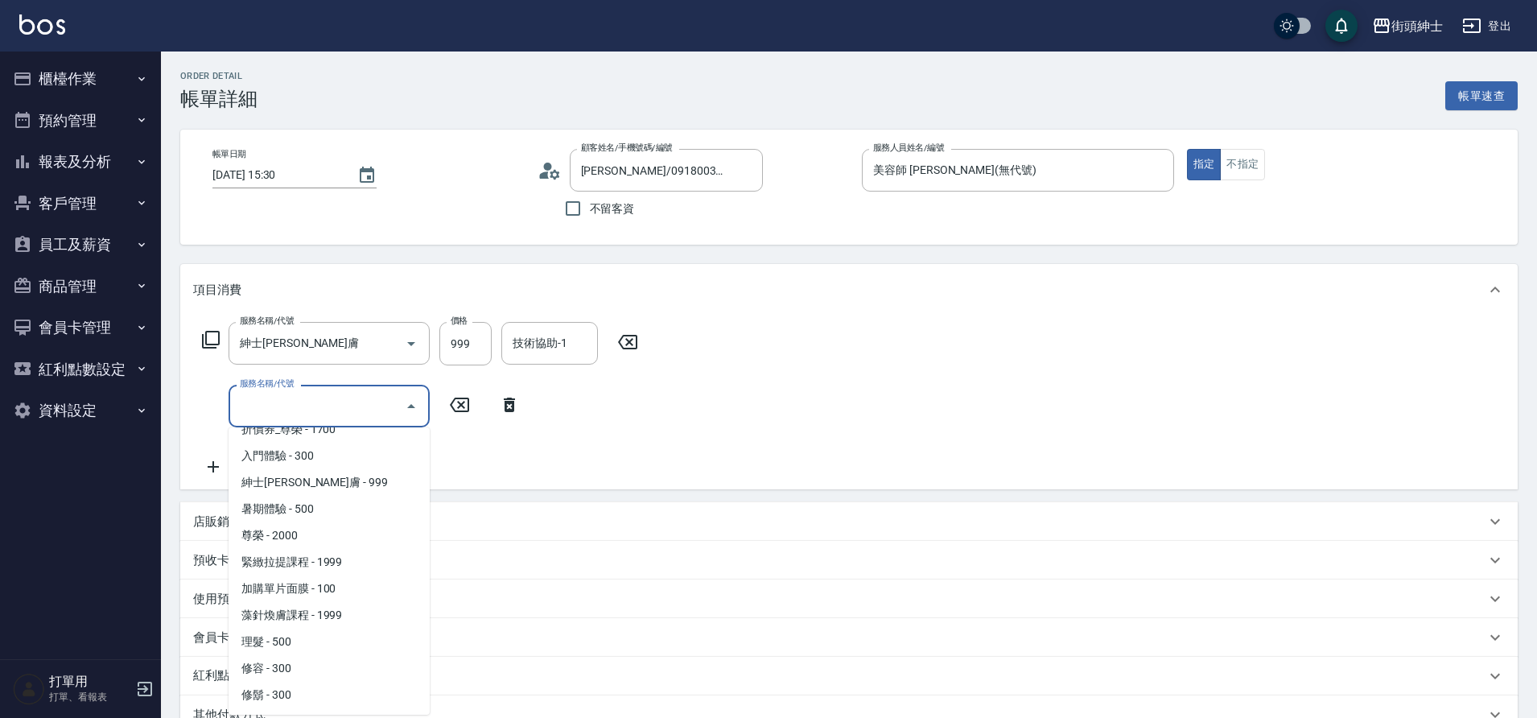
click at [319, 660] on span "修容 - 300" at bounding box center [328, 668] width 201 height 27
type input "修容(A03)"
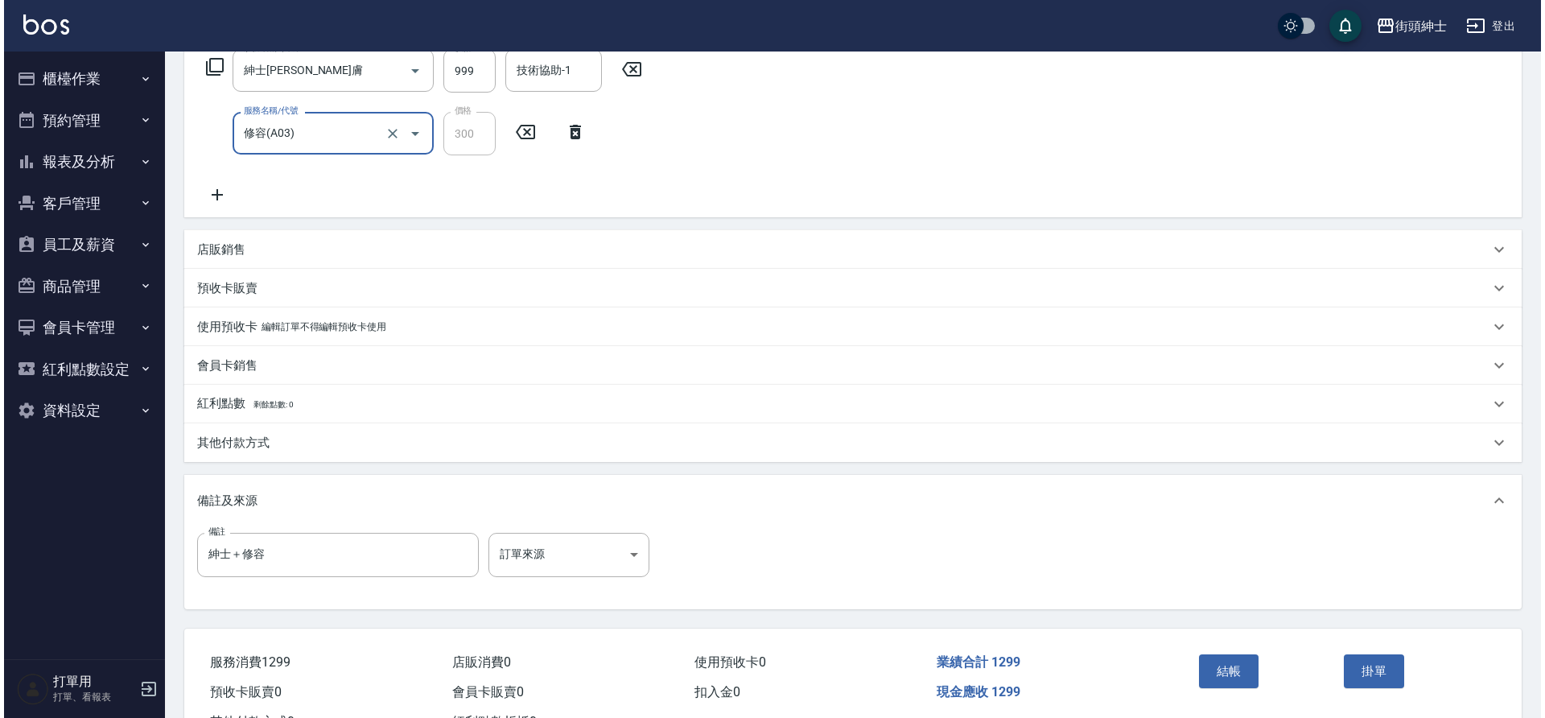
scroll to position [338, 0]
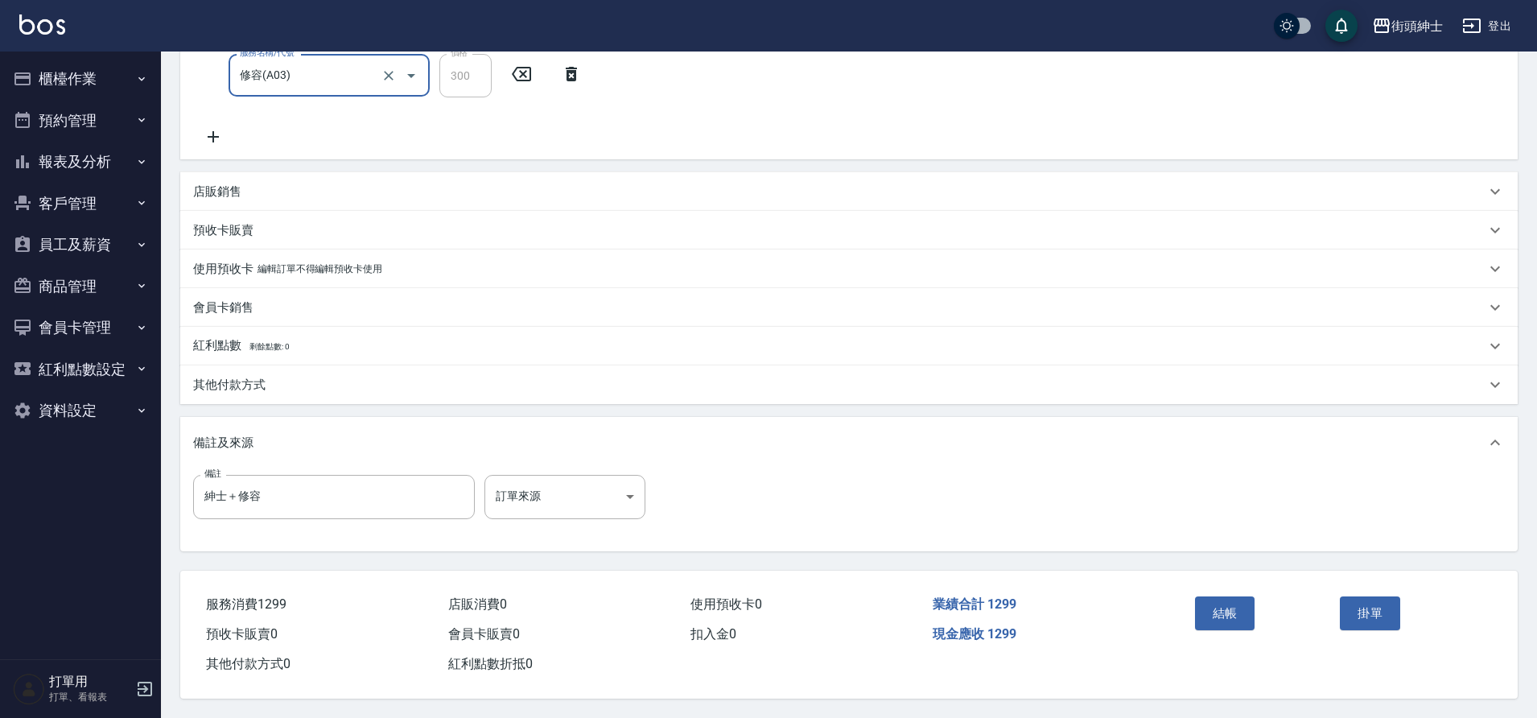
drag, startPoint x: 276, startPoint y: 397, endPoint x: 1232, endPoint y: 584, distance: 973.9
click at [1232, 590] on div "結帳" at bounding box center [1261, 625] width 146 height 70
click at [1238, 612] on button "結帳" at bounding box center [1225, 613] width 60 height 34
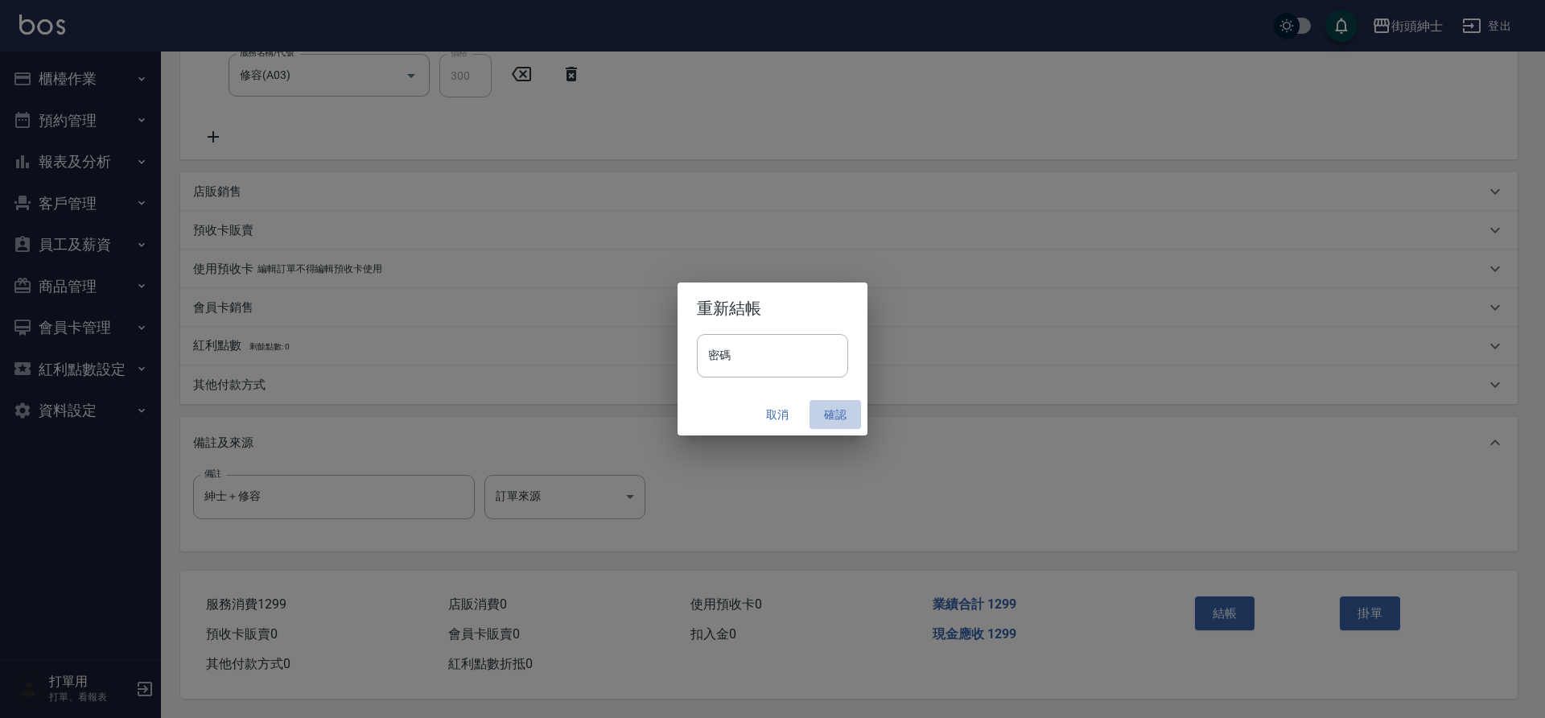
click at [842, 411] on button "確認" at bounding box center [834, 415] width 51 height 30
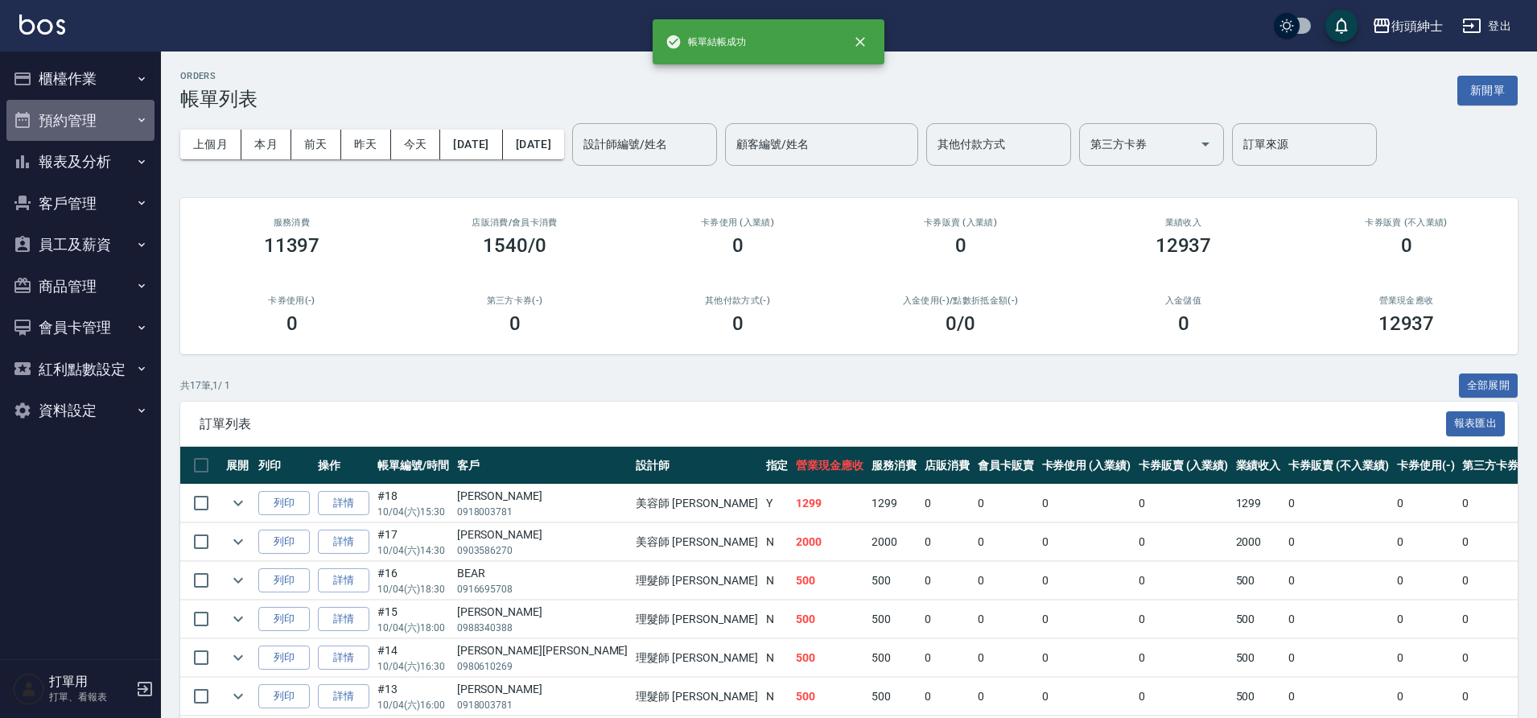
click at [77, 123] on button "預約管理" at bounding box center [80, 121] width 148 height 42
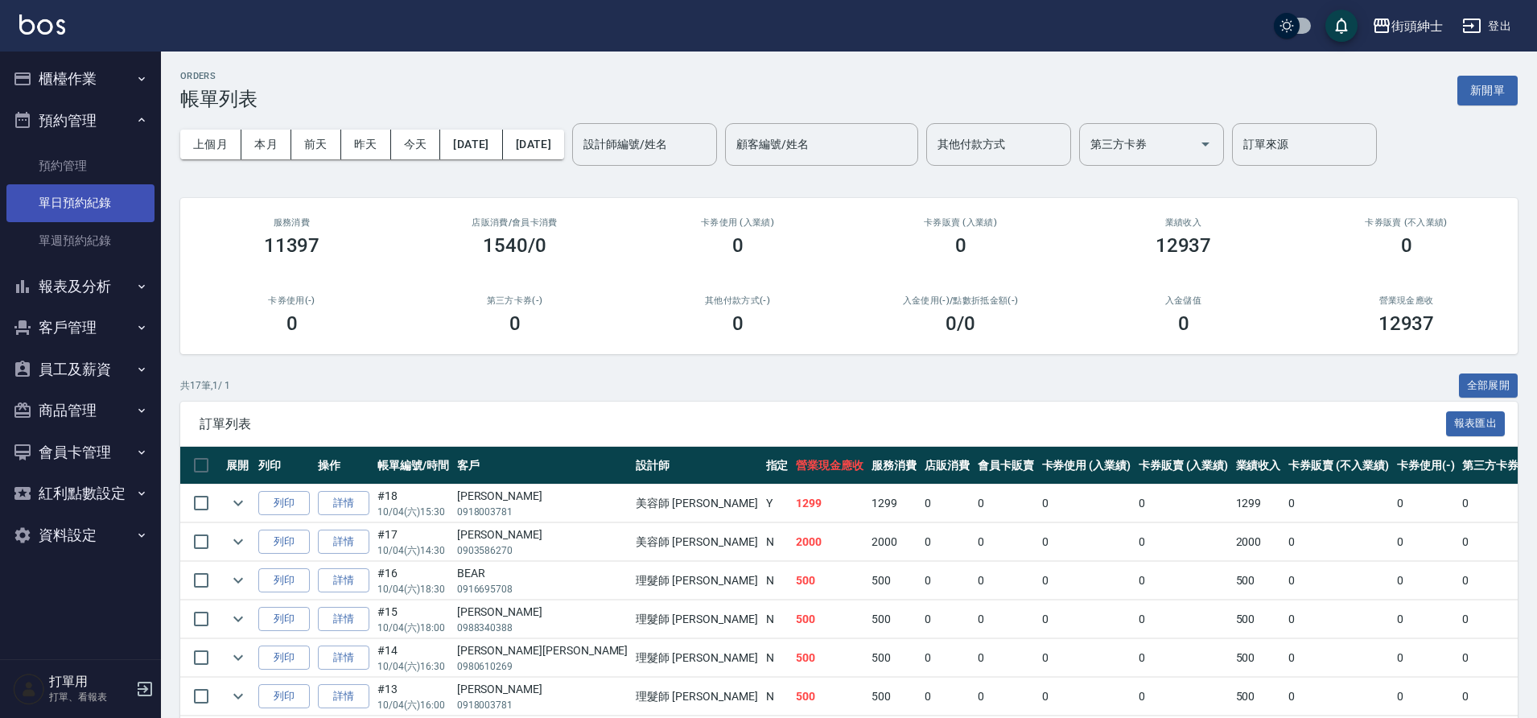
click at [93, 208] on link "單日預約紀錄" at bounding box center [80, 202] width 148 height 37
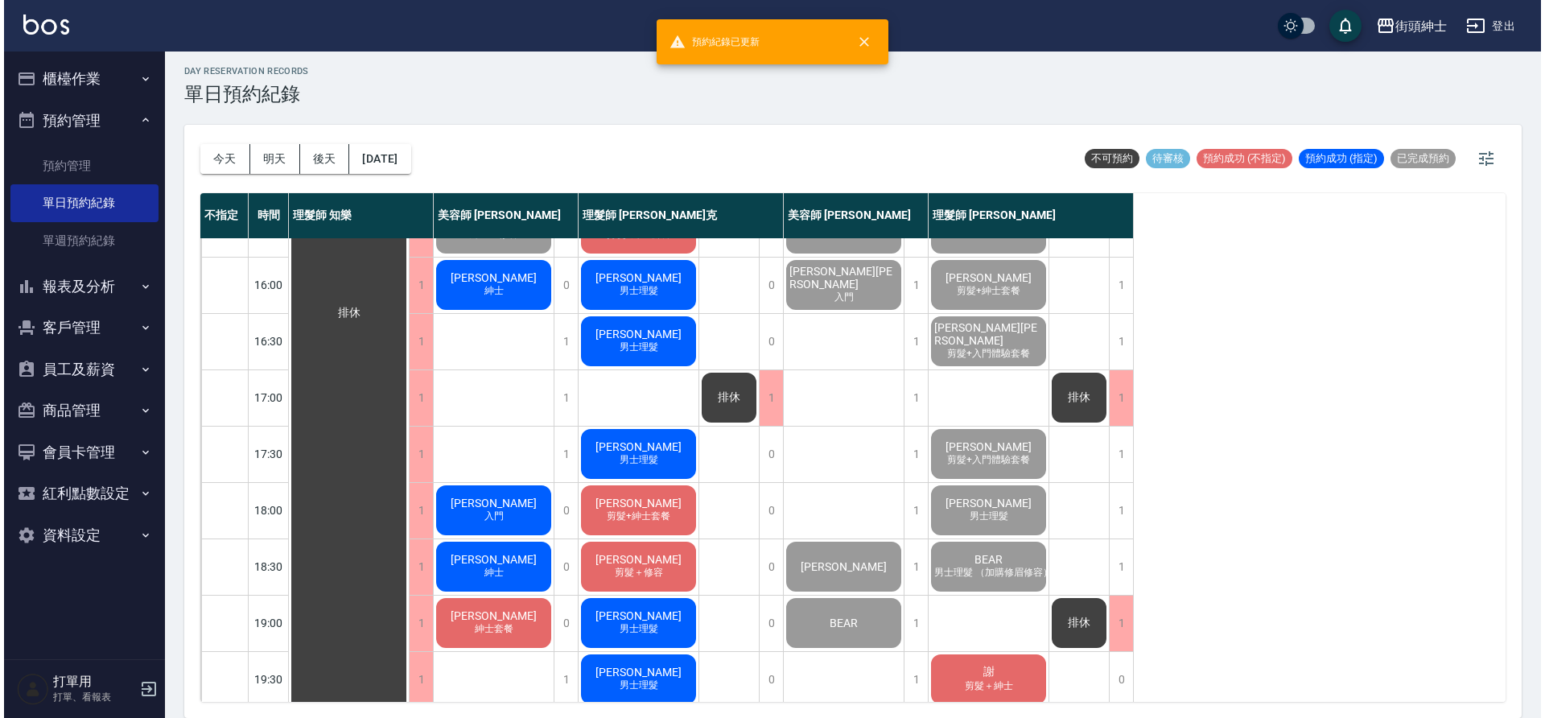
scroll to position [484, 0]
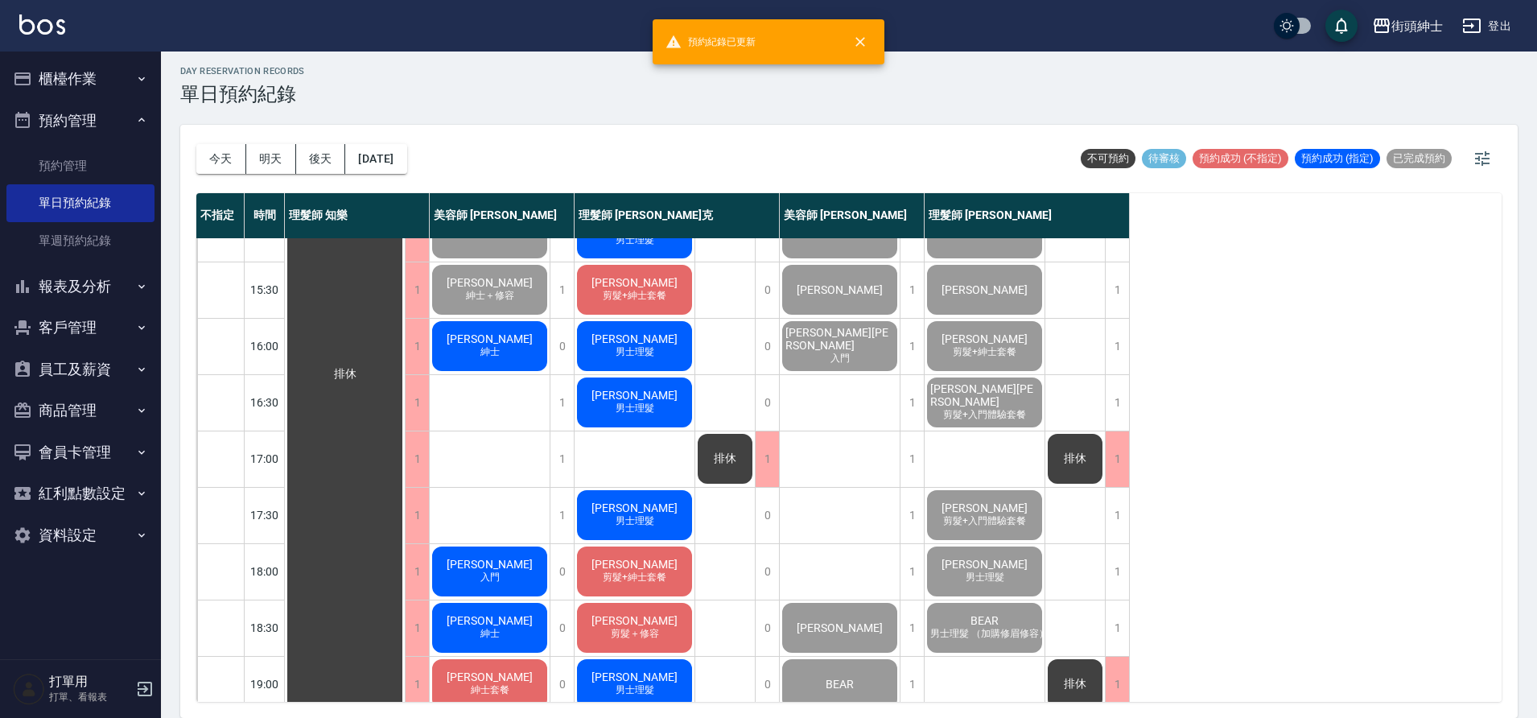
click at [519, 354] on div "張卓翰 紳士" at bounding box center [490, 346] width 120 height 55
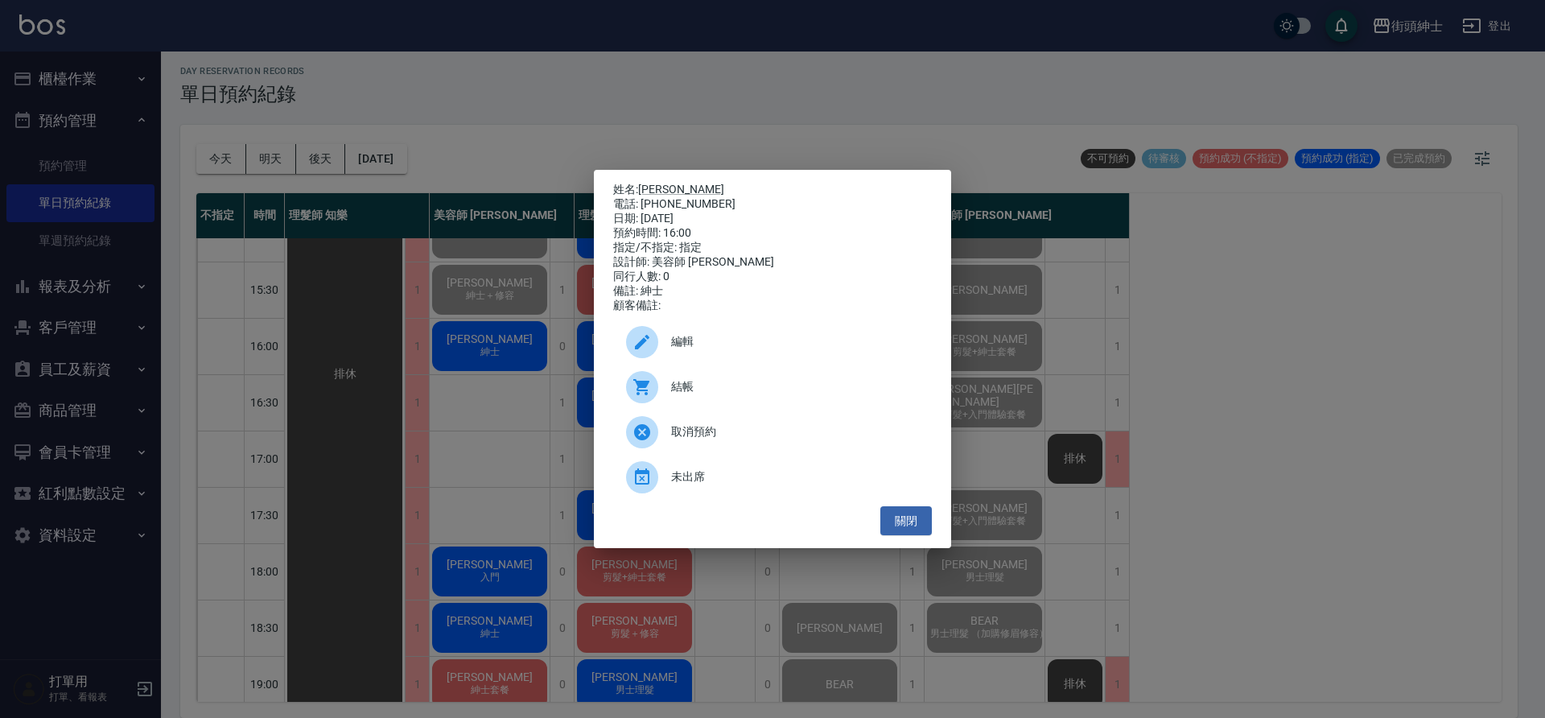
click at [723, 395] on span "結帳" at bounding box center [795, 386] width 248 height 17
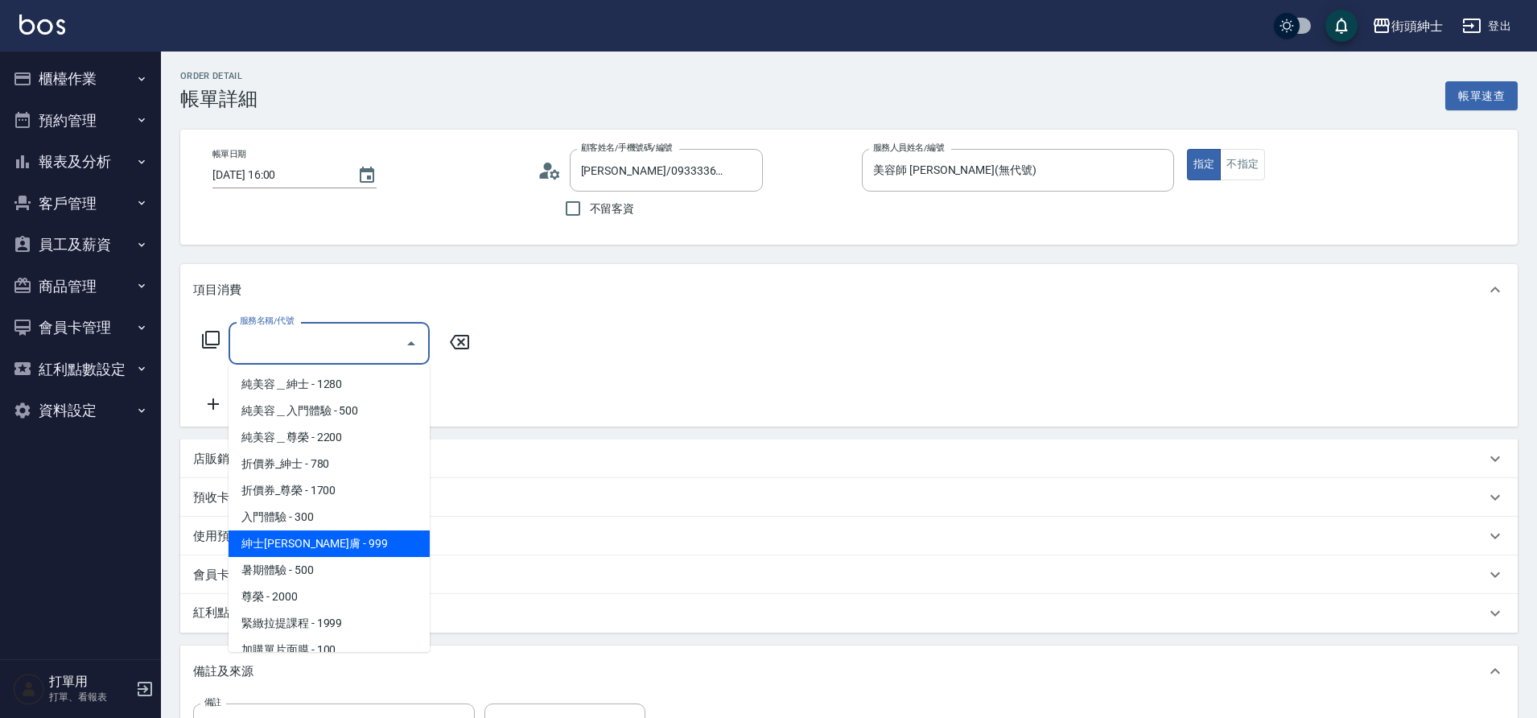
drag, startPoint x: 0, startPoint y: 0, endPoint x: 307, endPoint y: 540, distance: 620.8
click at [307, 540] on span "紳士[PERSON_NAME]膚 - 999" at bounding box center [328, 543] width 201 height 27
type input "紳士[PERSON_NAME]膚"
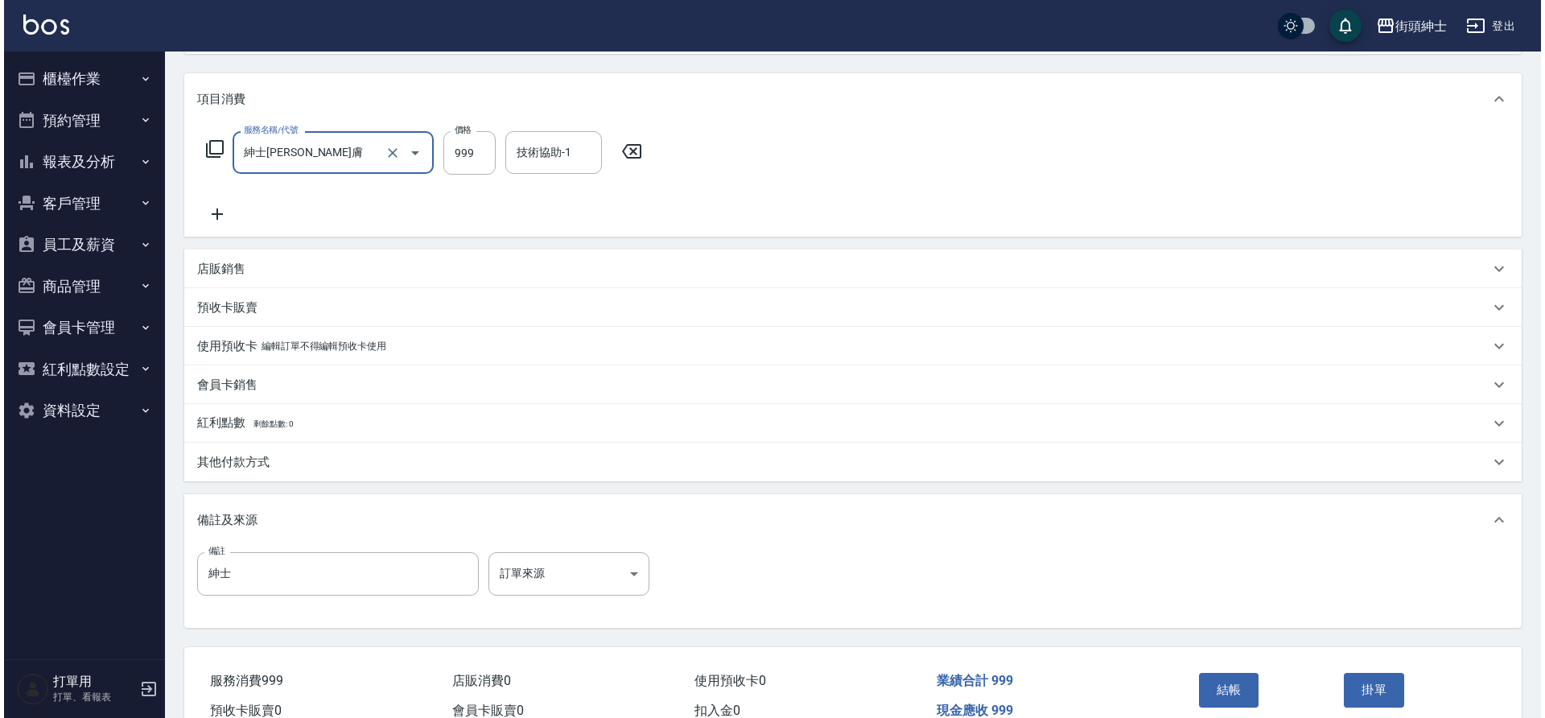
scroll to position [274, 0]
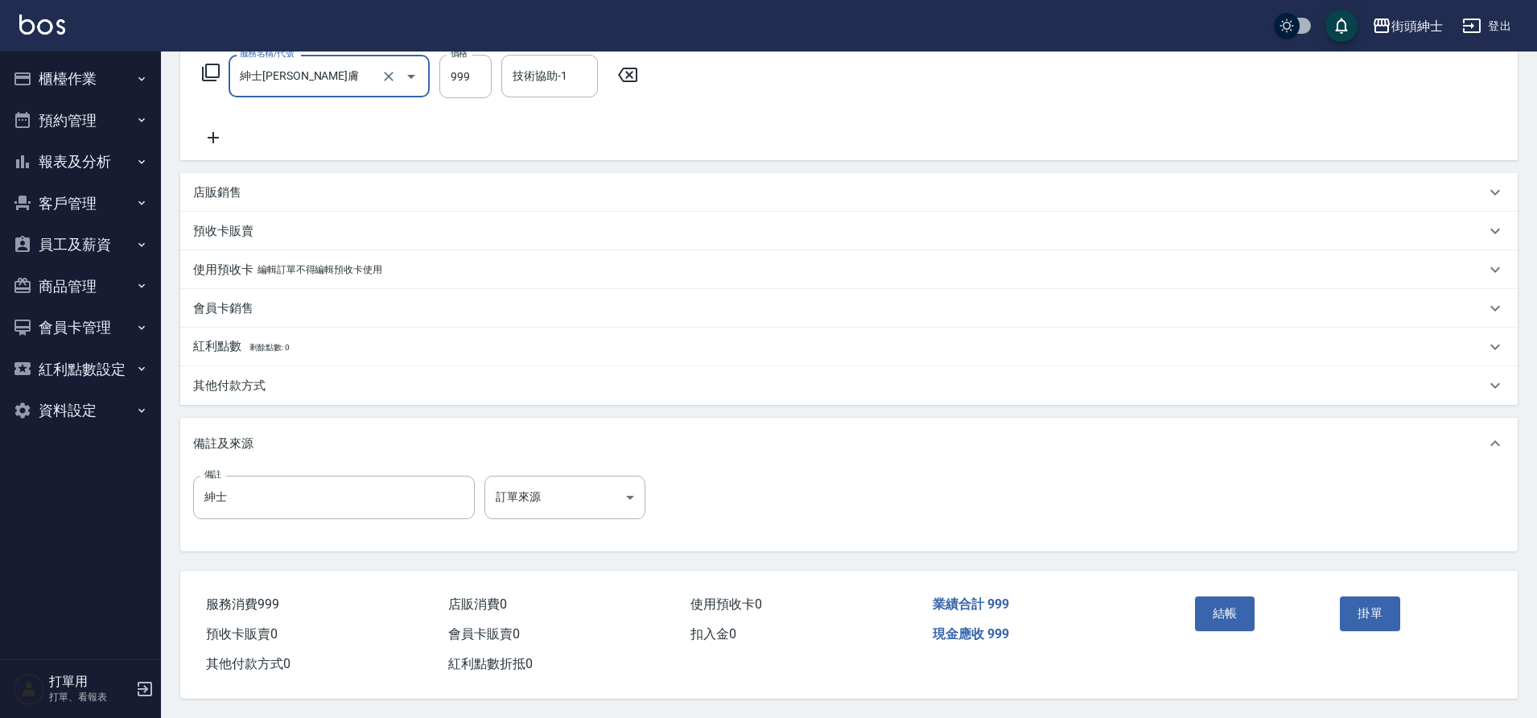
click at [1212, 608] on button "結帳" at bounding box center [1225, 613] width 60 height 34
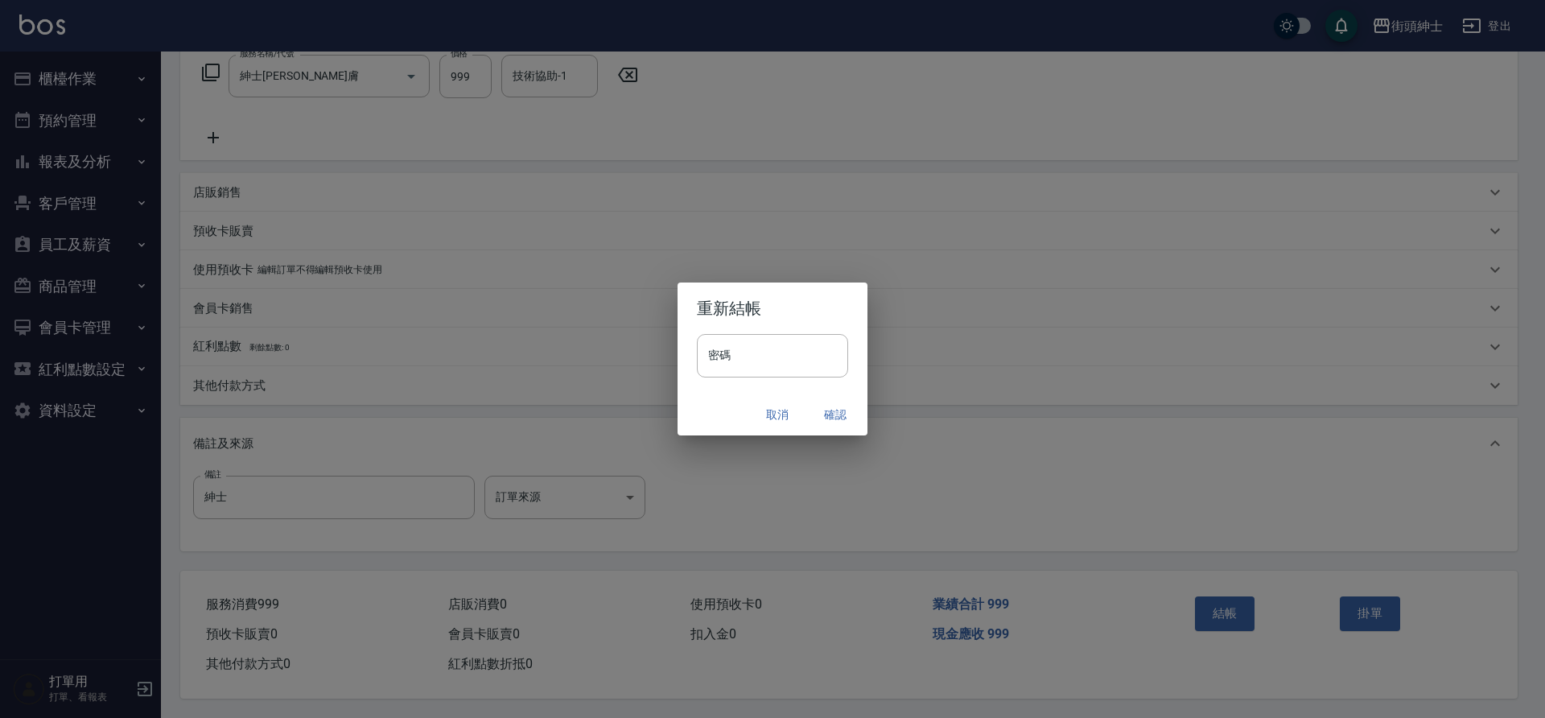
click at [829, 405] on button "確認" at bounding box center [834, 415] width 51 height 30
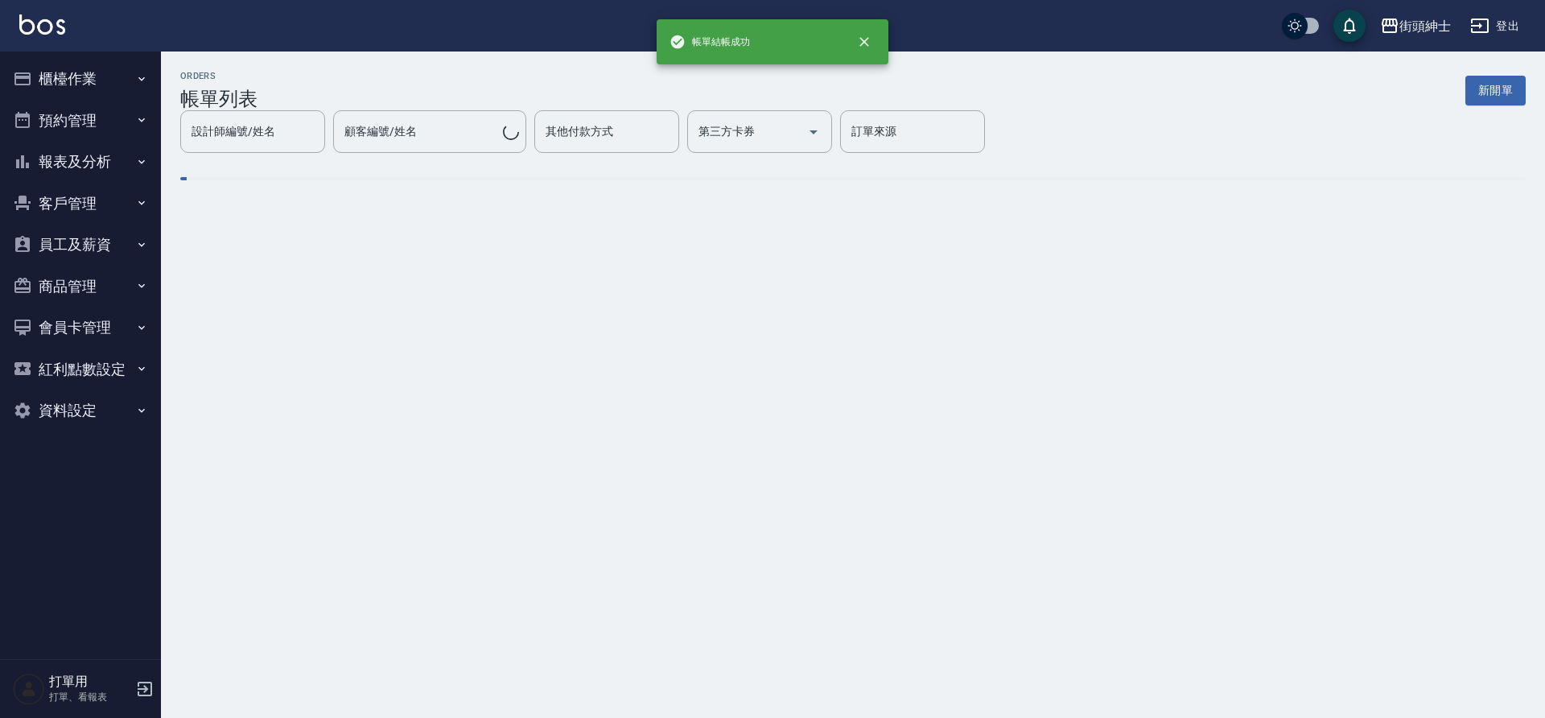
drag, startPoint x: 307, startPoint y: 540, endPoint x: 37, endPoint y: 133, distance: 488.2
click at [37, 133] on button "預約管理" at bounding box center [80, 121] width 148 height 42
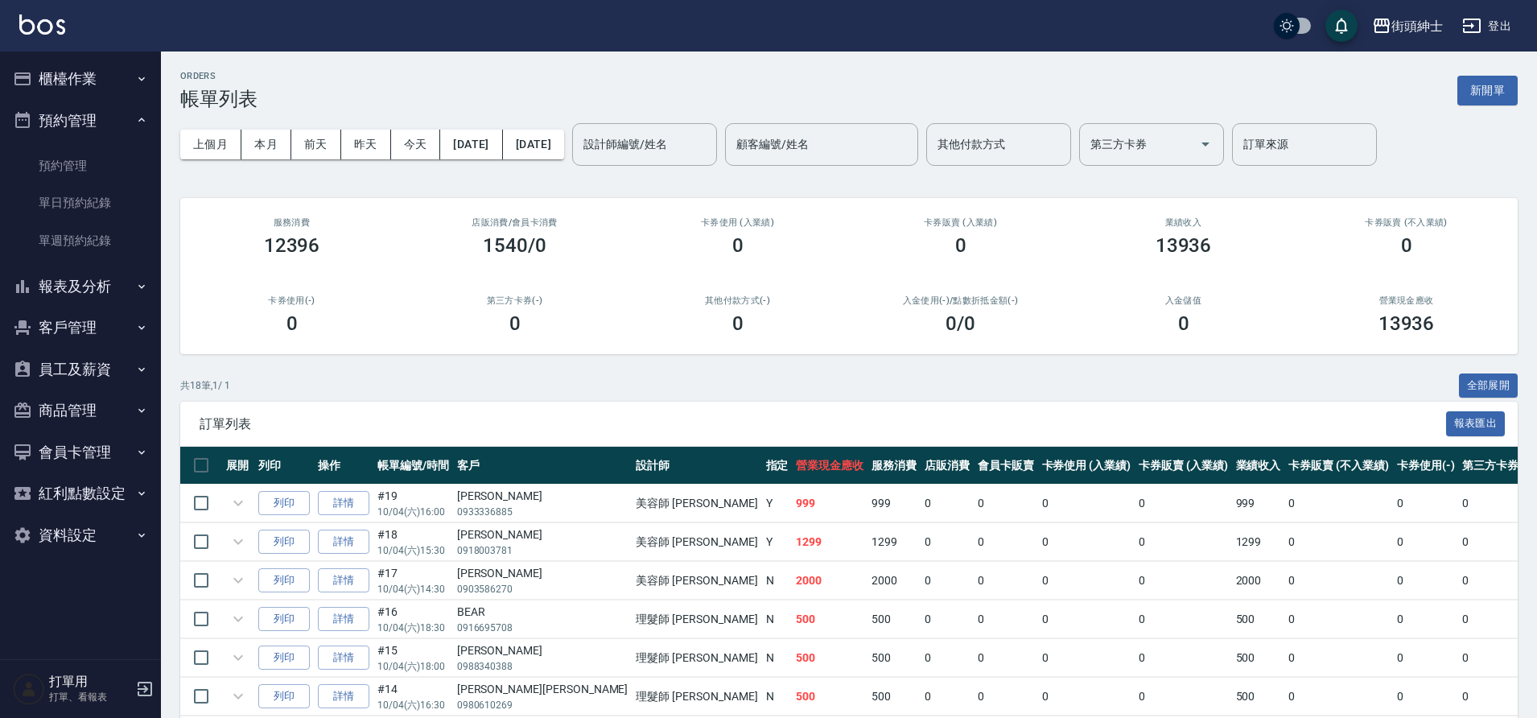
click at [106, 205] on link "單日預約紀錄" at bounding box center [80, 202] width 148 height 37
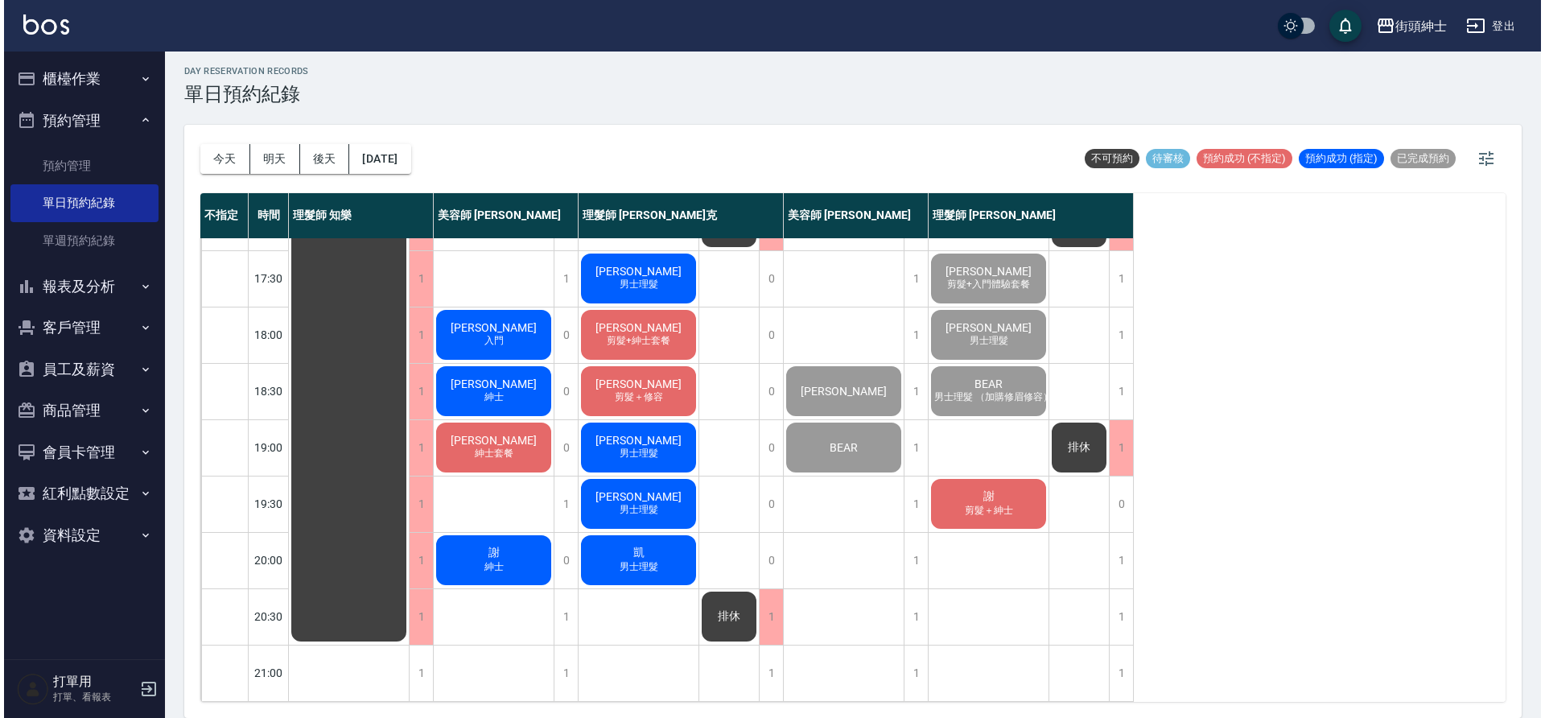
scroll to position [732, 0]
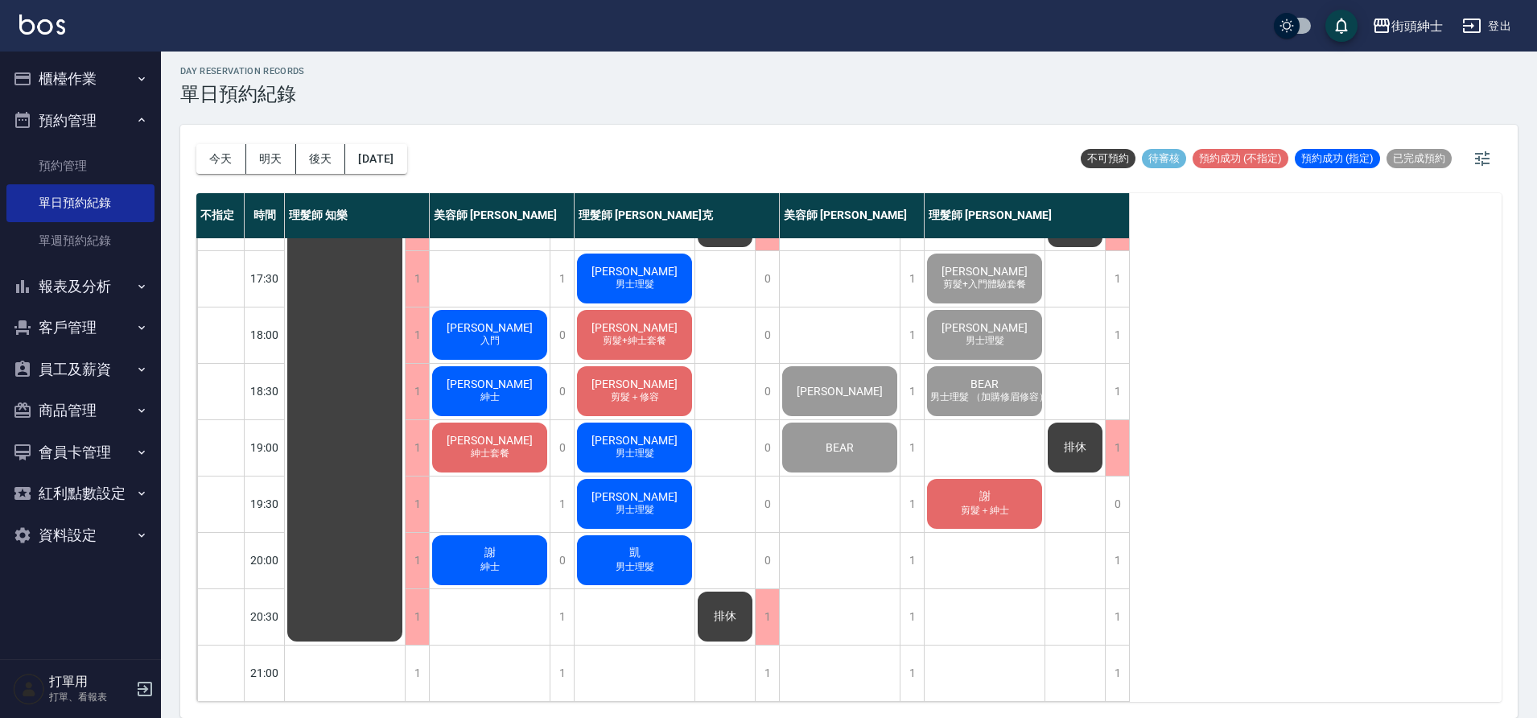
drag, startPoint x: 37, startPoint y: 133, endPoint x: 510, endPoint y: 321, distance: 509.1
click at [510, 321] on div "卜心慧 入門" at bounding box center [490, 334] width 120 height 55
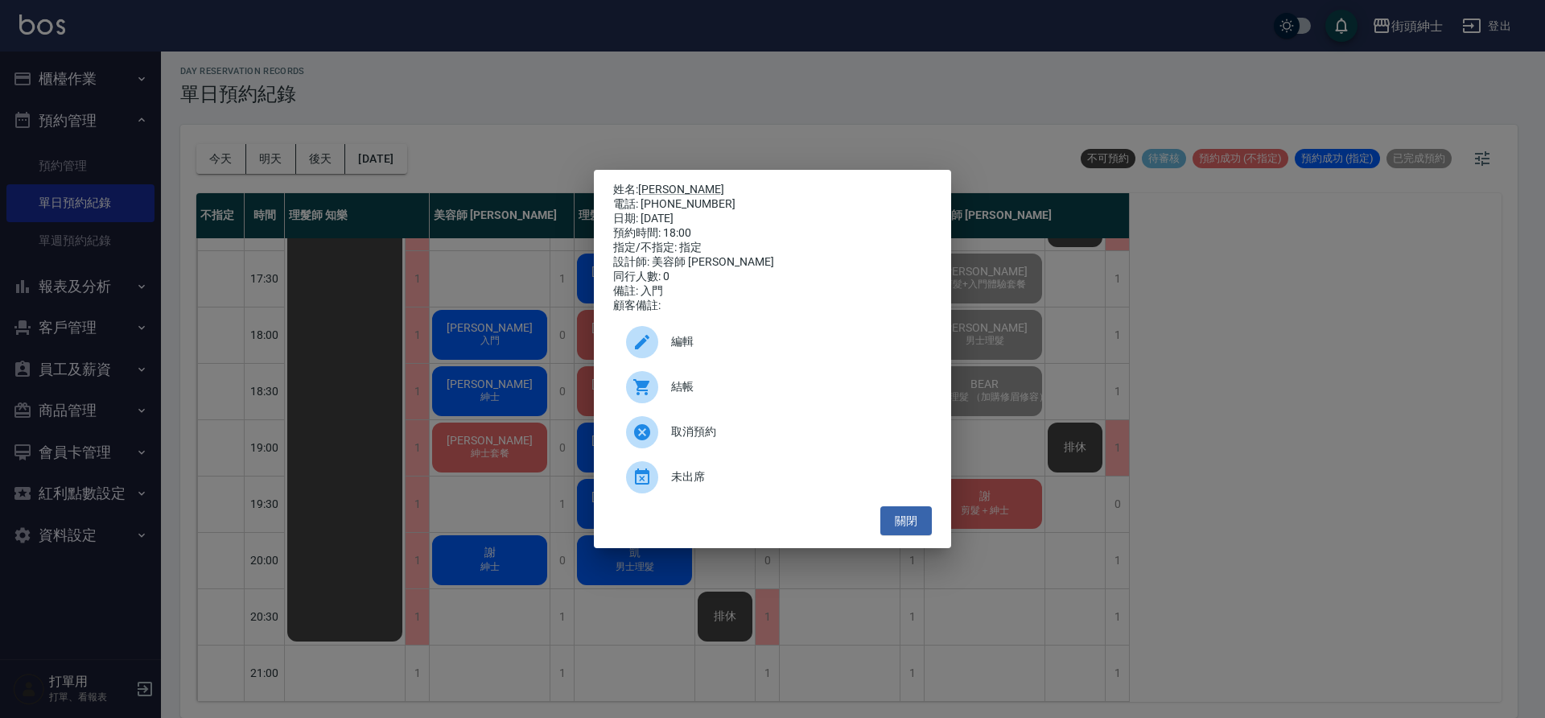
click at [690, 393] on span "結帳" at bounding box center [795, 386] width 248 height 17
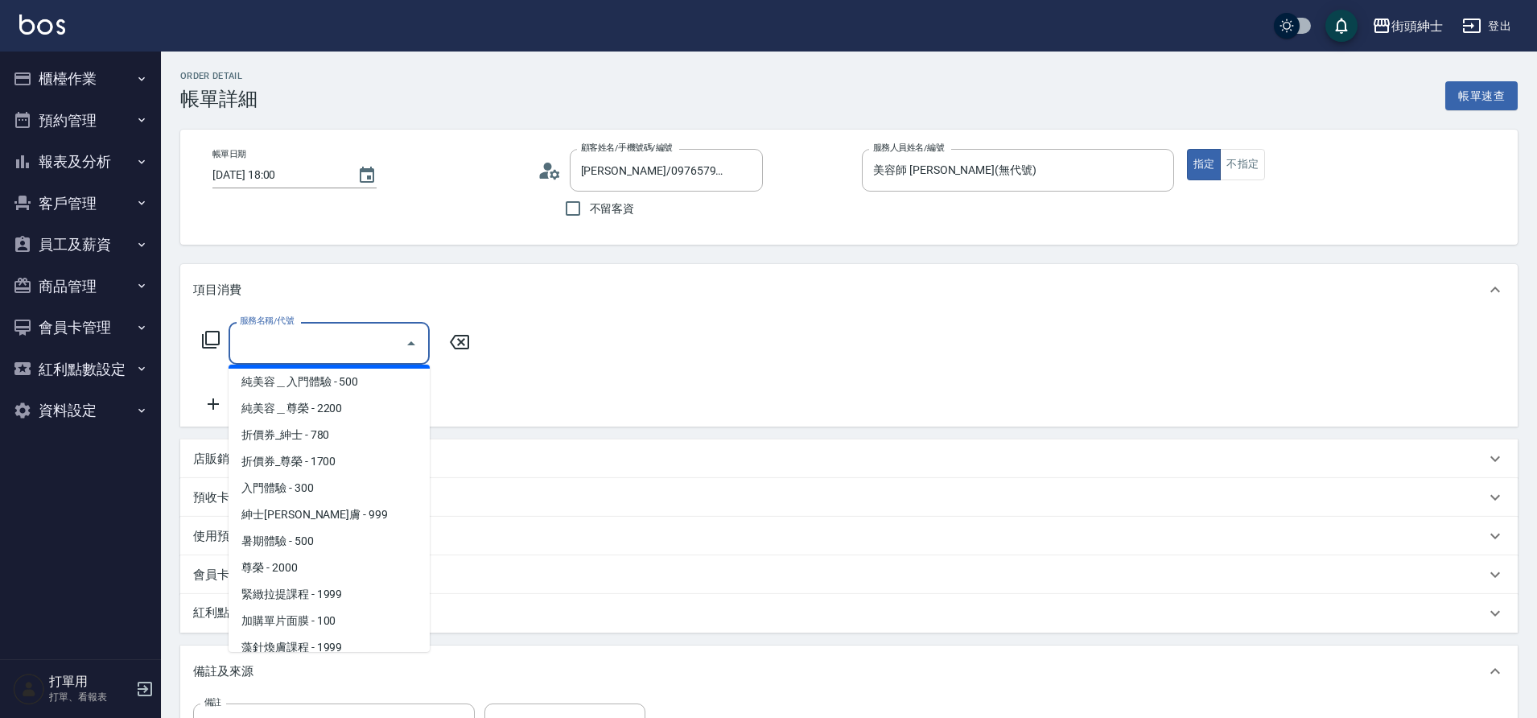
scroll to position [56, 0]
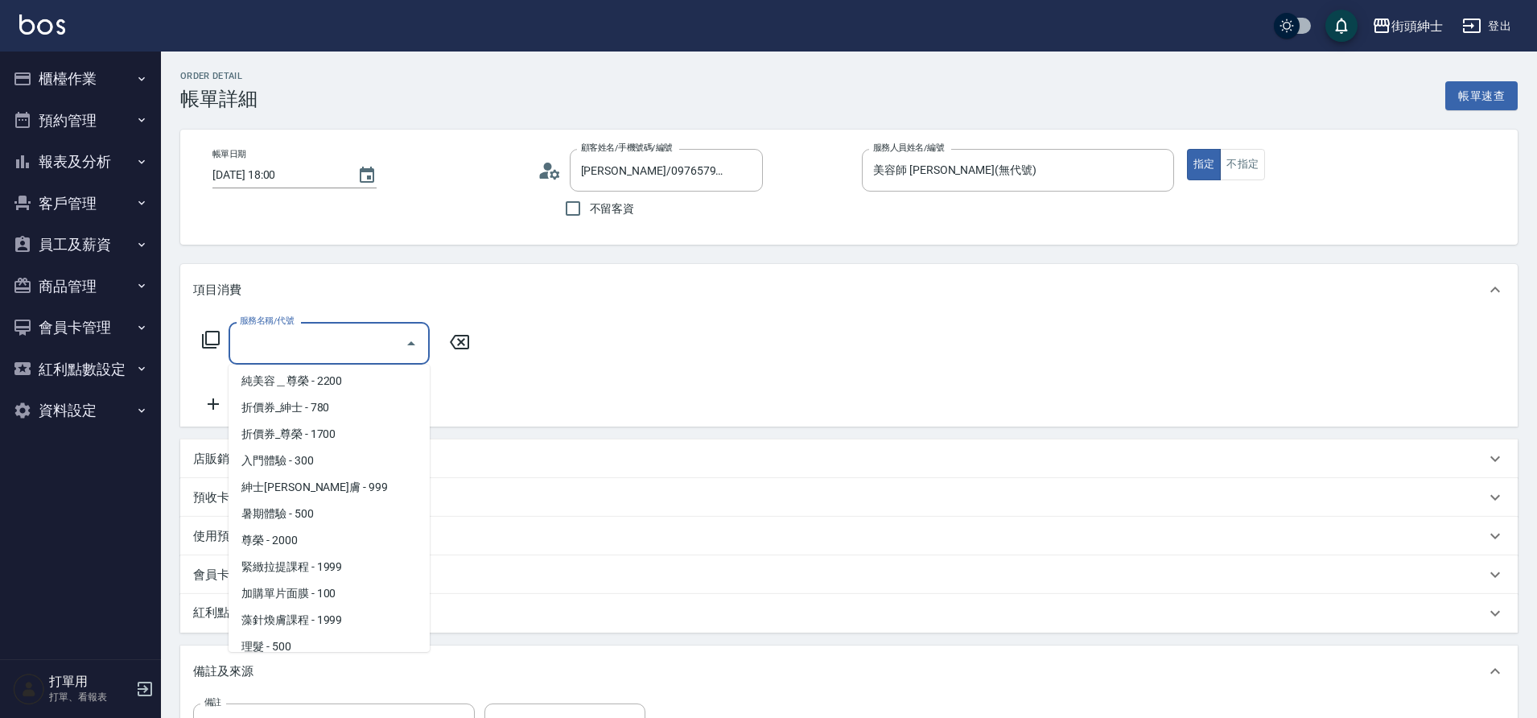
click at [345, 467] on span "入門體驗 - 300" at bounding box center [328, 460] width 201 height 27
type input "入門體驗"
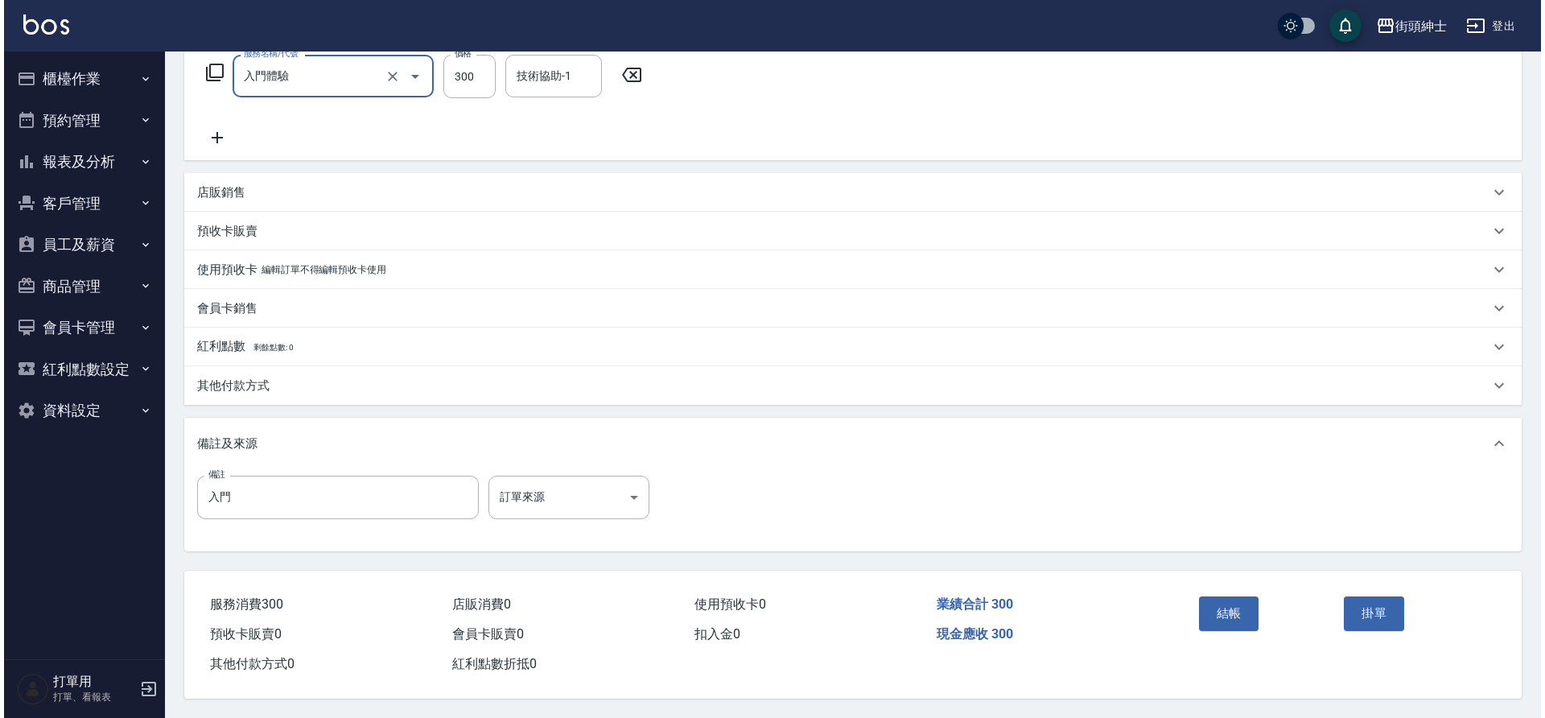
scroll to position [274, 0]
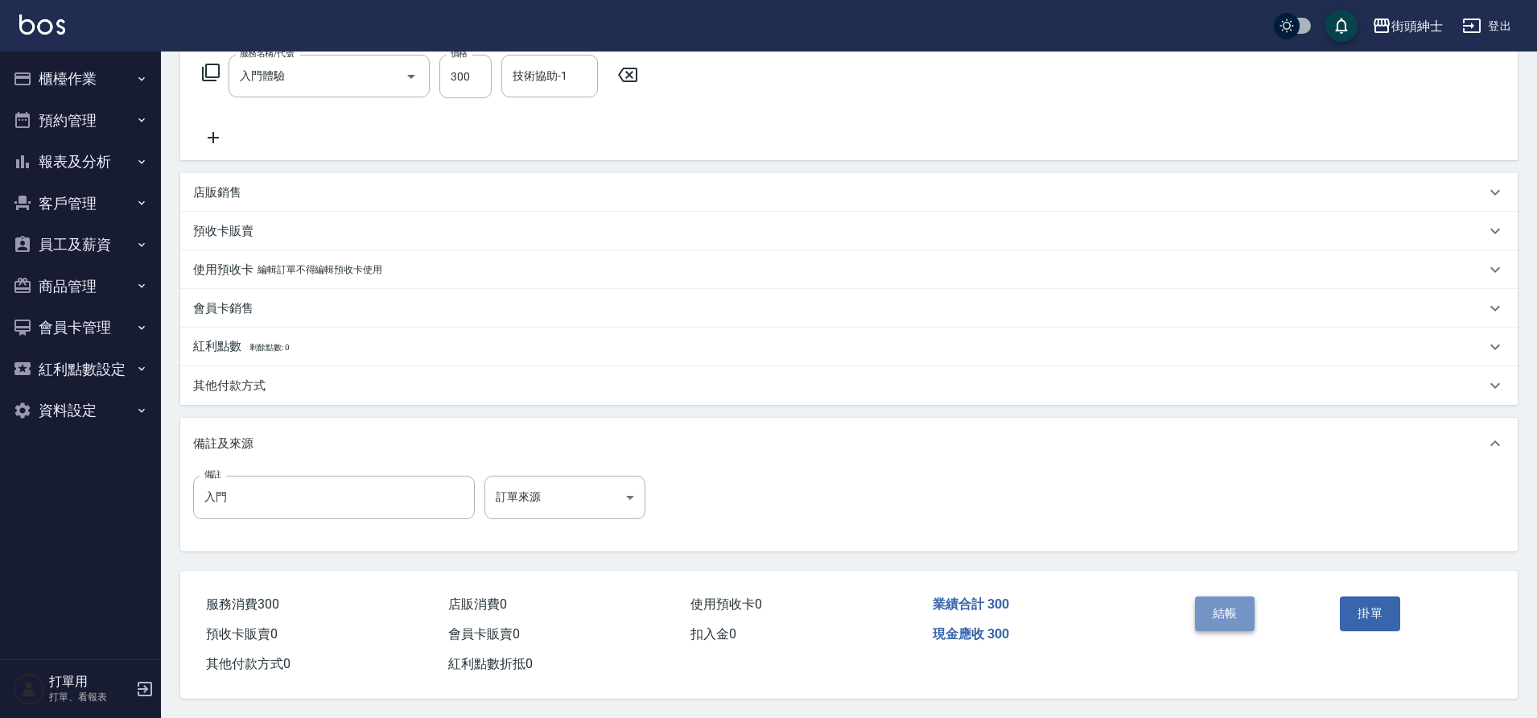
drag, startPoint x: 0, startPoint y: 0, endPoint x: 1237, endPoint y: 611, distance: 1379.1
click at [1237, 611] on button "結帳" at bounding box center [1225, 613] width 60 height 34
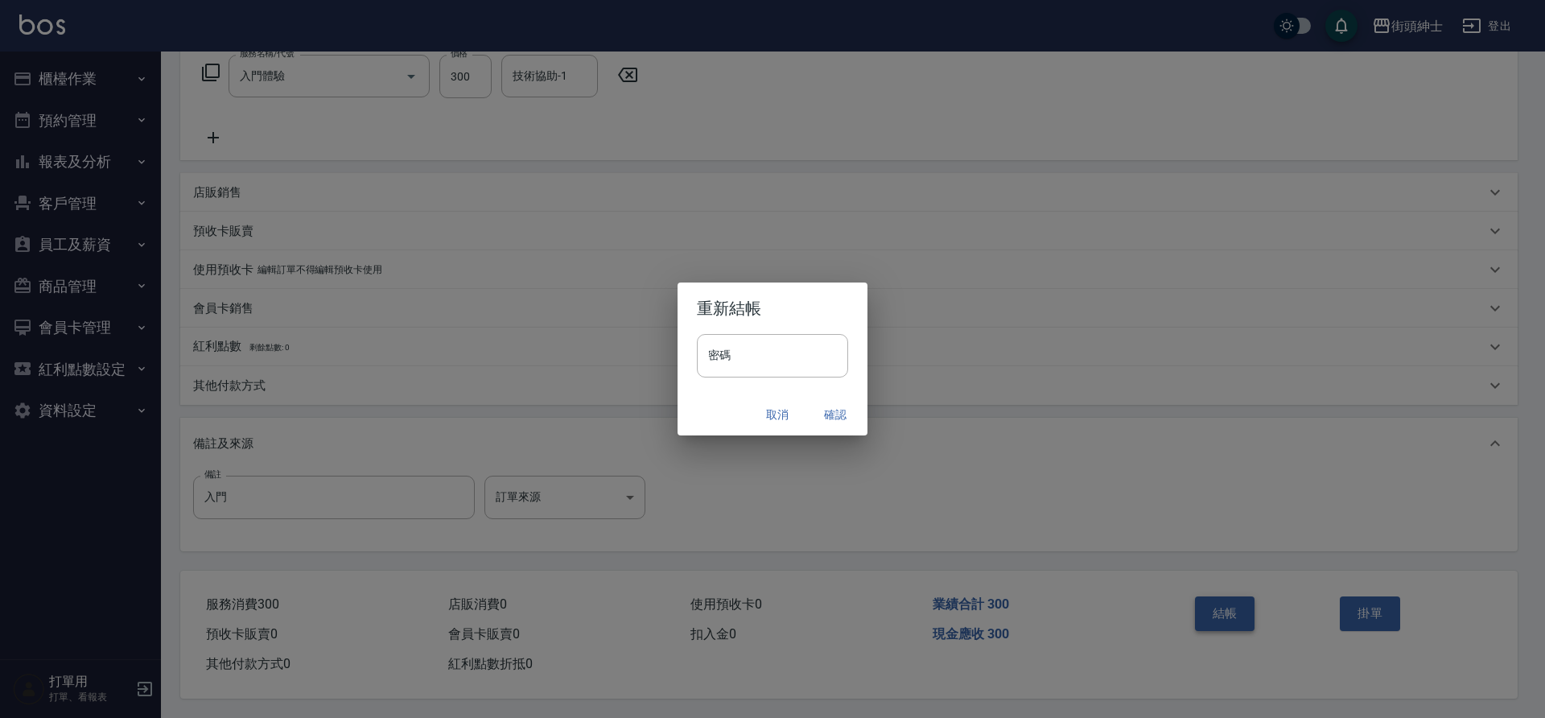
click at [822, 415] on button "確認" at bounding box center [834, 415] width 51 height 30
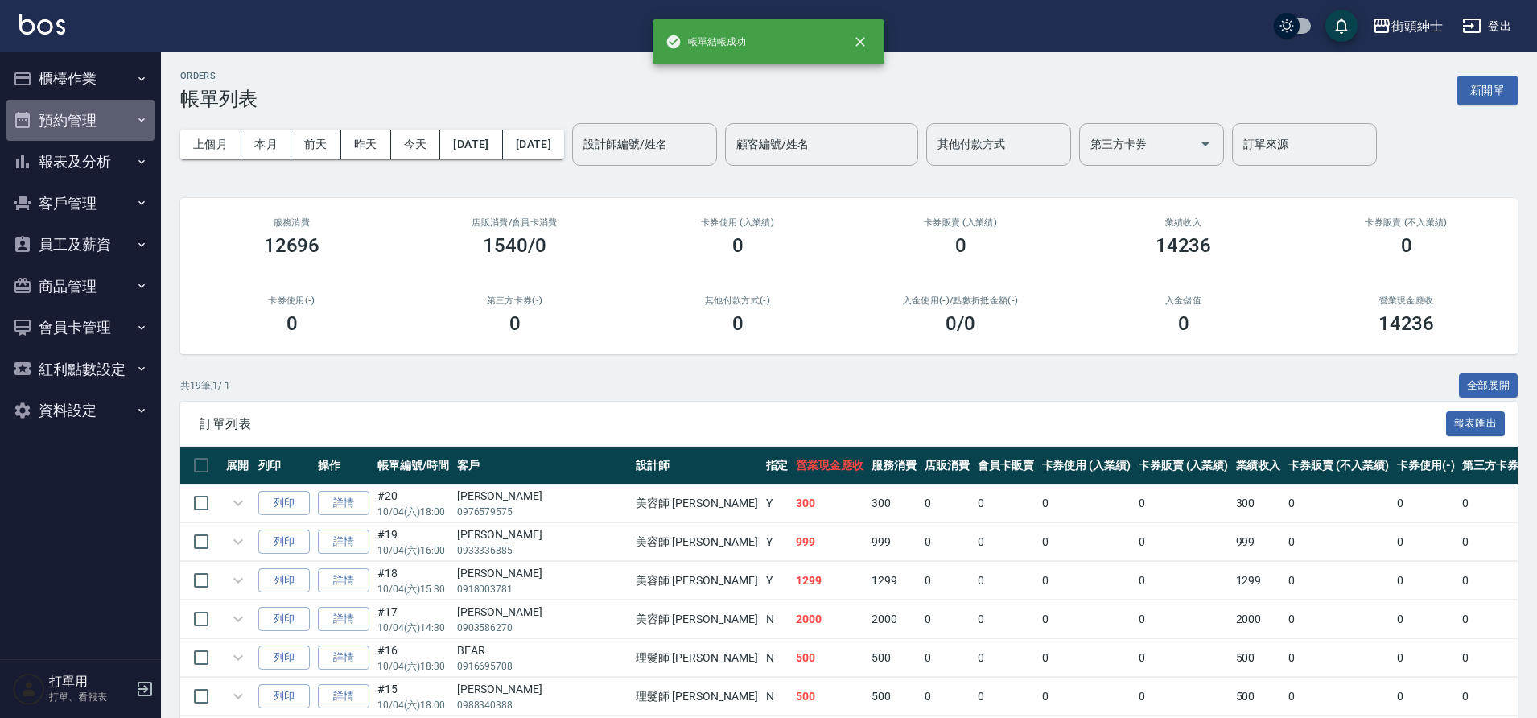
click at [79, 120] on button "預約管理" at bounding box center [80, 121] width 148 height 42
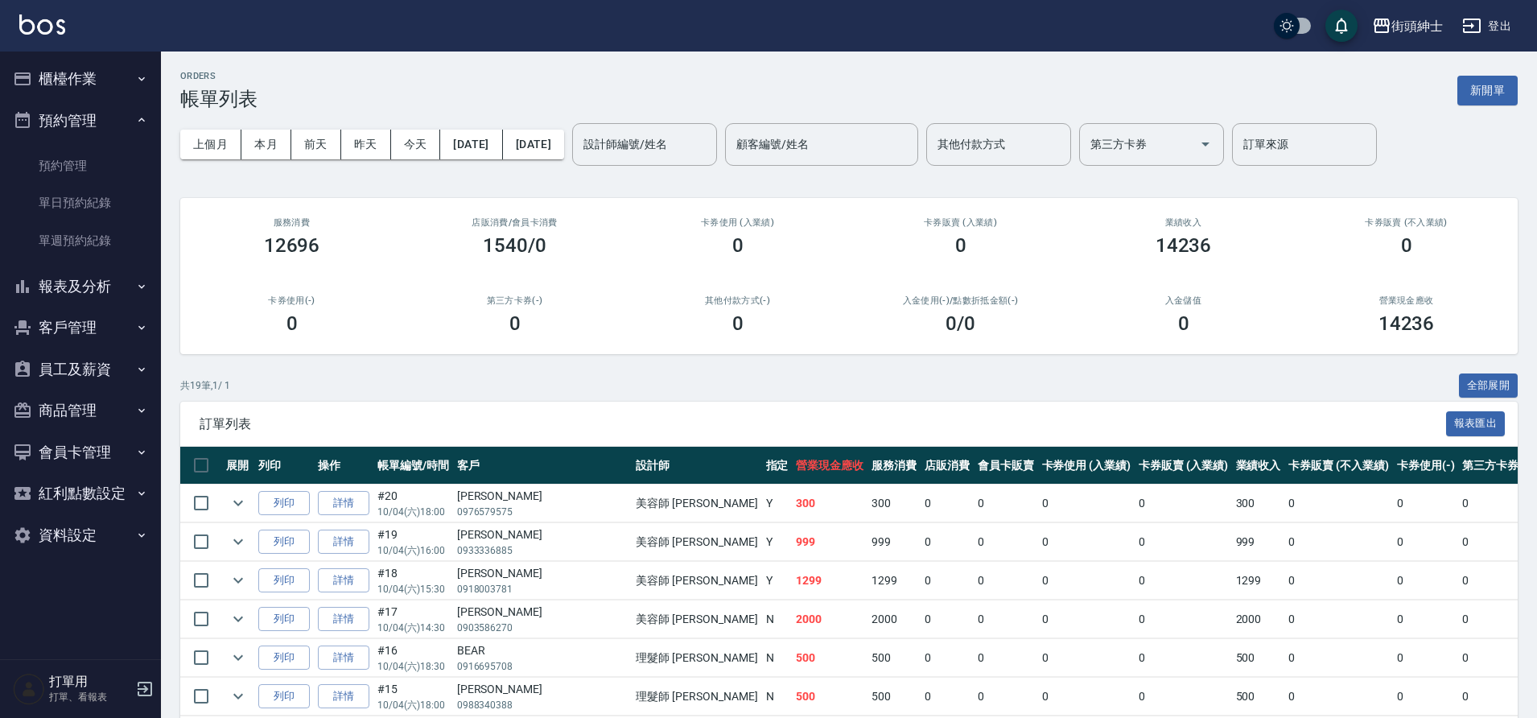
click at [98, 204] on link "單日預約紀錄" at bounding box center [80, 202] width 148 height 37
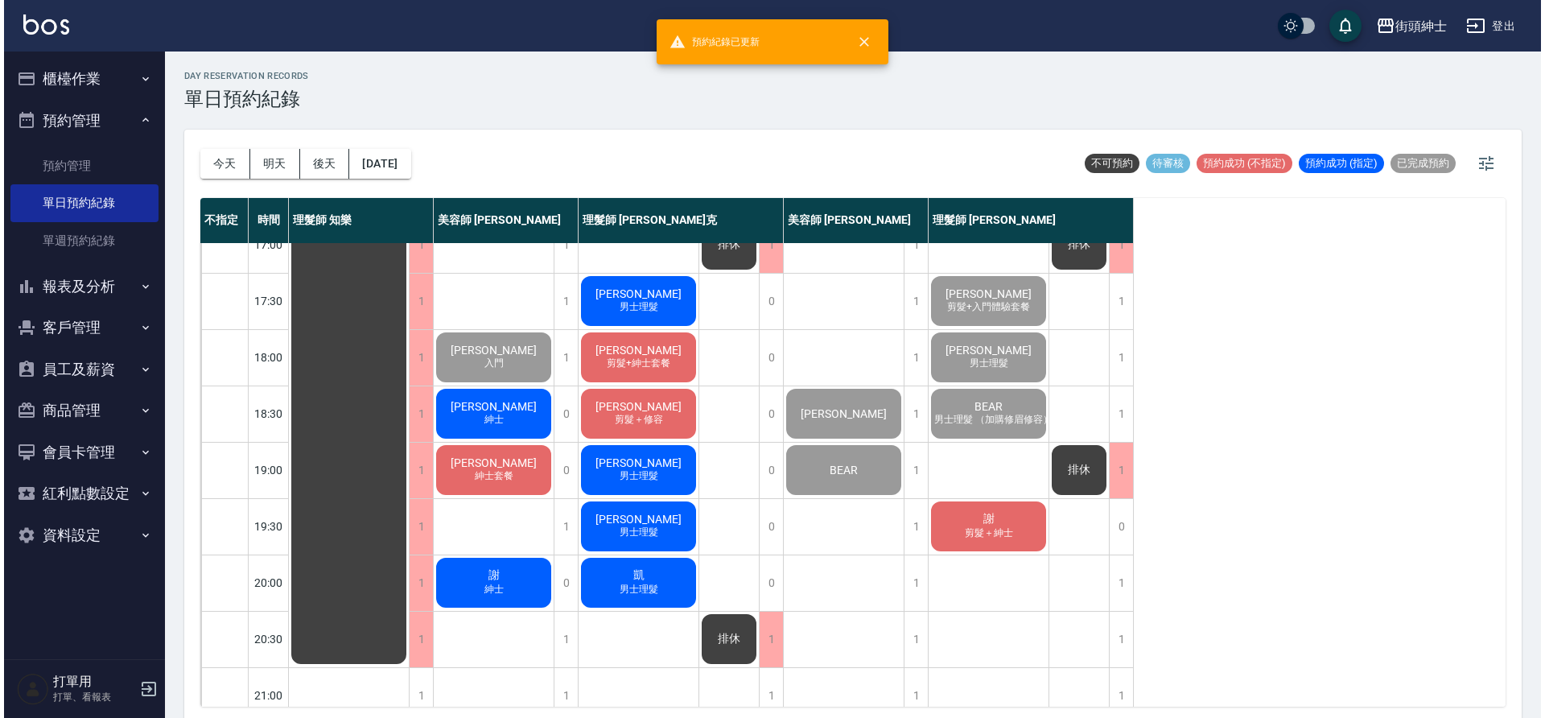
scroll to position [706, 0]
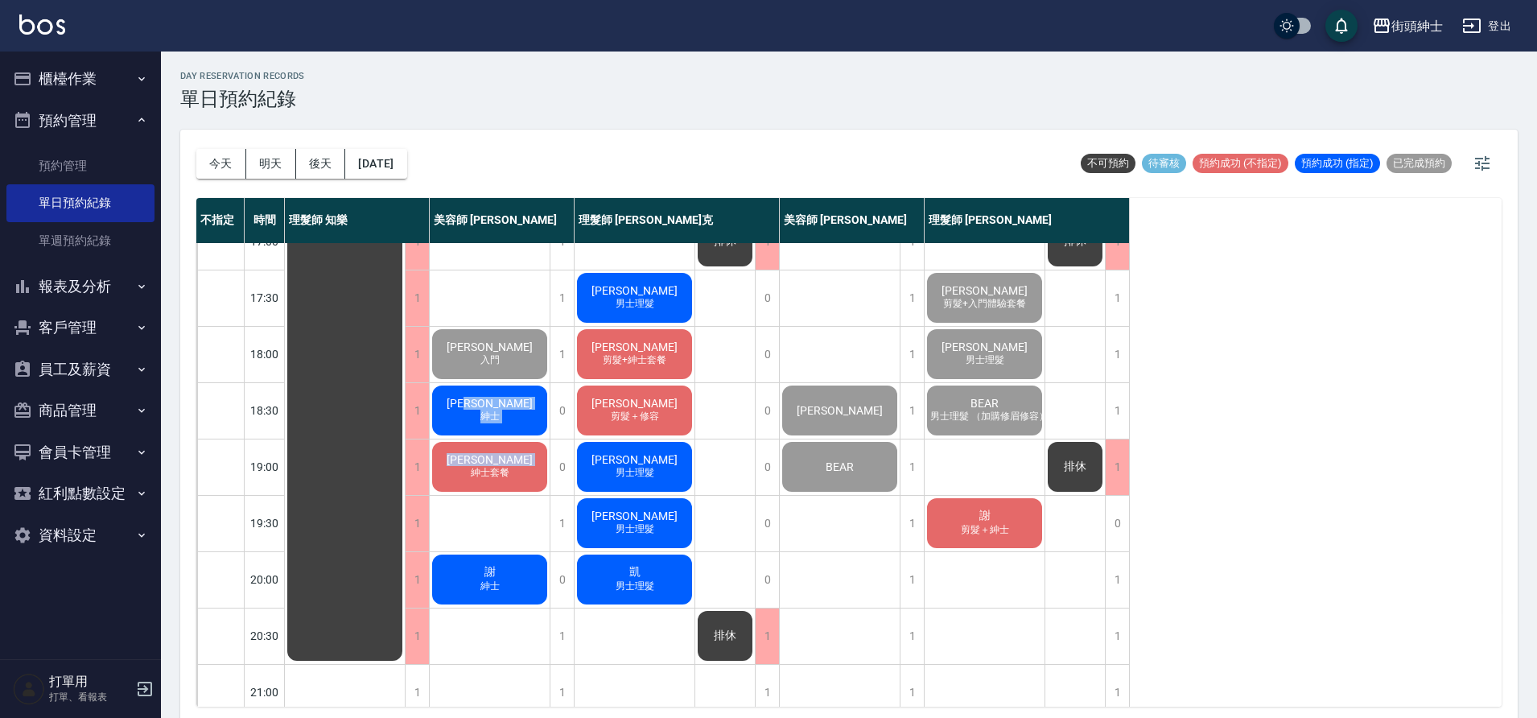
drag, startPoint x: 1237, startPoint y: 611, endPoint x: 519, endPoint y: 464, distance: 732.4
click at [519, 464] on div "[PERSON_NAME]改造套餐（贈修容）、加購修容修眉 [PERSON_NAME]＋修容 [PERSON_NAME] [PERSON_NAME] [PER…" at bounding box center [490, 128] width 121 height 1183
drag, startPoint x: 519, startPoint y: 464, endPoint x: 522, endPoint y: 417, distance: 47.6
click at [522, 417] on div "[PERSON_NAME]" at bounding box center [490, 410] width 120 height 55
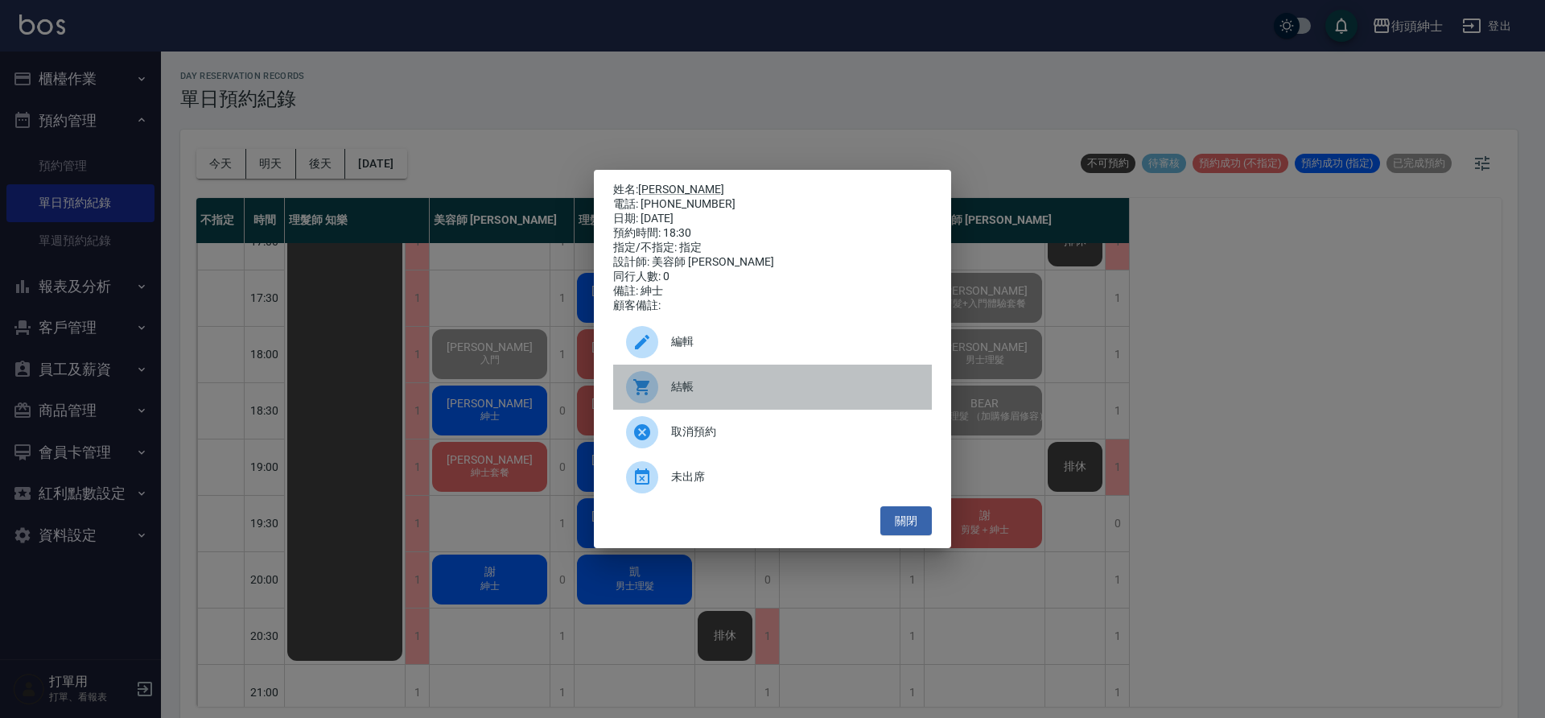
click at [666, 401] on div at bounding box center [648, 387] width 45 height 32
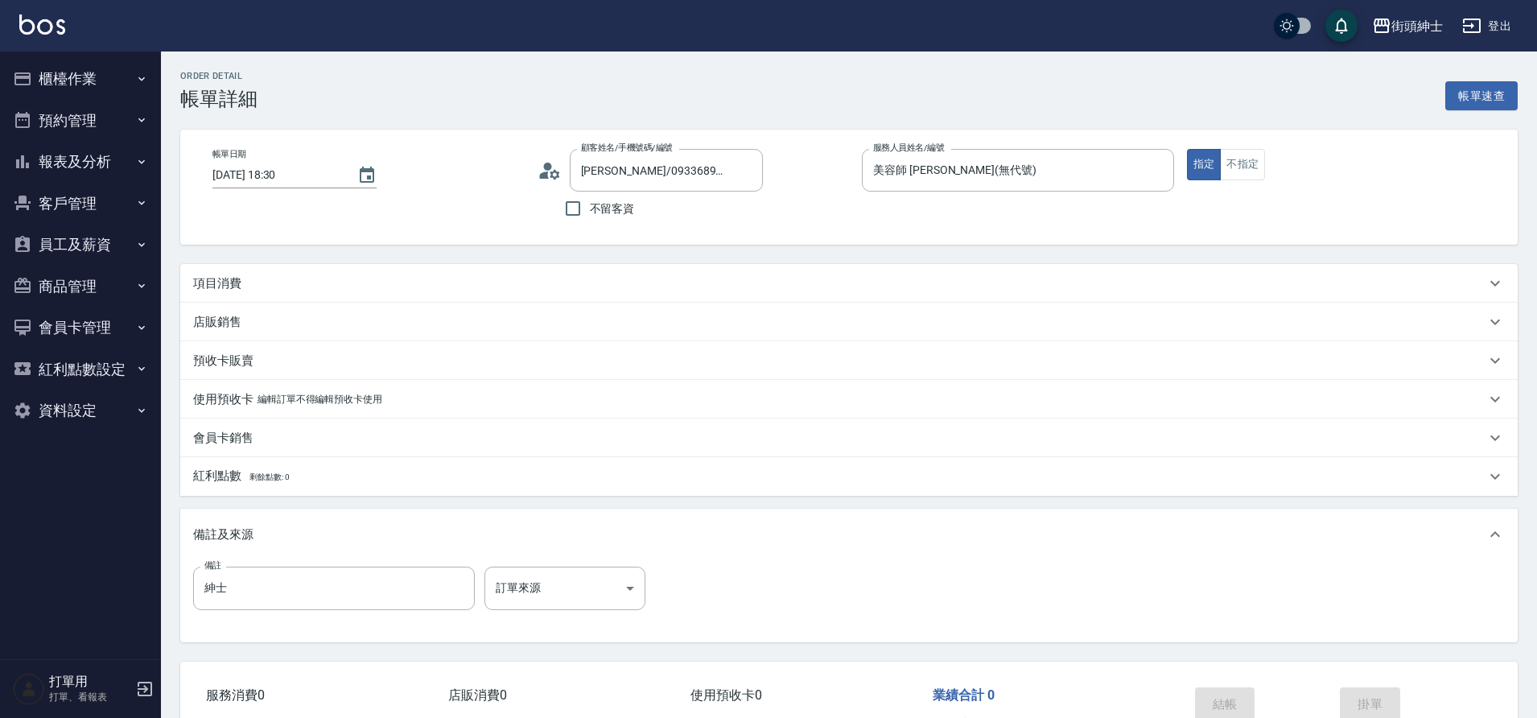
scroll to position [28, 0]
click at [302, 288] on div "項目消費" at bounding box center [839, 283] width 1292 height 17
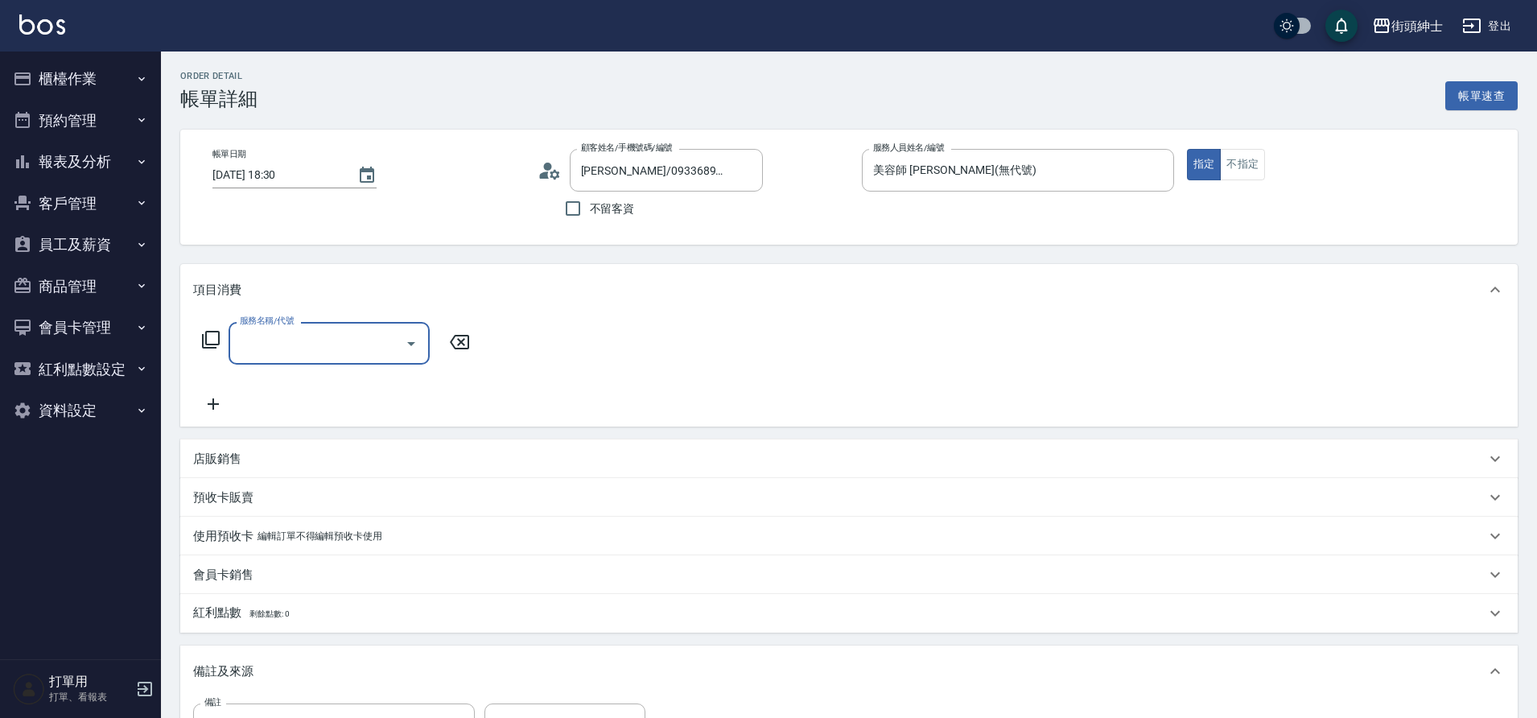
scroll to position [0, 0]
click at [335, 340] on input "服務名稱/代號" at bounding box center [317, 343] width 163 height 28
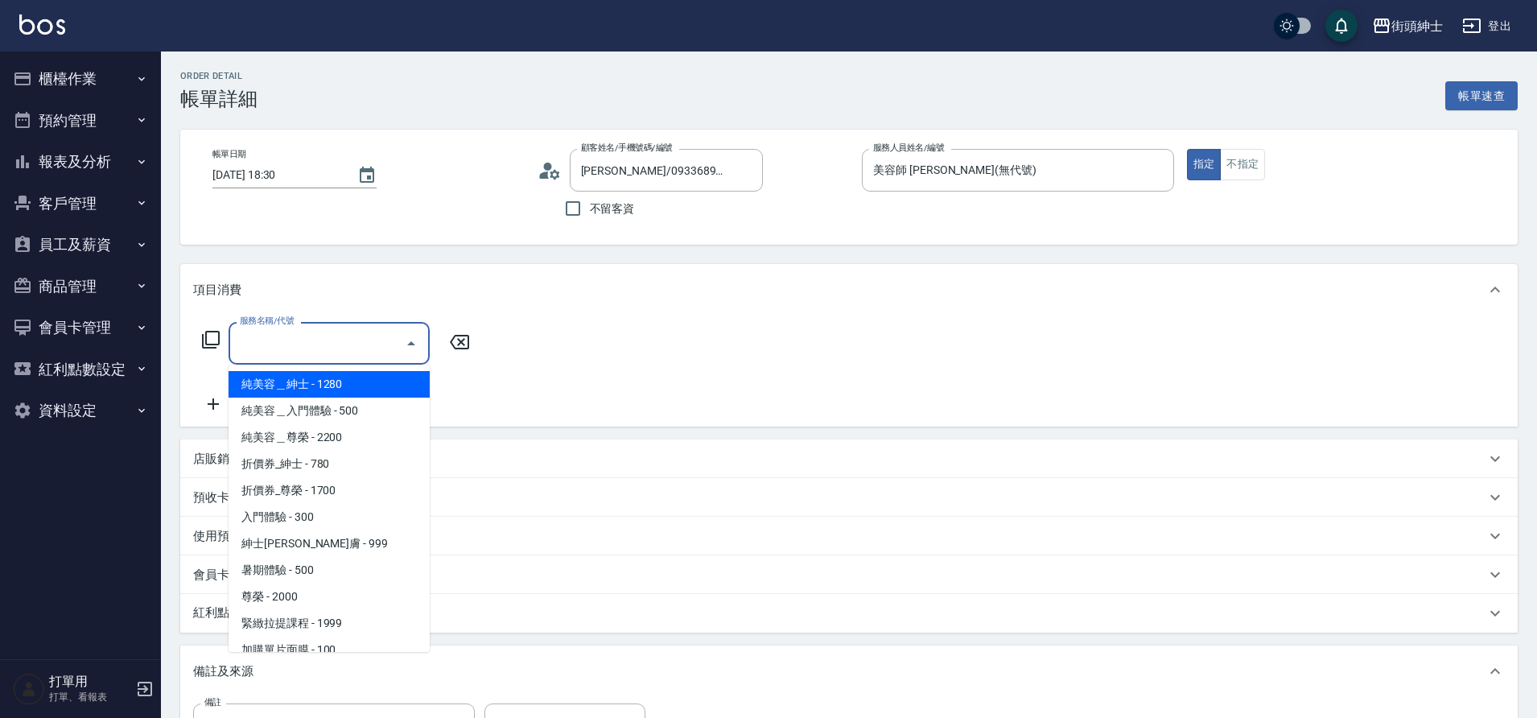
click at [329, 549] on span "紳士[PERSON_NAME]膚 - 999" at bounding box center [328, 543] width 201 height 27
type input "紳士全效煥膚"
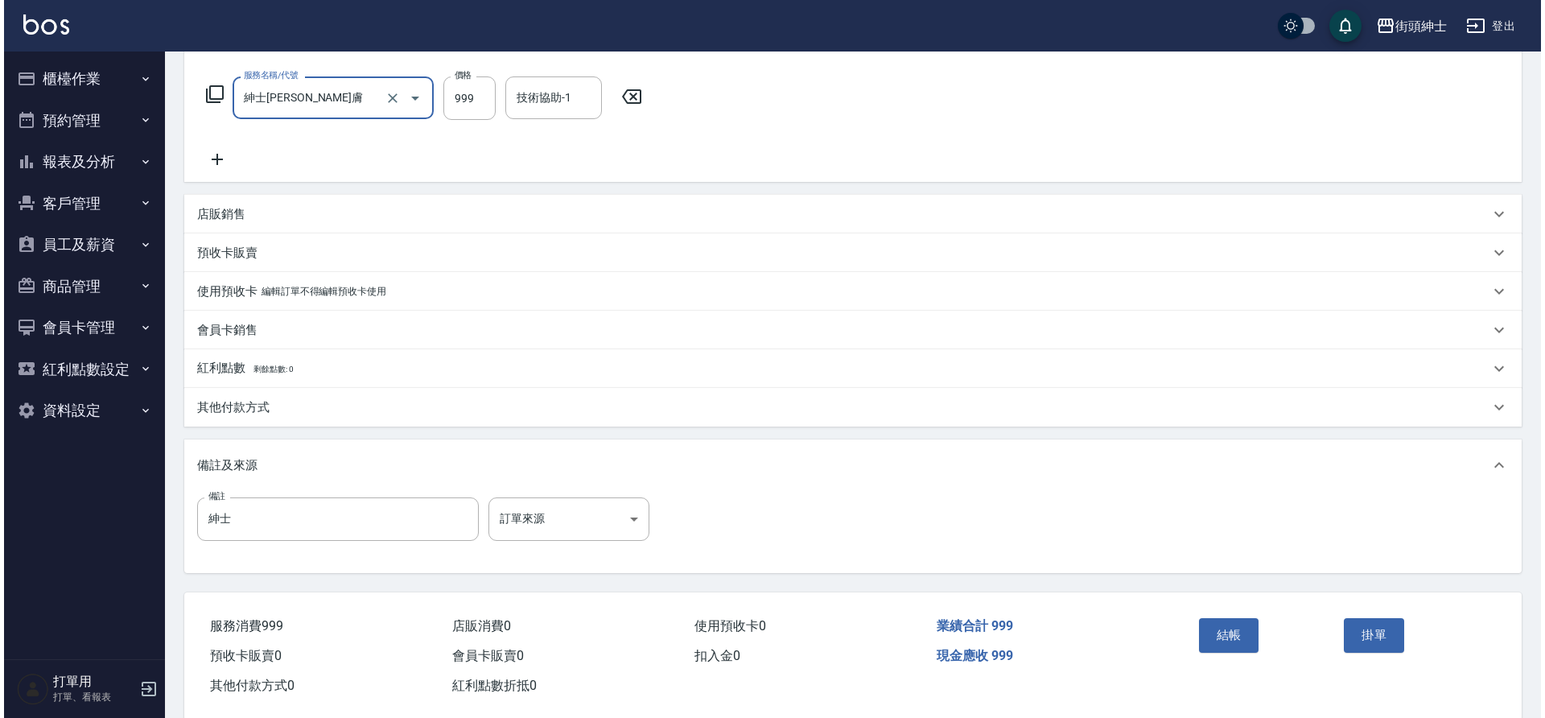
scroll to position [260, 0]
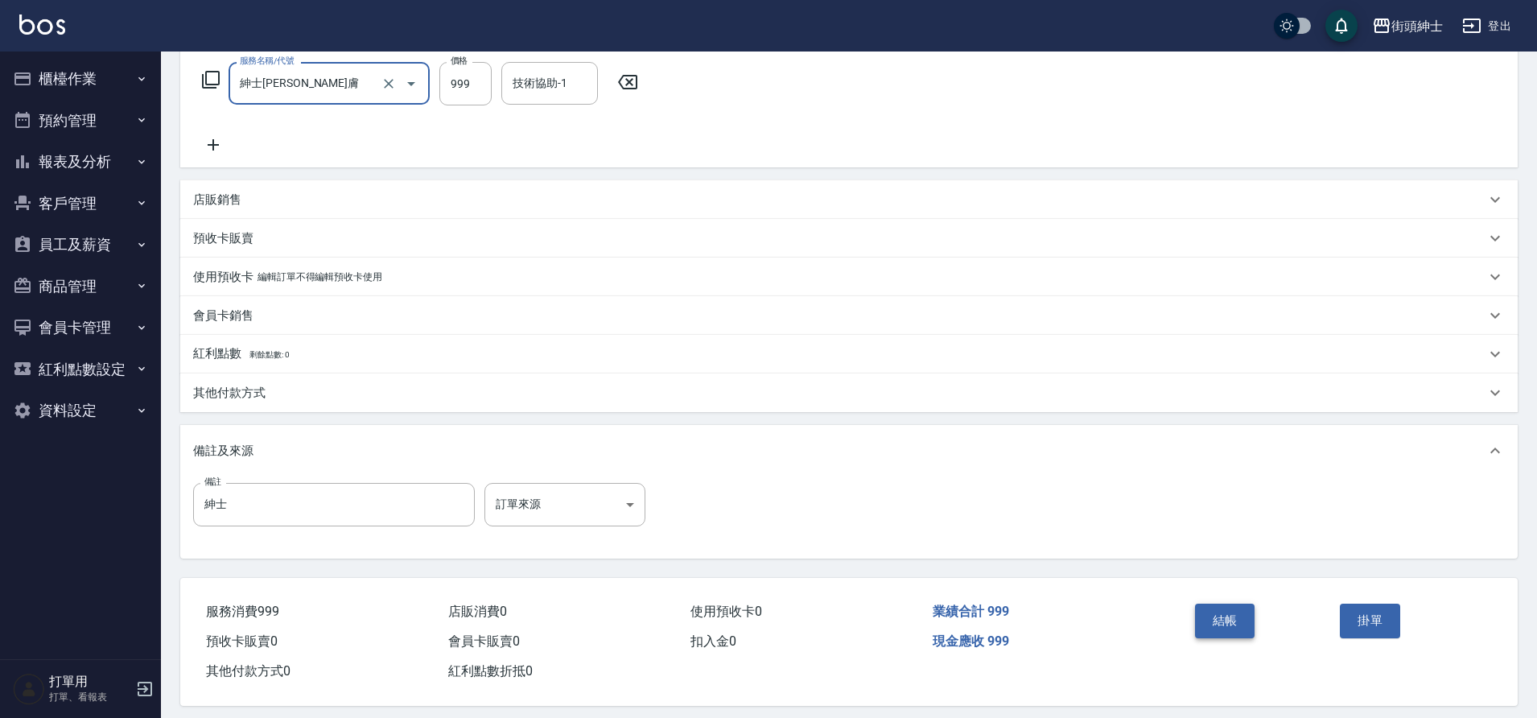
drag, startPoint x: 0, startPoint y: 0, endPoint x: 1227, endPoint y: 607, distance: 1369.0
click at [1227, 607] on button "結帳" at bounding box center [1225, 620] width 60 height 34
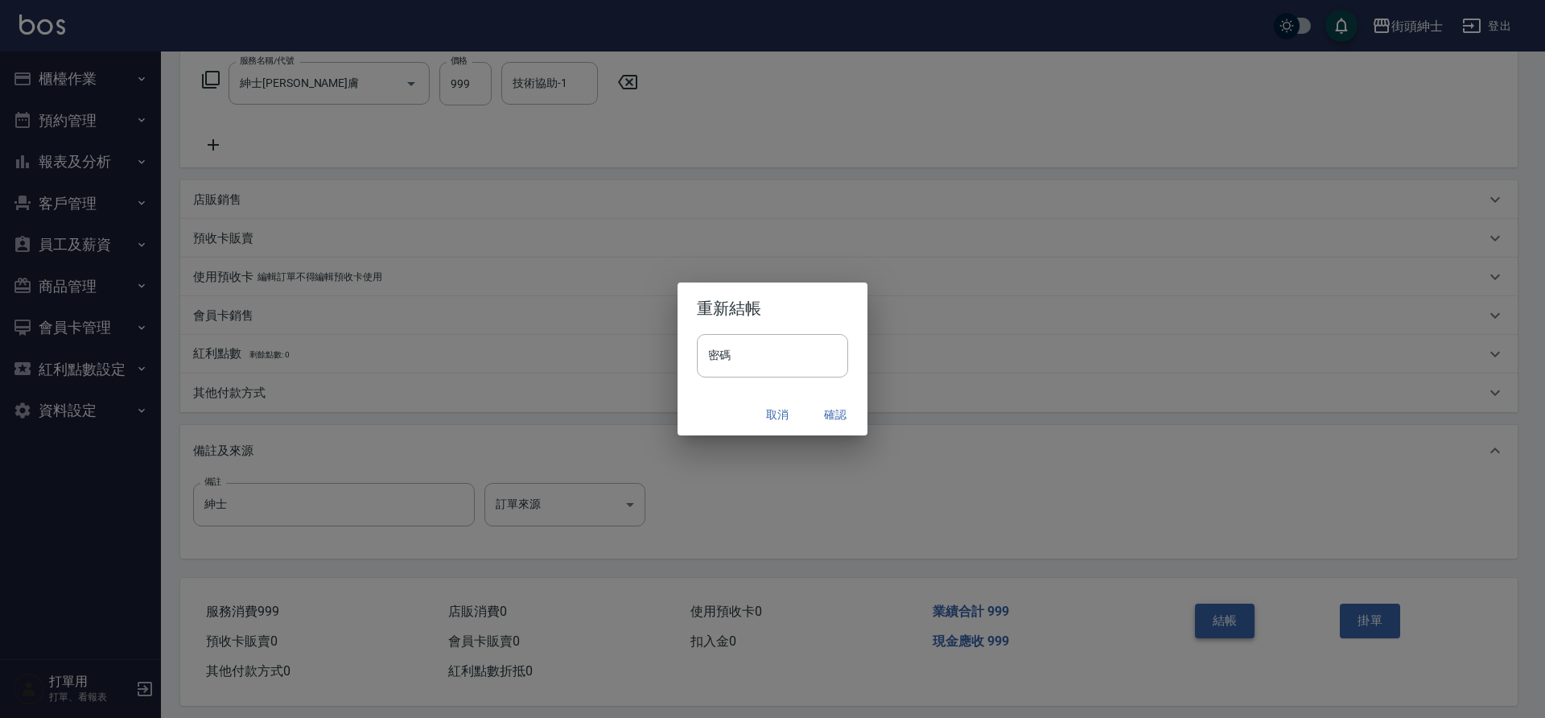
click at [845, 408] on button "確認" at bounding box center [834, 415] width 51 height 30
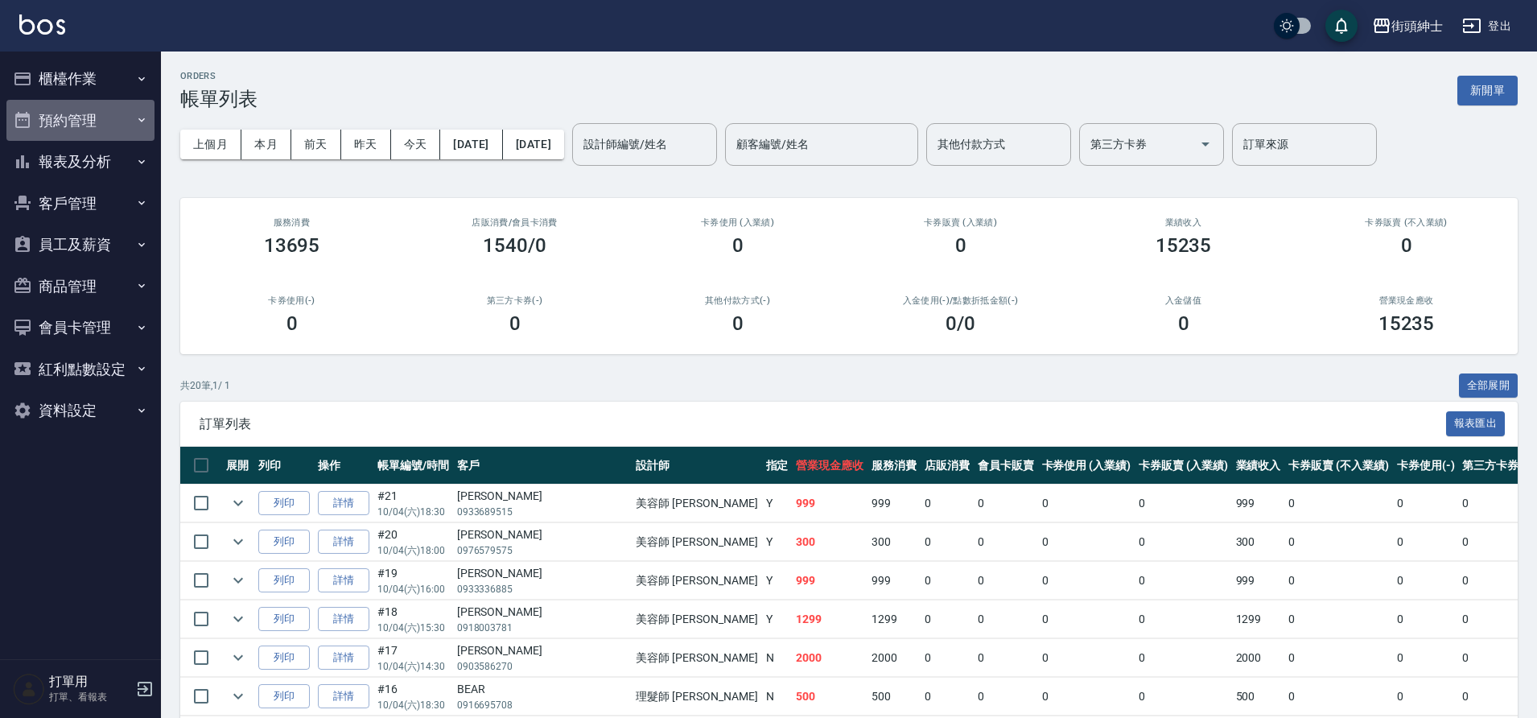
drag, startPoint x: 1227, startPoint y: 607, endPoint x: 68, endPoint y: 124, distance: 1255.3
click at [68, 124] on button "預約管理" at bounding box center [80, 121] width 148 height 42
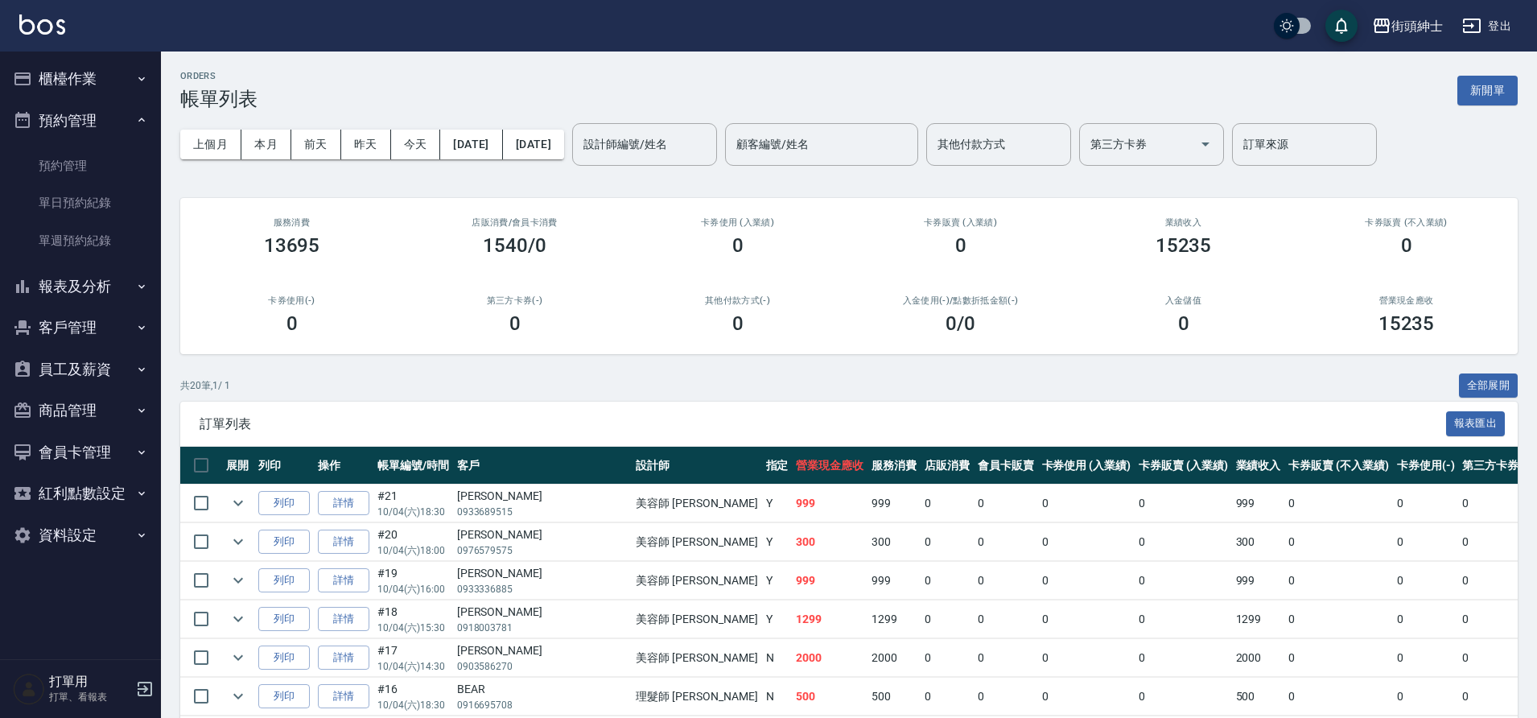
click at [98, 209] on link "單日預約紀錄" at bounding box center [80, 202] width 148 height 37
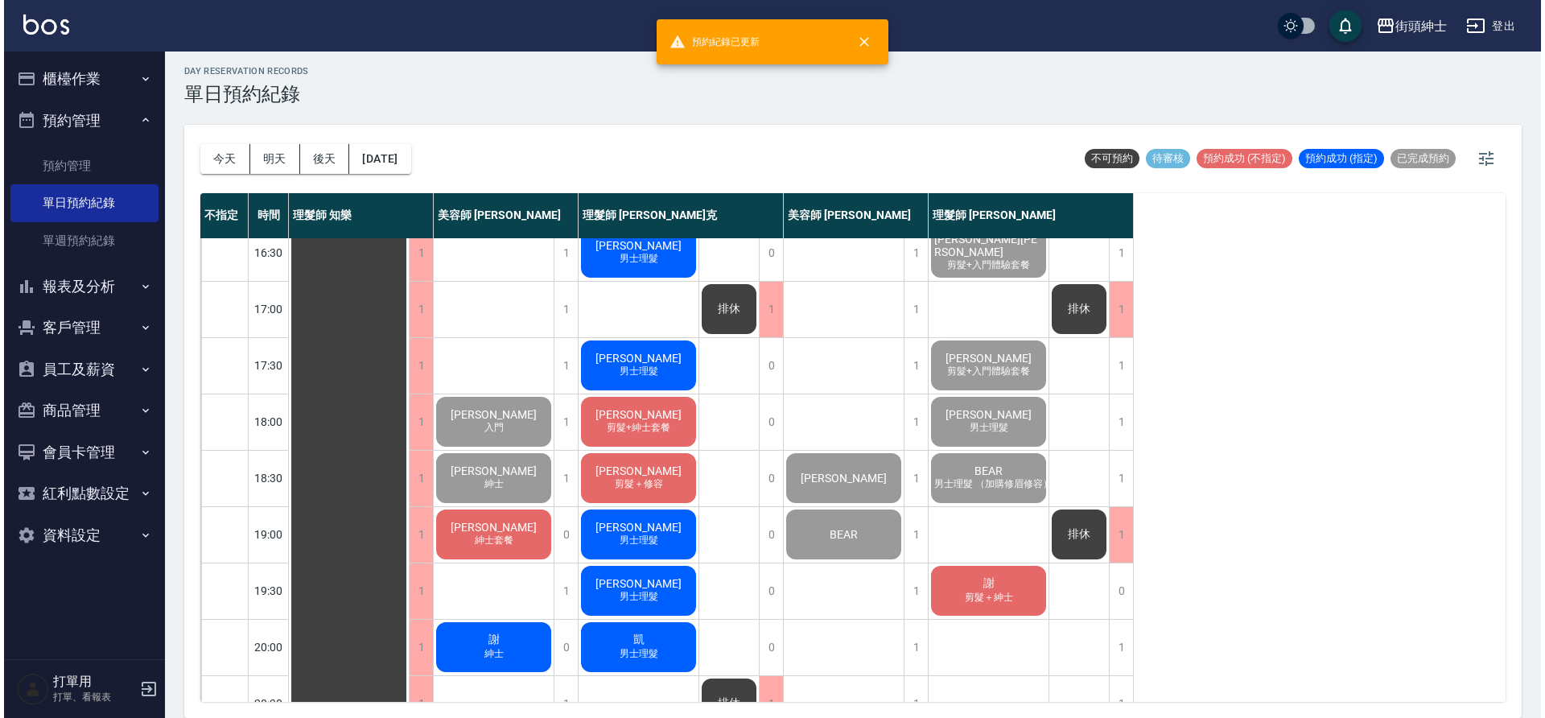
scroll to position [653, 0]
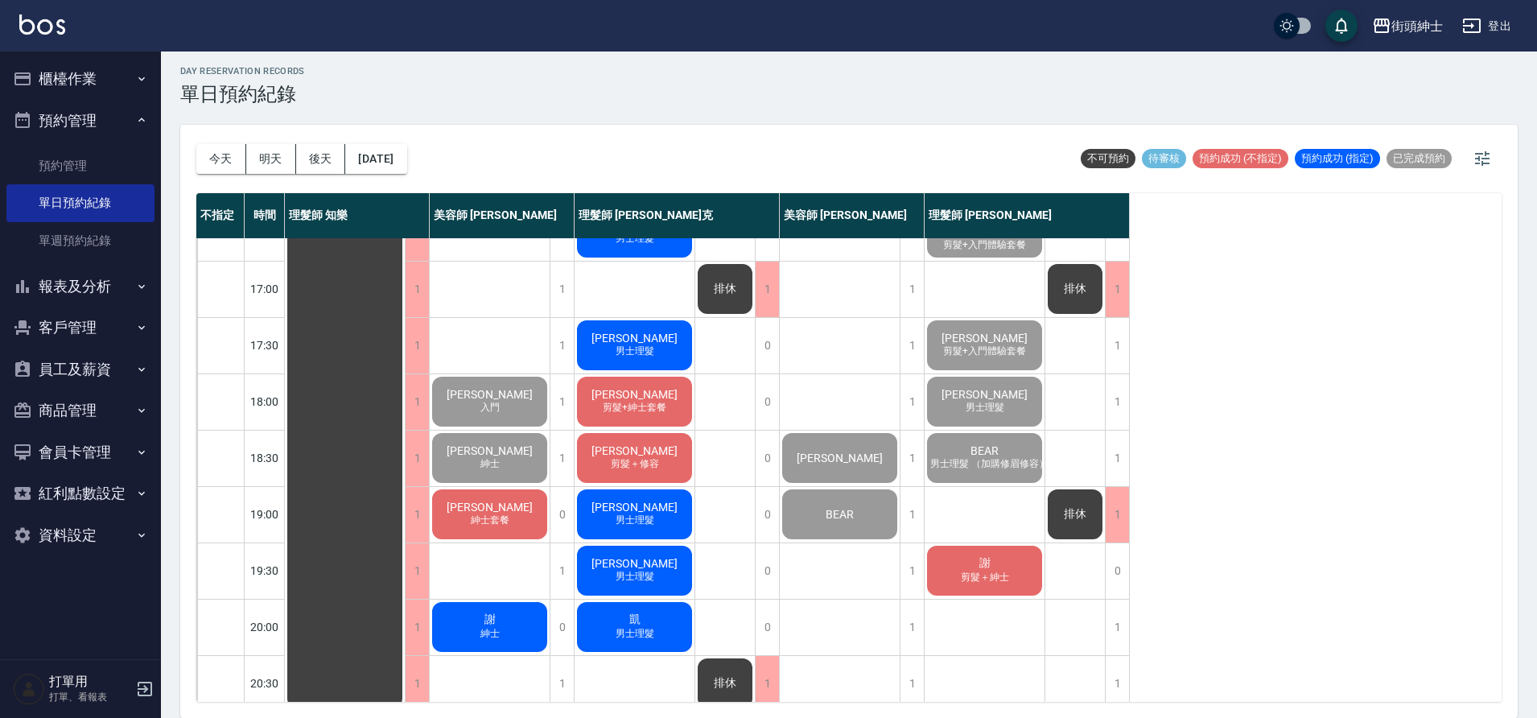
click at [484, 508] on span "[PERSON_NAME]" at bounding box center [489, 506] width 93 height 13
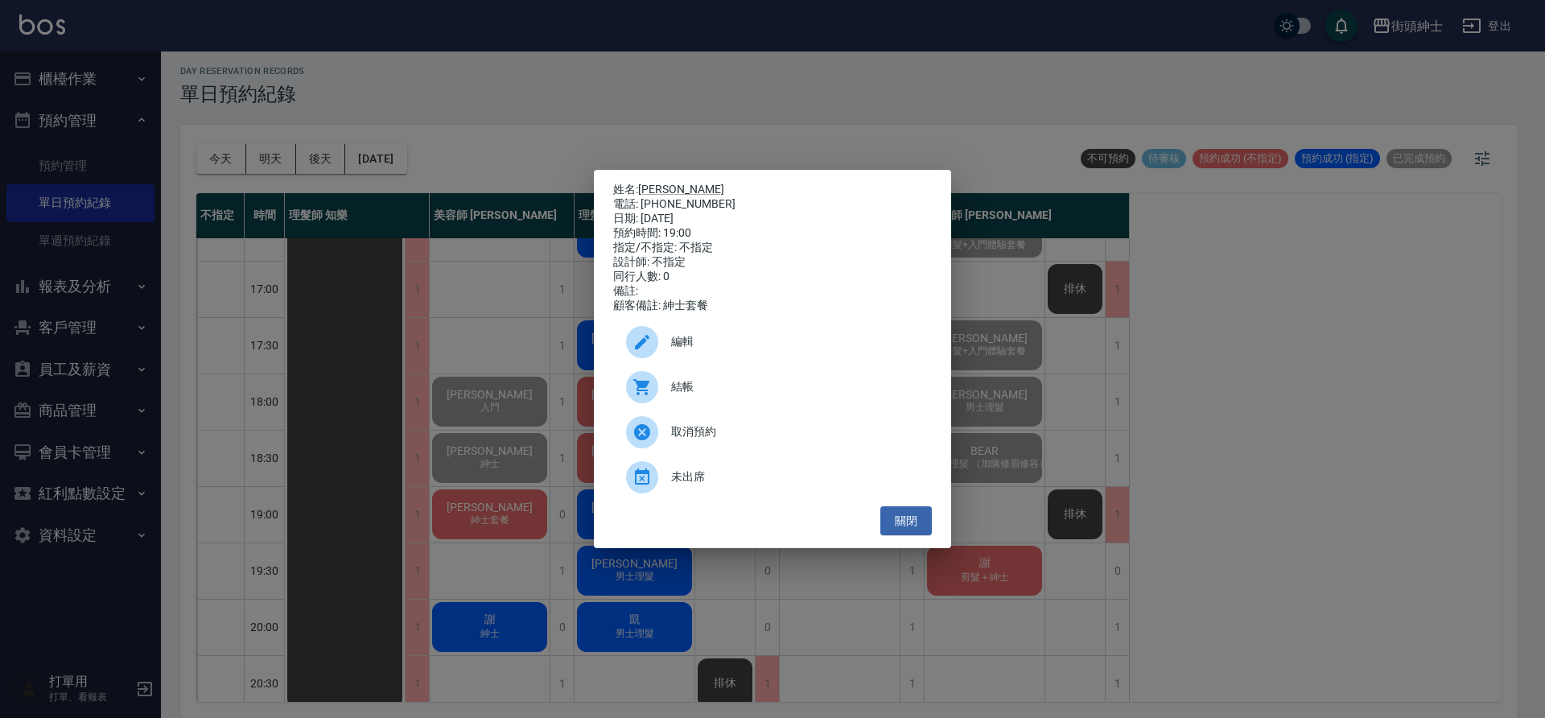
click at [678, 389] on span "結帳" at bounding box center [795, 386] width 248 height 17
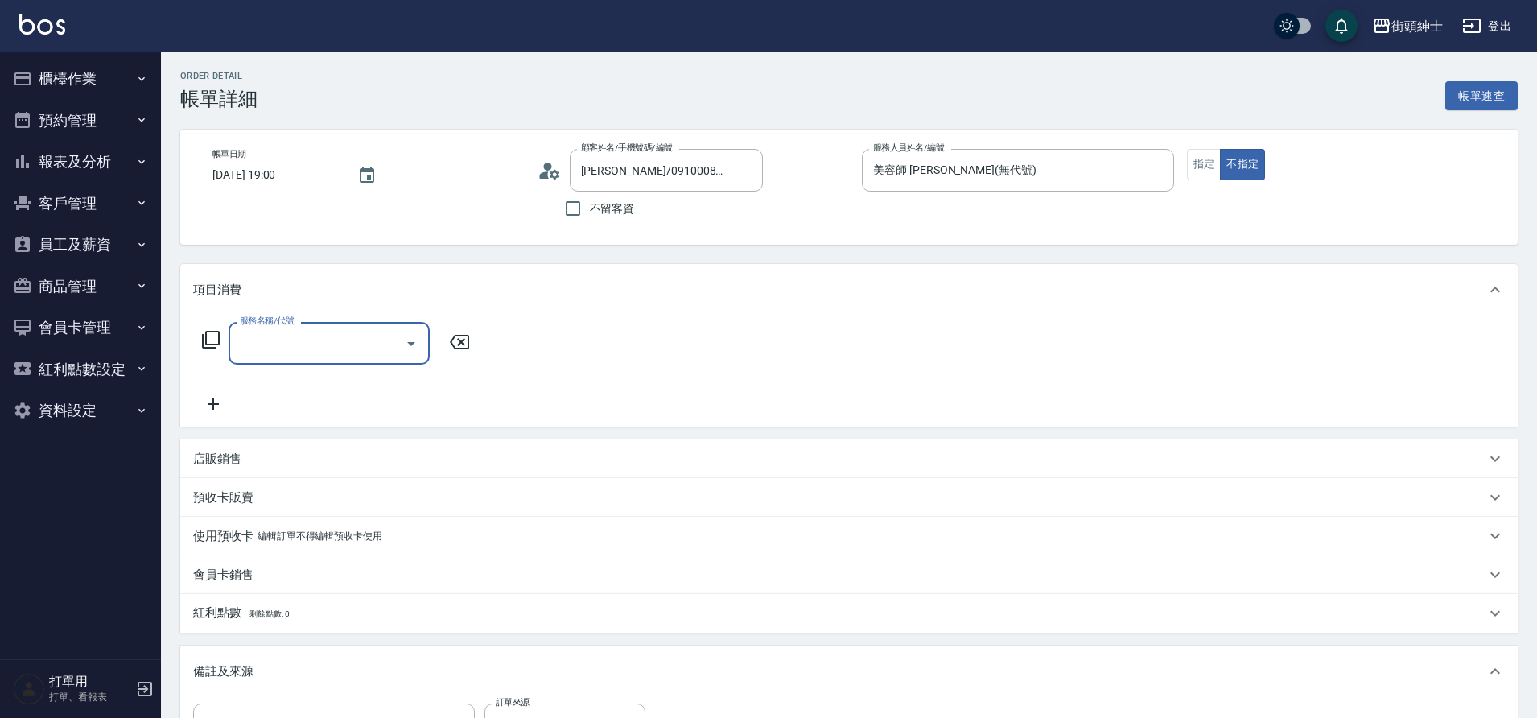
drag, startPoint x: 0, startPoint y: 0, endPoint x: 261, endPoint y: 335, distance: 424.8
click at [261, 335] on input "服務名稱/代號" at bounding box center [317, 343] width 163 height 28
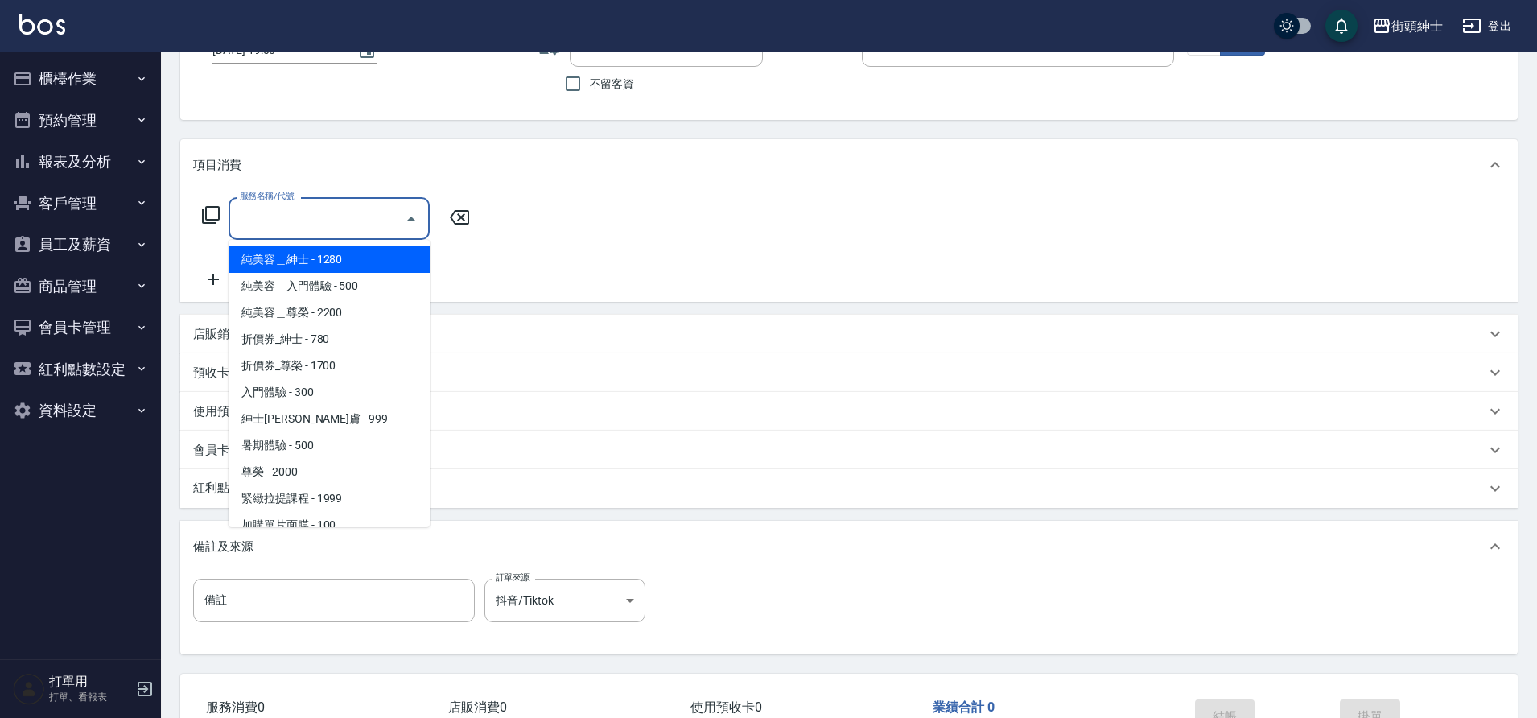
scroll to position [123, 0]
click at [366, 269] on span "純美容＿紳士 - 1280" at bounding box center [328, 261] width 201 height 27
type input "純美容＿紳士"
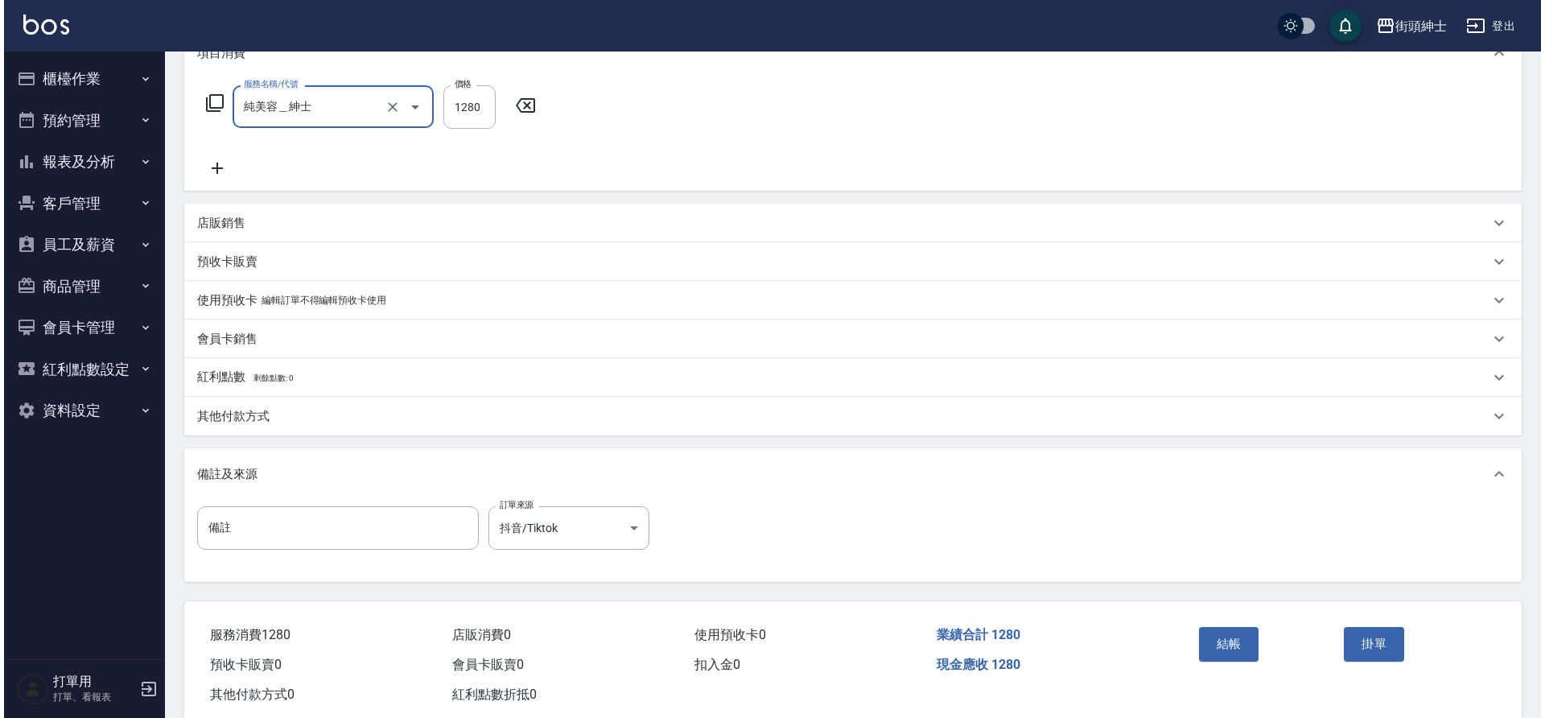
scroll to position [246, 0]
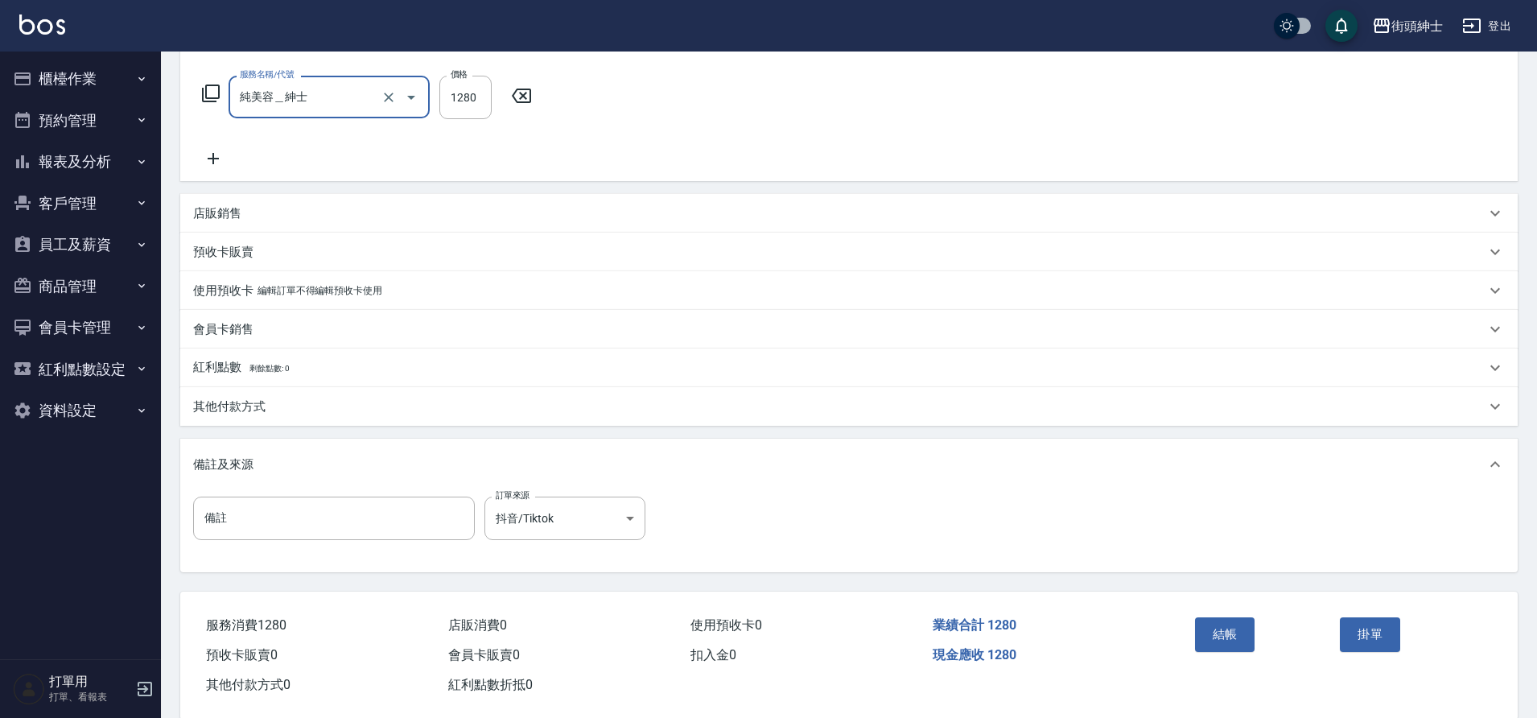
click at [1242, 634] on button "結帳" at bounding box center [1225, 634] width 60 height 34
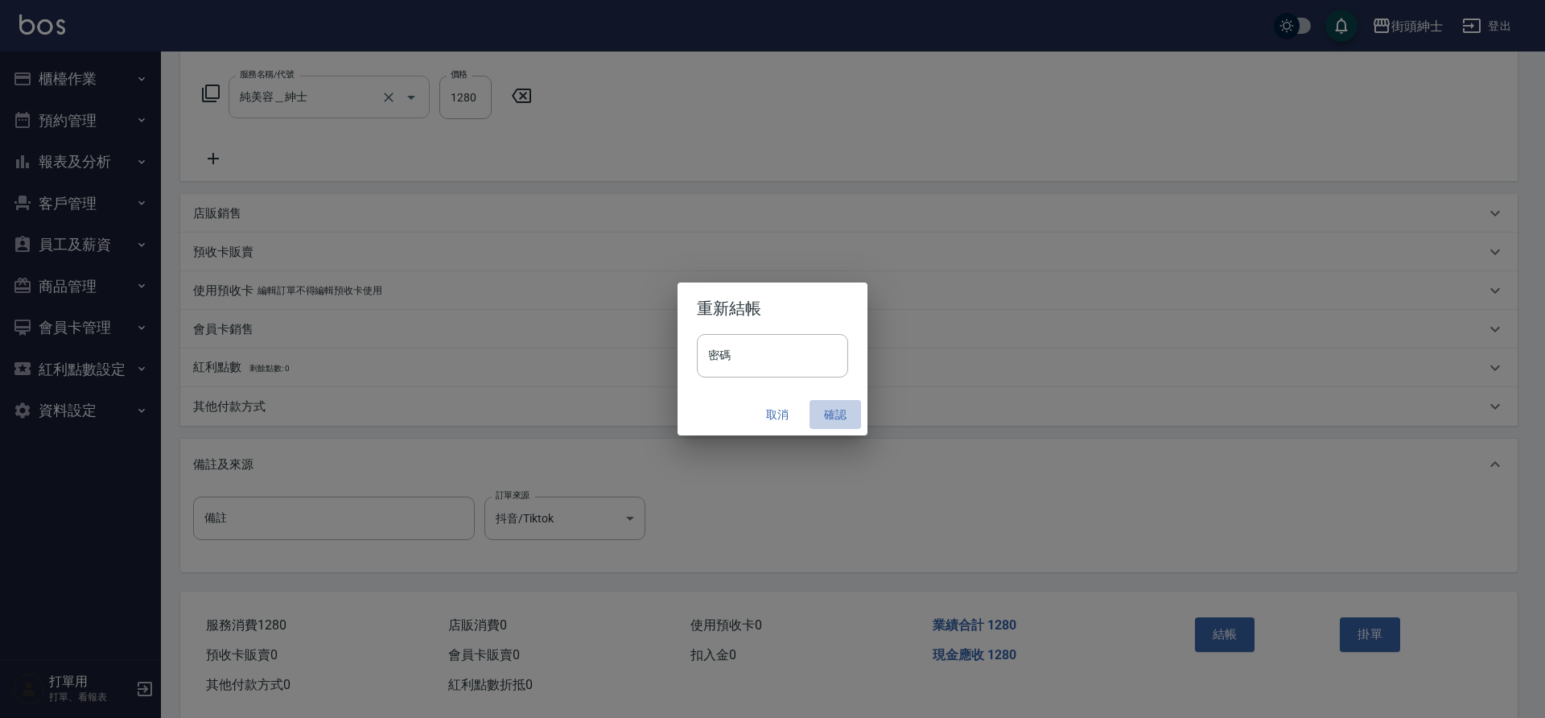
click at [837, 418] on button "確認" at bounding box center [834, 415] width 51 height 30
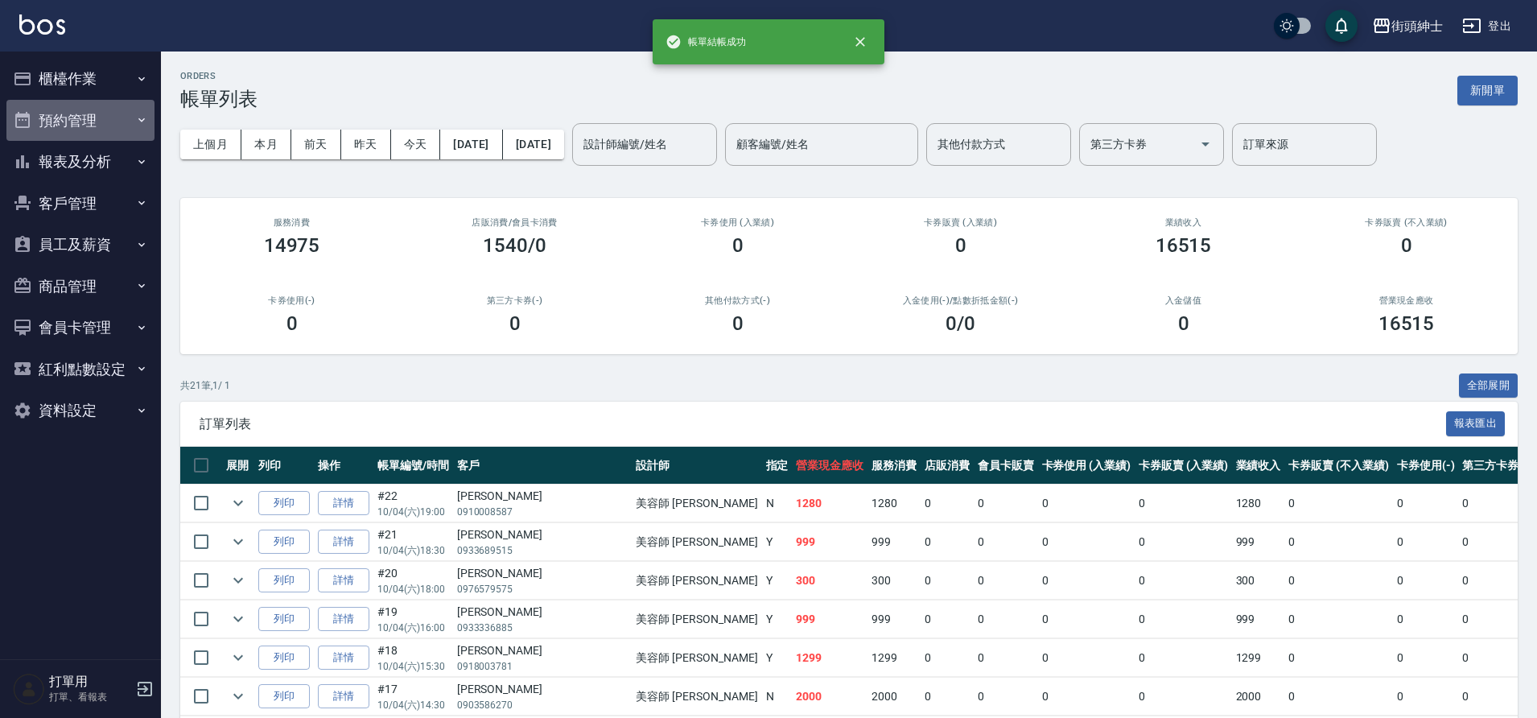
click at [69, 129] on button "預約管理" at bounding box center [80, 121] width 148 height 42
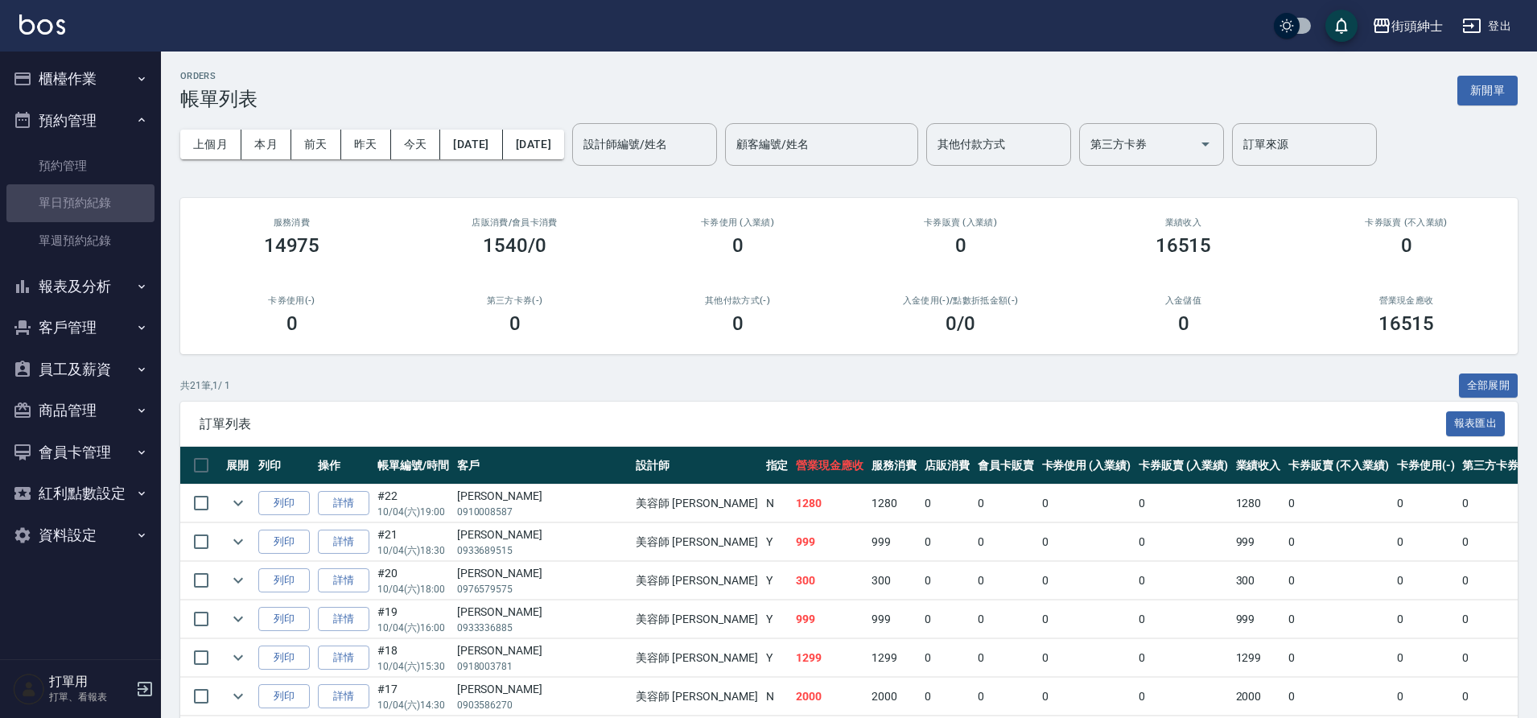
click at [97, 204] on link "單日預約紀錄" at bounding box center [80, 202] width 148 height 37
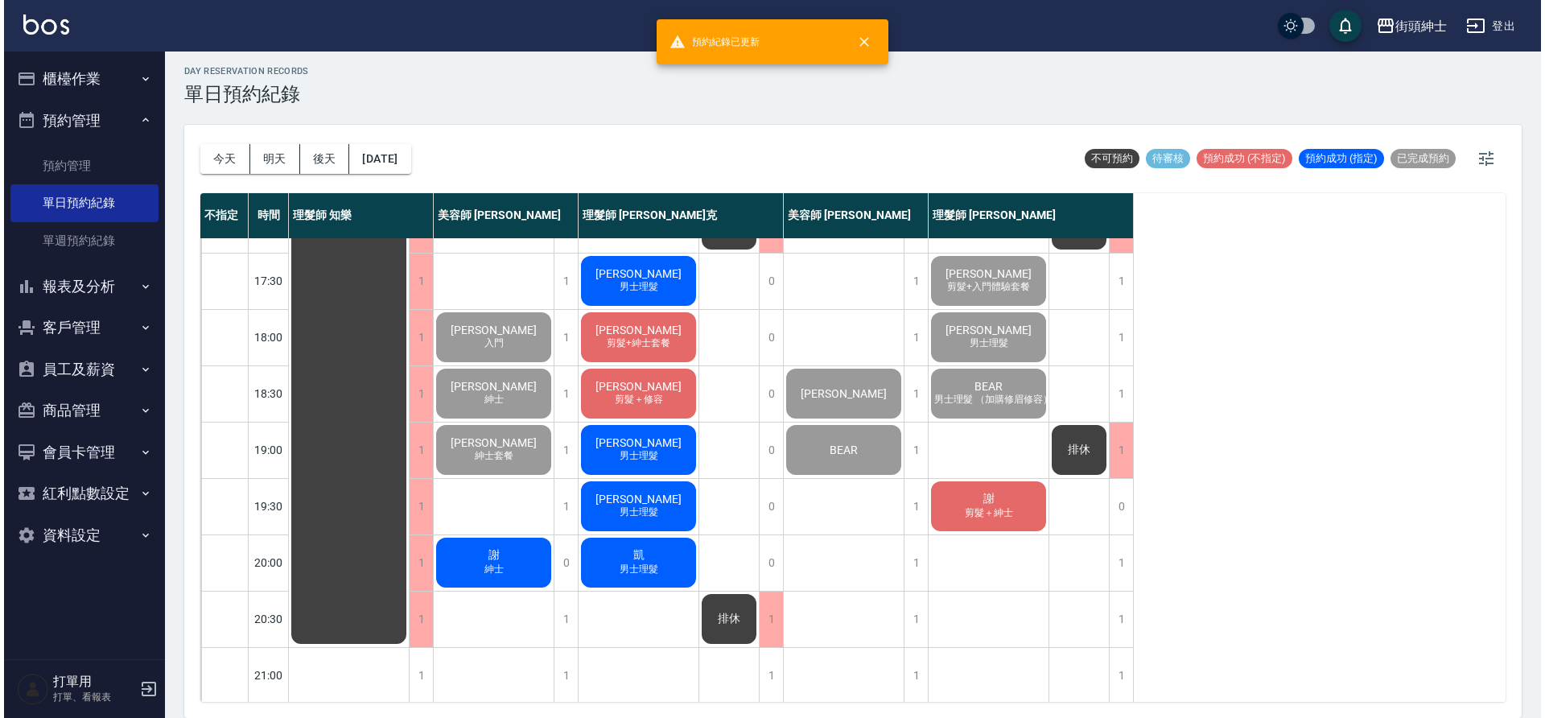
scroll to position [732, 0]
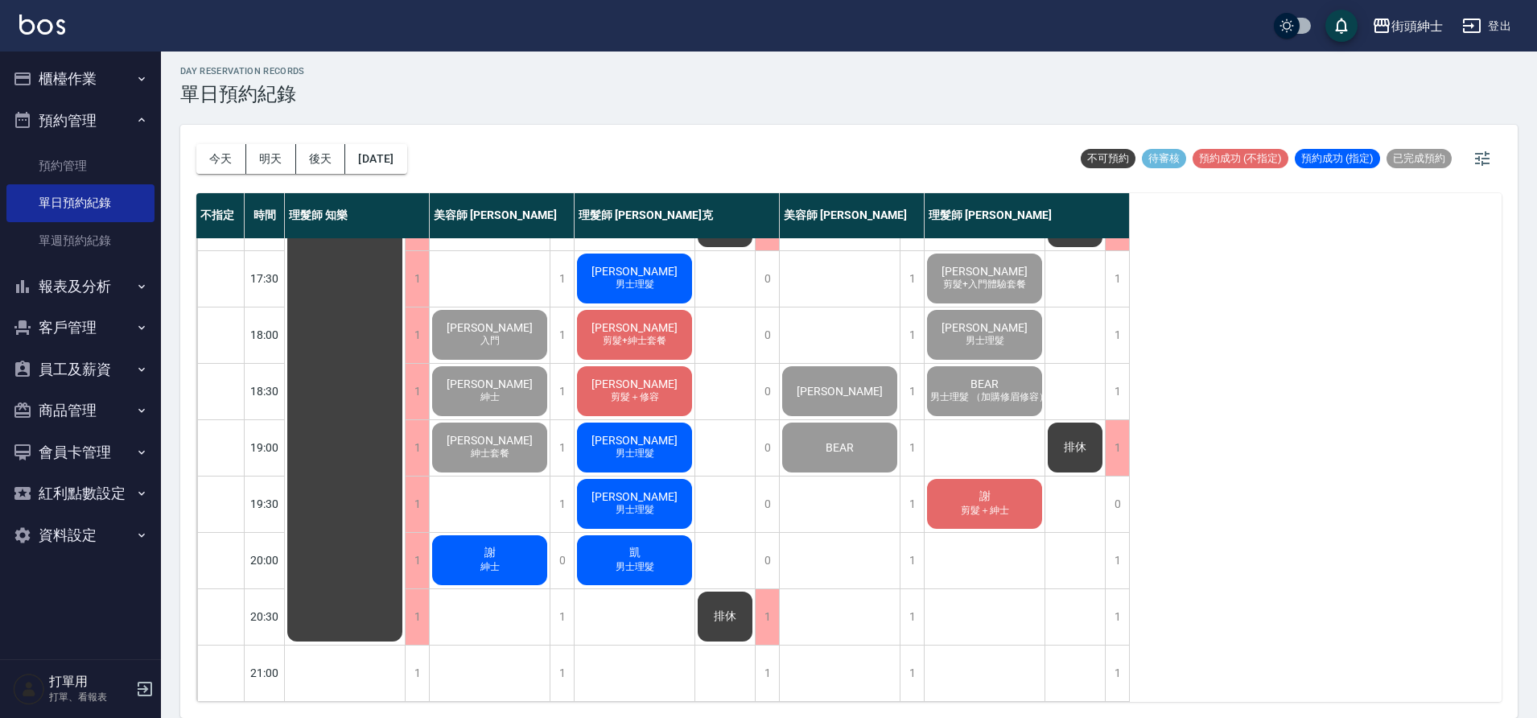
click at [496, 560] on span "紳士" at bounding box center [490, 567] width 26 height 14
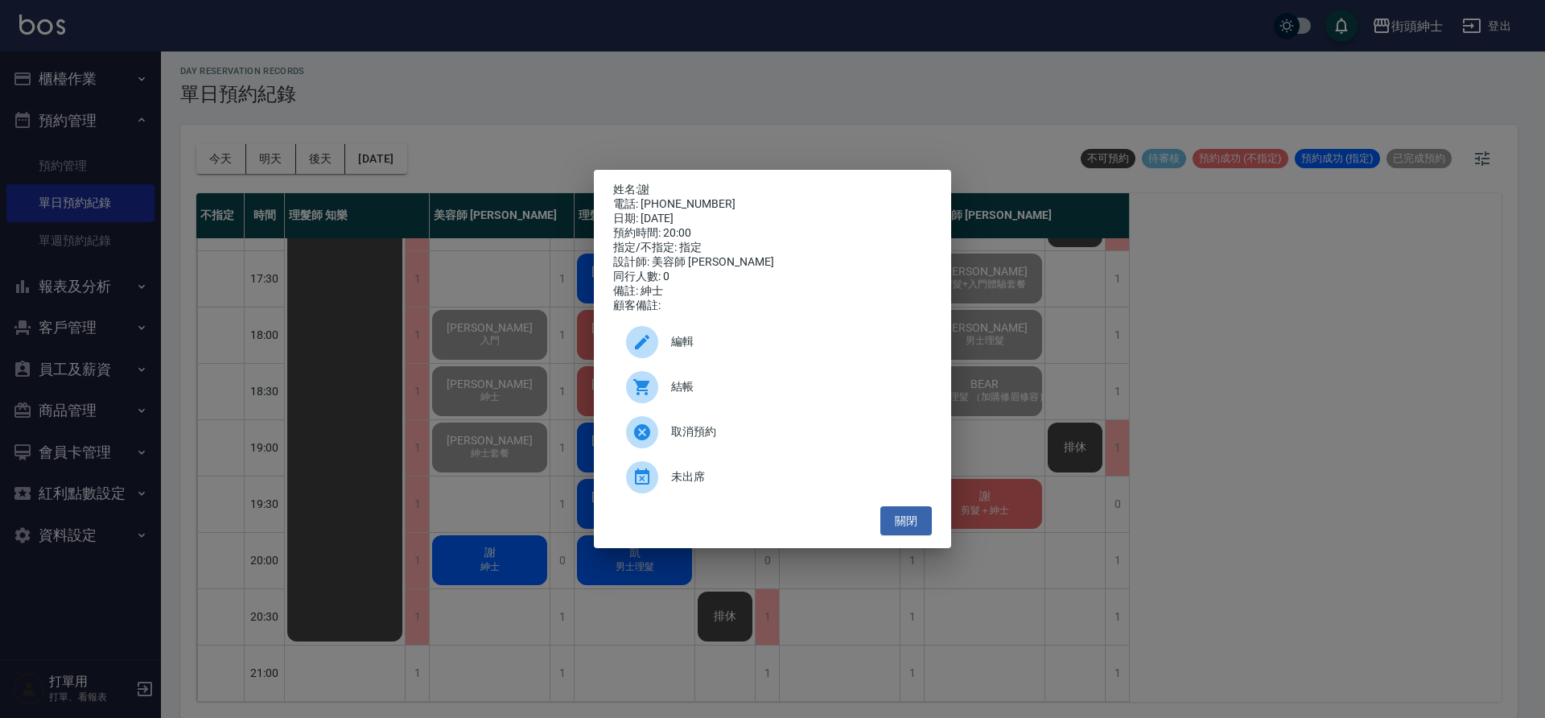
click at [667, 388] on div at bounding box center [648, 387] width 45 height 32
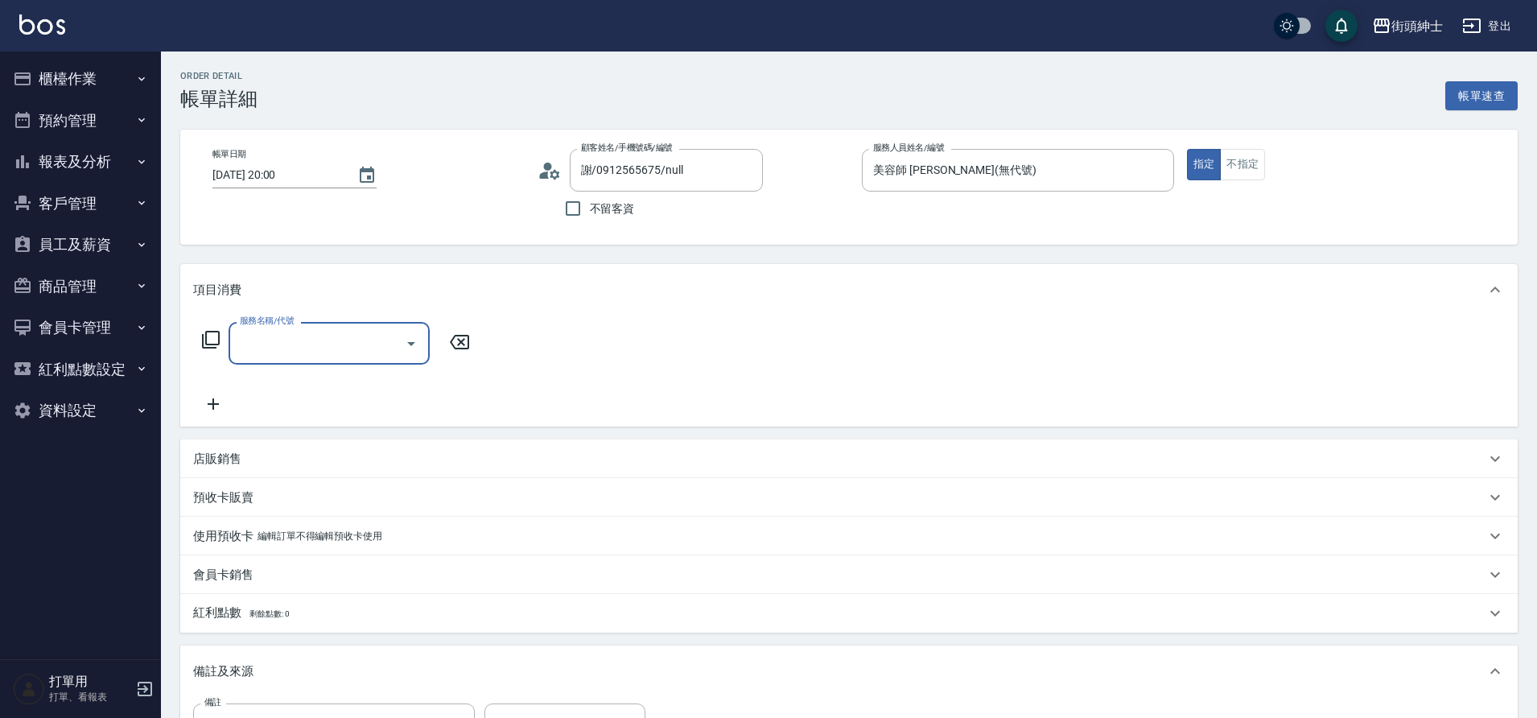
click at [319, 345] on input "服務名稱/代號" at bounding box center [317, 343] width 163 height 28
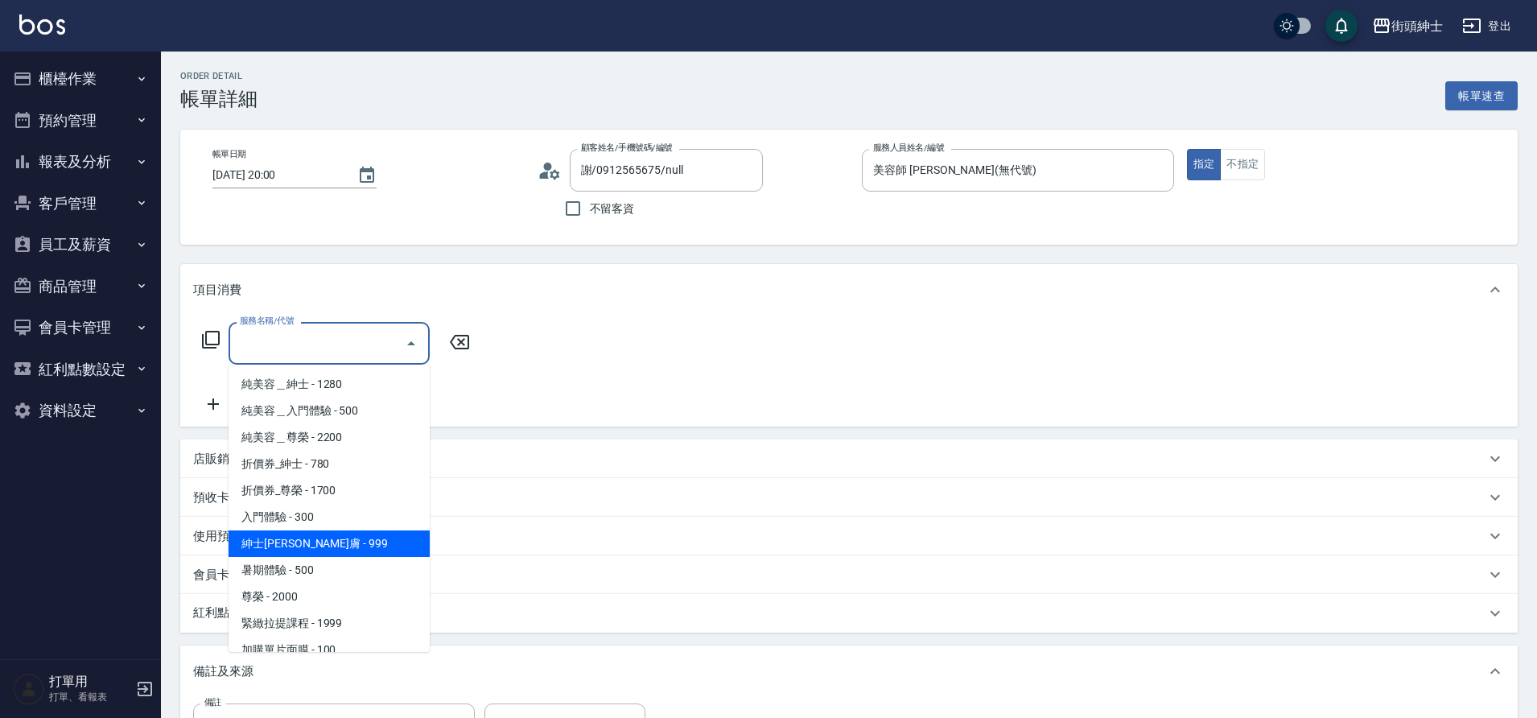
drag, startPoint x: 335, startPoint y: 547, endPoint x: 410, endPoint y: 539, distance: 75.2
click at [335, 548] on span "紳士[PERSON_NAME]膚 - 999" at bounding box center [328, 543] width 201 height 27
type input "紳士[PERSON_NAME]膚"
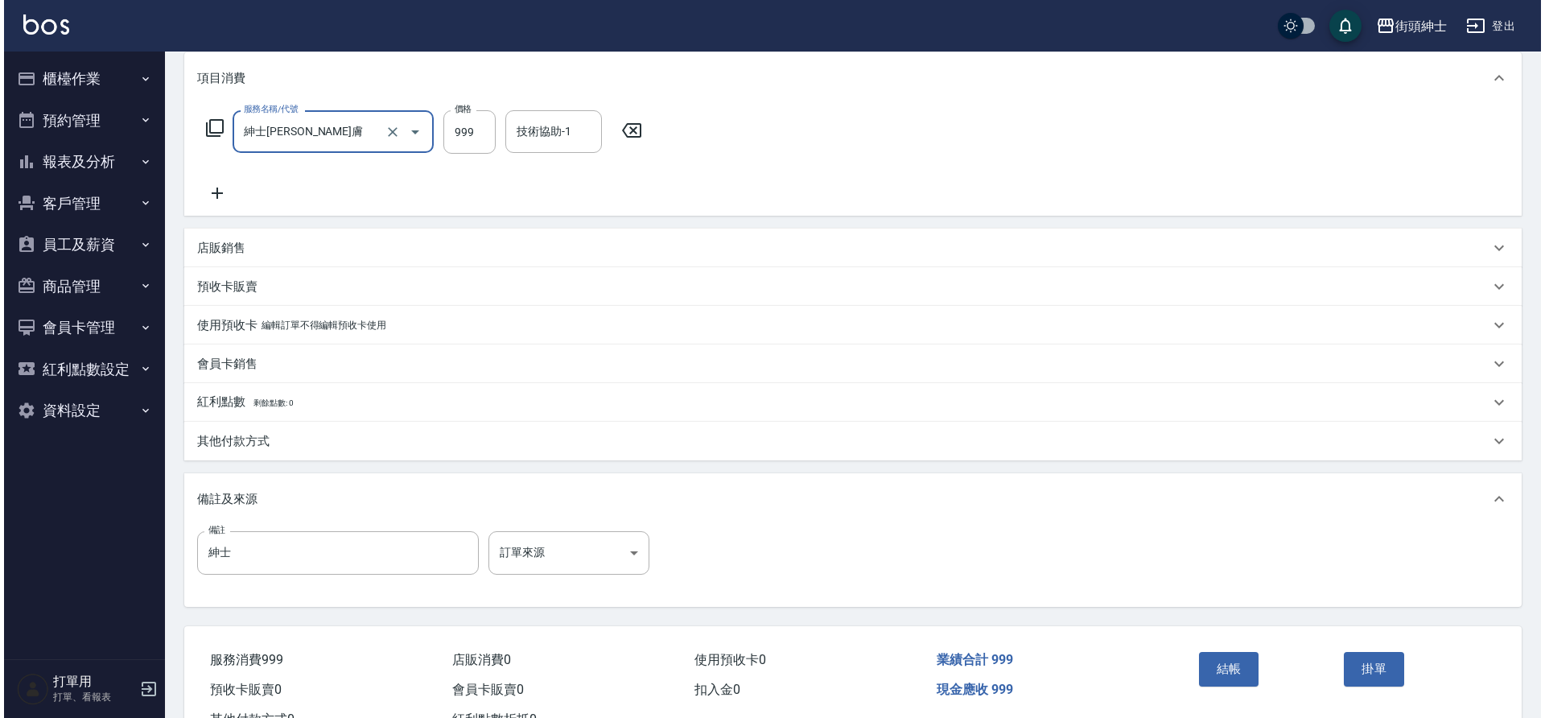
scroll to position [274, 0]
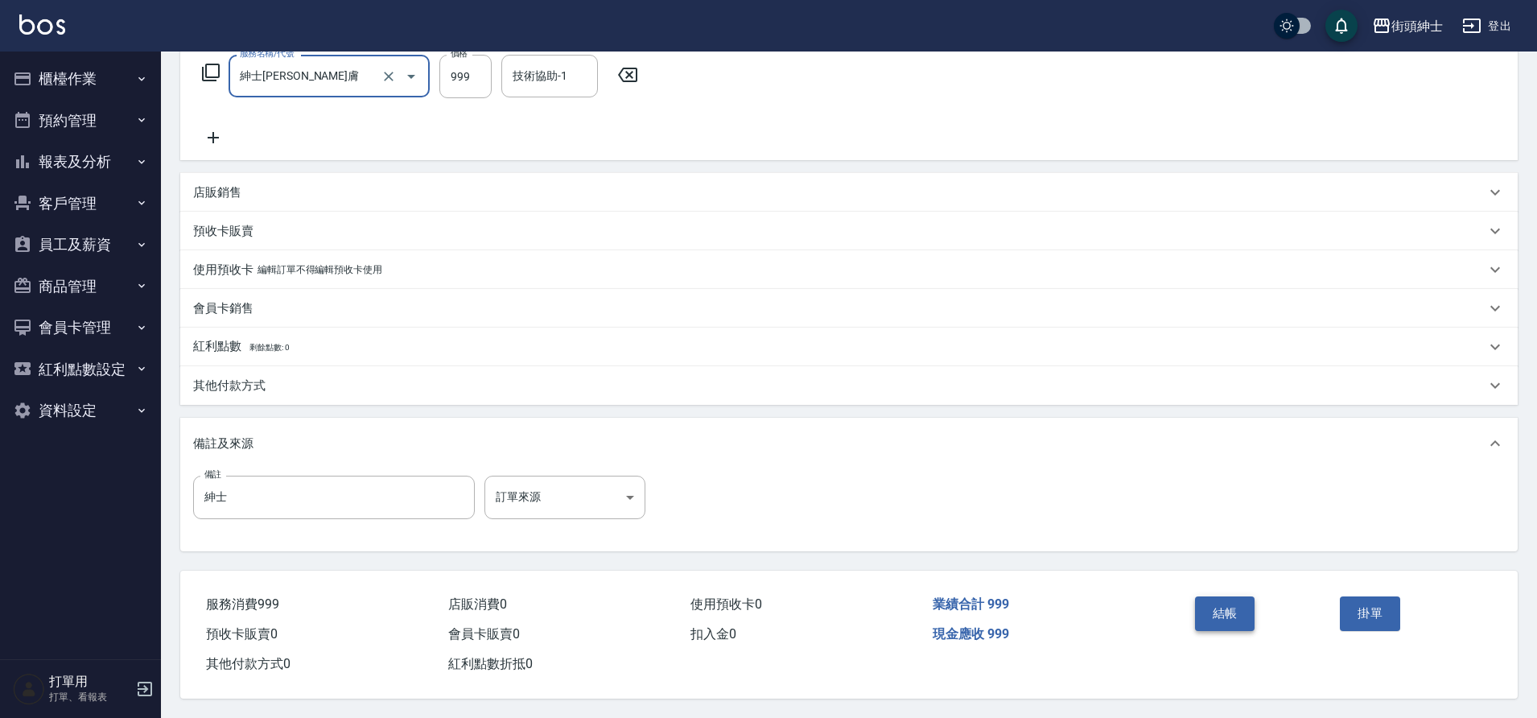
click at [1208, 598] on button "結帳" at bounding box center [1225, 613] width 60 height 34
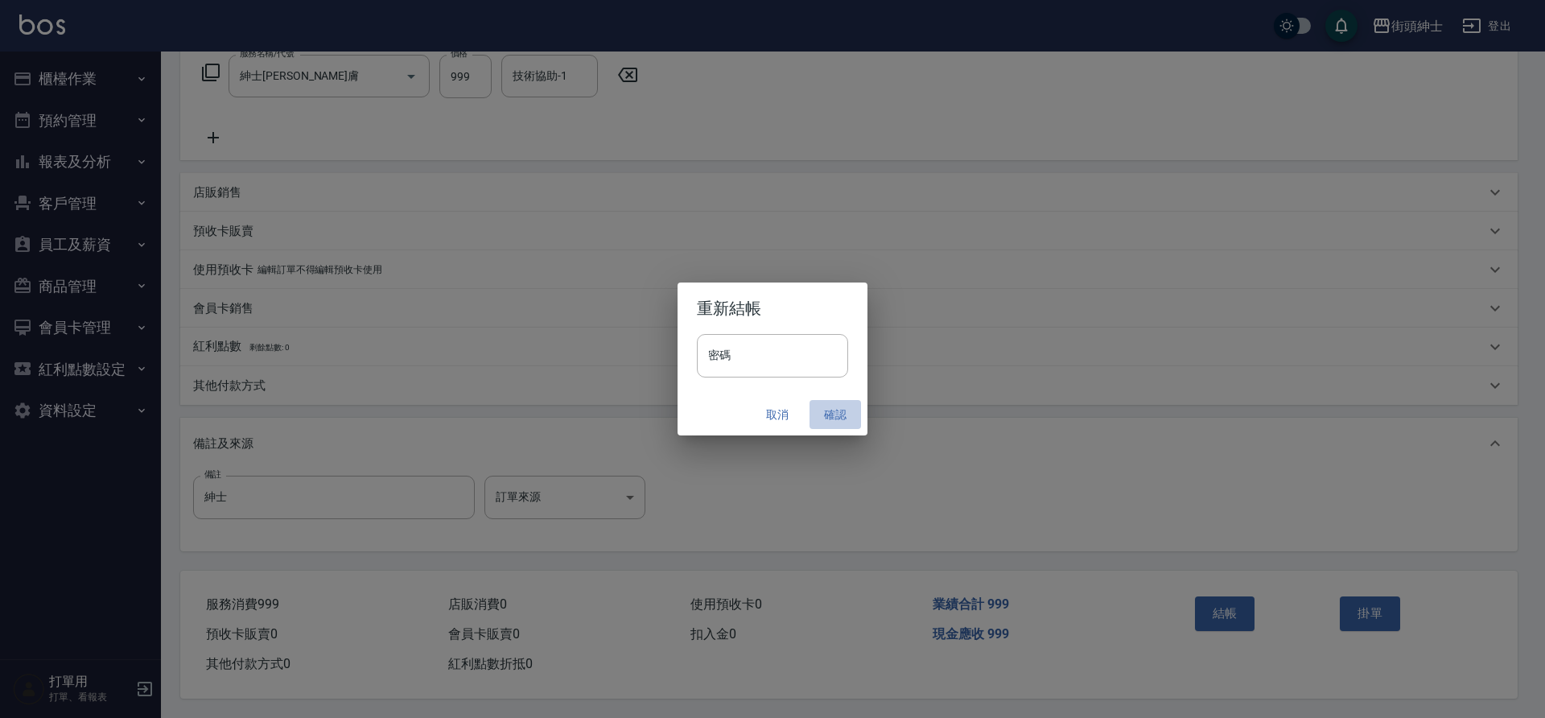
click at [832, 404] on button "確認" at bounding box center [834, 415] width 51 height 30
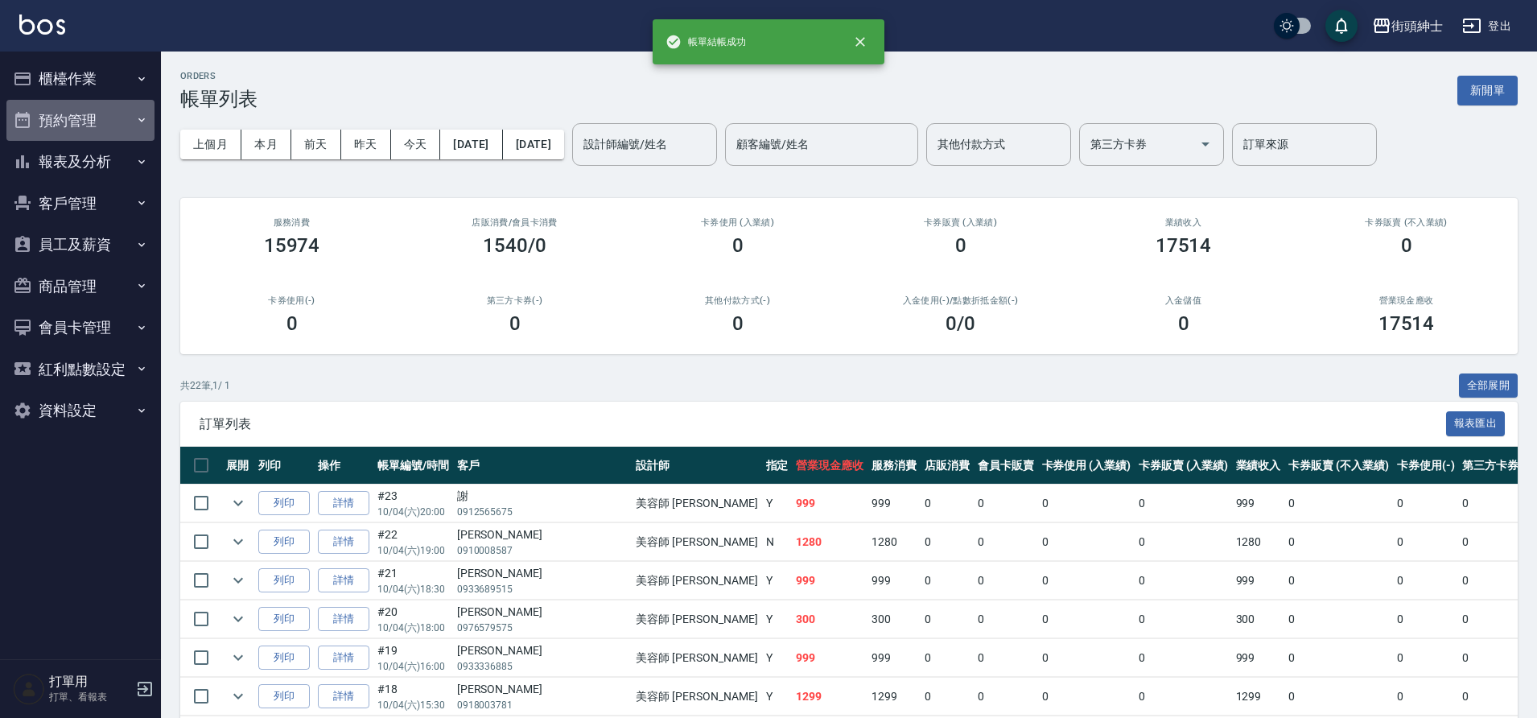
click at [71, 121] on button "預約管理" at bounding box center [80, 121] width 148 height 42
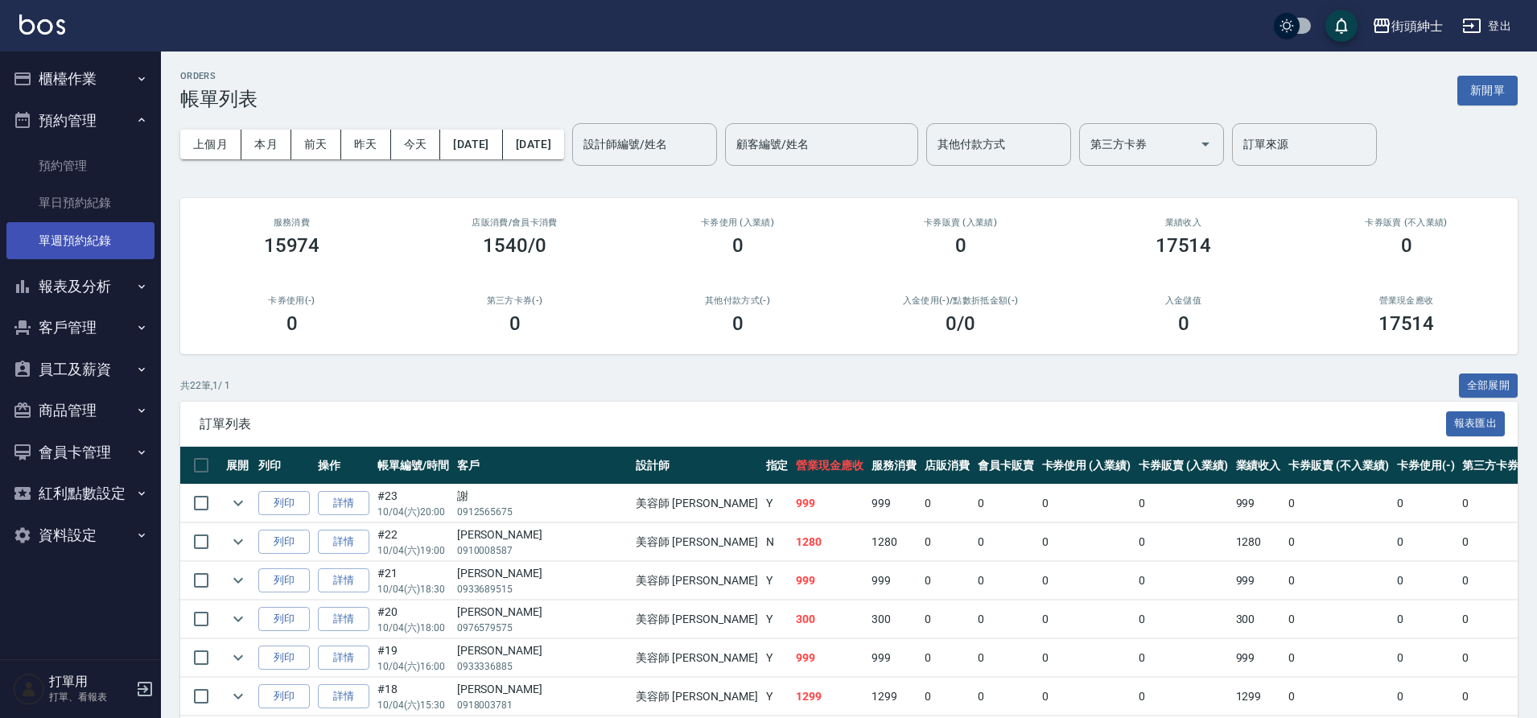
click at [78, 224] on link "單週預約紀錄" at bounding box center [80, 240] width 148 height 37
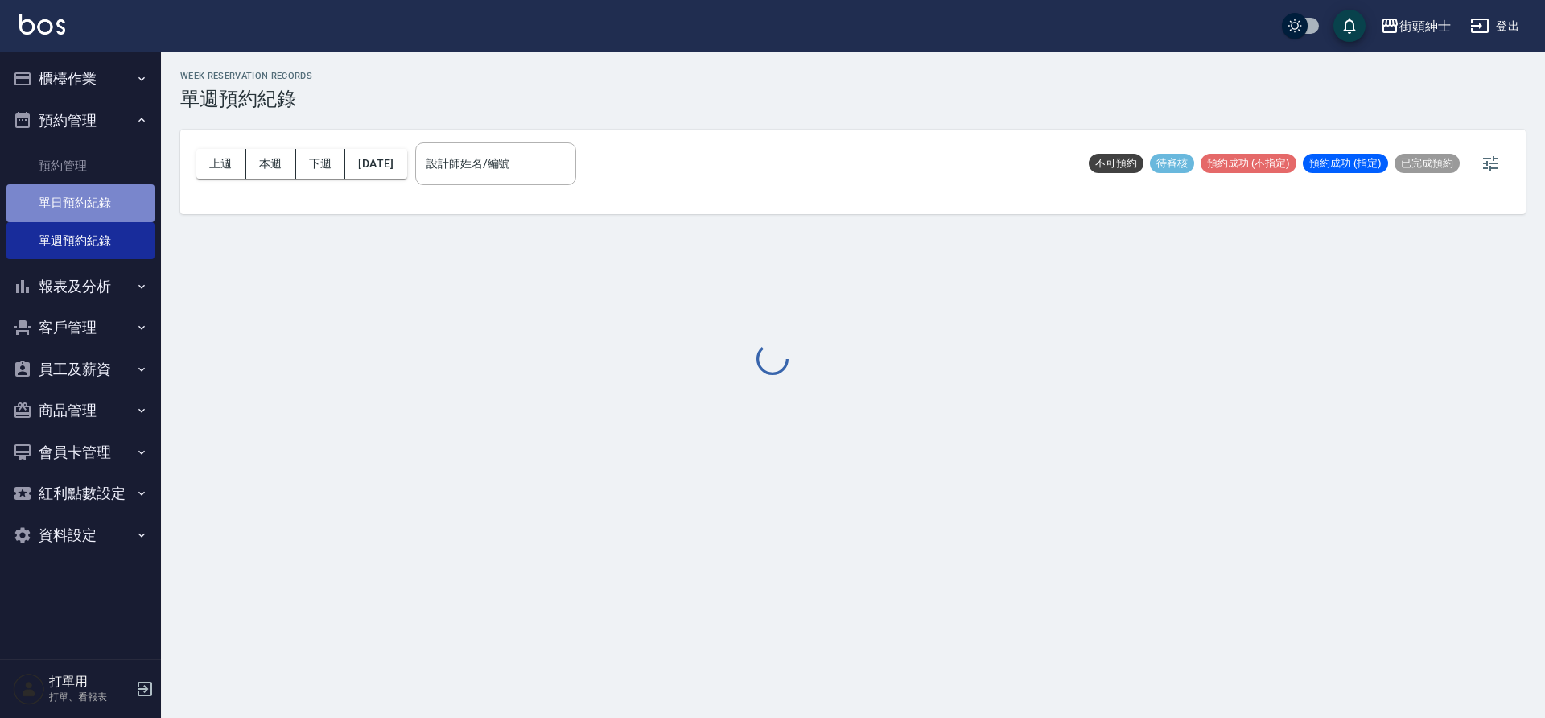
click at [86, 208] on link "單日預約紀錄" at bounding box center [80, 202] width 148 height 37
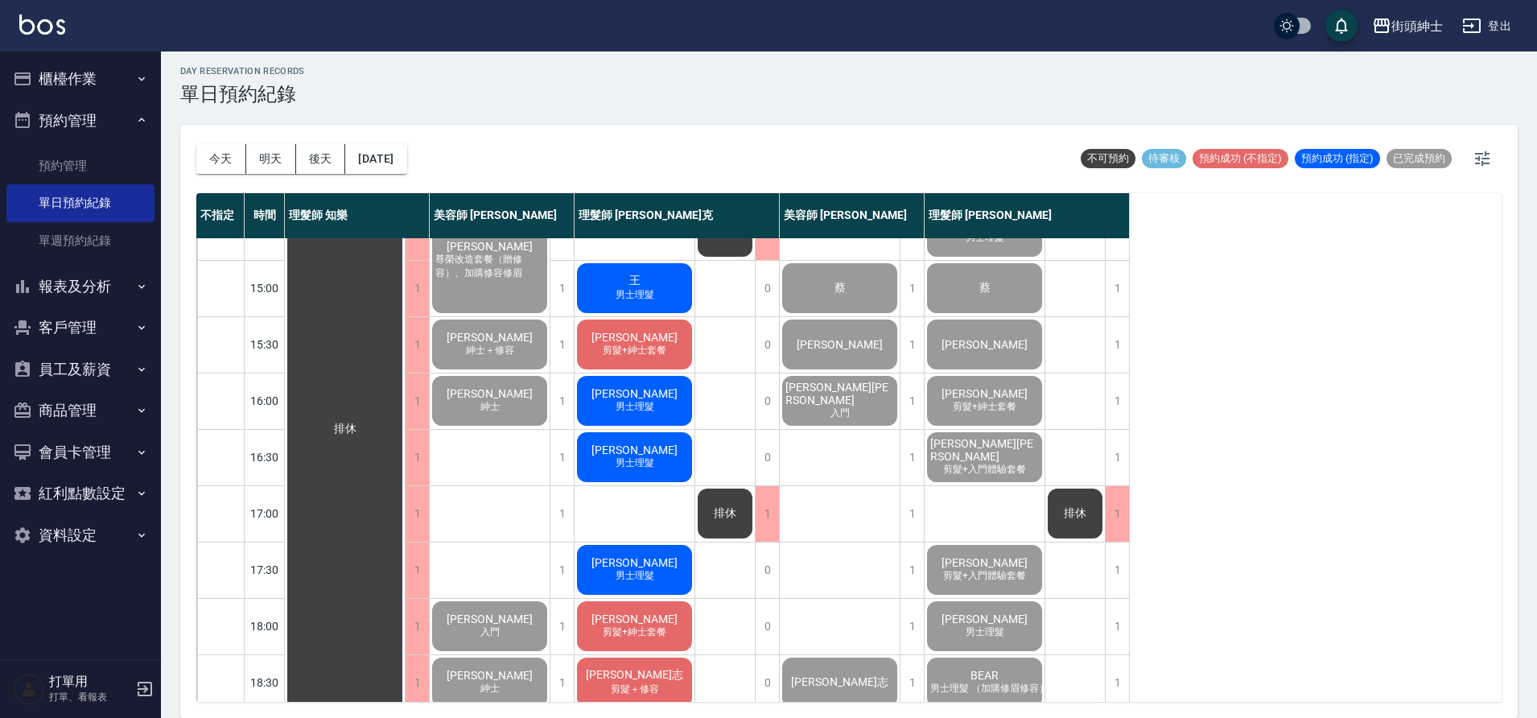
scroll to position [732, 0]
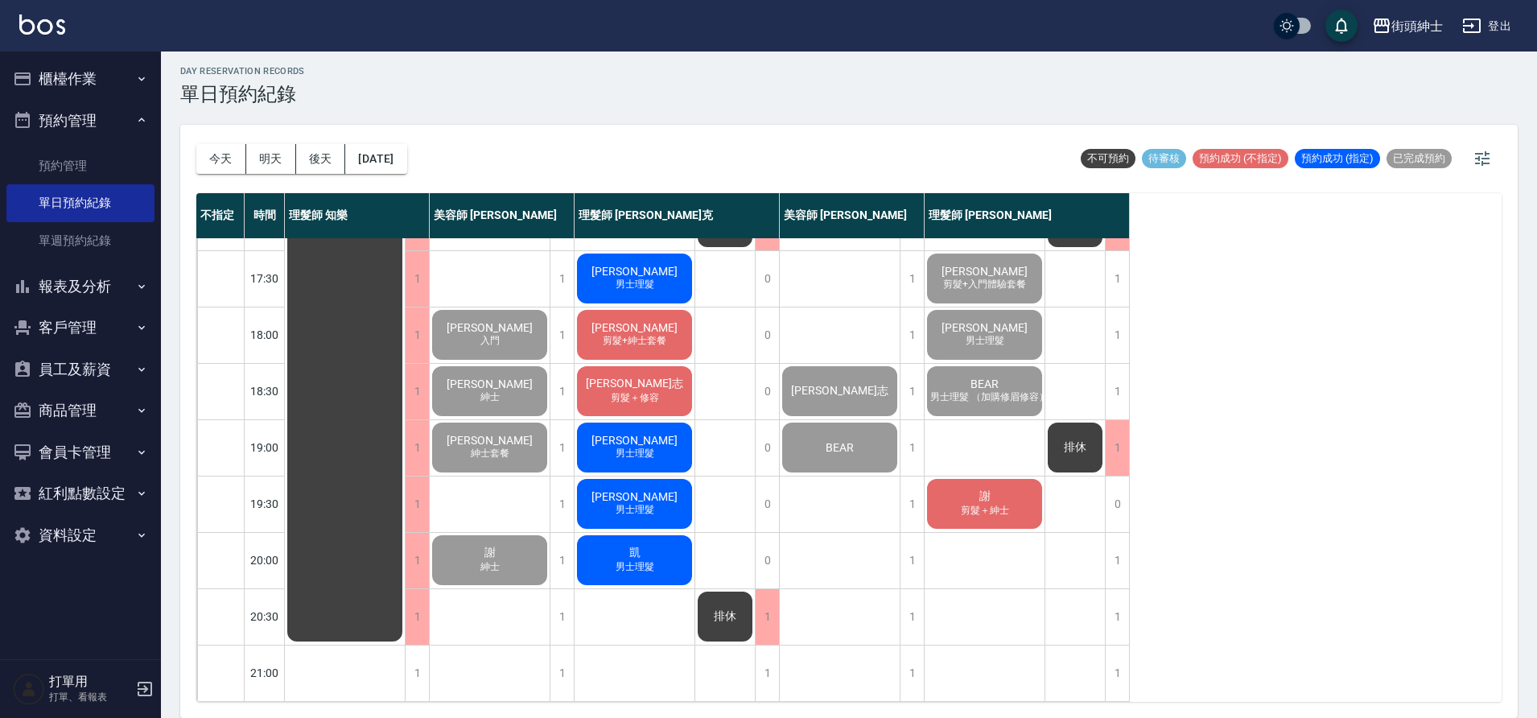
click at [994, 505] on span "剪髮＋紳士" at bounding box center [984, 511] width 55 height 14
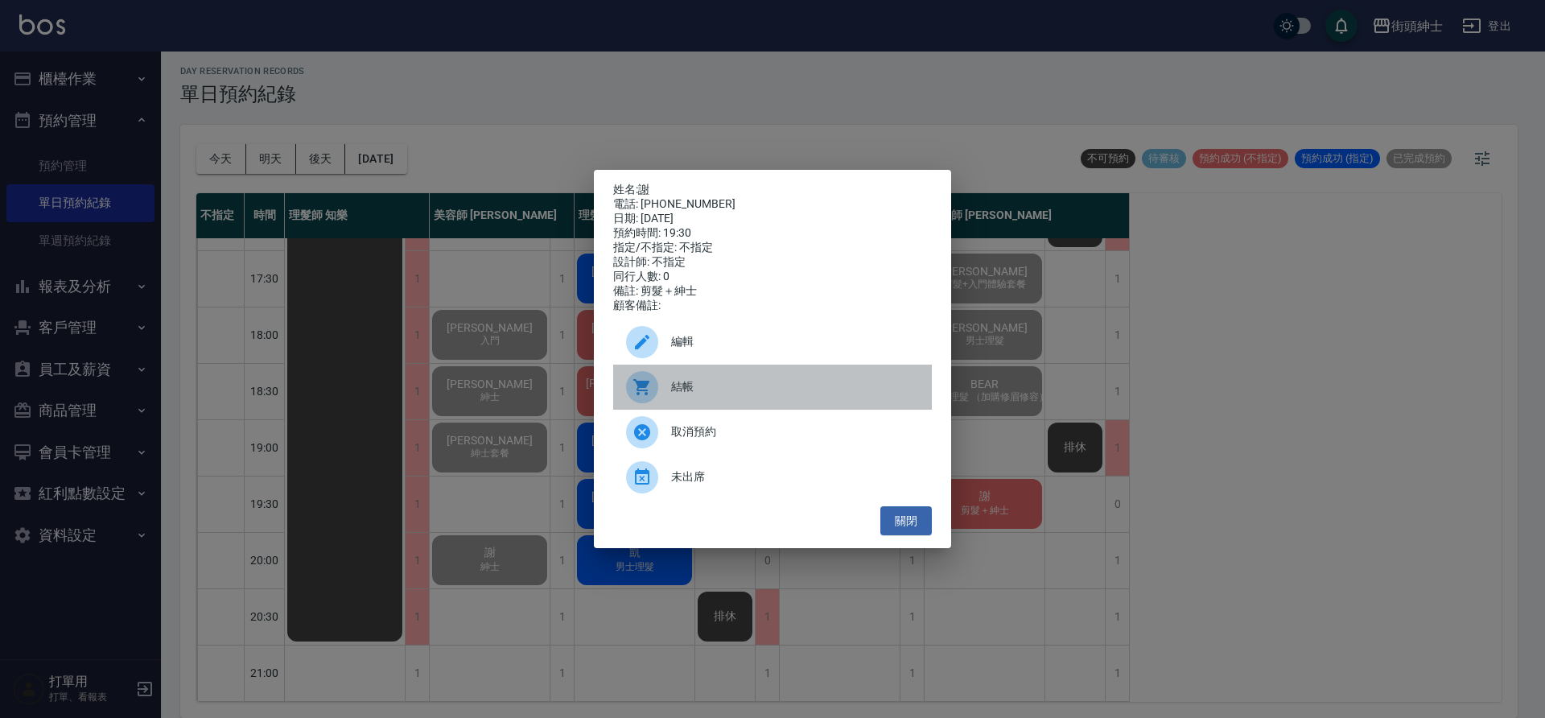
click at [717, 382] on div "結帳" at bounding box center [772, 386] width 319 height 45
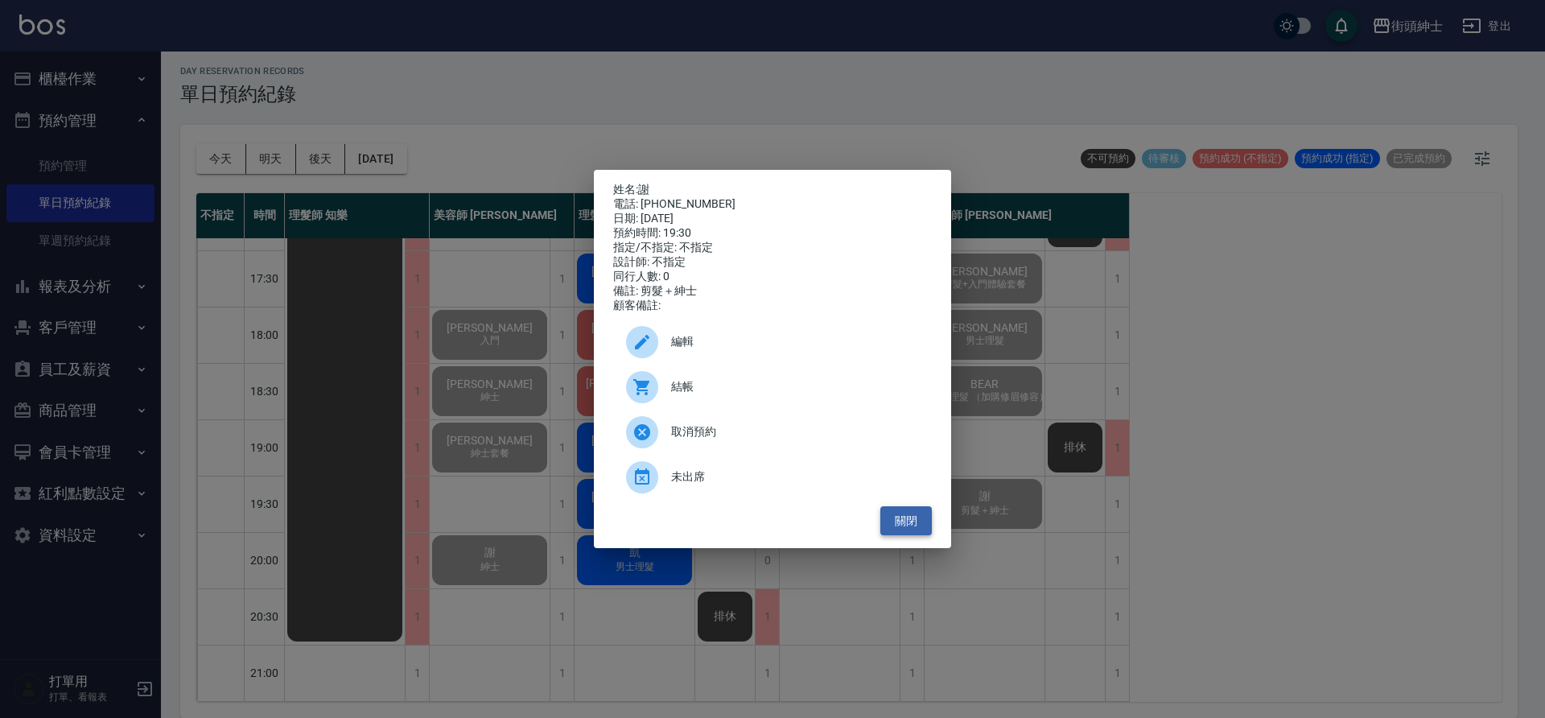
click at [909, 519] on button "關閉" at bounding box center [905, 521] width 51 height 30
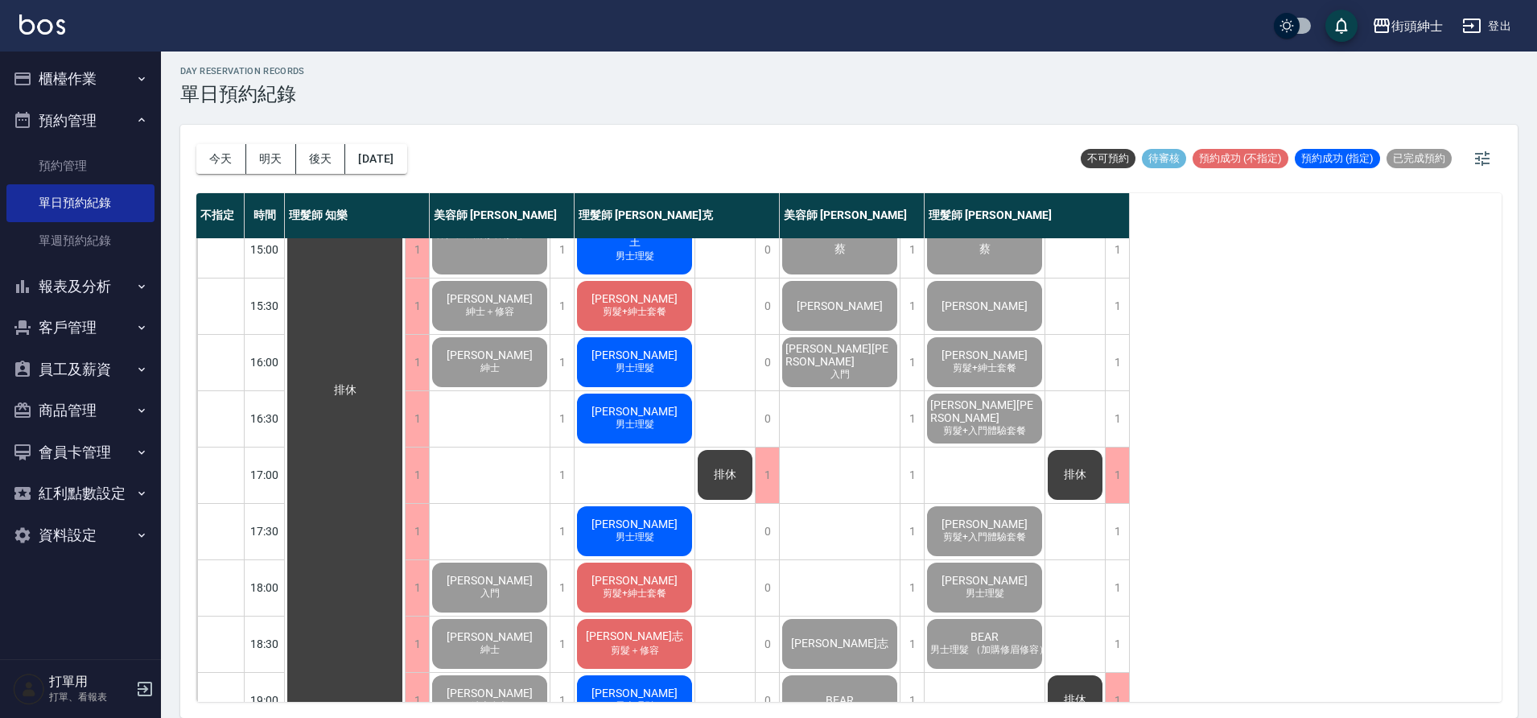
scroll to position [368, 0]
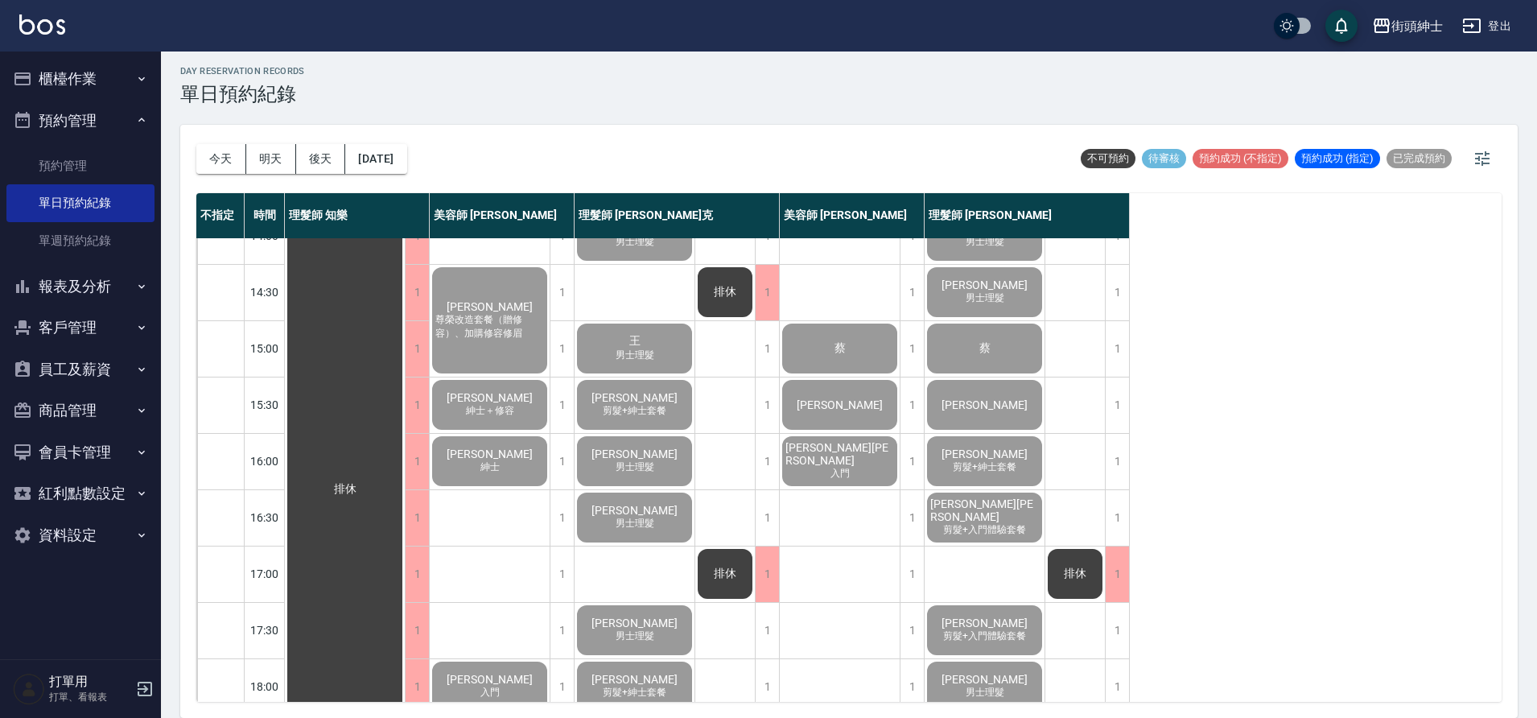
click at [108, 81] on button "櫃檯作業" at bounding box center [80, 79] width 148 height 42
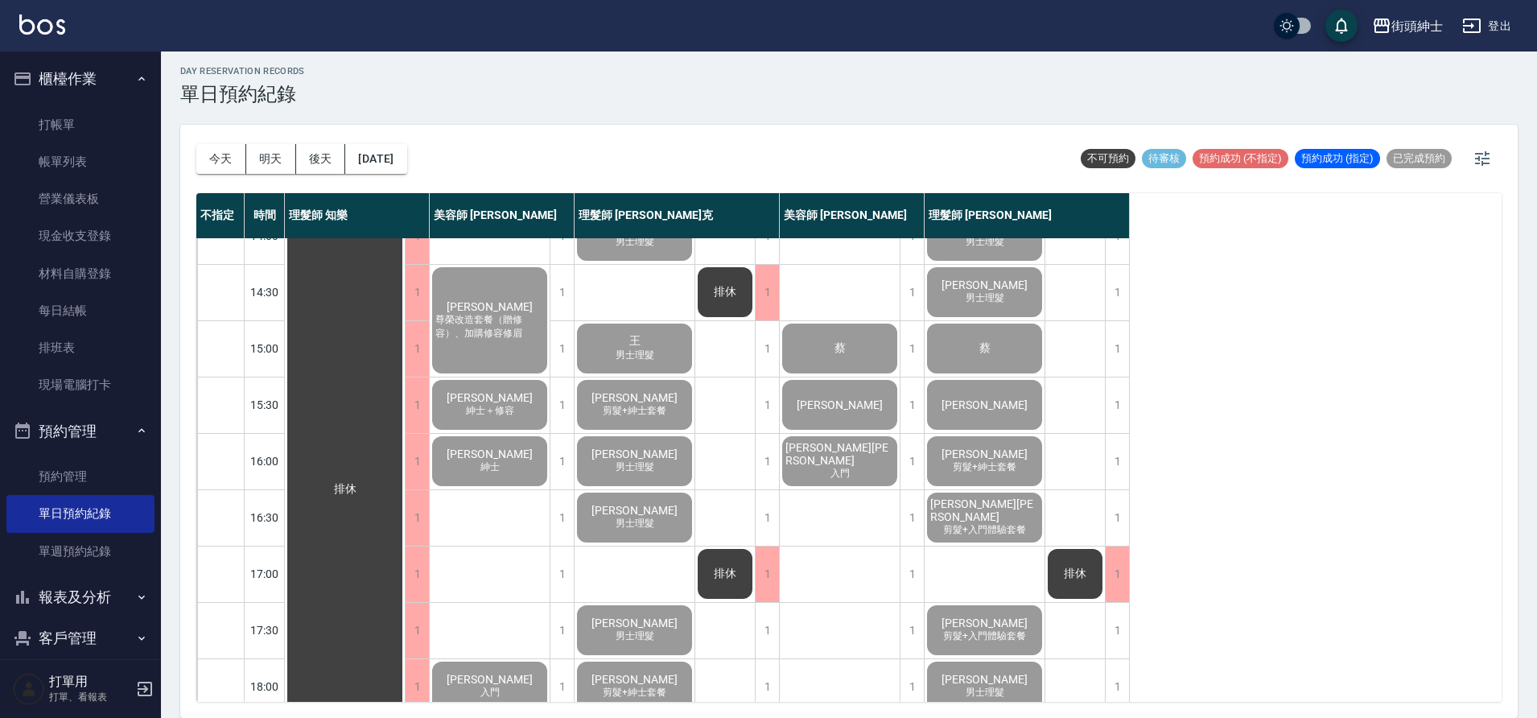
drag, startPoint x: 78, startPoint y: 162, endPoint x: 290, endPoint y: 488, distance: 389.6
click at [78, 162] on link "帳單列表" at bounding box center [80, 161] width 148 height 37
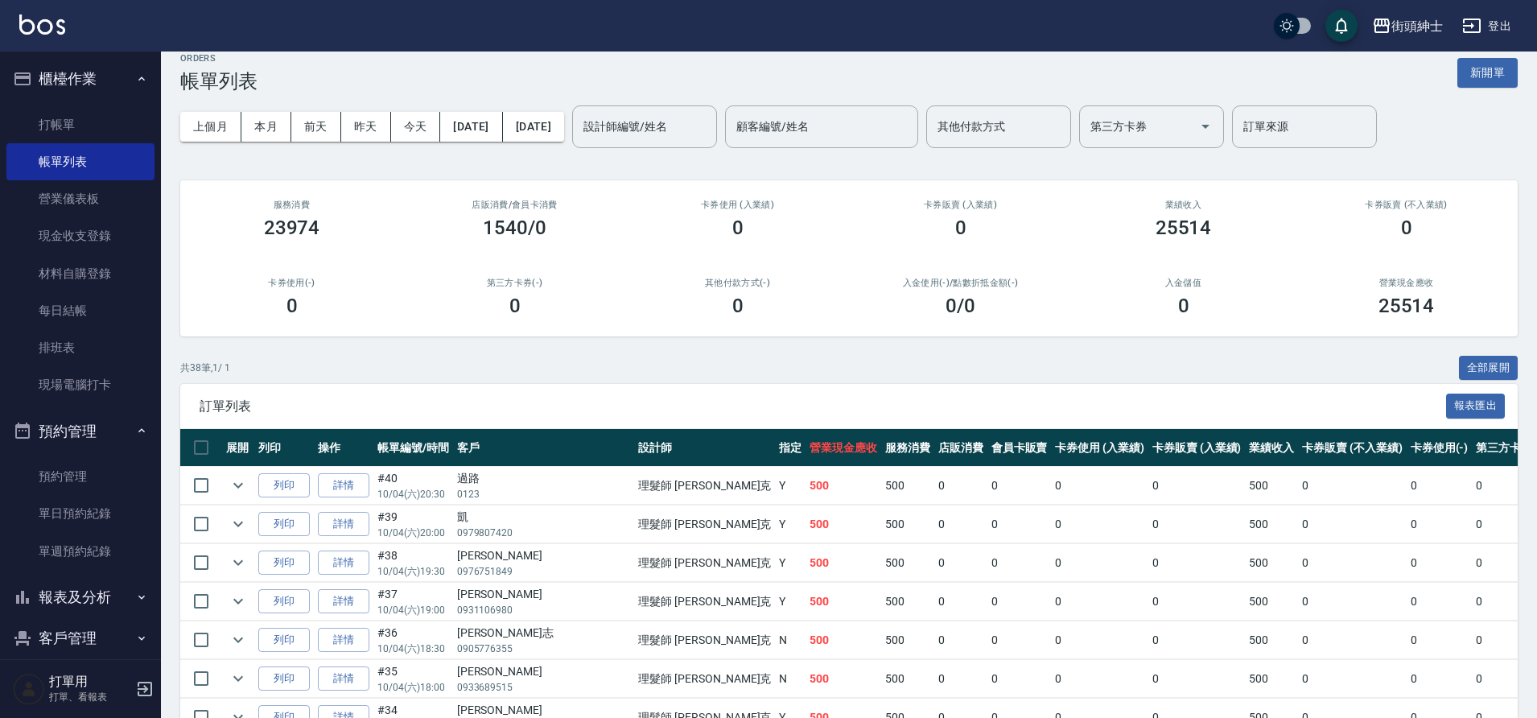
scroll to position [31, 0]
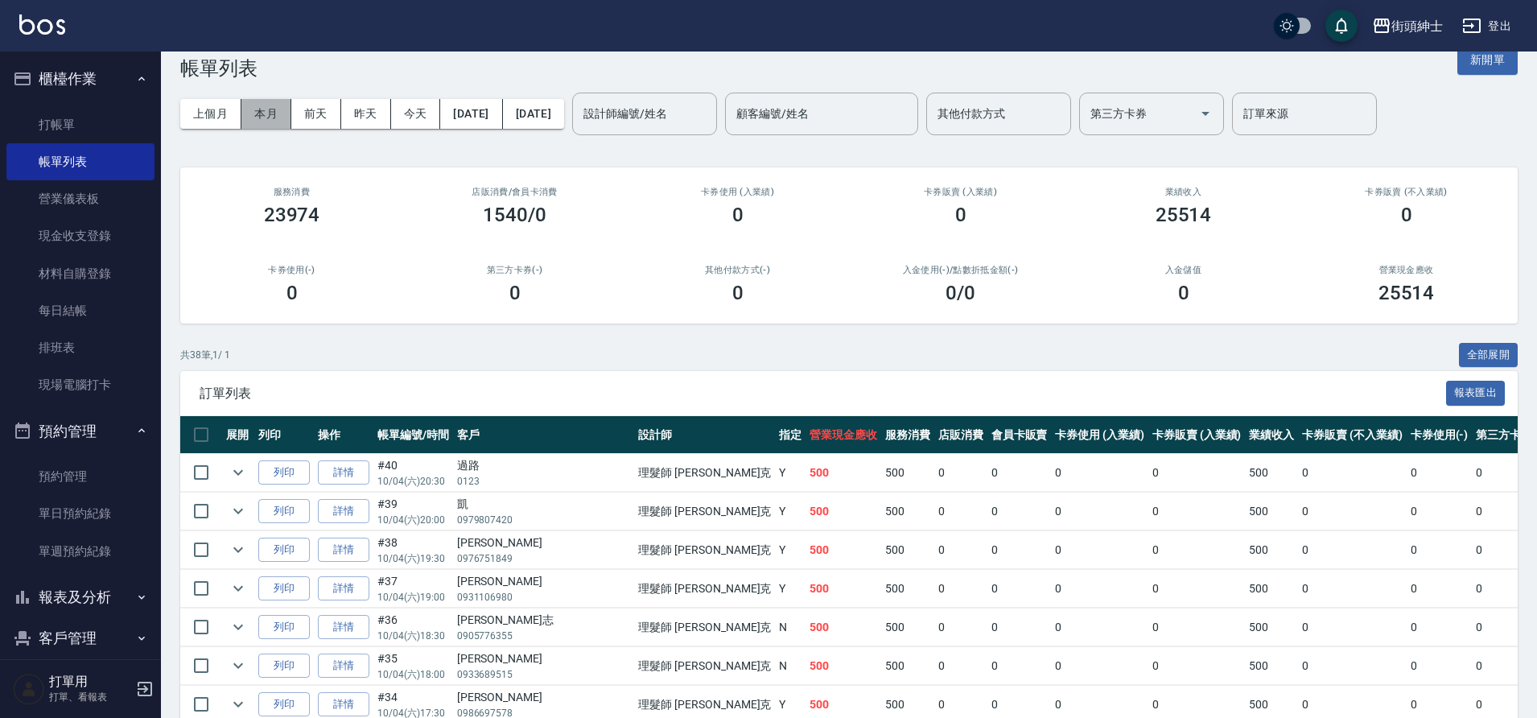
click at [278, 116] on button "本月" at bounding box center [266, 114] width 50 height 30
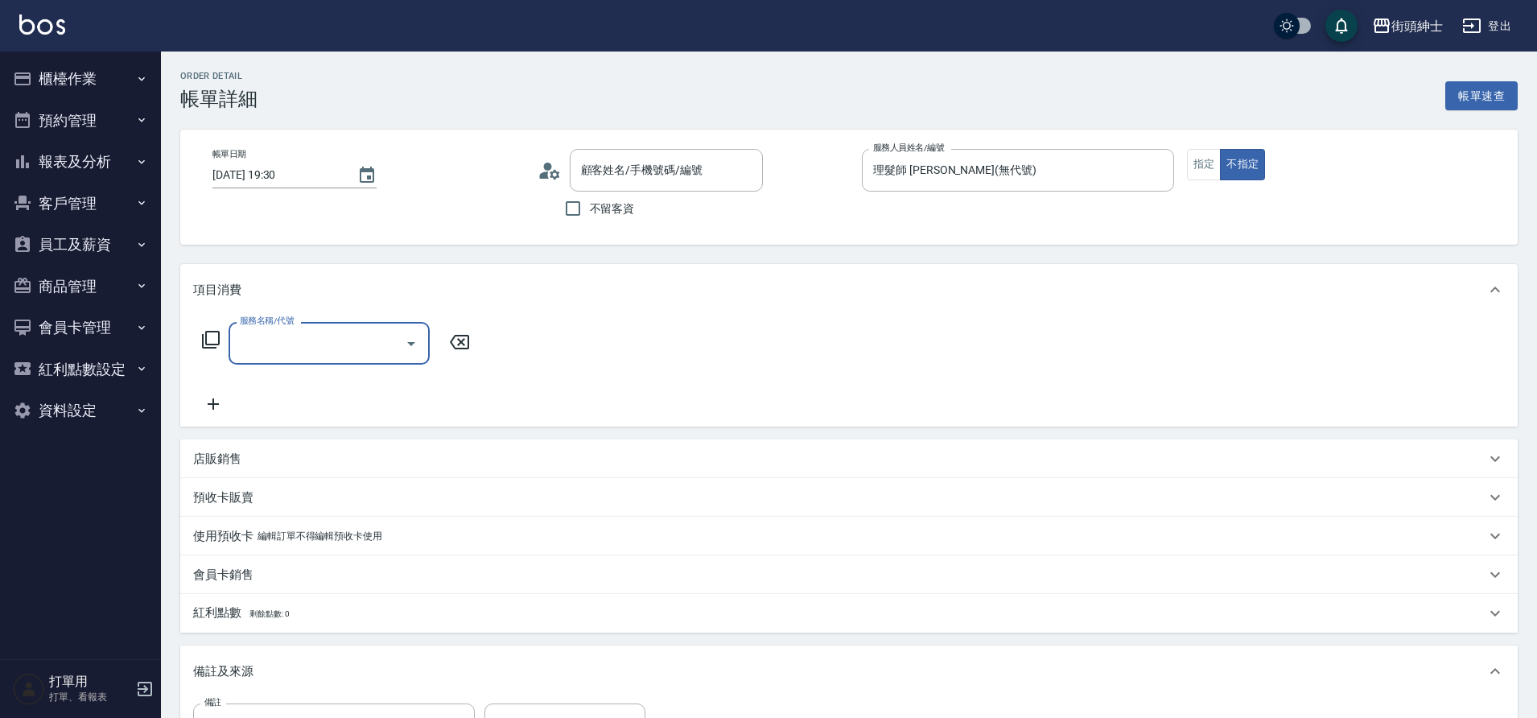
drag, startPoint x: 0, startPoint y: 0, endPoint x: 401, endPoint y: 345, distance: 528.8
click at [401, 345] on button "Open" at bounding box center [411, 344] width 26 height 26
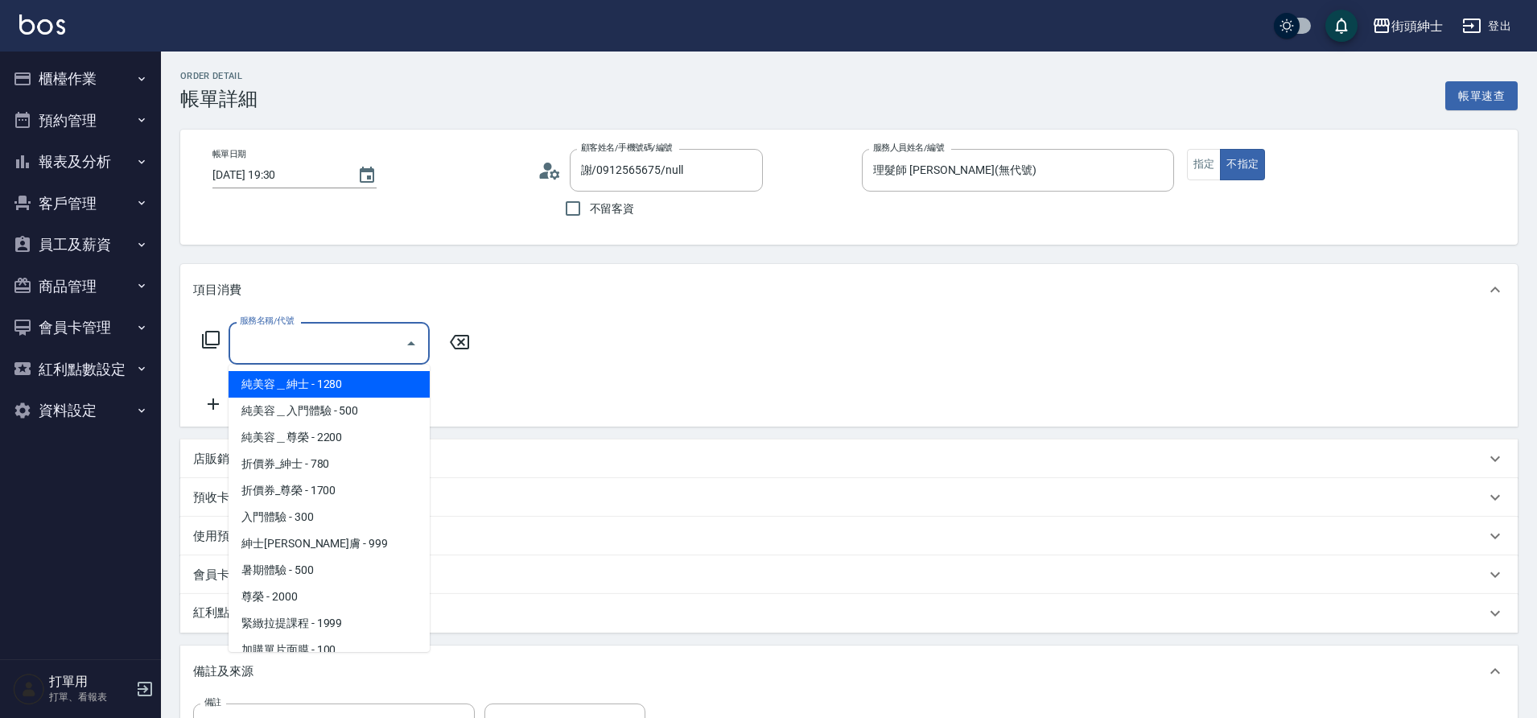
type input "謝/0912565675/null"
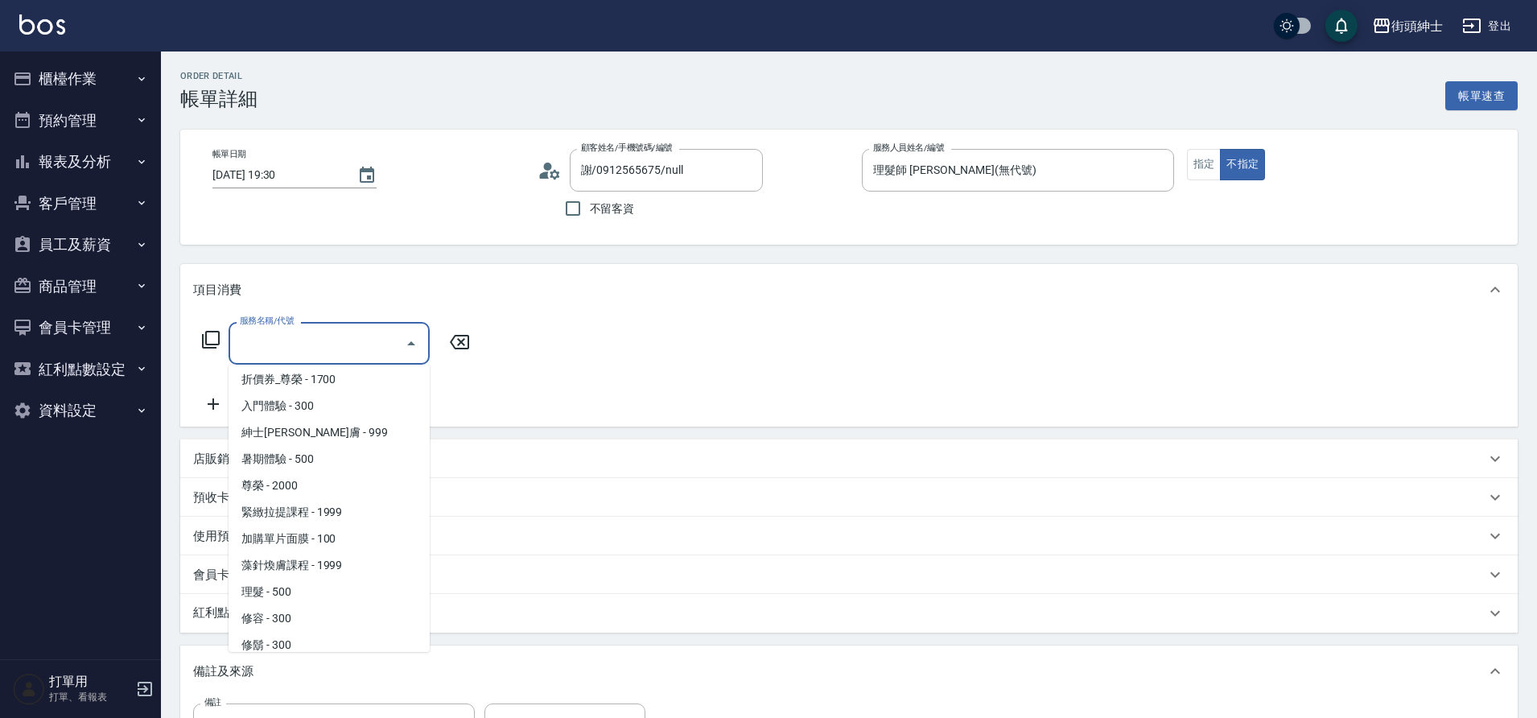
scroll to position [124, 0]
click at [294, 578] on span "理髮 - 500" at bounding box center [328, 579] width 201 height 27
type input "理髮(A02)"
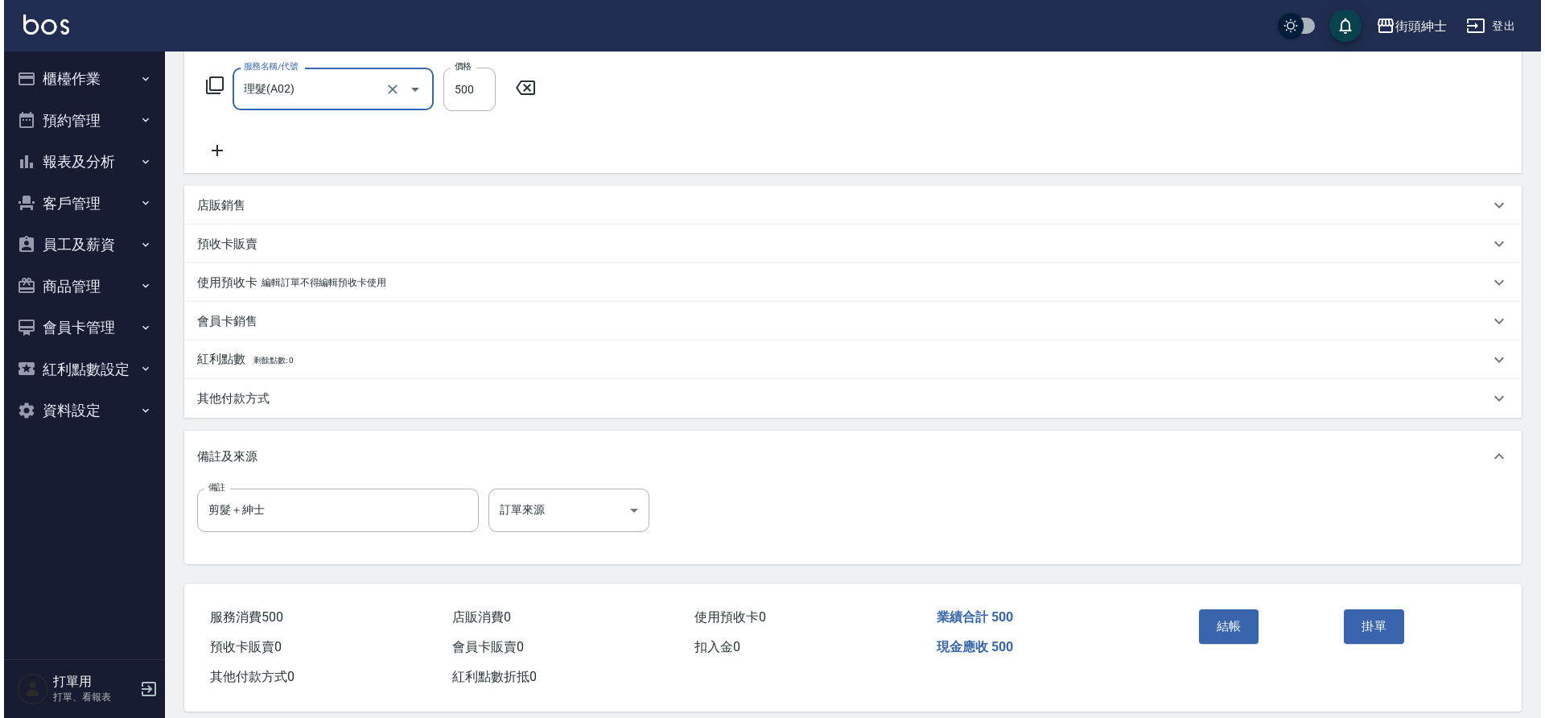
scroll to position [257, 0]
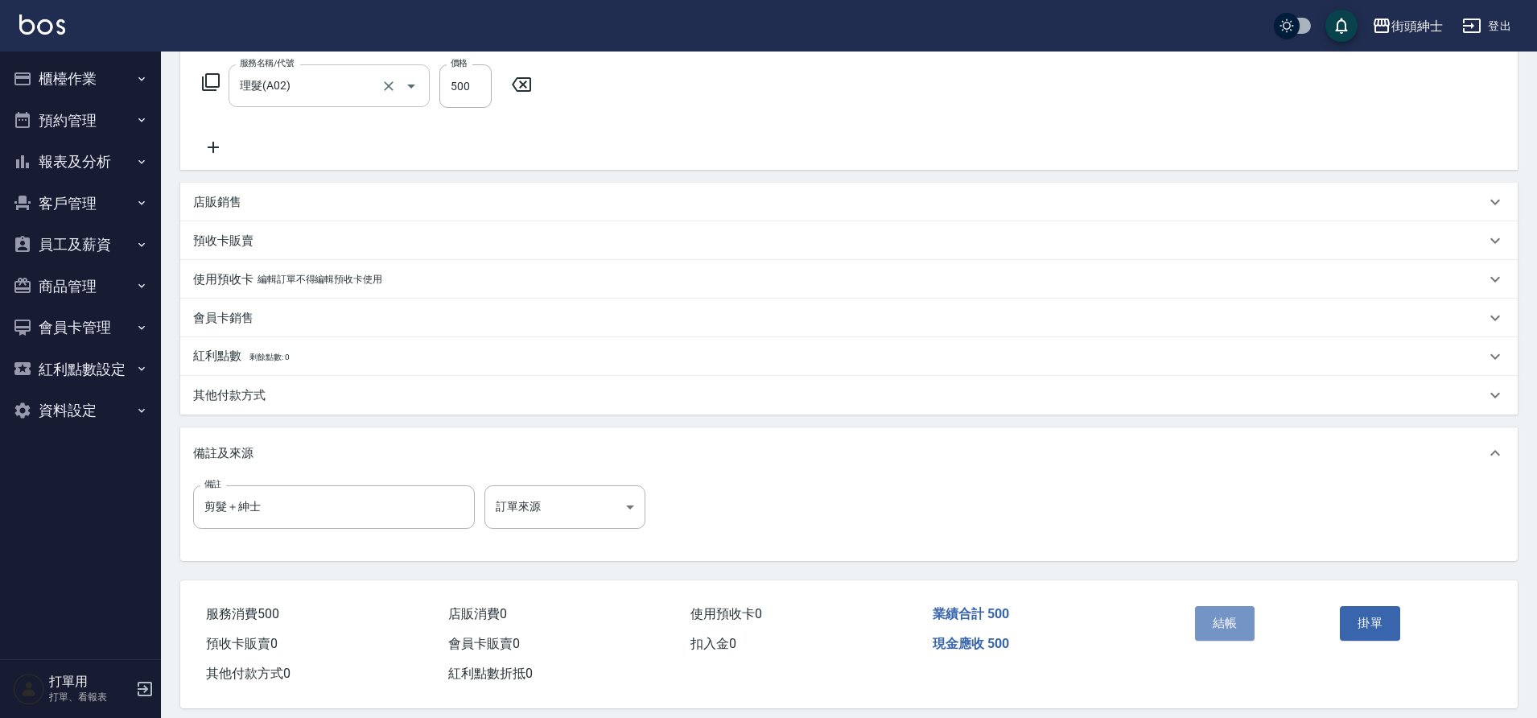
click at [1237, 610] on button "結帳" at bounding box center [1225, 623] width 60 height 34
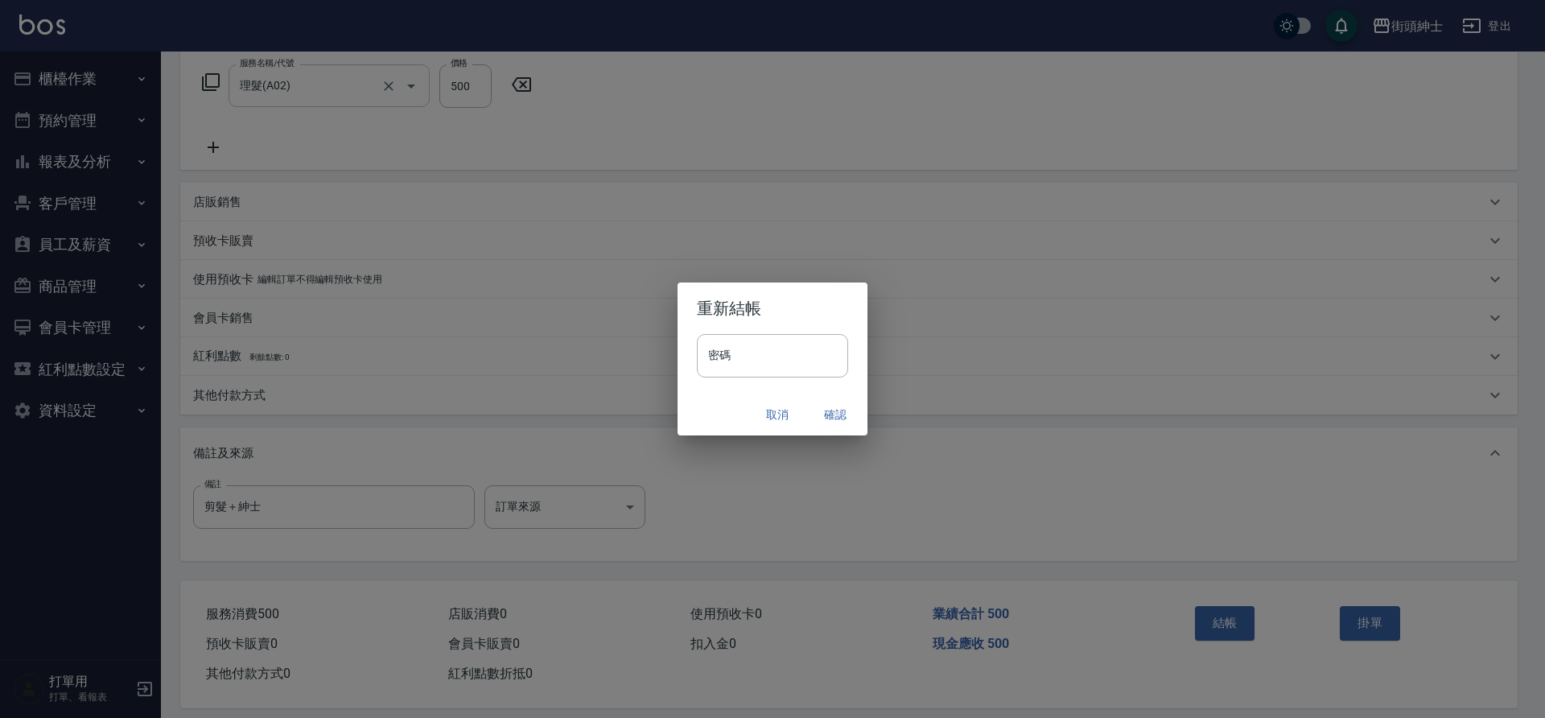
click at [825, 413] on button "確認" at bounding box center [834, 415] width 51 height 30
